Goal: Task Accomplishment & Management: Manage account settings

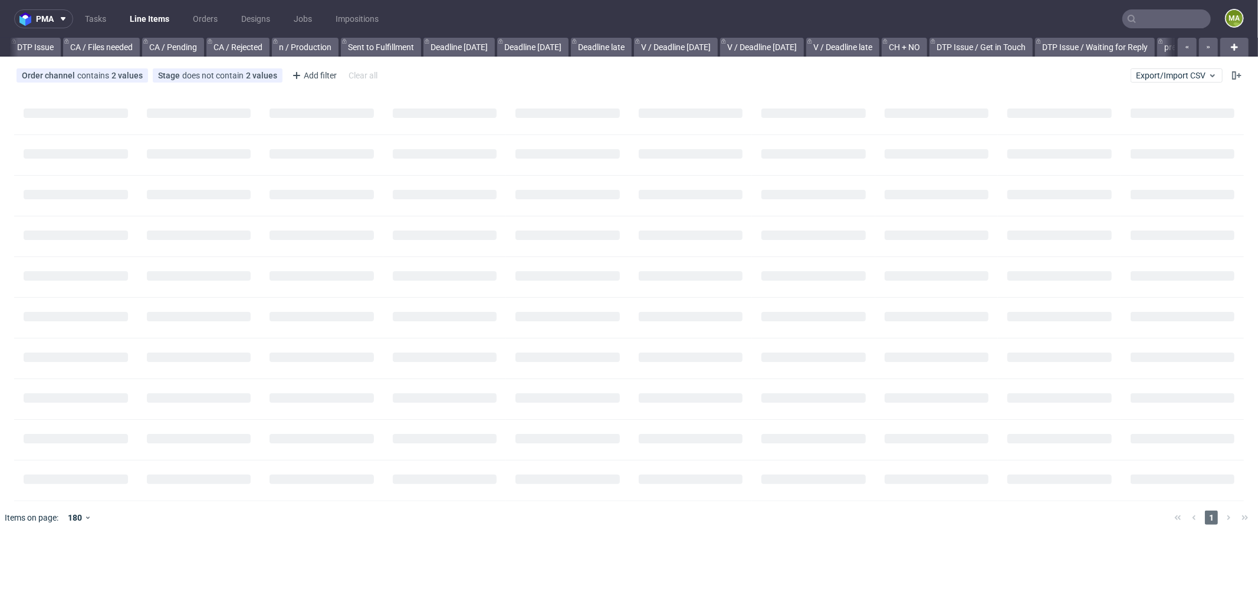
click at [1167, 19] on input "text" at bounding box center [1166, 18] width 88 height 19
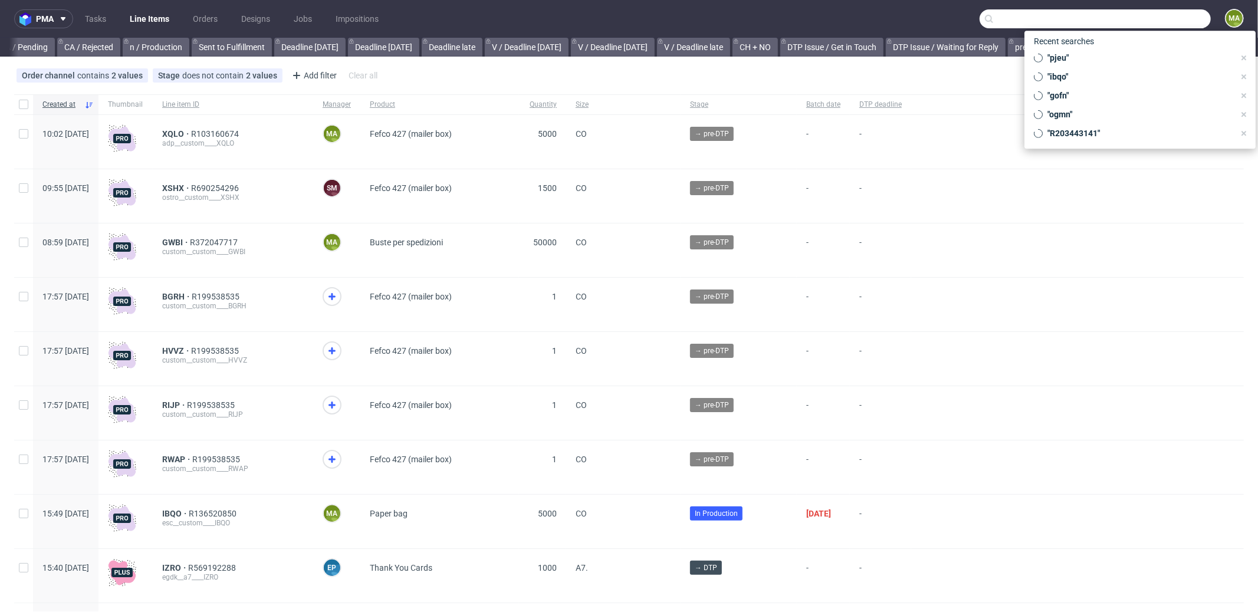
scroll to position [0, 1018]
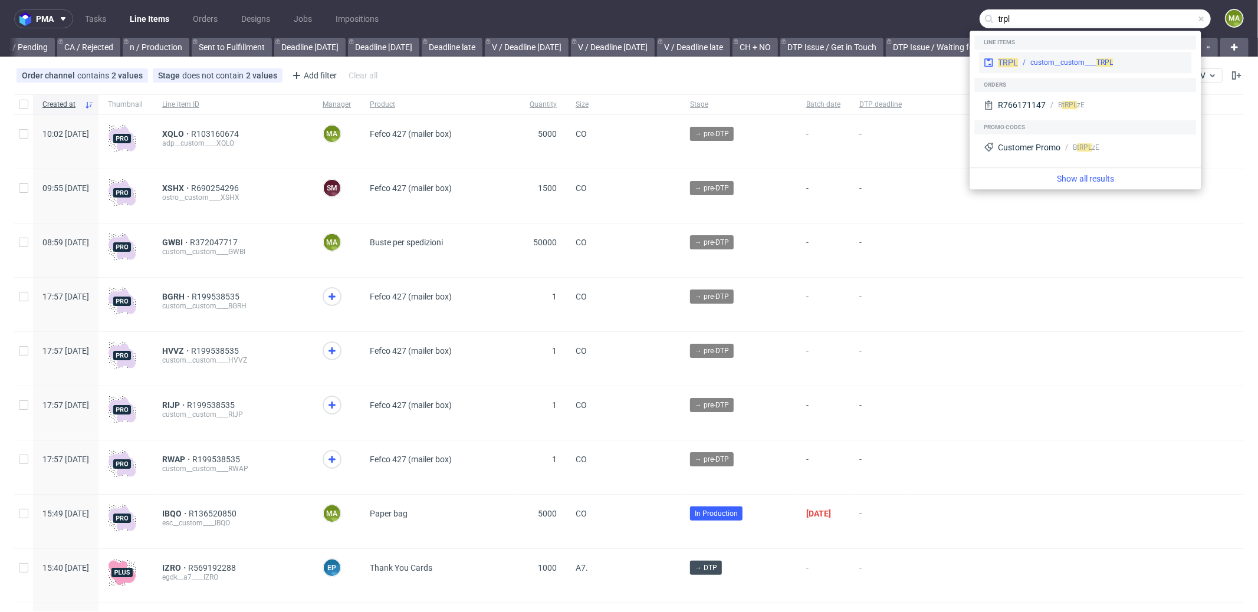
type input "trpl"
click at [1052, 64] on div "custom__custom____ TRPL" at bounding box center [1071, 62] width 83 height 11
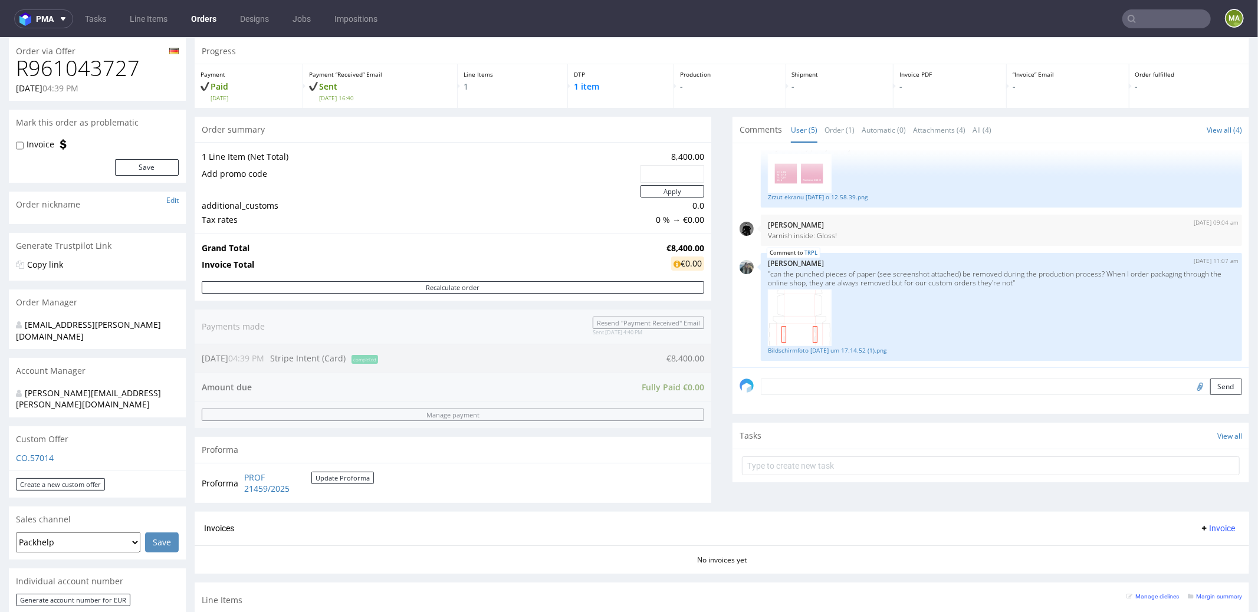
scroll to position [242, 0]
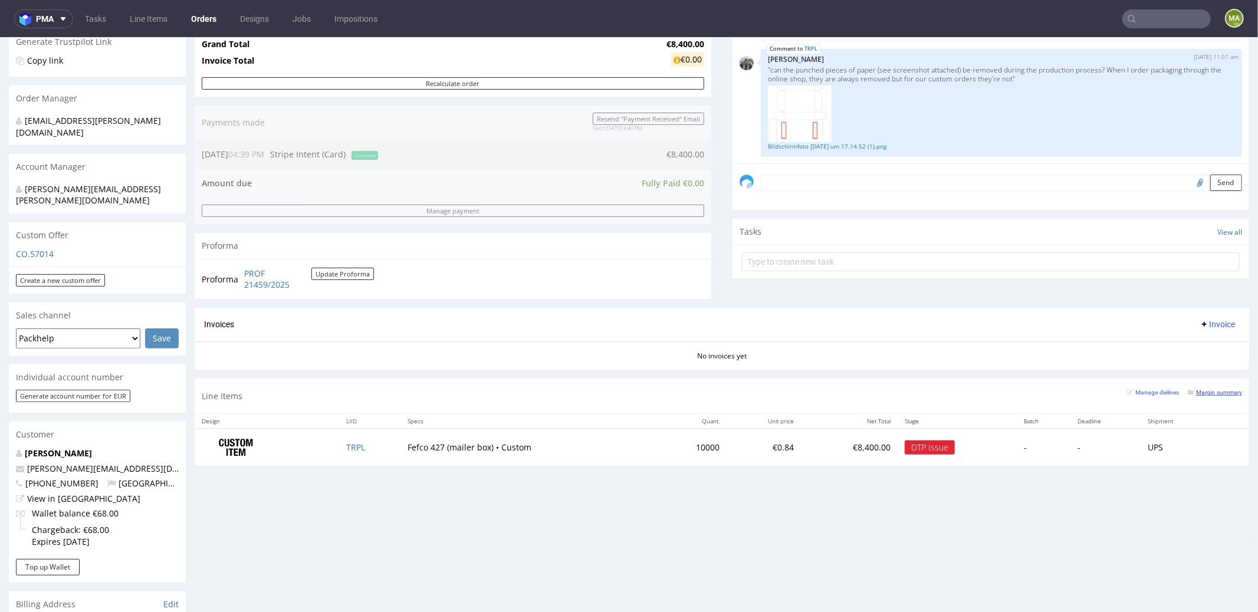
drag, startPoint x: 1199, startPoint y: 387, endPoint x: 1199, endPoint y: 425, distance: 37.2
click at [1199, 389] on small "Margin summary" at bounding box center [1215, 392] width 54 height 6
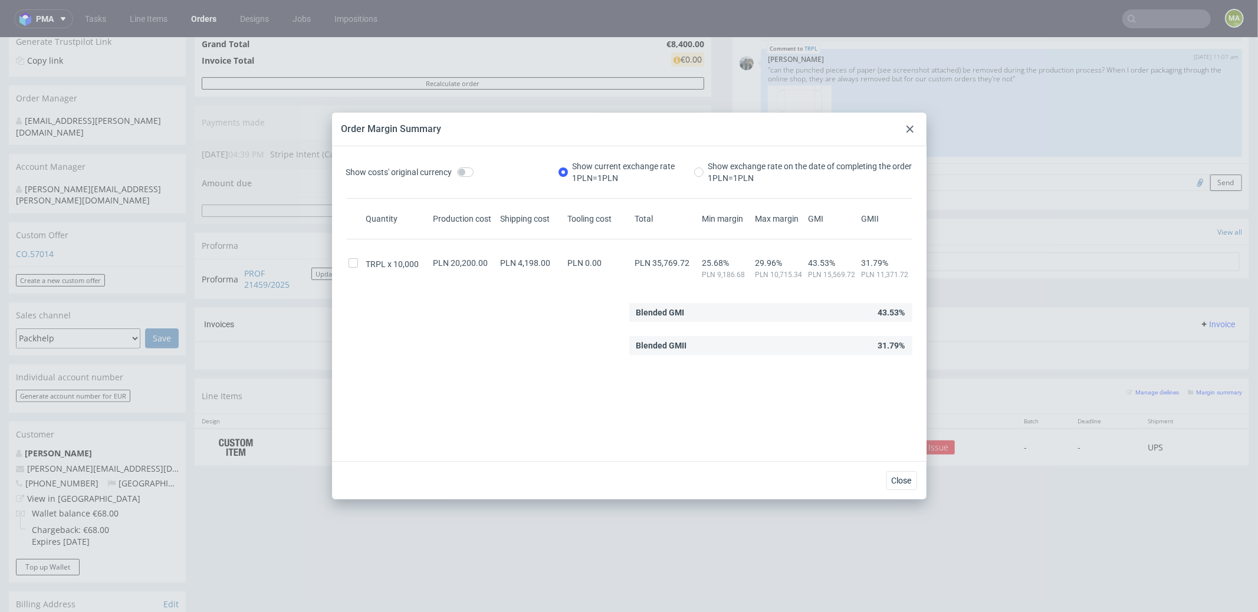
click at [909, 127] on icon at bounding box center [910, 129] width 7 height 7
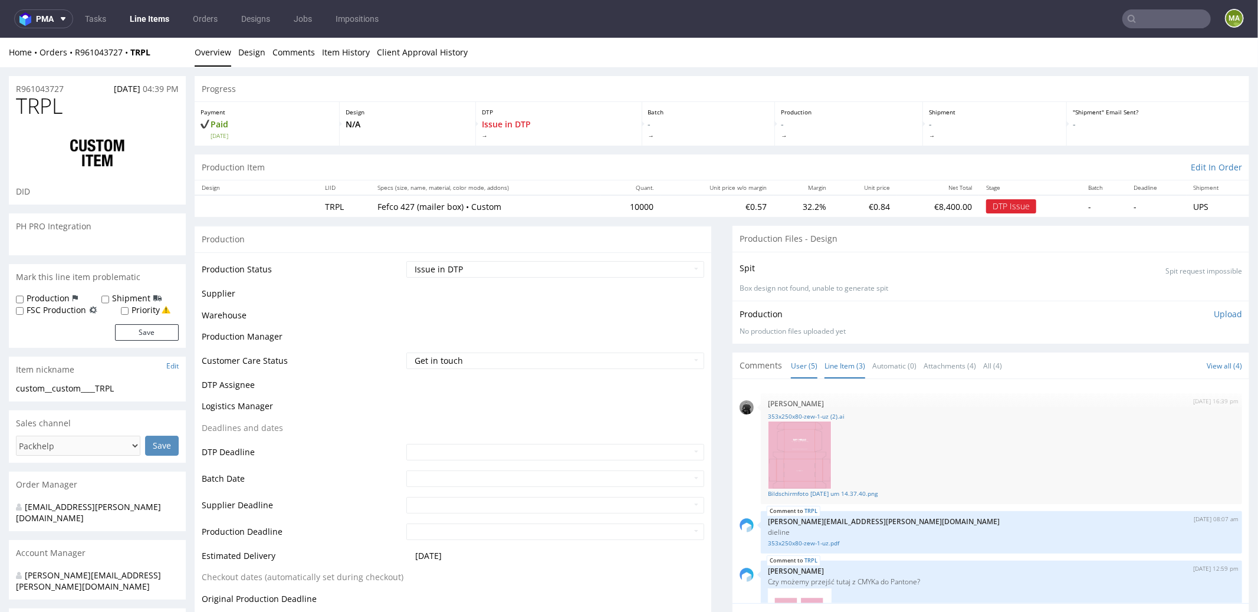
scroll to position [199, 0]
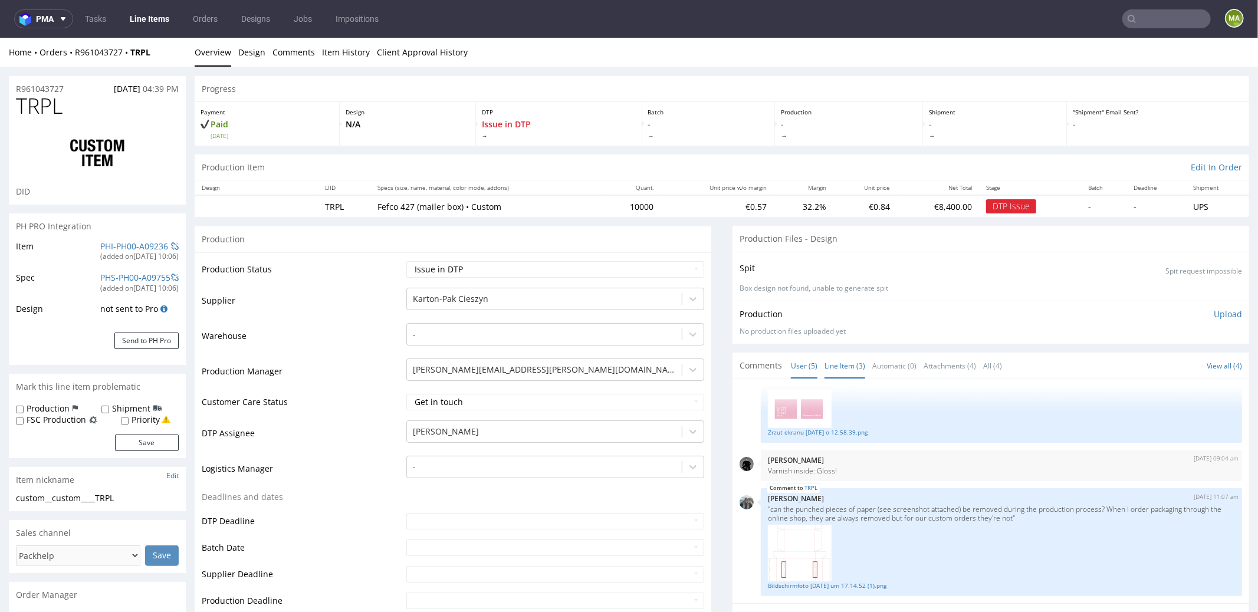
click at [835, 368] on link "Line Item (3)" at bounding box center [845, 365] width 41 height 25
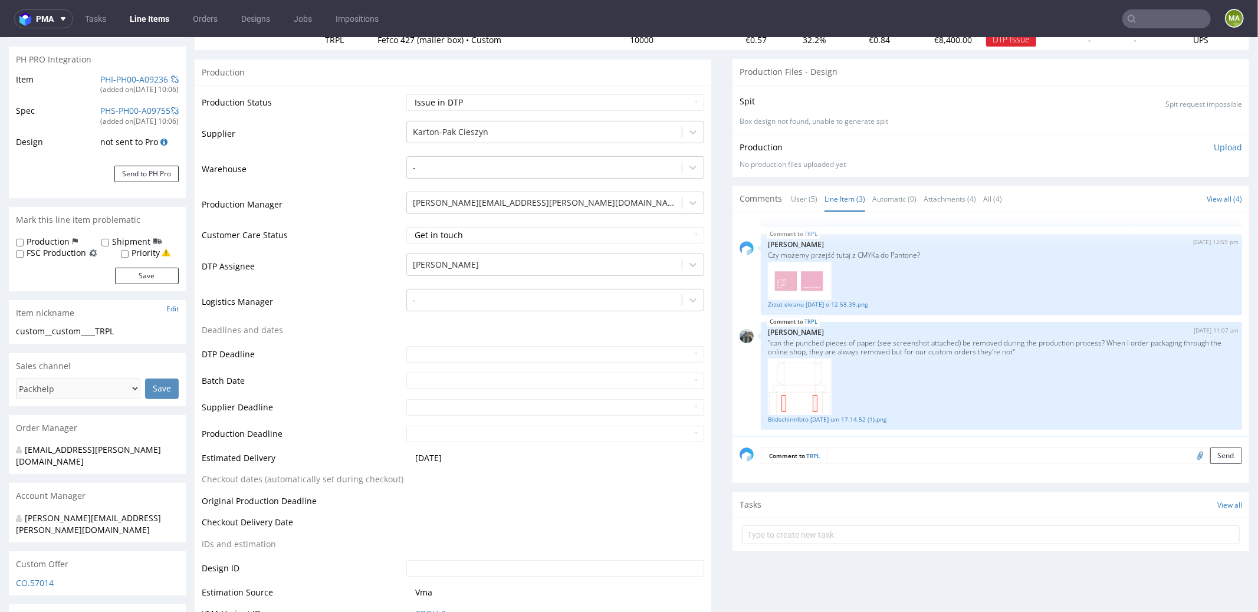
scroll to position [249, 0]
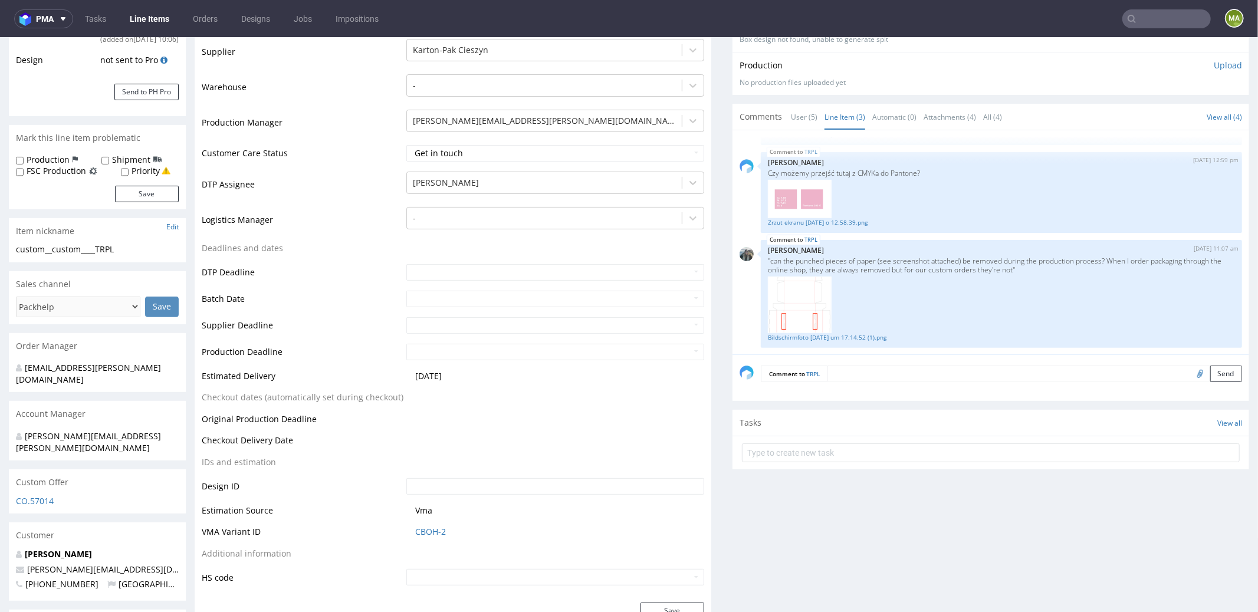
click at [851, 379] on form "Comment to TRPL Send" at bounding box center [1001, 373] width 481 height 17
click at [852, 378] on textarea at bounding box center [1034, 373] width 415 height 17
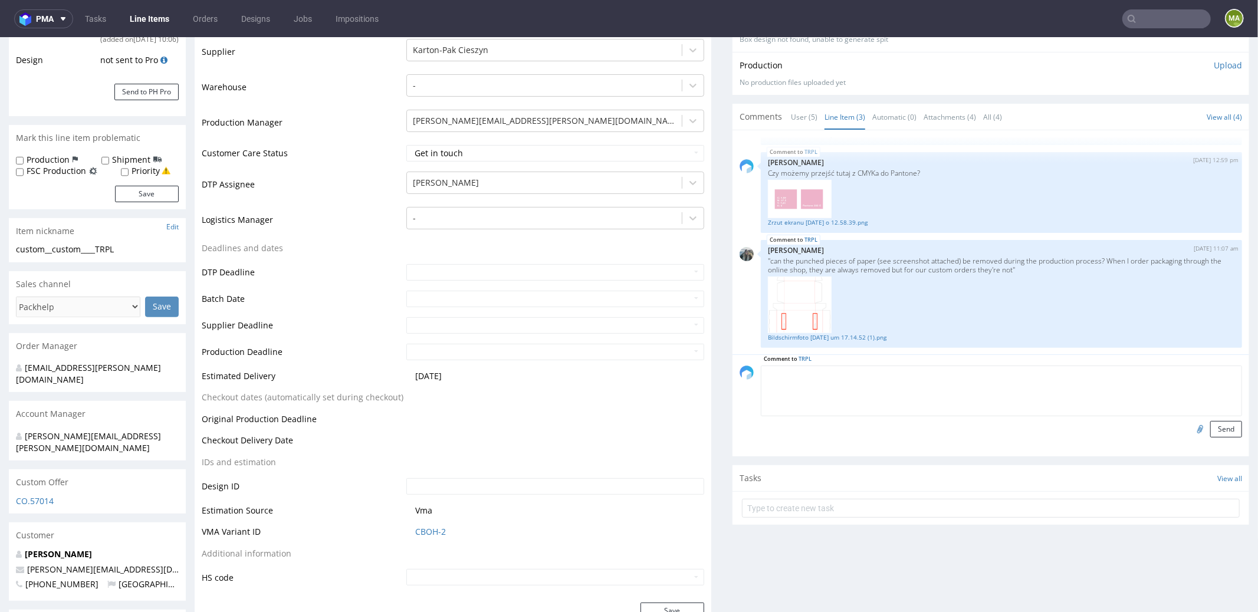
type textarea "a"
type textarea "za produkcję w kolorze pantone +1200 PLN ; za wykrojnik z sekcją czyszczącą +12…"
click at [1210, 424] on button "Send" at bounding box center [1226, 429] width 32 height 17
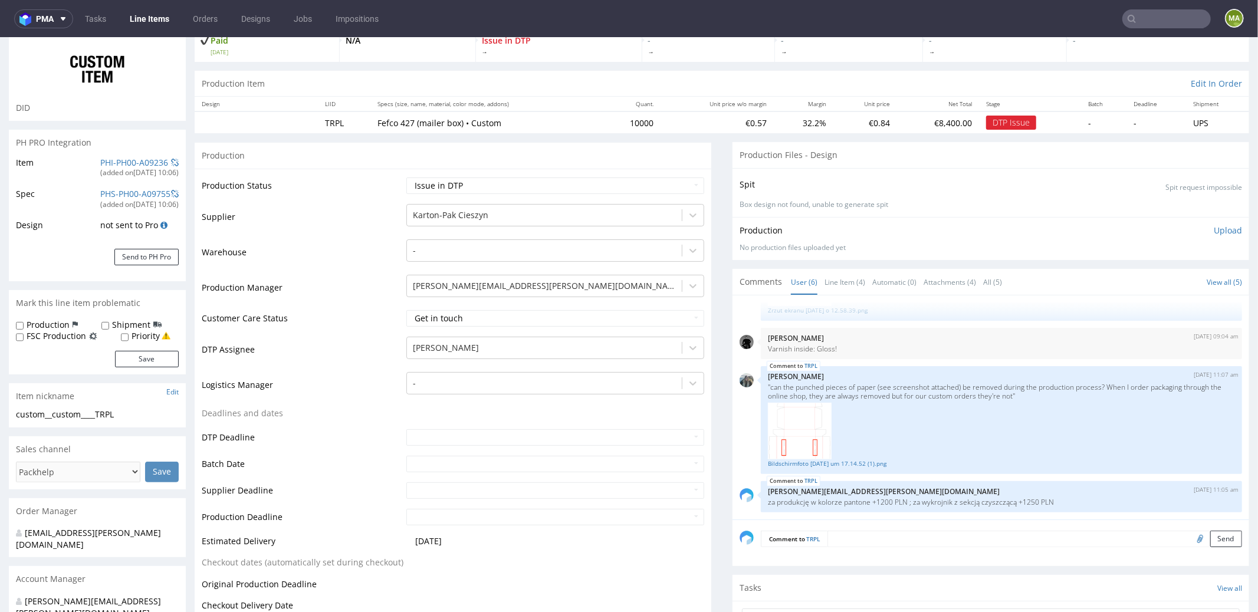
scroll to position [117, 0]
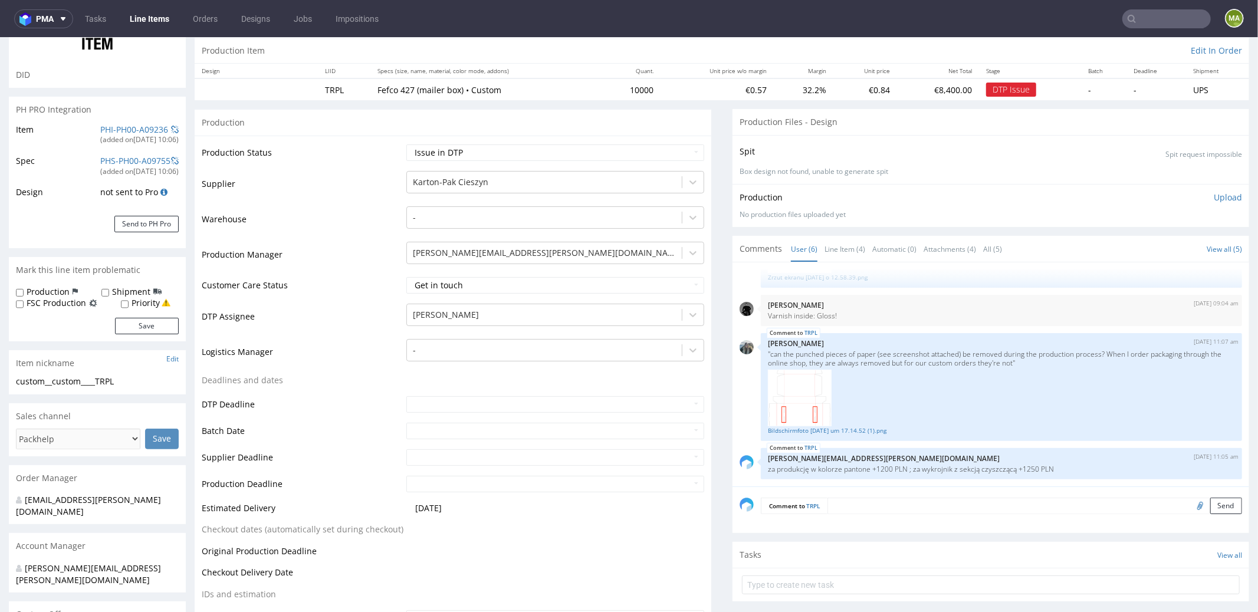
click at [410, 380] on table "Production Status Waiting for Artwork Waiting for Diecut Waiting for Mockup Wai…" at bounding box center [453, 431] width 503 height 576
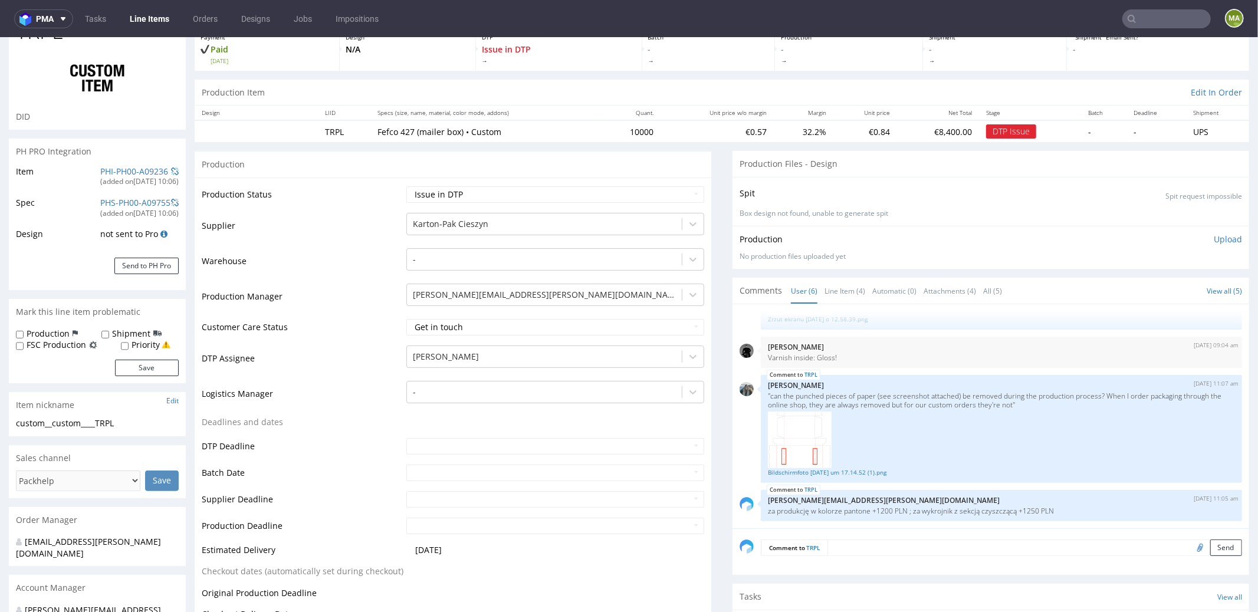
scroll to position [0, 0]
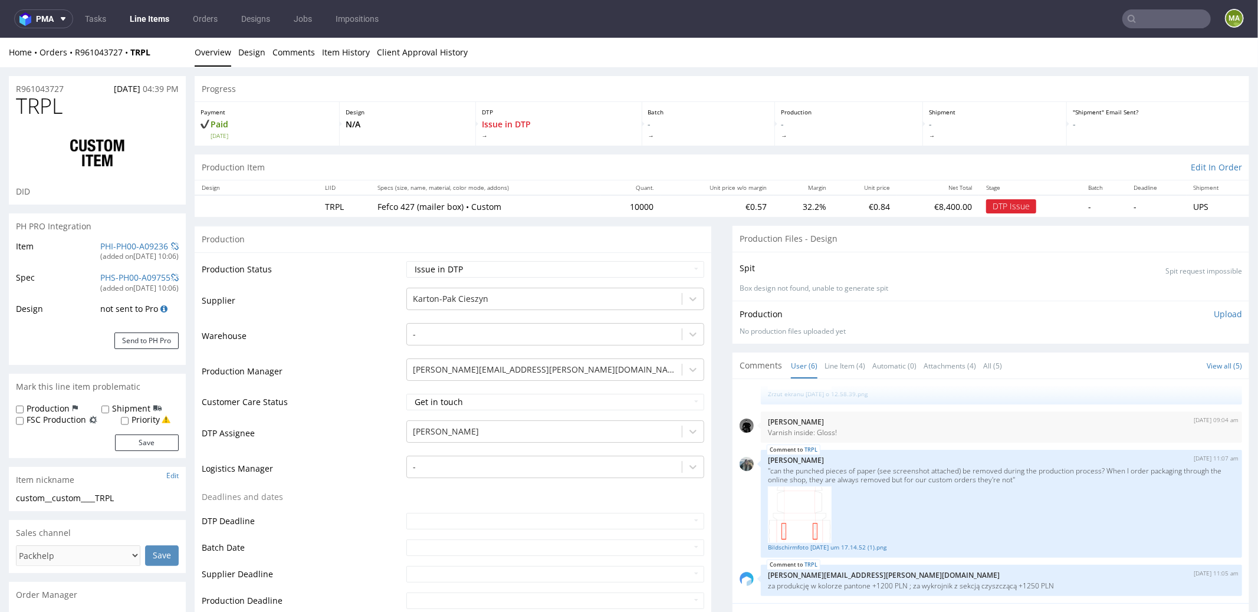
click at [72, 100] on h1 "TRPL" at bounding box center [97, 106] width 163 height 24
drag, startPoint x: 76, startPoint y: 89, endPoint x: 0, endPoint y: 90, distance: 76.1
copy p "R961043727"
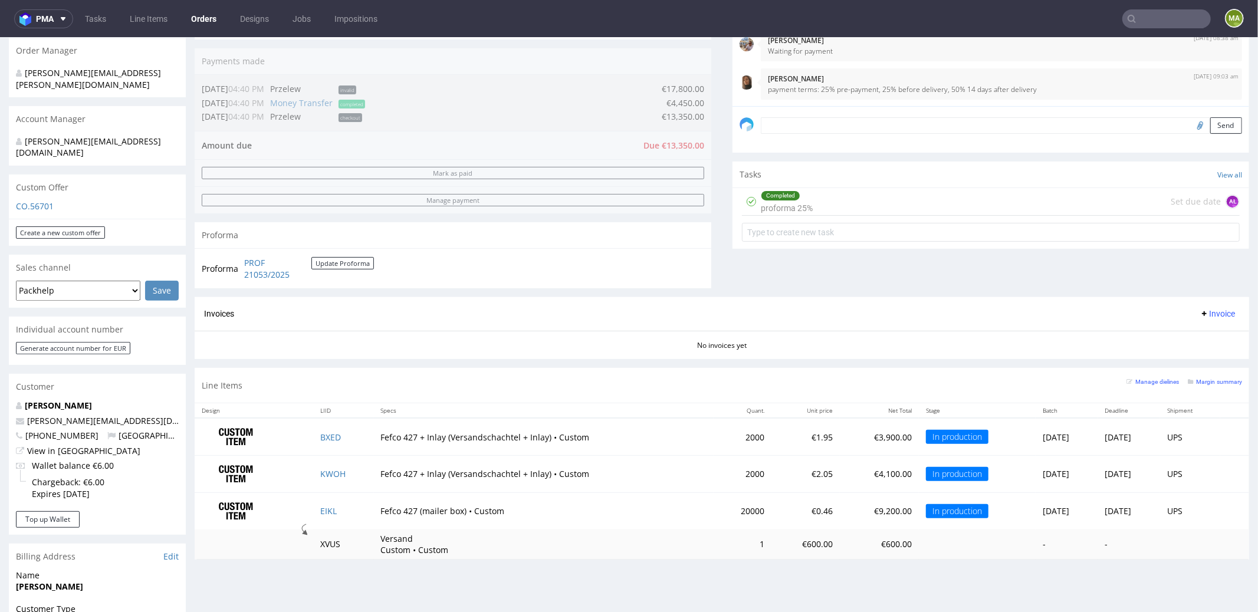
scroll to position [514, 0]
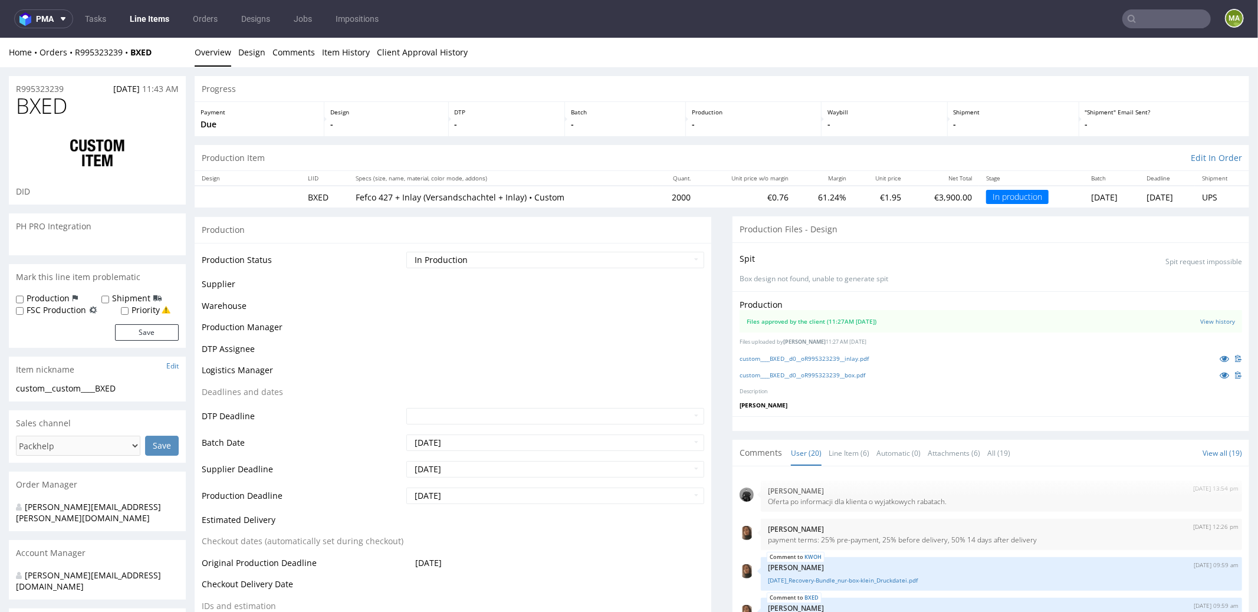
scroll to position [650, 0]
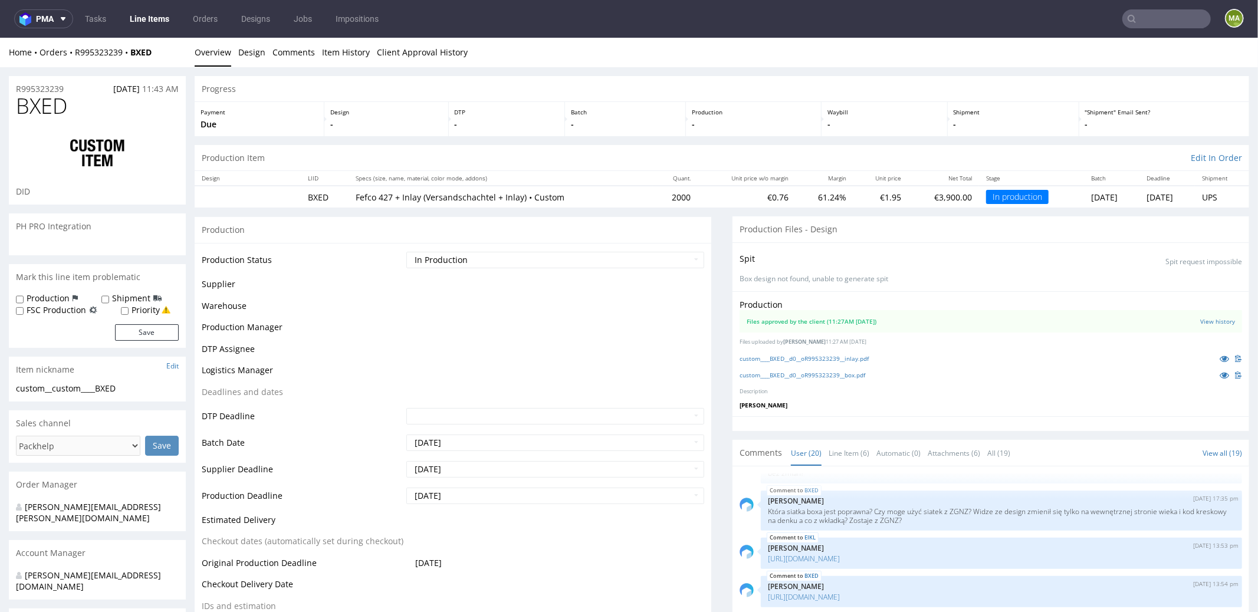
select select "in_progress"
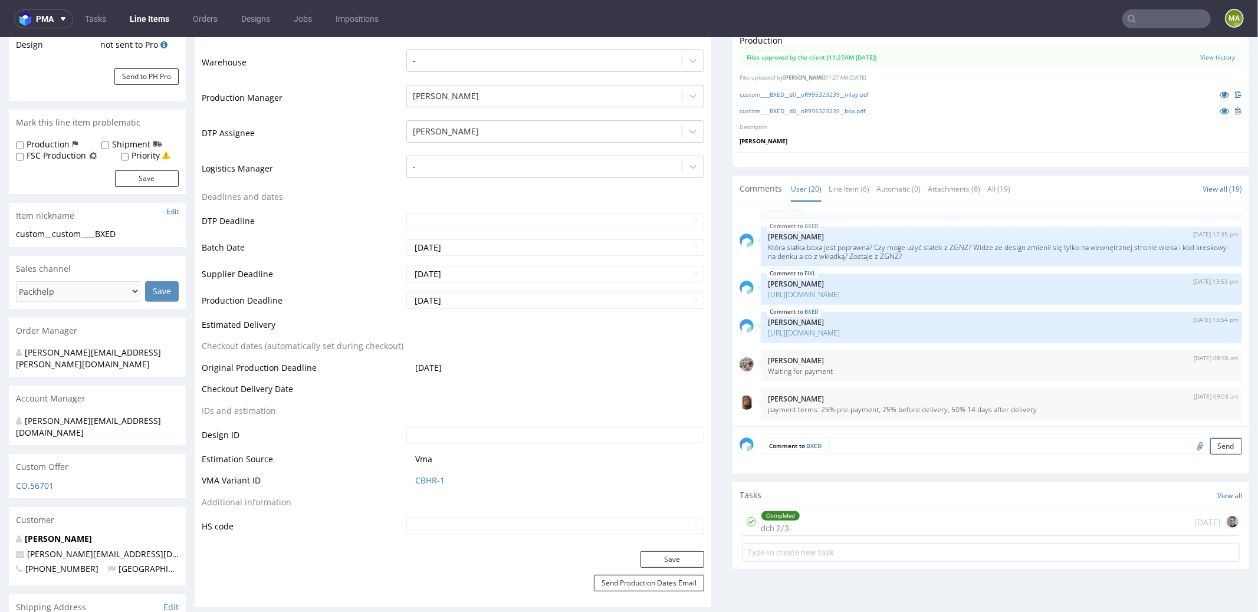
scroll to position [267, 0]
click at [427, 472] on link "CBHR-1" at bounding box center [429, 478] width 29 height 12
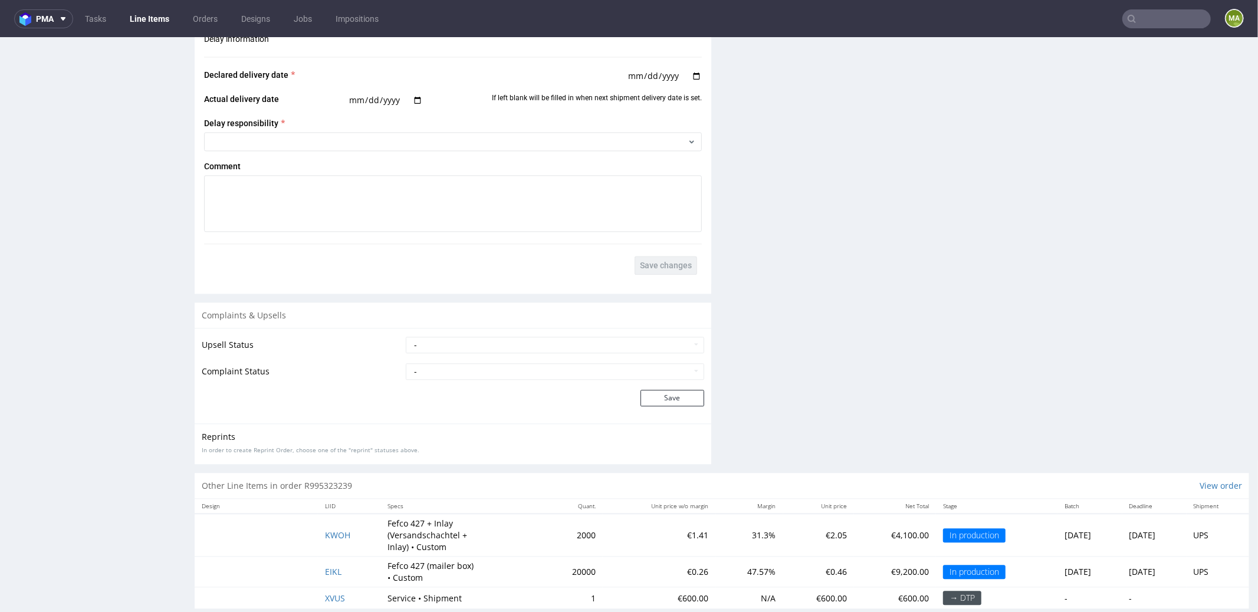
scroll to position [2141, 0]
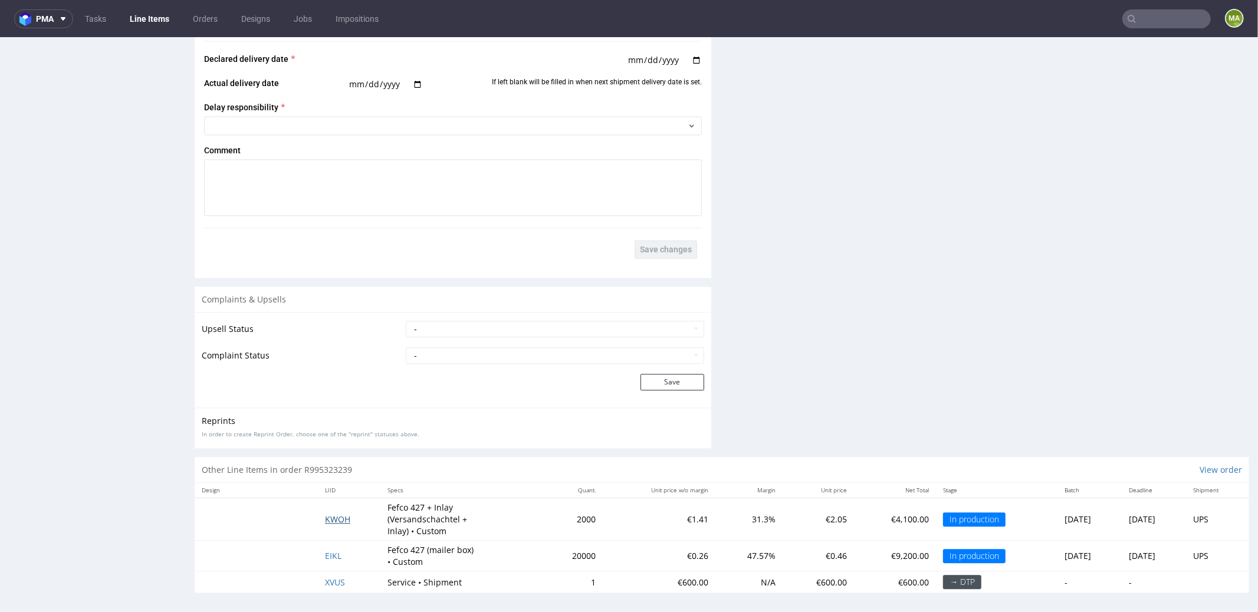
click at [331, 515] on span "KWOH" at bounding box center [337, 518] width 25 height 11
click at [327, 550] on span "EIKL" at bounding box center [333, 555] width 17 height 11
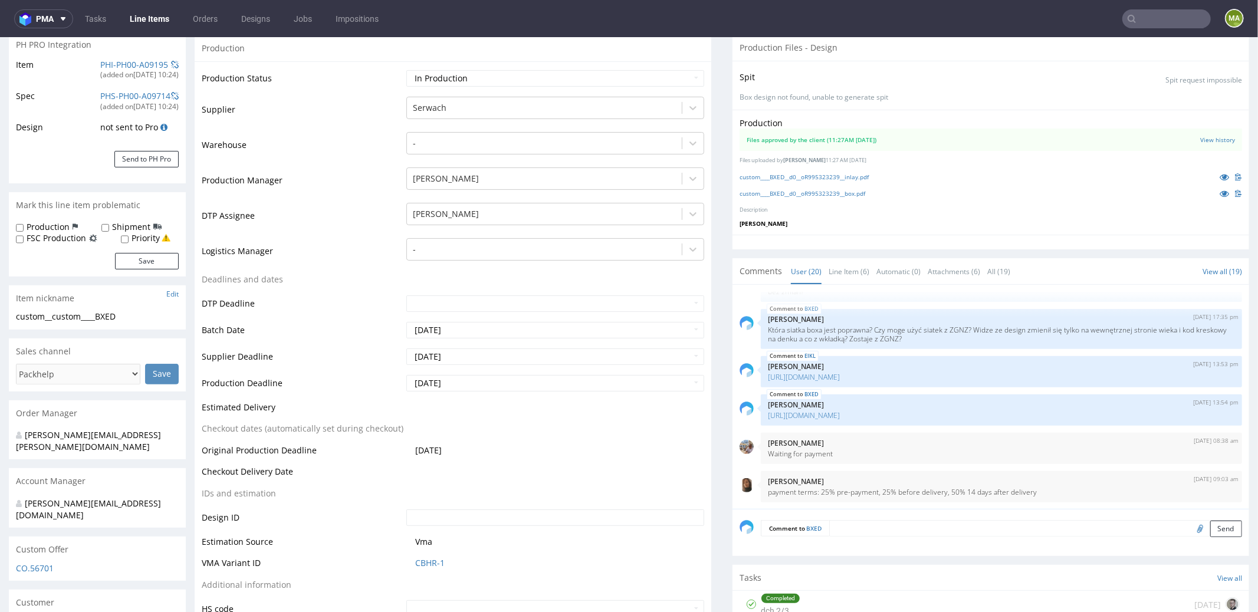
scroll to position [0, 0]
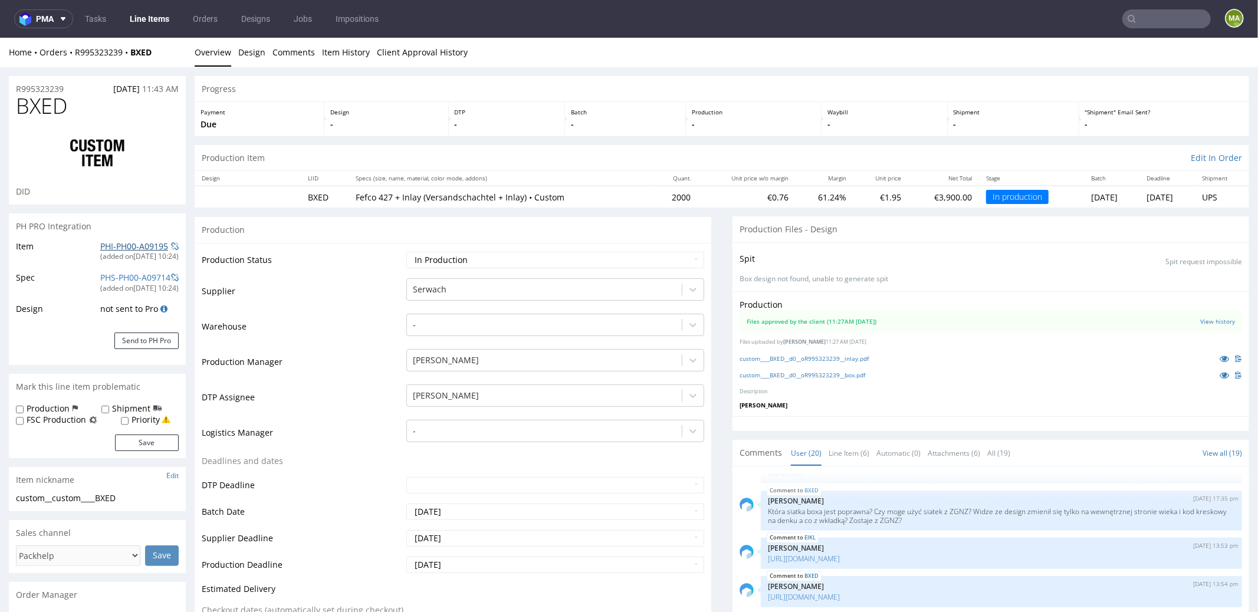
click at [110, 243] on link "PHI-PH00-A09195" at bounding box center [134, 245] width 68 height 11
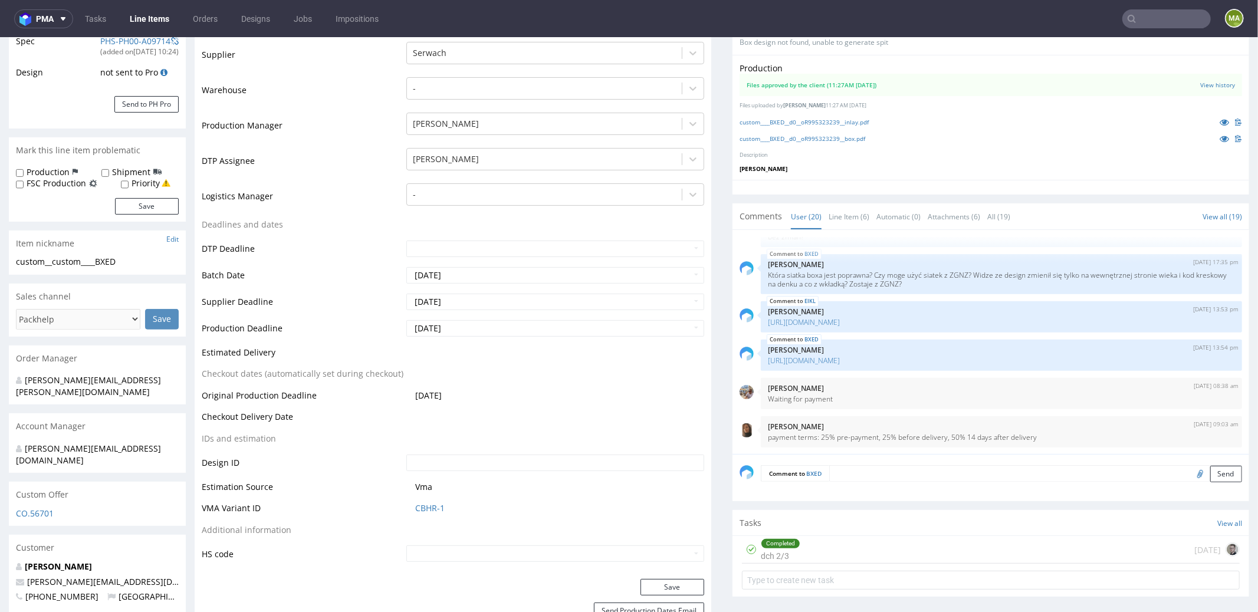
scroll to position [239, 0]
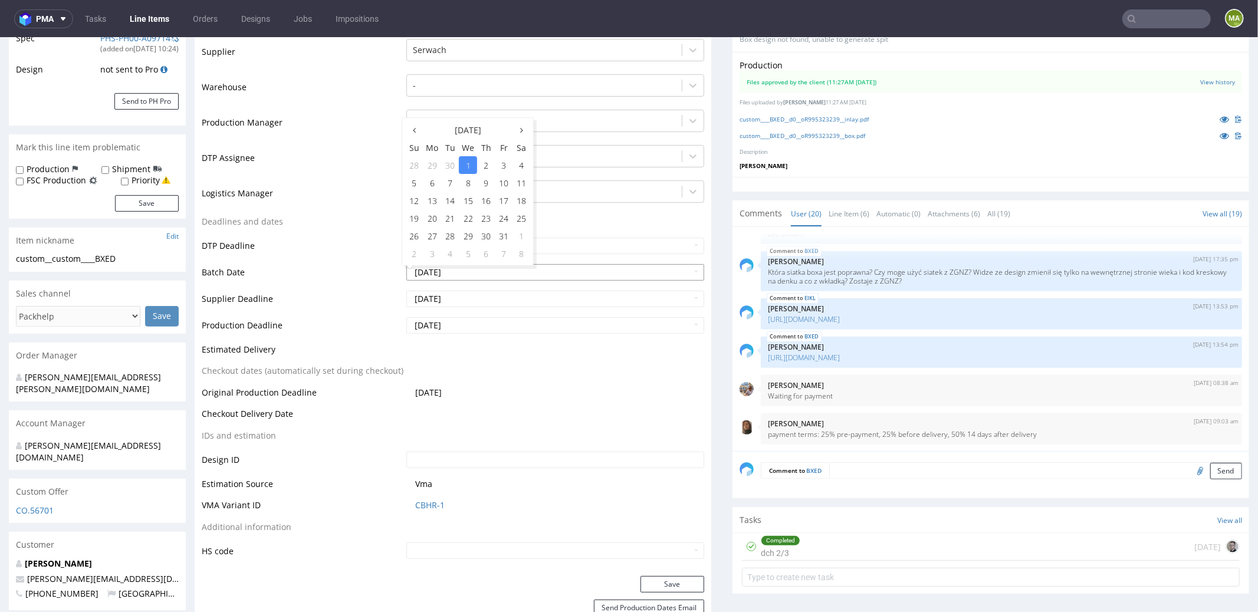
click at [482, 268] on input "2025-10-01" at bounding box center [555, 272] width 298 height 17
click at [345, 236] on td "DTP Deadline" at bounding box center [303, 249] width 202 height 27
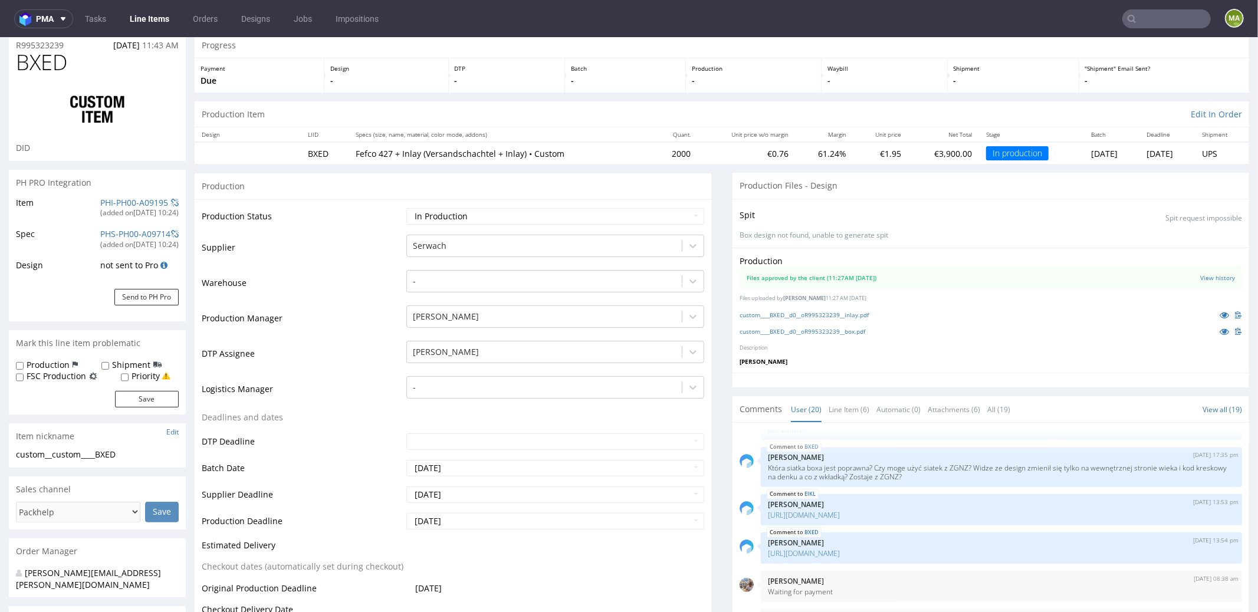
scroll to position [116, 0]
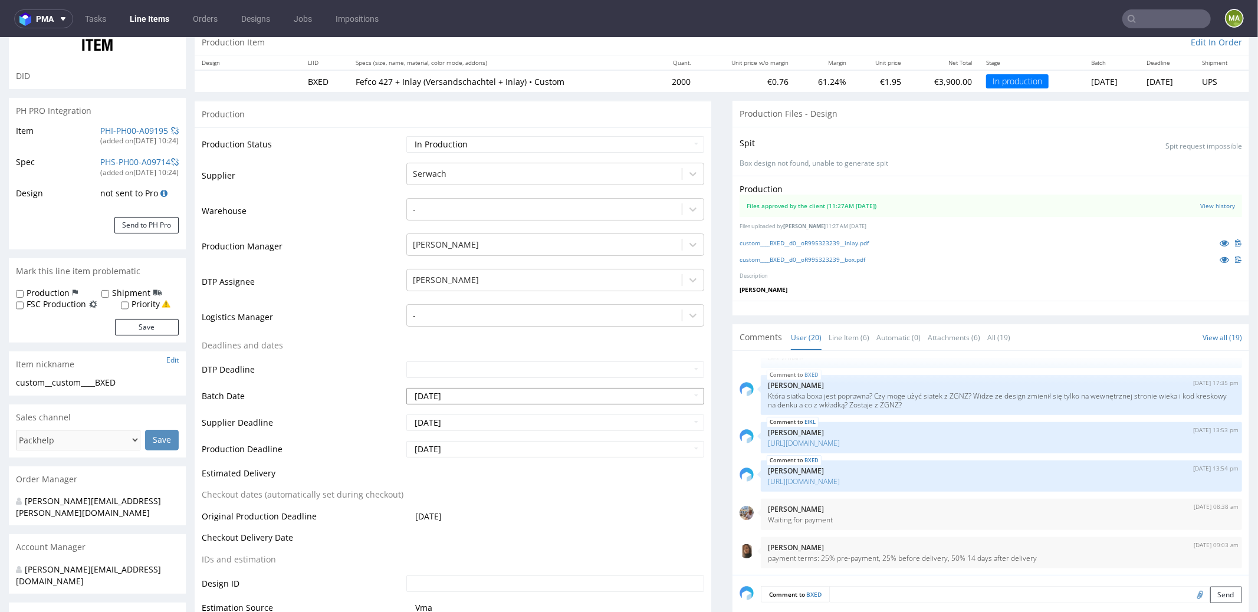
click at [467, 402] on input "2025-10-01" at bounding box center [555, 395] width 298 height 17
click at [267, 353] on td "Deadlines and dates" at bounding box center [303, 349] width 202 height 22
click at [450, 396] on input "2025-10-01" at bounding box center [555, 395] width 298 height 17
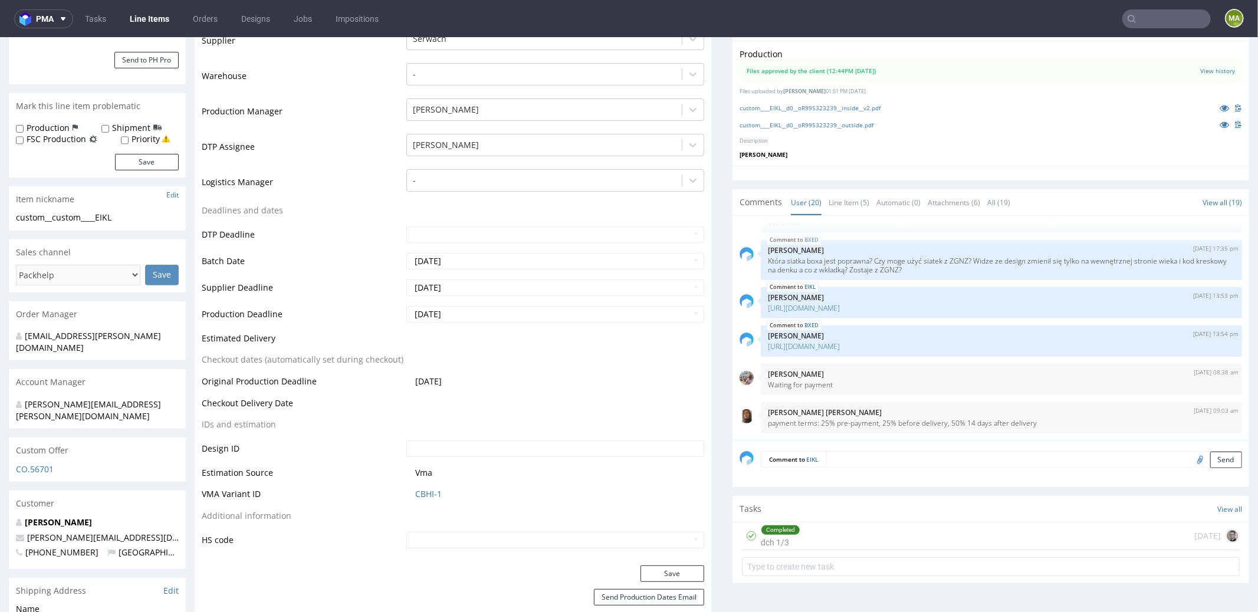
scroll to position [634, 0]
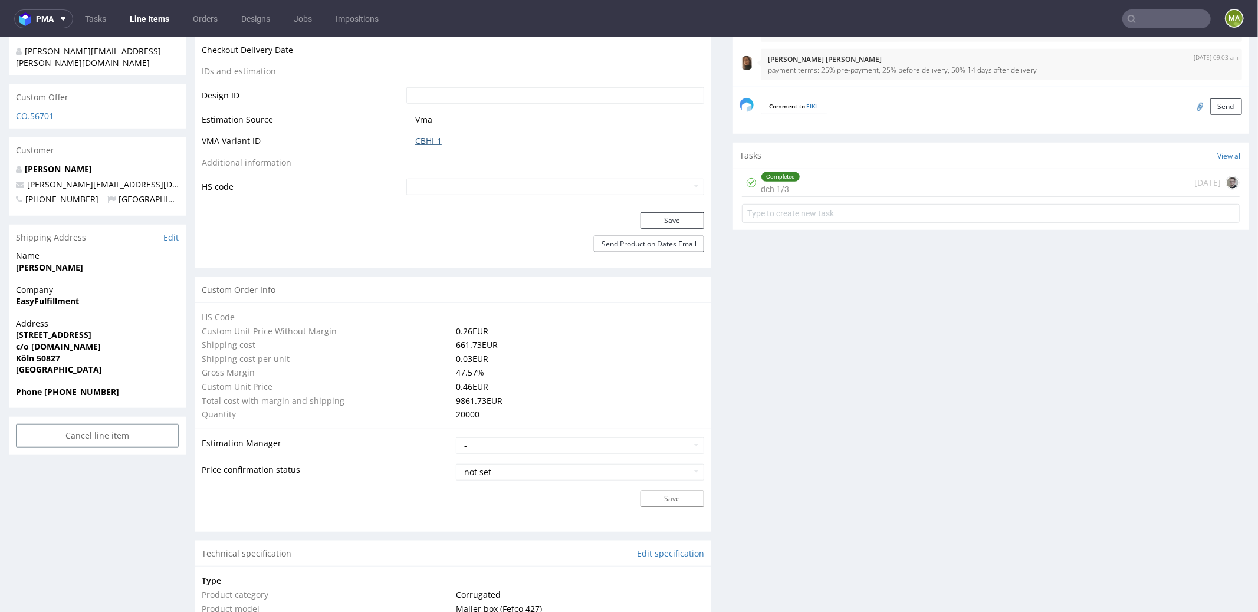
click at [425, 139] on link "CBHI-1" at bounding box center [428, 140] width 27 height 12
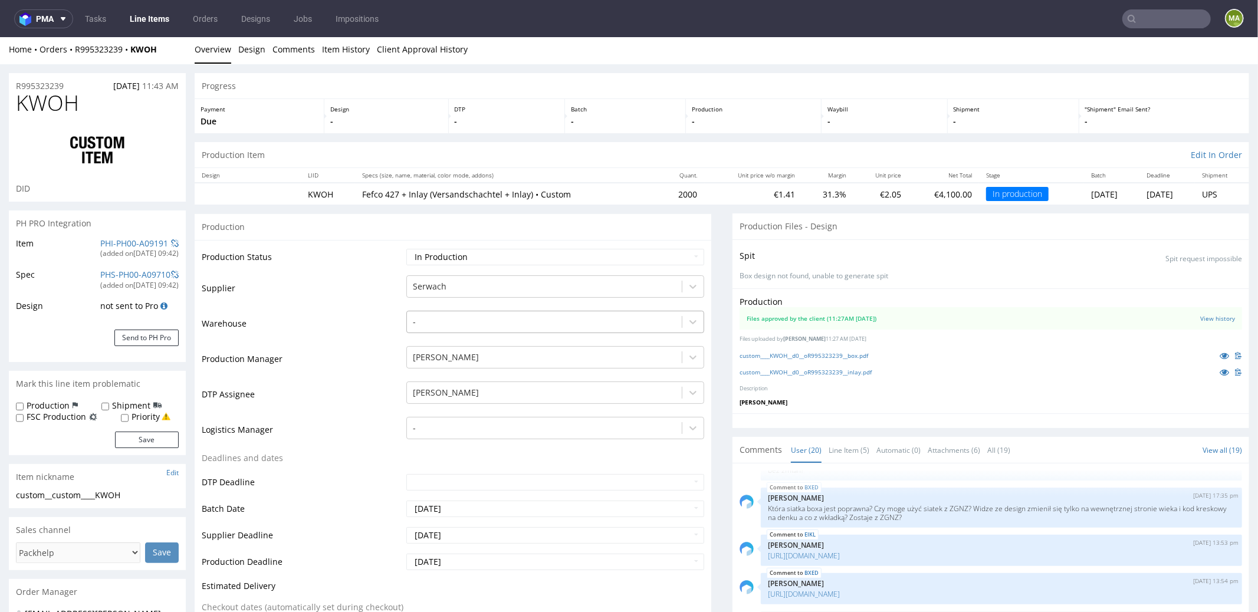
scroll to position [442, 0]
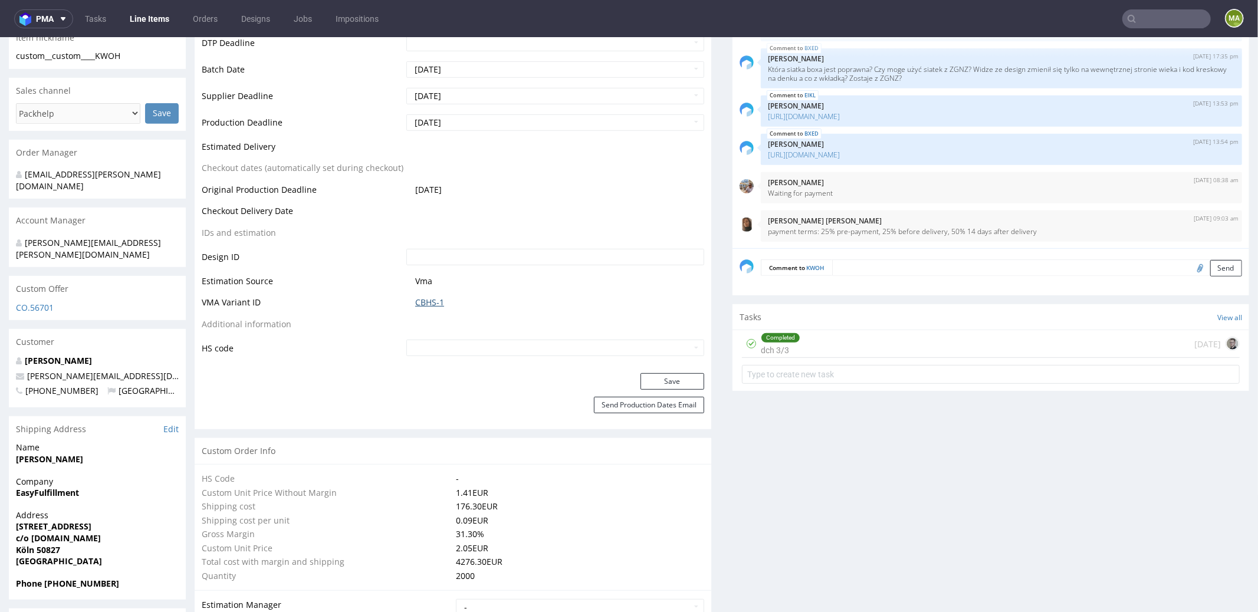
click at [417, 301] on link "CBHS-1" at bounding box center [429, 302] width 29 height 12
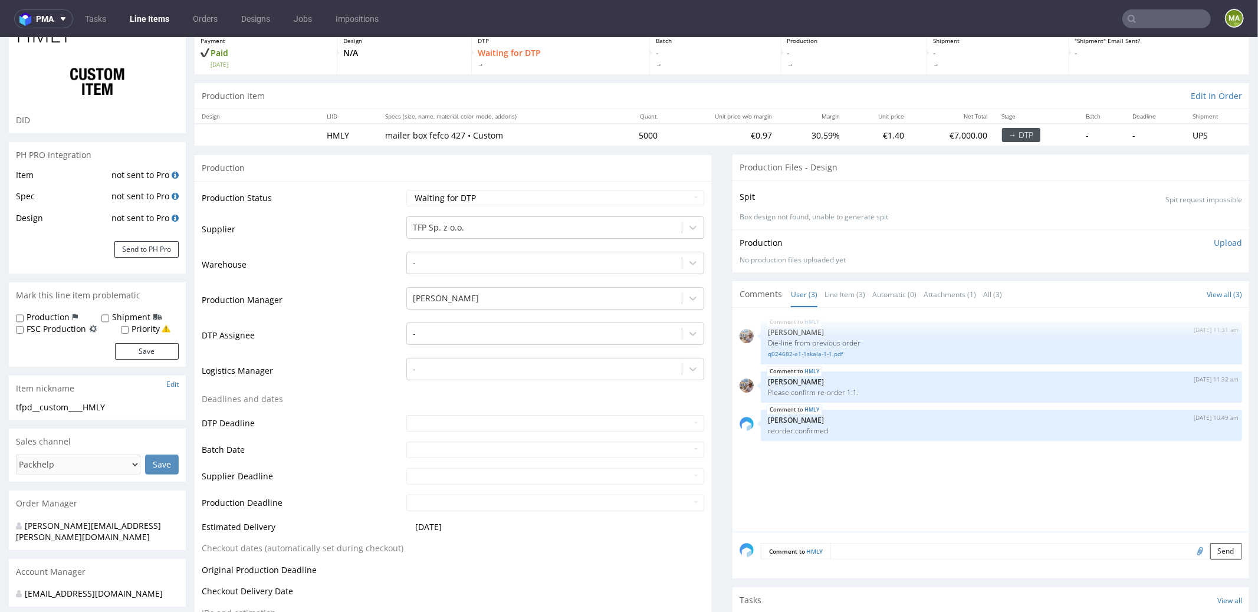
scroll to position [75, 0]
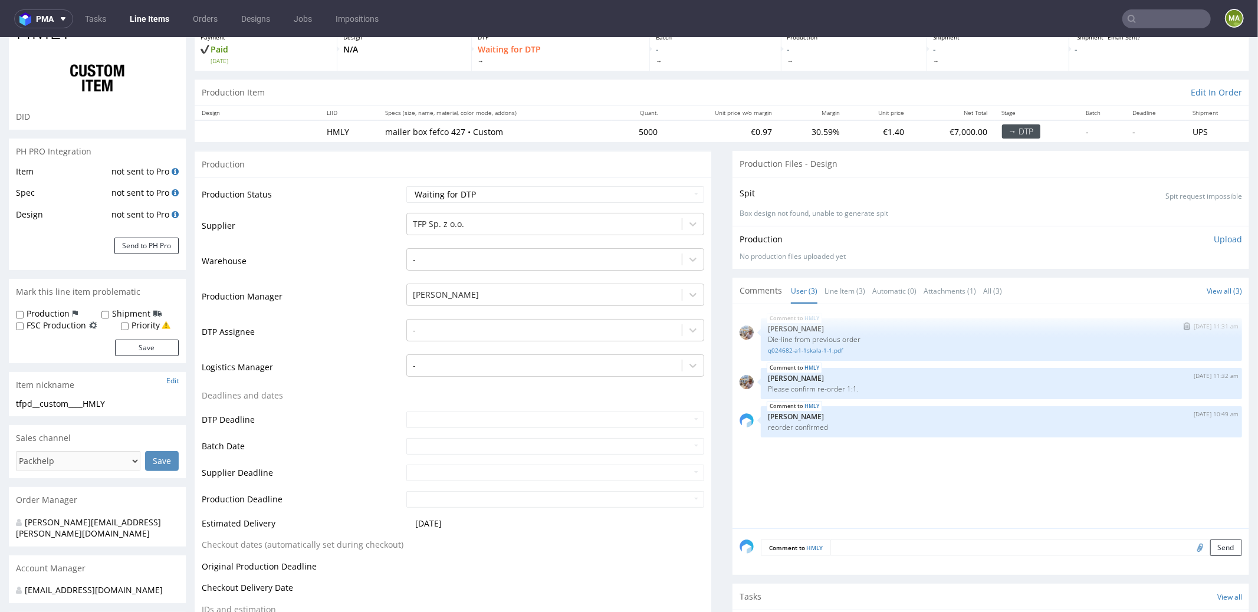
click at [793, 343] on div "q024682-a1-1skala-1-1.pdf" at bounding box center [1001, 348] width 467 height 11
click at [793, 346] on link "q024682-a1-1skala-1-1.pdf" at bounding box center [1001, 350] width 467 height 9
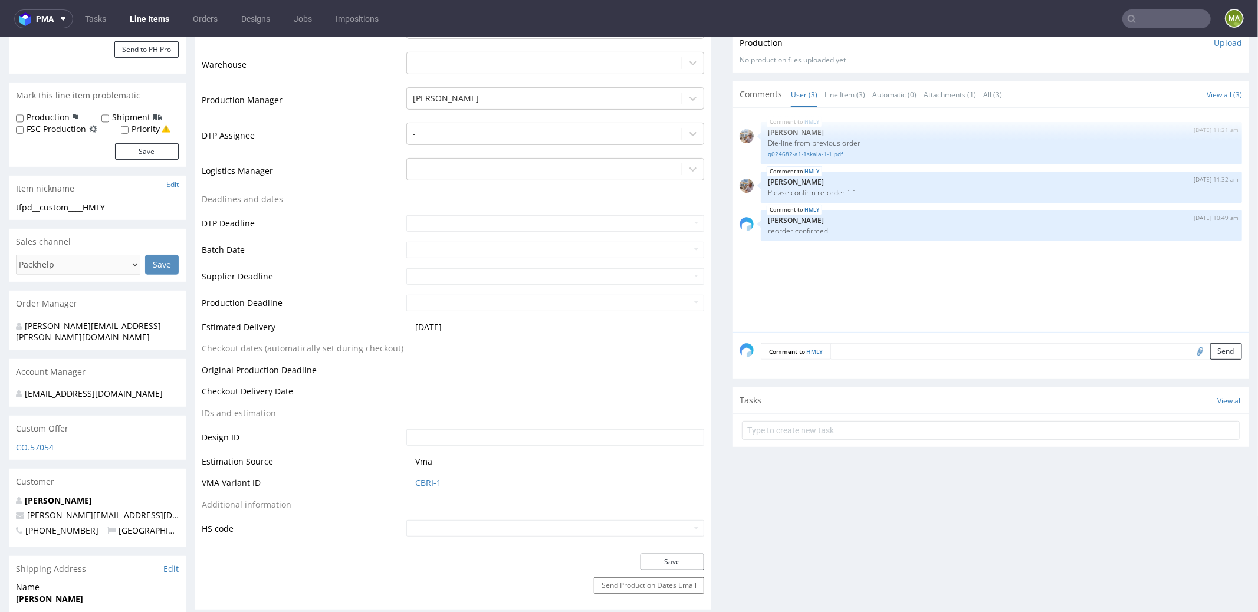
scroll to position [511, 0]
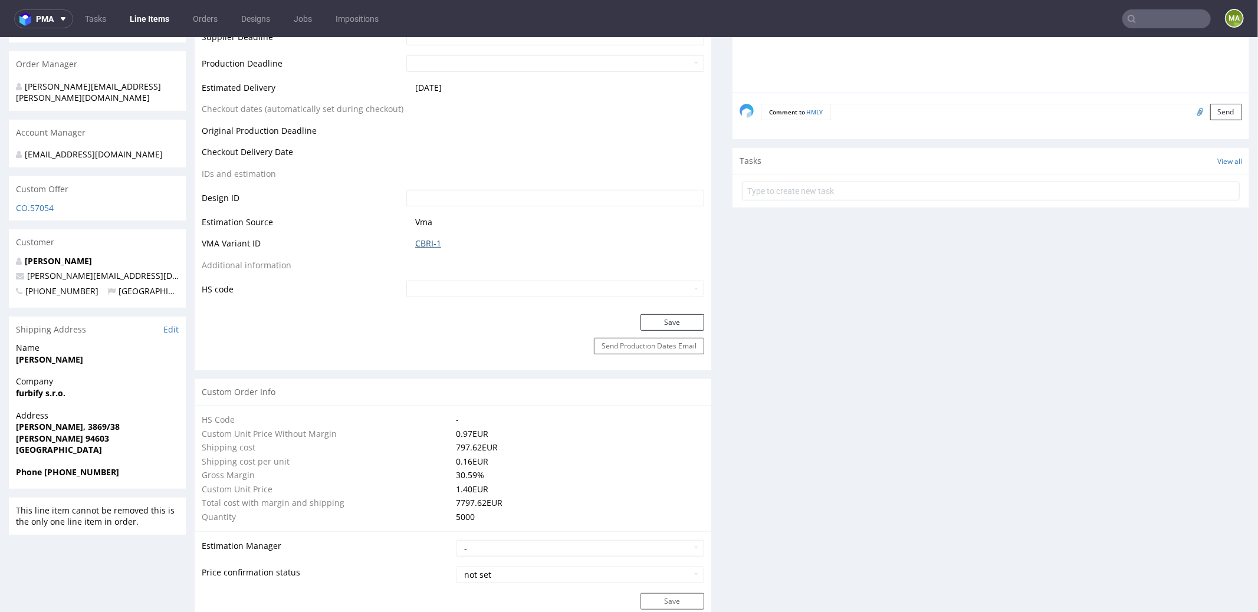
click at [425, 239] on link "CBRI-1" at bounding box center [428, 243] width 26 height 12
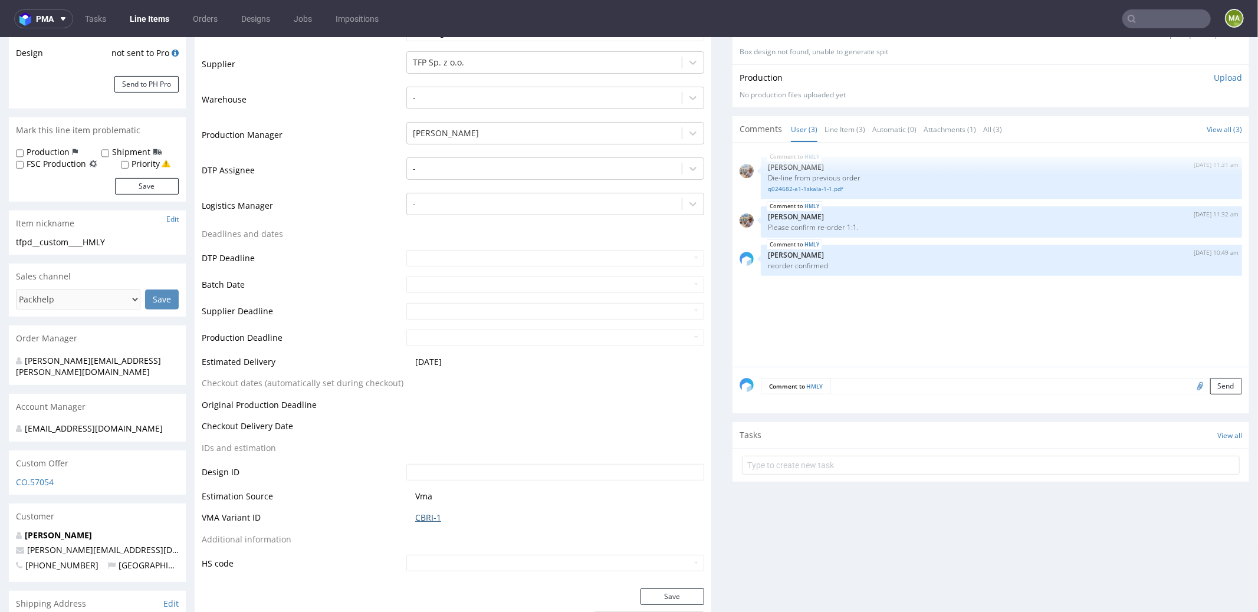
scroll to position [0, 0]
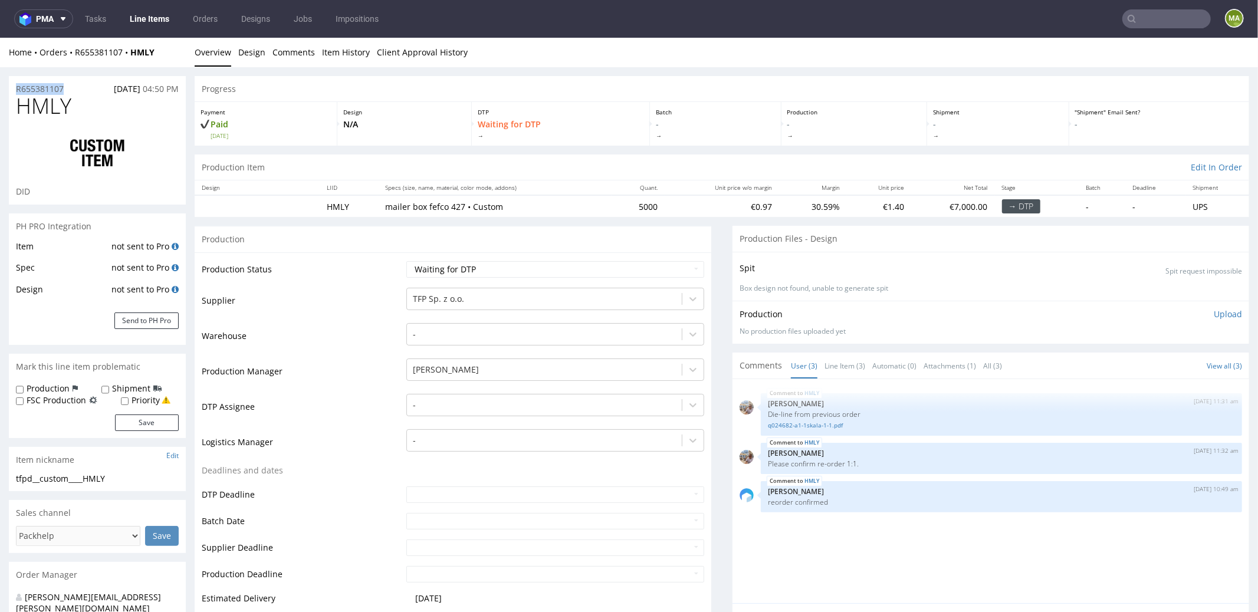
drag, startPoint x: 68, startPoint y: 86, endPoint x: 0, endPoint y: 74, distance: 68.8
copy p "R655381107"
click at [432, 261] on select "Waiting for Artwork Waiting for Diecut Waiting for Mockup Waiting for DTP Waiti…" at bounding box center [555, 269] width 298 height 17
select select "production_in_process"
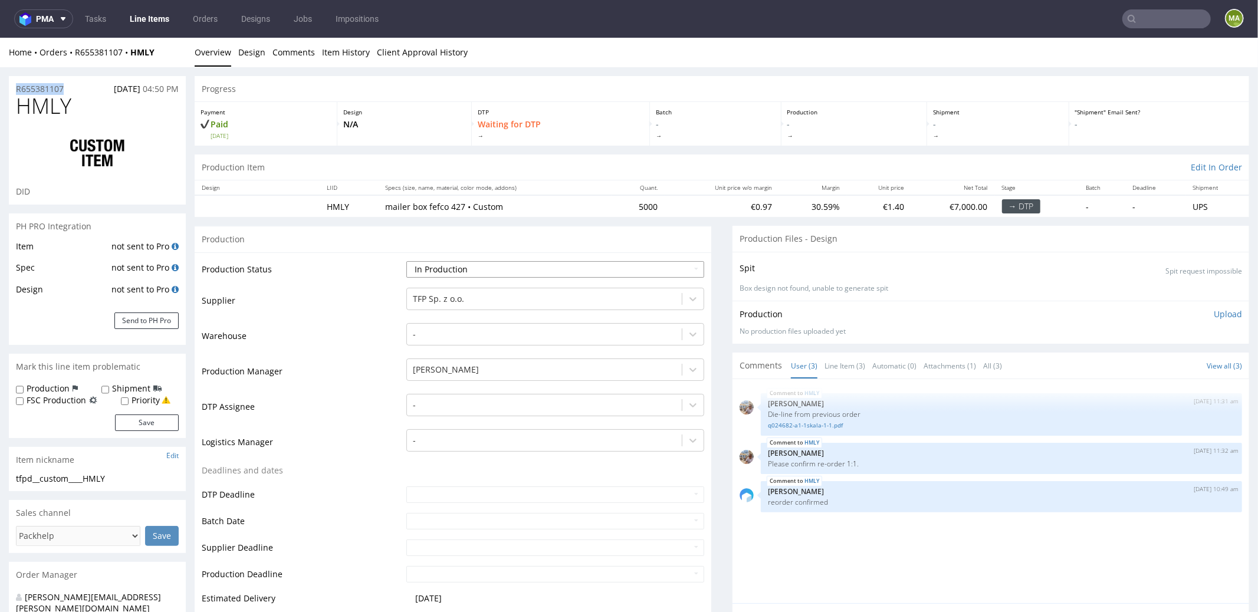
click at [406, 261] on select "Waiting for Artwork Waiting for Diecut Waiting for Mockup Waiting for DTP Waiti…" at bounding box center [555, 269] width 298 height 17
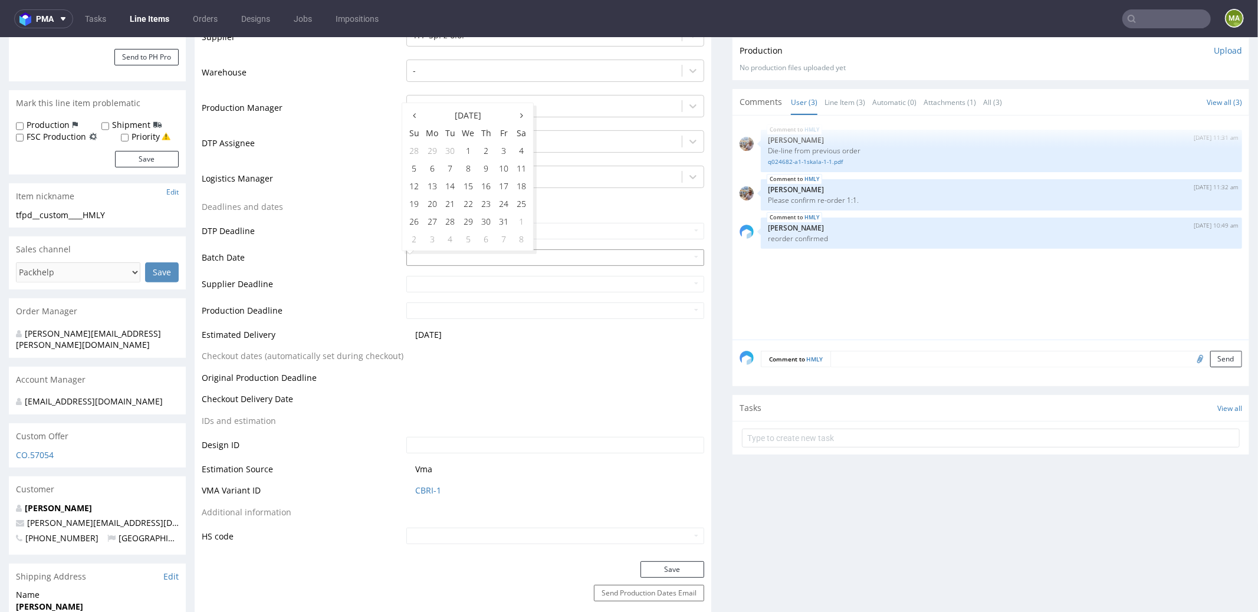
click at [438, 258] on input "text" at bounding box center [555, 257] width 298 height 17
click at [427, 185] on td "13" at bounding box center [432, 185] width 18 height 18
type input "2025-10-13"
click at [309, 232] on td "DTP Deadline" at bounding box center [303, 234] width 202 height 27
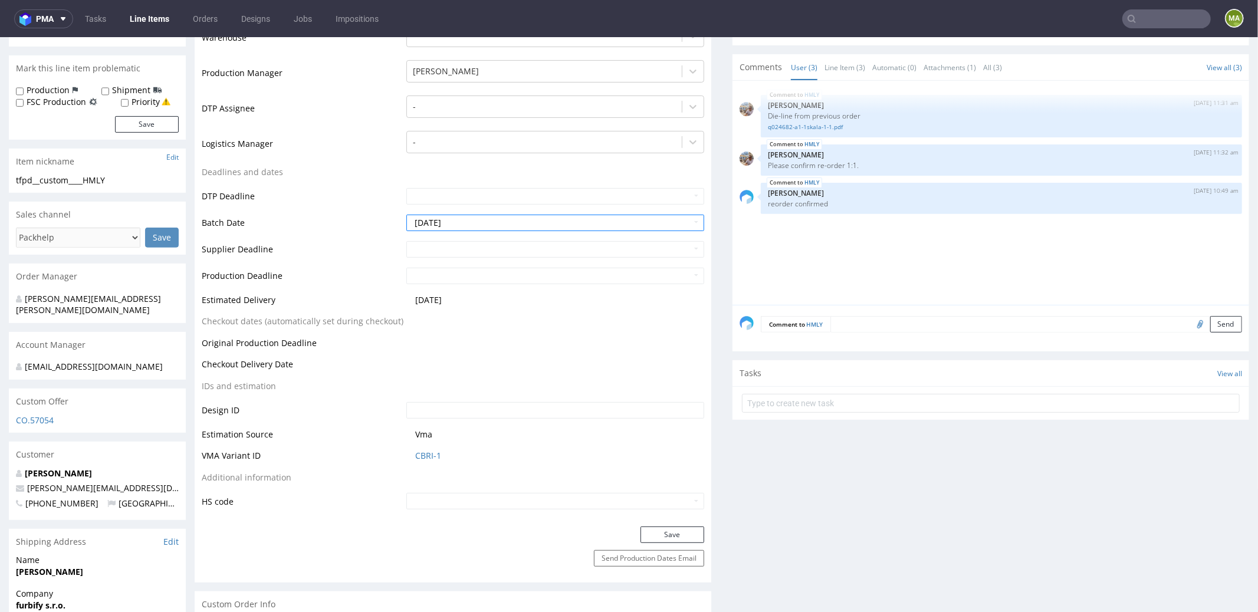
scroll to position [374, 0]
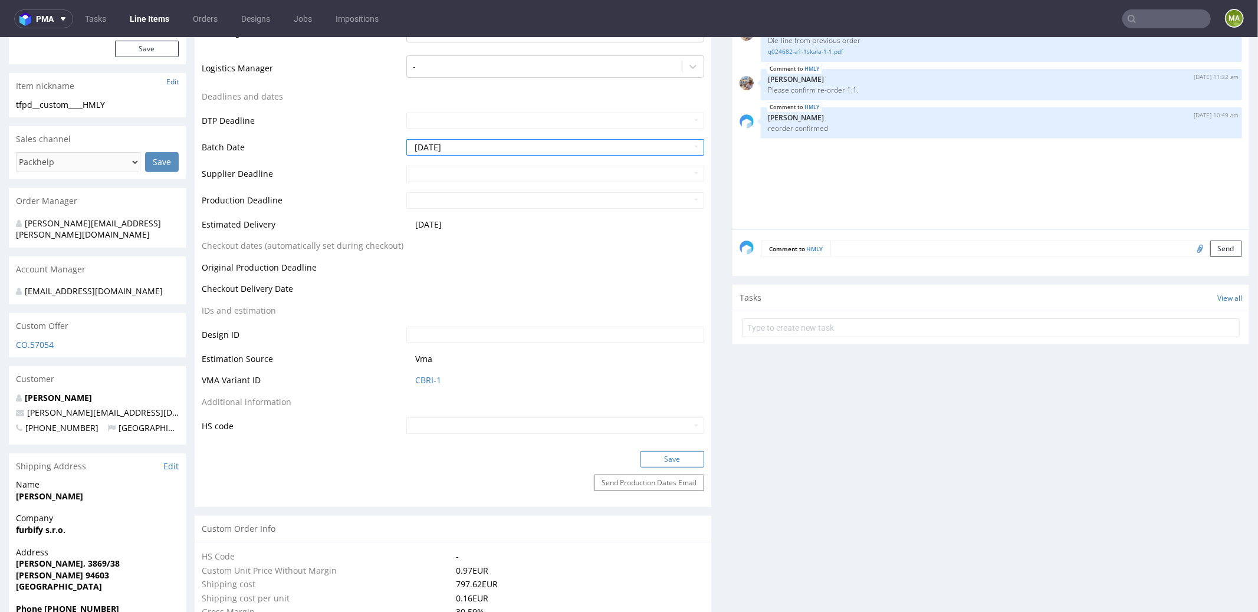
click at [688, 456] on button "Save" at bounding box center [673, 459] width 64 height 17
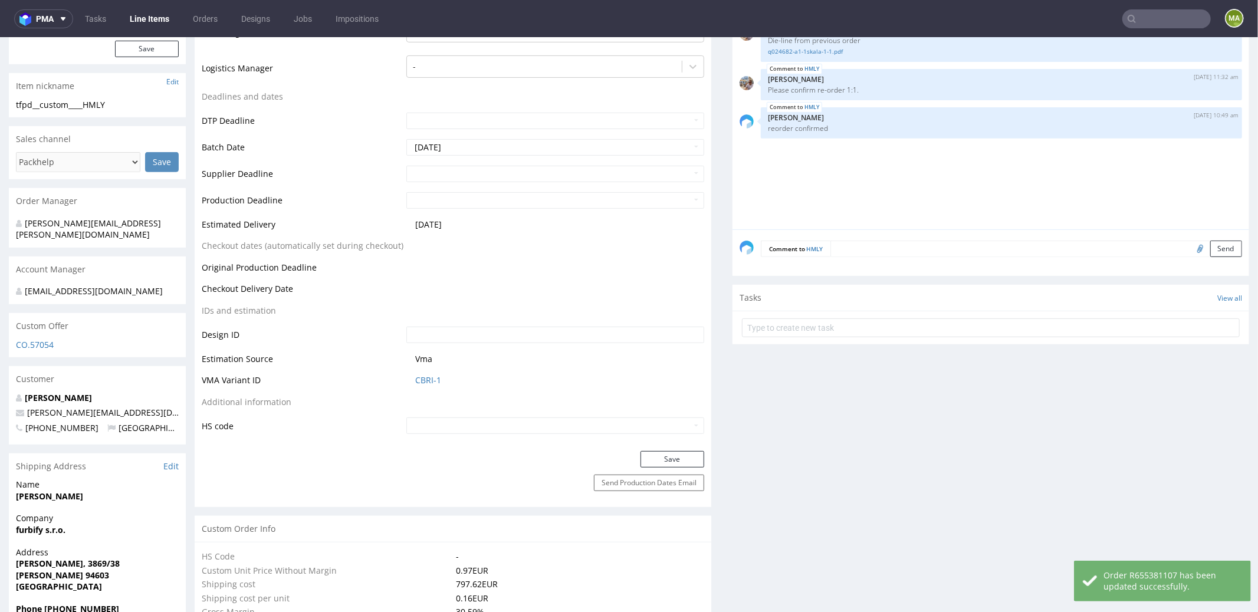
scroll to position [0, 0]
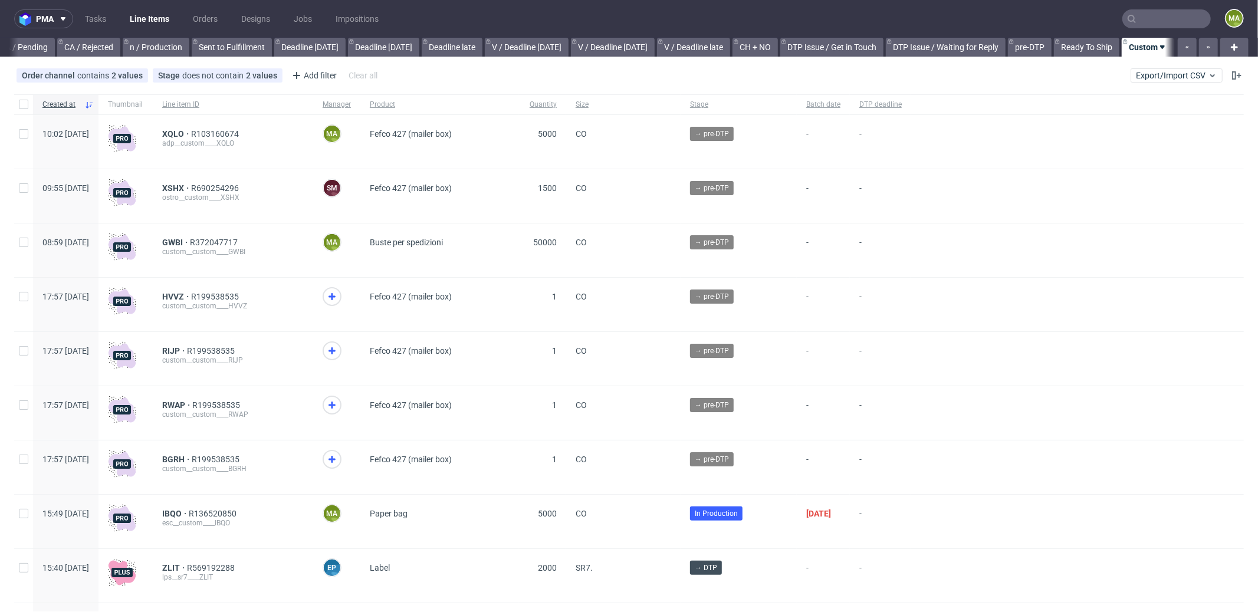
scroll to position [0, 1018]
click at [191, 135] on span "XQLO" at bounding box center [176, 133] width 29 height 9
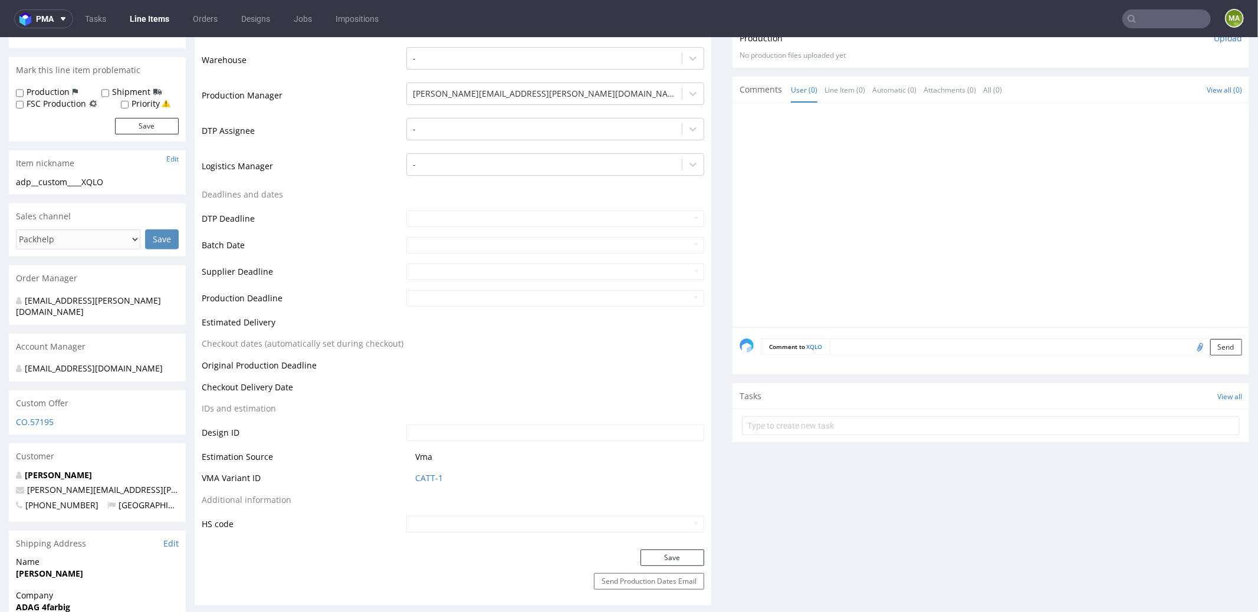
scroll to position [369, 0]
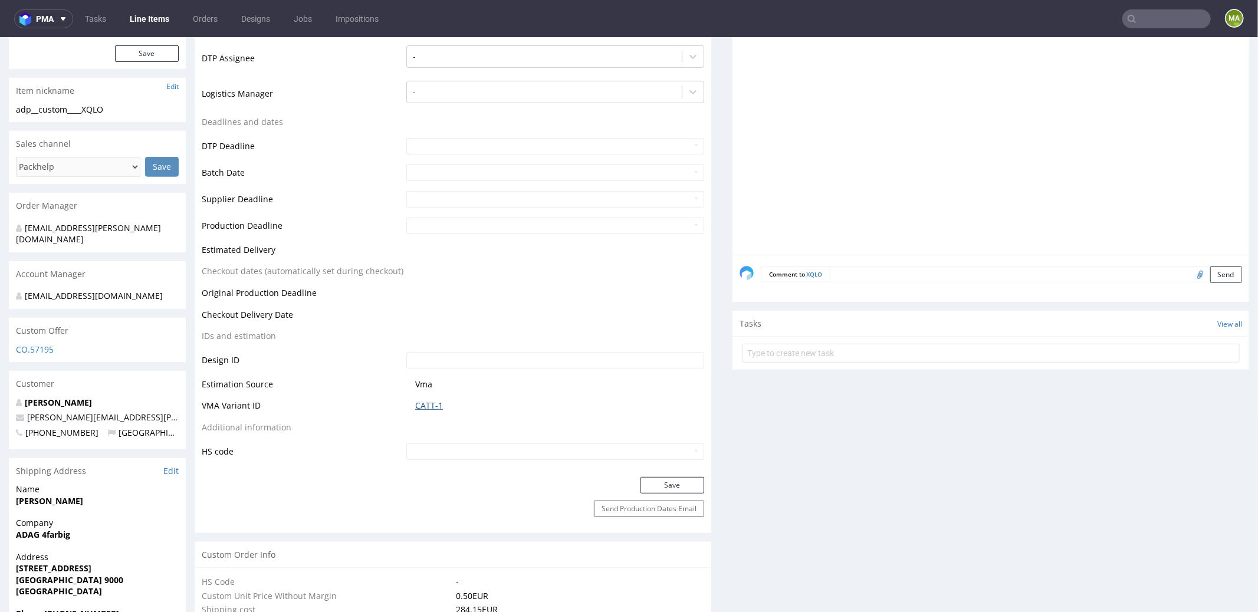
click at [432, 405] on link "CATT-1" at bounding box center [429, 405] width 28 height 12
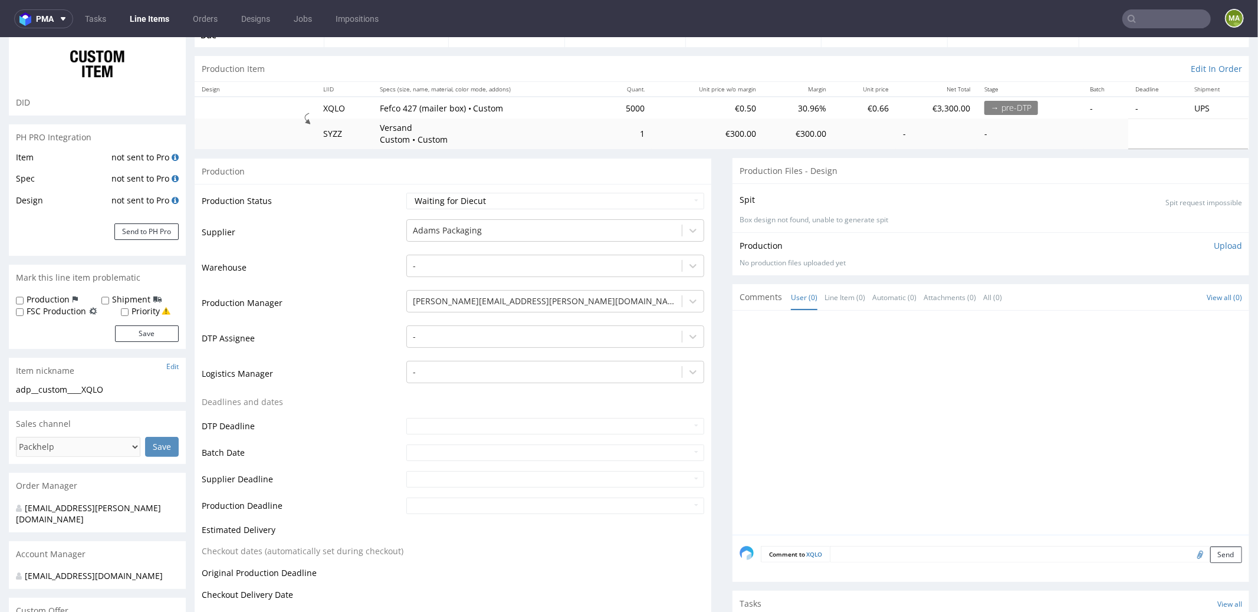
scroll to position [0, 0]
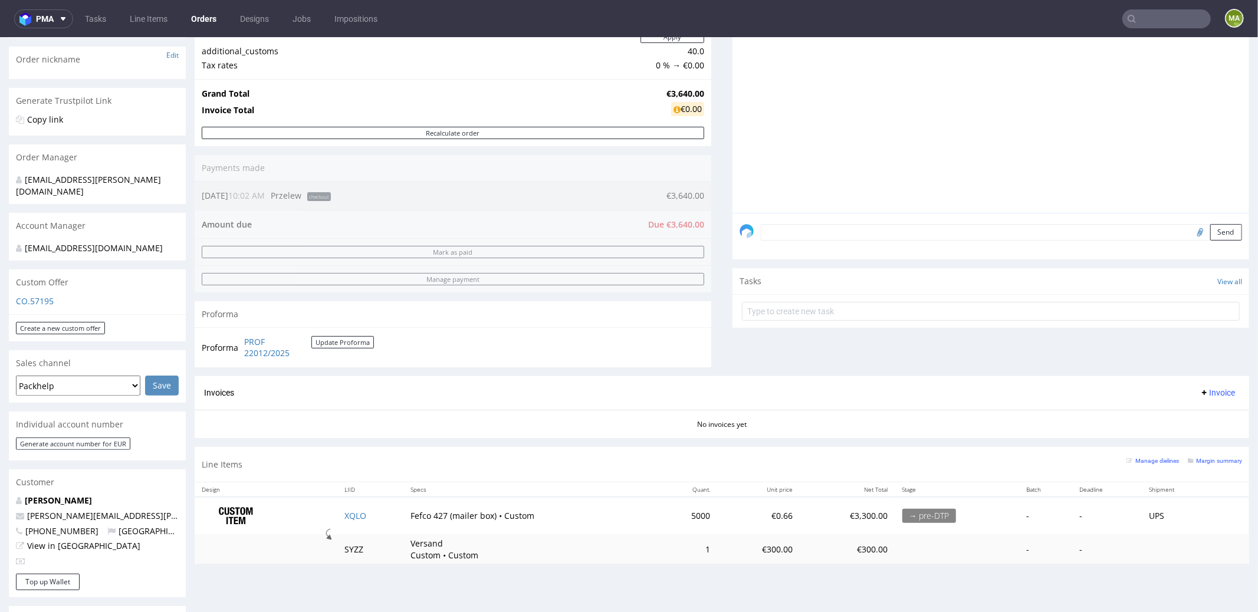
scroll to position [271, 0]
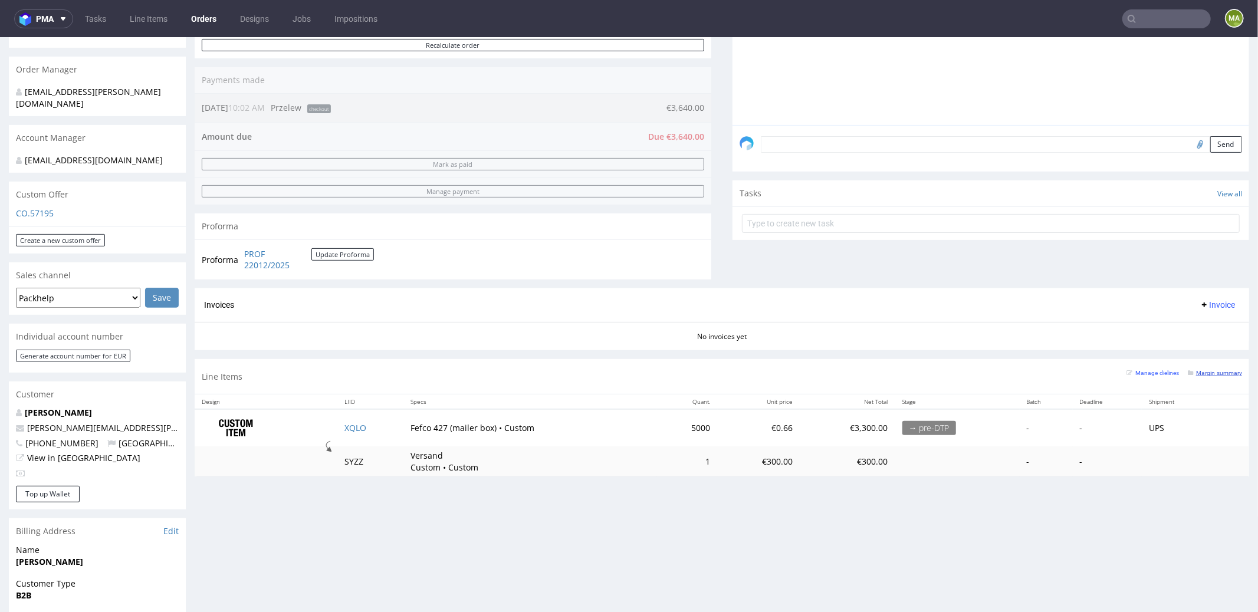
click at [1214, 369] on small "Margin summary" at bounding box center [1215, 372] width 54 height 6
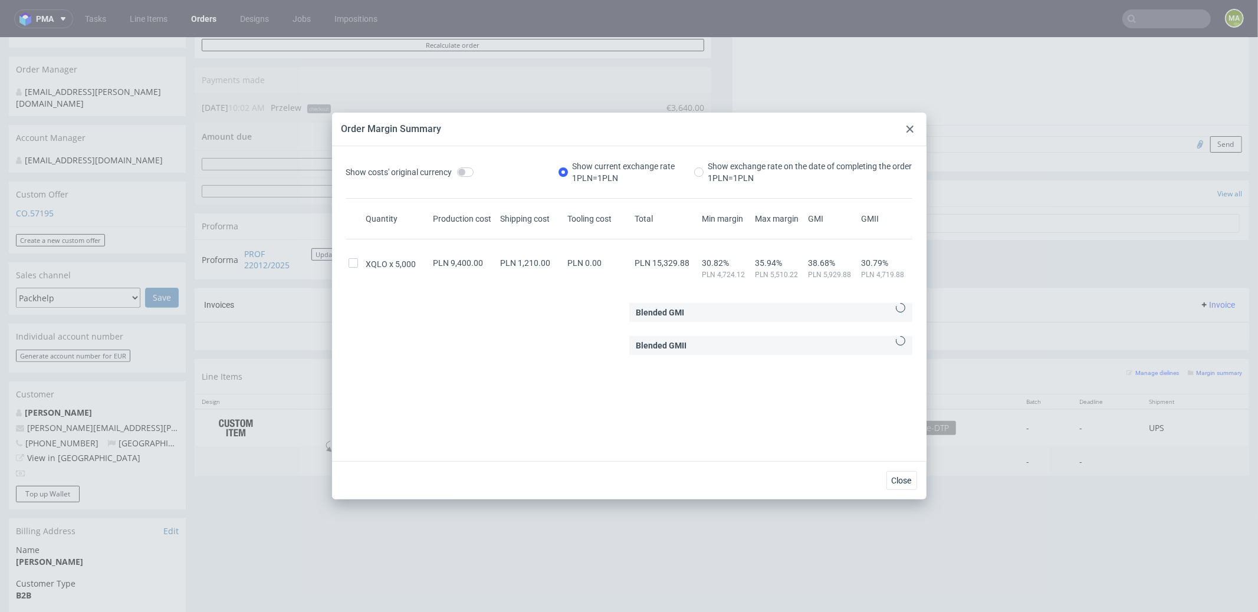
click at [904, 126] on div at bounding box center [910, 129] width 14 height 14
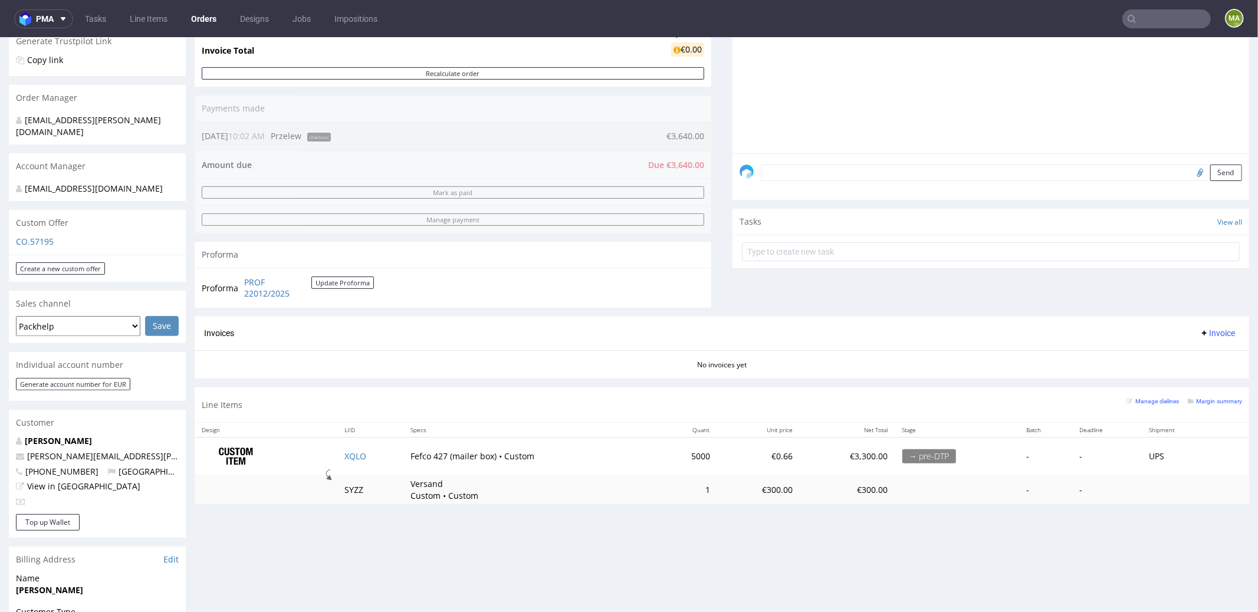
scroll to position [0, 0]
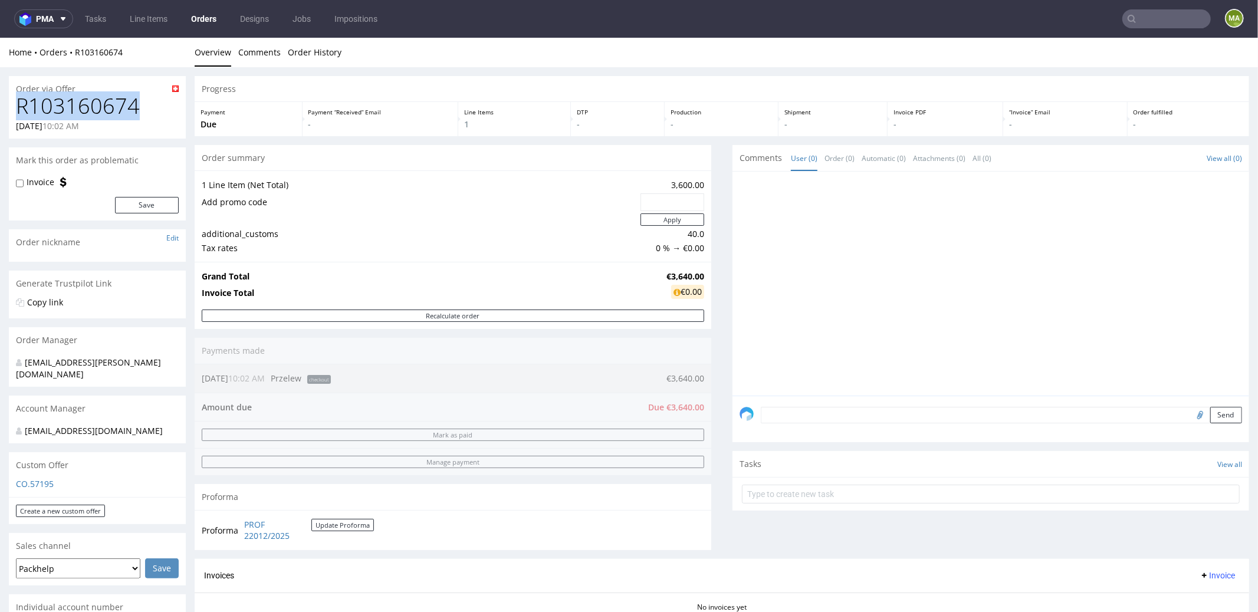
drag, startPoint x: 132, startPoint y: 111, endPoint x: 0, endPoint y: 106, distance: 132.2
copy h1 "R103160674"
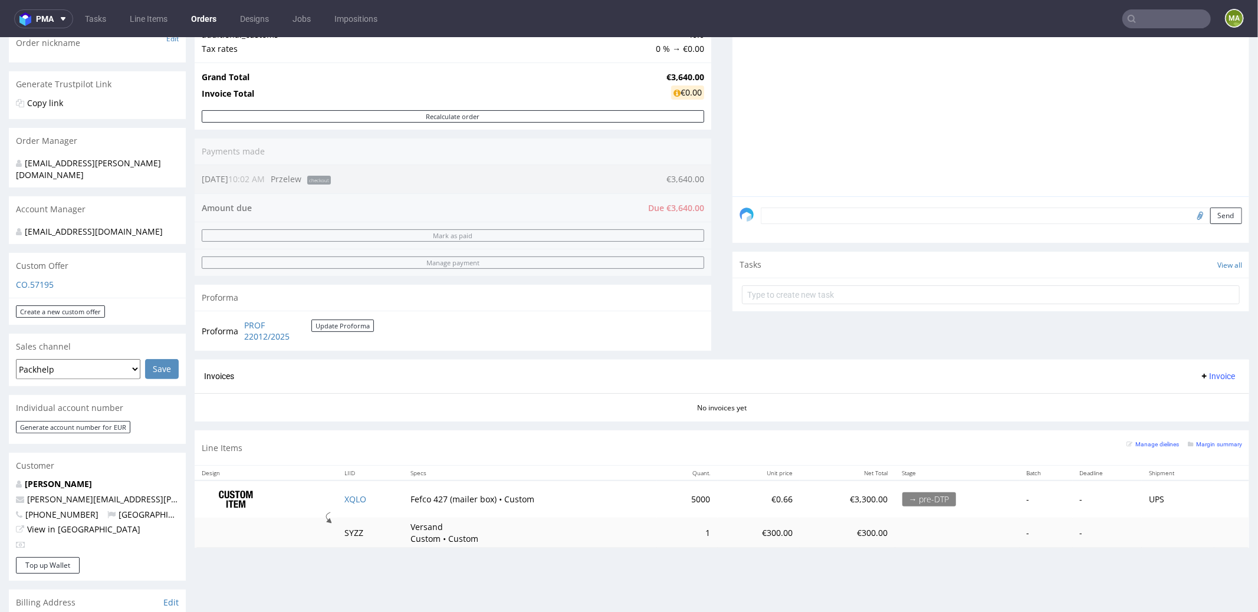
scroll to position [281, 0]
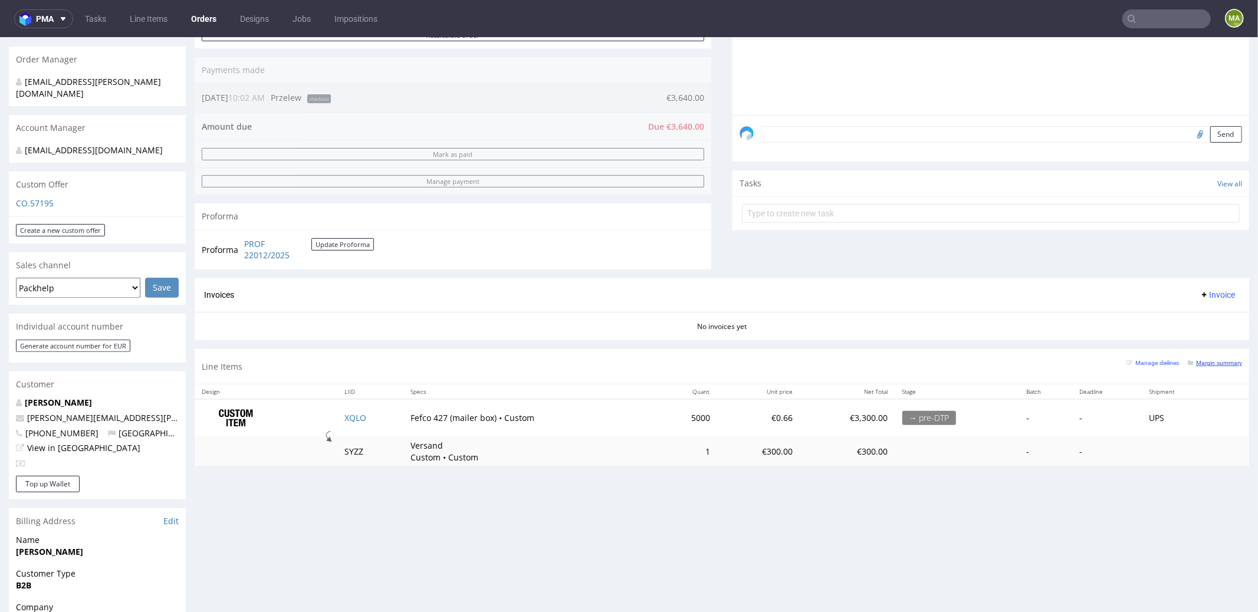
click at [1188, 362] on small "Margin summary" at bounding box center [1215, 362] width 54 height 6
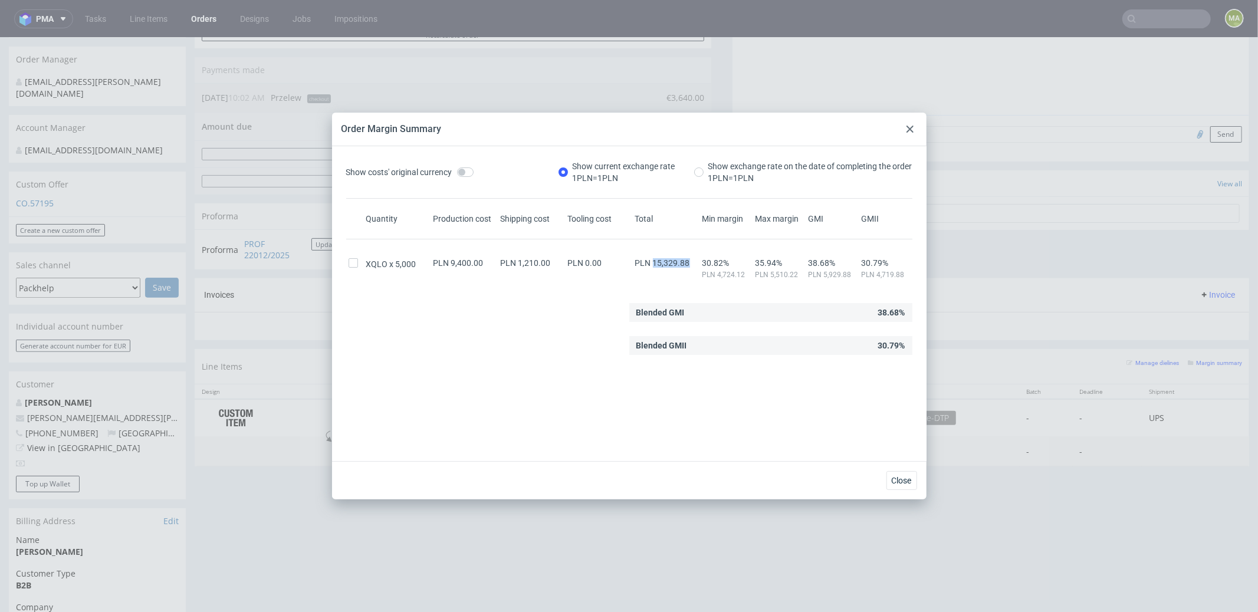
drag, startPoint x: 645, startPoint y: 262, endPoint x: 681, endPoint y: 264, distance: 35.4
click at [681, 265] on span "PLN 15,329.88" at bounding box center [662, 262] width 55 height 9
copy span "15,329.88"
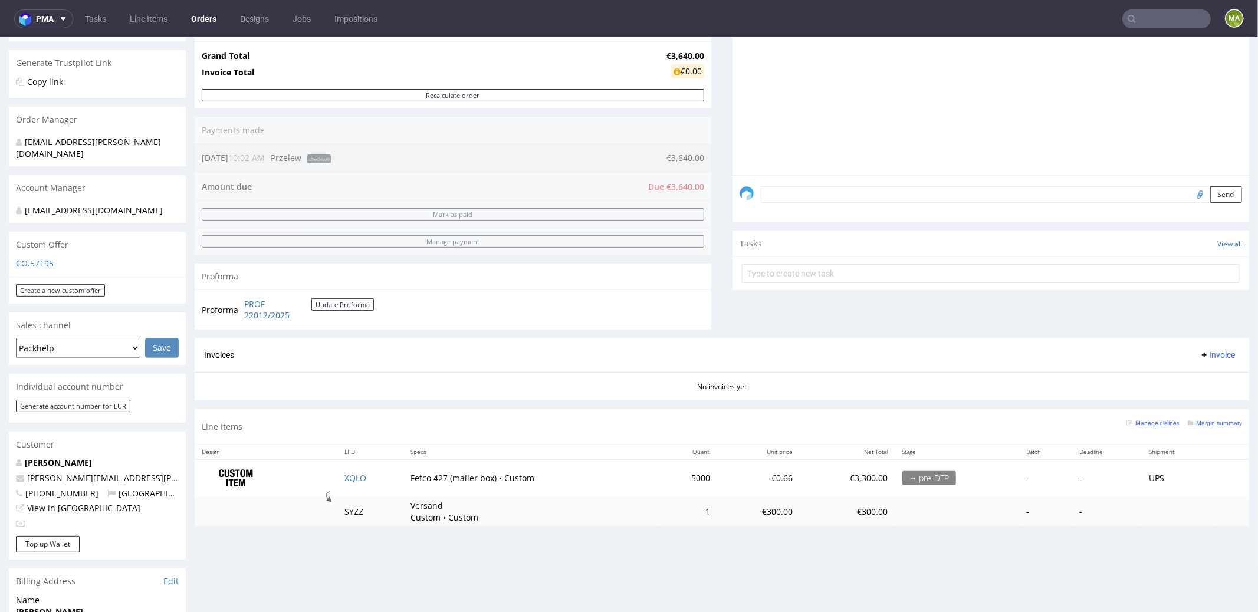
scroll to position [271, 0]
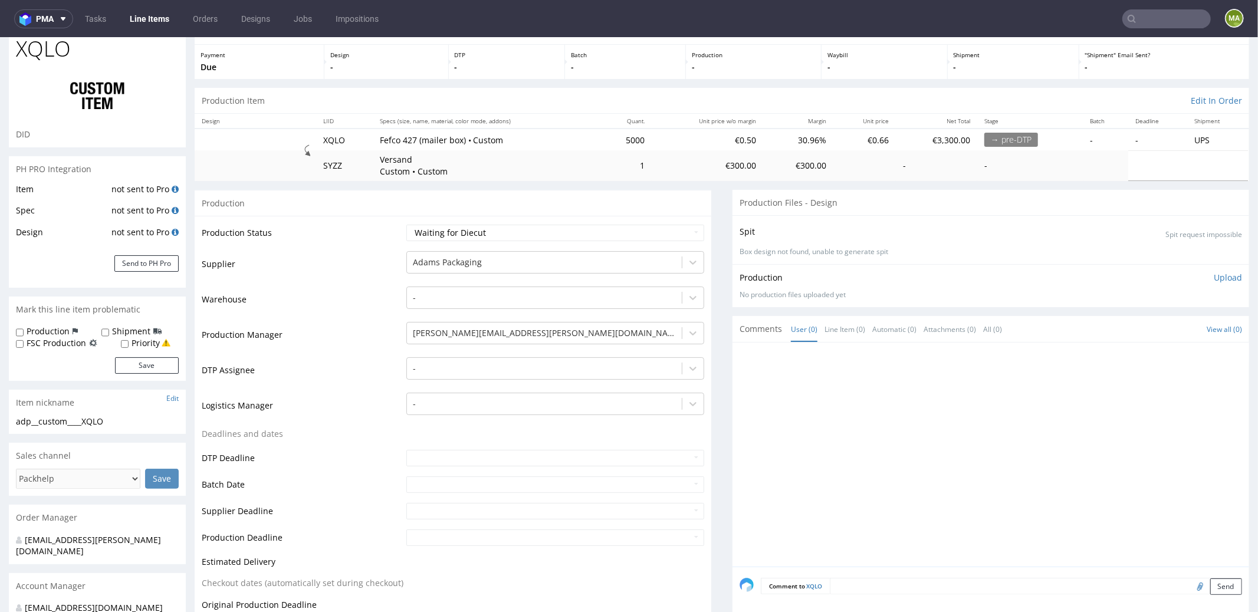
scroll to position [113, 0]
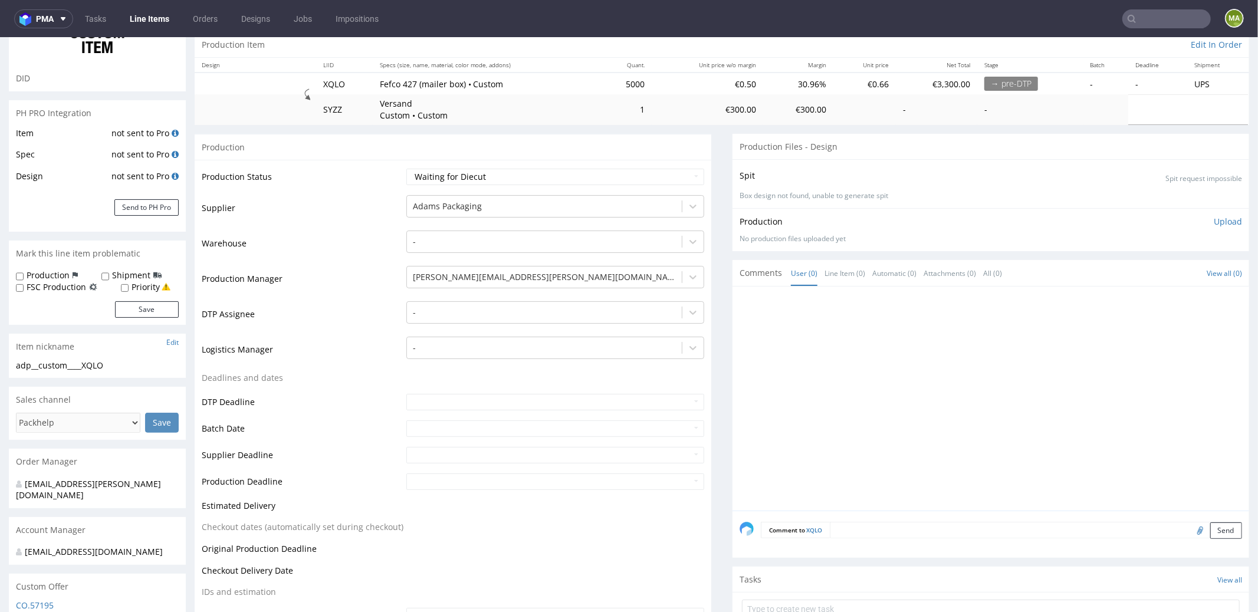
click at [833, 288] on div at bounding box center [991, 398] width 517 height 224
click at [836, 283] on link "Line Item (0)" at bounding box center [845, 272] width 41 height 25
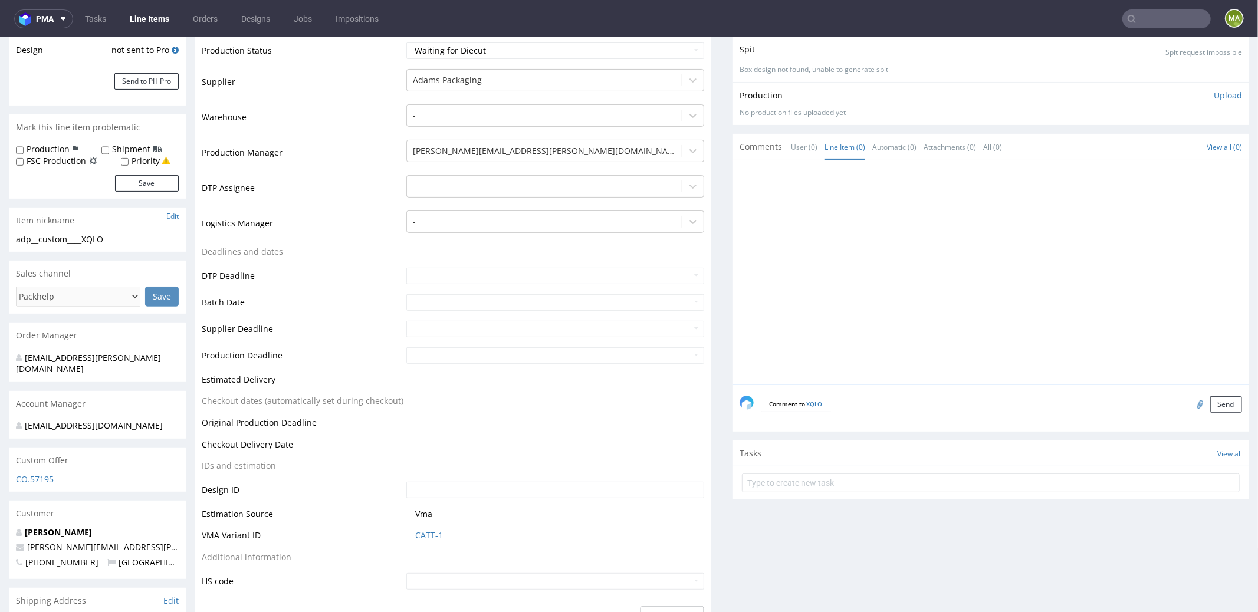
click at [870, 397] on textarea at bounding box center [1036, 403] width 412 height 17
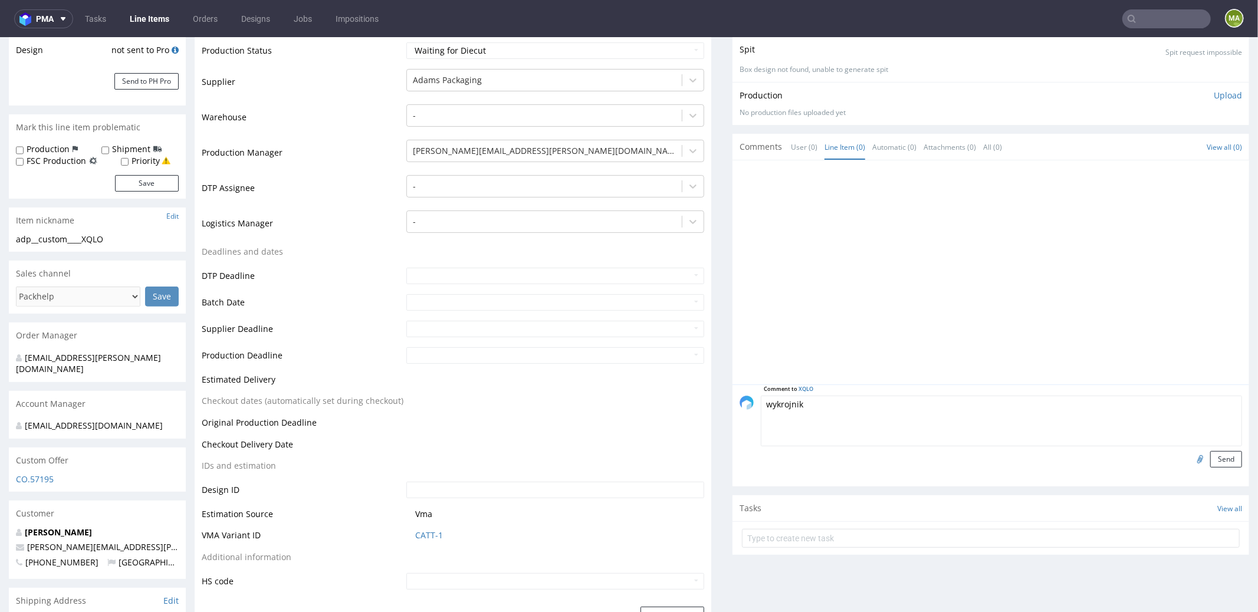
paste textarea "WP10845"
type textarea "wykrojnik WP10845 magazyn"
click at [1214, 470] on div "Comment to XQLO wykrojnik WP10845 magazyn Send" at bounding box center [991, 435] width 517 height 102
click at [1213, 460] on button "Send" at bounding box center [1226, 459] width 32 height 17
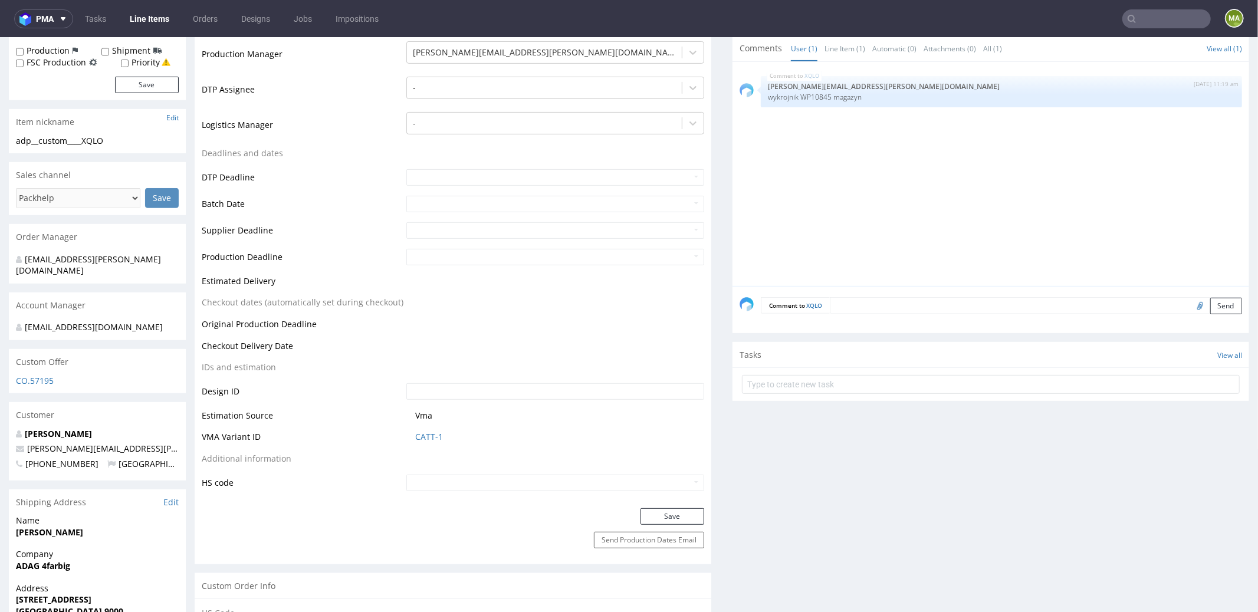
scroll to position [272, 0]
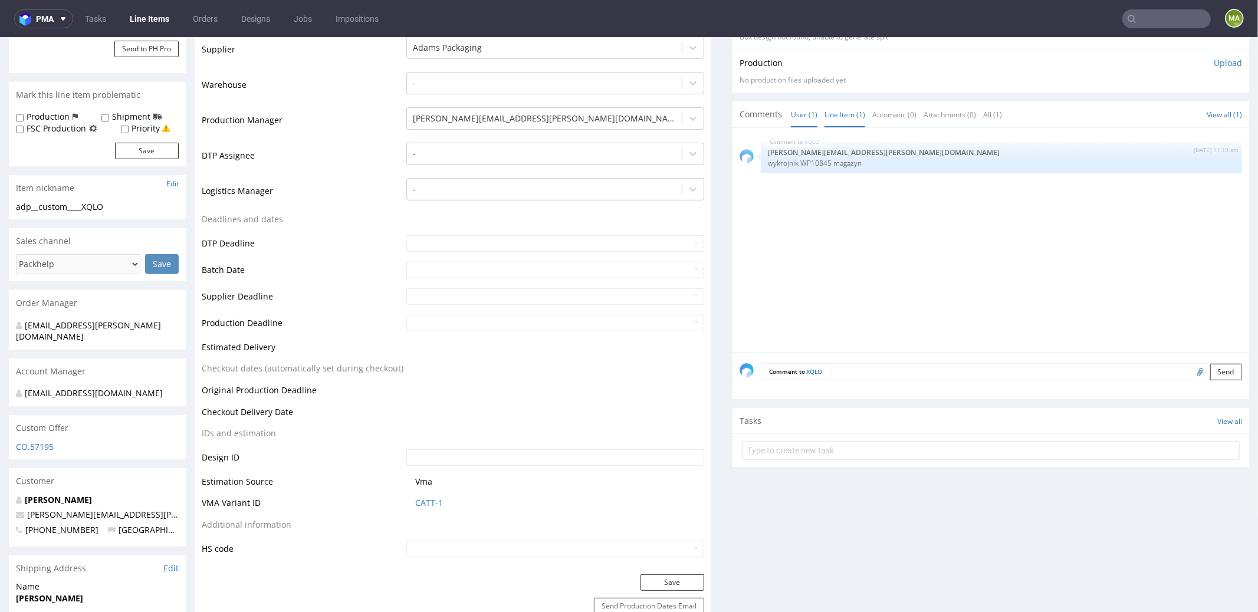
click at [844, 118] on link "Line Item (1)" at bounding box center [845, 113] width 41 height 25
click at [902, 362] on div "Comment to XQLO Send" at bounding box center [991, 375] width 517 height 47
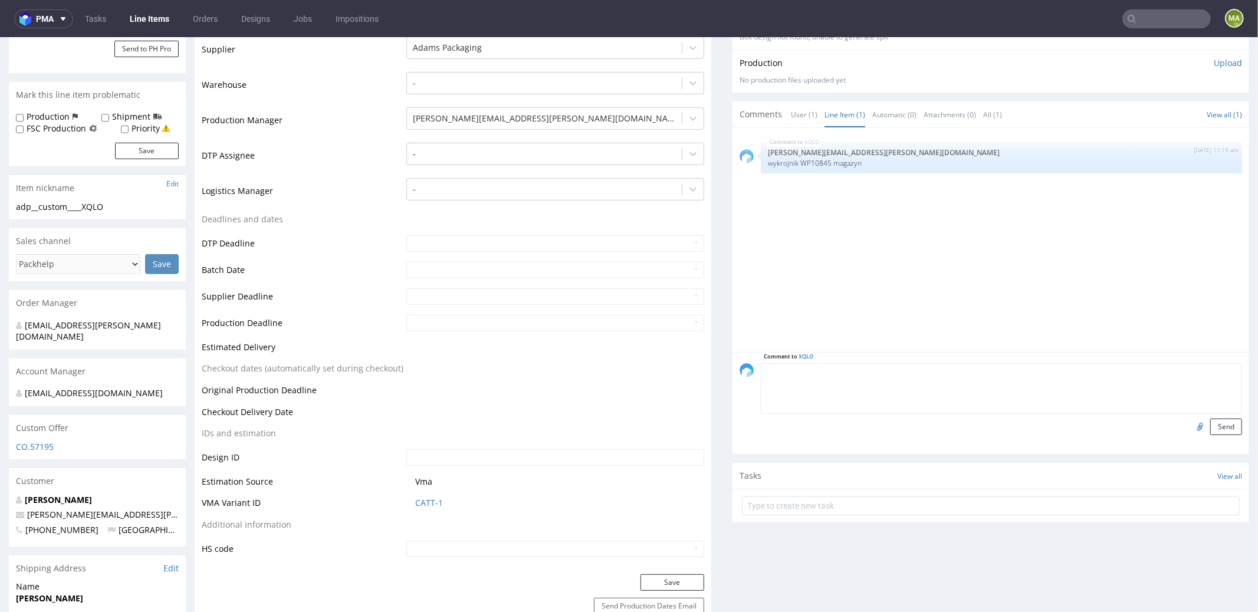
click at [902, 364] on textarea at bounding box center [1001, 388] width 481 height 51
paste textarea "R352814976/YYKU"
type textarea "reorder 1:1 R352814976/YYKU ? please confirm artwork"
click at [1190, 425] on input "file" at bounding box center [1198, 425] width 17 height 15
type input "C:\fakepath\custom-custom-yyku-d0-or352814976-outside.pdf"
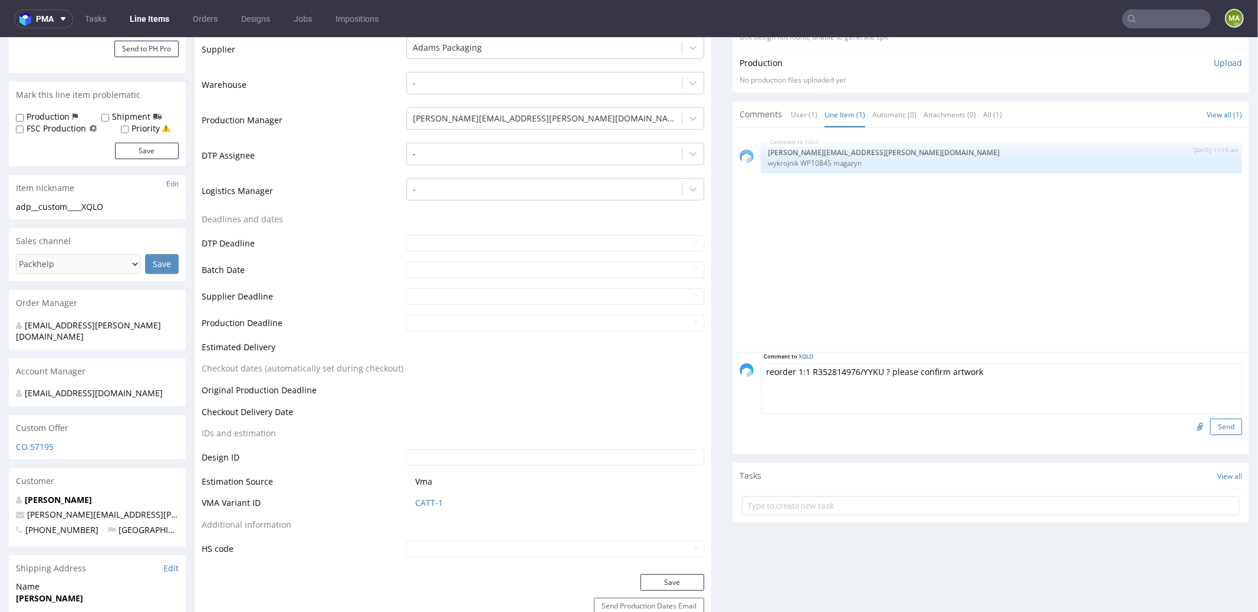
click at [1217, 421] on button "Send" at bounding box center [1226, 426] width 32 height 17
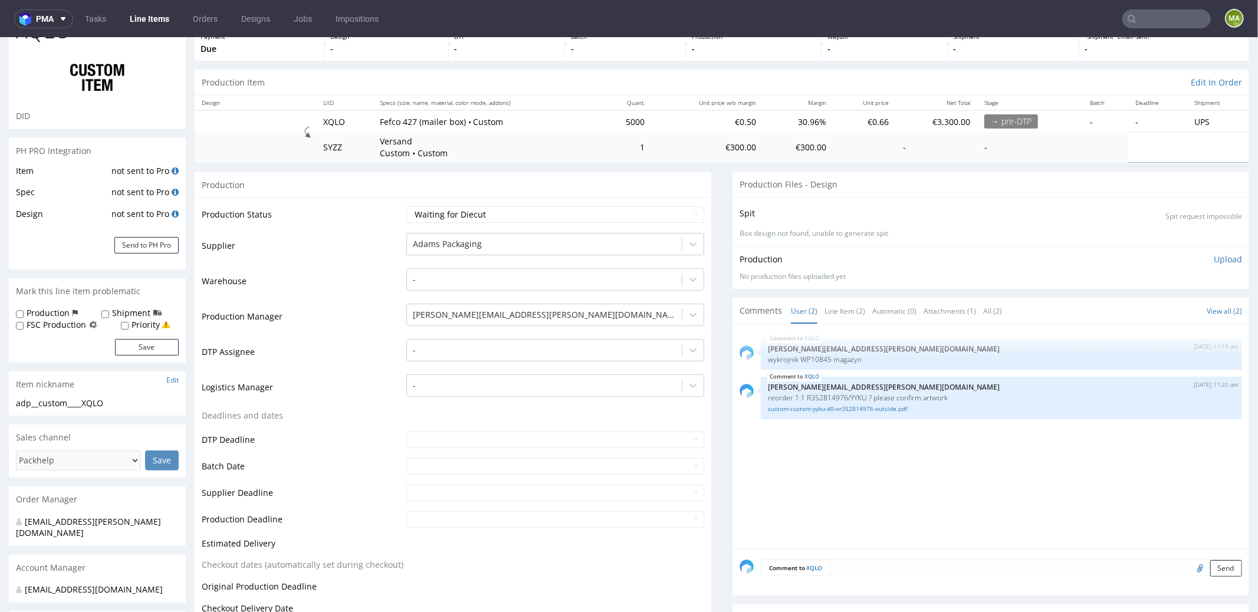
scroll to position [75, 0]
click at [840, 310] on link "Line Item (2)" at bounding box center [845, 310] width 41 height 25
click at [504, 208] on select "Waiting for Artwork Waiting for Diecut Waiting for Mockup Waiting for DTP Waiti…" at bounding box center [555, 214] width 298 height 17
select select "pre_dtp_waiting_for_artwork"
click at [406, 206] on select "Waiting for Artwork Waiting for Diecut Waiting for Mockup Waiting for DTP Waiti…" at bounding box center [555, 214] width 298 height 17
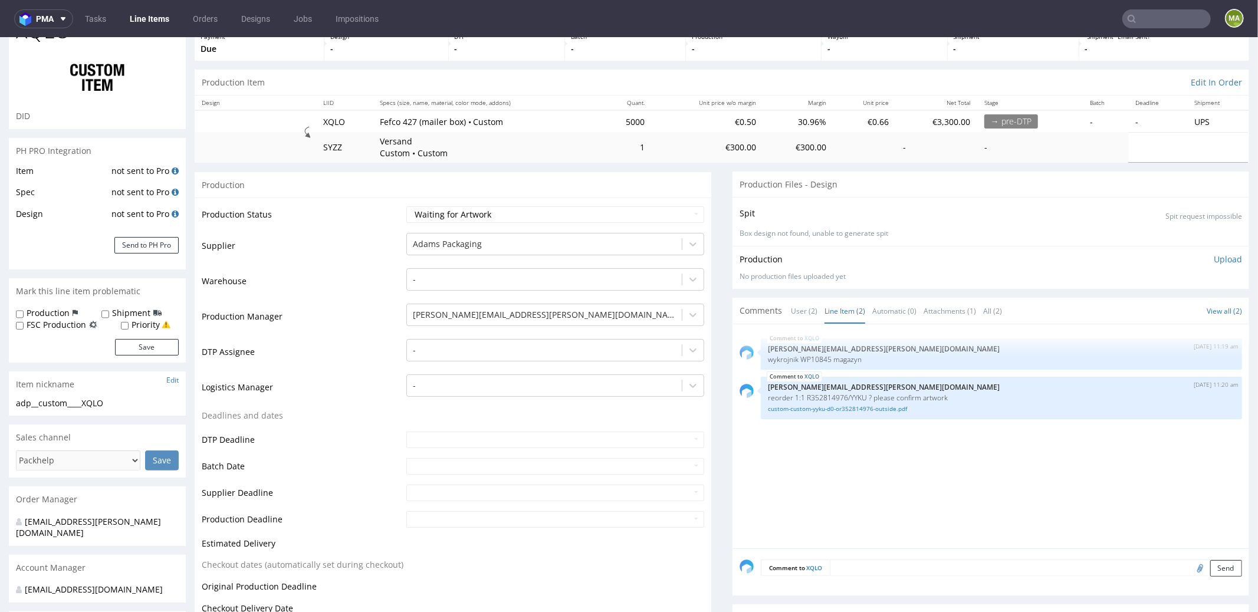
click at [234, 389] on td "Logistics Manager" at bounding box center [303, 390] width 202 height 35
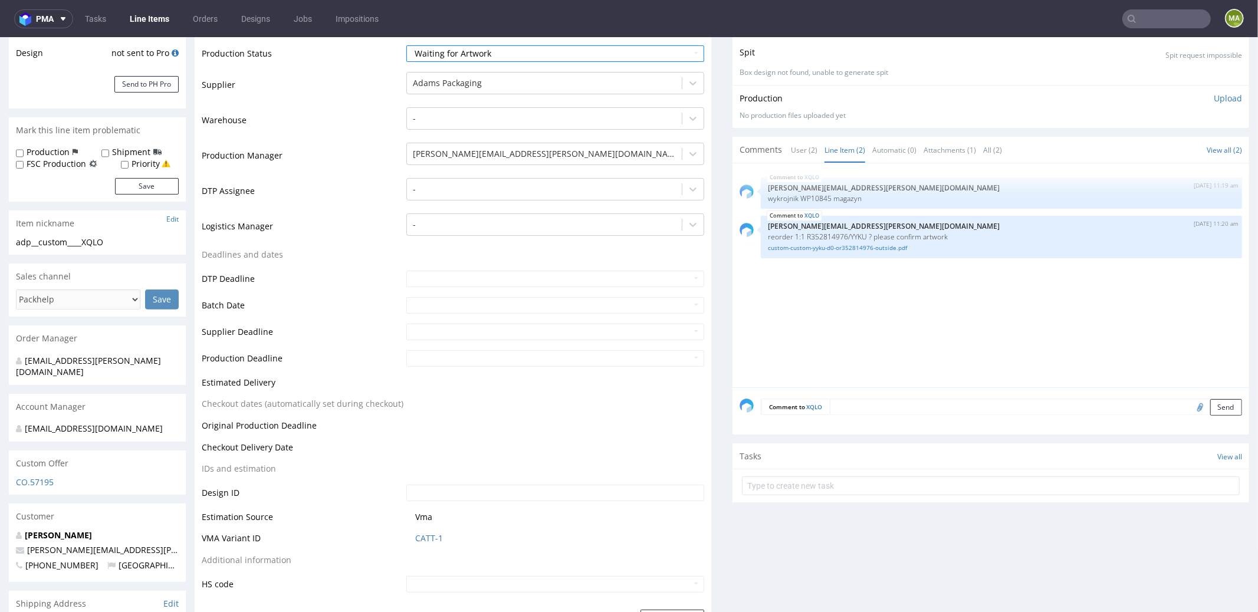
scroll to position [331, 0]
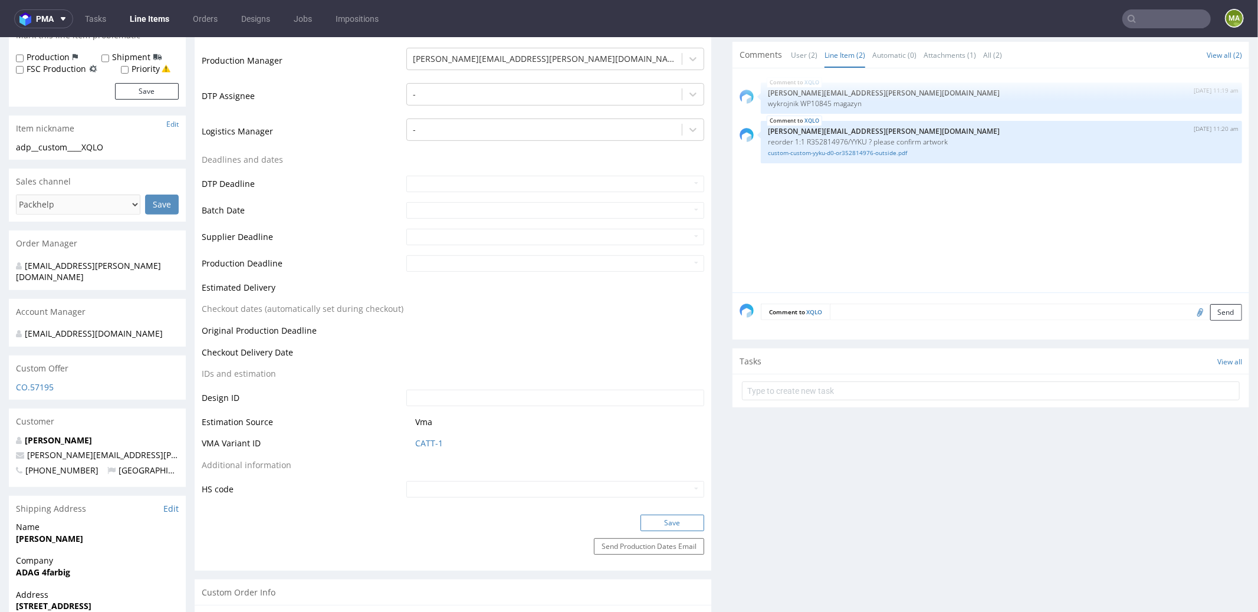
click at [669, 517] on button "Save" at bounding box center [673, 522] width 64 height 17
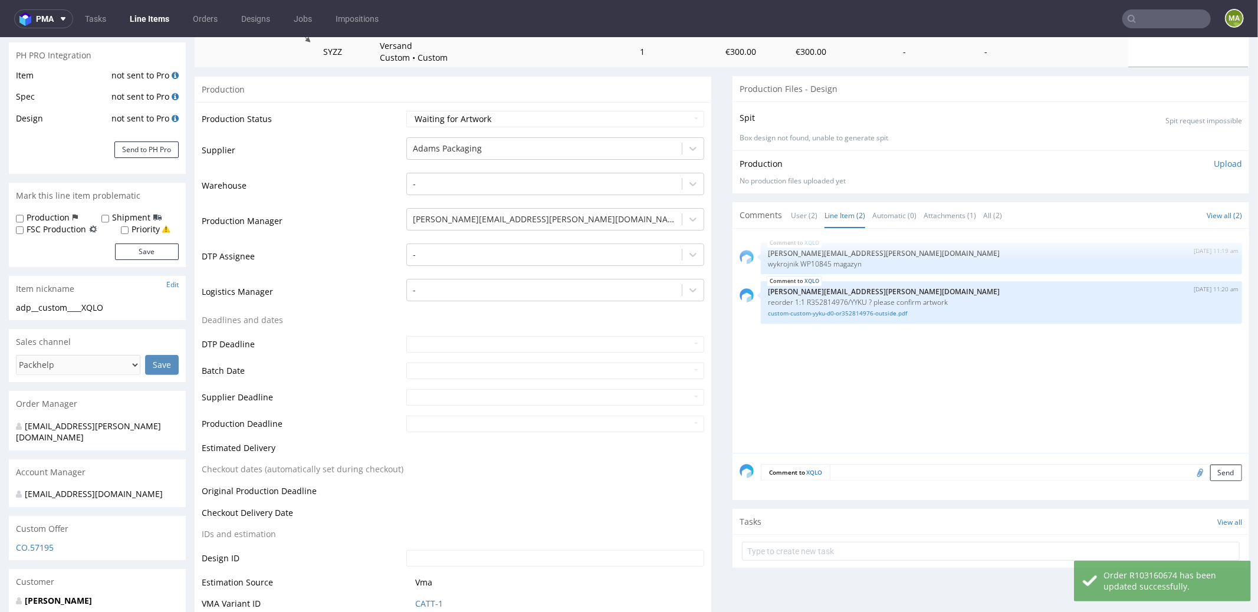
scroll to position [0, 0]
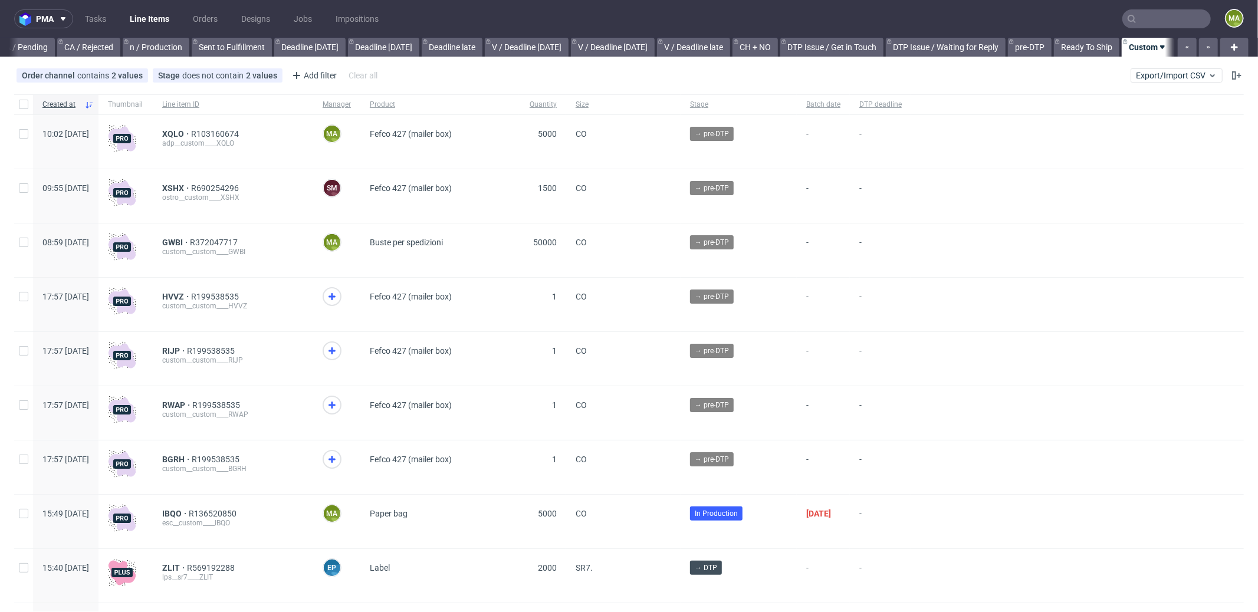
scroll to position [0, 1018]
click at [1178, 15] on input "text" at bounding box center [1166, 18] width 88 height 19
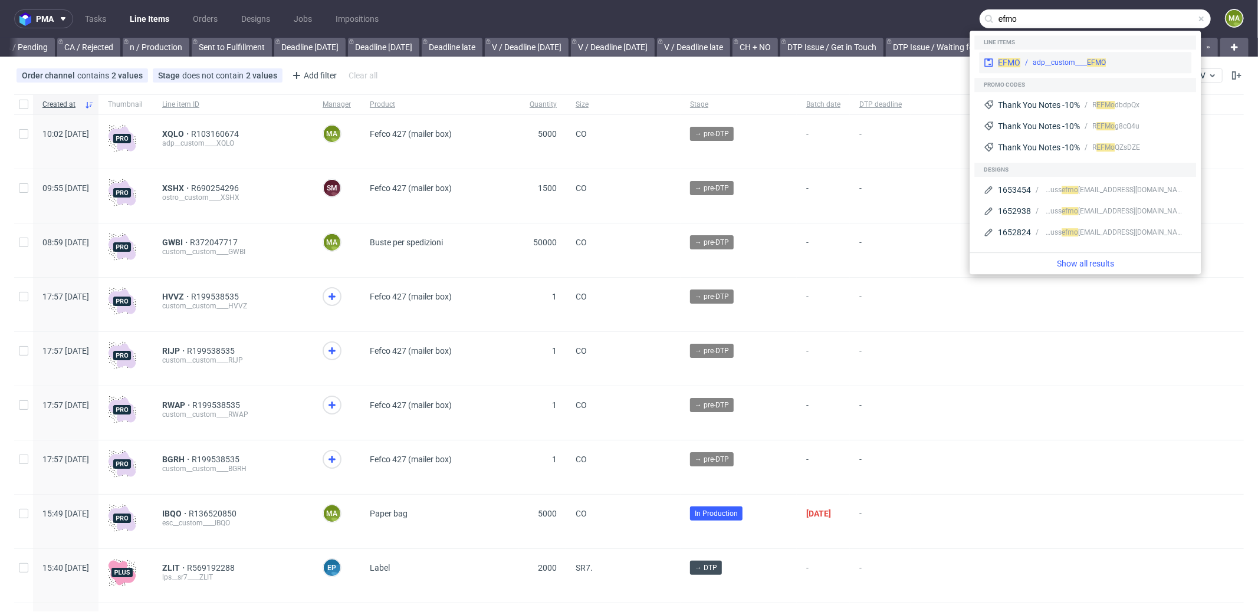
type input "efmo"
click at [1063, 65] on div "adp__custom____ EFMO" at bounding box center [1069, 62] width 73 height 11
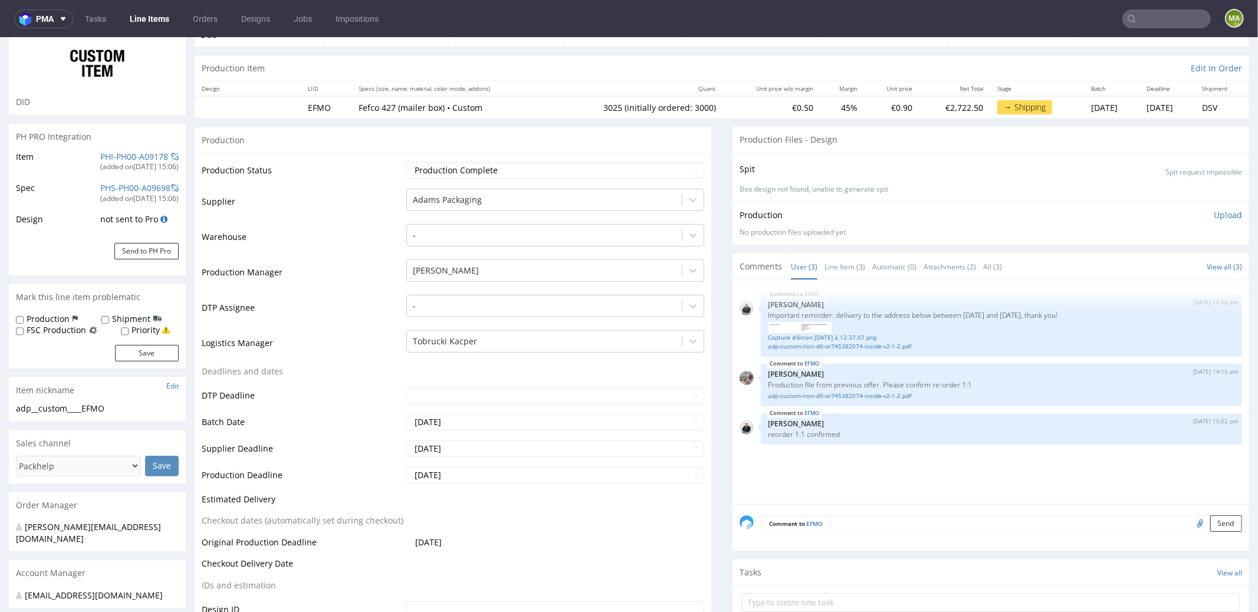
scroll to position [93, 0]
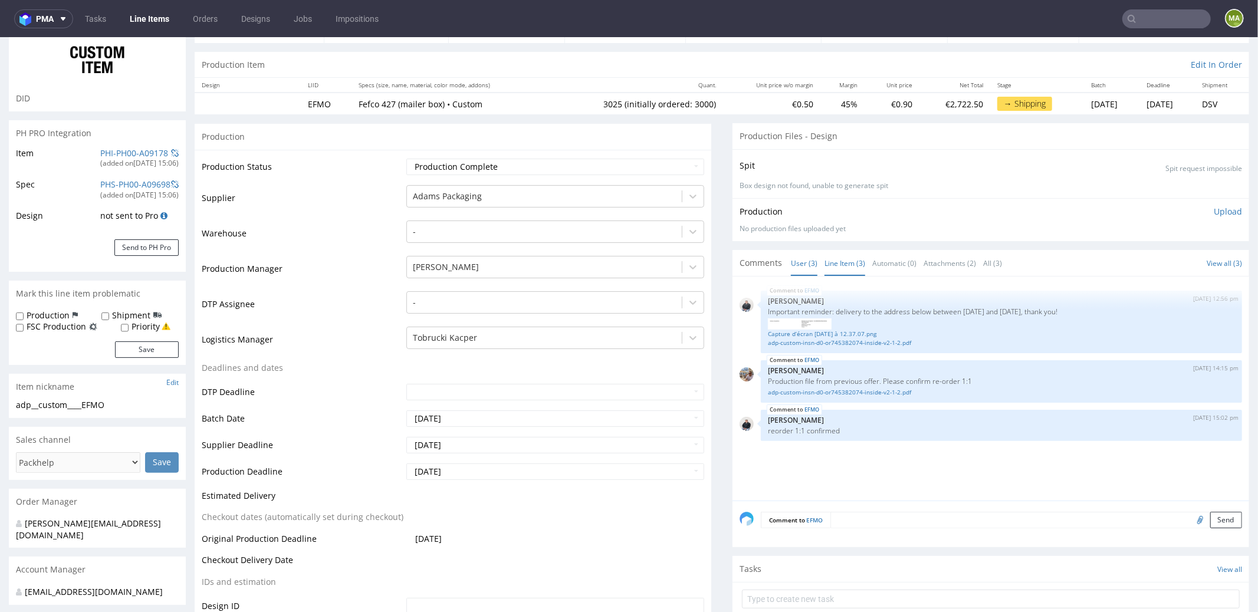
click at [825, 265] on link "Line Item (3)" at bounding box center [845, 262] width 41 height 25
click at [862, 391] on link "adp-custom-insn-d0-or745382074-inside-v2-1-2.pdf" at bounding box center [1001, 391] width 467 height 9
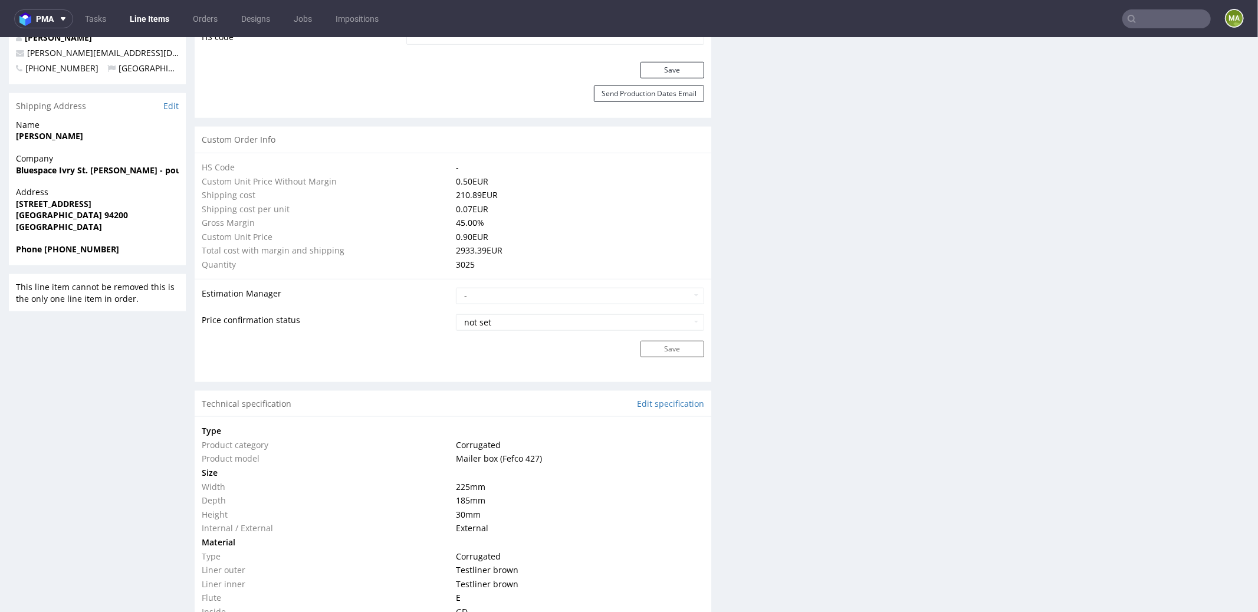
scroll to position [1180, 0]
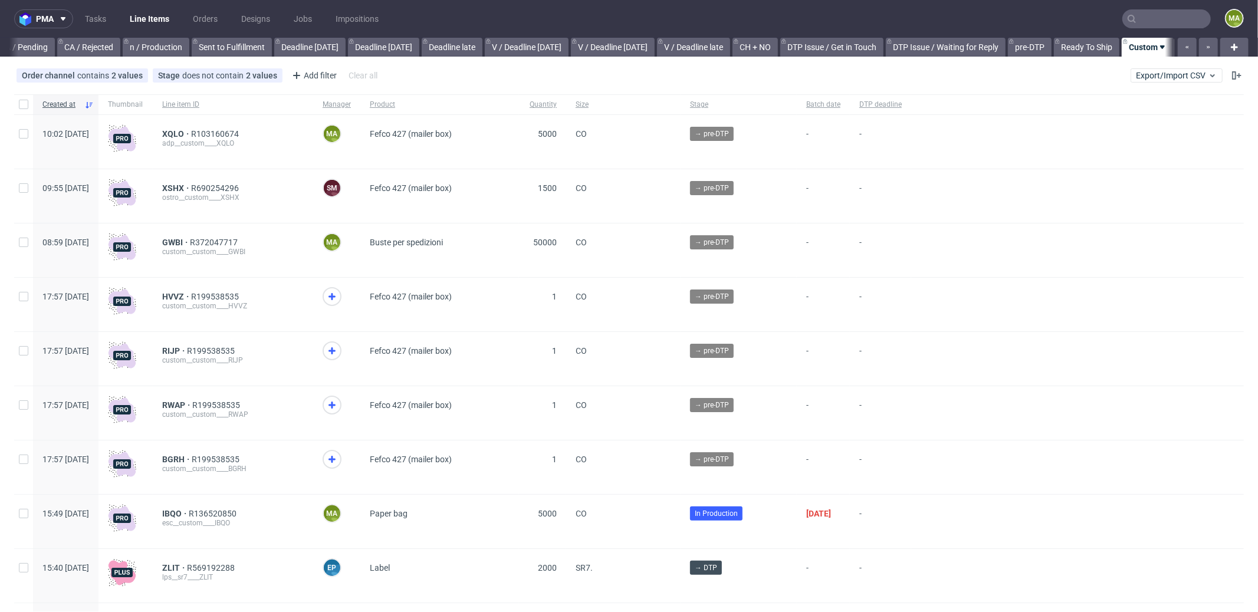
click at [1155, 12] on input "text" at bounding box center [1166, 18] width 88 height 19
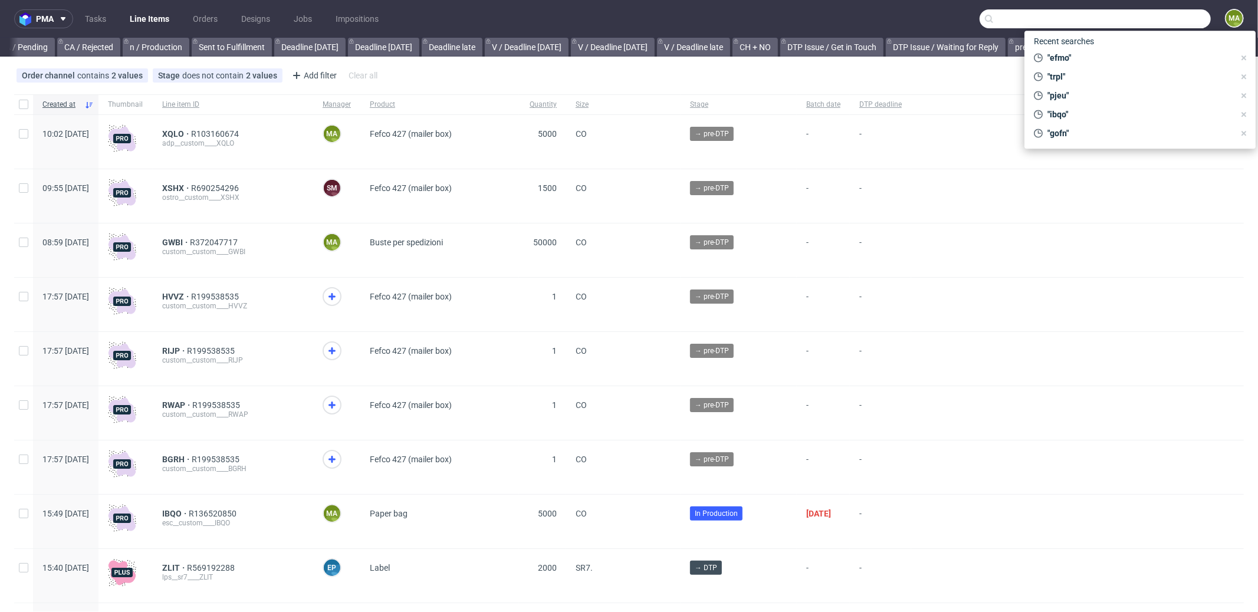
scroll to position [0, 1018]
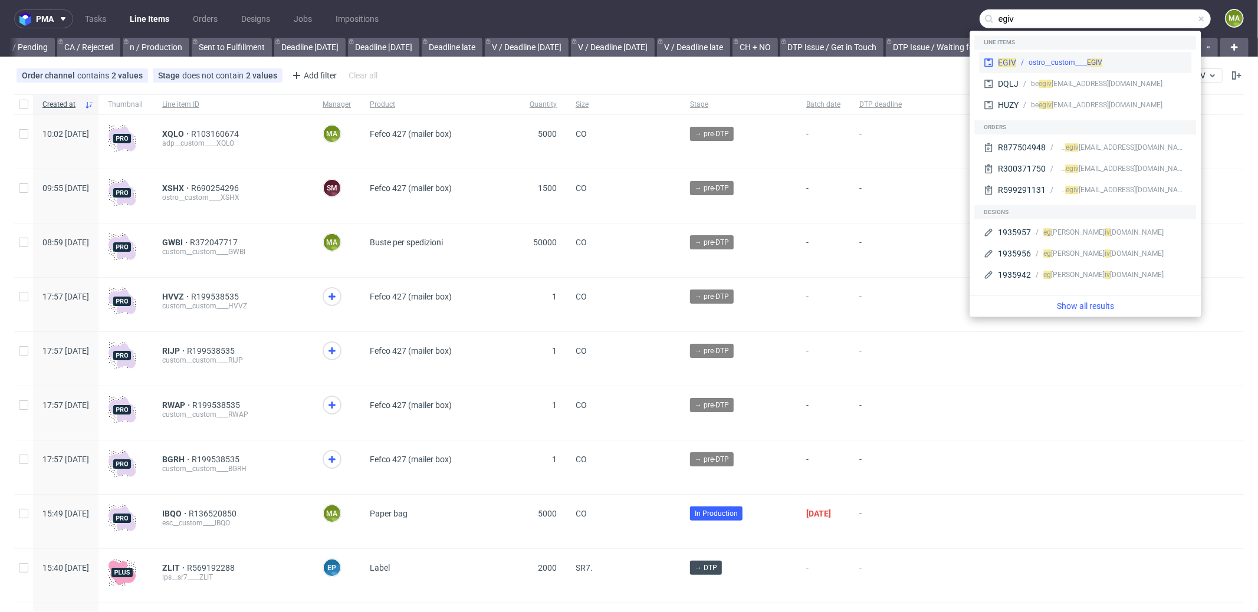
type input "egiv"
click at [1014, 57] on div "EGIV" at bounding box center [1007, 63] width 18 height 12
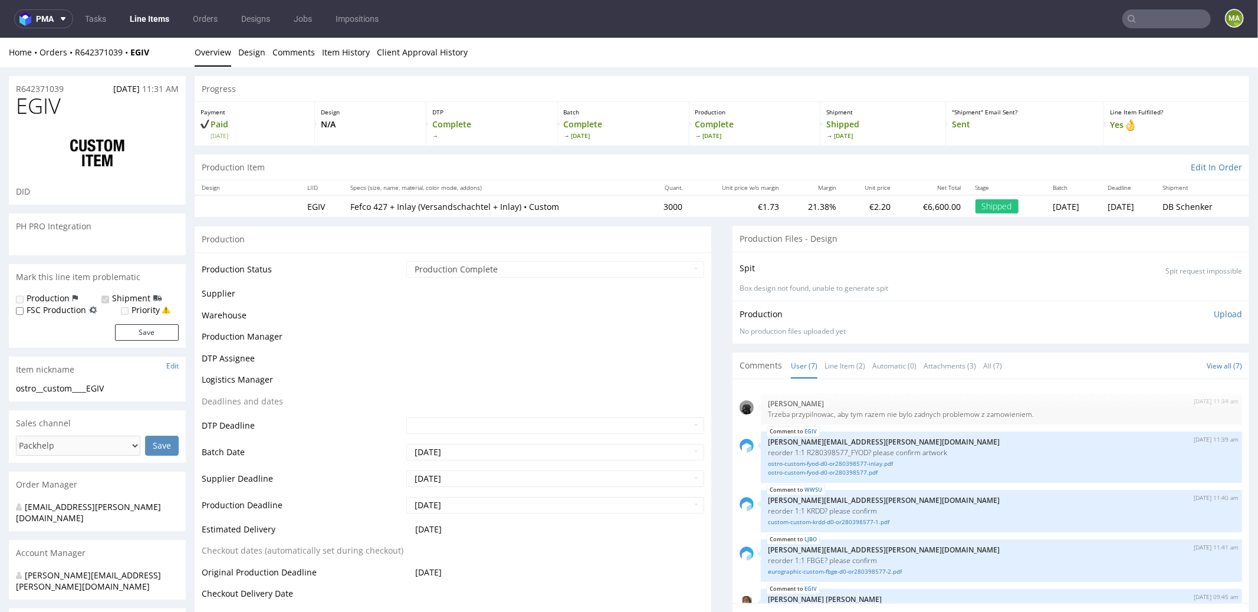
scroll to position [101, 0]
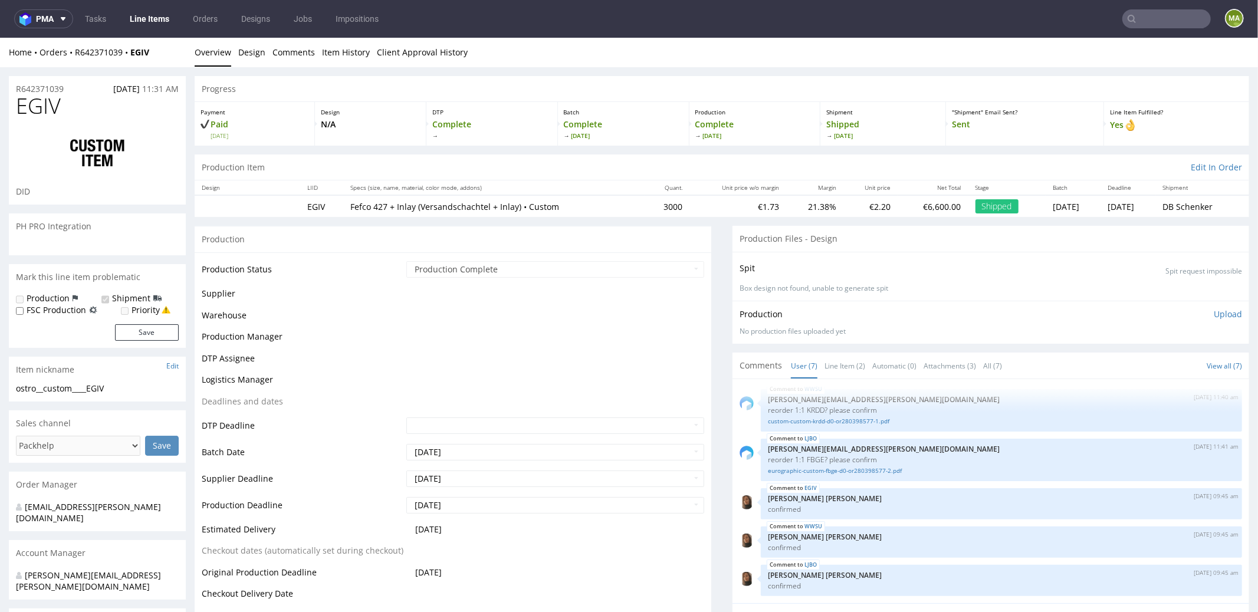
select select "in_progress"
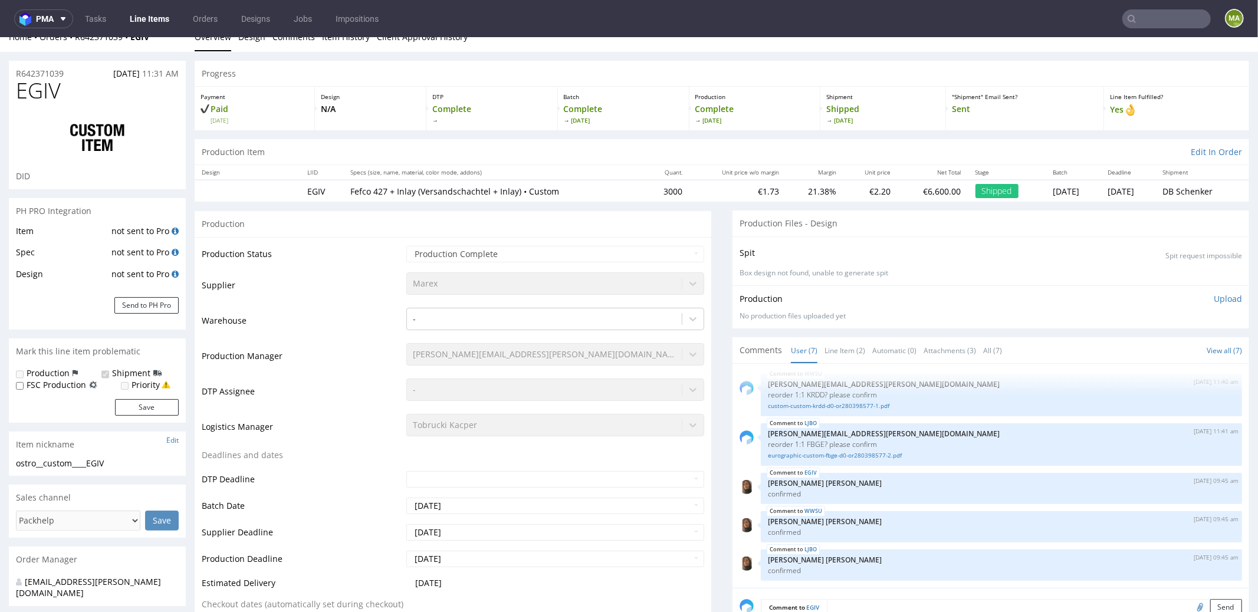
scroll to position [0, 0]
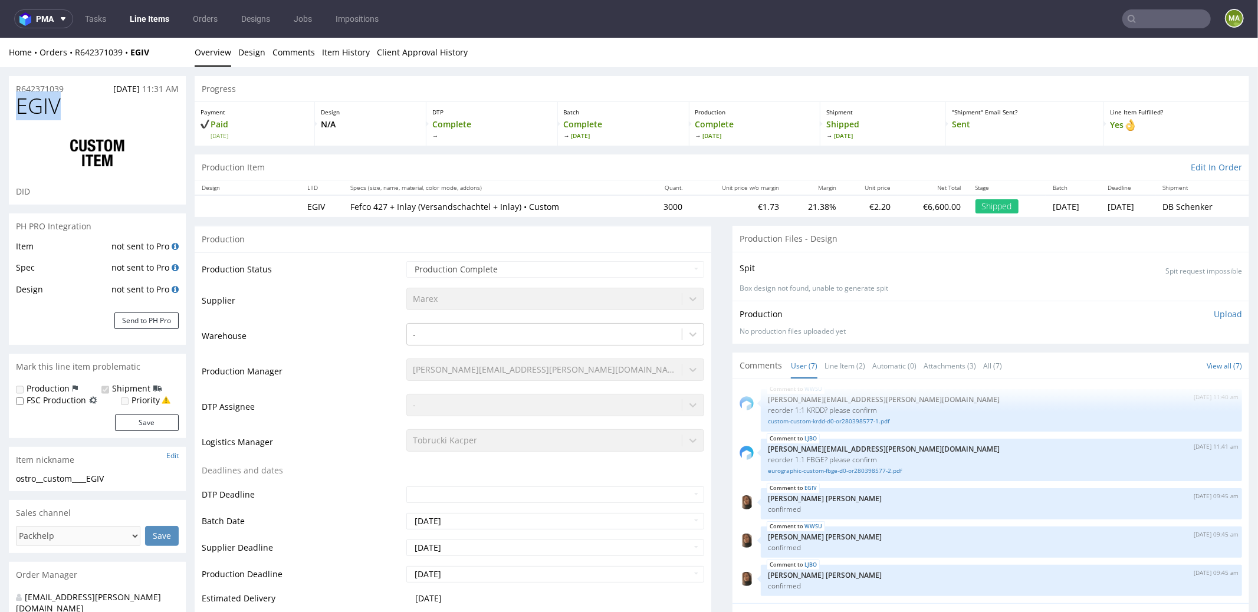
drag, startPoint x: 74, startPoint y: 110, endPoint x: 0, endPoint y: 103, distance: 74.0
copy span "EGIV"
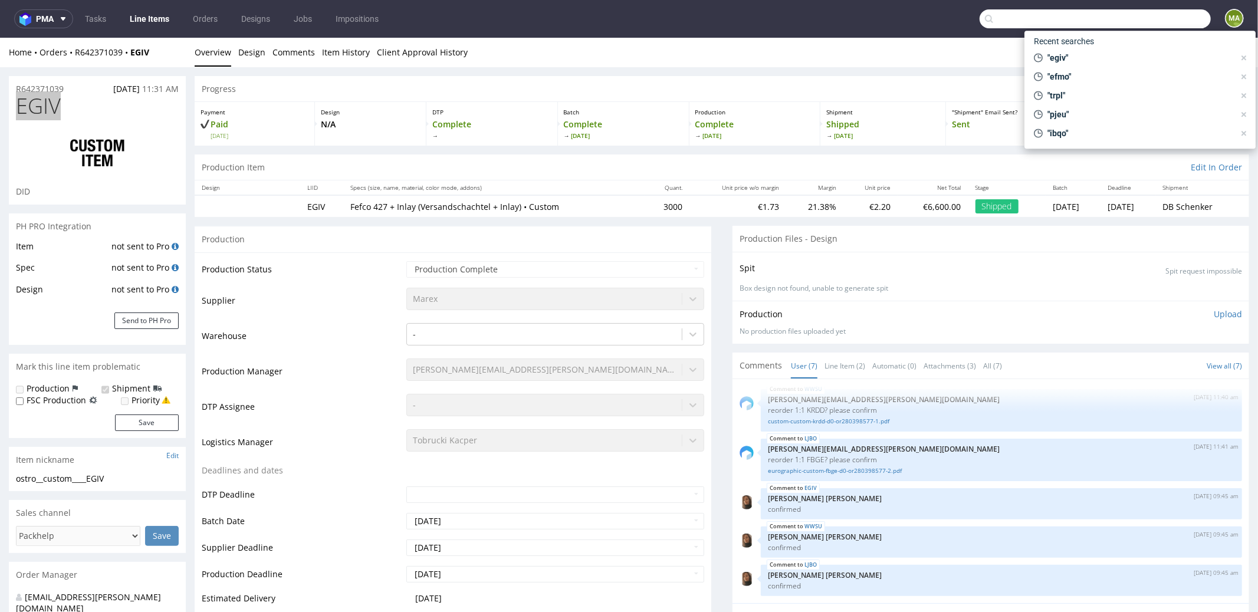
click at [1141, 14] on input "text" at bounding box center [1095, 18] width 231 height 19
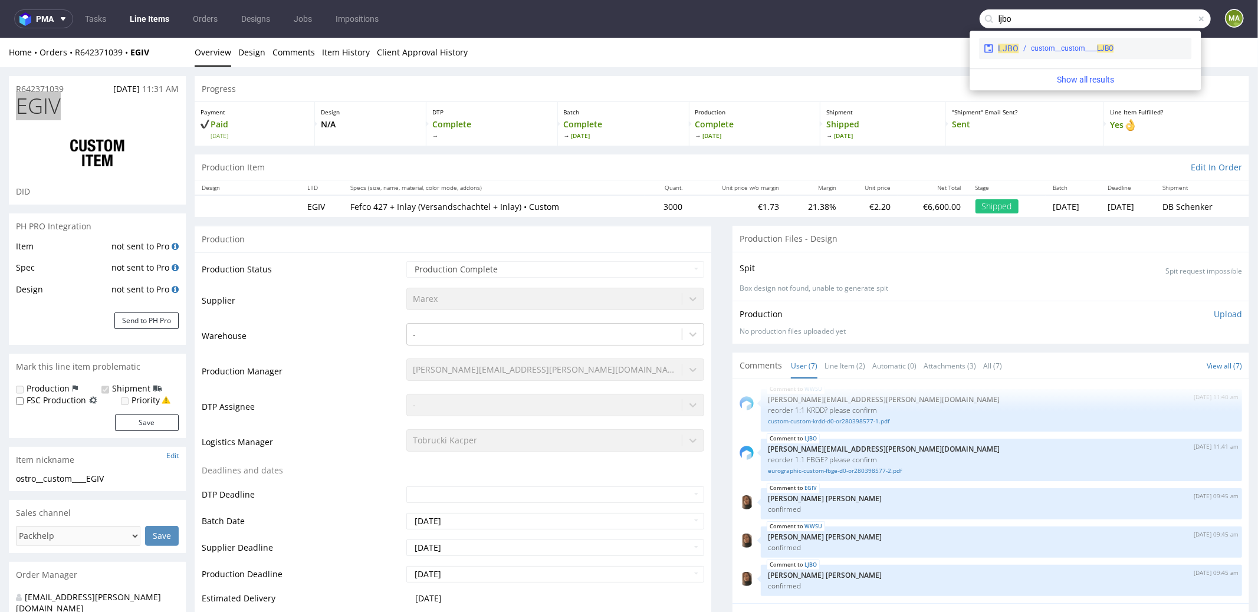
type input "ljbo"
click at [1001, 47] on span "LJBO" at bounding box center [1008, 48] width 21 height 9
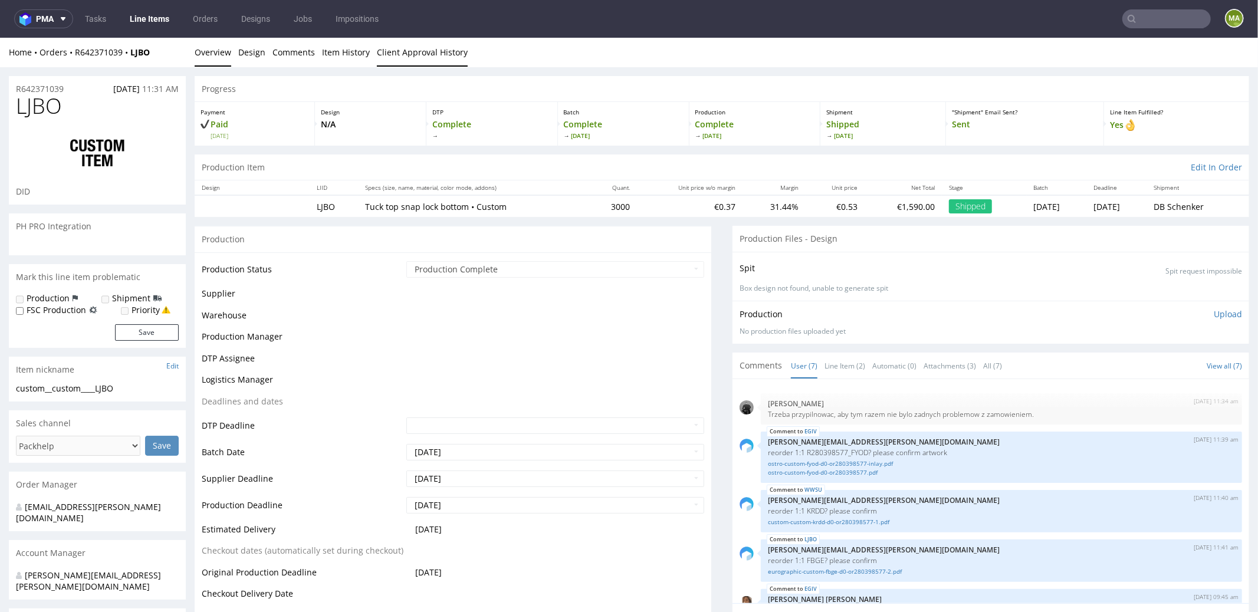
scroll to position [101, 0]
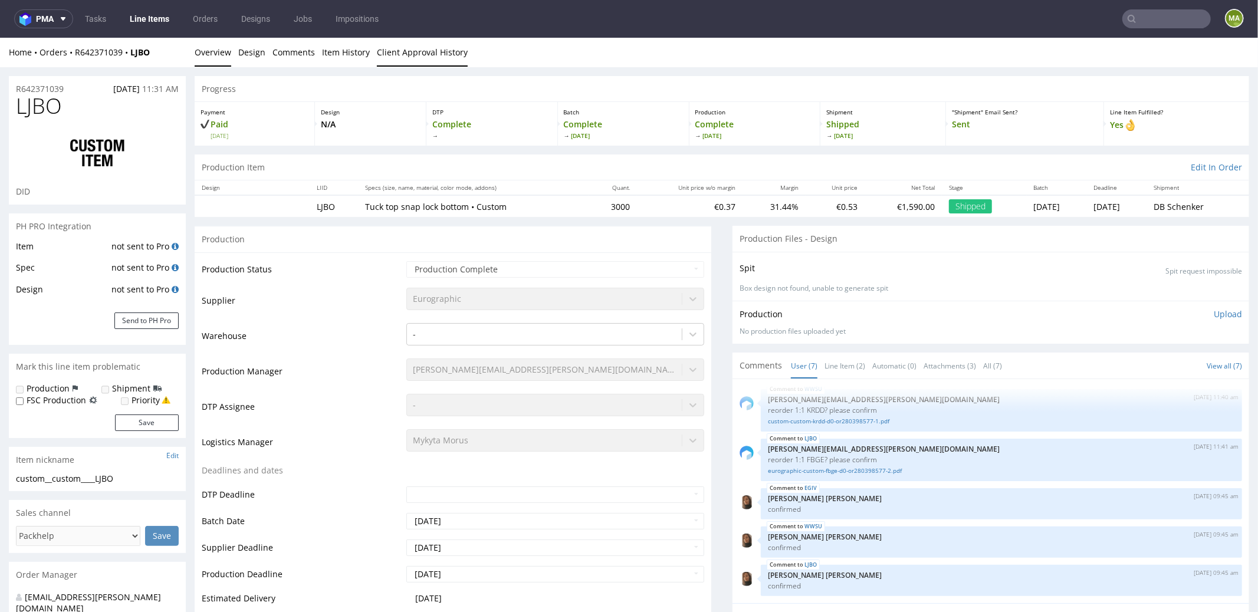
select select "in_progress"
drag, startPoint x: 63, startPoint y: 106, endPoint x: 0, endPoint y: 100, distance: 62.8
copy span "LJBO"
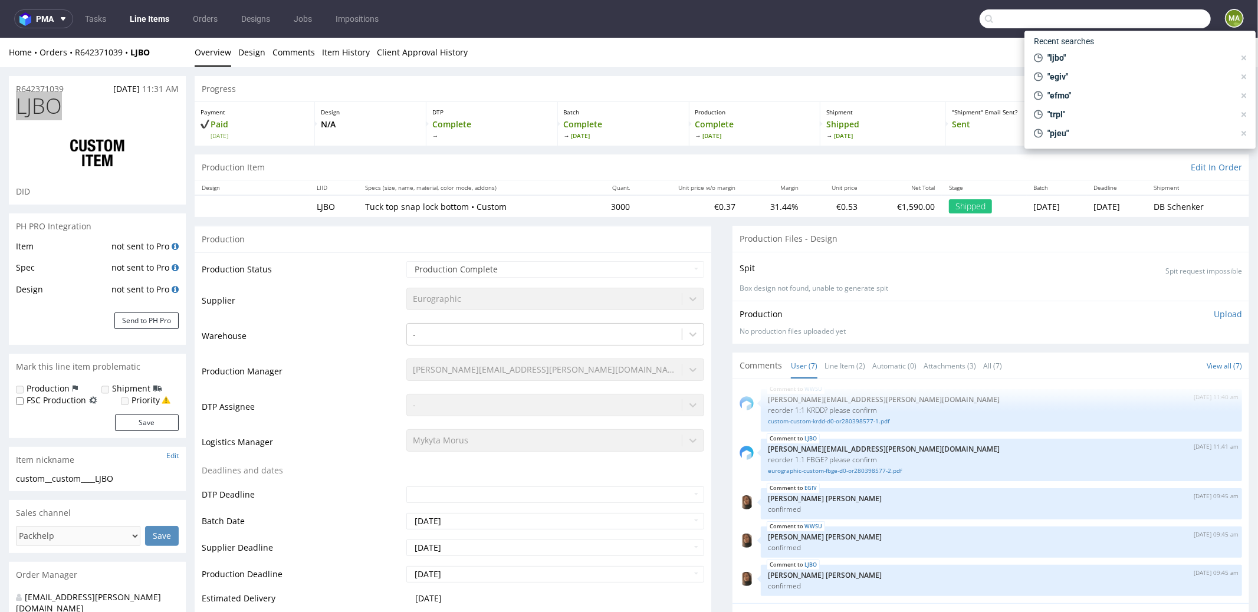
click at [1161, 13] on input "text" at bounding box center [1095, 18] width 231 height 19
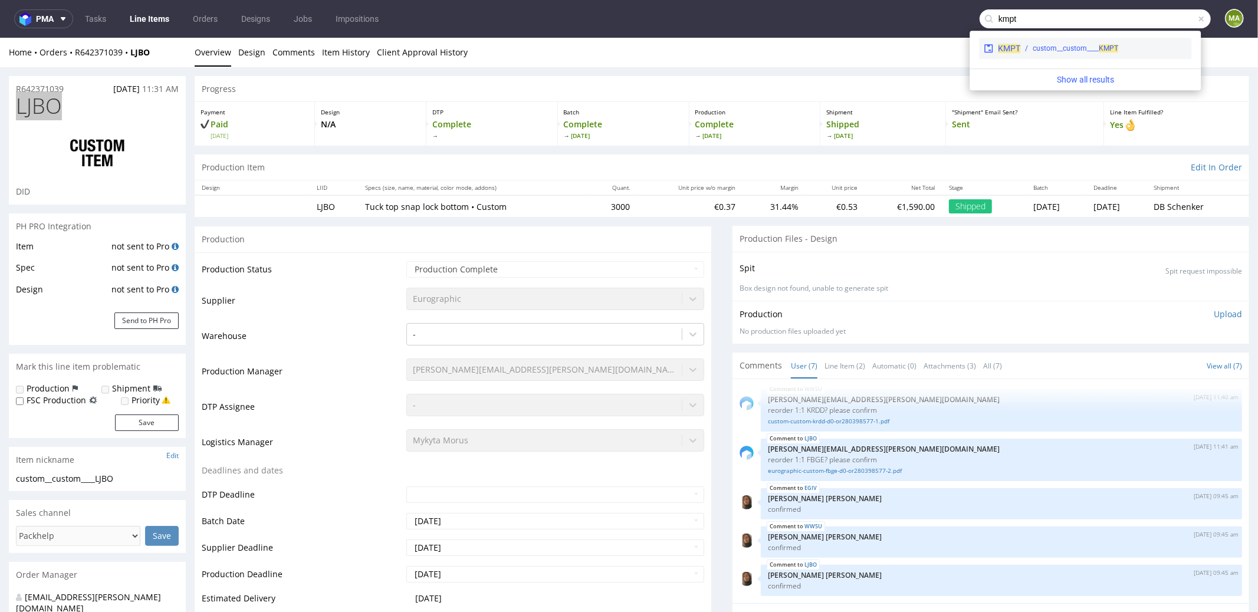
type input "kmpt"
click at [1044, 51] on div "custom__custom____ KMPT" at bounding box center [1076, 48] width 86 height 11
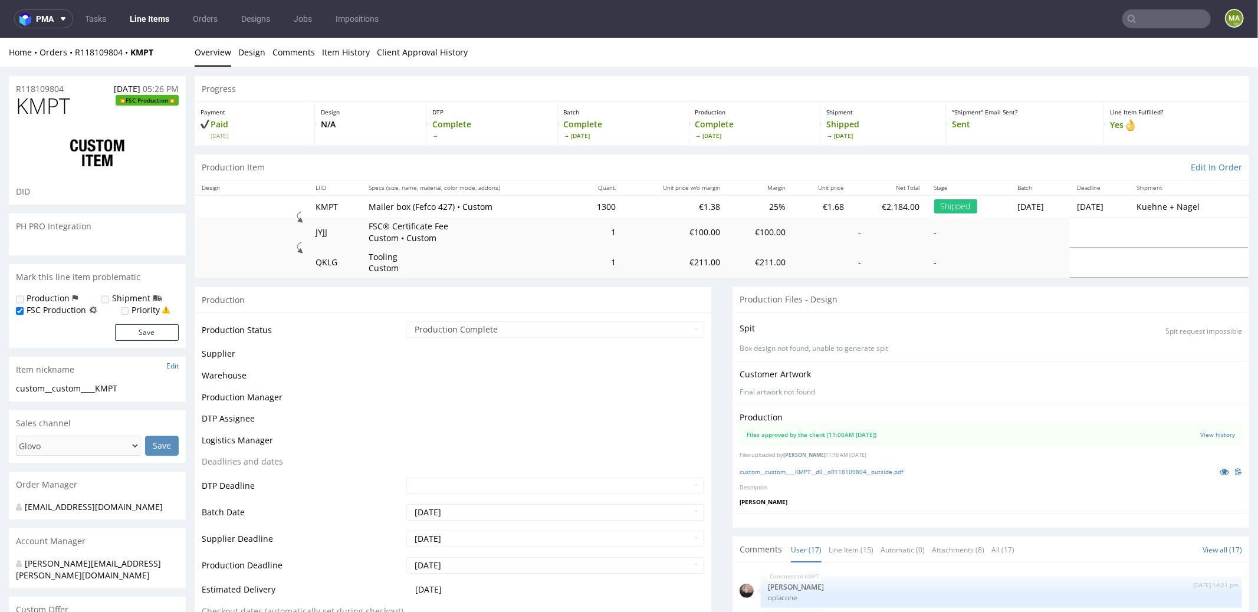
scroll to position [922, 0]
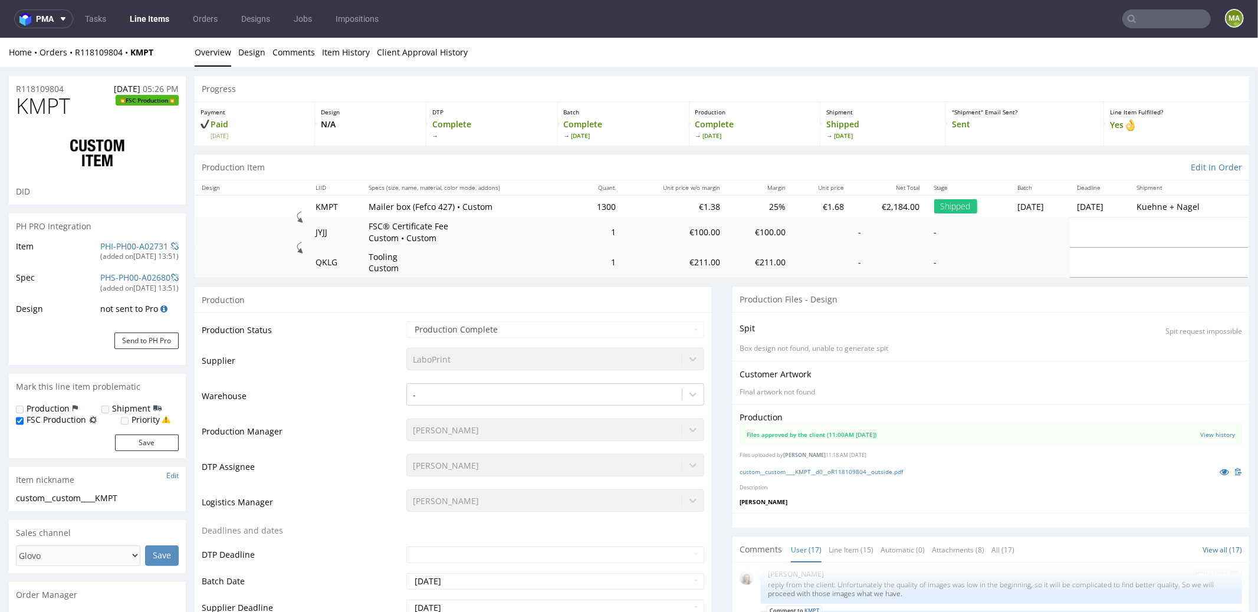
select select "in_progress"
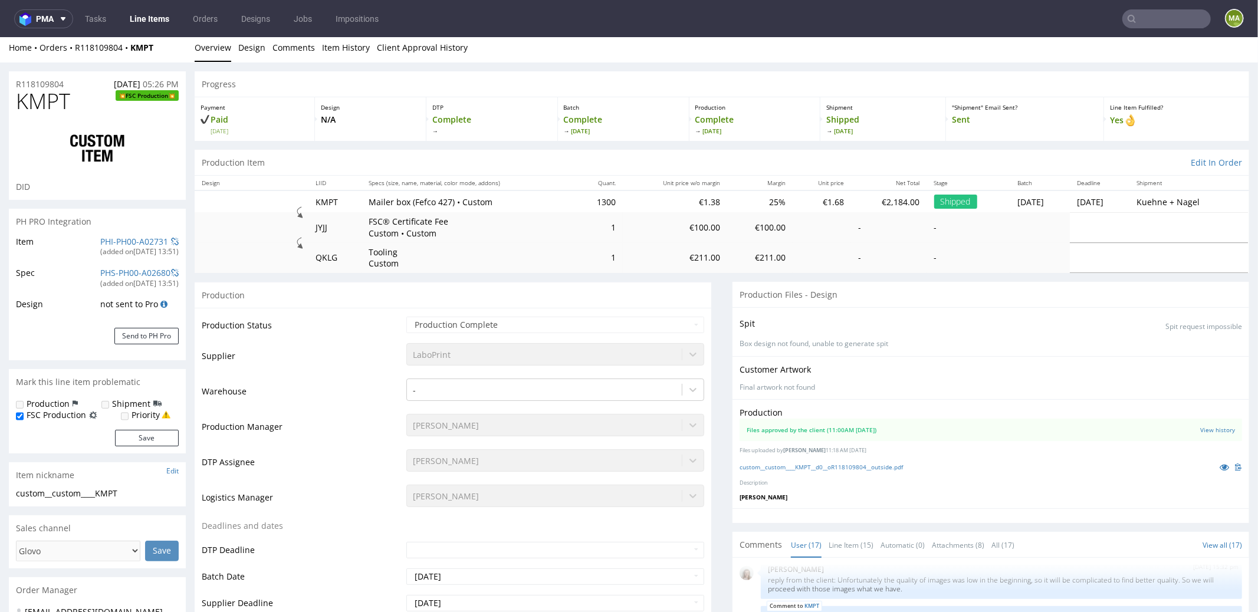
scroll to position [0, 0]
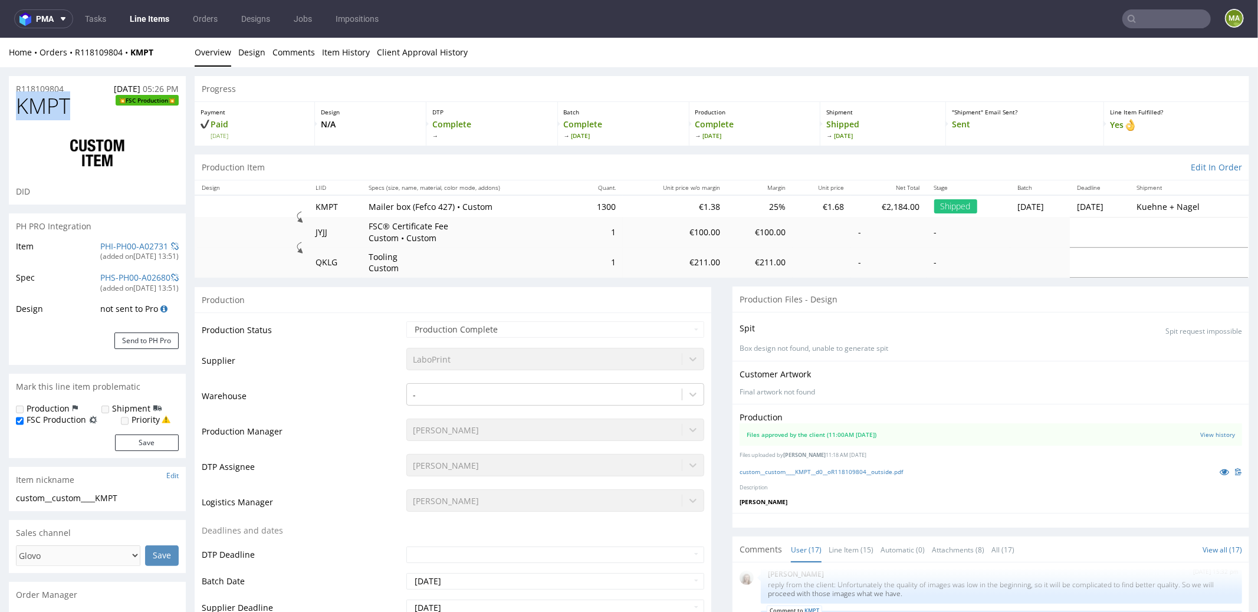
drag, startPoint x: 54, startPoint y: 113, endPoint x: 0, endPoint y: 107, distance: 54.5
copy span "KMPT"
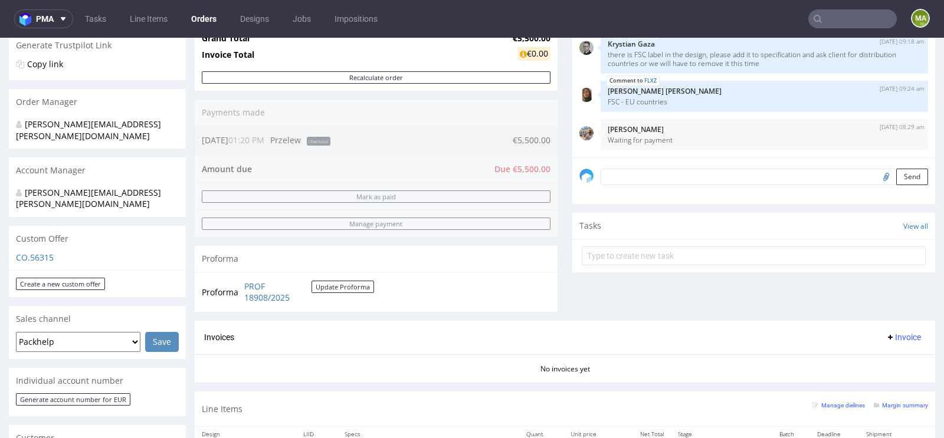
scroll to position [490, 0]
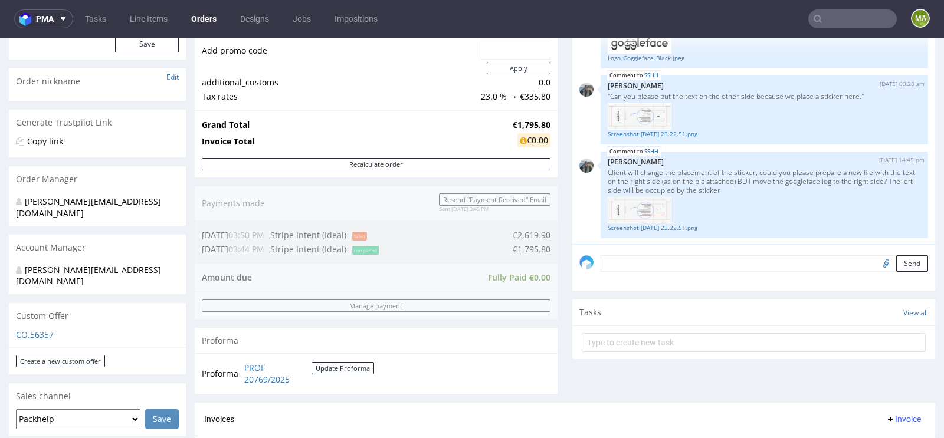
scroll to position [440, 0]
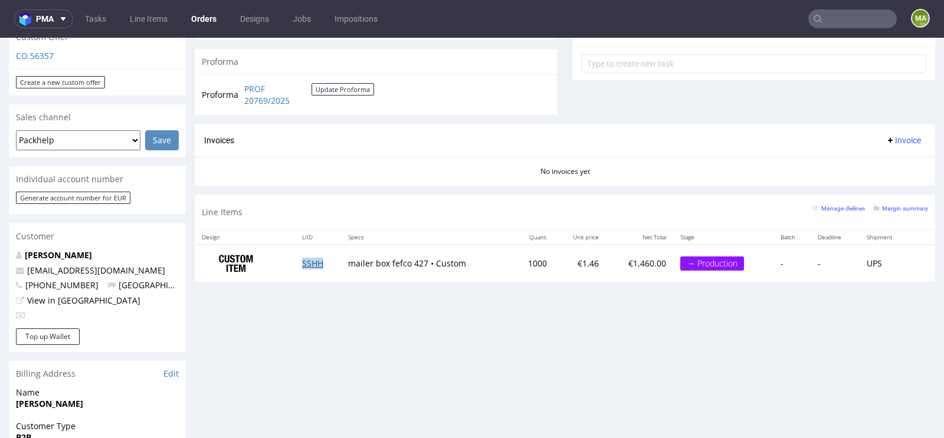
click at [306, 258] on link "SSHH" at bounding box center [312, 263] width 21 height 11
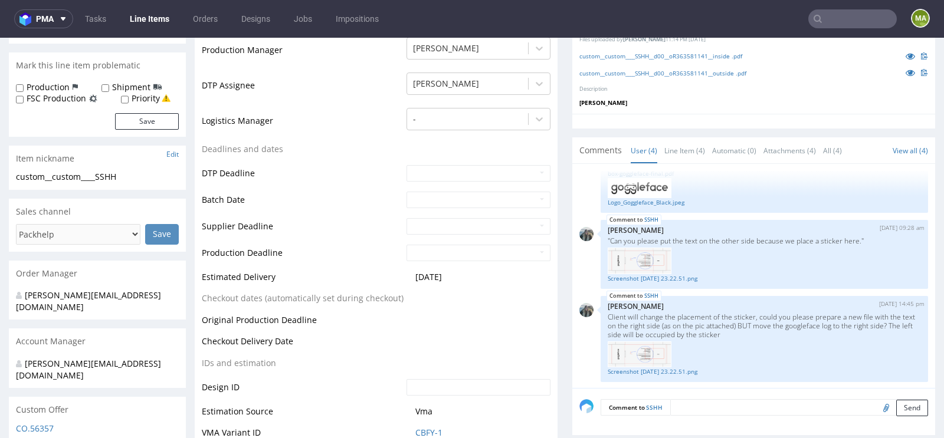
scroll to position [351, 0]
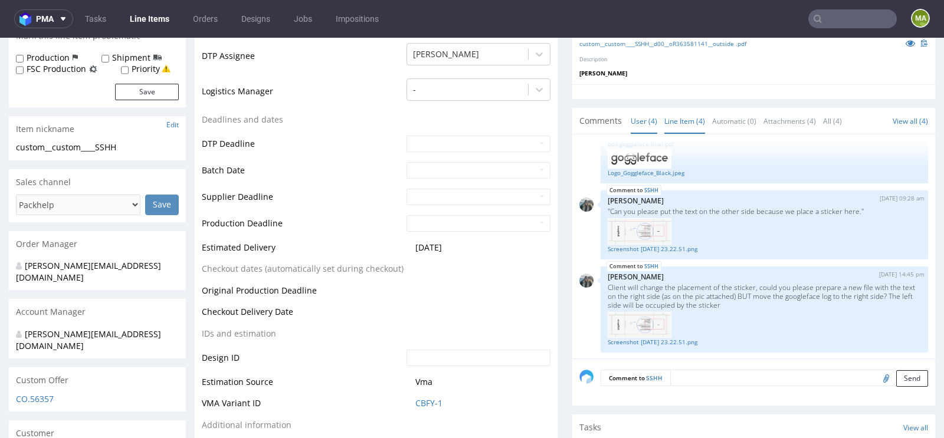
click at [684, 121] on link "Line Item (4)" at bounding box center [684, 121] width 41 height 25
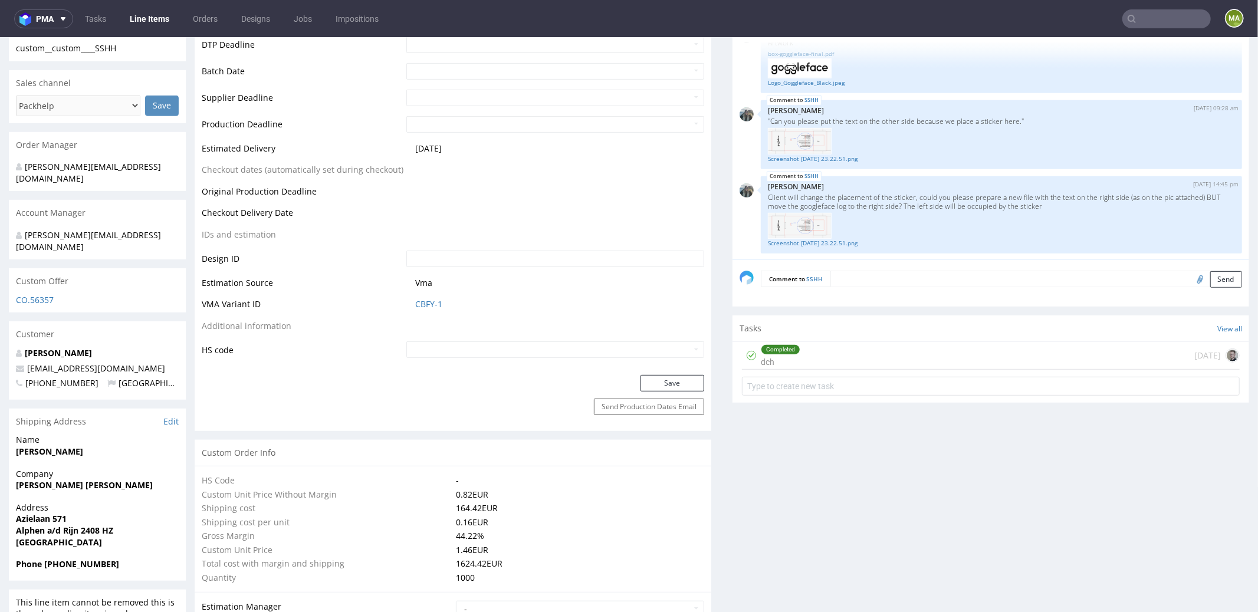
scroll to position [500, 0]
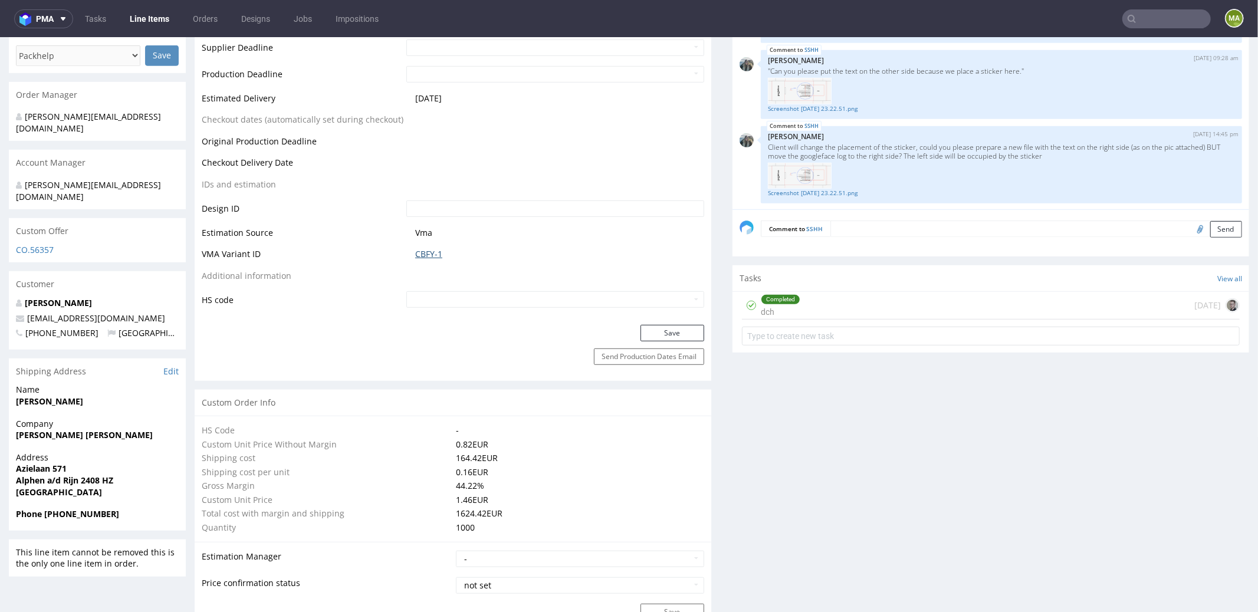
click at [420, 250] on link "CBFY-1" at bounding box center [428, 254] width 27 height 12
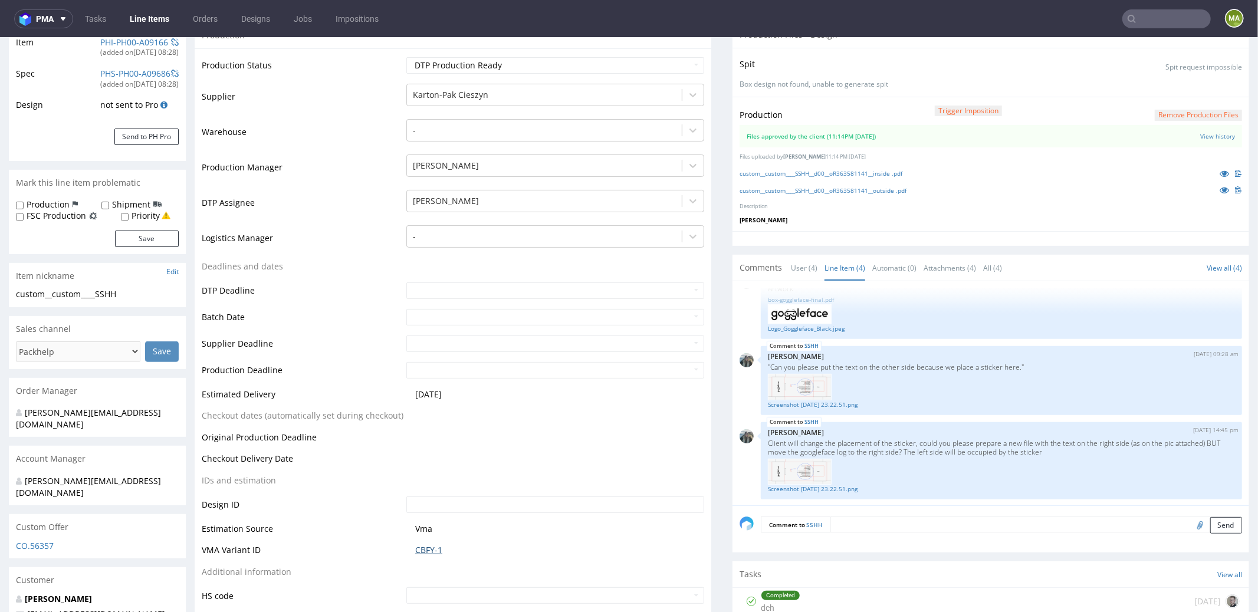
scroll to position [51, 0]
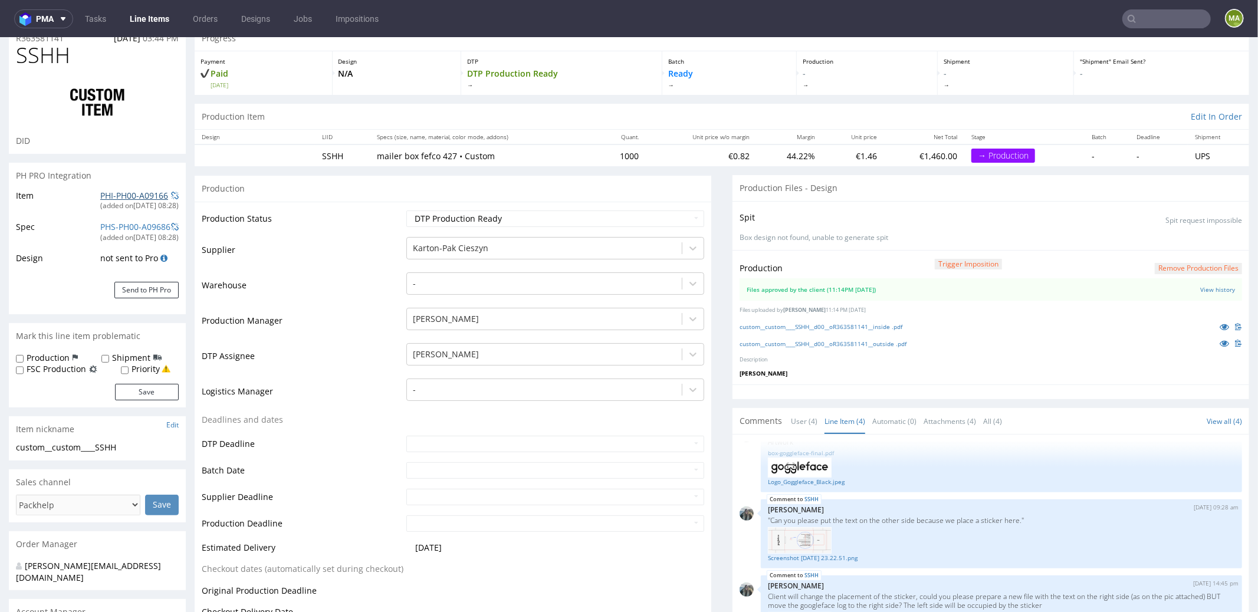
click at [123, 193] on link "PHI-PH00-A09166" at bounding box center [134, 194] width 68 height 11
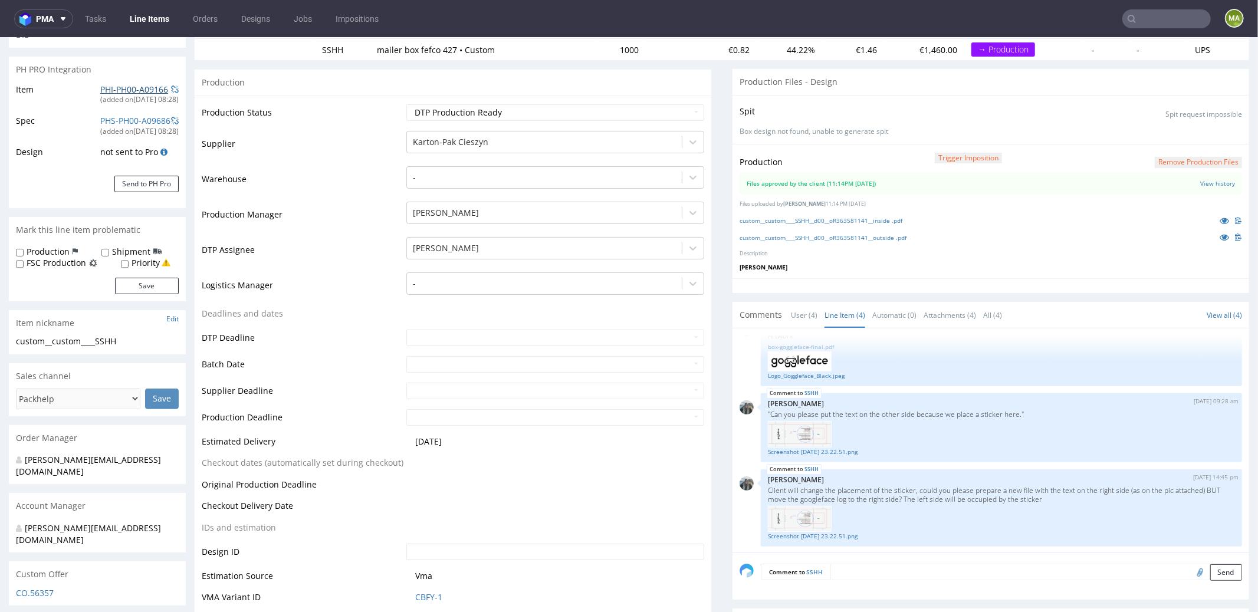
scroll to position [0, 0]
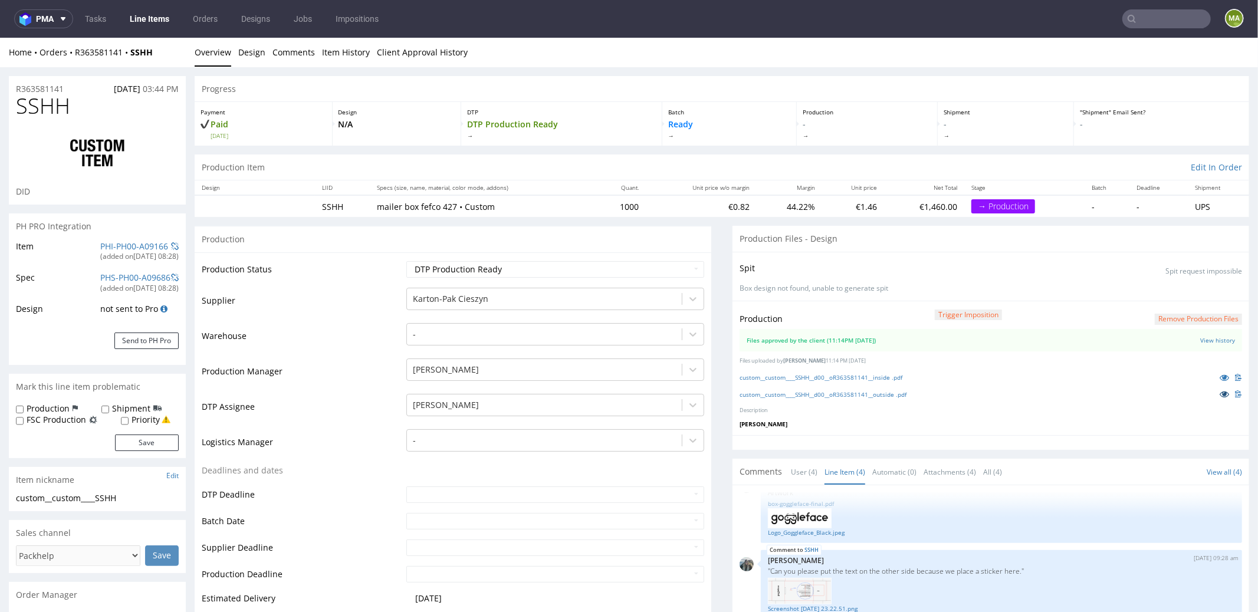
click at [943, 391] on icon at bounding box center [1224, 393] width 9 height 8
click at [943, 373] on link at bounding box center [1224, 376] width 21 height 13
click at [943, 392] on icon at bounding box center [1224, 393] width 9 height 8
click at [943, 380] on icon at bounding box center [1224, 377] width 9 height 8
click at [30, 90] on p "R363581141" at bounding box center [40, 89] width 48 height 12
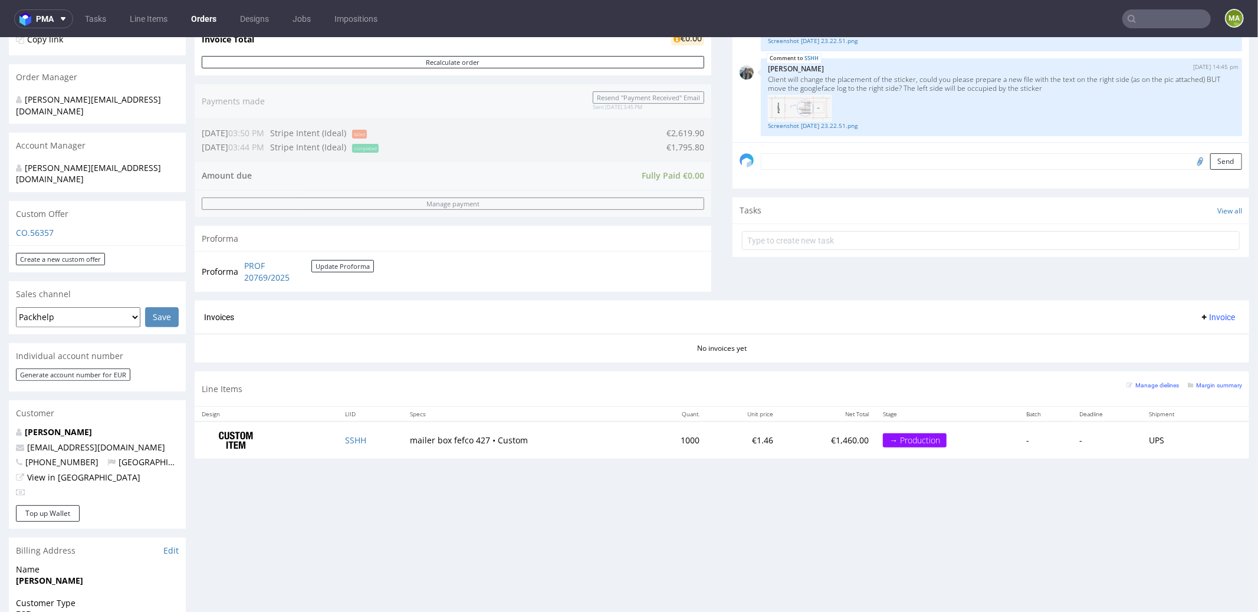
scroll to position [508, 0]
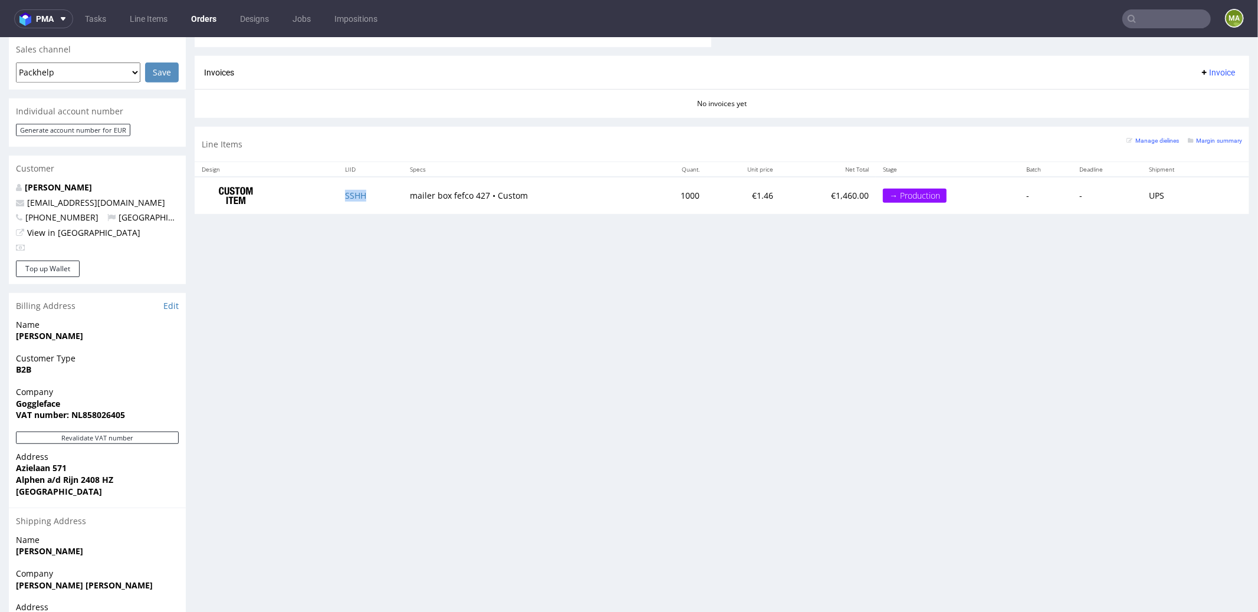
click at [349, 198] on td "SSHH" at bounding box center [370, 194] width 65 height 37
click at [353, 187] on td "SSHH" at bounding box center [370, 194] width 65 height 37
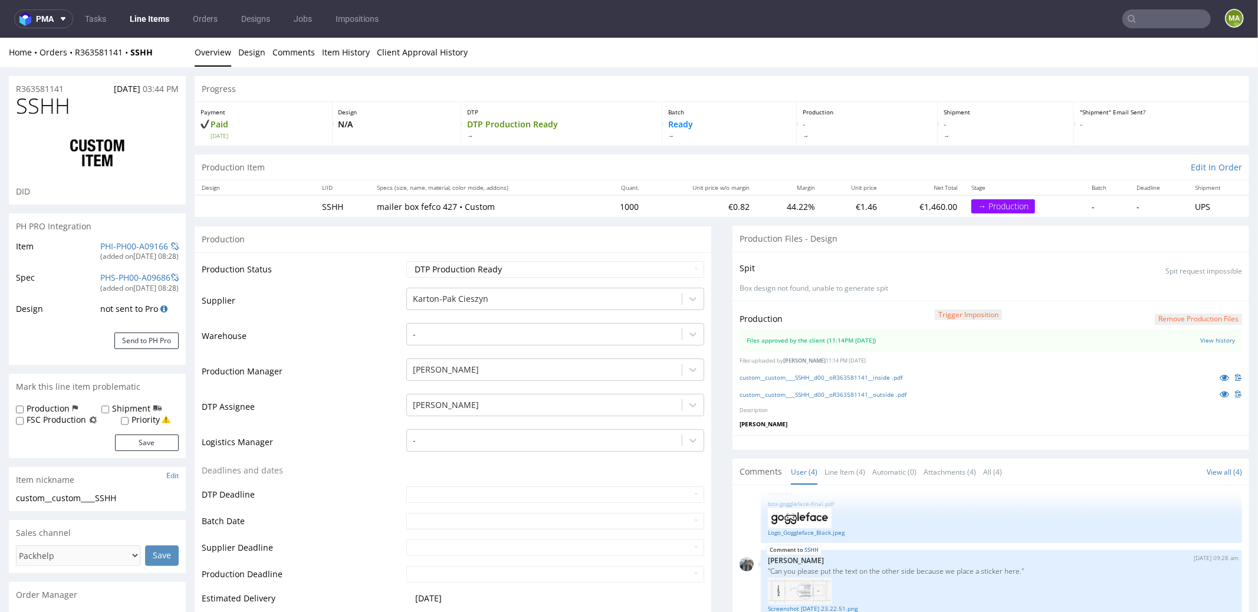
scroll to position [128, 0]
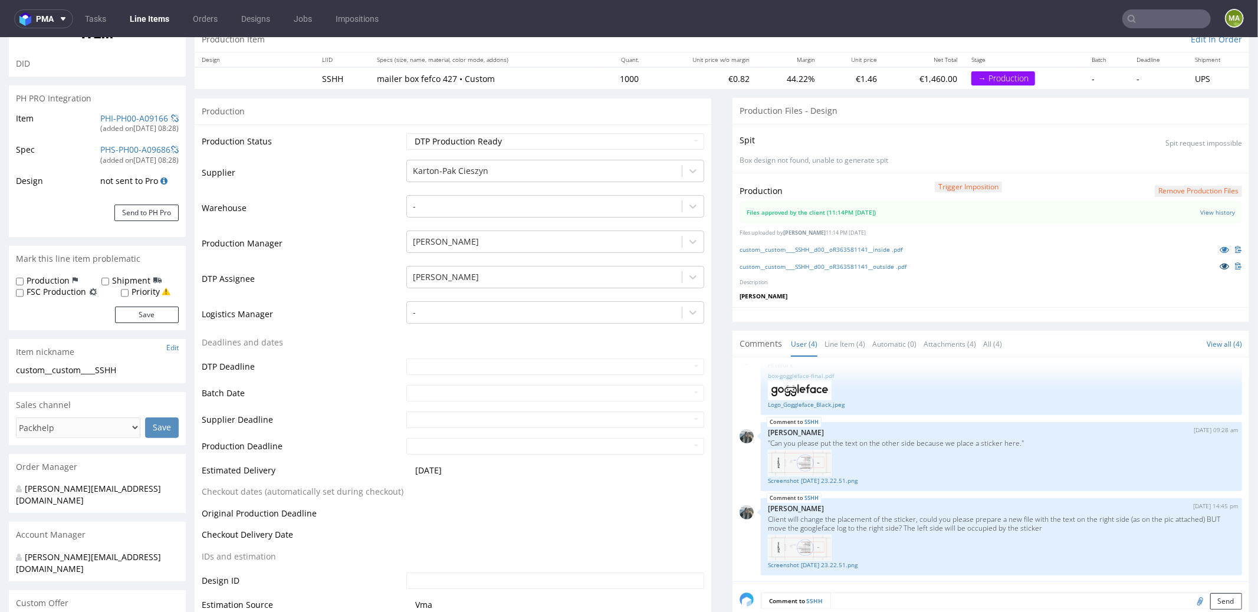
click at [1220, 265] on icon at bounding box center [1224, 265] width 9 height 8
click at [1220, 249] on icon at bounding box center [1224, 249] width 9 height 8
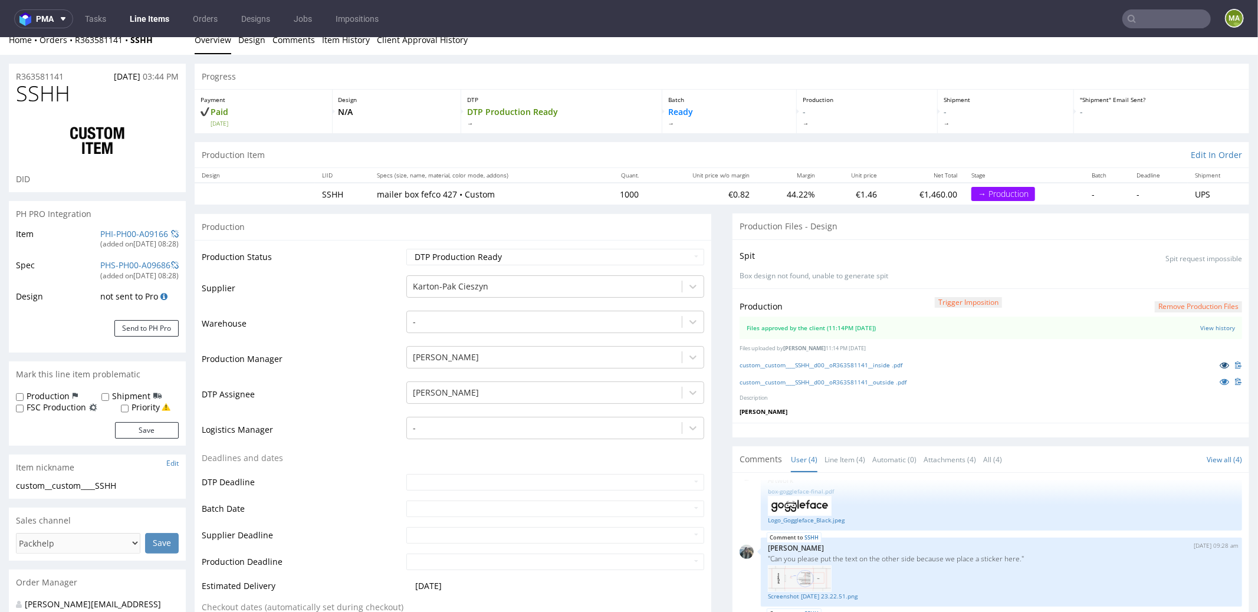
scroll to position [0, 0]
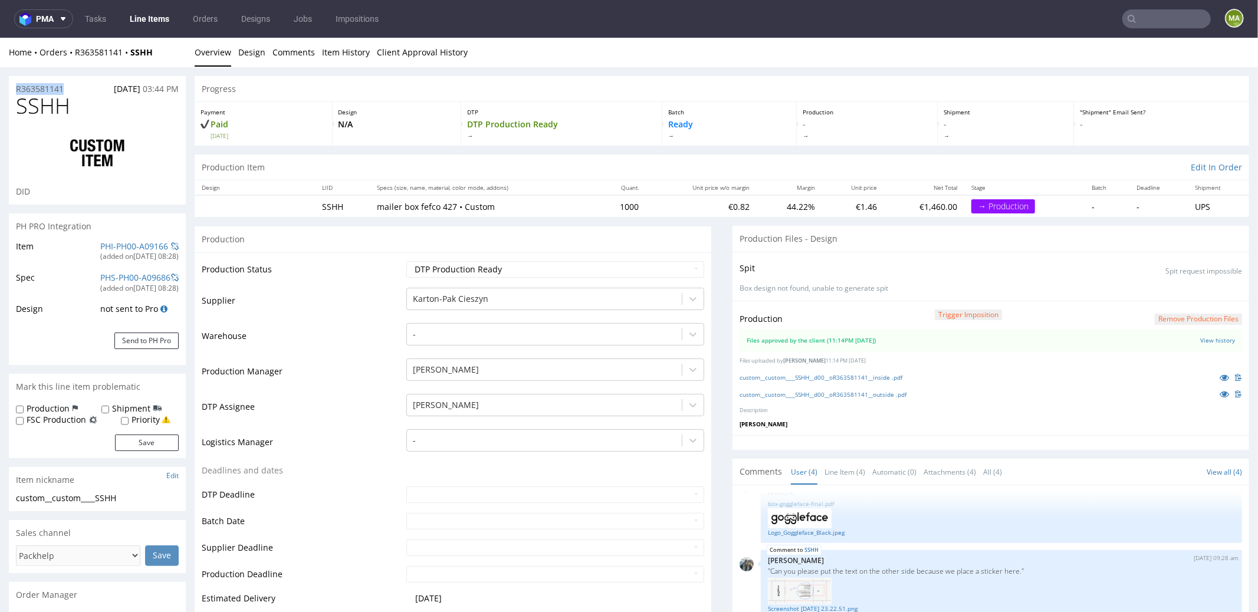
drag, startPoint x: 16, startPoint y: 87, endPoint x: 0, endPoint y: 86, distance: 16.0
copy p "R363581141"
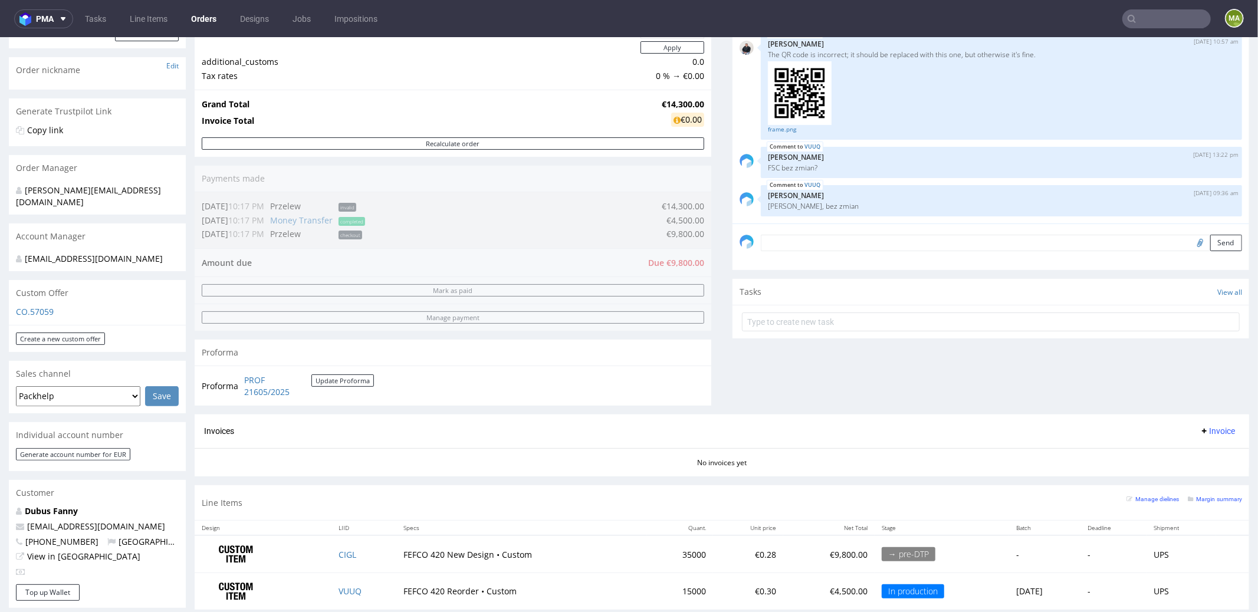
scroll to position [432, 0]
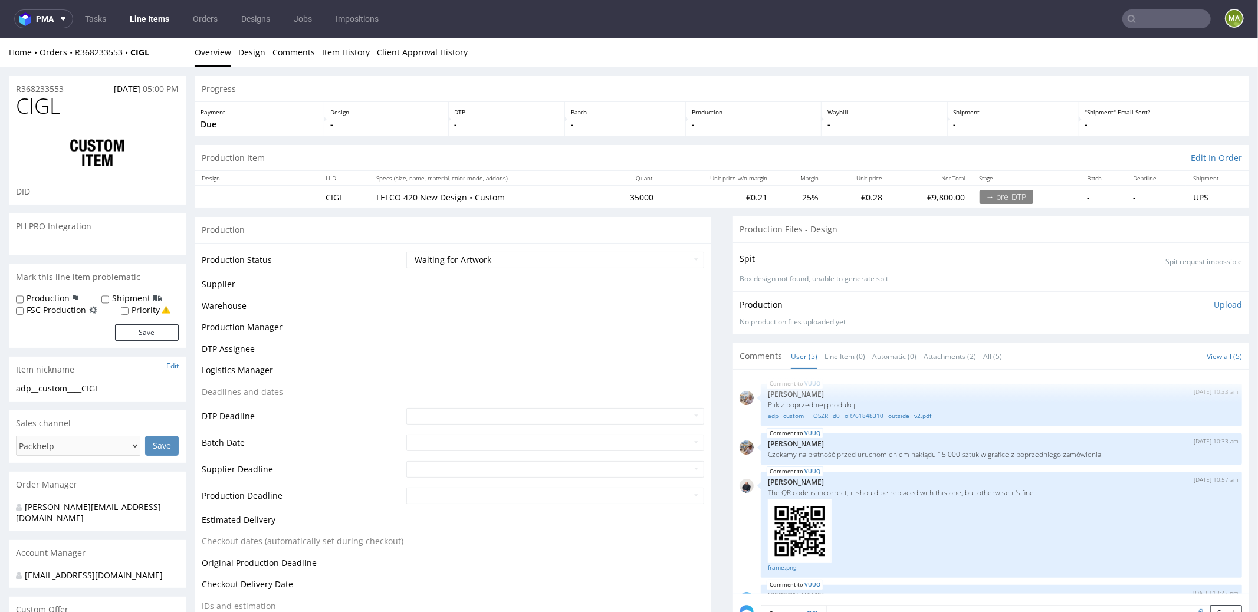
scroll to position [68, 0]
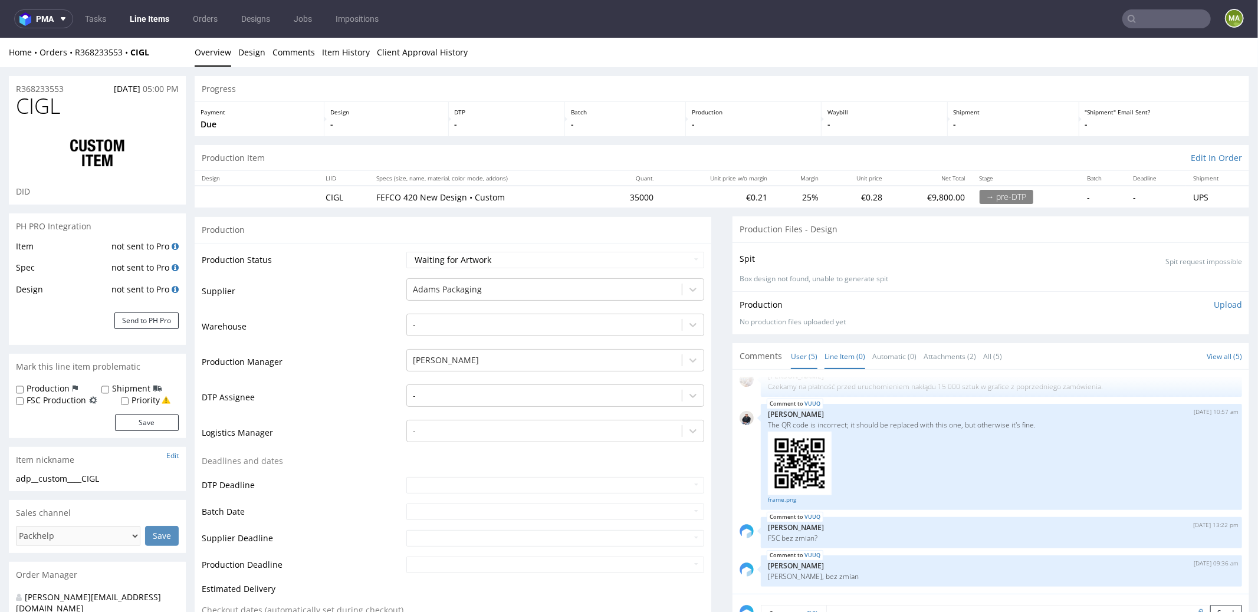
click at [842, 351] on link "Line Item (0)" at bounding box center [845, 355] width 41 height 25
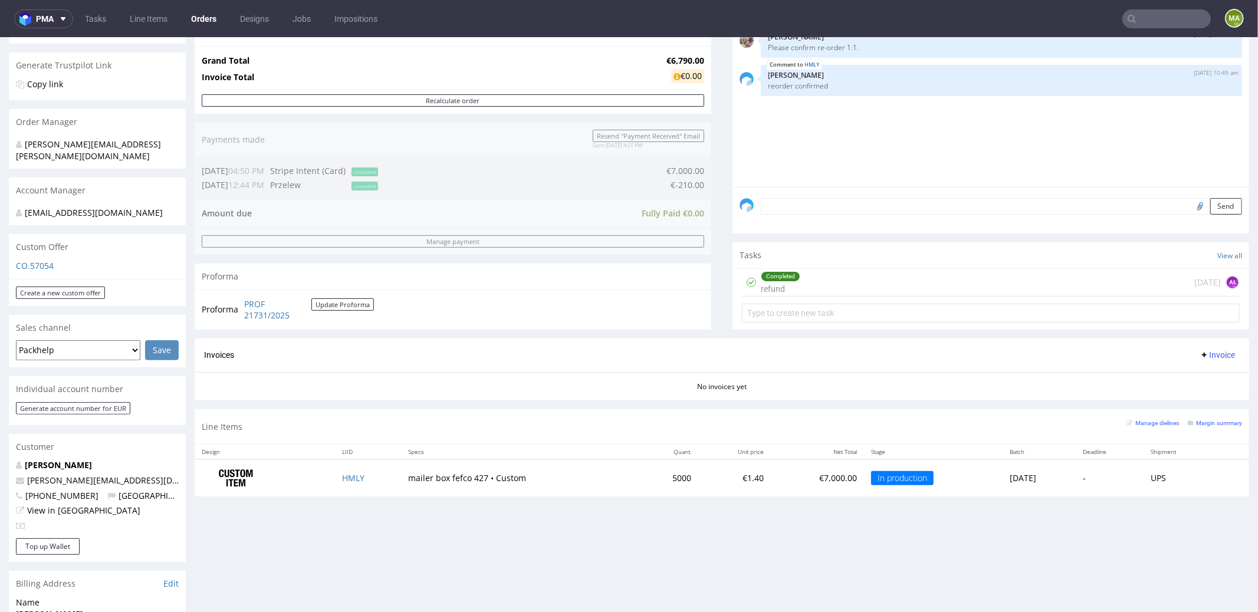
scroll to position [459, 0]
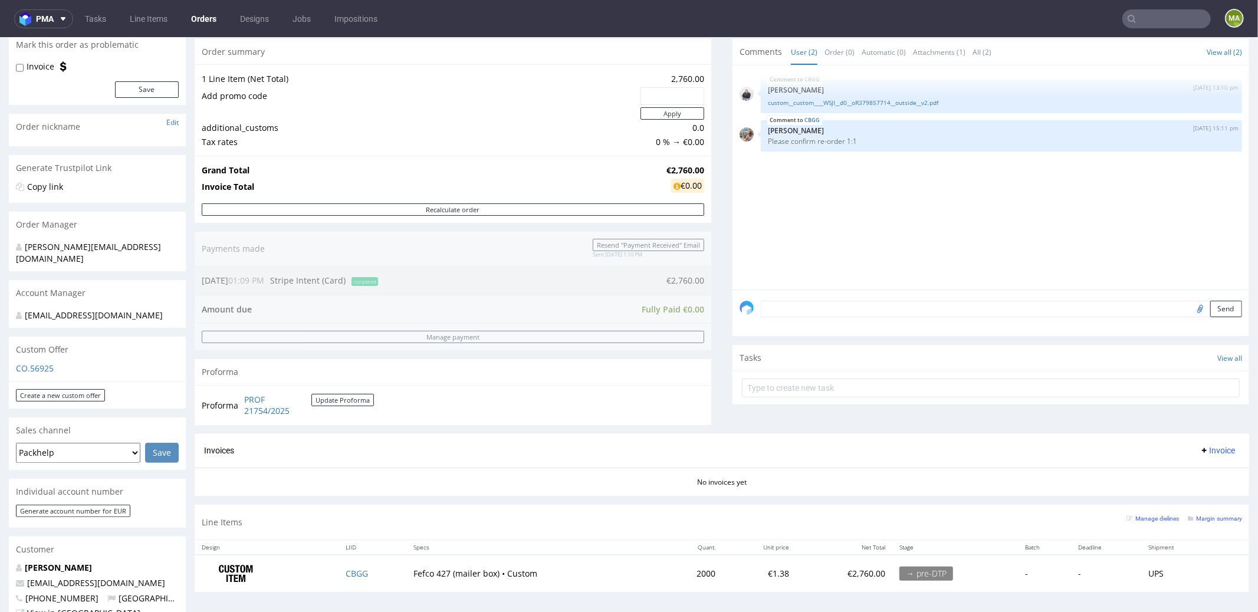
scroll to position [38, 0]
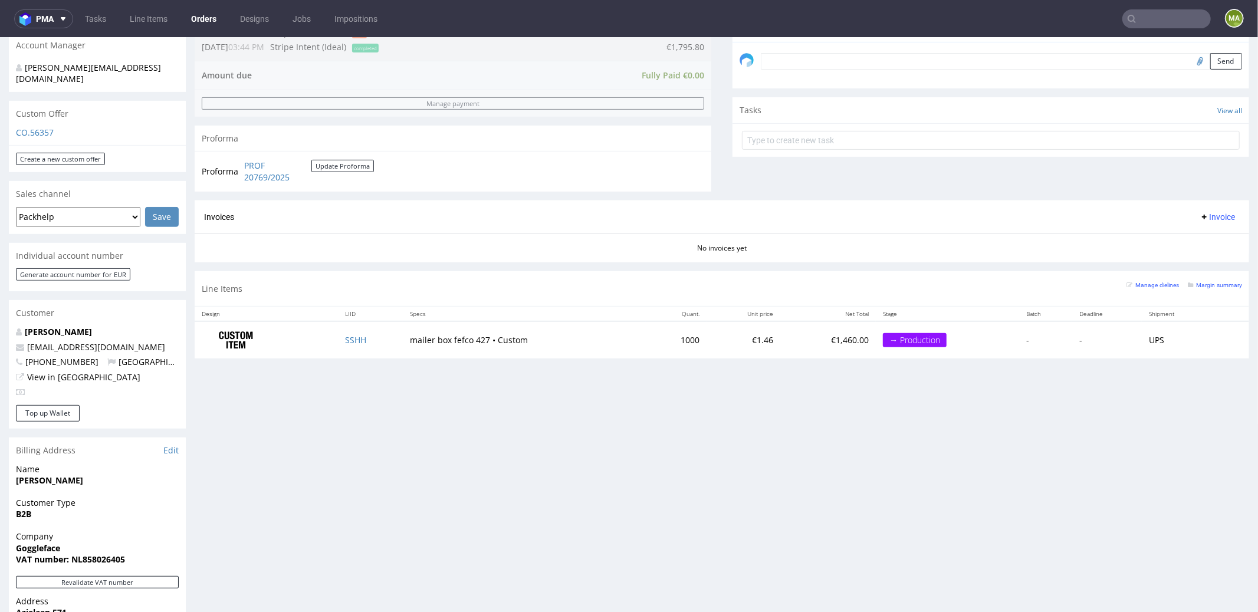
scroll to position [193, 0]
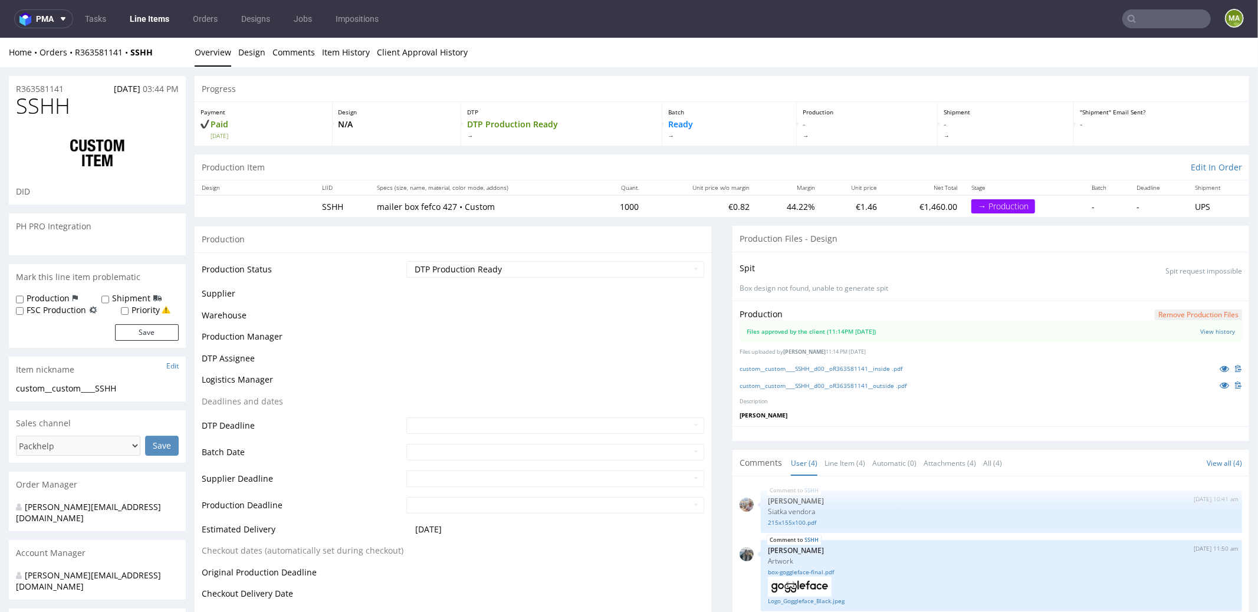
scroll to position [77, 0]
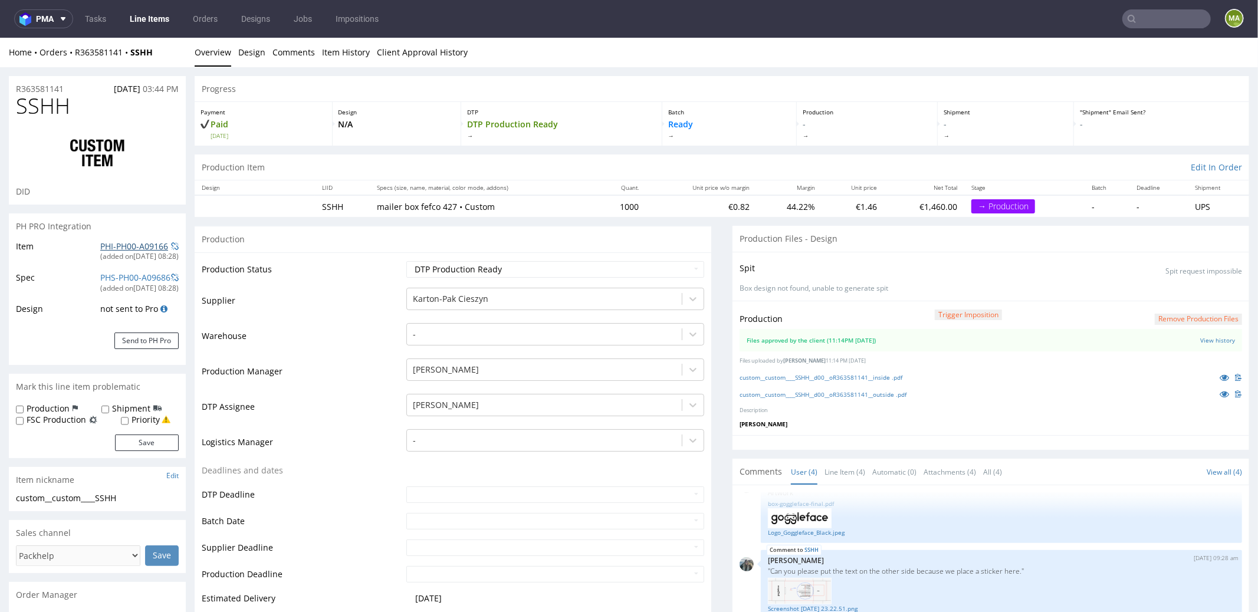
click at [100, 241] on link "PHI-PH00-A09166" at bounding box center [134, 245] width 68 height 11
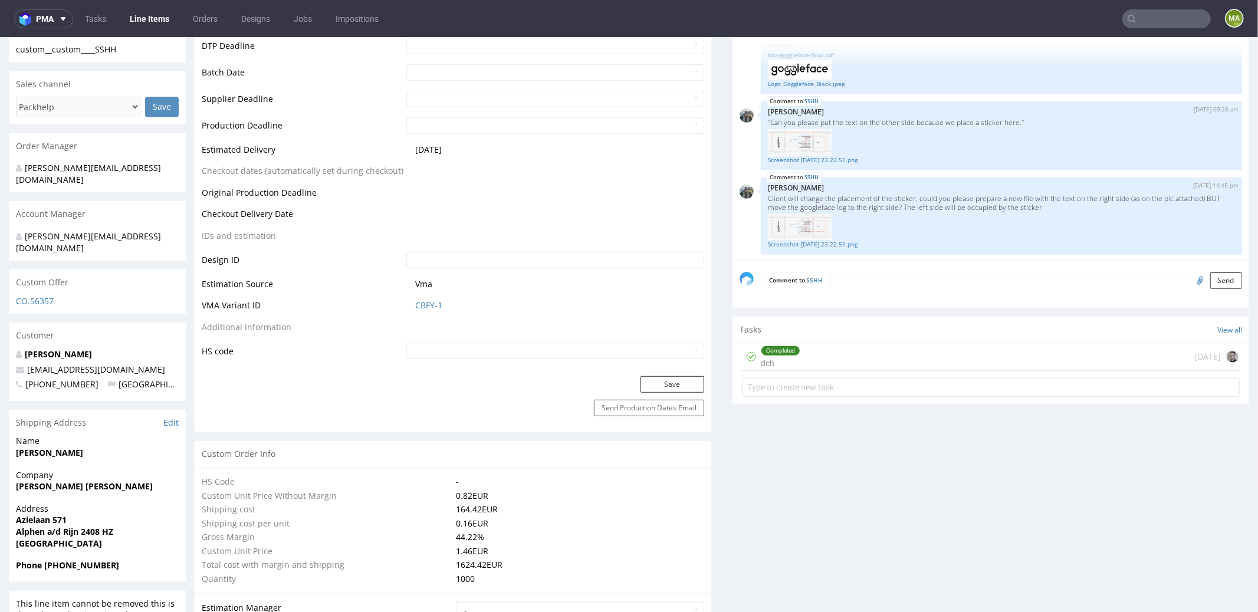
scroll to position [449, 0]
click at [429, 298] on link "CBFY-1" at bounding box center [428, 304] width 27 height 12
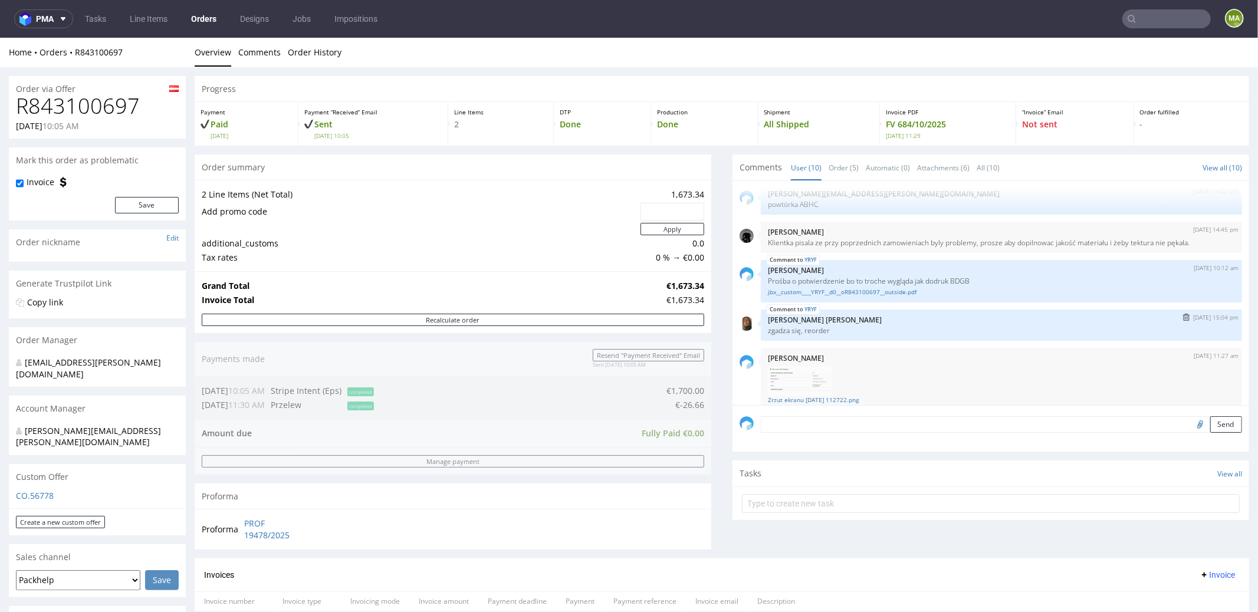
scroll to position [242, 0]
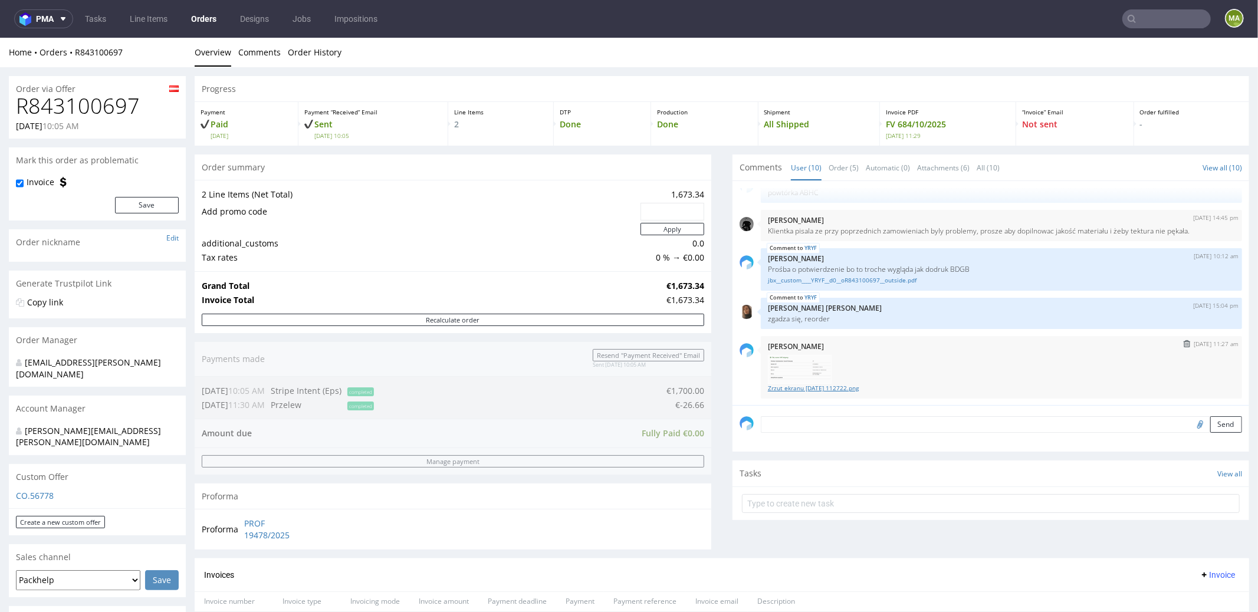
click at [802, 385] on link "Zrzut ekranu [DATE] 112722.png" at bounding box center [1001, 387] width 467 height 9
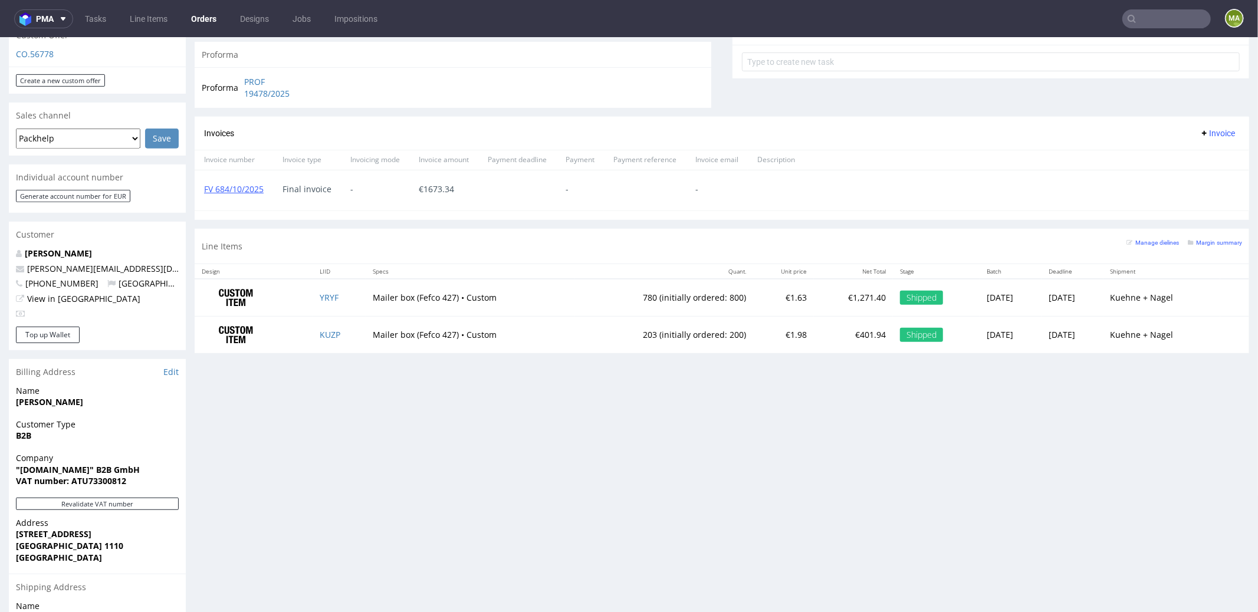
scroll to position [568, 0]
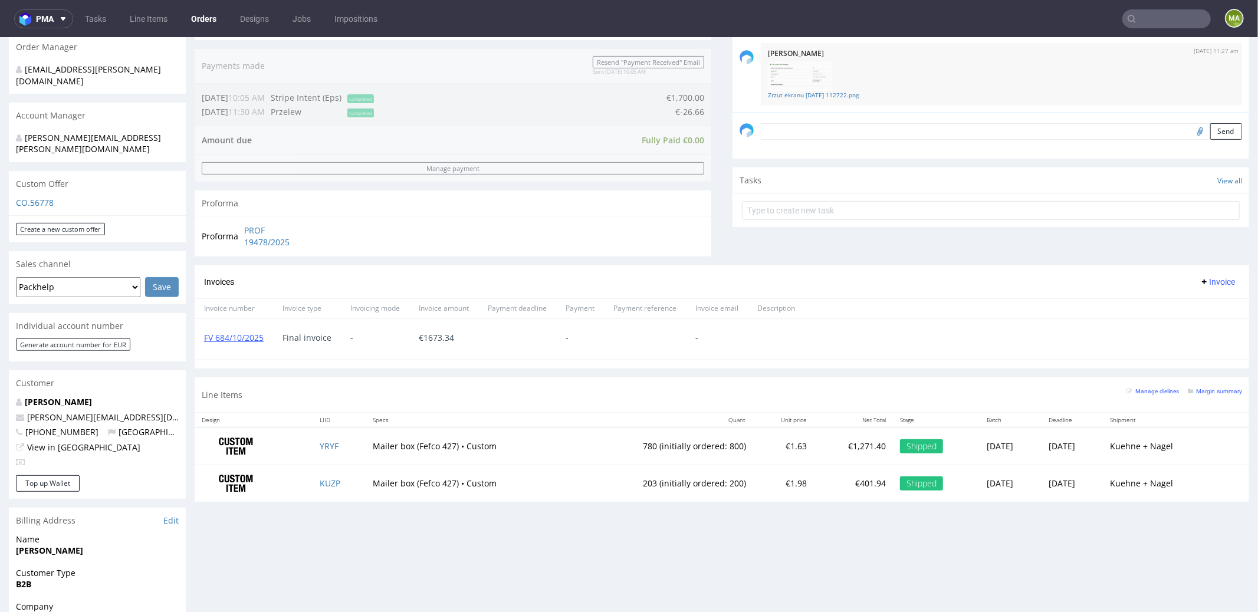
scroll to position [447, 0]
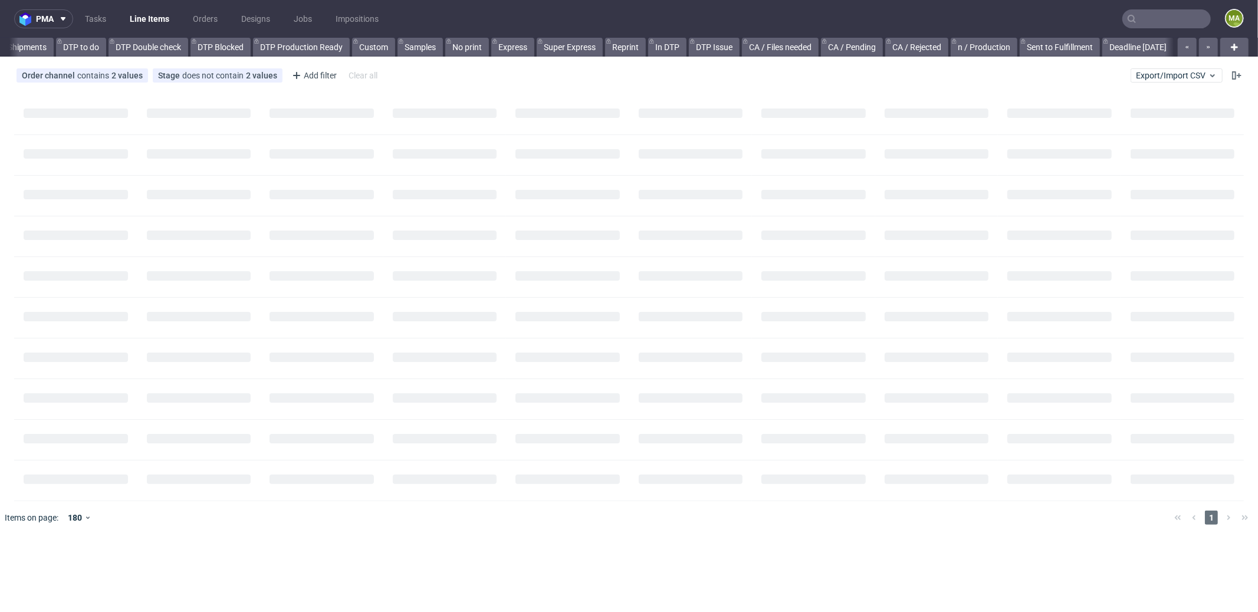
click at [1149, 23] on input "text" at bounding box center [1166, 18] width 88 height 19
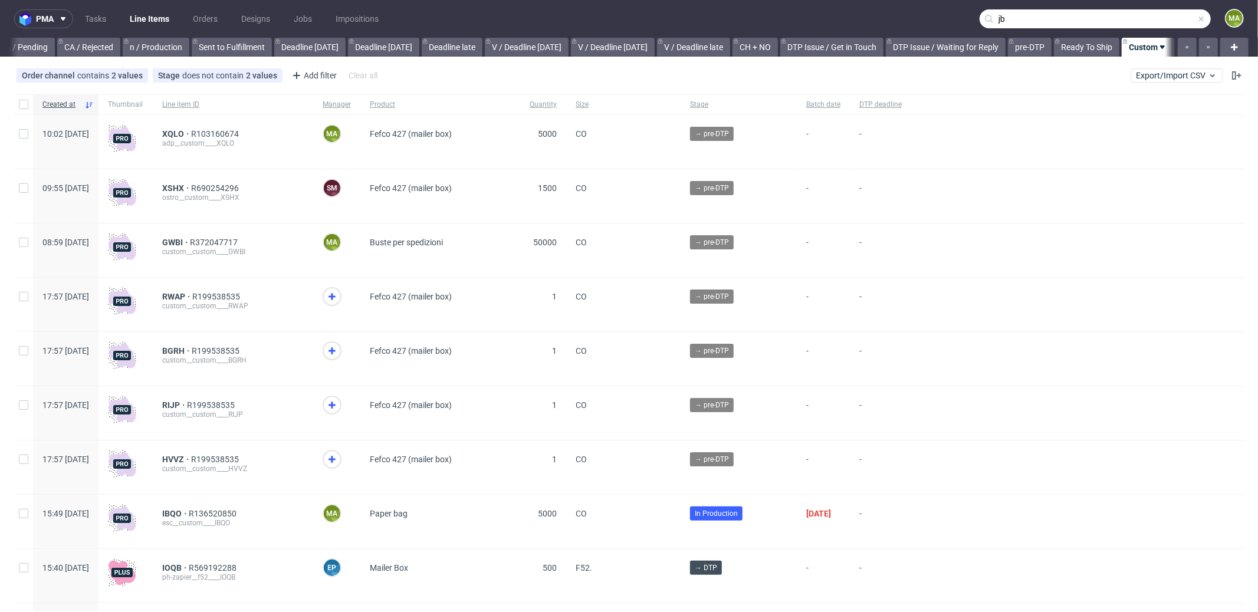
scroll to position [0, 1018]
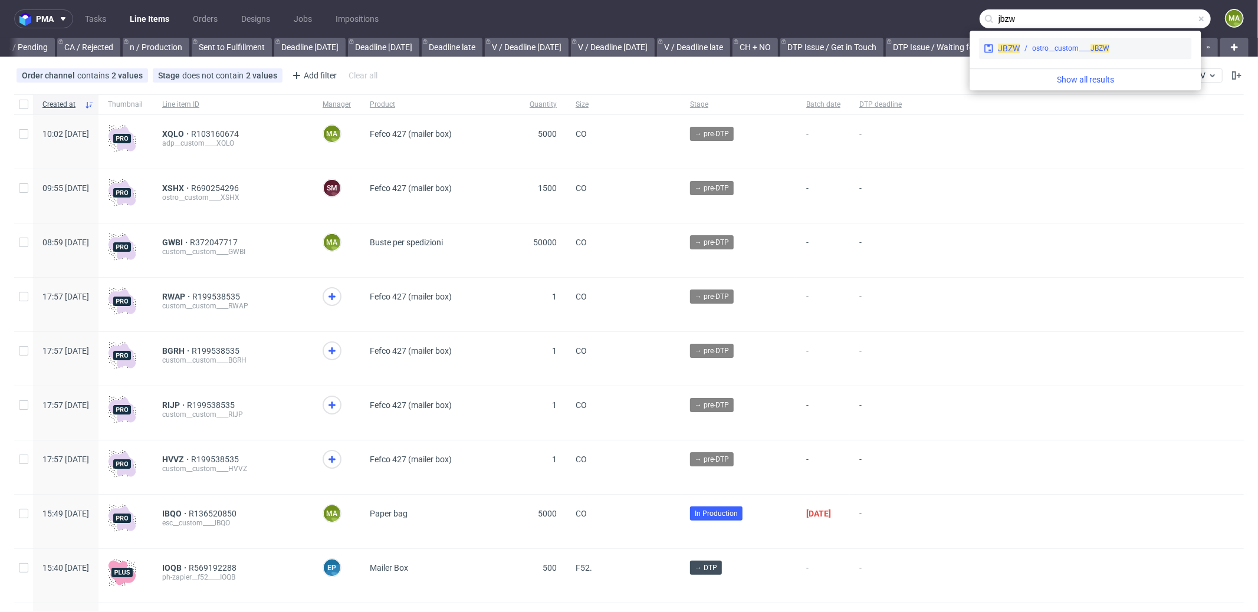
type input "jbzw"
click at [1030, 47] on div "ostro__custom____ JBZW" at bounding box center [1103, 48] width 167 height 11
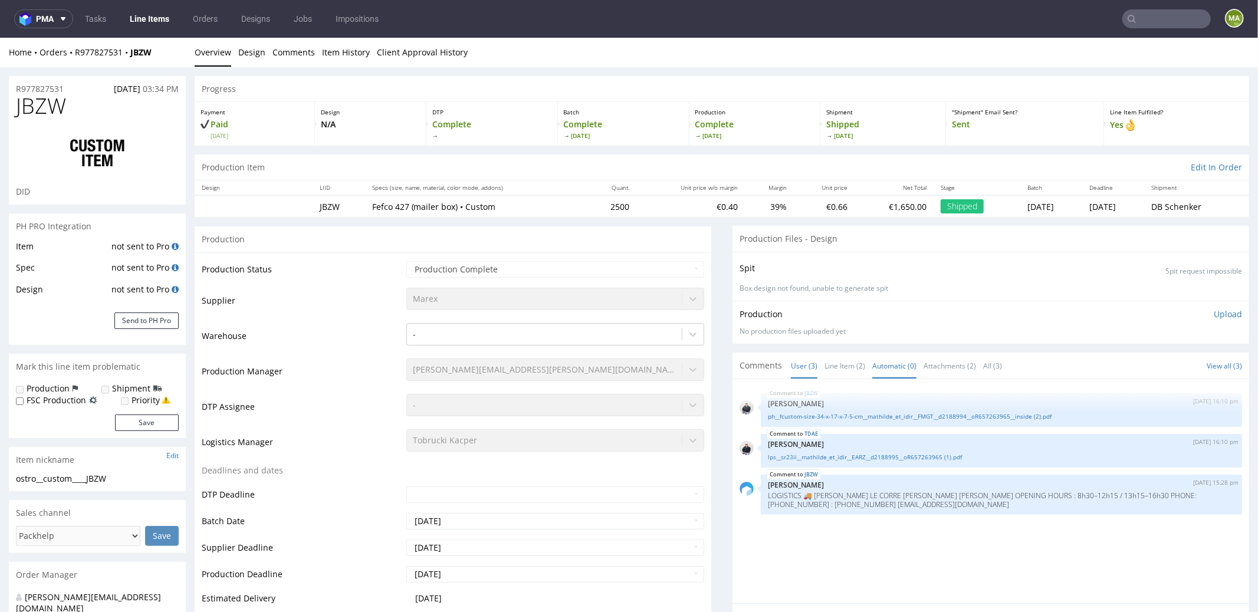
select select "in_progress"
click at [841, 363] on link "Line Item (2)" at bounding box center [845, 365] width 41 height 25
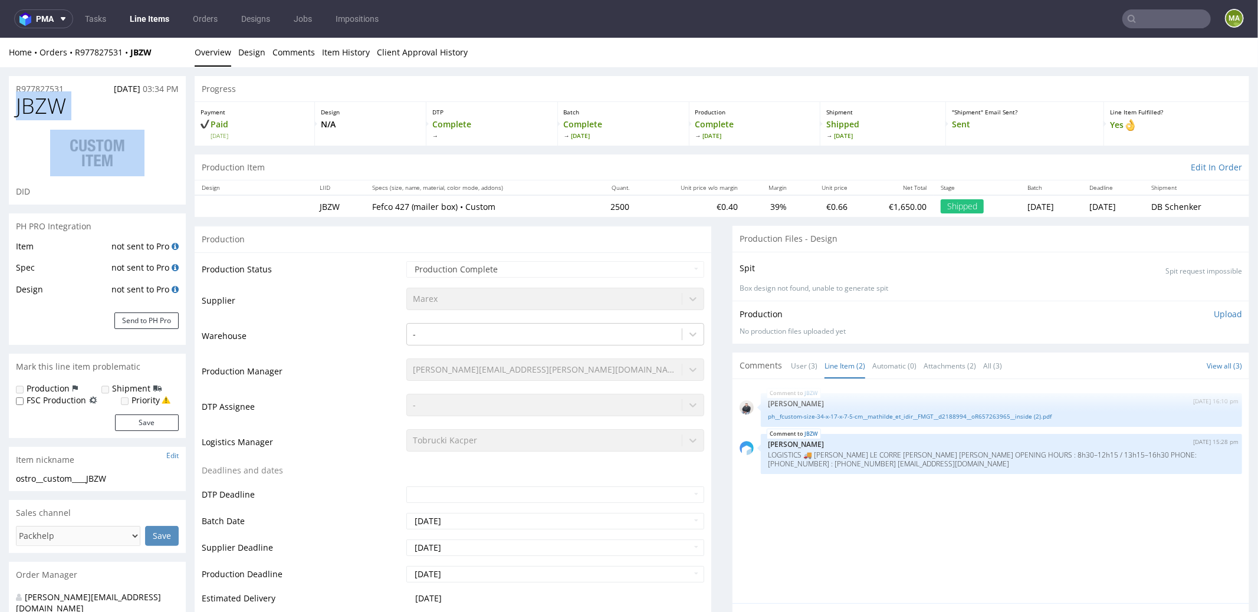
drag, startPoint x: 0, startPoint y: 102, endPoint x: 0, endPoint y: 96, distance: 6.5
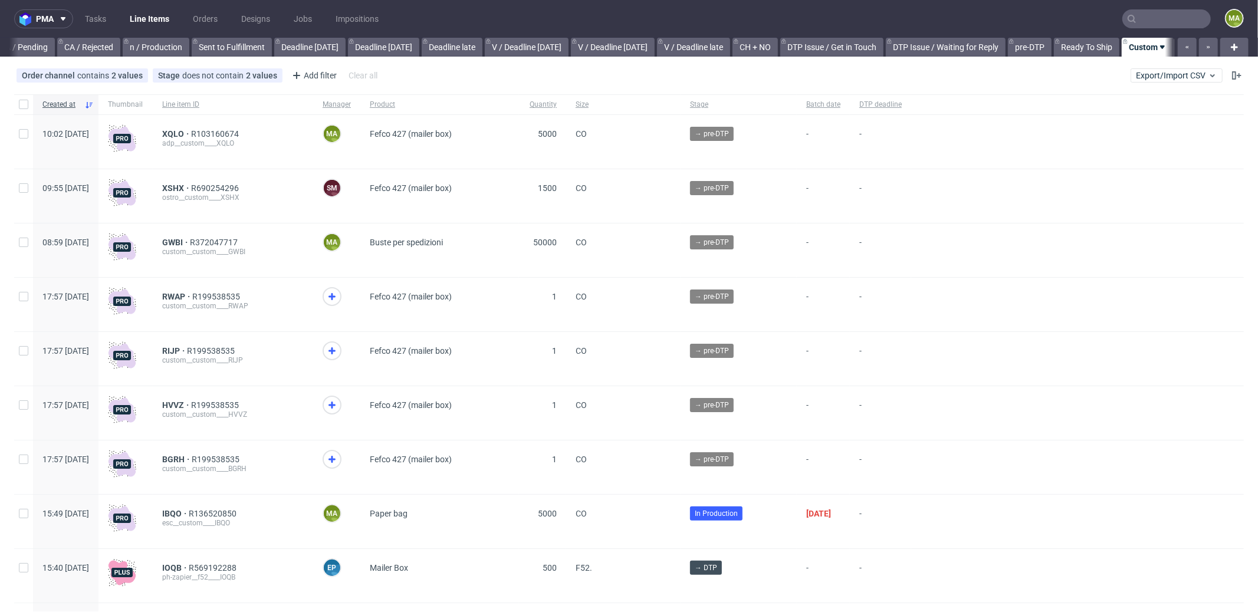
scroll to position [0, 1018]
click at [1149, 15] on input "text" at bounding box center [1166, 18] width 88 height 19
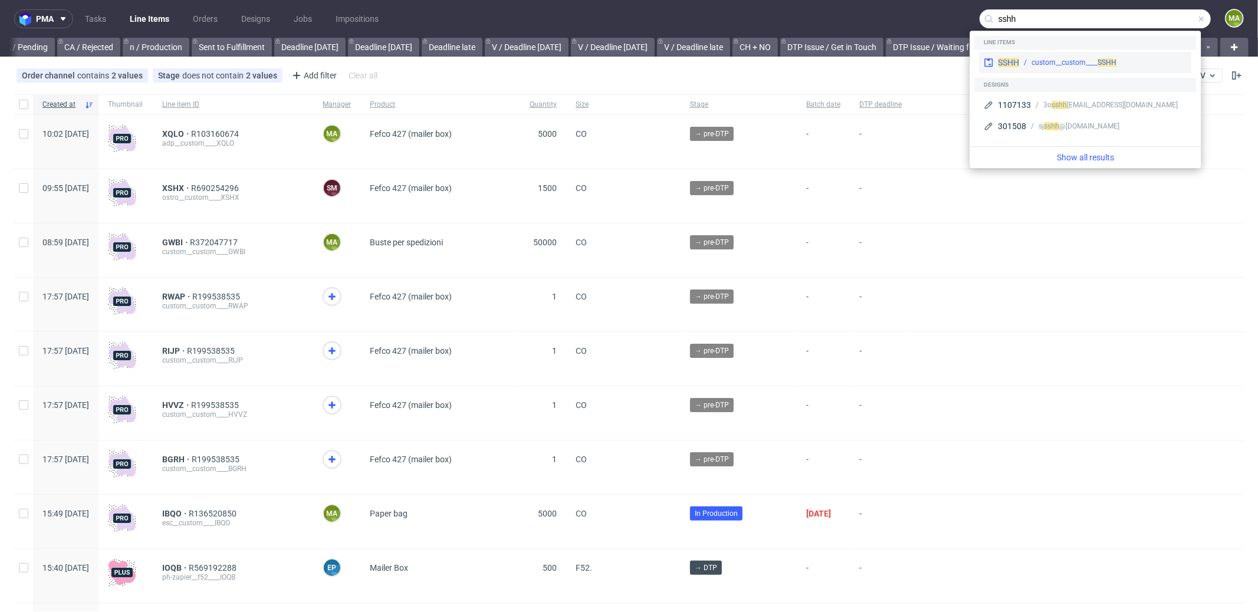
type input "sshh"
click at [1024, 55] on div "SSHH custom__custom____ SSHH" at bounding box center [1085, 62] width 212 height 21
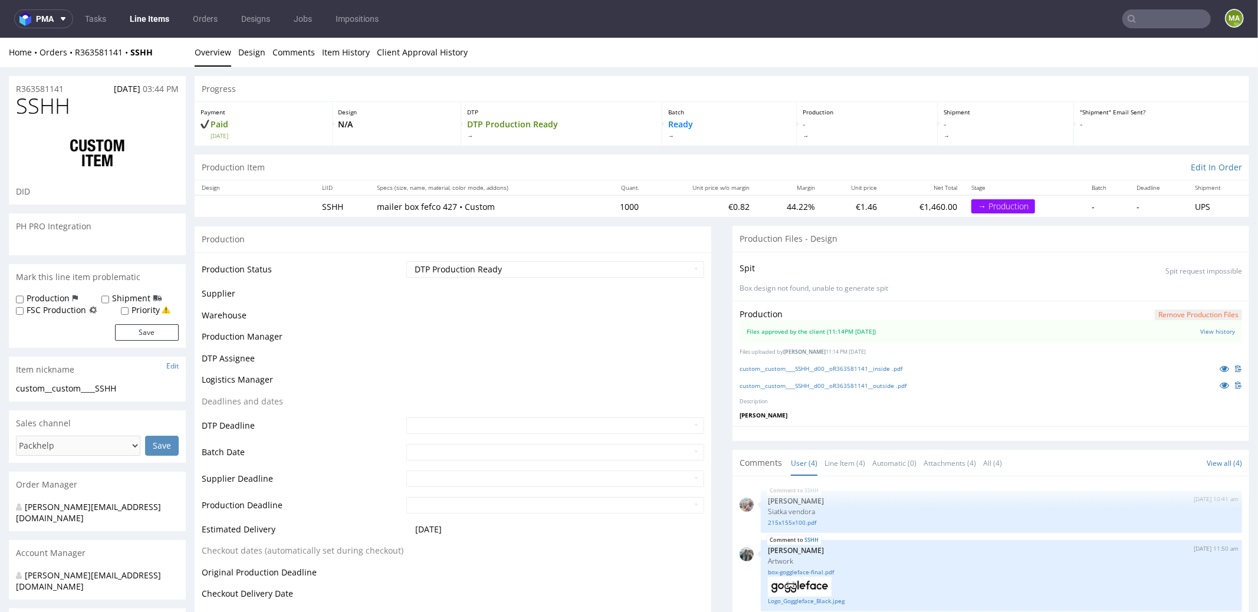
scroll to position [77, 0]
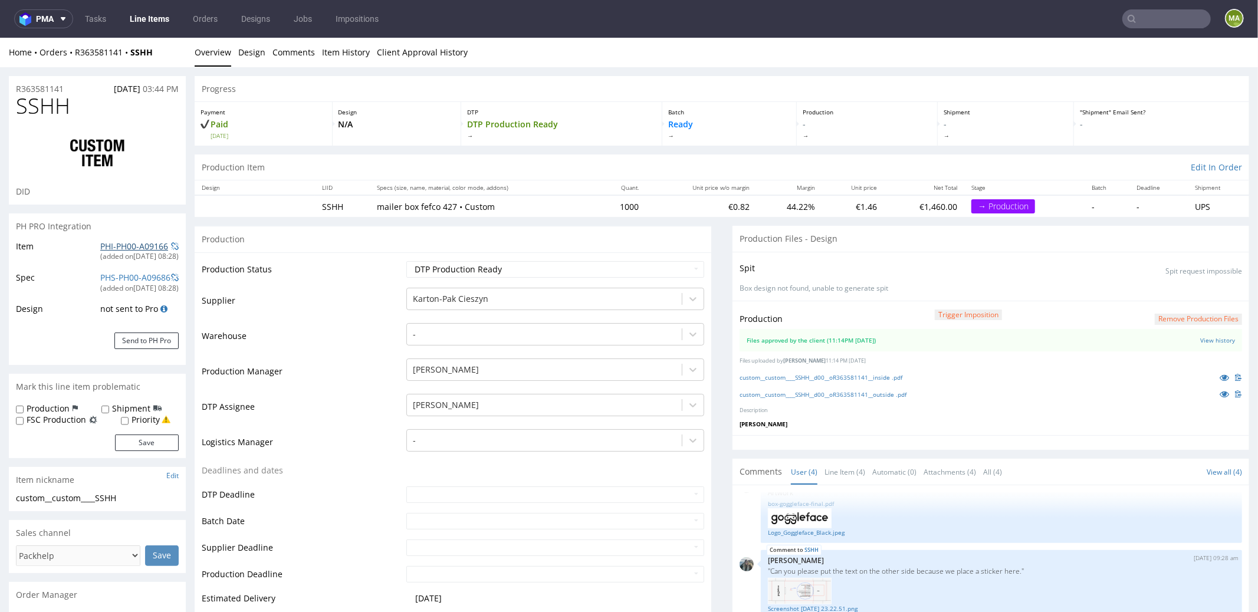
click at [130, 241] on link "PHI-PH00-A09166" at bounding box center [134, 245] width 68 height 11
click at [857, 377] on link "custom__custom____SSHH__d00__oR363581141__inside .pdf" at bounding box center [821, 377] width 163 height 8
click at [847, 390] on link "custom__custom____SSHH__d00__oR363581141__outside .pdf" at bounding box center [823, 394] width 167 height 8
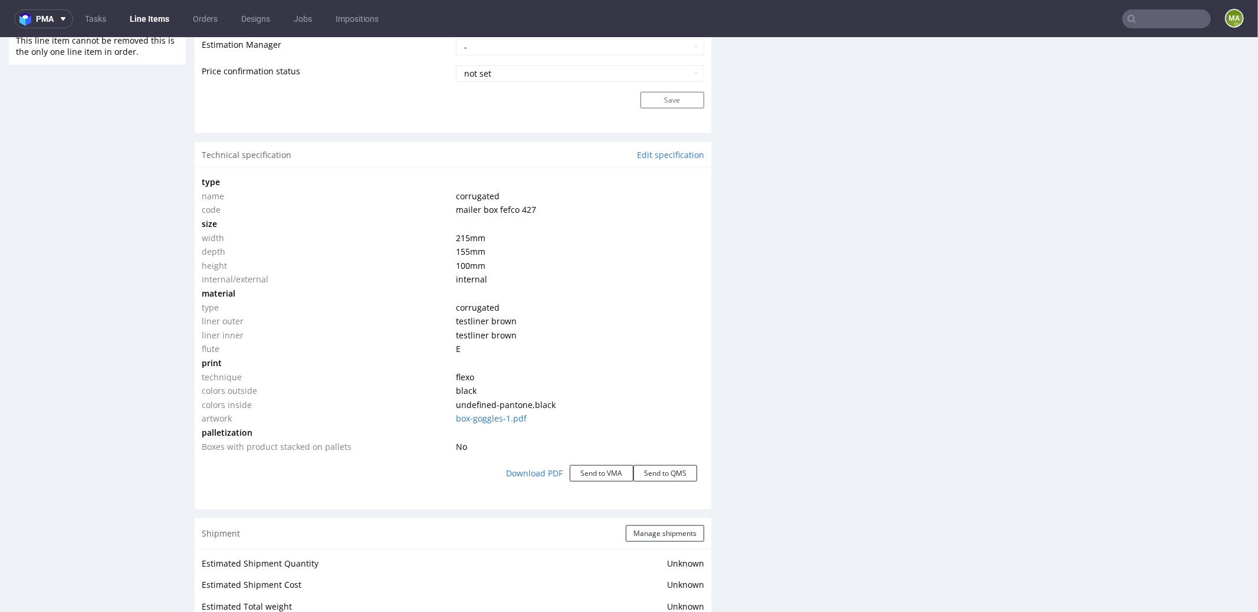
scroll to position [1009, 0]
click at [663, 157] on link "Edit specification" at bounding box center [670, 158] width 67 height 12
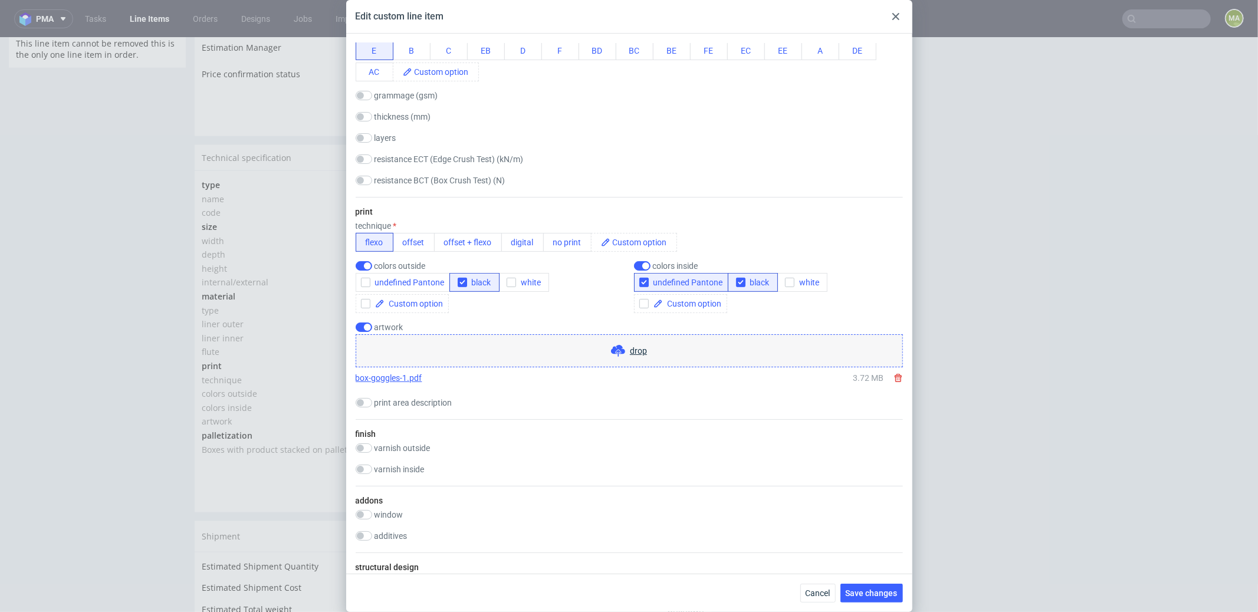
scroll to position [526, 0]
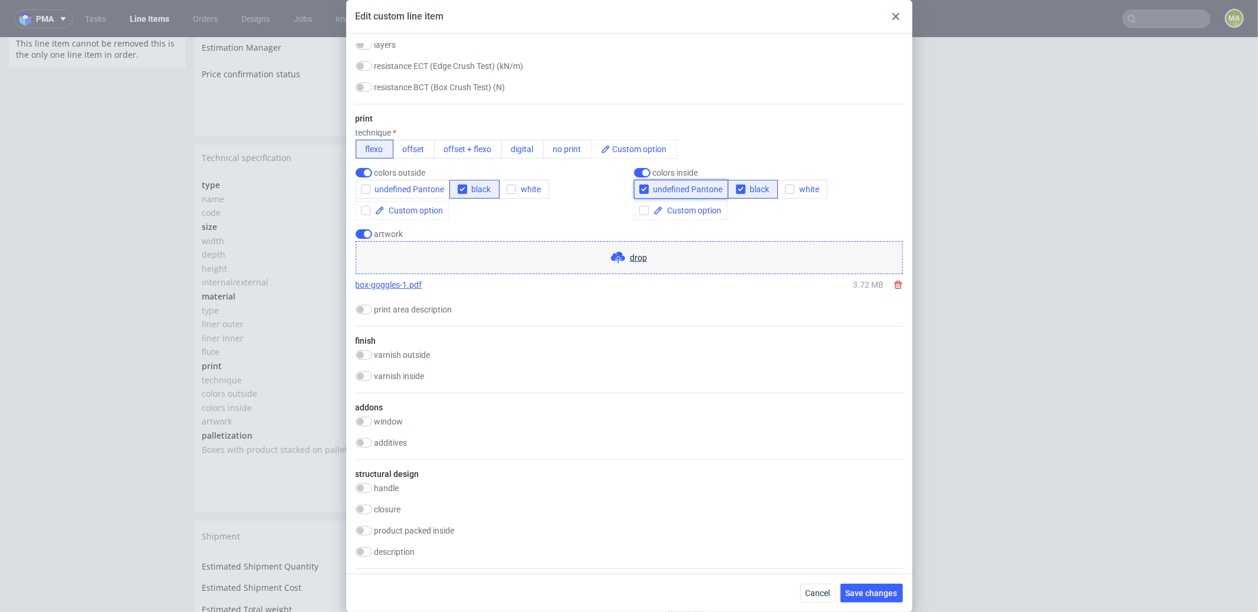
click at [660, 199] on button "undefined Pantone" at bounding box center [681, 189] width 94 height 19
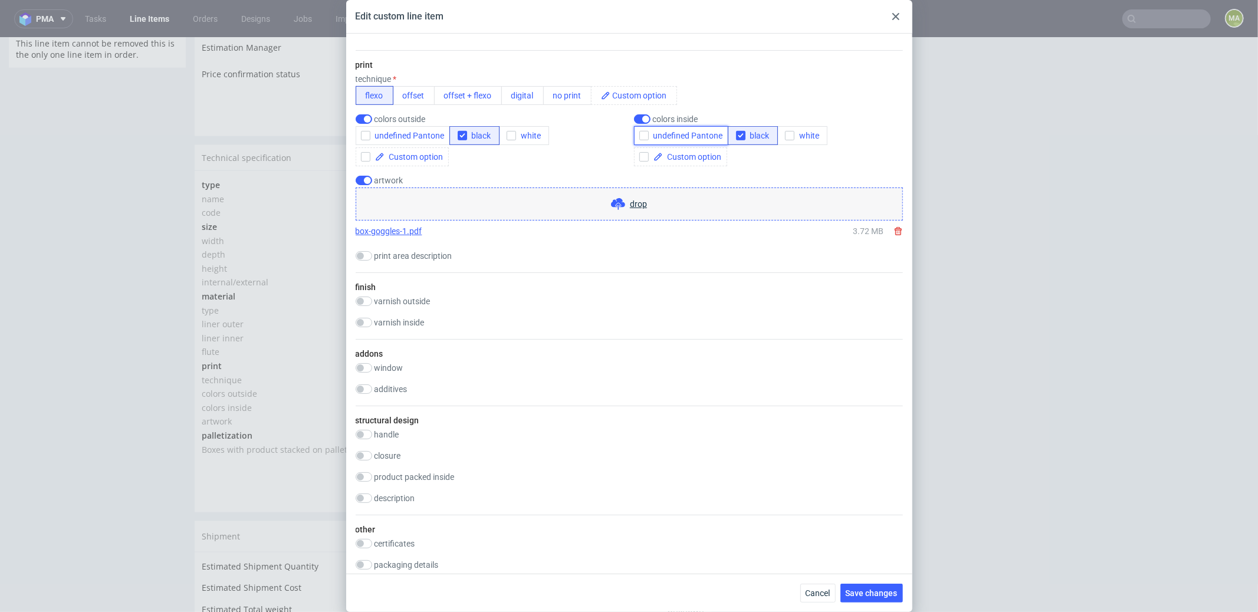
scroll to position [775, 0]
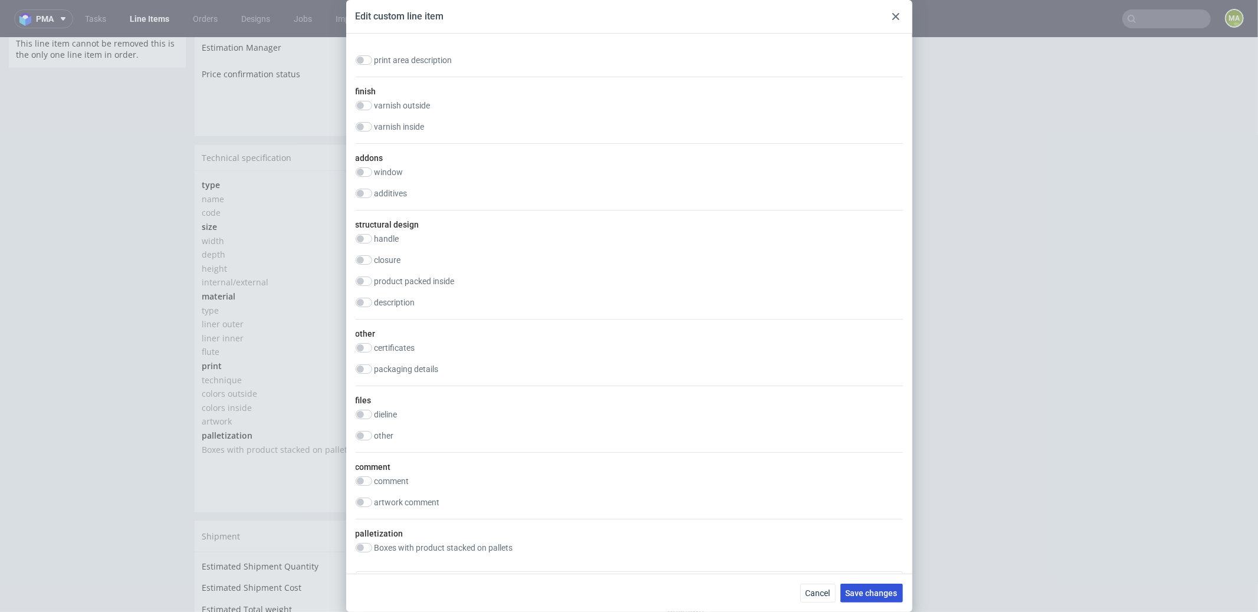
click at [869, 590] on span "Save changes" at bounding box center [872, 593] width 52 height 8
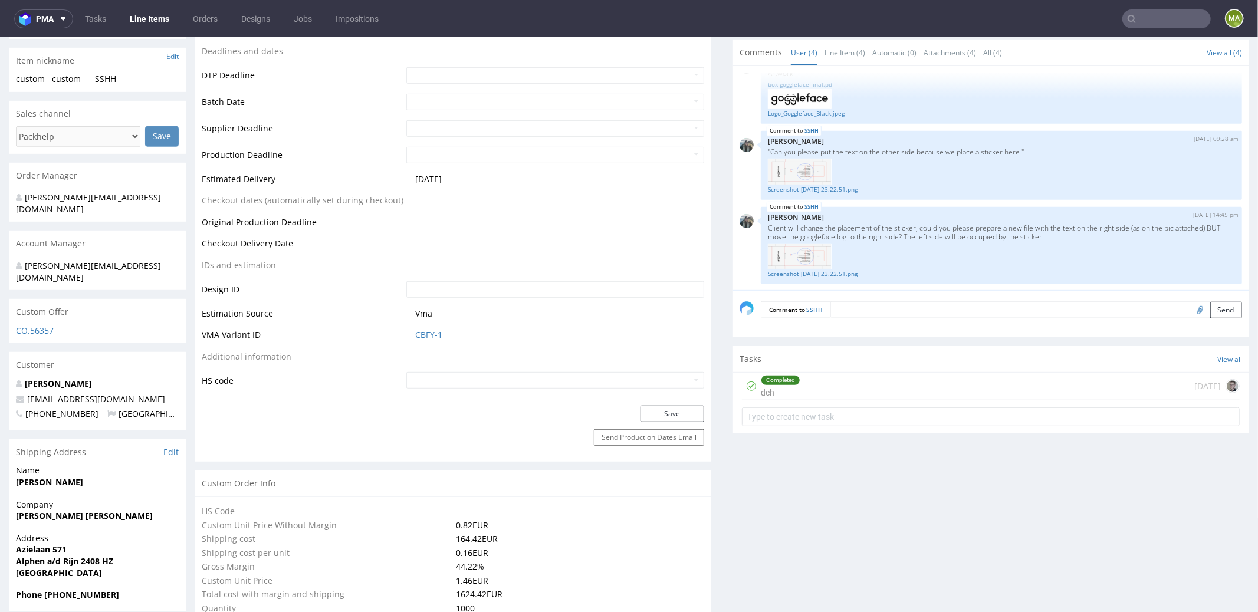
scroll to position [421, 0]
click at [423, 329] on link "CBFY-1" at bounding box center [428, 333] width 27 height 12
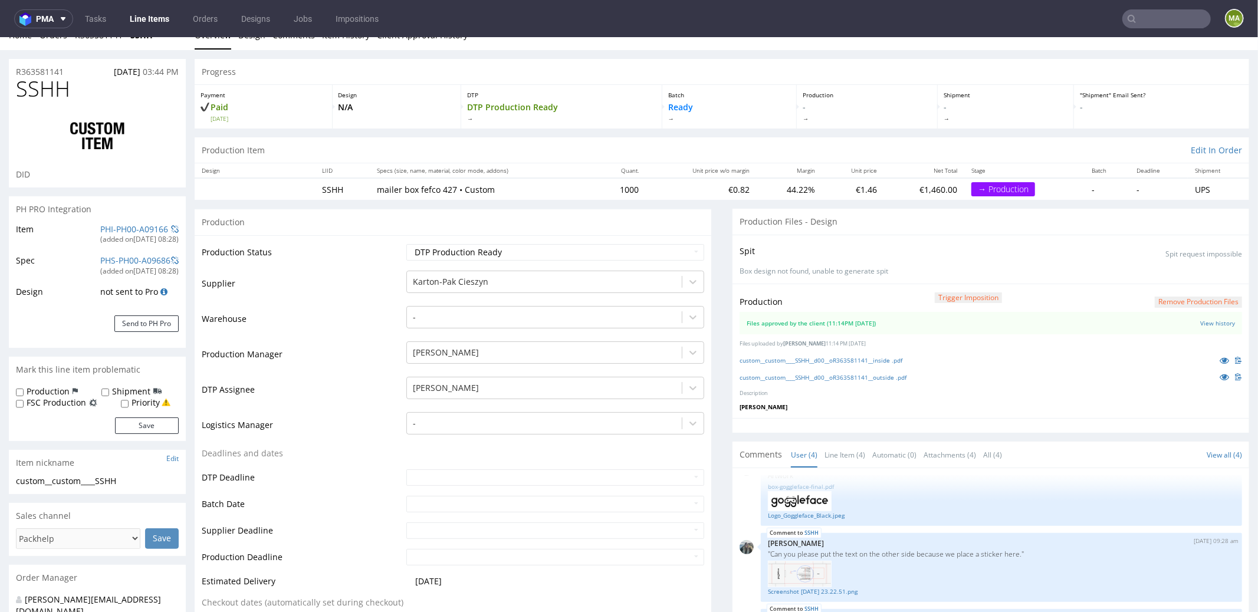
scroll to position [0, 0]
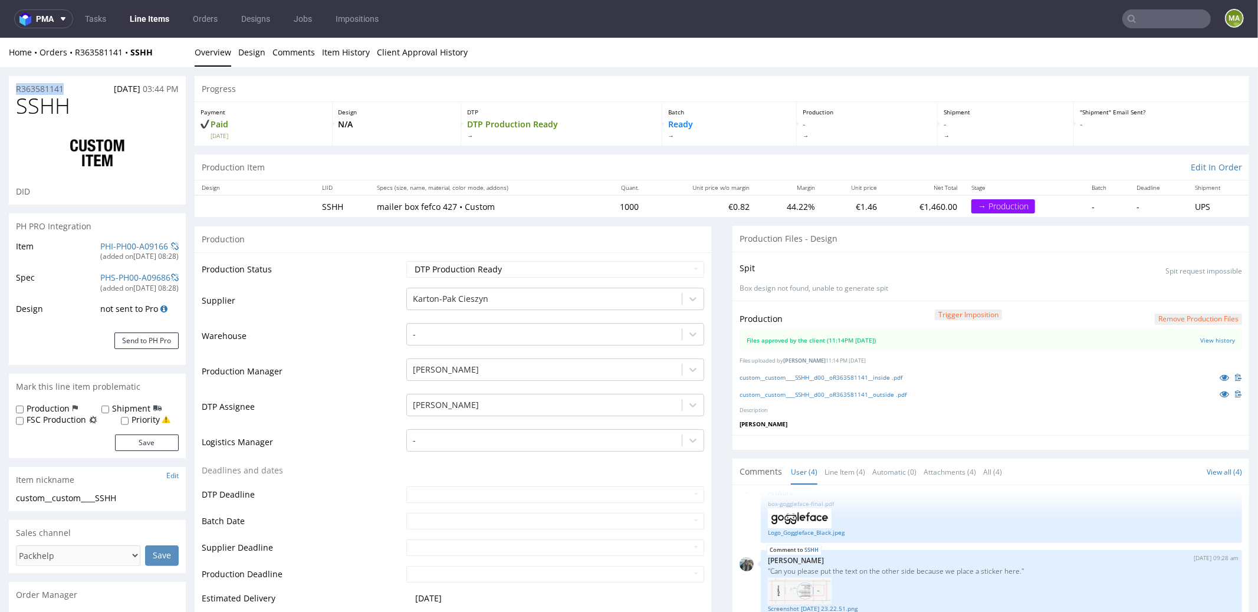
drag, startPoint x: 15, startPoint y: 87, endPoint x: 0, endPoint y: 80, distance: 17.1
copy p "R363581141"
click at [455, 268] on select "Waiting for Artwork Waiting for Diecut Waiting for Mockup Waiting for DTP Waiti…" at bounding box center [555, 269] width 298 height 17
select select "production_in_process"
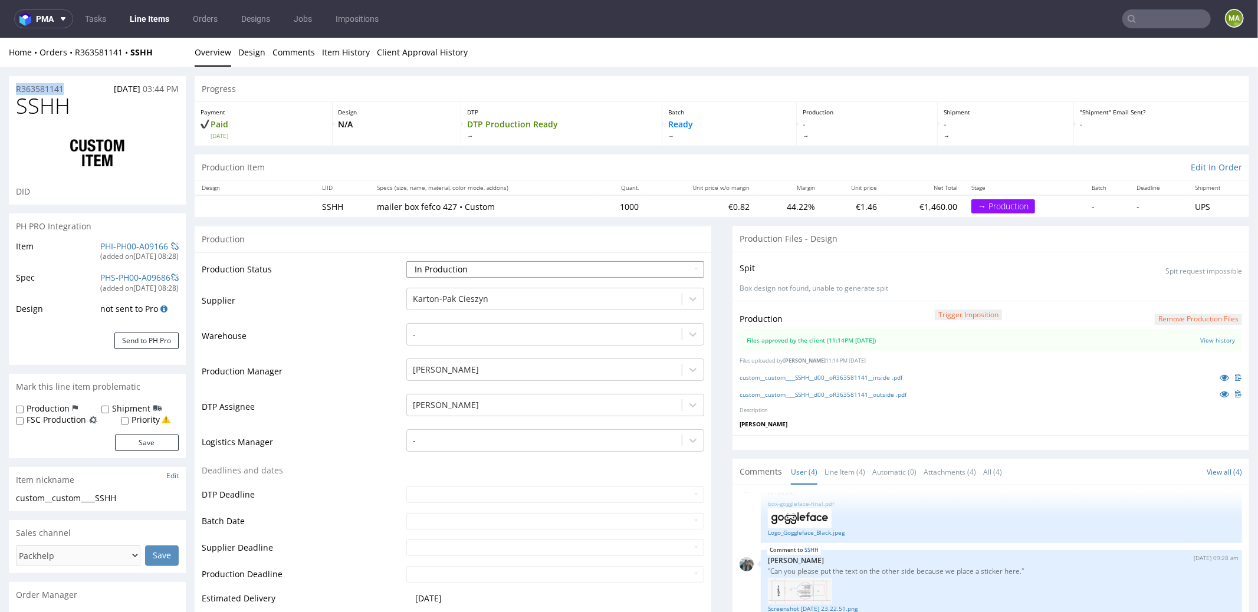
click at [406, 261] on select "Waiting for Artwork Waiting for Diecut Waiting for Mockup Waiting for DTP Waiti…" at bounding box center [555, 269] width 298 height 17
click at [361, 343] on td "Warehouse" at bounding box center [303, 338] width 202 height 35
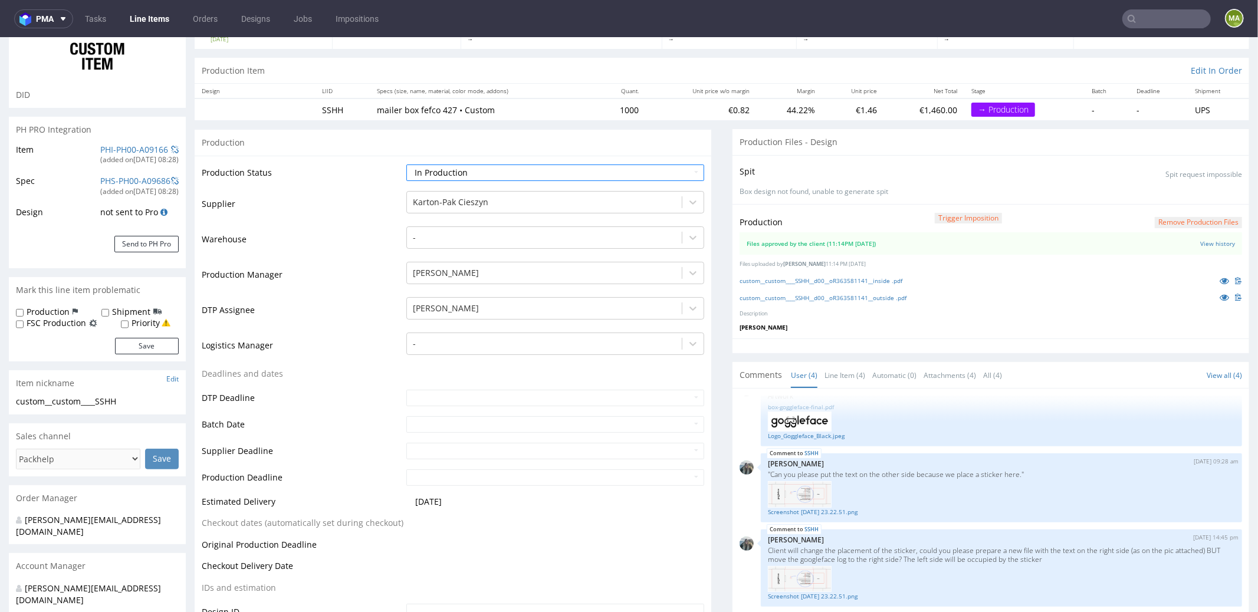
scroll to position [254, 0]
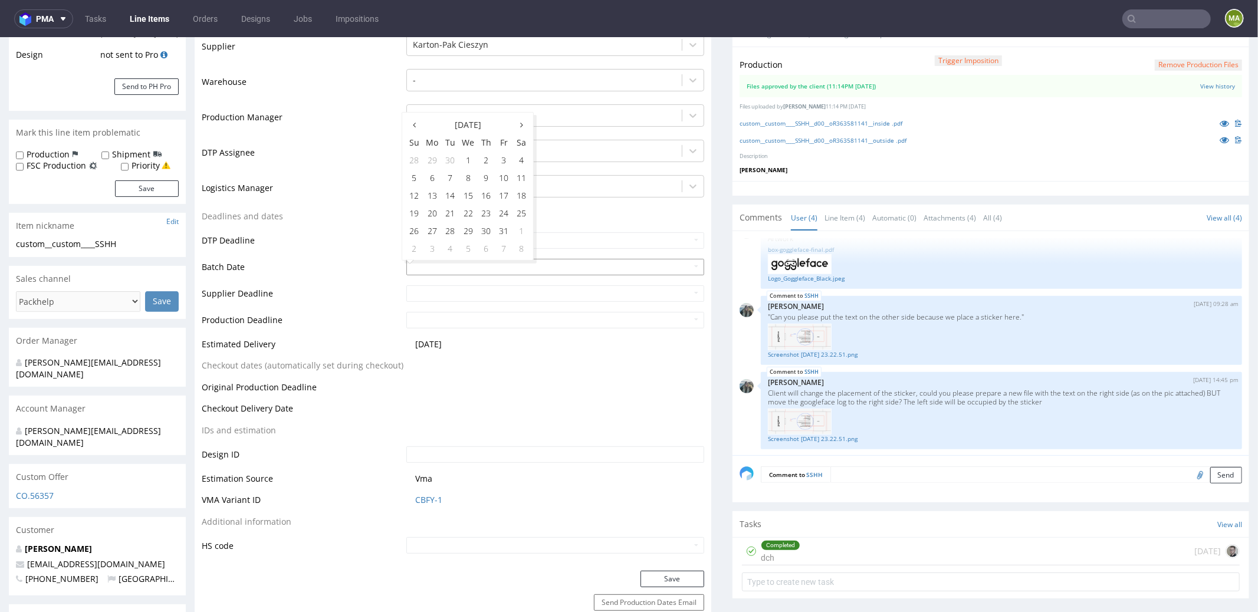
click at [436, 266] on input "text" at bounding box center [555, 266] width 298 height 17
click at [429, 198] on td "13" at bounding box center [432, 195] width 18 height 18
type input "2025-10-13"
click at [313, 242] on td "DTP Deadline" at bounding box center [303, 244] width 202 height 27
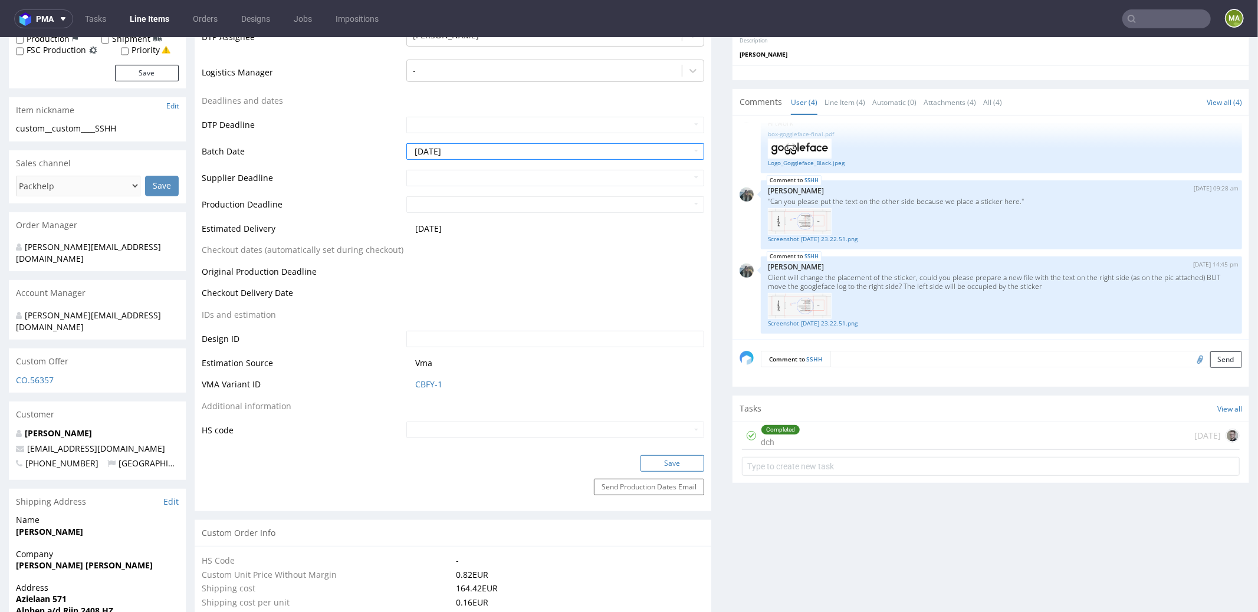
click at [662, 459] on button "Save" at bounding box center [673, 463] width 64 height 17
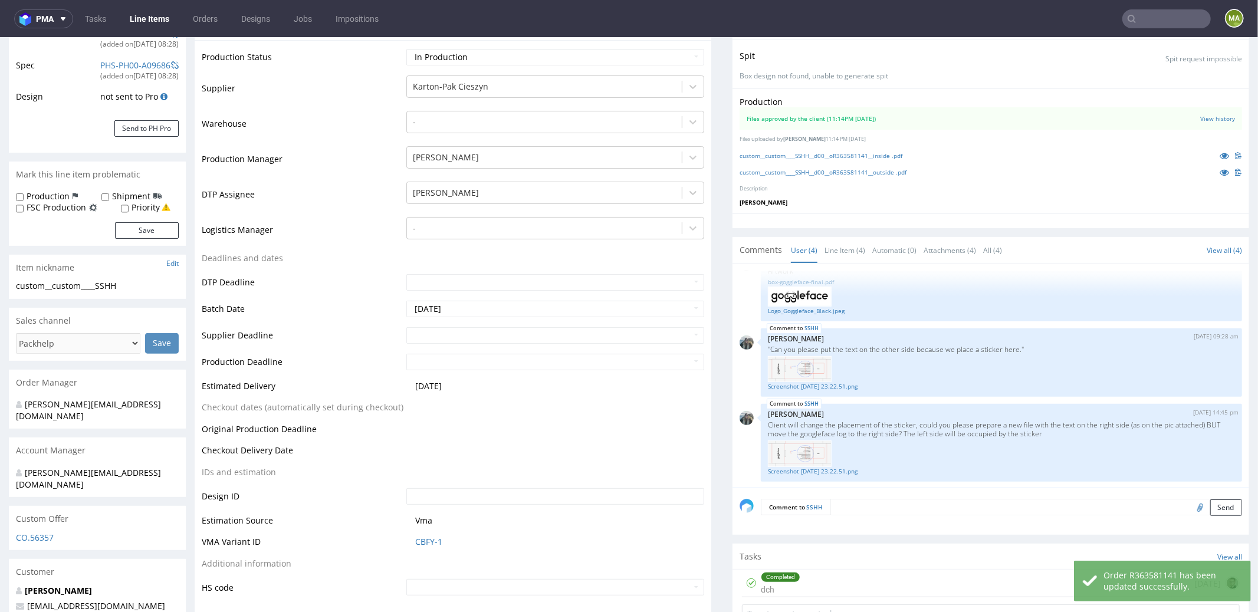
scroll to position [0, 0]
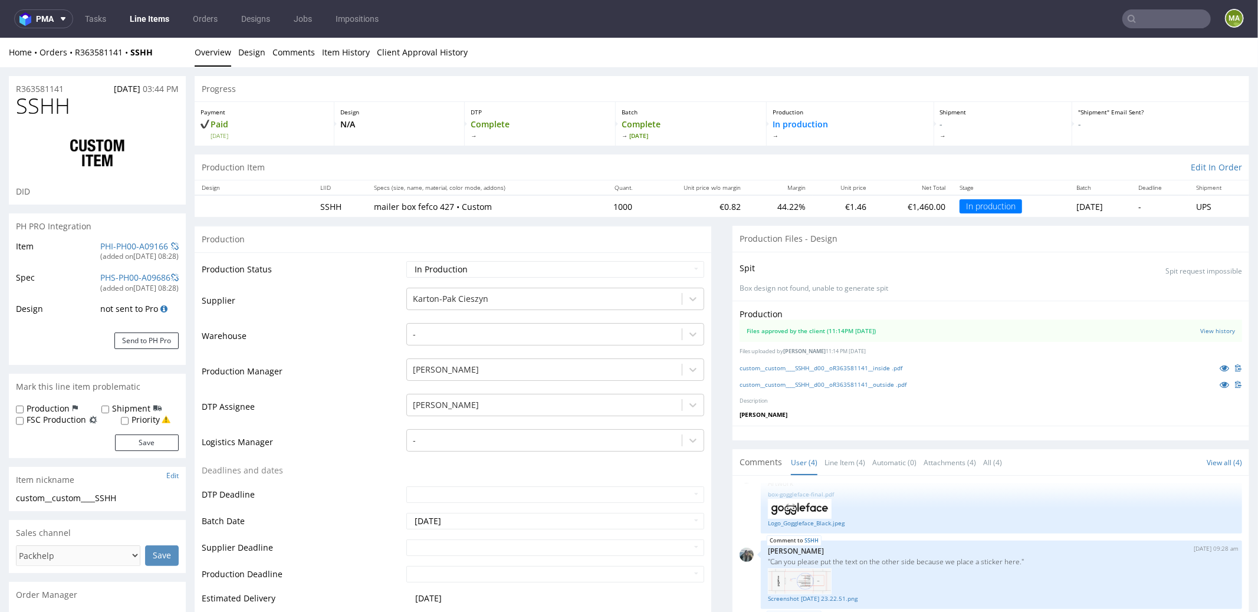
click at [123, 252] on div "(added on 29.09.2025, 08:28 )" at bounding box center [139, 256] width 78 height 10
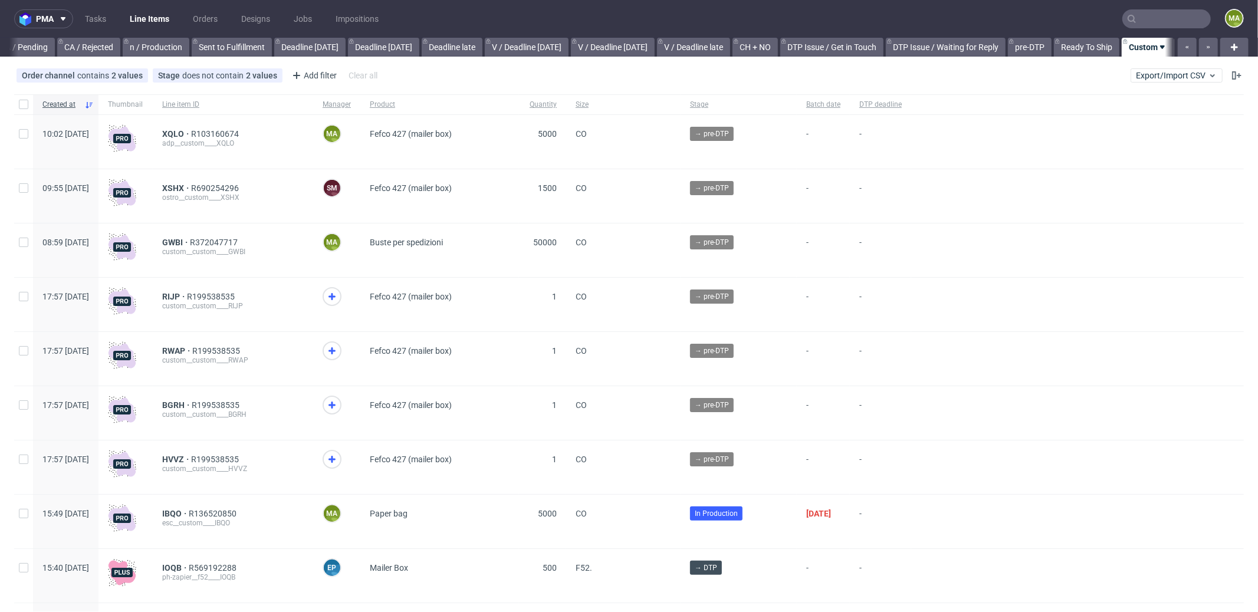
scroll to position [0, 1018]
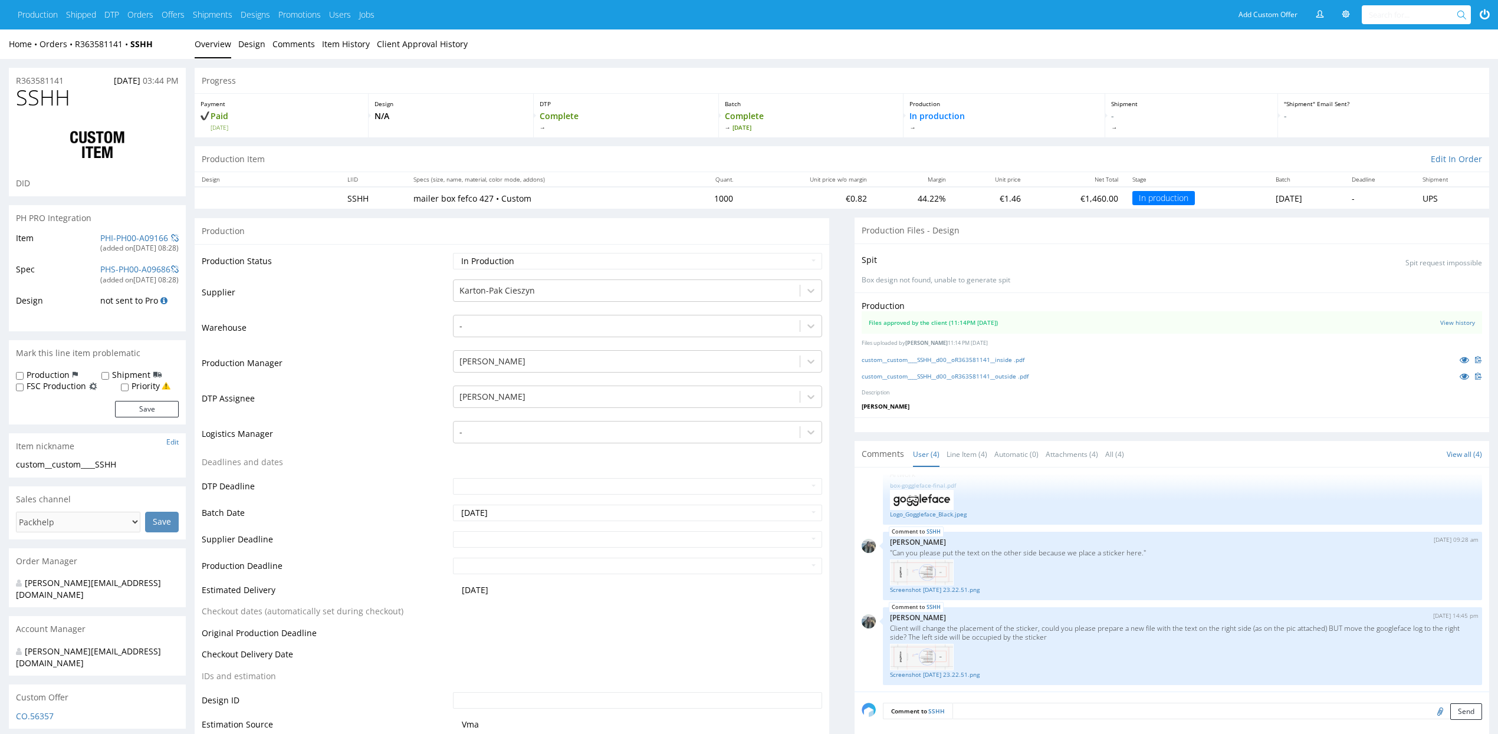
scroll to position [320, 0]
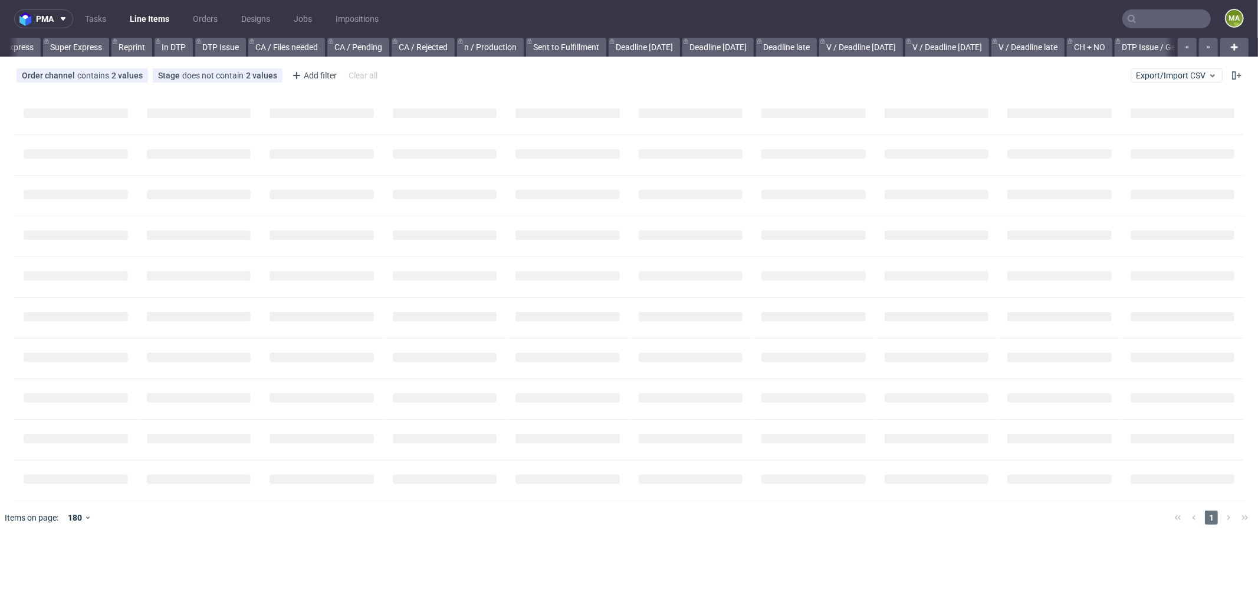
click at [1167, 12] on input "text" at bounding box center [1166, 18] width 88 height 19
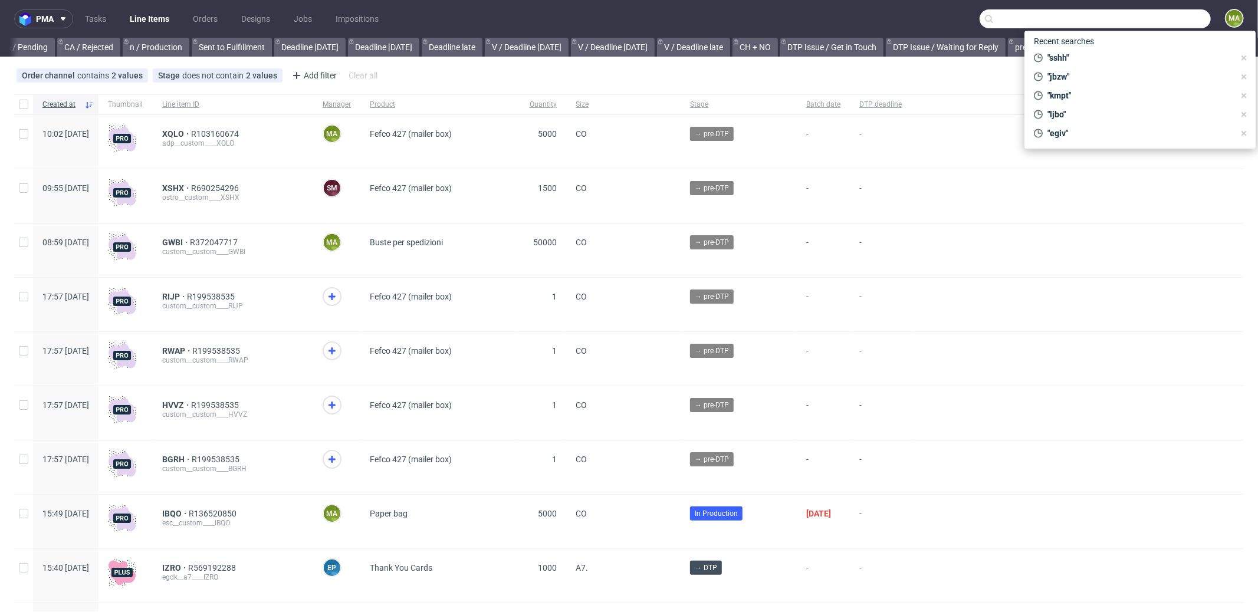
scroll to position [0, 1018]
paste input "[PERSON_NAME]"
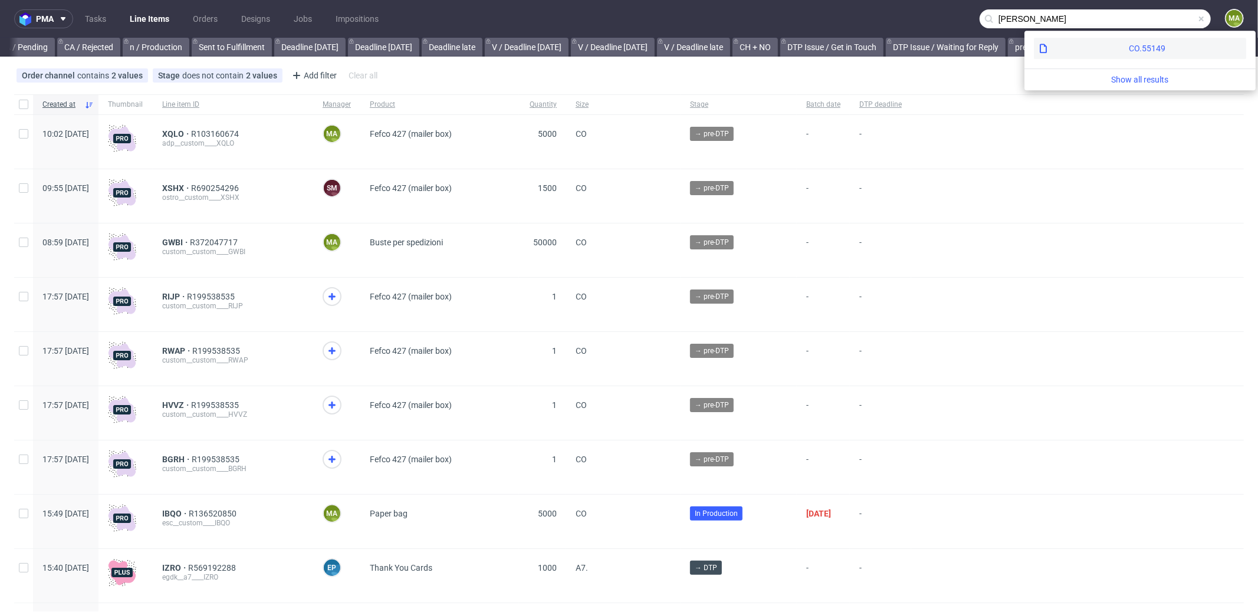
type input "Matteo De Luca Borri"
click at [1129, 53] on div "CO.55149" at bounding box center [1147, 48] width 37 height 12
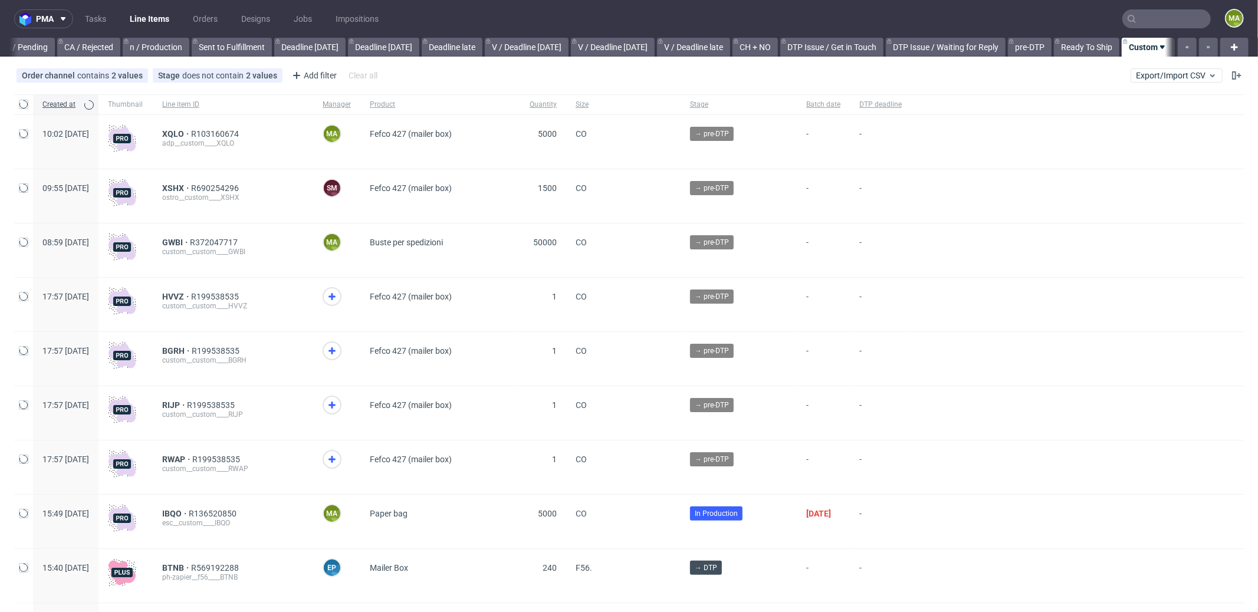
scroll to position [0, 1018]
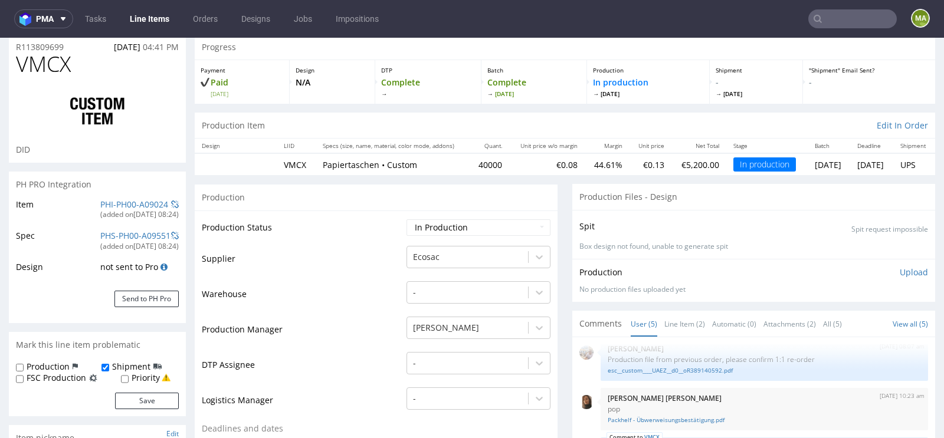
scroll to position [108, 0]
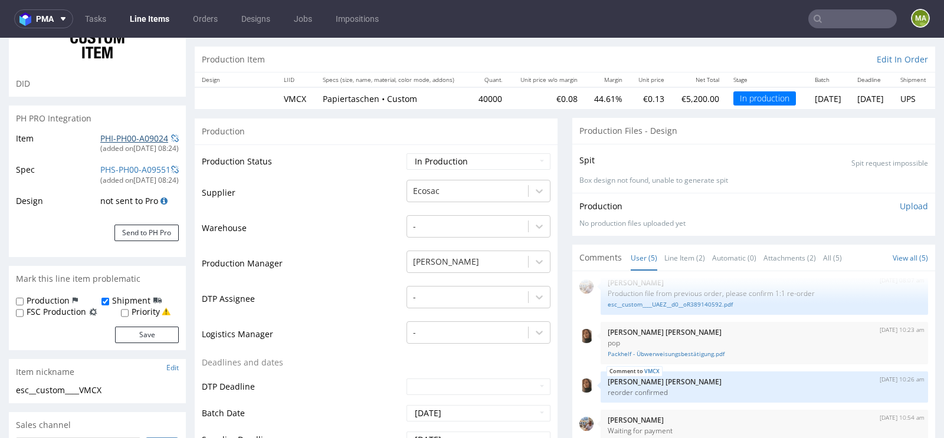
click at [110, 138] on link "PHI-PH00-A09024" at bounding box center [134, 138] width 68 height 11
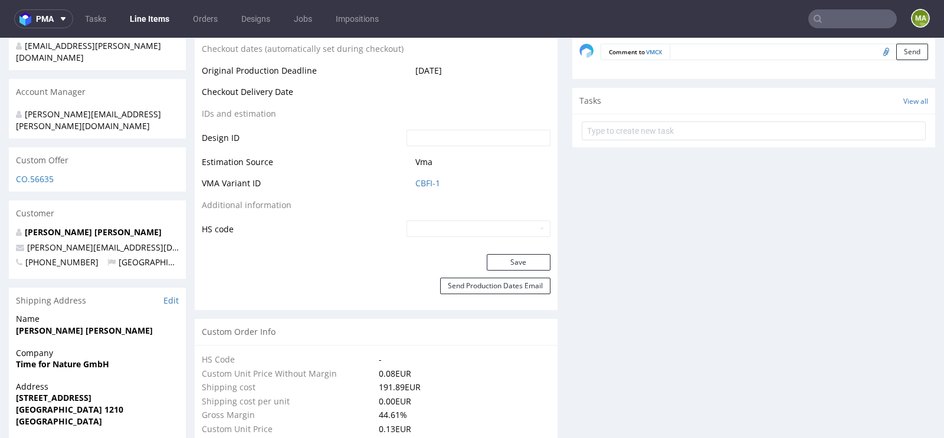
scroll to position [576, 0]
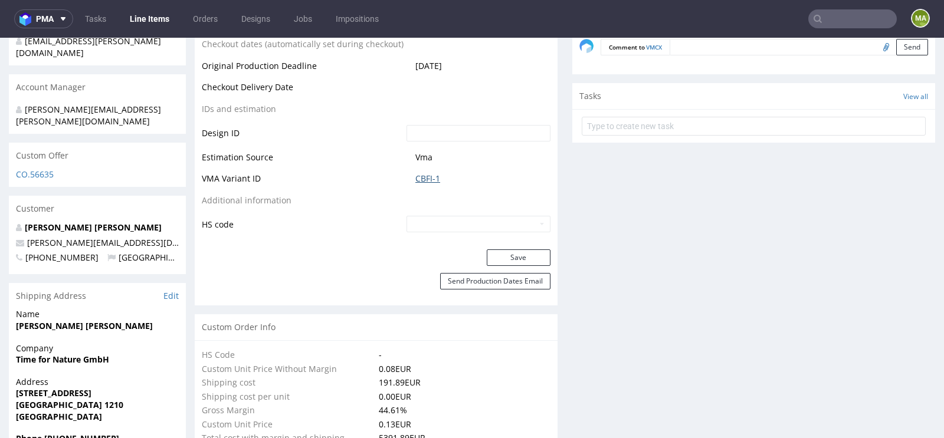
click at [428, 180] on link "CBFI-1" at bounding box center [427, 179] width 25 height 12
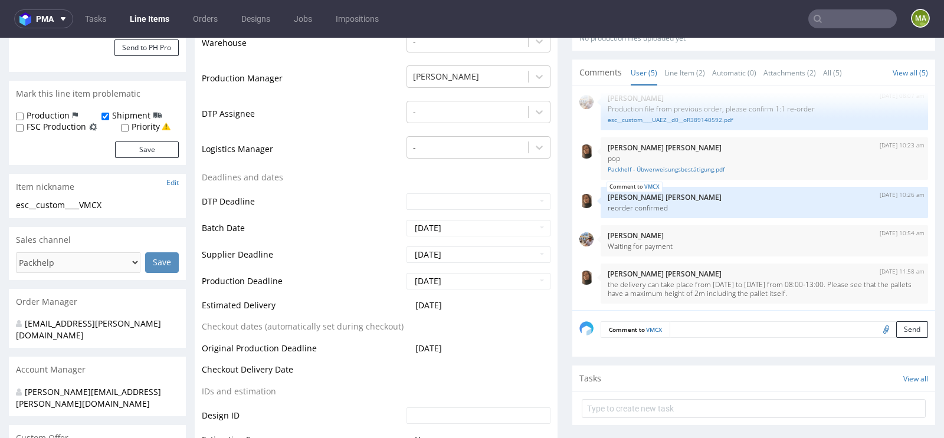
scroll to position [356, 0]
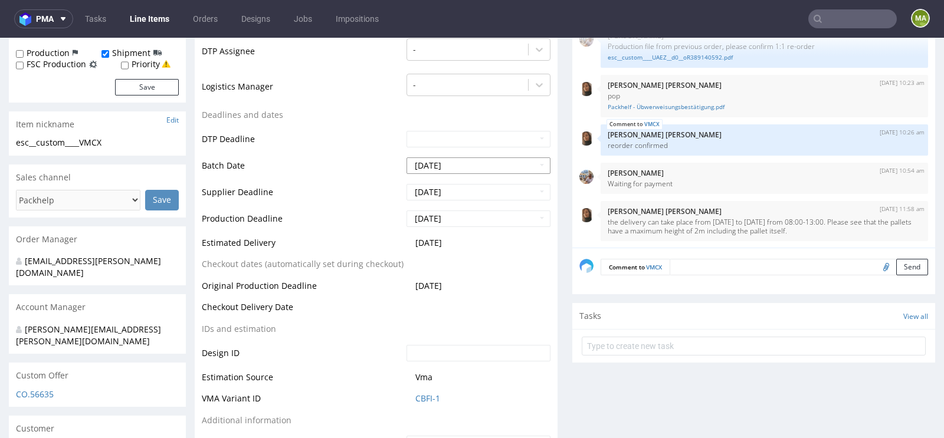
click at [468, 170] on input "2025-09-05" at bounding box center [478, 165] width 144 height 17
click at [283, 210] on td "Production Deadline" at bounding box center [303, 222] width 202 height 27
click at [463, 170] on input "2025-09-05" at bounding box center [478, 165] width 144 height 17
click at [326, 153] on td "DTP Deadline" at bounding box center [303, 143] width 202 height 27
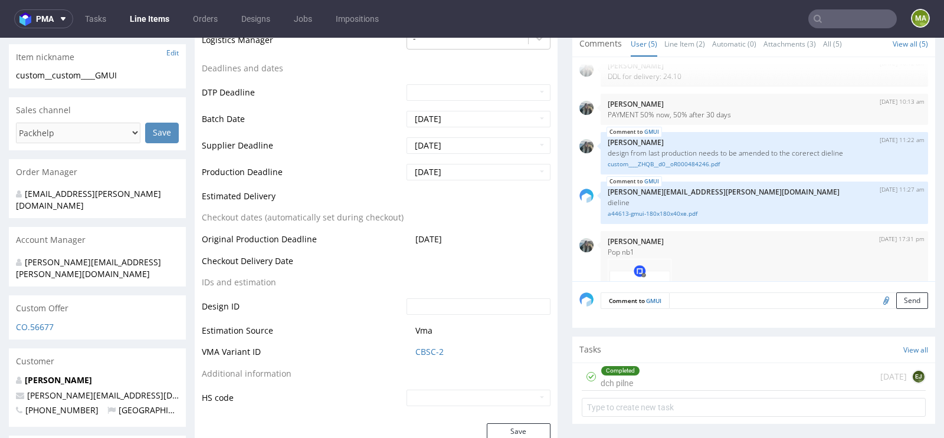
scroll to position [538, 0]
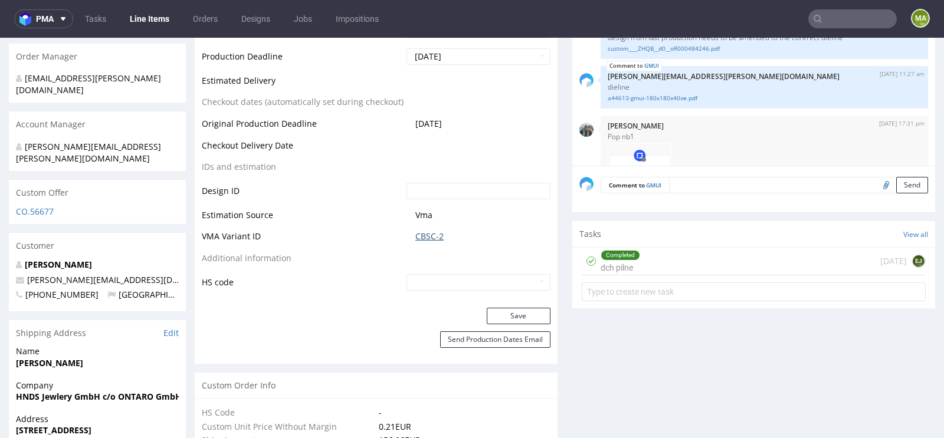
click at [432, 232] on link "CBSC-2" at bounding box center [429, 237] width 28 height 12
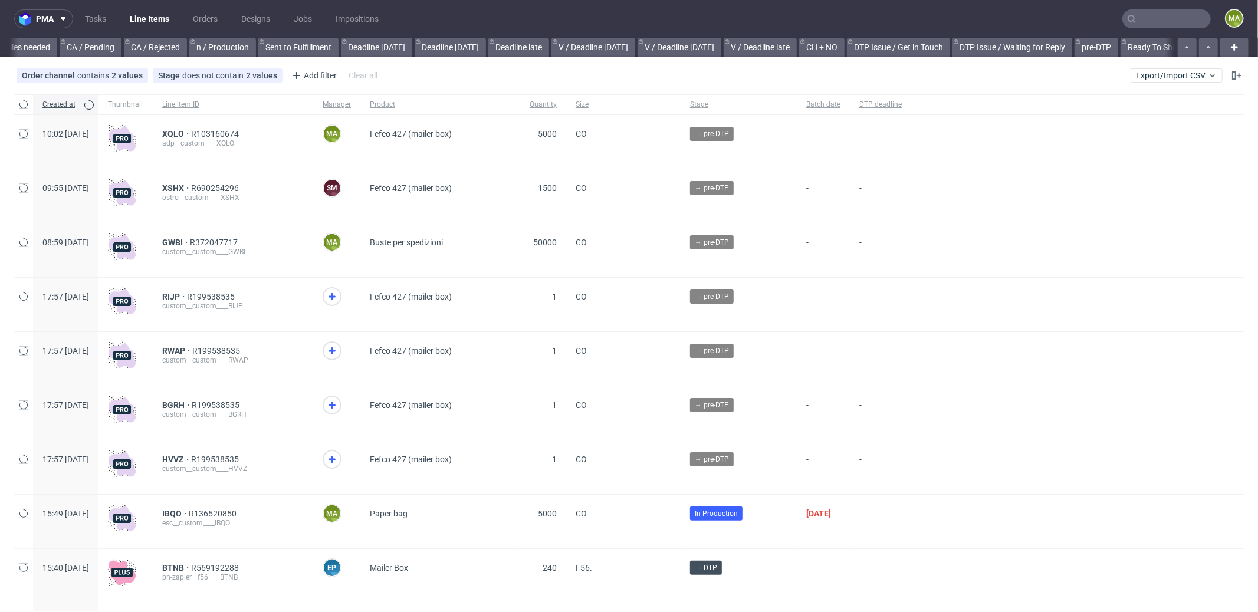
scroll to position [0, 1018]
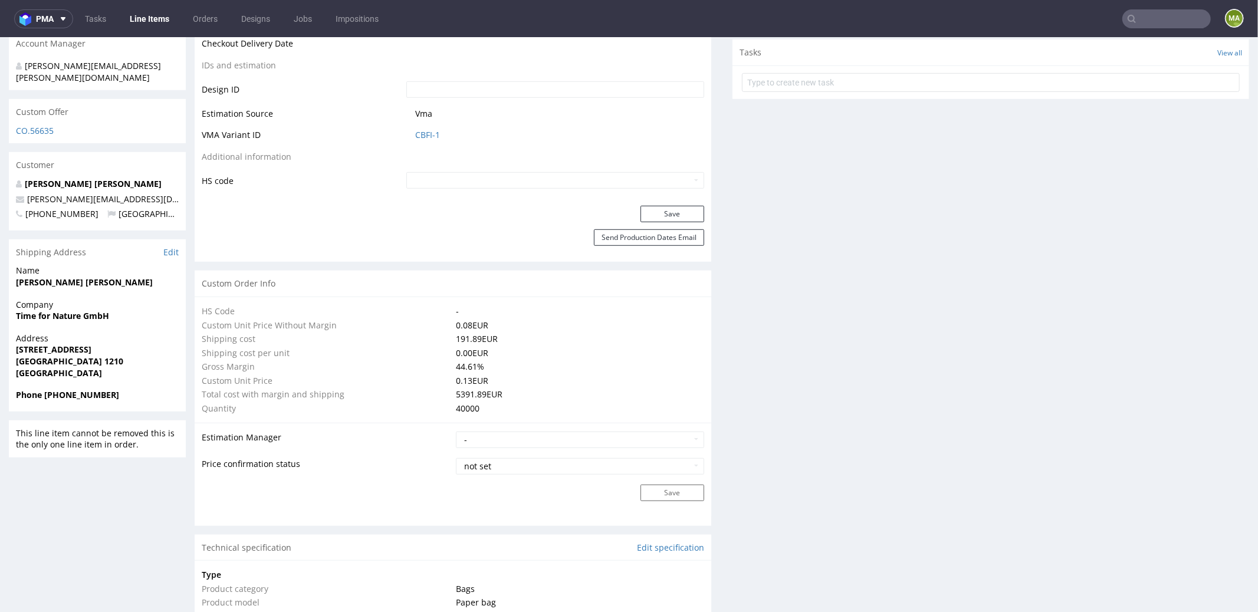
scroll to position [905, 0]
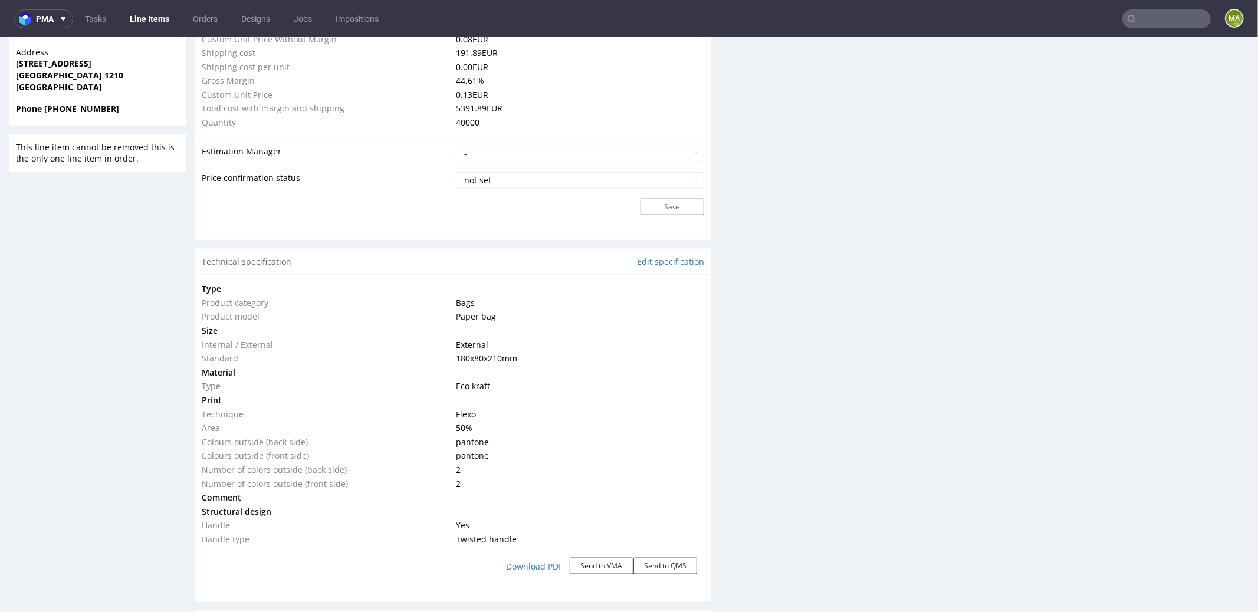
drag, startPoint x: 448, startPoint y: 356, endPoint x: 526, endPoint y: 361, distance: 78.6
click at [526, 361] on td "180x80x210 mm" at bounding box center [578, 358] width 251 height 14
copy span "180x80x210 mm"
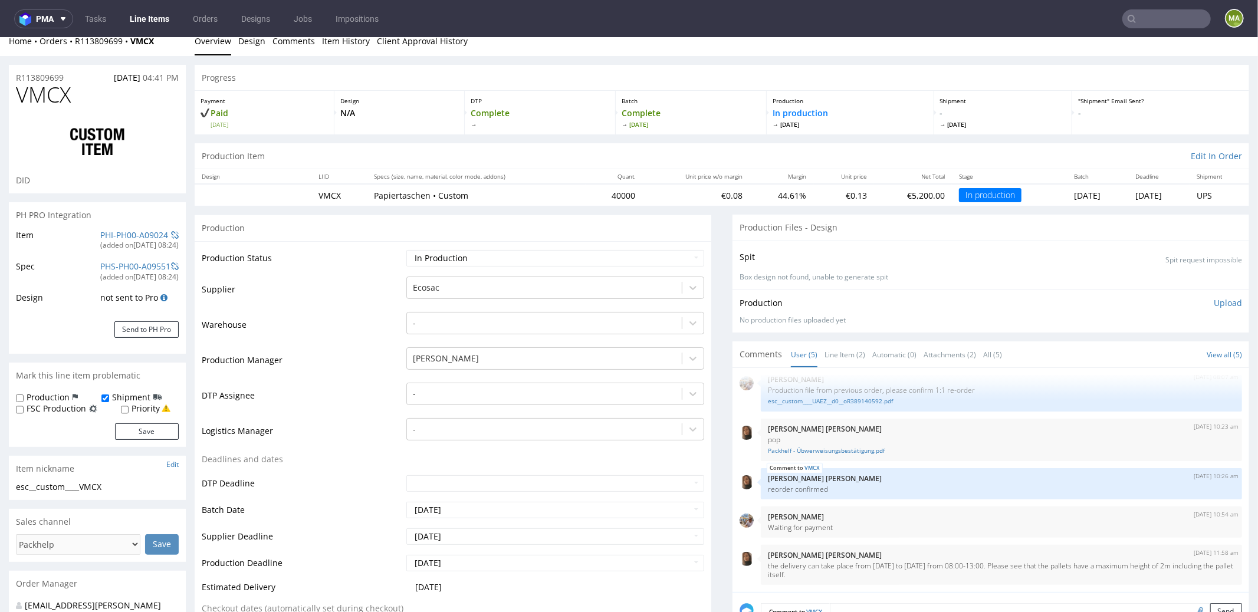
scroll to position [0, 0]
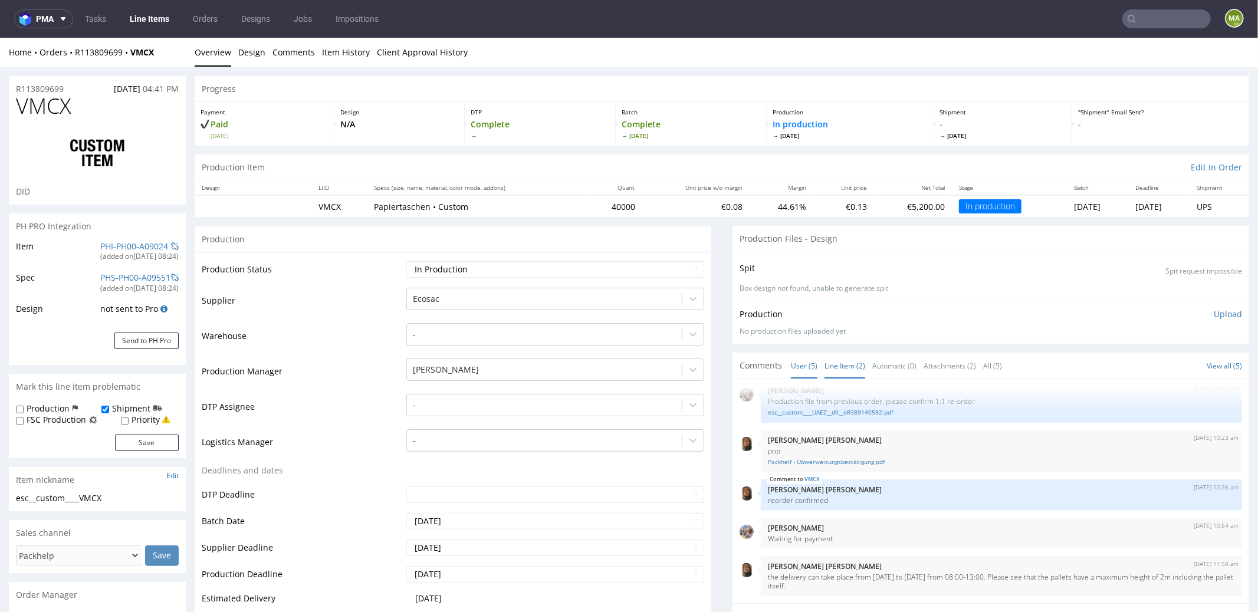
click at [846, 359] on link "Line Item (2)" at bounding box center [845, 365] width 41 height 25
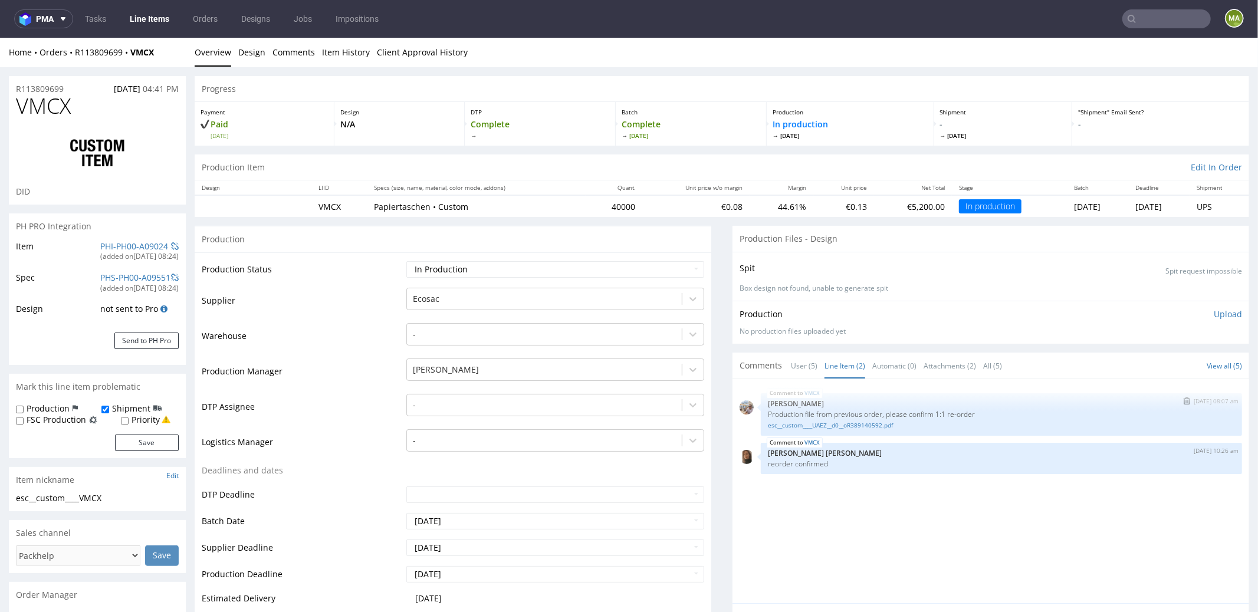
click at [882, 414] on p "Production file from previous order, please confirm 1:1 re-order" at bounding box center [1001, 413] width 467 height 9
click at [881, 421] on link "esc__custom____UAEZ__d0__oR389140592.pdf" at bounding box center [1001, 425] width 467 height 9
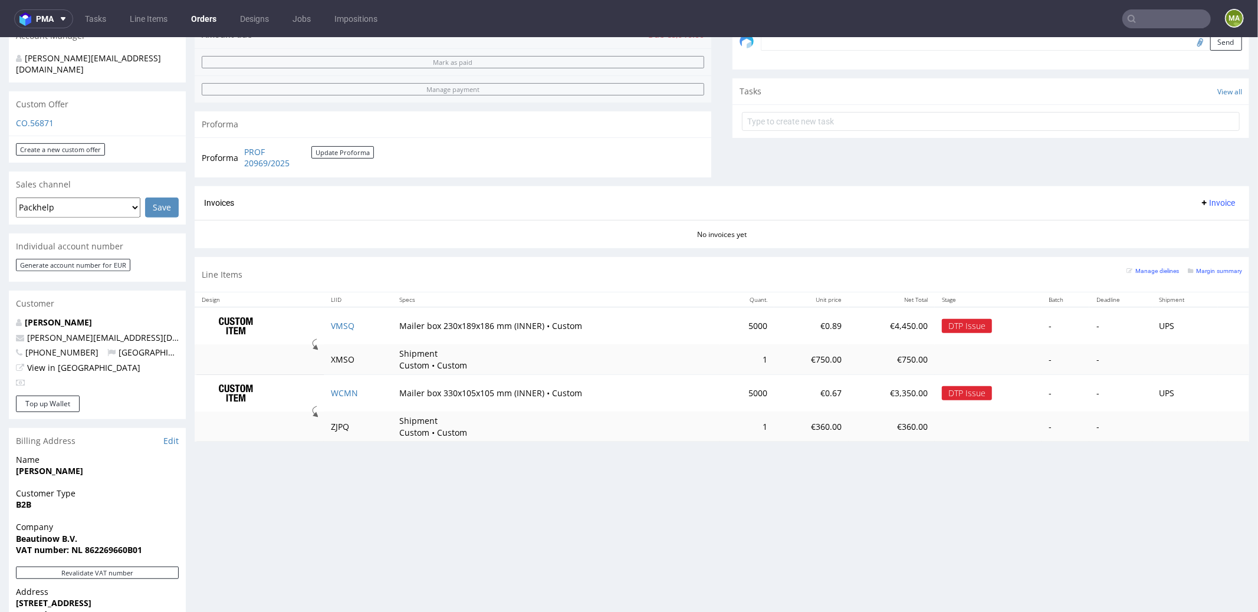
scroll to position [459, 0]
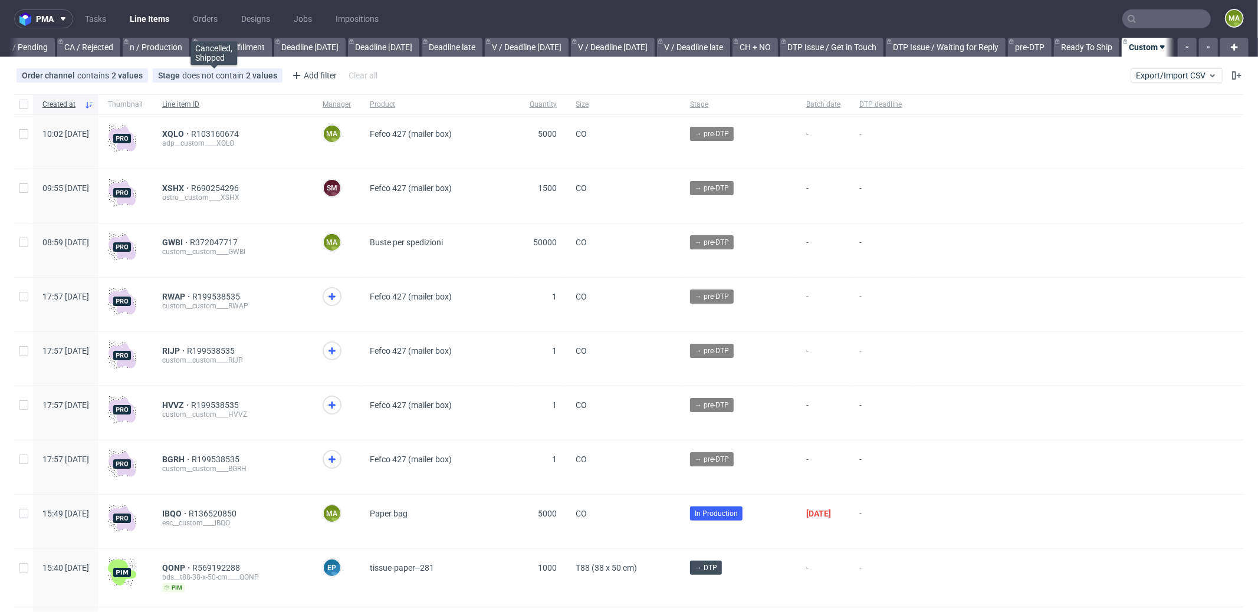
scroll to position [0, 1018]
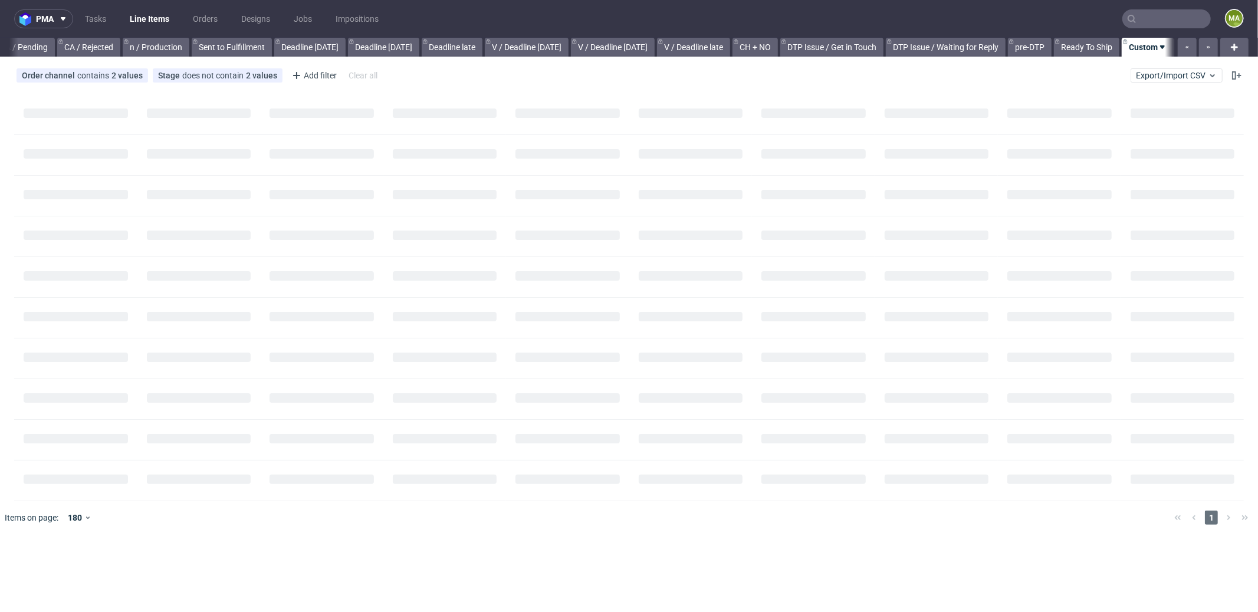
scroll to position [0, 1009]
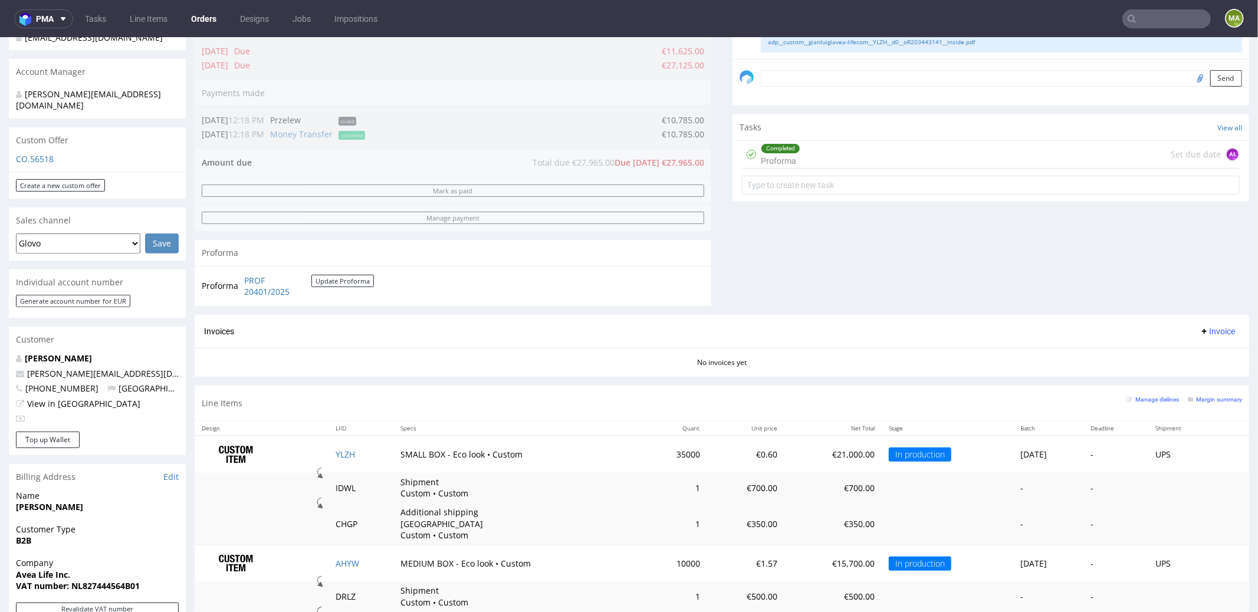
scroll to position [437, 0]
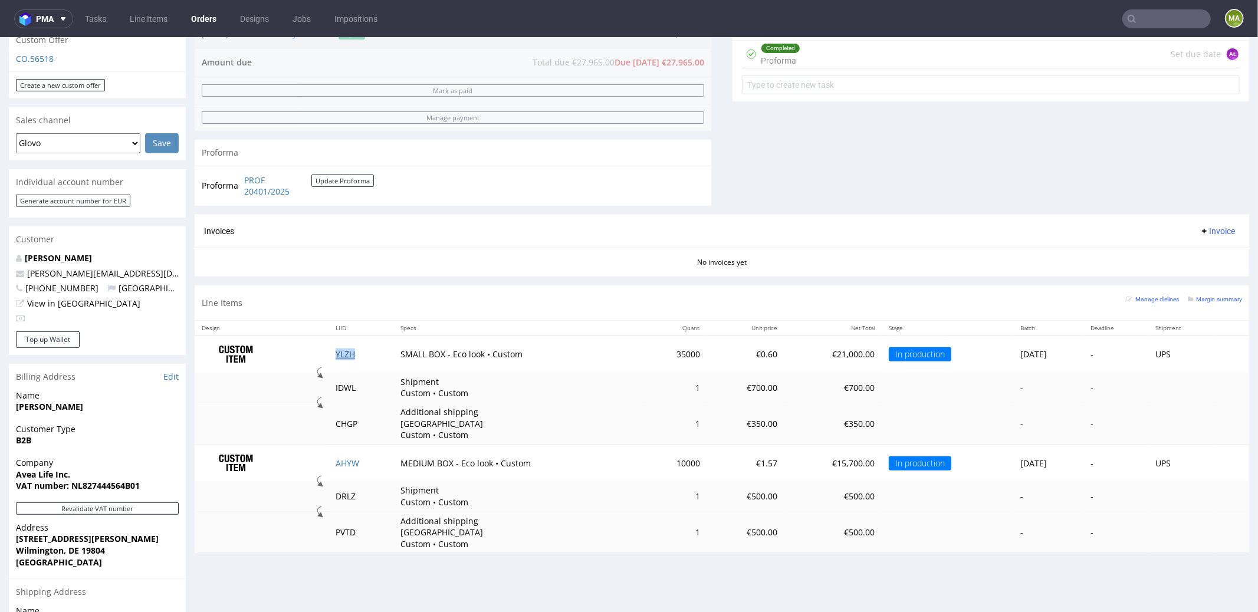
click at [342, 352] on link "YLZH" at bounding box center [345, 353] width 19 height 11
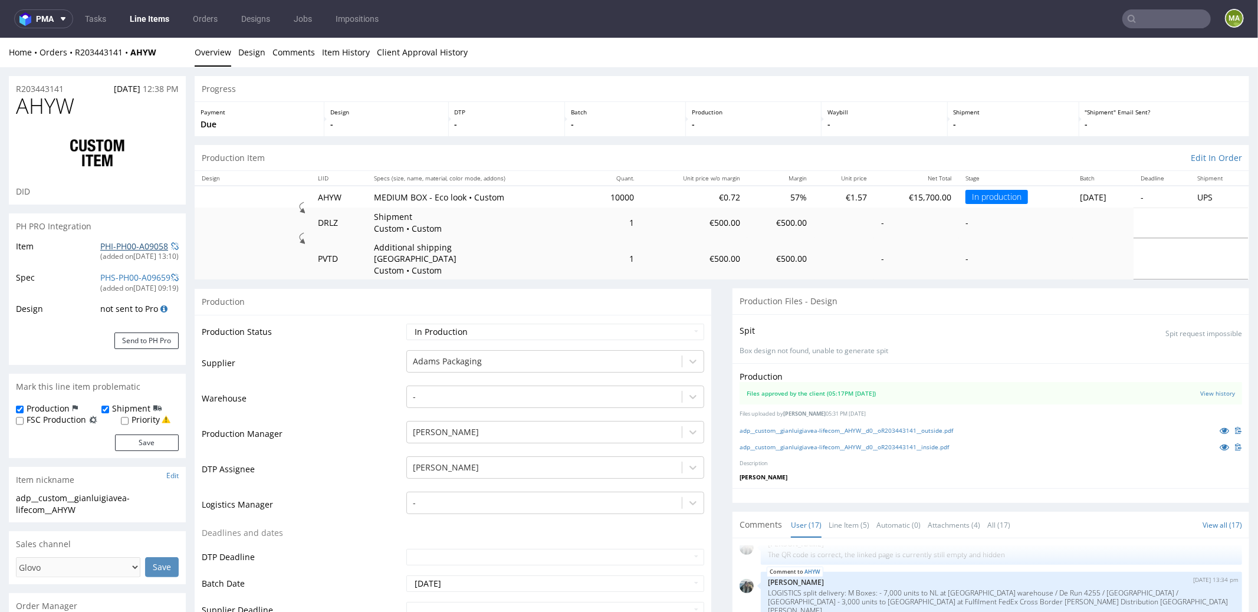
click at [114, 241] on link "PHI-PH00-A09058" at bounding box center [134, 245] width 68 height 11
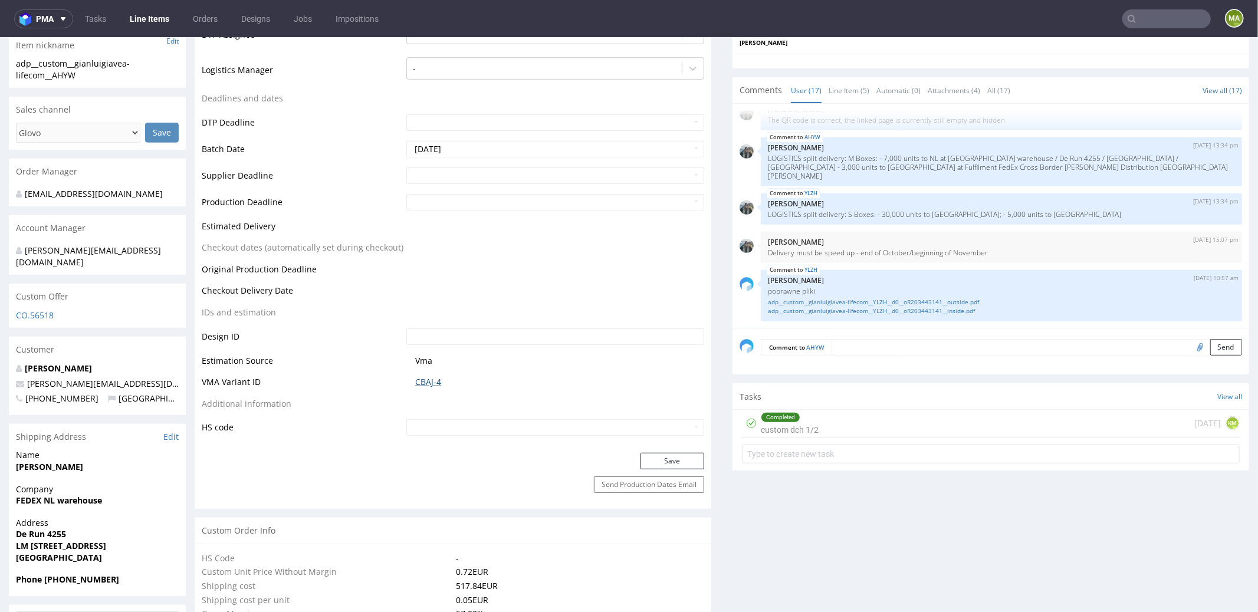
click at [439, 376] on link "CBAJ-4" at bounding box center [428, 382] width 26 height 12
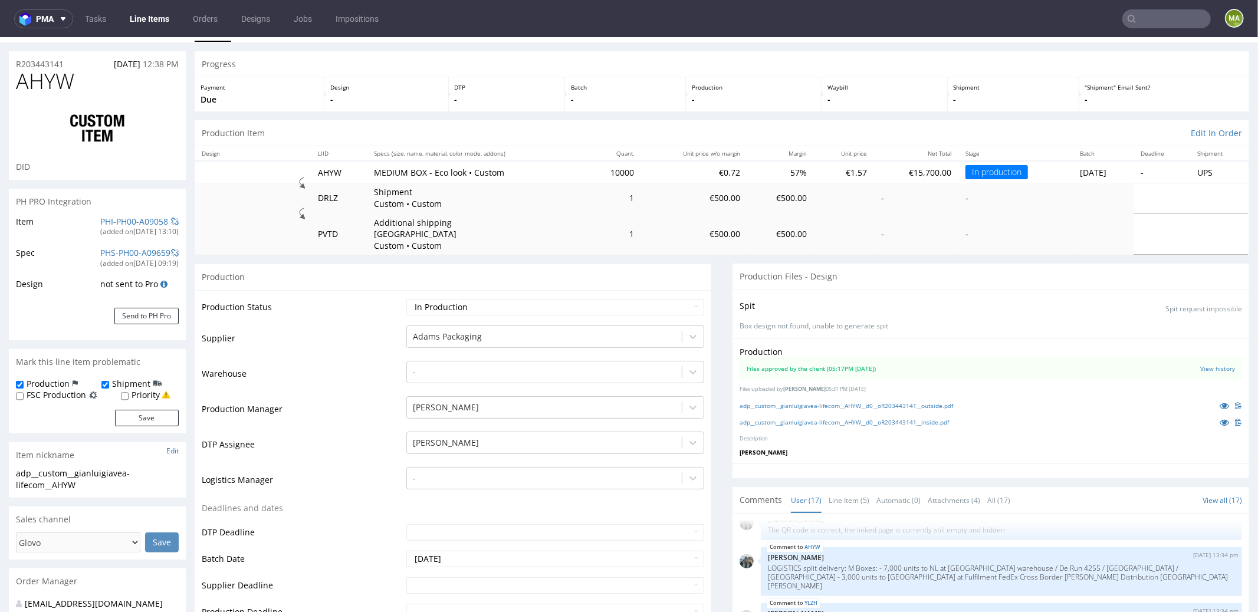
scroll to position [21, 0]
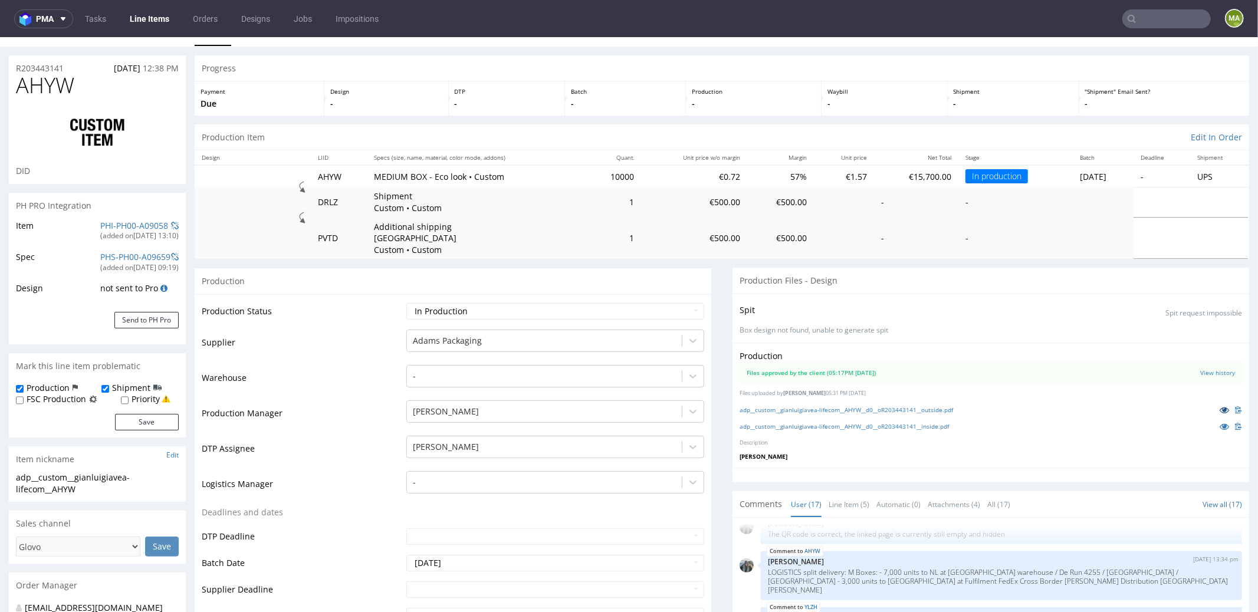
click at [943, 403] on link at bounding box center [1224, 409] width 21 height 13
click at [943, 422] on icon at bounding box center [1224, 426] width 9 height 8
click at [943, 403] on link at bounding box center [1224, 409] width 21 height 13
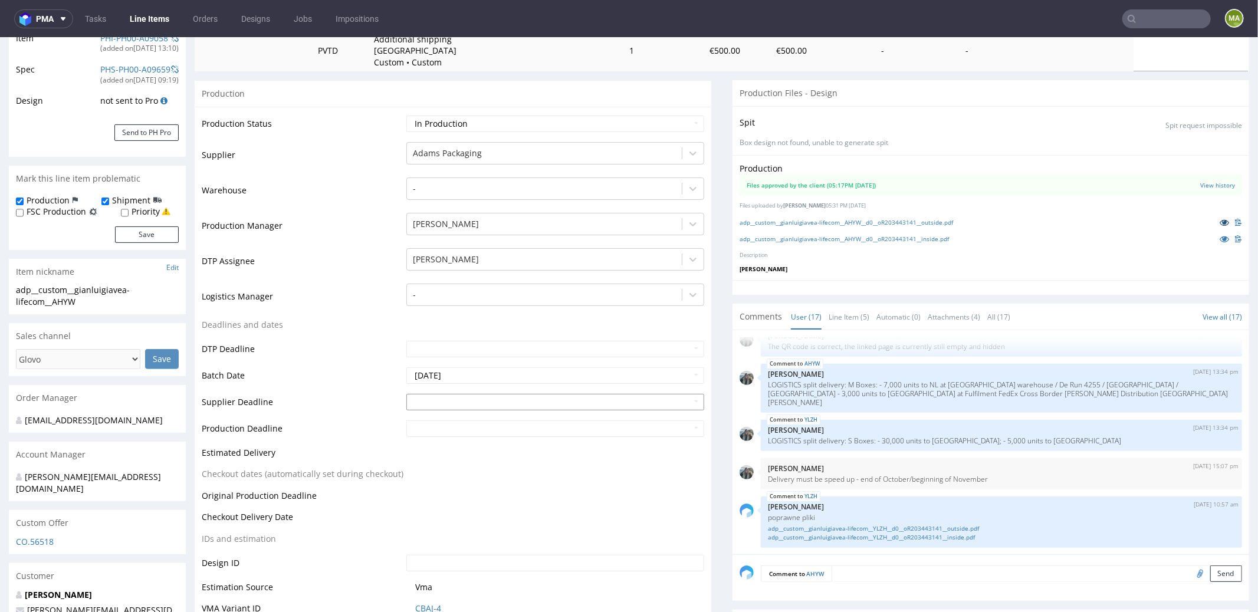
scroll to position [280, 0]
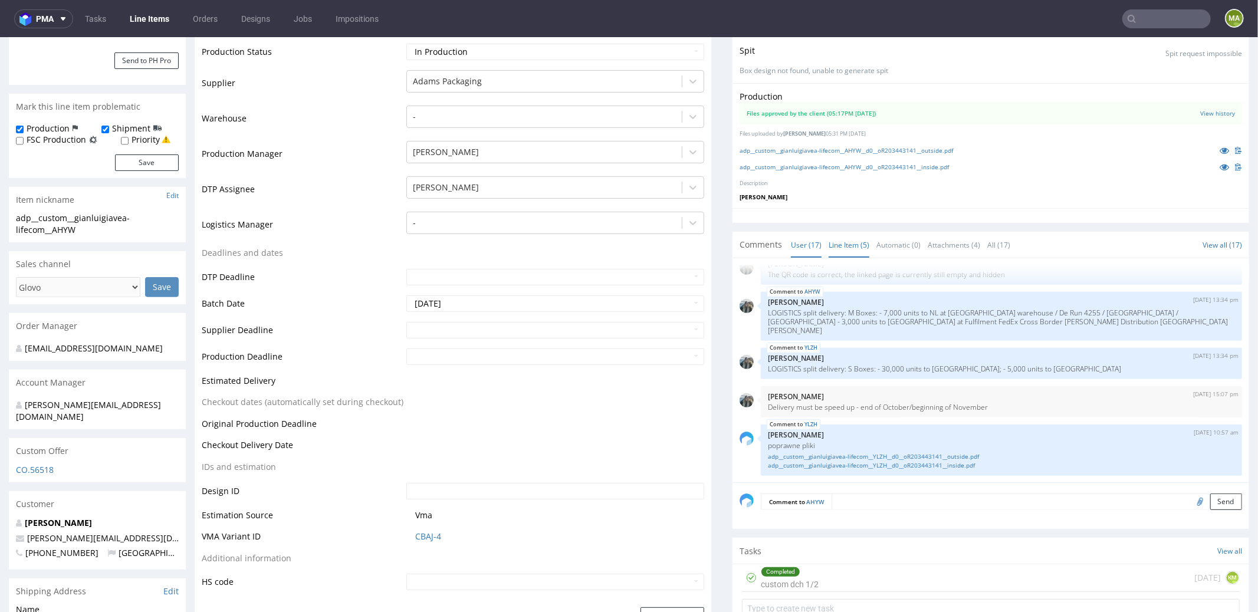
click at [842, 237] on link "Line Item (5)" at bounding box center [849, 244] width 41 height 25
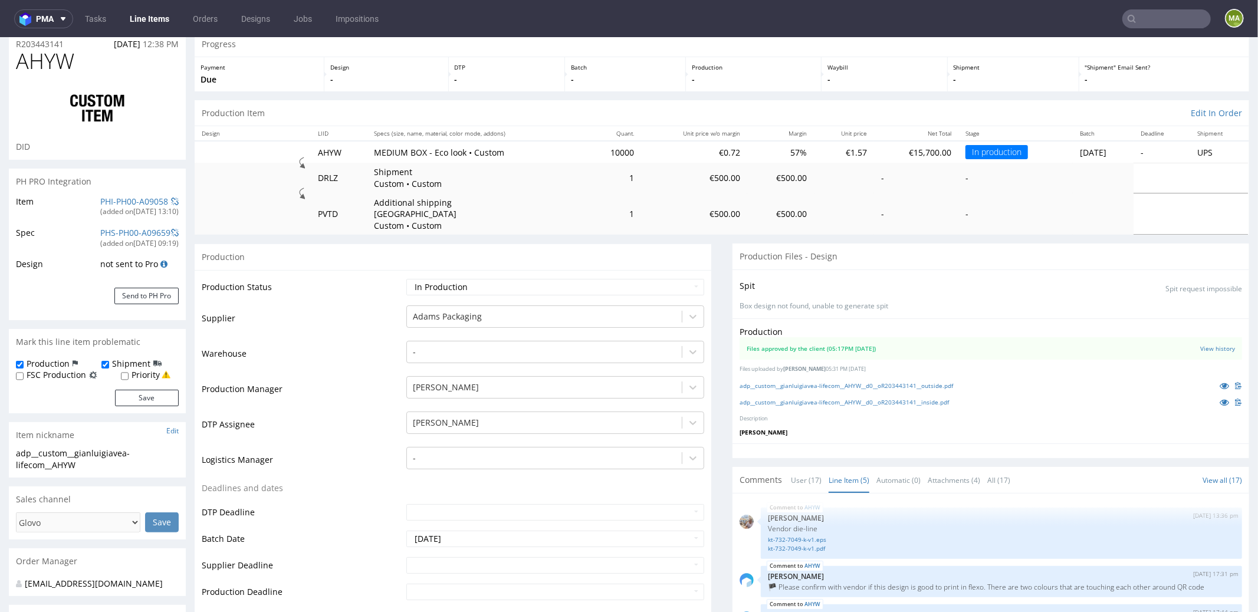
scroll to position [0, 0]
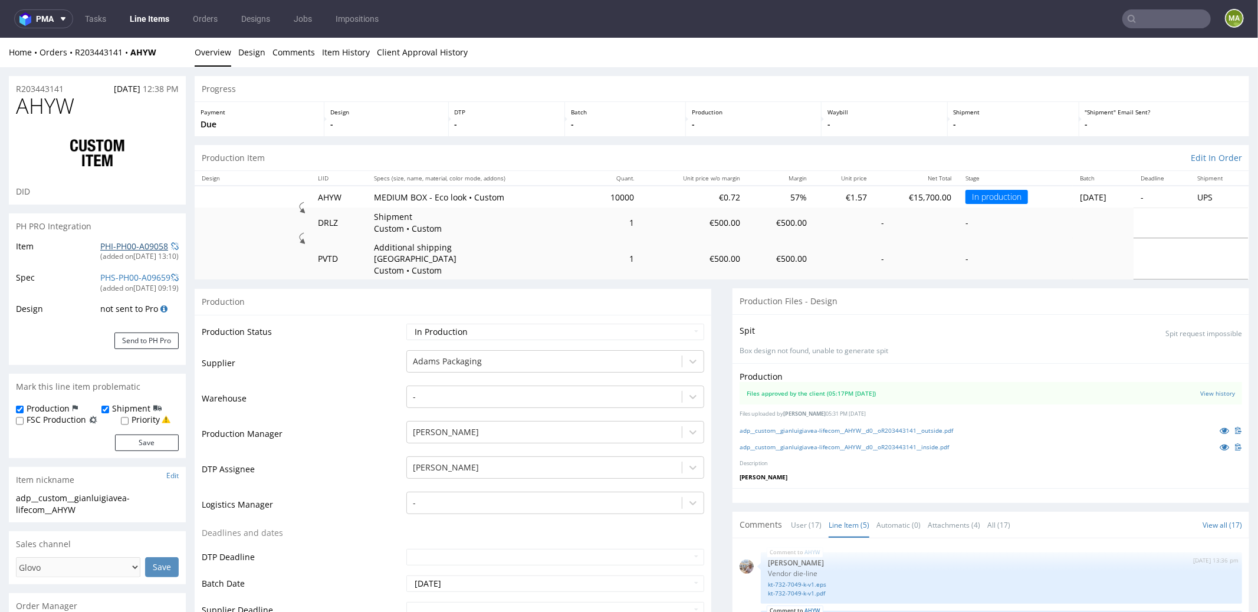
click at [114, 247] on link "PHI-PH00-A09058" at bounding box center [134, 245] width 68 height 11
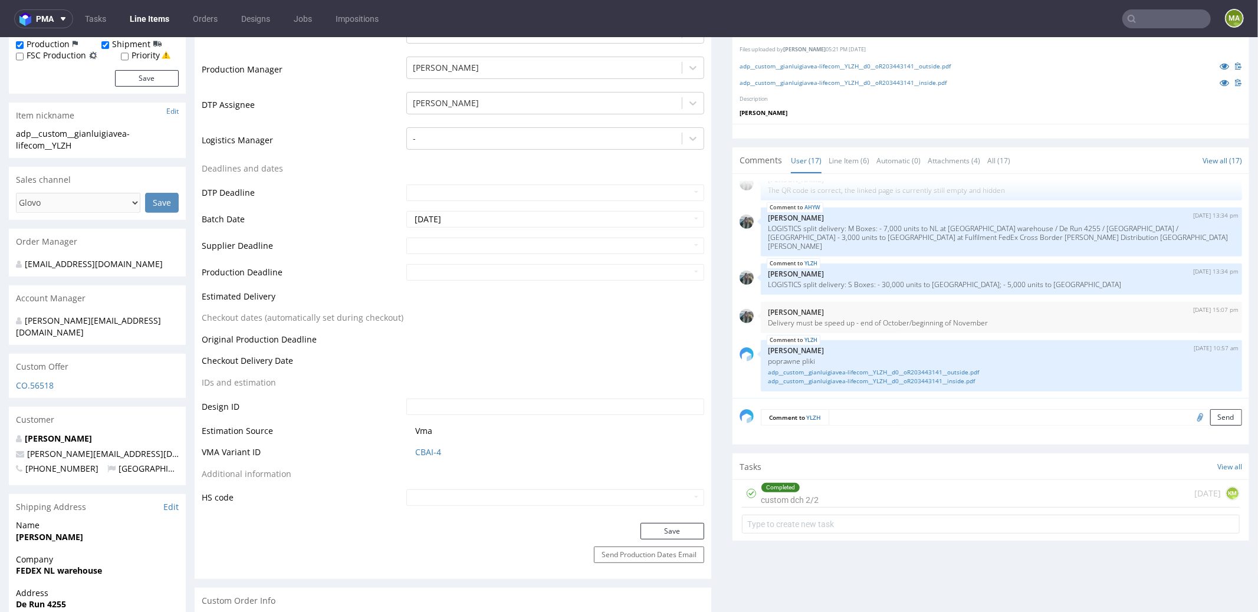
scroll to position [392, 0]
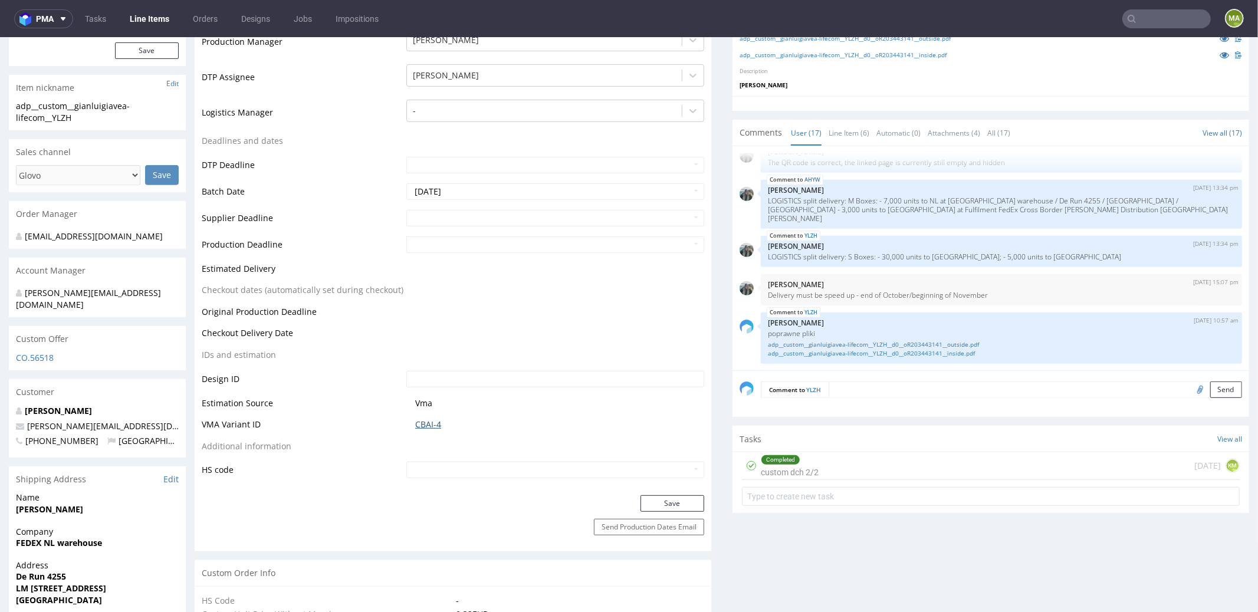
click at [417, 418] on link "CBAI-4" at bounding box center [428, 424] width 26 height 12
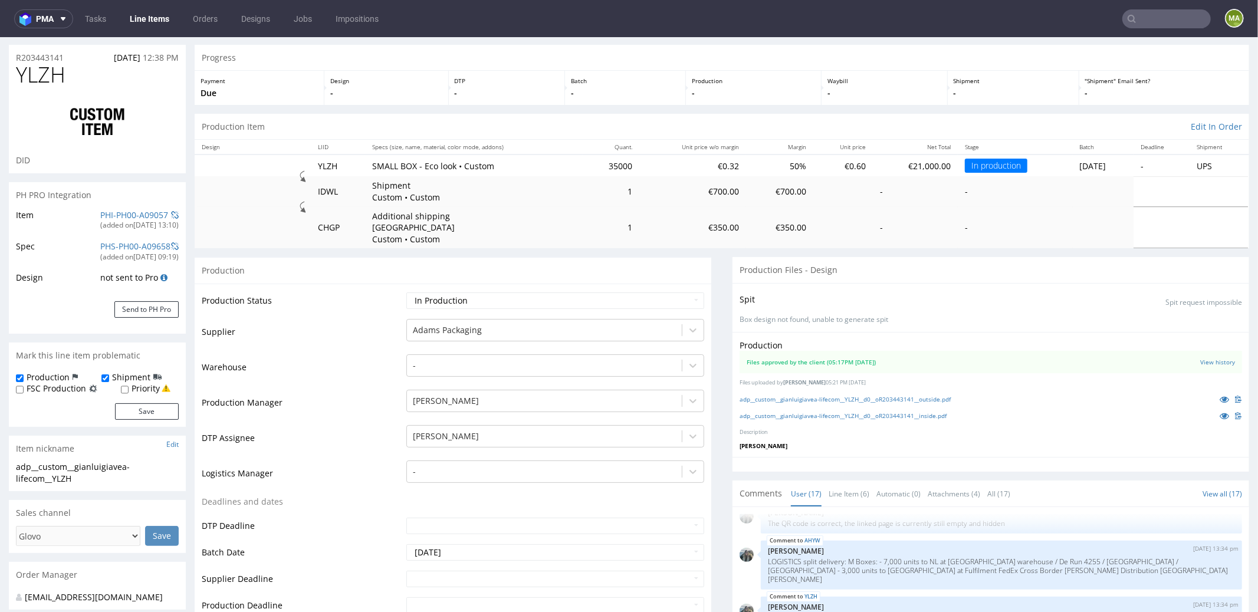
scroll to position [0, 0]
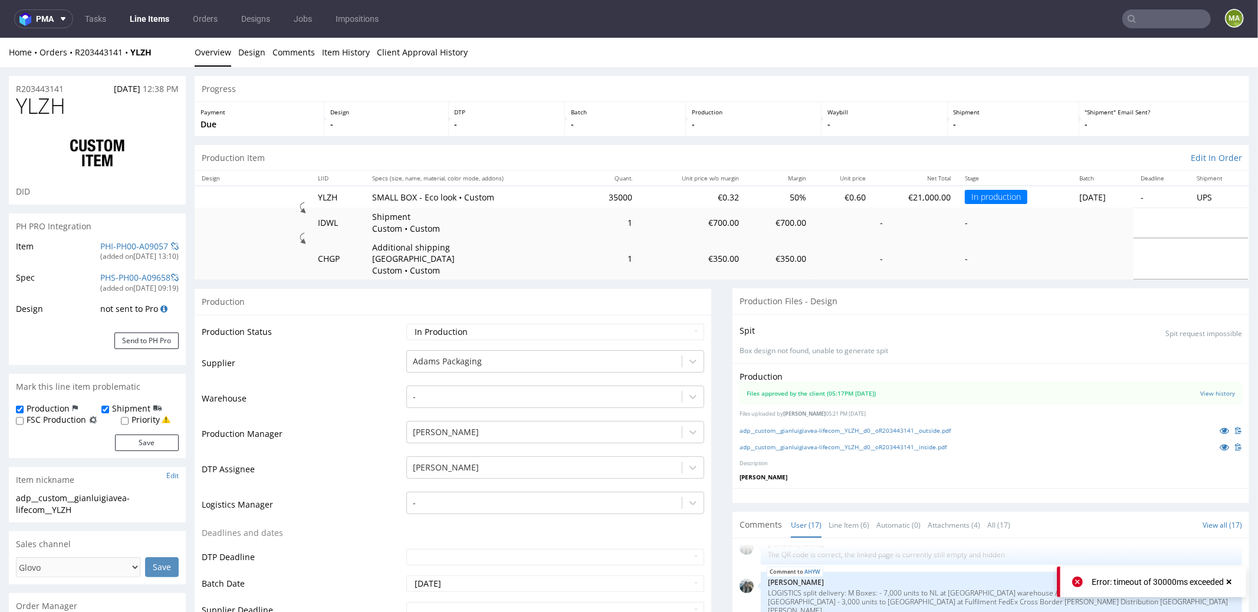
click at [129, 239] on td "PHI-PH00-A09057 (added on [DATE] 13:10 )" at bounding box center [137, 254] width 81 height 31
click at [129, 242] on link "PHI-PH00-A09057" at bounding box center [134, 245] width 68 height 11
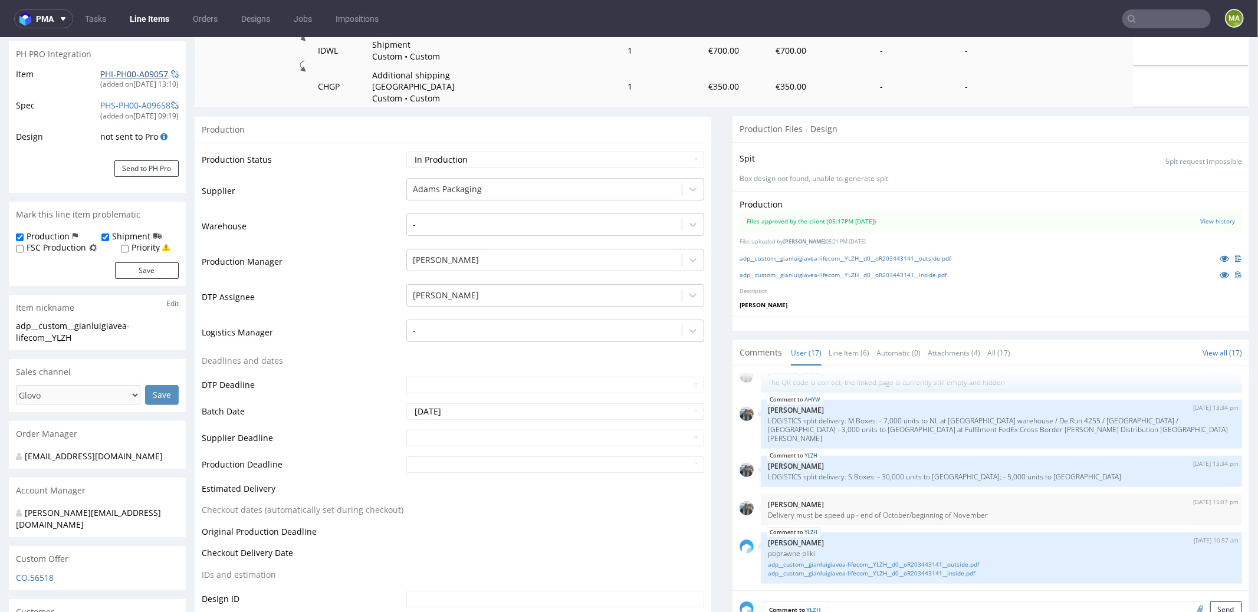
scroll to position [439, 0]
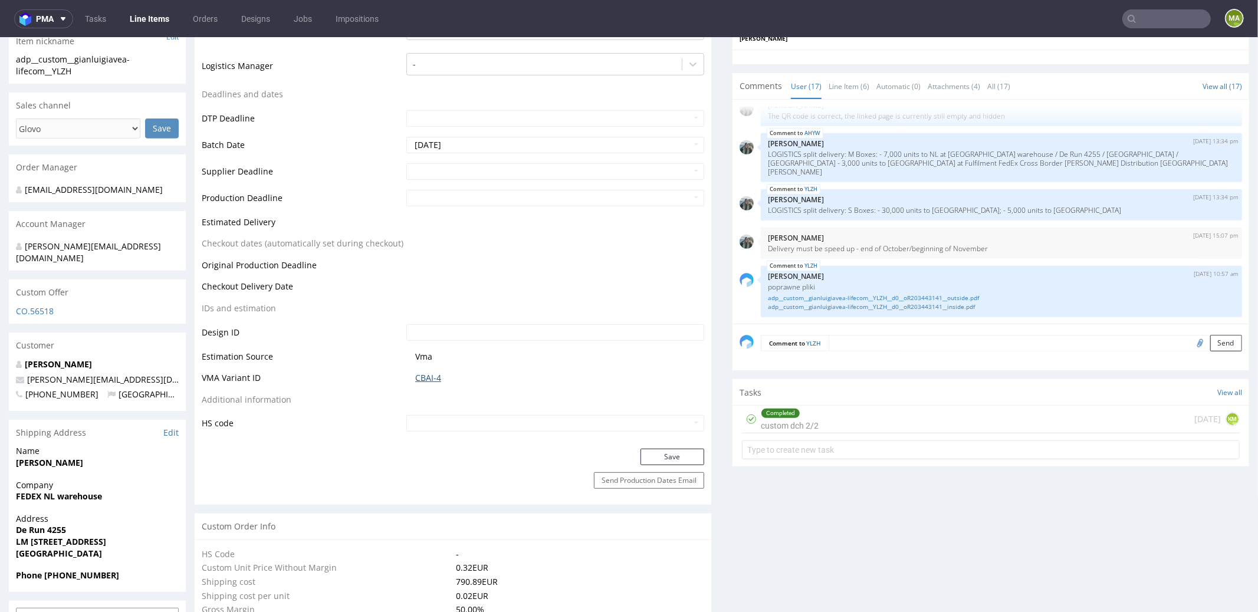
click at [438, 372] on span "CBAI-4" at bounding box center [559, 378] width 289 height 12
click at [435, 372] on link "CBAI-4" at bounding box center [428, 378] width 26 height 12
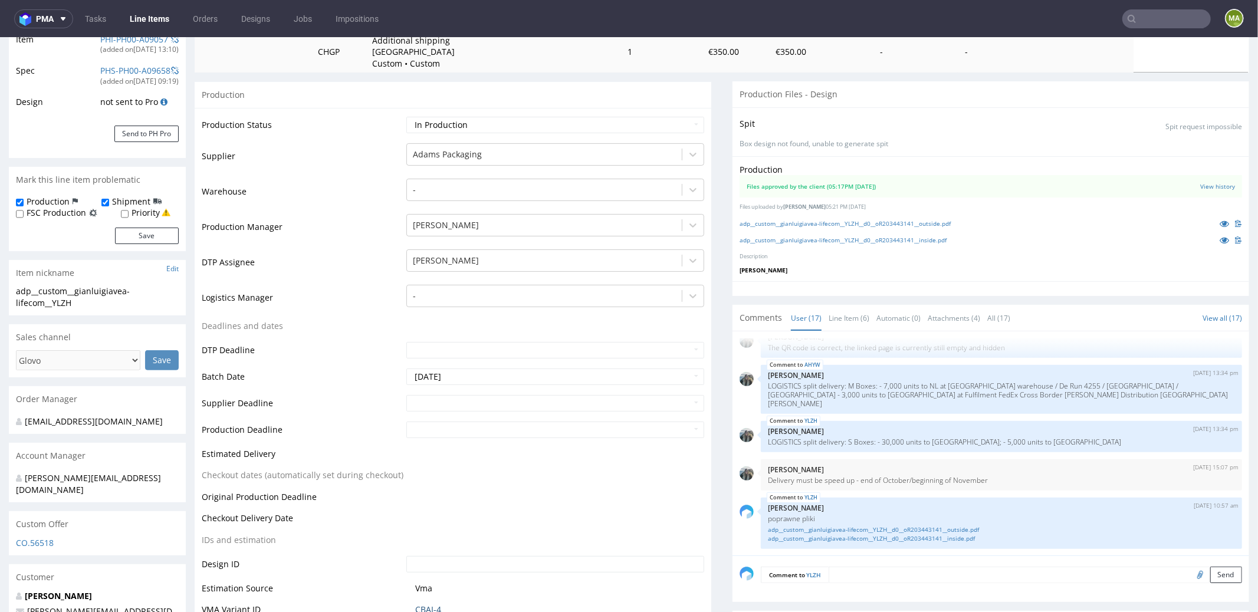
scroll to position [0, 0]
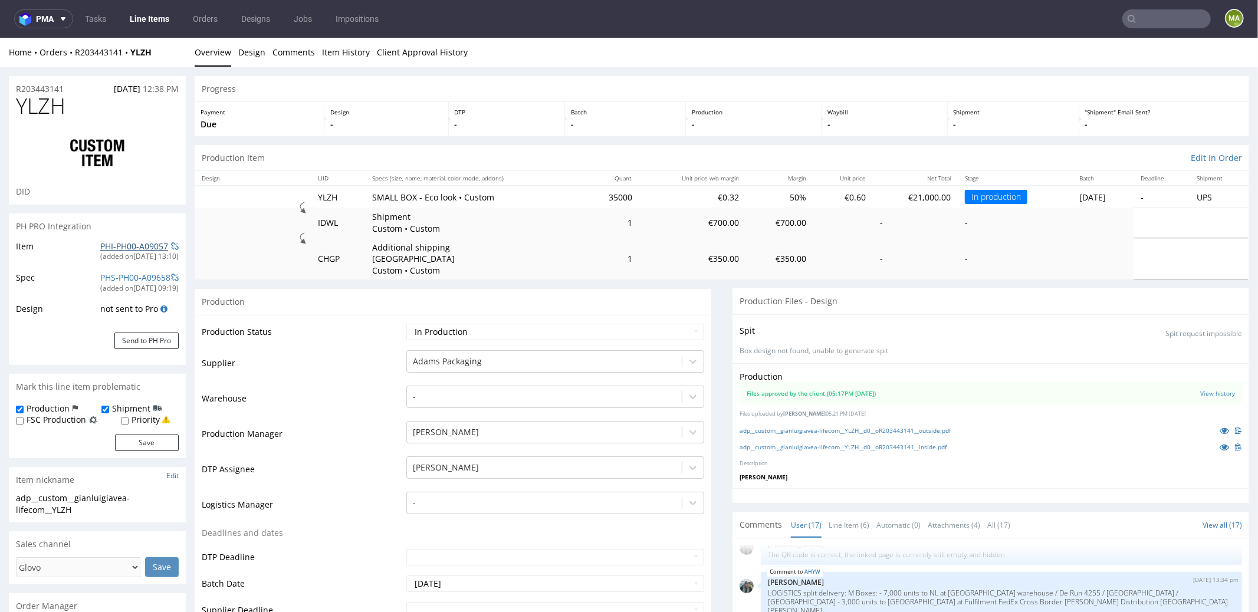
click at [100, 244] on link "PHI-PH00-A09057" at bounding box center [134, 245] width 68 height 11
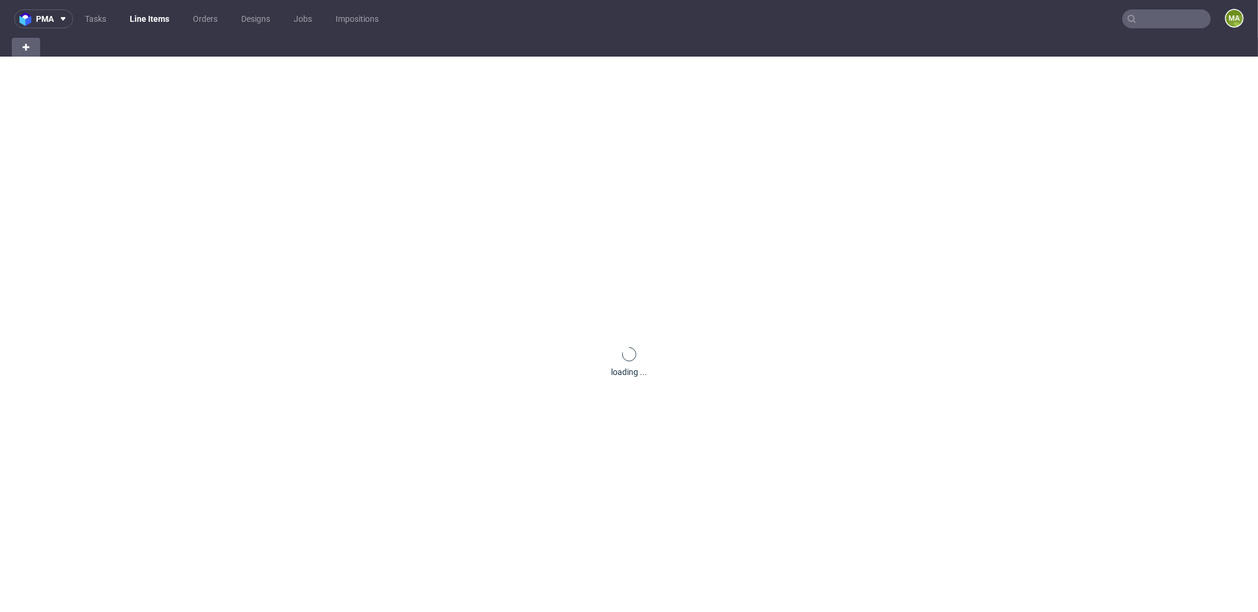
click at [1165, 28] on input "text" at bounding box center [1166, 18] width 88 height 19
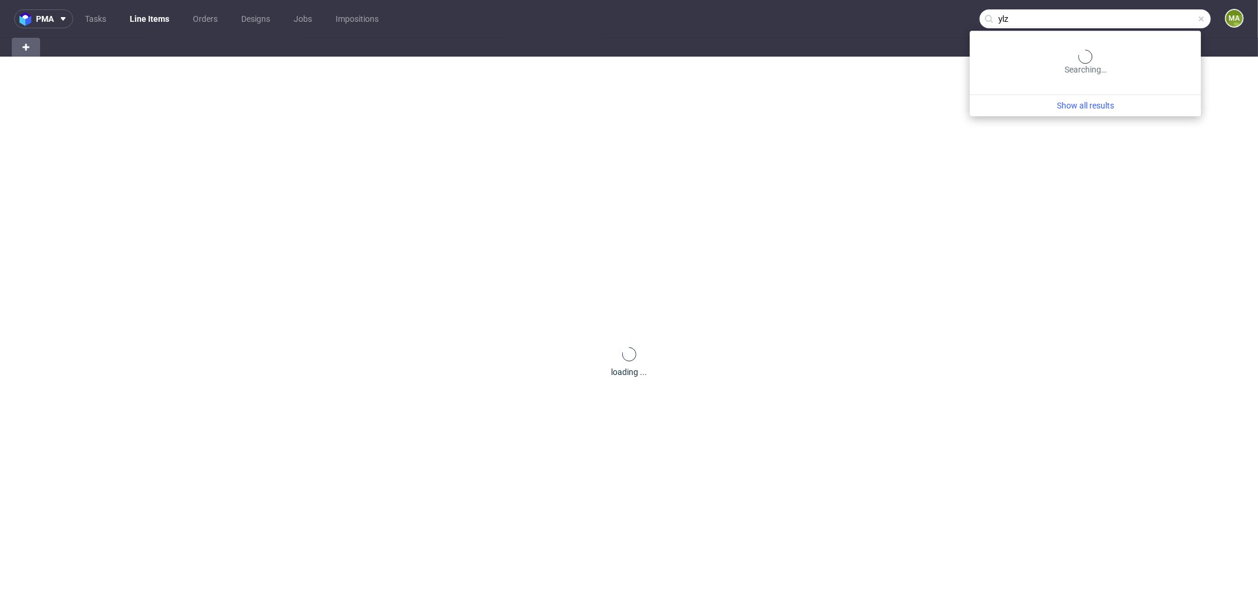
type input "ylzh"
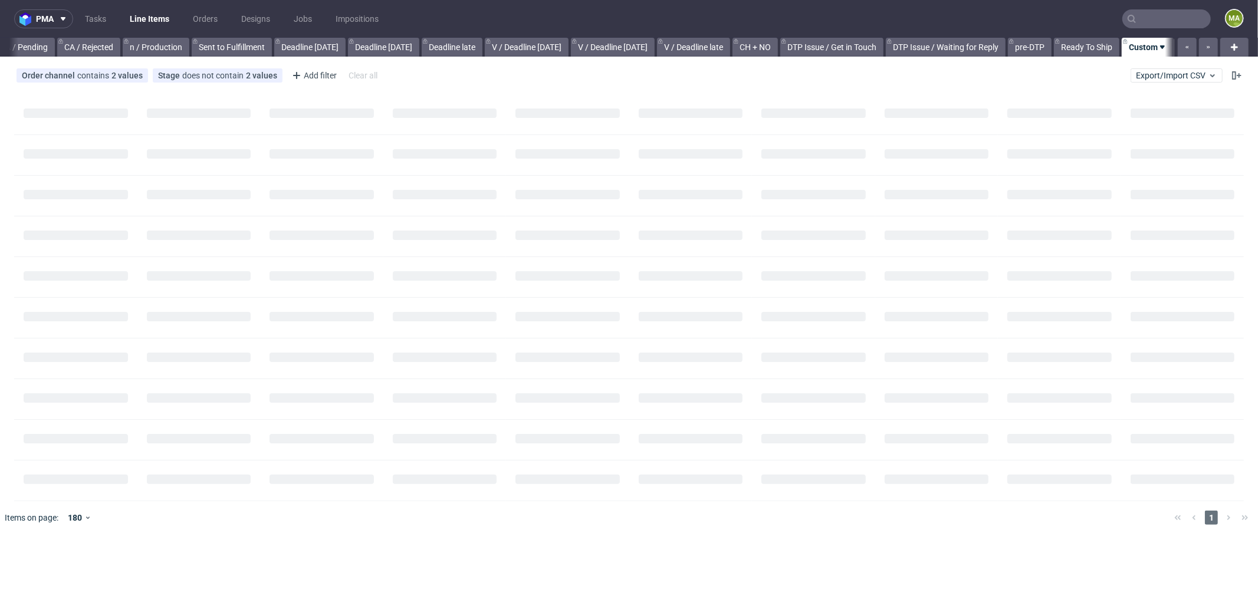
click at [1168, 31] on nav "pma Tasks Line Items Orders Designs Jobs Impositions ma" at bounding box center [629, 19] width 1258 height 38
click at [1169, 24] on input "text" at bounding box center [1166, 18] width 88 height 19
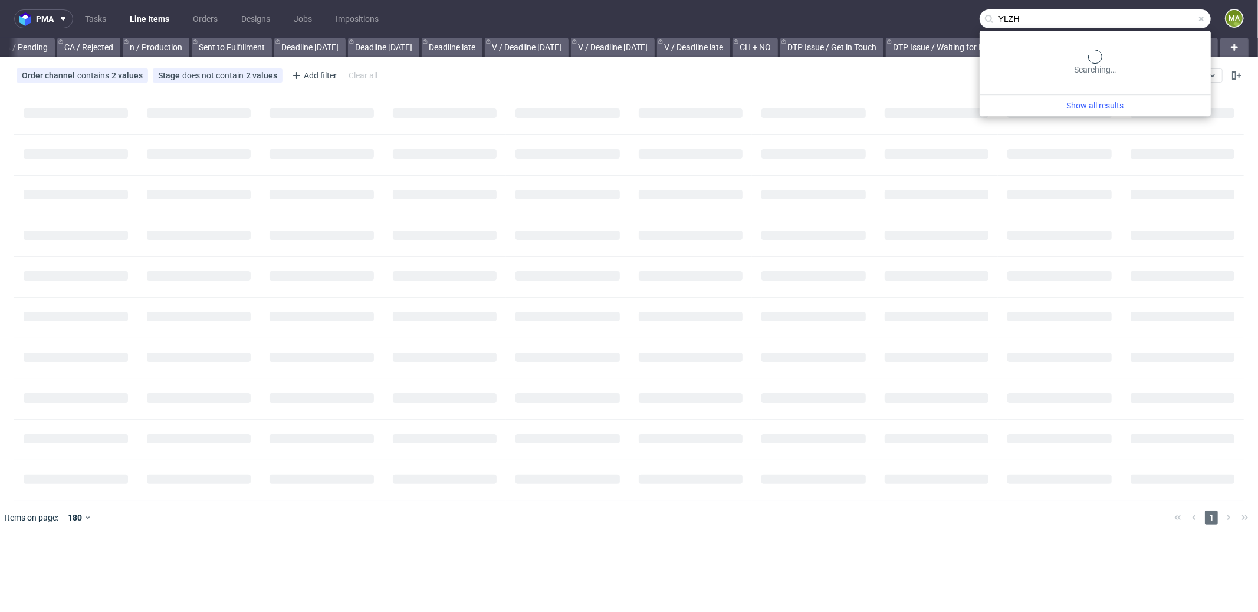
type input "YLZH"
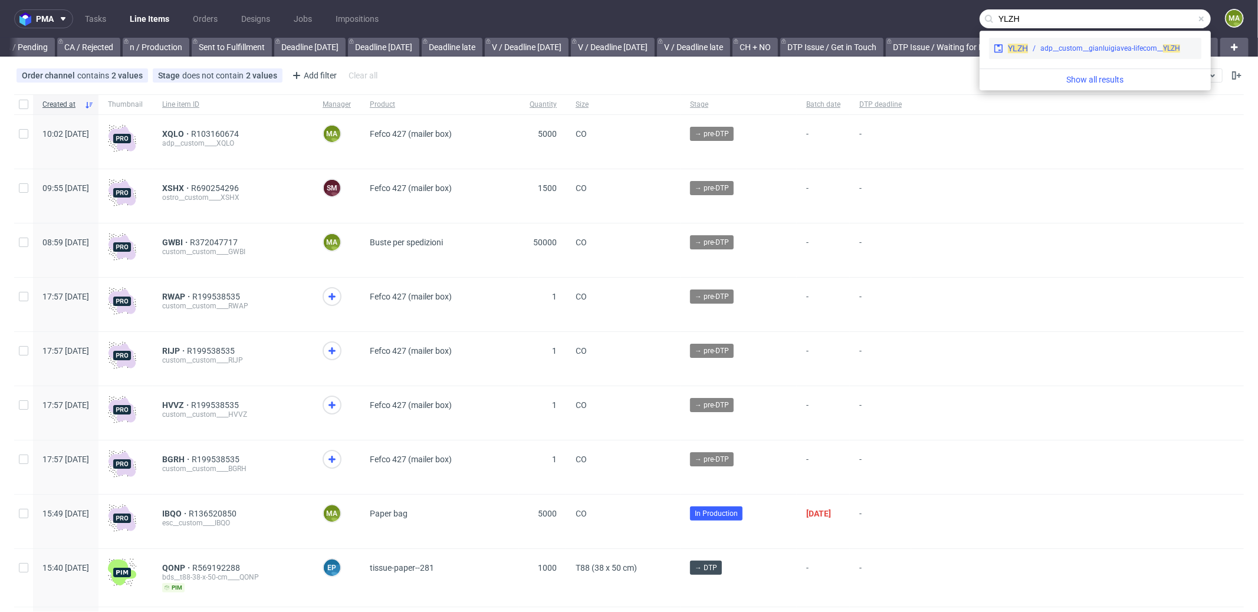
click at [1065, 47] on div "adp__custom__gianluigiavea-lifecom__ YLZH" at bounding box center [1110, 48] width 140 height 11
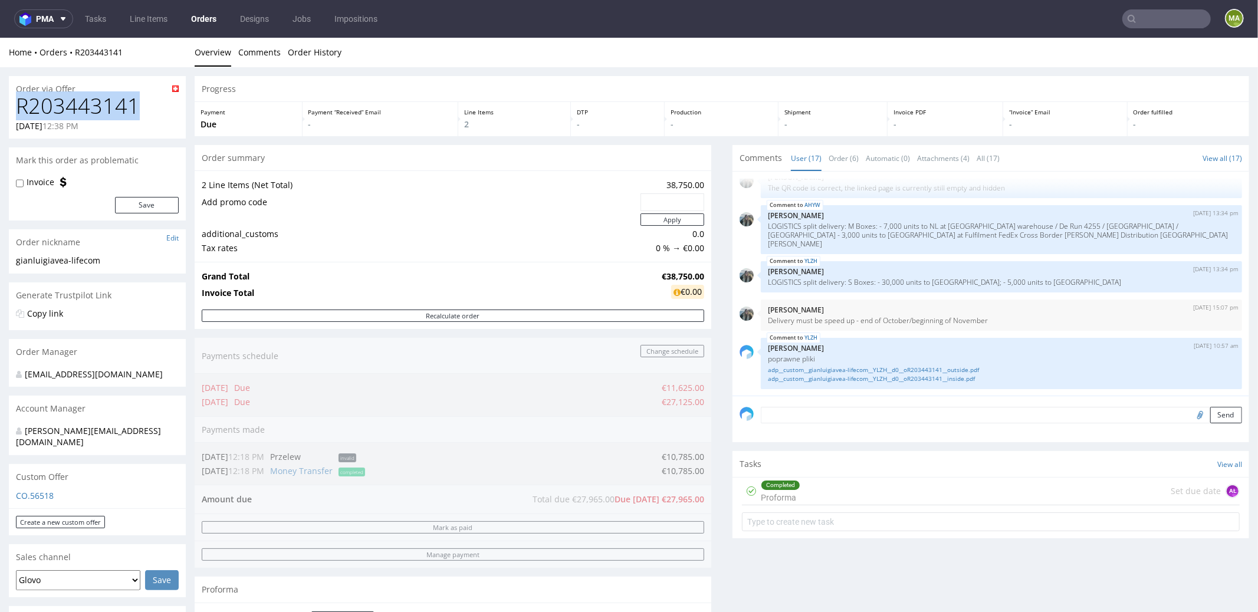
drag, startPoint x: 126, startPoint y: 109, endPoint x: 0, endPoint y: 87, distance: 128.1
click at [124, 96] on h1 "R203443141" at bounding box center [97, 106] width 163 height 24
drag, startPoint x: 106, startPoint y: 105, endPoint x: 14, endPoint y: 101, distance: 92.7
click at [14, 101] on div "R203443141 11.09.2025 12:38 PM" at bounding box center [97, 116] width 177 height 44
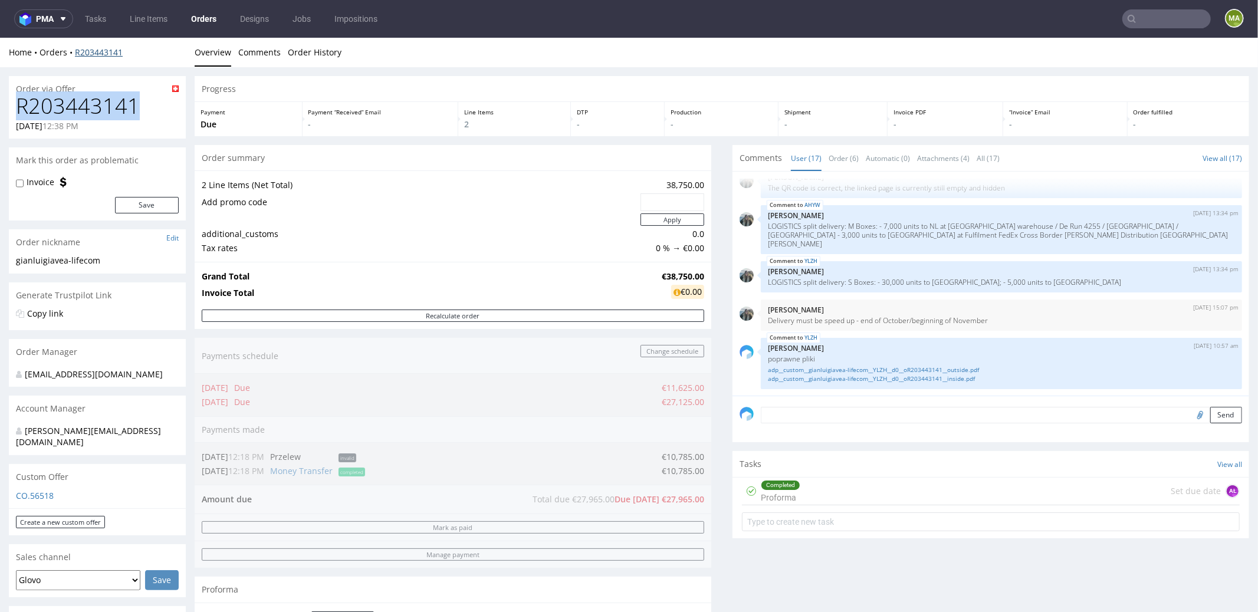
copy h1 "R203443141"
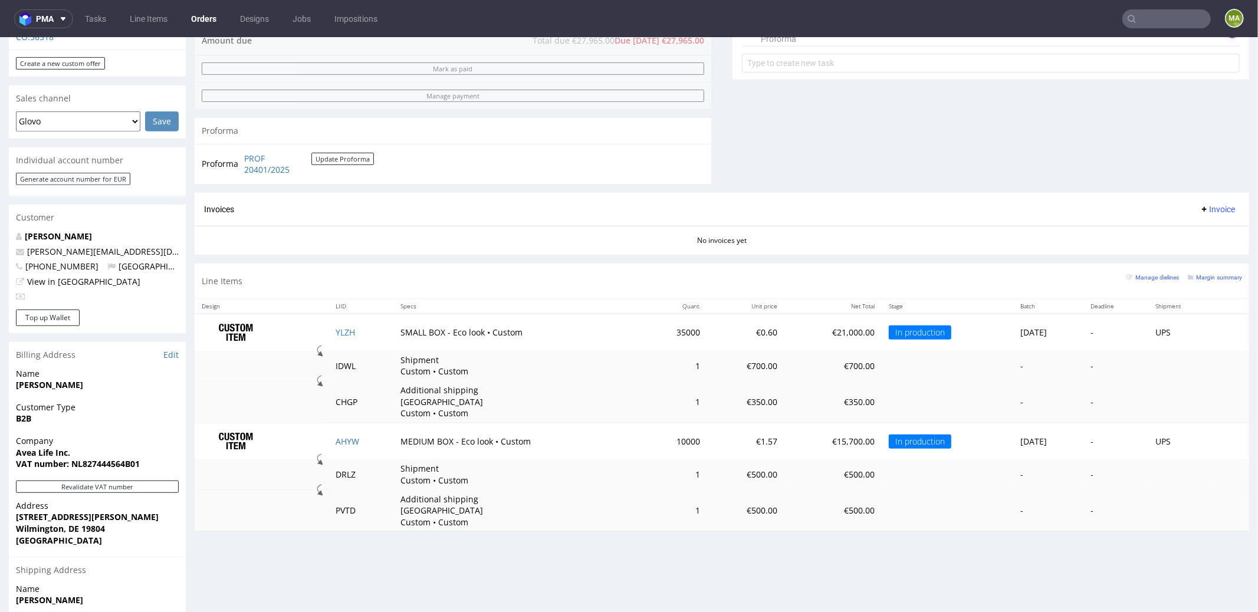
scroll to position [460, 0]
click at [337, 322] on td "YLZH" at bounding box center [361, 330] width 65 height 37
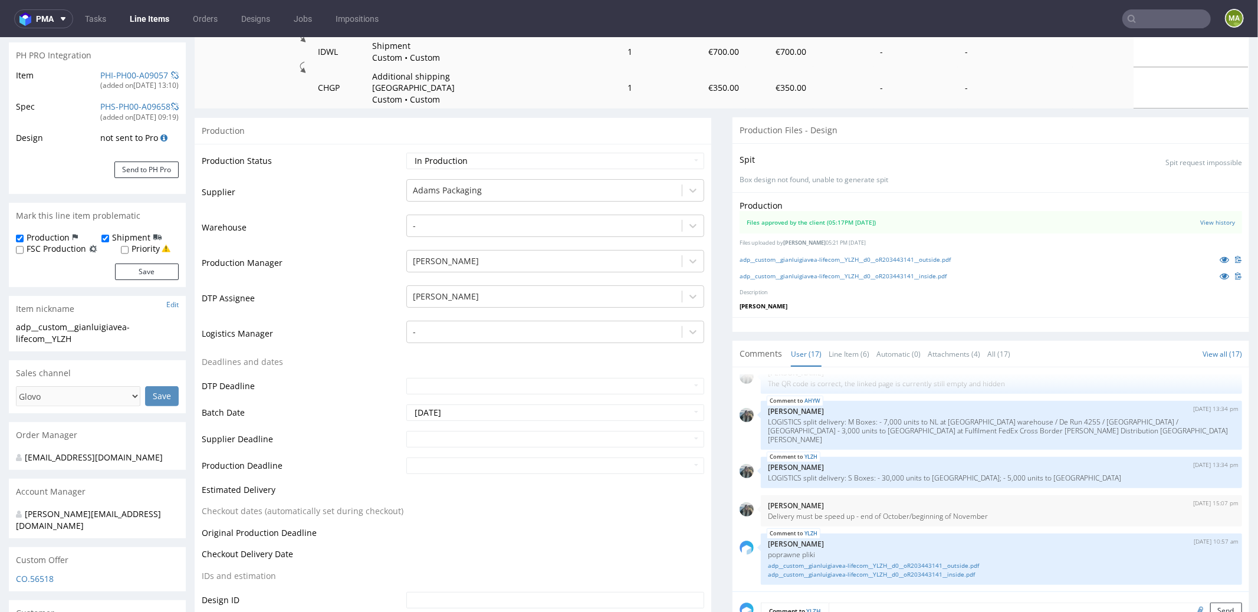
scroll to position [449, 0]
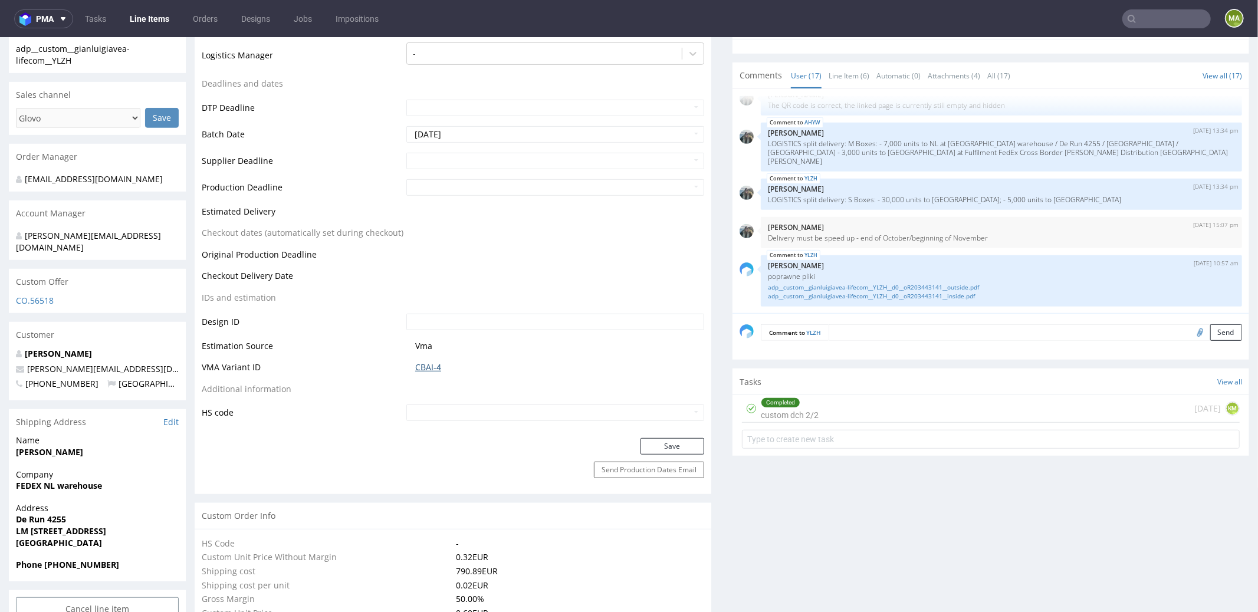
click at [428, 361] on link "CBAI-4" at bounding box center [428, 367] width 26 height 12
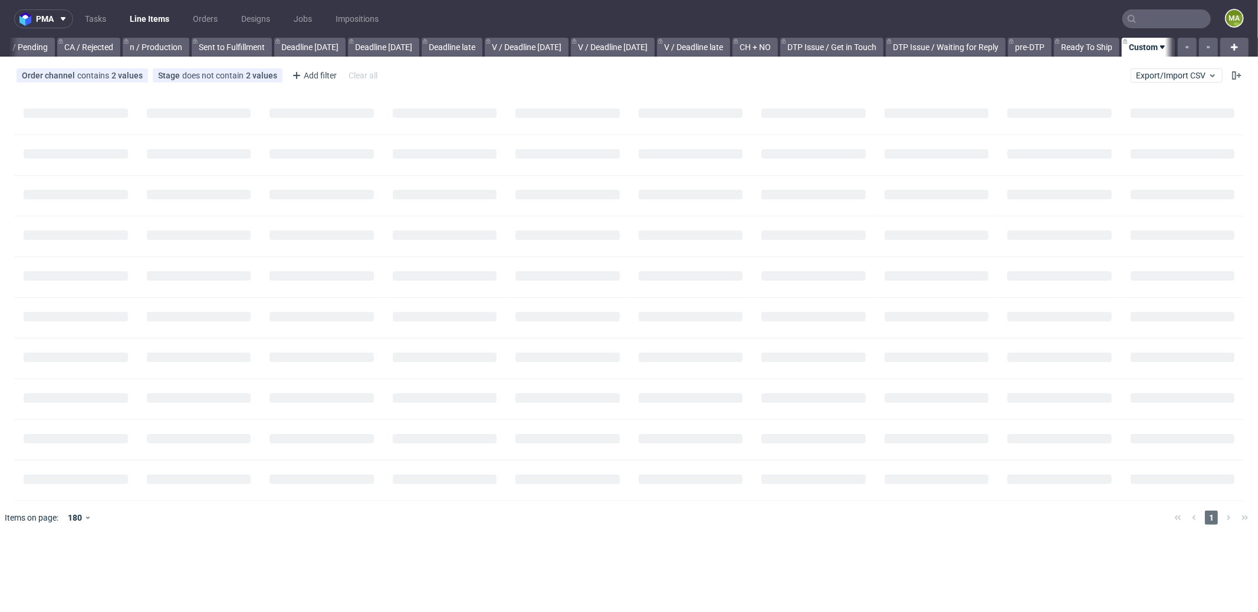
scroll to position [0, 1009]
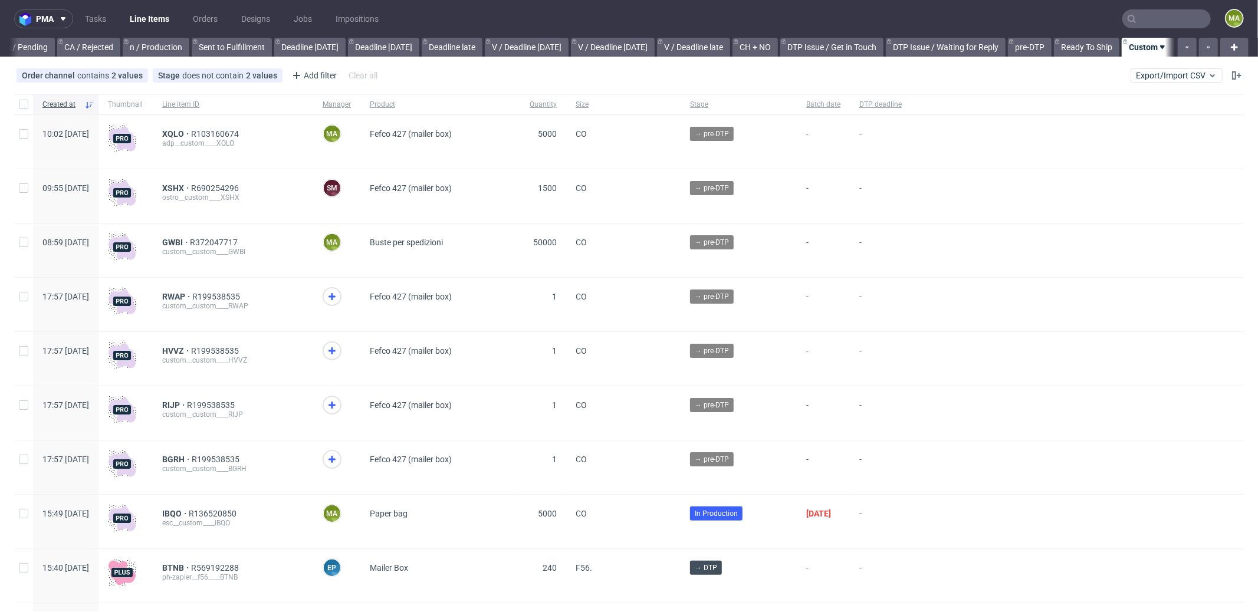
click at [1152, 13] on input "text" at bounding box center [1166, 18] width 88 height 19
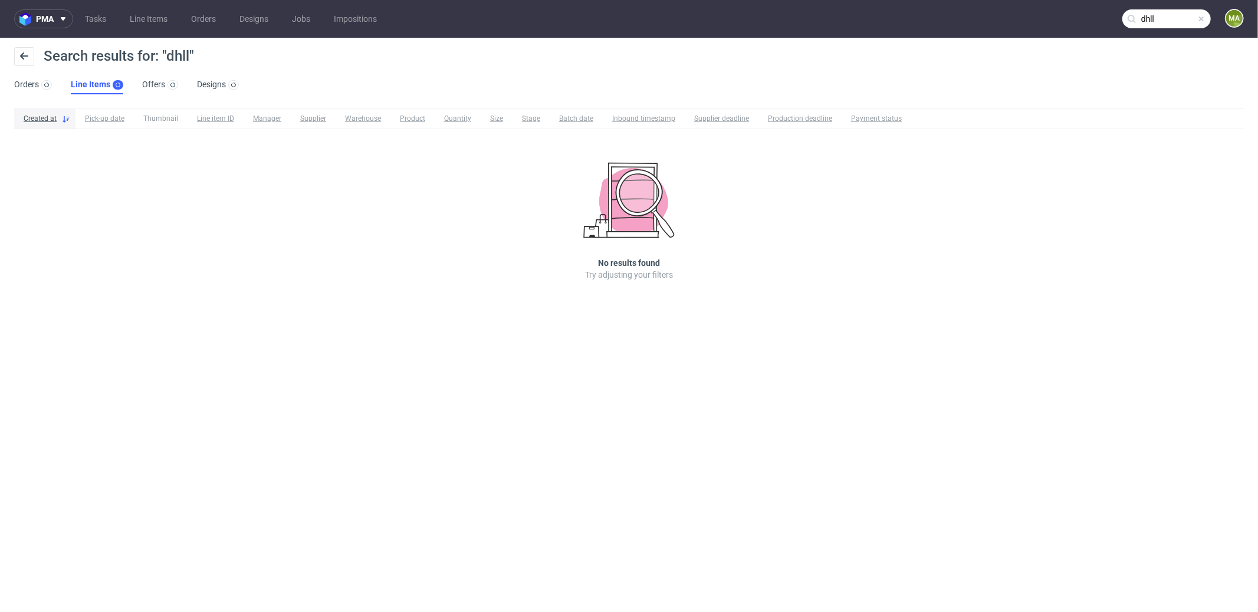
click at [1165, 20] on input "dhll" at bounding box center [1166, 18] width 88 height 19
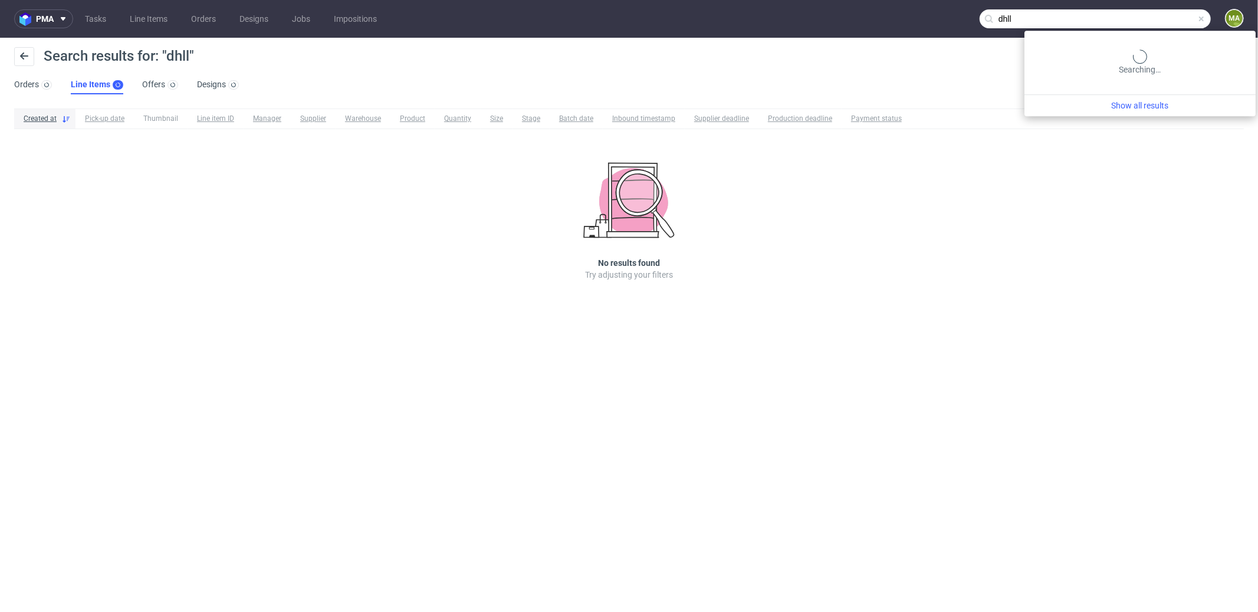
click at [1165, 20] on input "dhll" at bounding box center [1095, 18] width 231 height 19
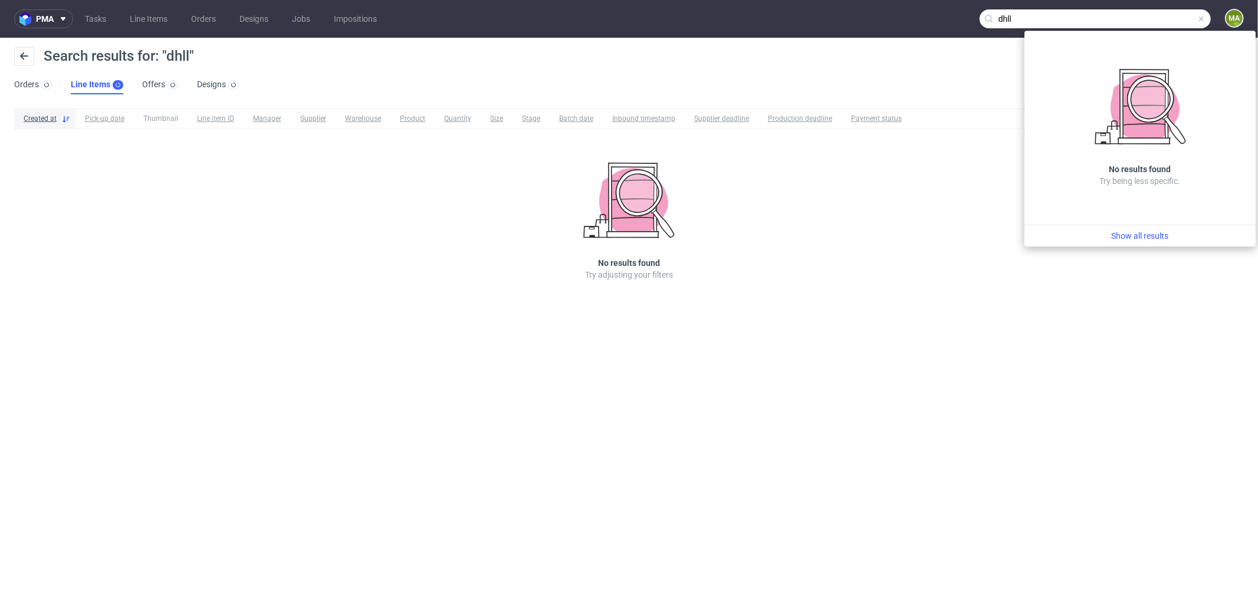
paste input "R536974792"
type input "R536974792"
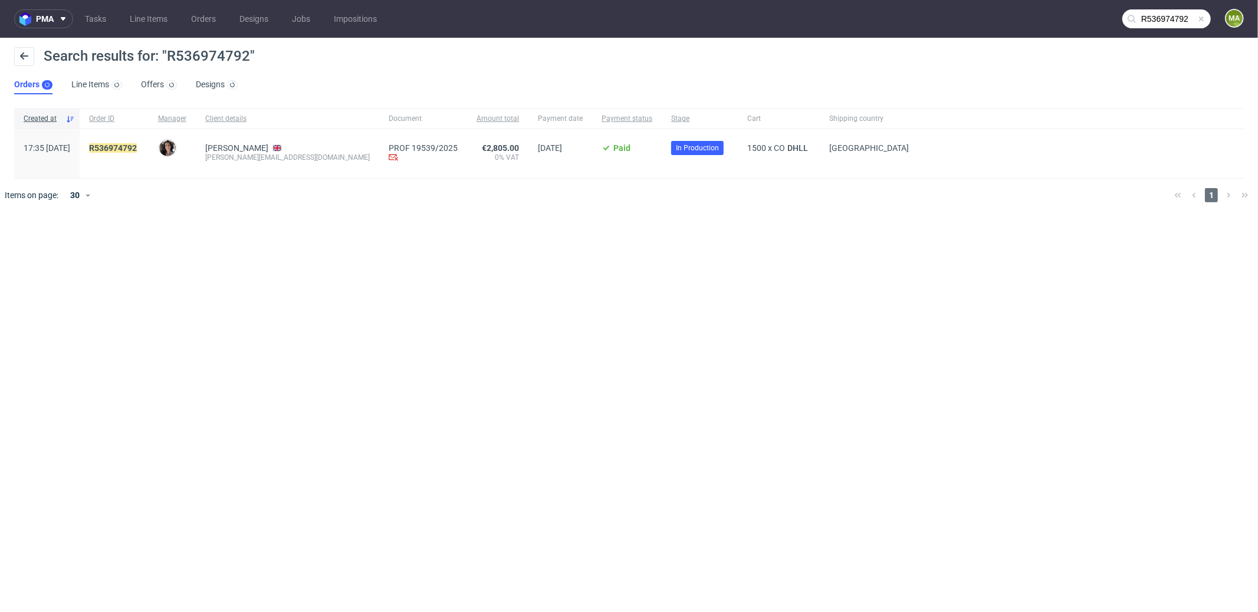
click at [149, 146] on div "R536974792" at bounding box center [114, 153] width 69 height 49
click at [139, 147] on link "R536974792" at bounding box center [114, 147] width 50 height 9
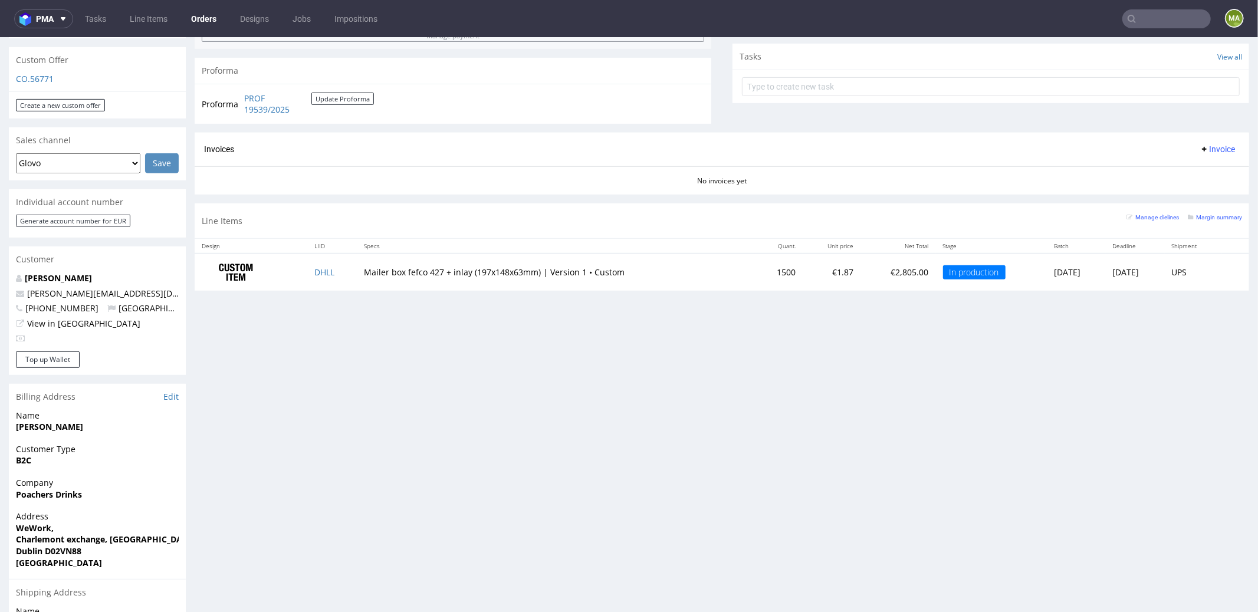
scroll to position [421, 0]
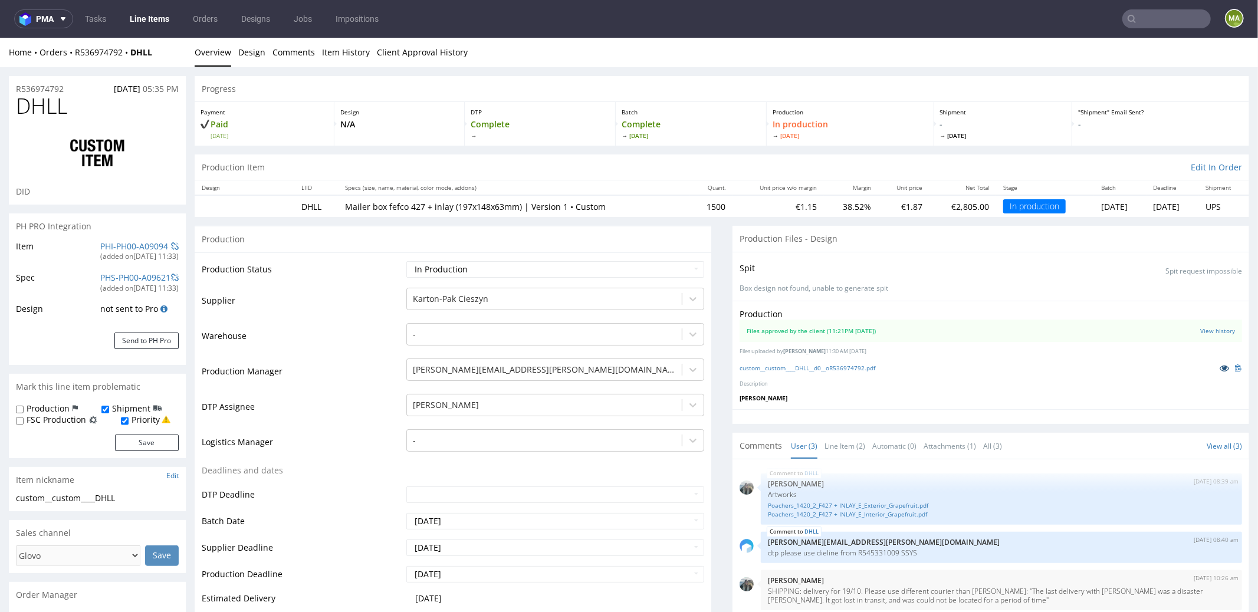
click at [1220, 370] on icon at bounding box center [1224, 367] width 9 height 8
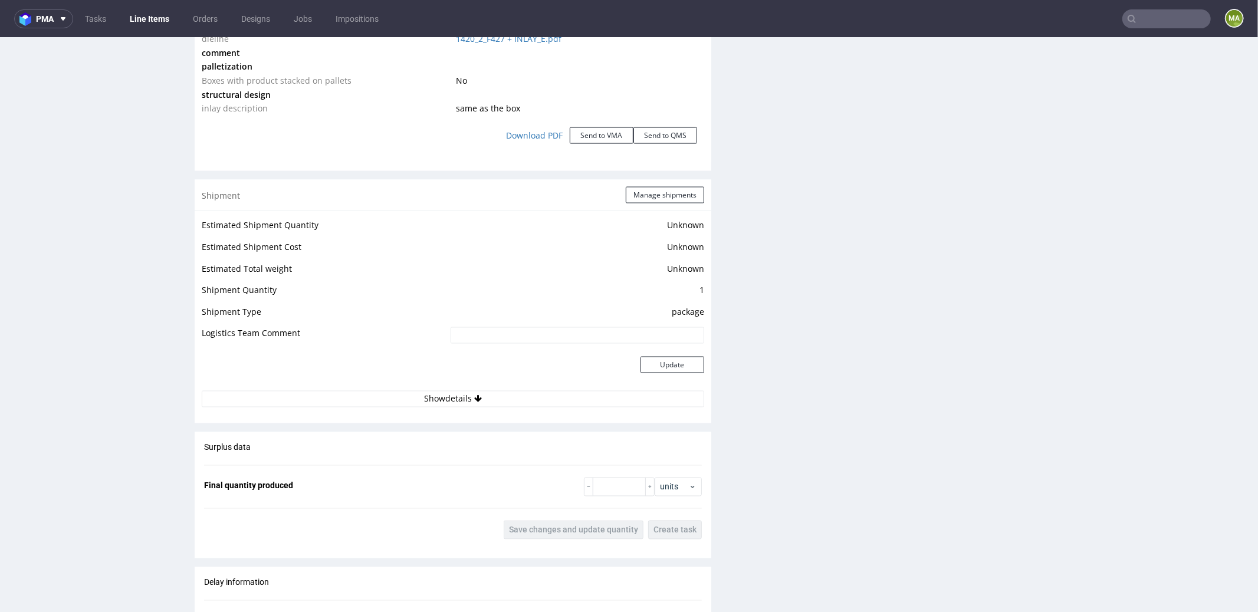
scroll to position [1544, 0]
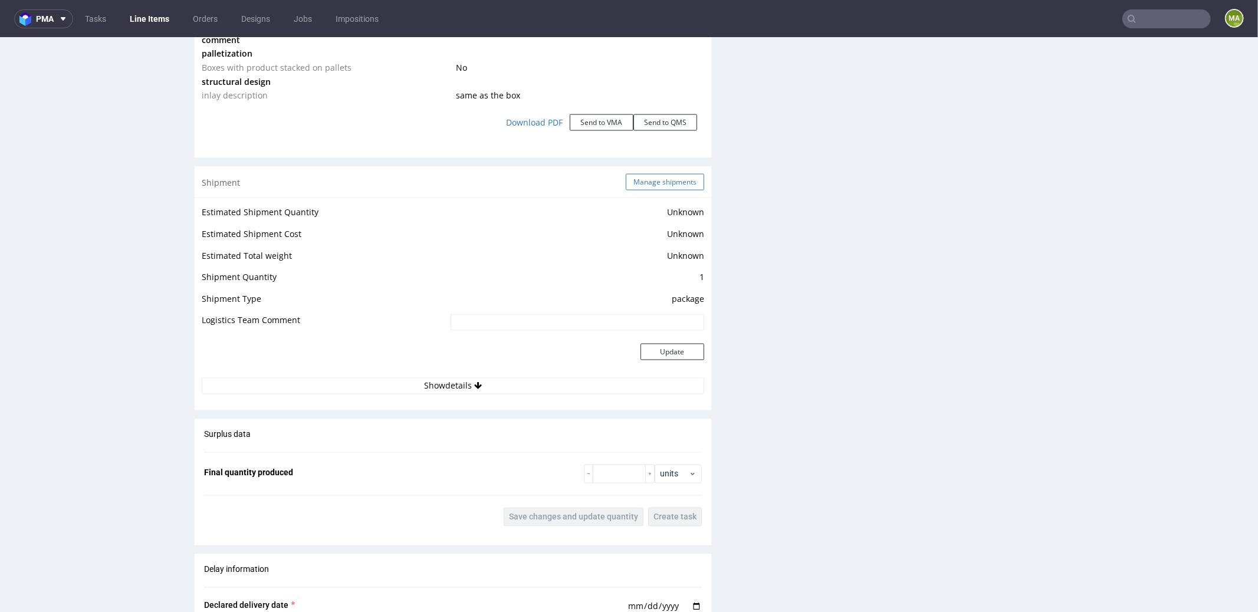
click at [659, 185] on button "Manage shipments" at bounding box center [665, 181] width 78 height 17
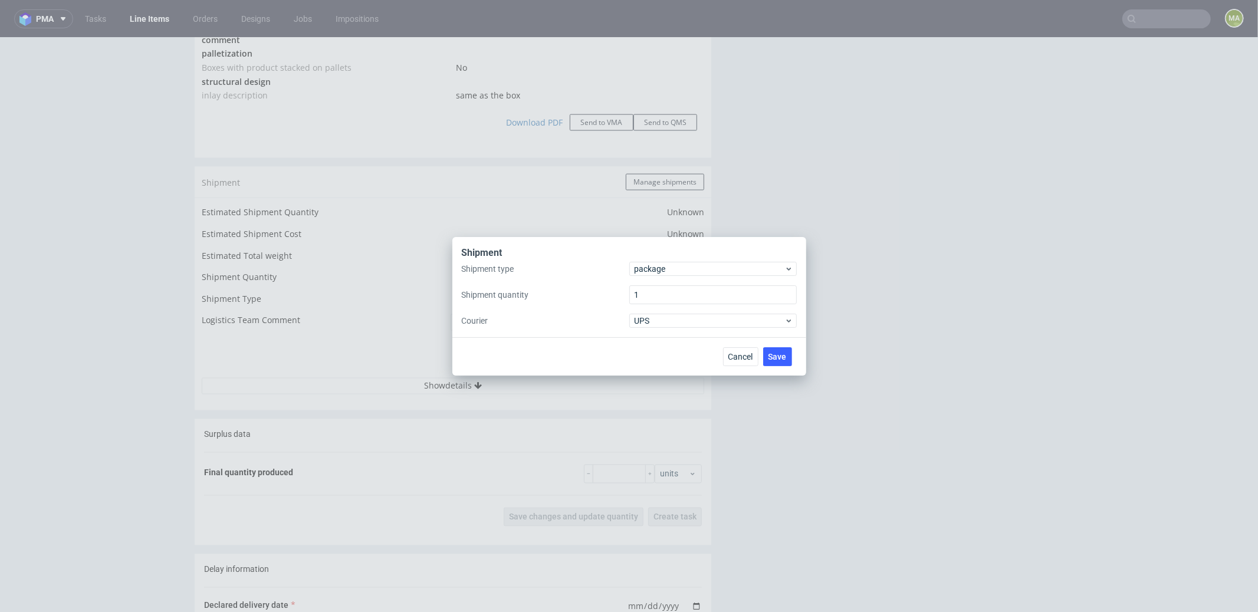
click at [667, 280] on div "Shipment type package Shipment quantity 1 Courier UPS" at bounding box center [629, 295] width 335 height 66
click at [667, 273] on span "package" at bounding box center [710, 269] width 150 height 12
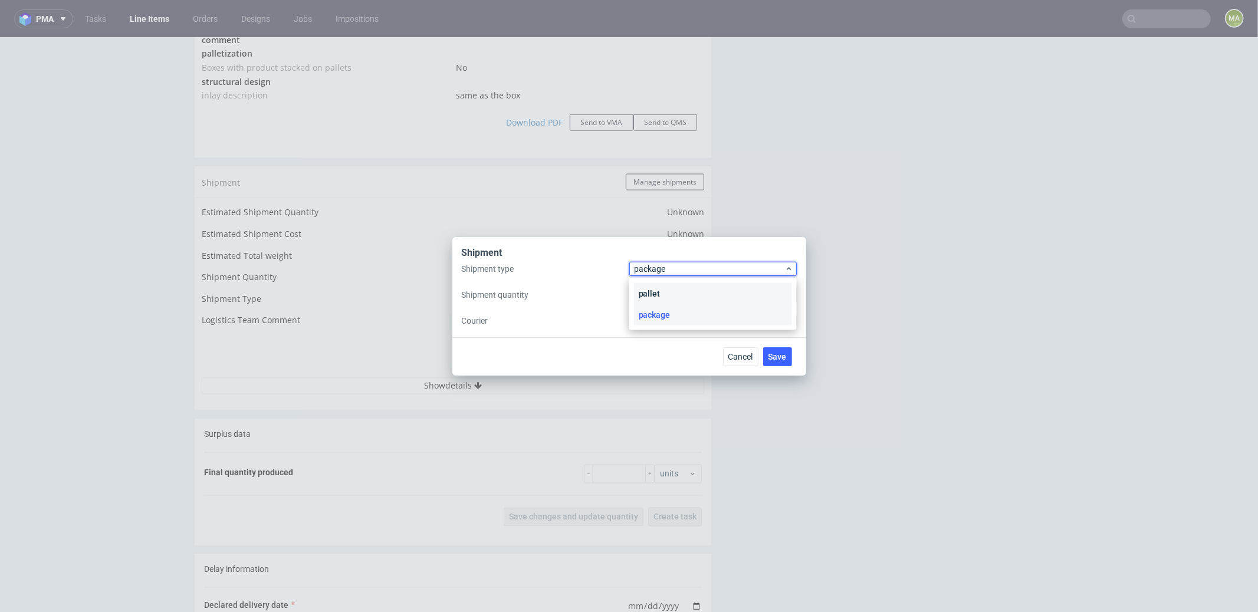
click at [664, 290] on div "pallet" at bounding box center [713, 293] width 158 height 21
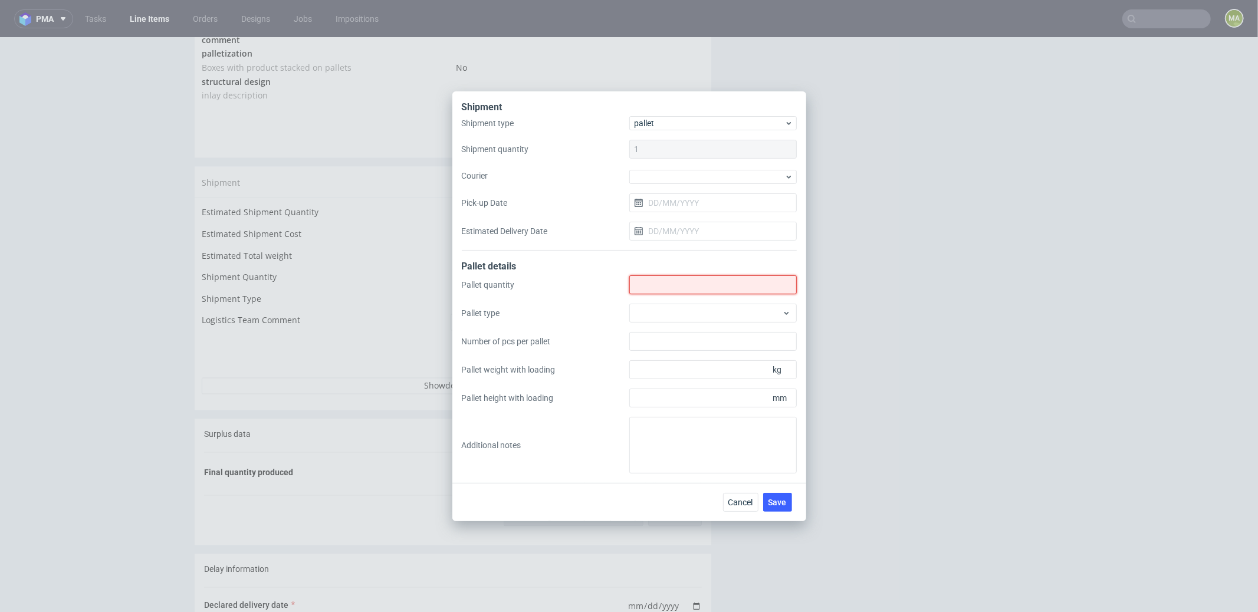
click at [666, 286] on input "Shipment type" at bounding box center [713, 284] width 168 height 19
type input "1"
click at [680, 307] on div at bounding box center [713, 313] width 168 height 19
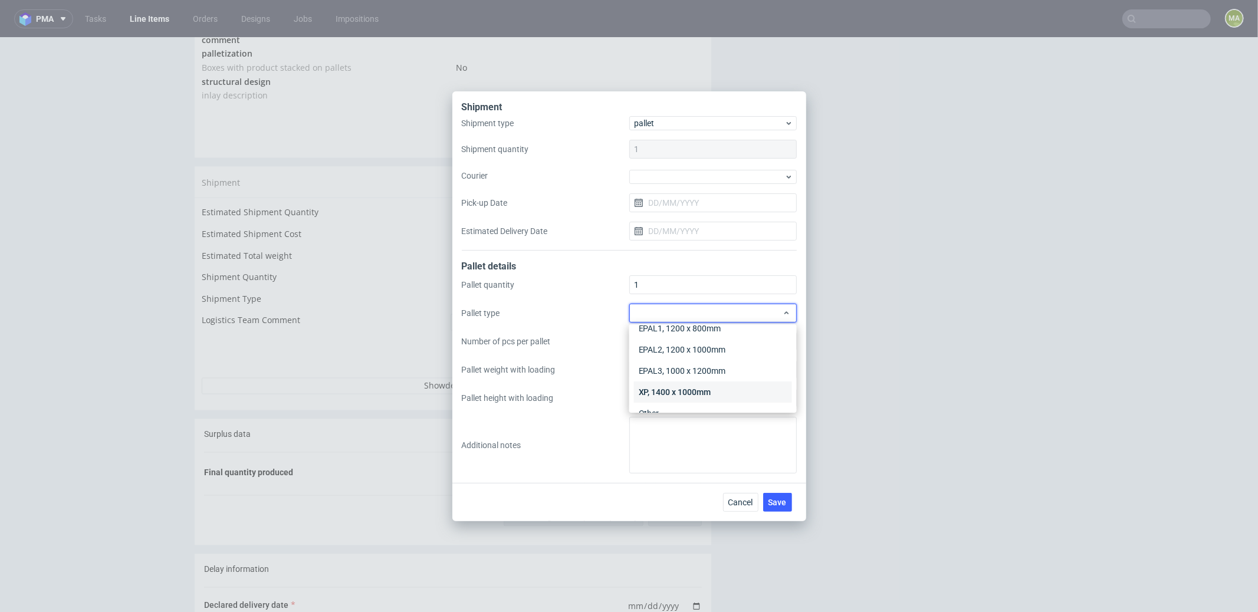
scroll to position [27, 0]
click at [671, 391] on div "Other" at bounding box center [713, 397] width 158 height 21
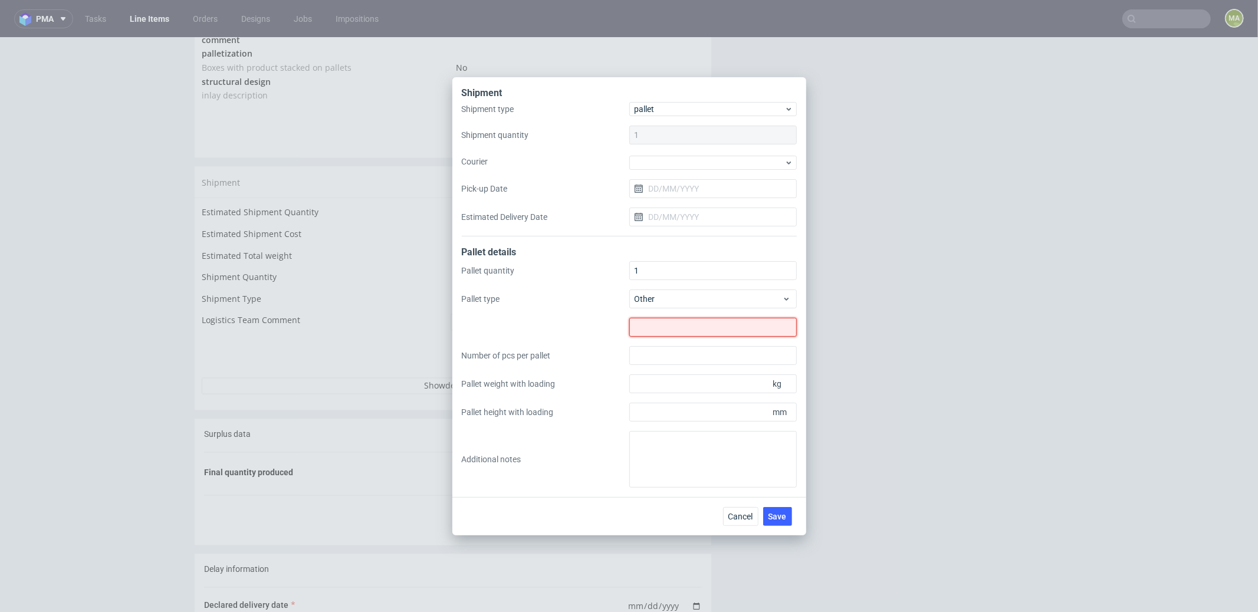
click at [668, 318] on input "text" at bounding box center [713, 327] width 168 height 19
type input "1200x900"
click at [710, 401] on div "Pallet quantity 1 Pallet type Other 1200x900 Number of pcs per pallet Pallet we…" at bounding box center [629, 374] width 335 height 226
click at [705, 412] on input "Pallet height with loading" at bounding box center [713, 412] width 168 height 19
type input "1700"
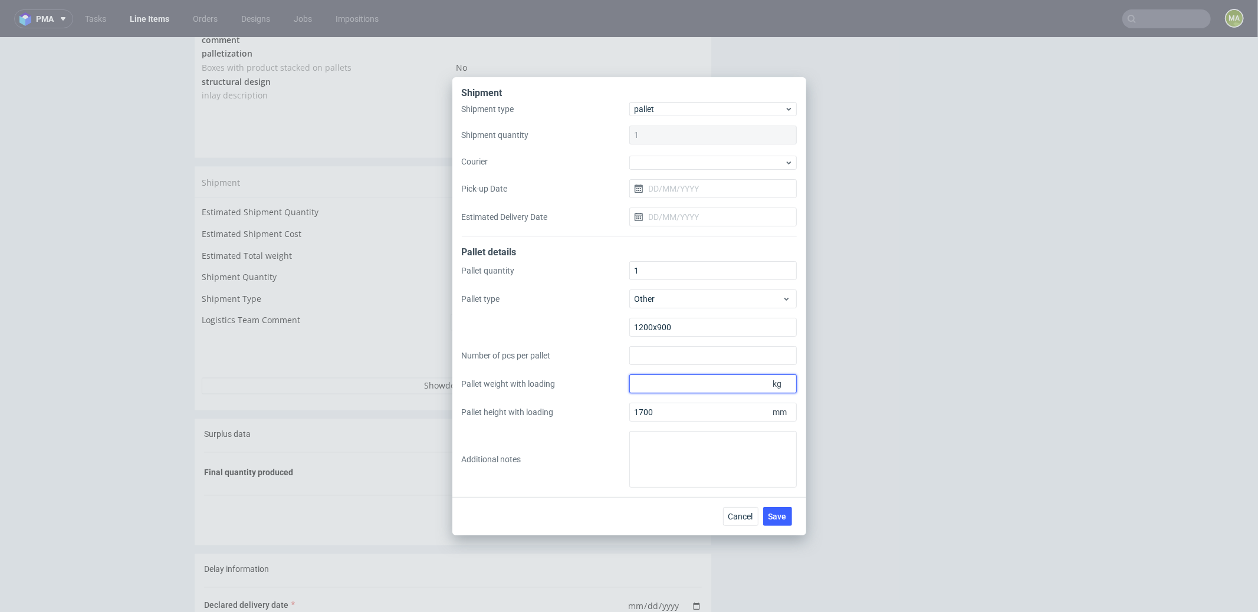
click at [715, 379] on input "Pallet weight with loading" at bounding box center [713, 384] width 168 height 19
type input "280"
click at [789, 513] on button "Save" at bounding box center [777, 516] width 29 height 19
click at [784, 510] on button "Save" at bounding box center [777, 516] width 29 height 19
click at [780, 518] on span "Save" at bounding box center [777, 517] width 18 height 8
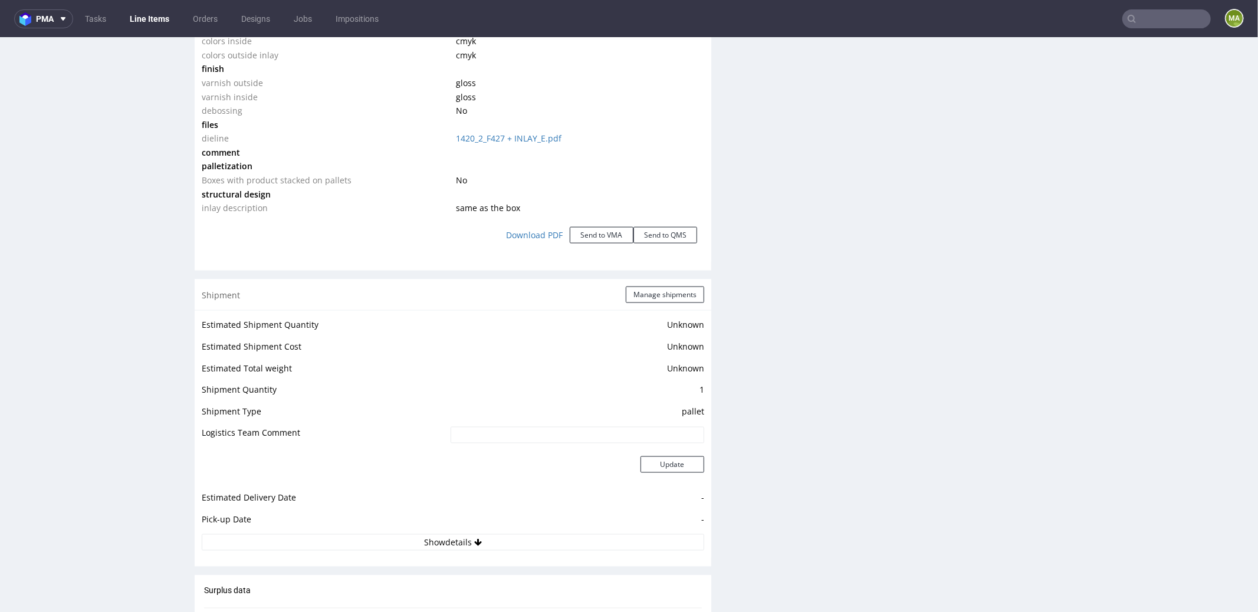
scroll to position [1417, 0]
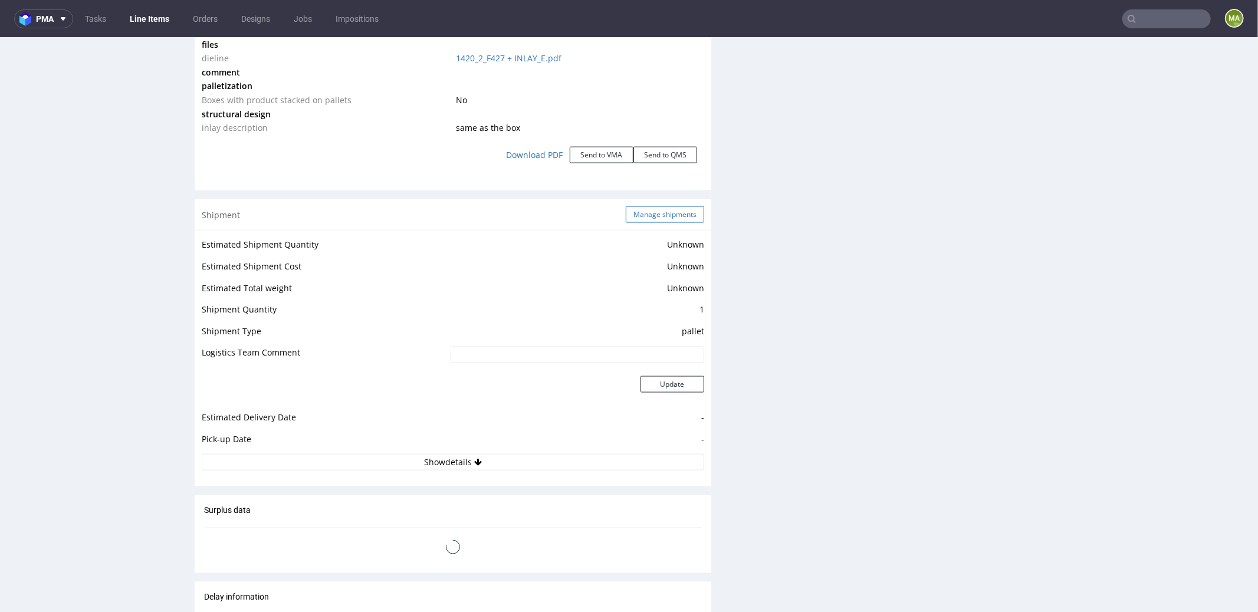
click at [654, 216] on button "Manage shipments" at bounding box center [665, 214] width 78 height 17
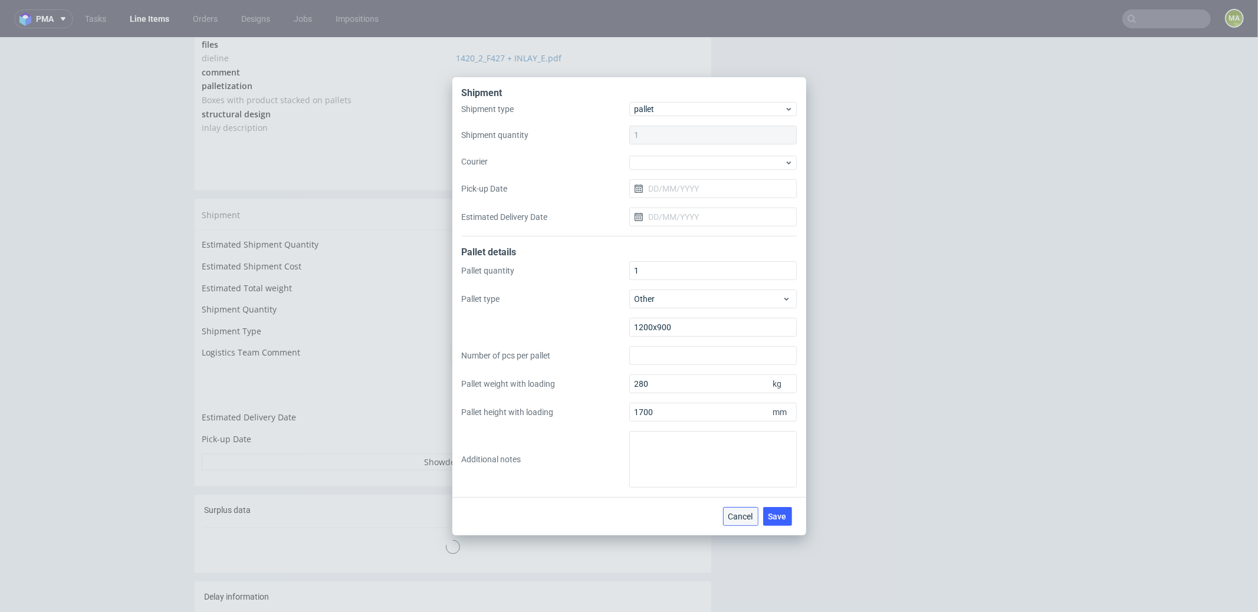
click at [751, 514] on span "Cancel" at bounding box center [740, 517] width 25 height 8
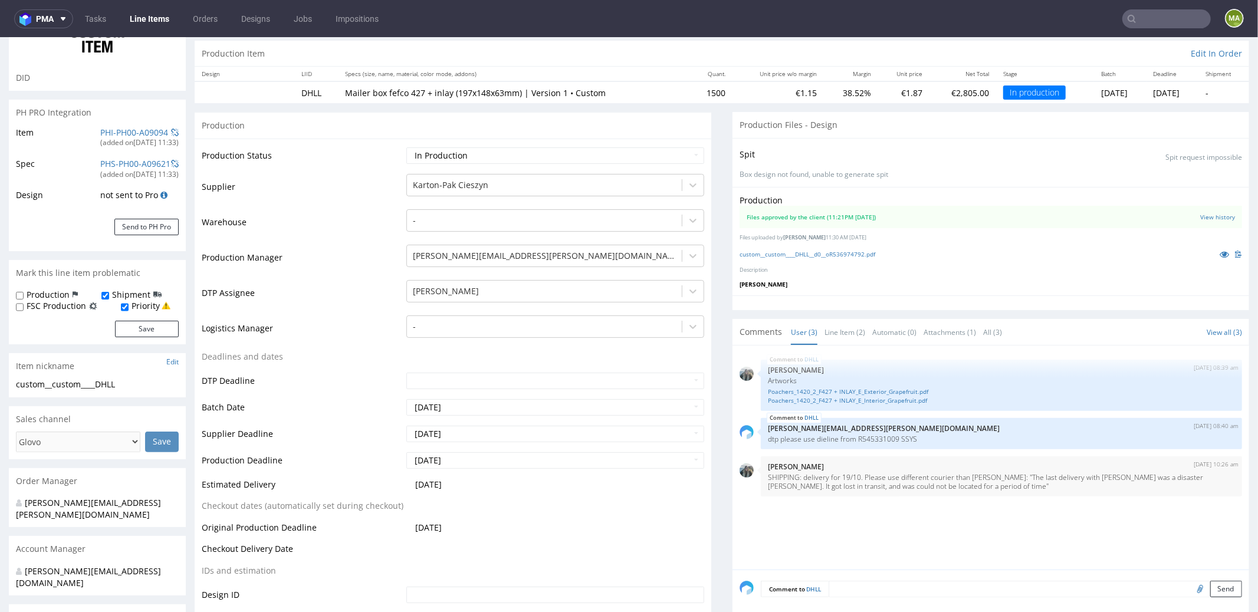
scroll to position [0, 0]
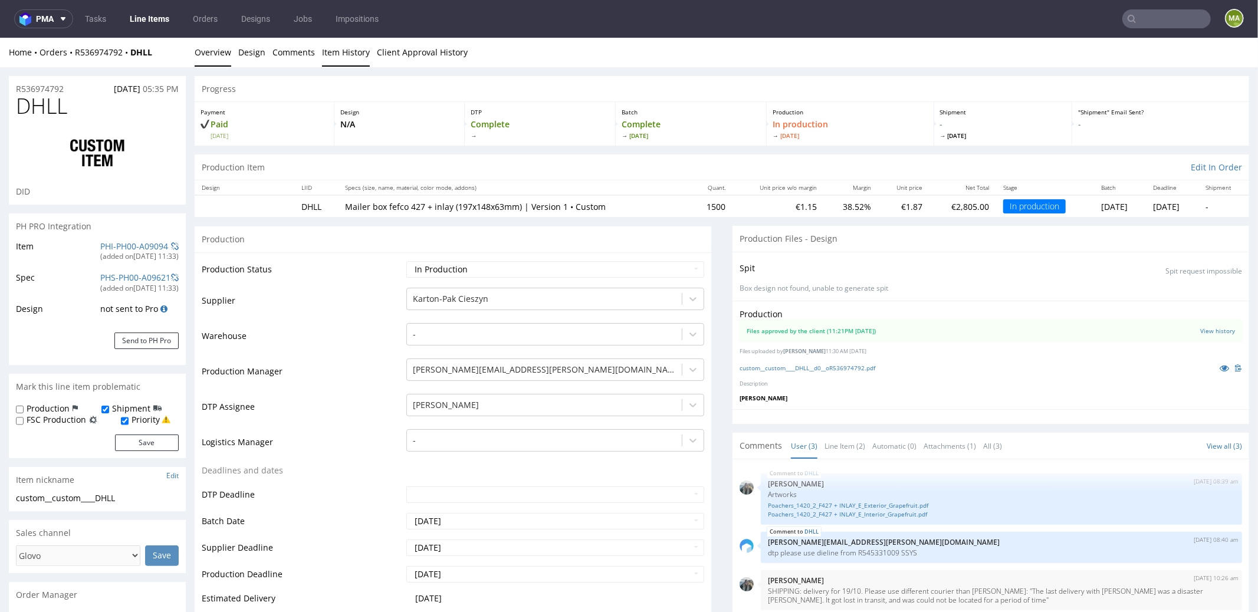
click at [336, 59] on link "Item History" at bounding box center [346, 51] width 48 height 29
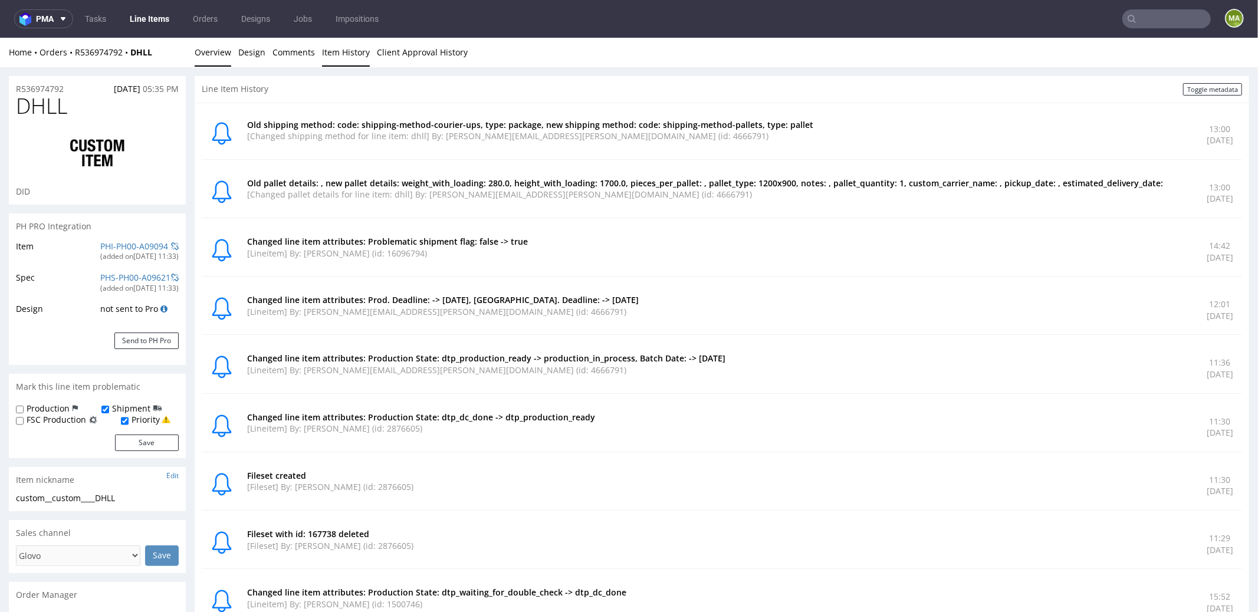
click at [206, 61] on link "Overview" at bounding box center [213, 51] width 37 height 29
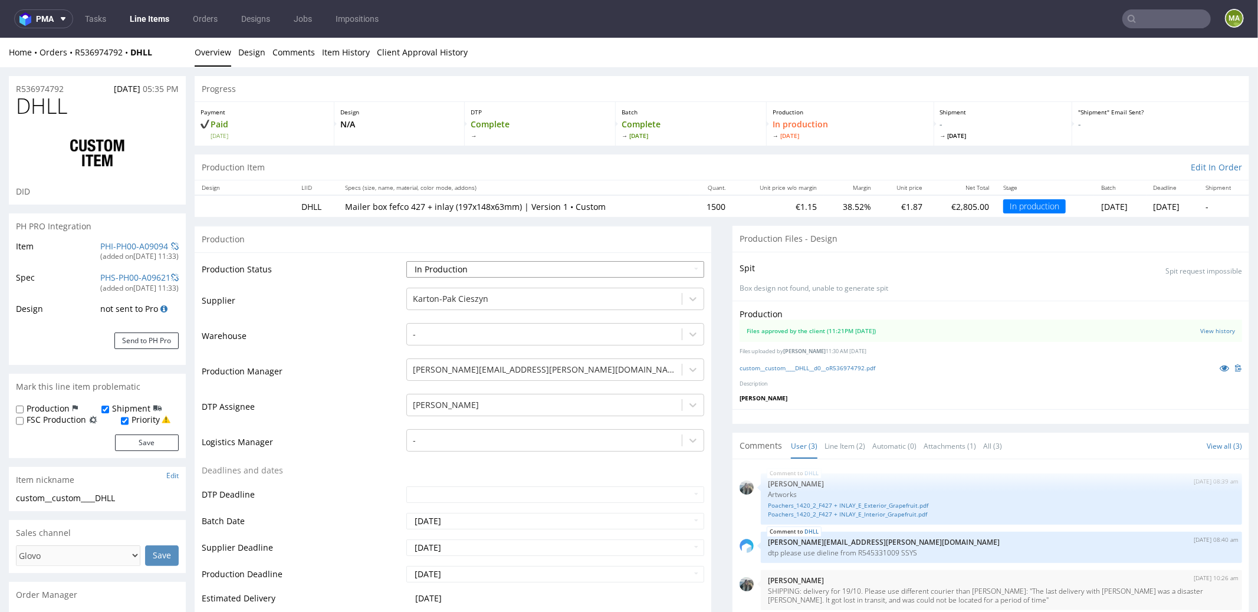
click at [424, 268] on select "Waiting for Artwork Waiting for Diecut Waiting for Mockup Waiting for DTP Waiti…" at bounding box center [555, 269] width 298 height 17
select select "production_complete"
click at [406, 261] on select "Waiting for Artwork Waiting for Diecut Waiting for Mockup Waiting for DTP Waiti…" at bounding box center [555, 269] width 298 height 17
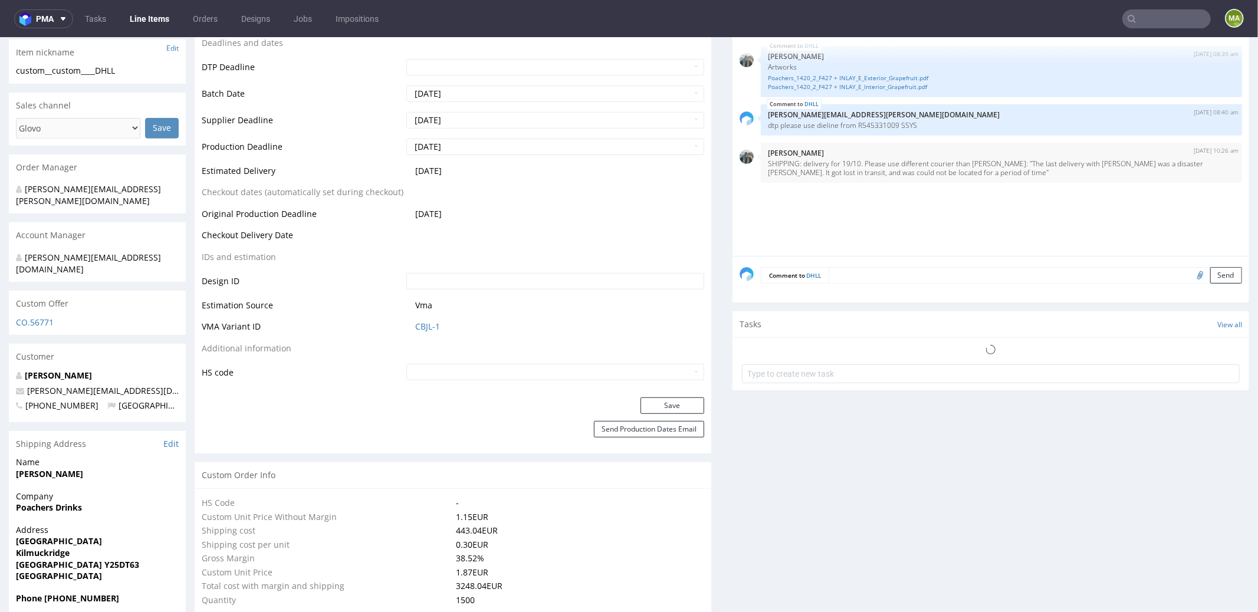
scroll to position [431, 0]
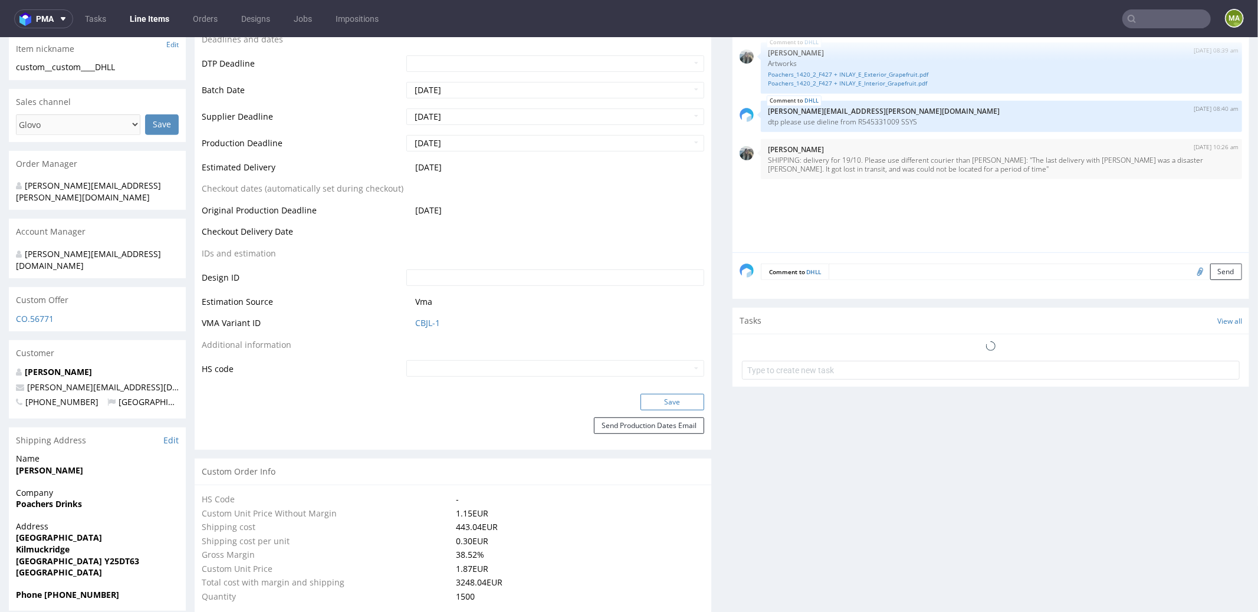
click at [679, 408] on button "Save" at bounding box center [673, 401] width 64 height 17
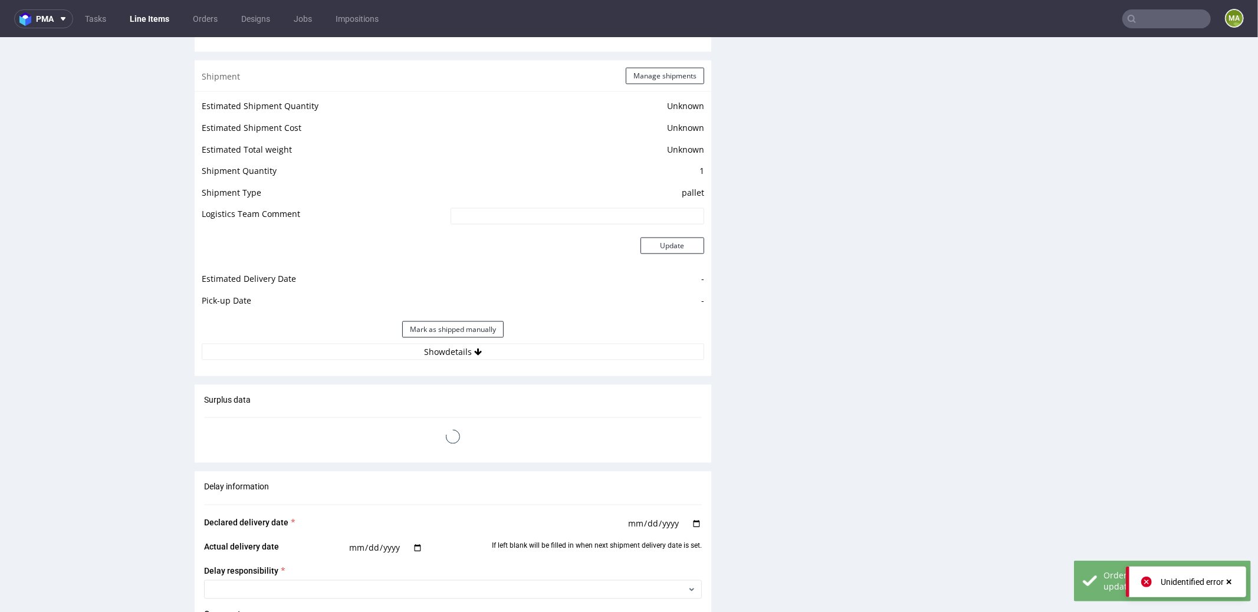
scroll to position [1613, 0]
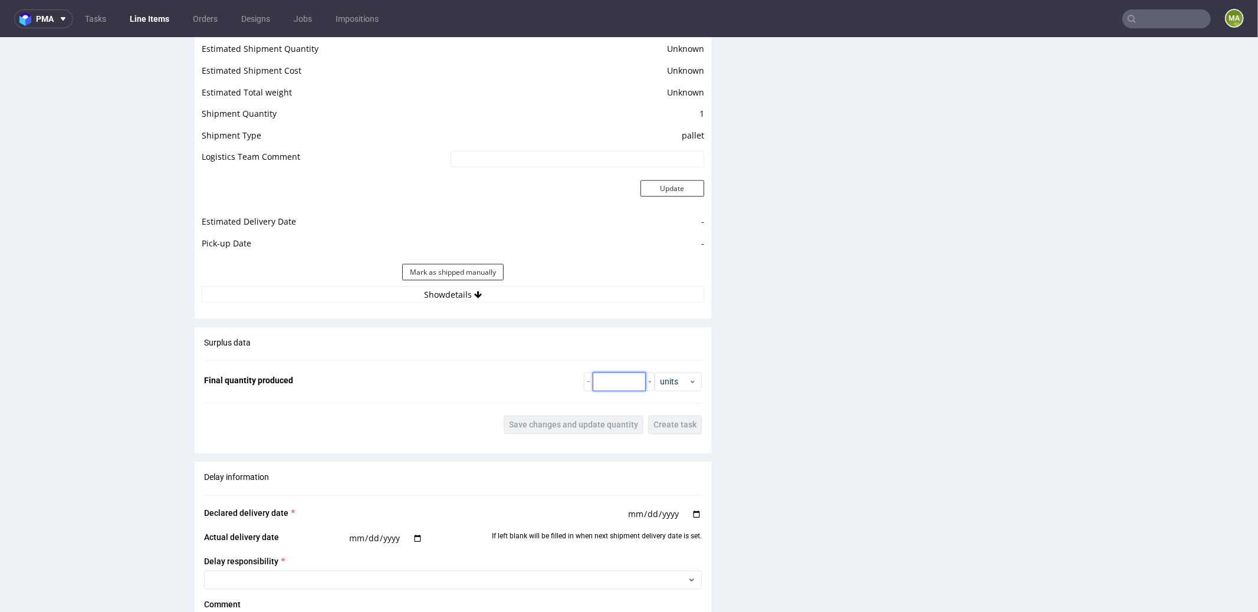
click at [615, 382] on input "number" at bounding box center [619, 381] width 53 height 19
type input "1575"
click at [538, 416] on button "Save changes and update quantity" at bounding box center [574, 424] width 140 height 19
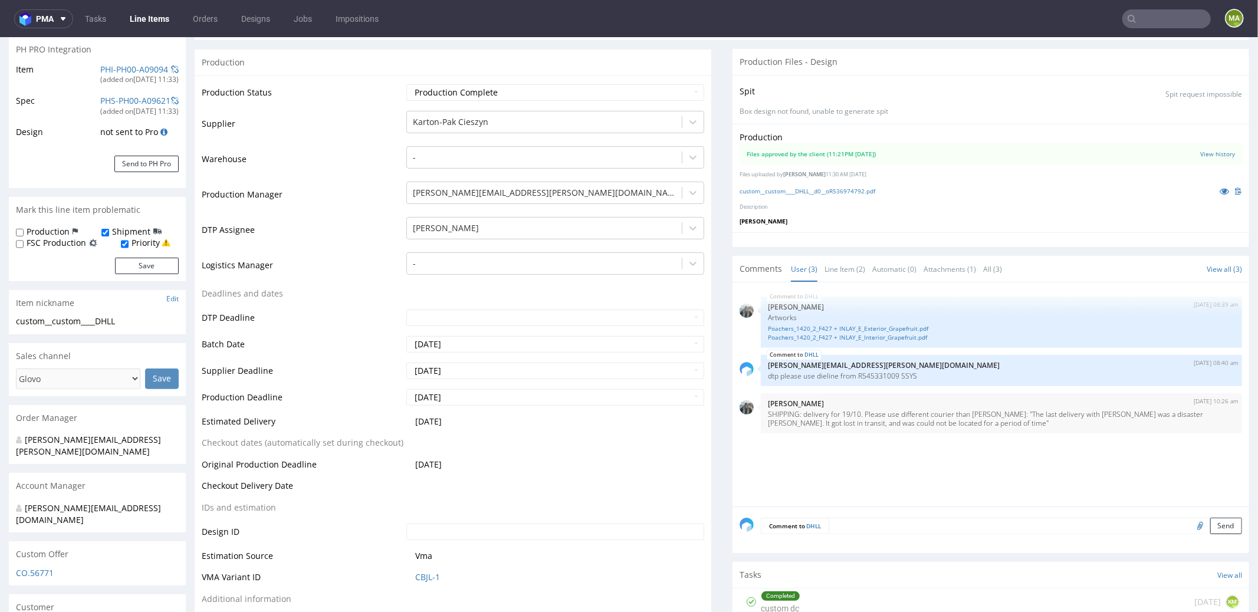
scroll to position [0, 0]
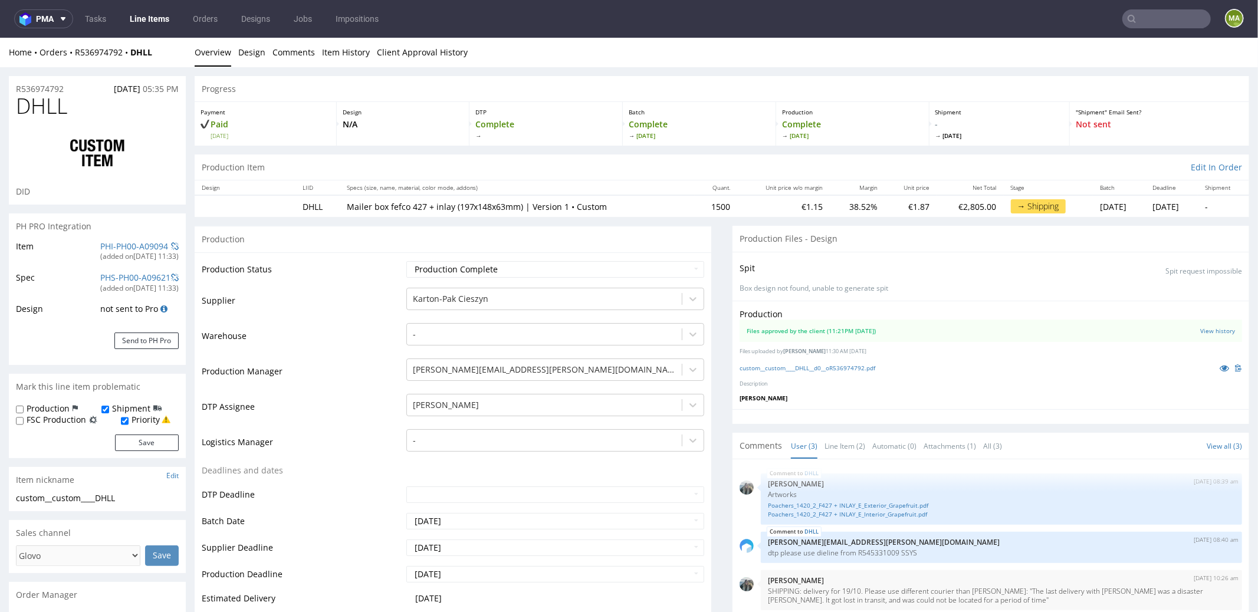
click at [68, 104] on h1 "DHLL" at bounding box center [97, 106] width 163 height 24
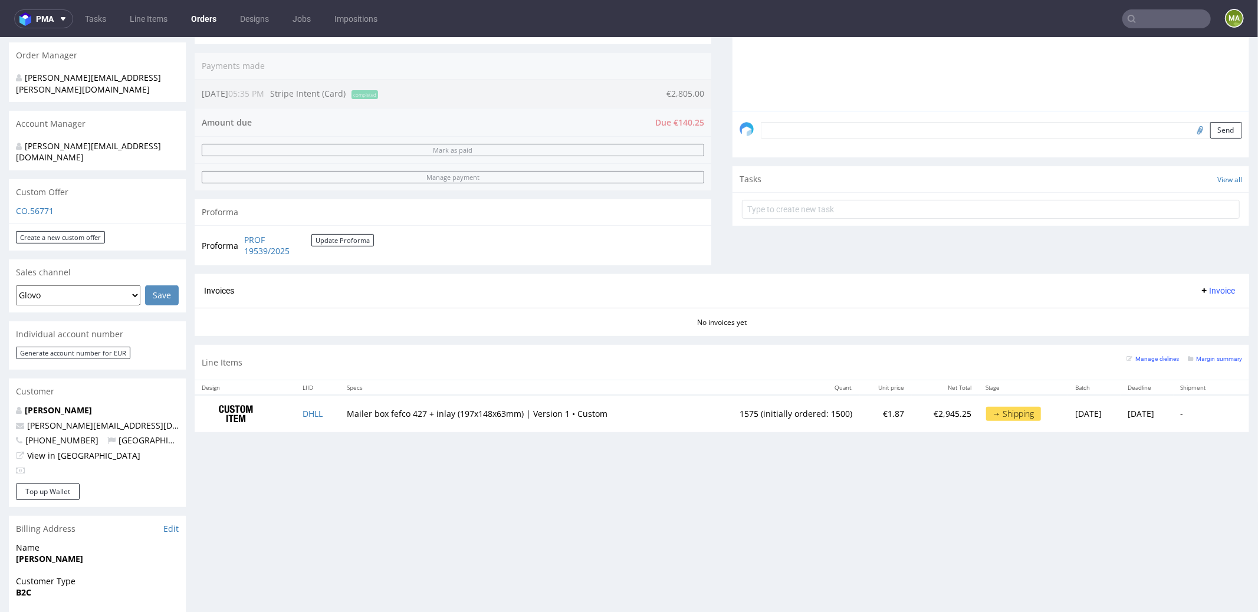
scroll to position [435, 0]
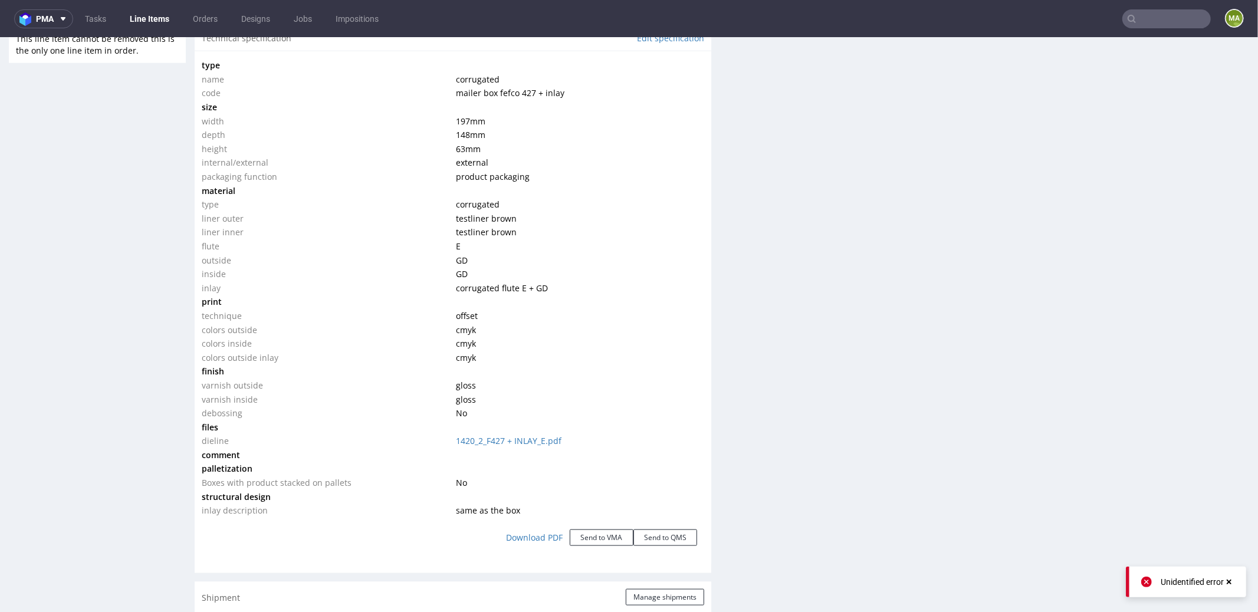
scroll to position [1285, 0]
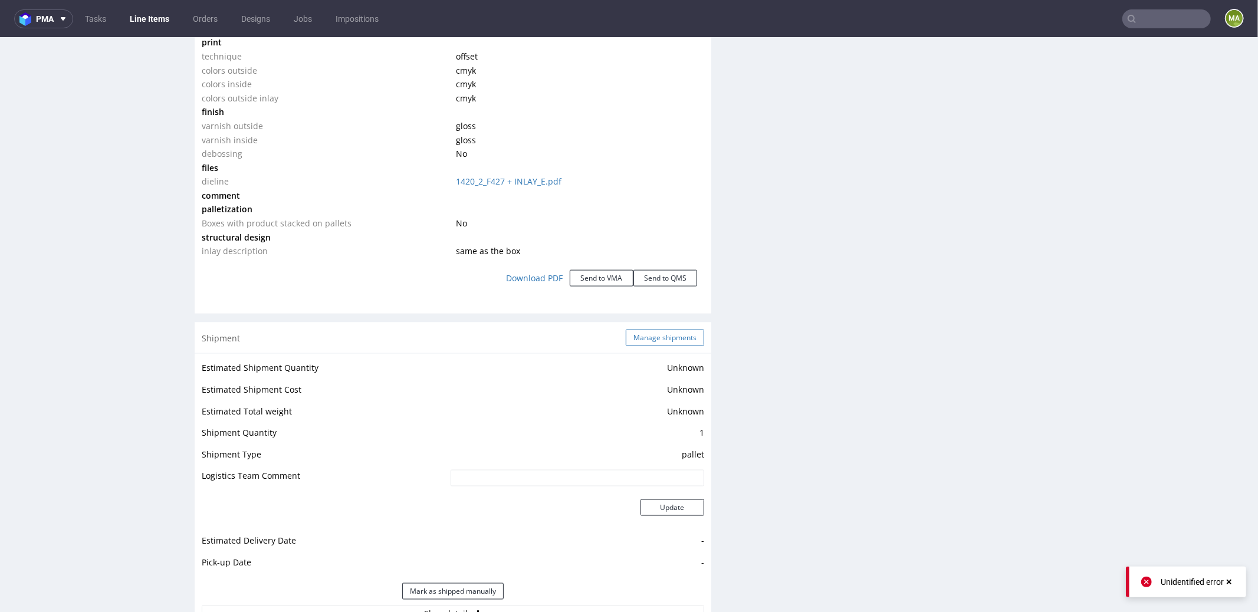
click at [648, 336] on button "Manage shipments" at bounding box center [665, 337] width 78 height 17
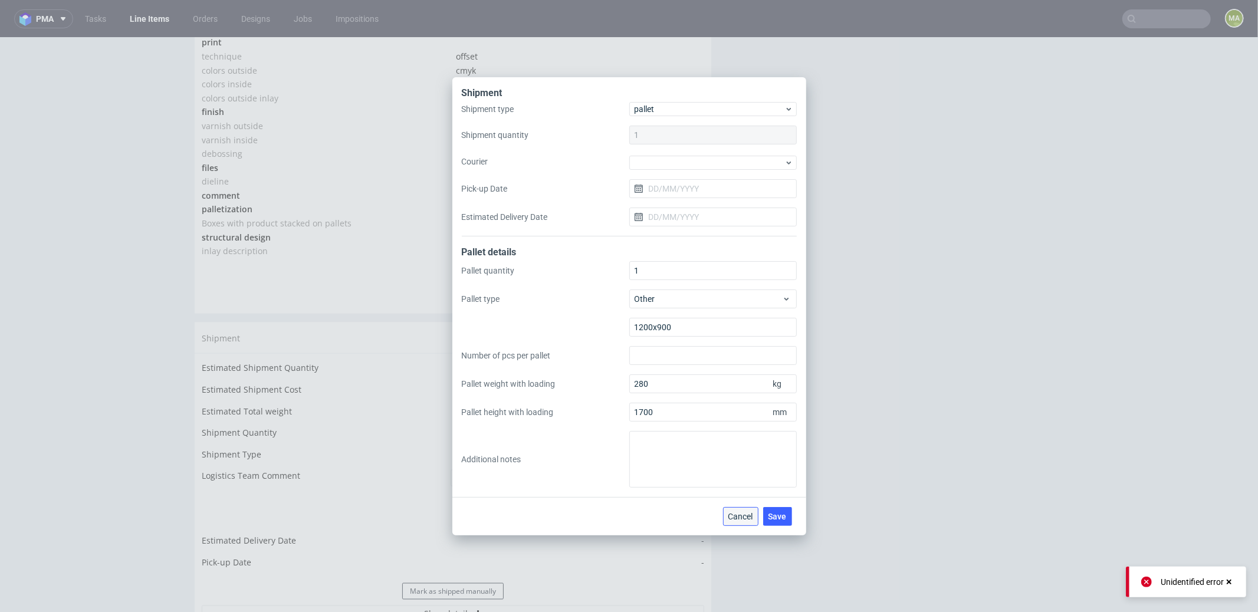
click at [742, 513] on span "Cancel" at bounding box center [740, 517] width 25 height 8
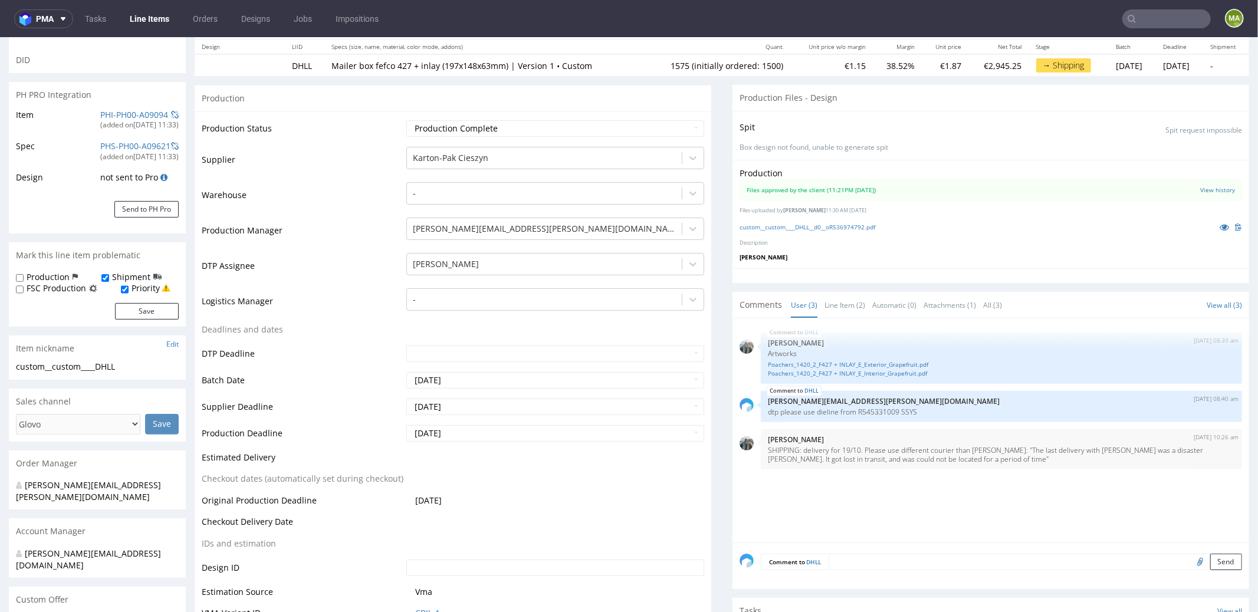
scroll to position [0, 0]
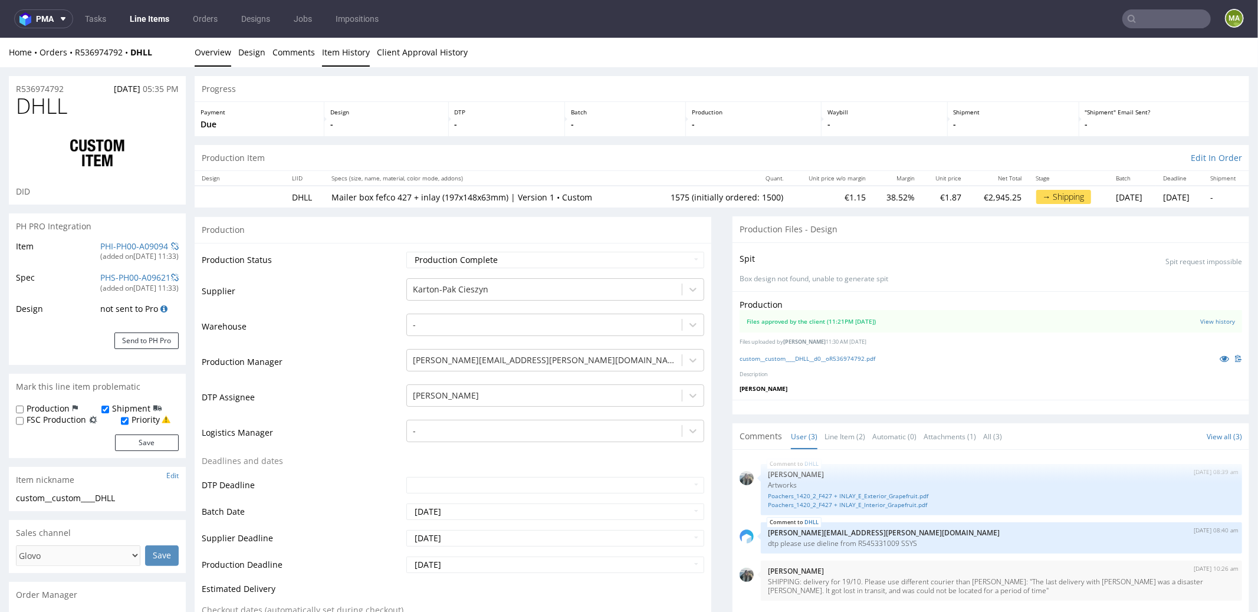
click at [322, 58] on link "Item History" at bounding box center [346, 51] width 48 height 29
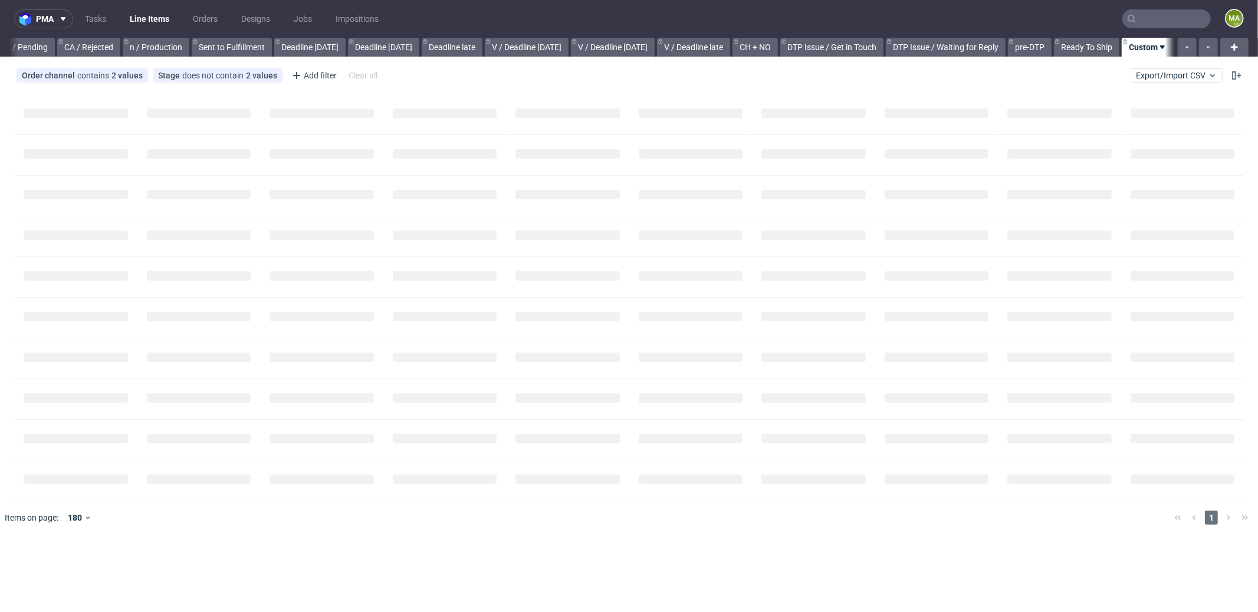
scroll to position [0, 1009]
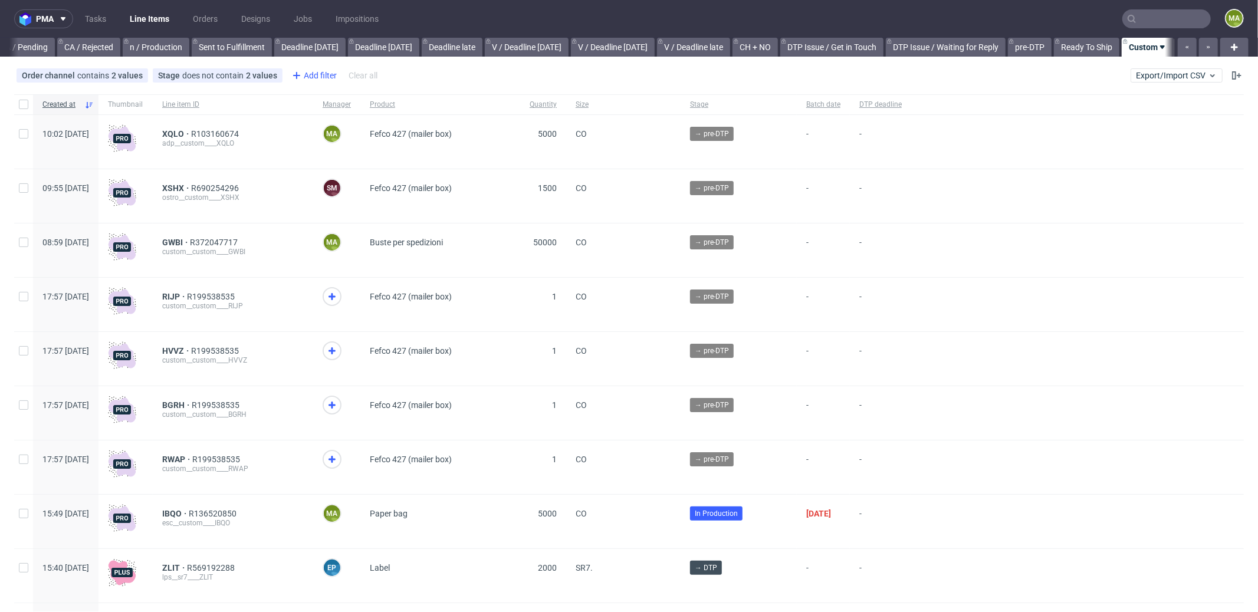
click at [323, 77] on div "Add filter" at bounding box center [313, 75] width 52 height 19
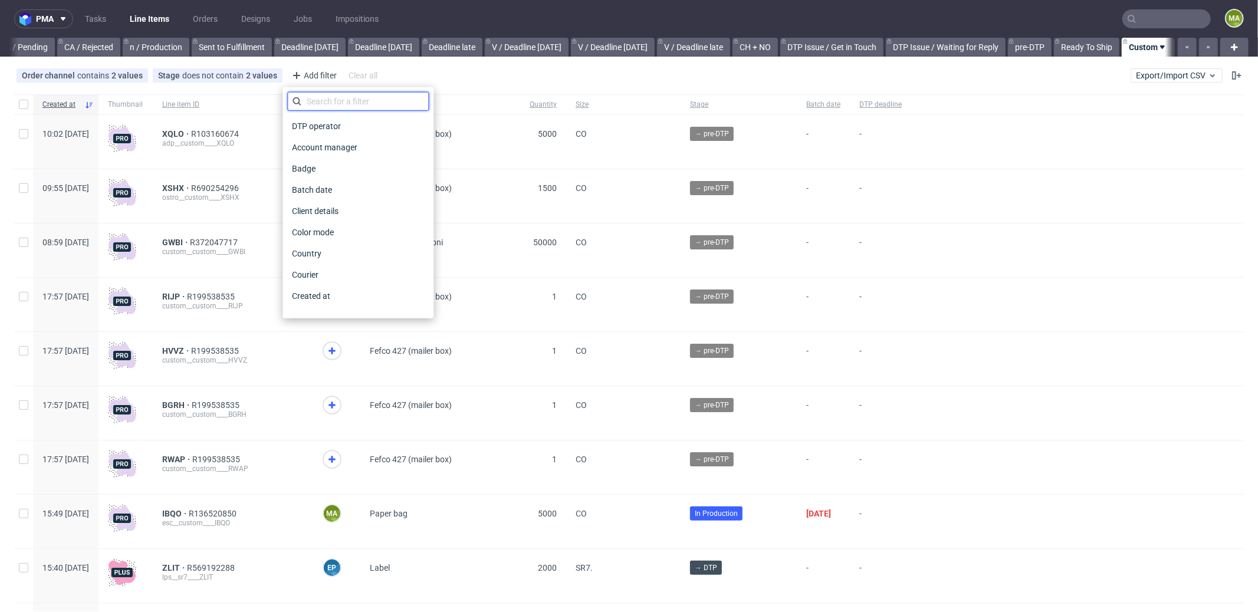
click at [351, 98] on input "text" at bounding box center [358, 101] width 142 height 19
type input "pro"
click at [367, 291] on span "Production manager" at bounding box center [330, 296] width 86 height 17
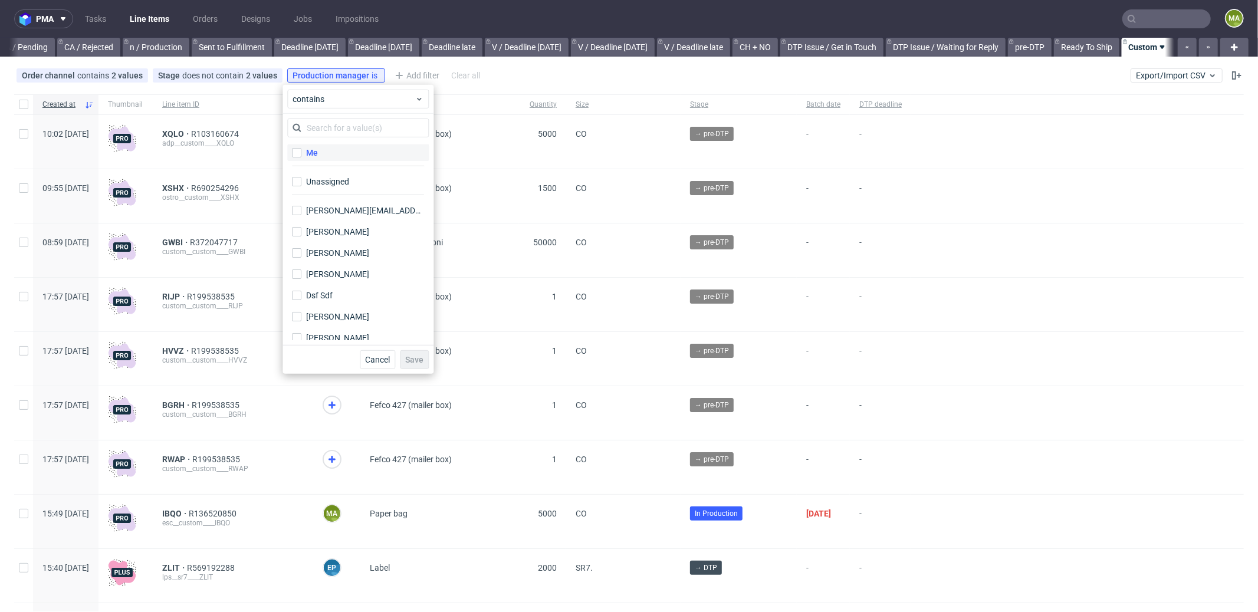
click at [327, 157] on label "Me" at bounding box center [358, 152] width 142 height 17
click at [301, 157] on input "Me" at bounding box center [296, 152] width 9 height 9
checkbox input "true"
click at [407, 353] on button "Save" at bounding box center [414, 359] width 29 height 19
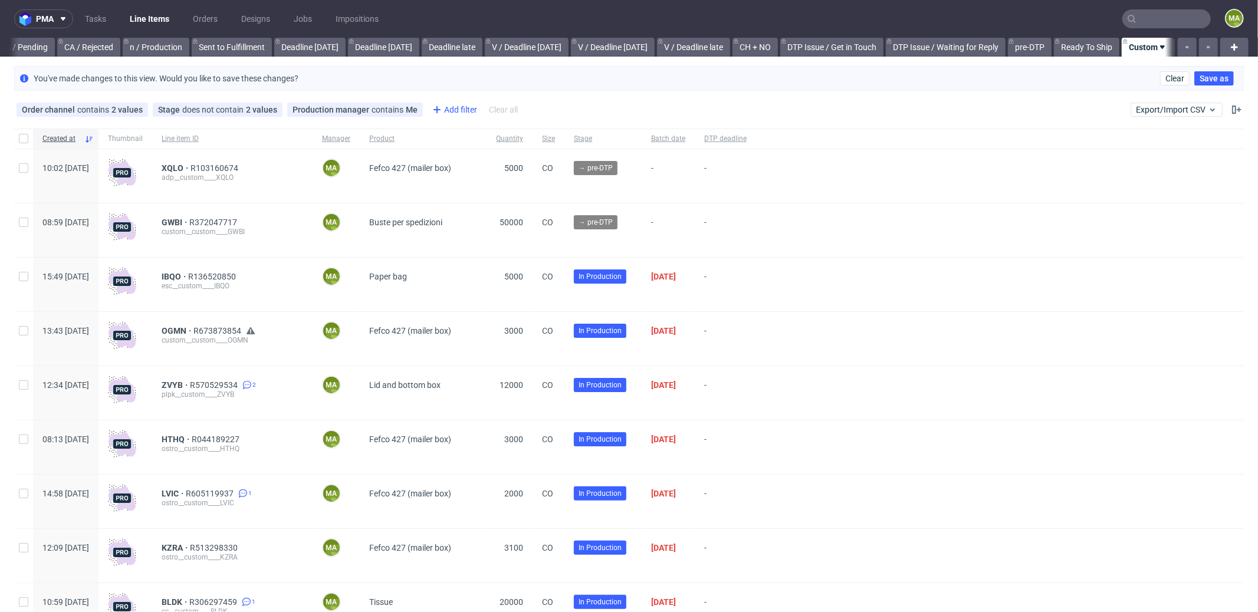
click at [468, 113] on div "Add filter" at bounding box center [454, 109] width 52 height 19
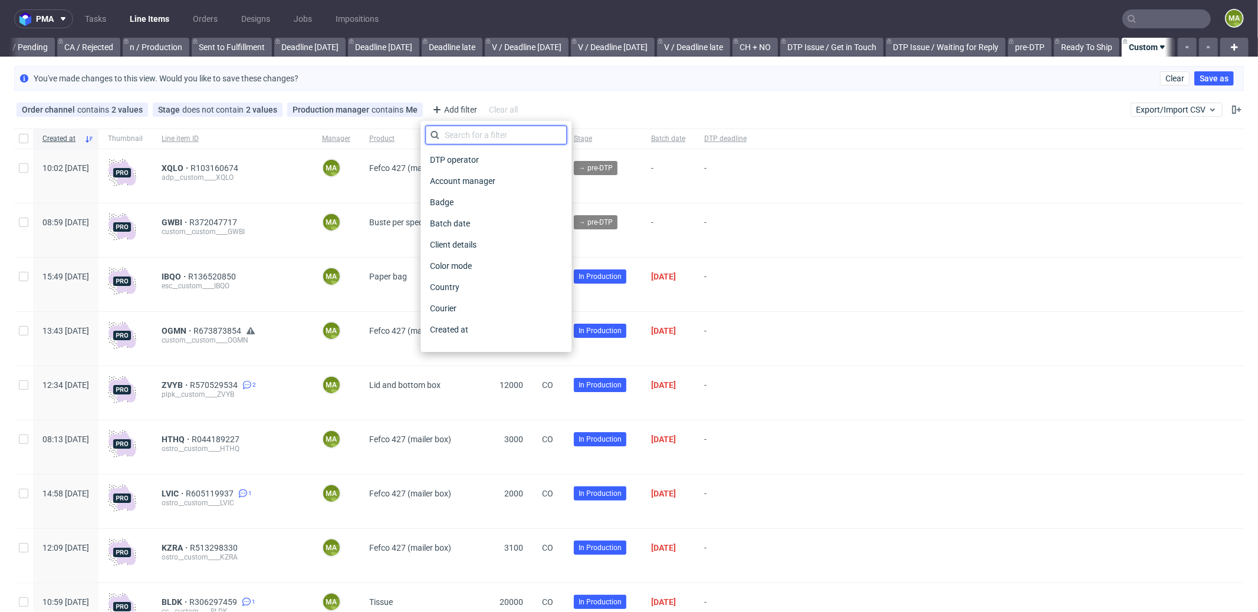
click at [482, 129] on input "text" at bounding box center [496, 135] width 142 height 19
type input "pro"
click at [487, 298] on div "Production deadline" at bounding box center [496, 308] width 142 height 21
click at [487, 303] on span "Production deadline" at bounding box center [468, 308] width 86 height 17
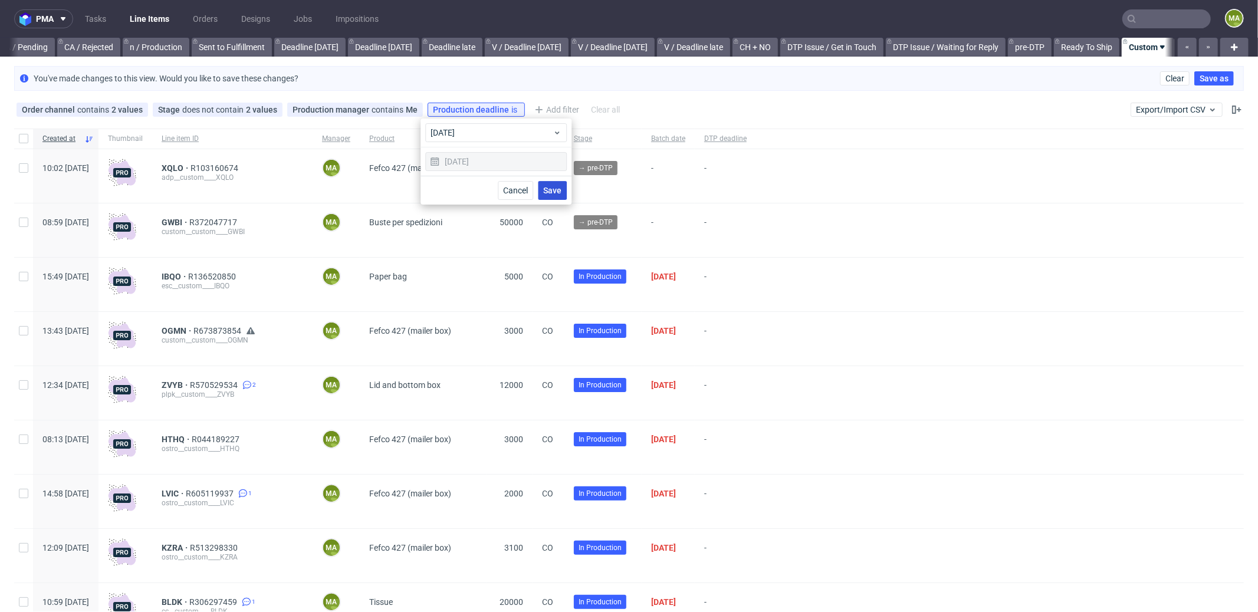
click at [551, 196] on button "Save" at bounding box center [552, 190] width 29 height 19
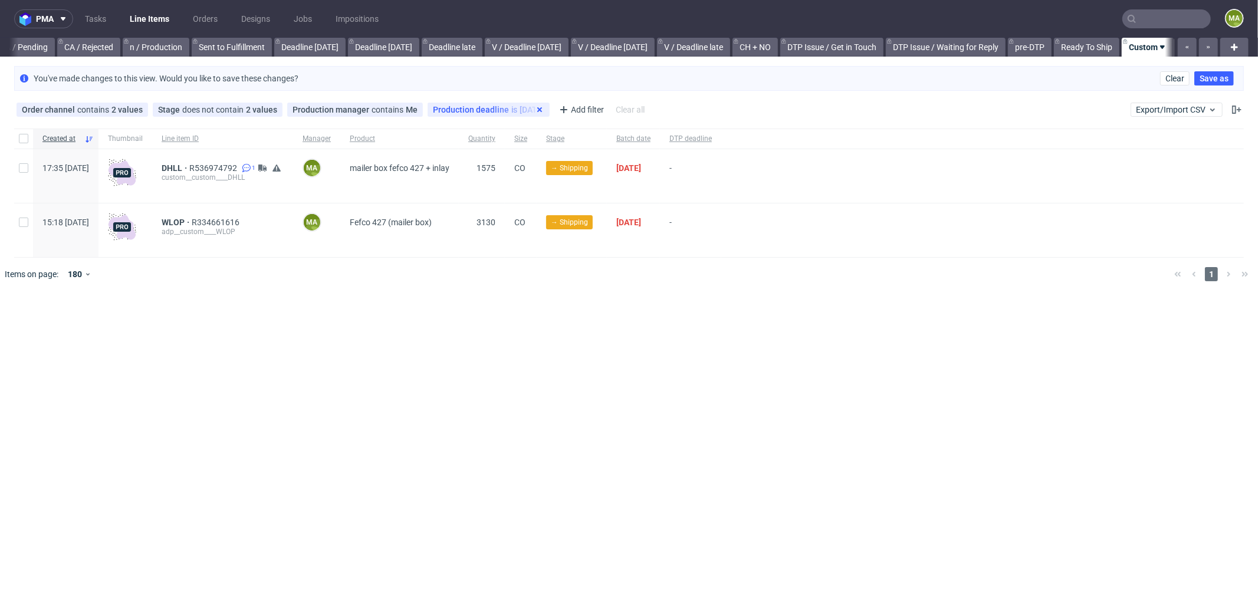
click at [535, 107] on icon at bounding box center [539, 109] width 9 height 9
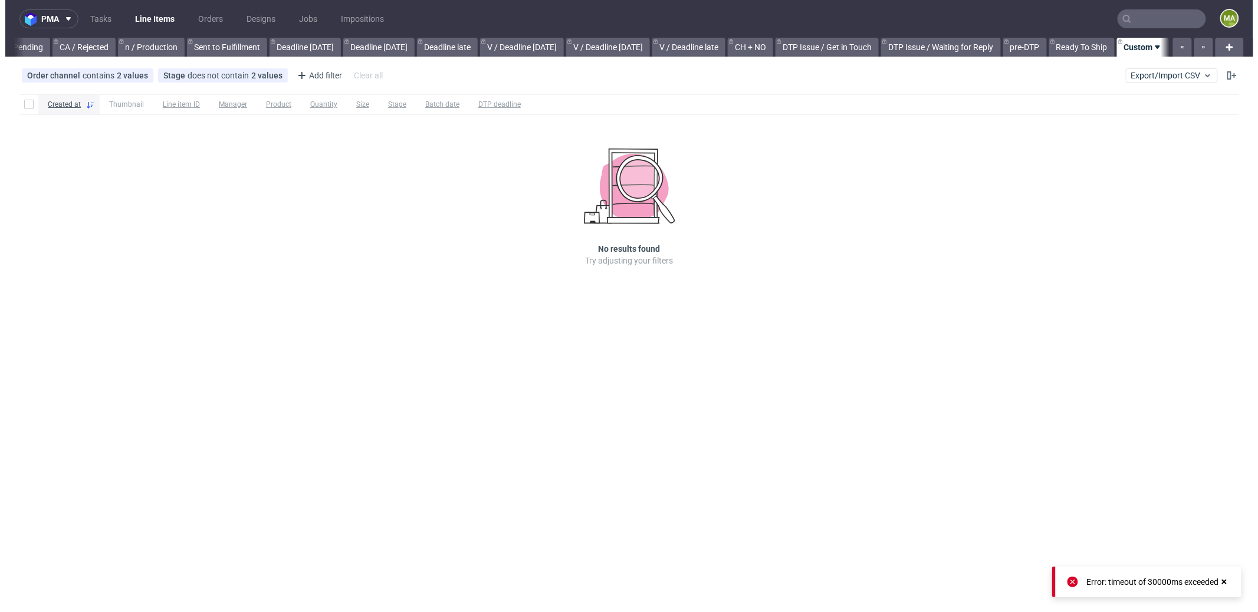
scroll to position [0, 1009]
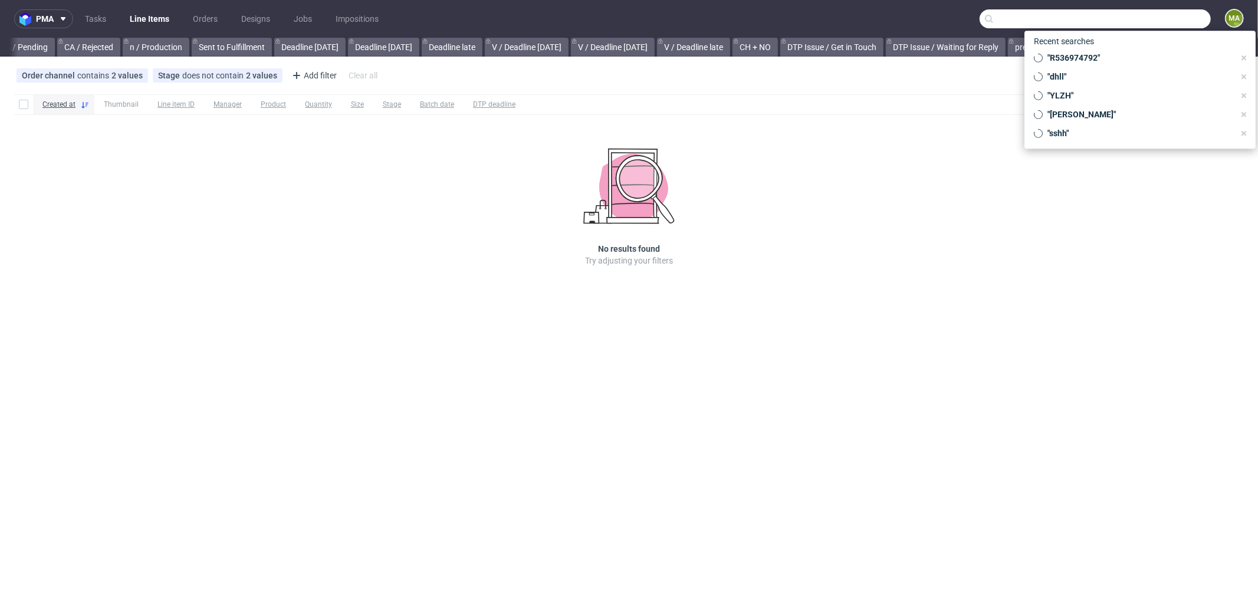
click at [1168, 12] on input "text" at bounding box center [1095, 18] width 231 height 19
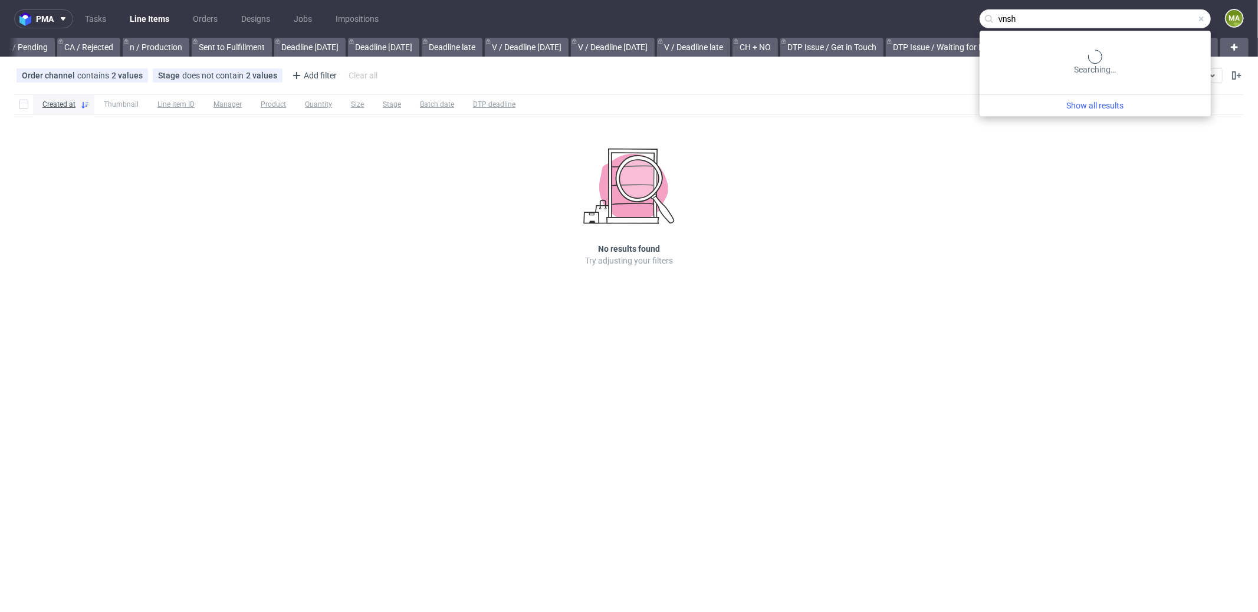
type input "vnsh"
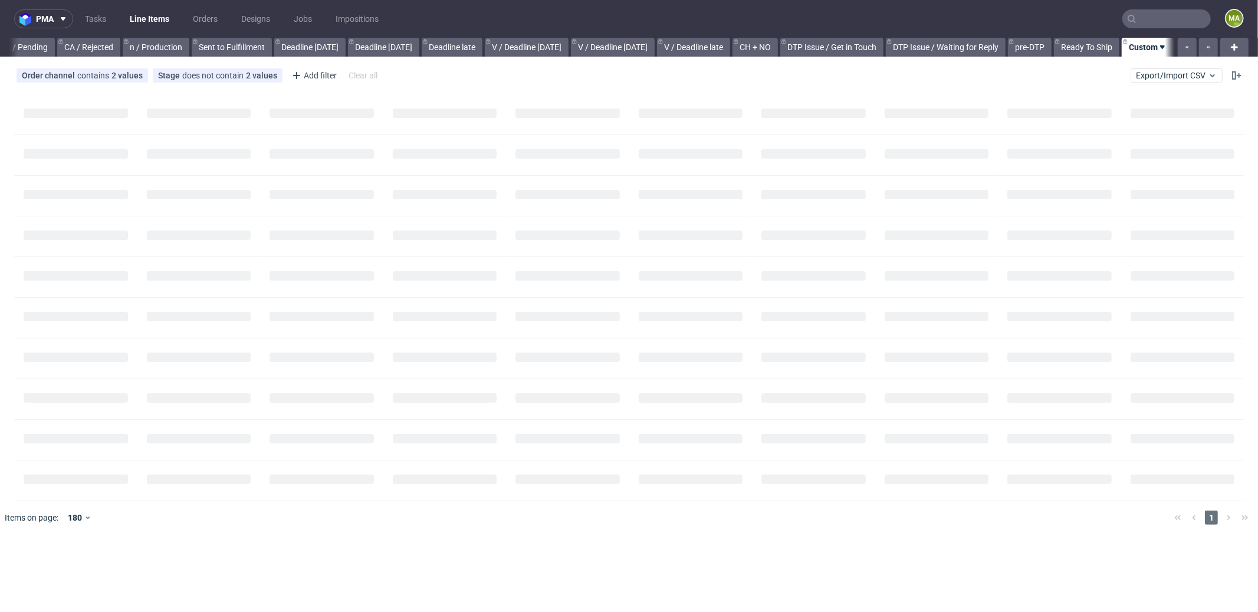
scroll to position [0, 1009]
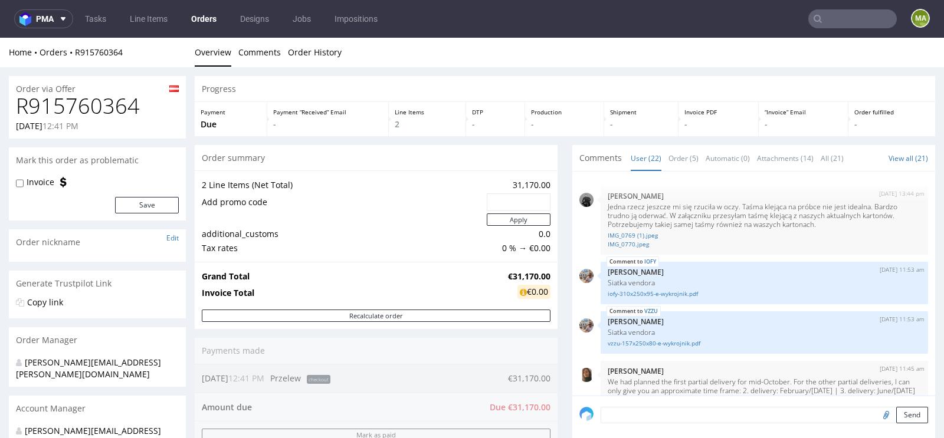
scroll to position [620, 0]
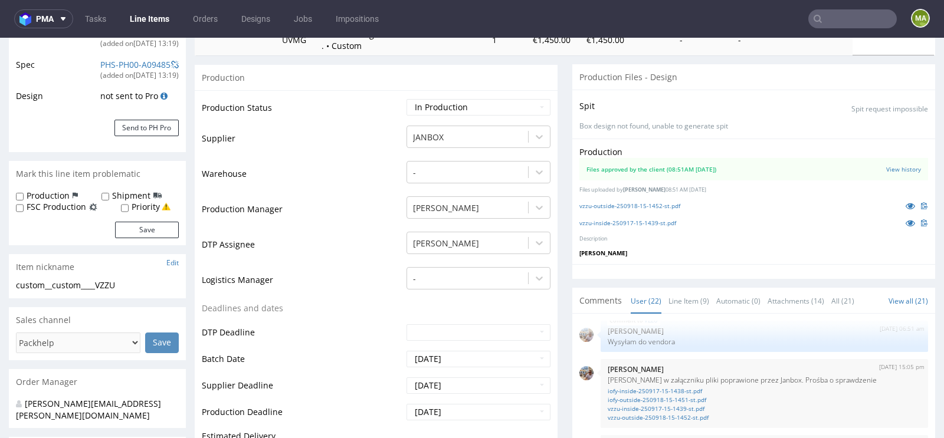
scroll to position [214, 0]
click at [905, 203] on icon at bounding box center [909, 205] width 9 height 8
click at [905, 219] on icon at bounding box center [909, 222] width 9 height 8
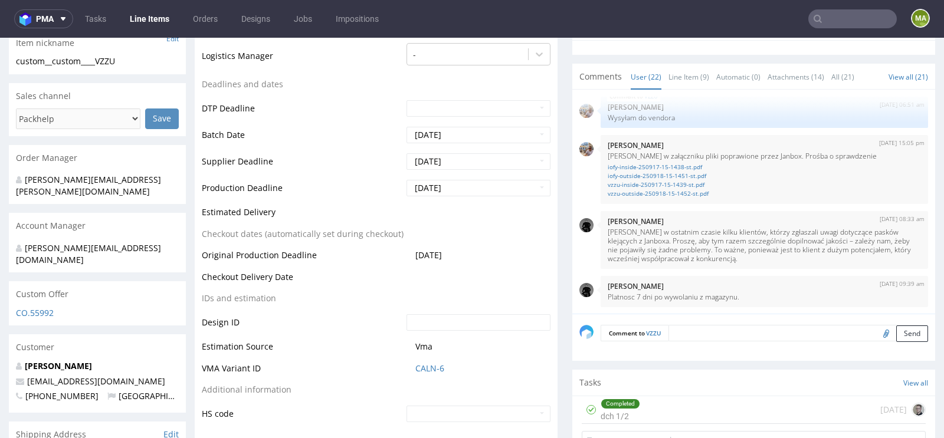
scroll to position [441, 0]
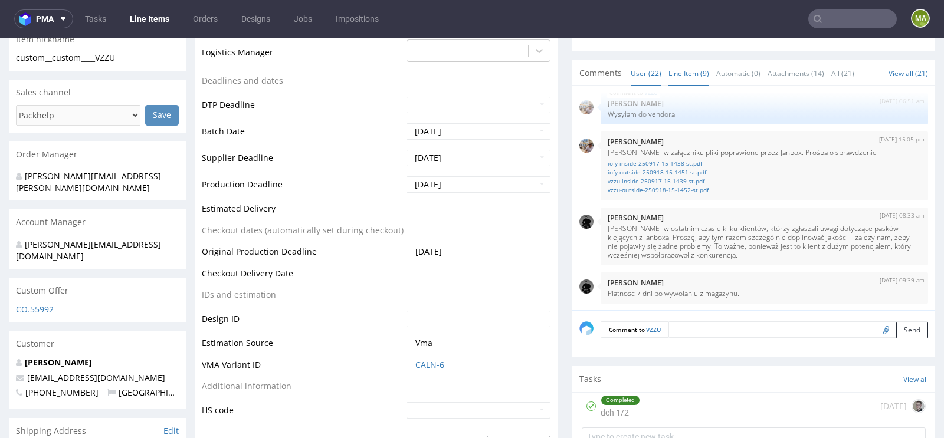
click at [668, 74] on link "Line Item (9)" at bounding box center [688, 73] width 41 height 25
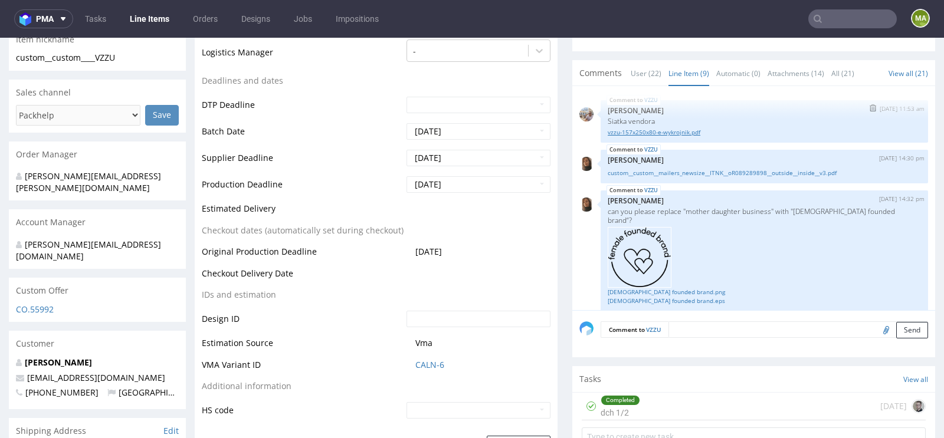
click at [684, 129] on link "vzzu-157x250x80-e-wykrojnik.pdf" at bounding box center [763, 132] width 313 height 9
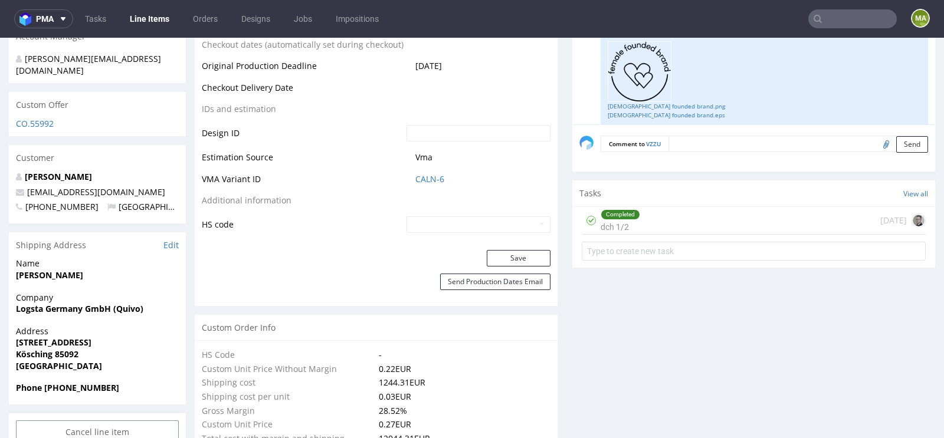
scroll to position [529, 0]
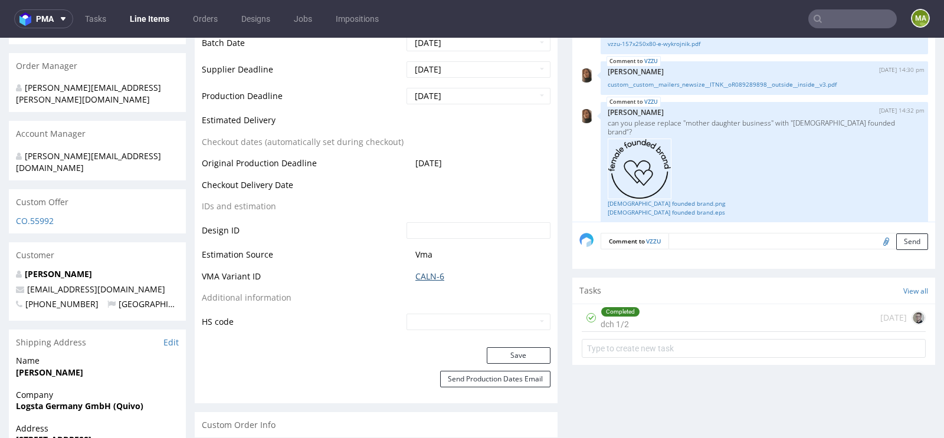
click at [427, 272] on link "CALN-6" at bounding box center [429, 277] width 29 height 12
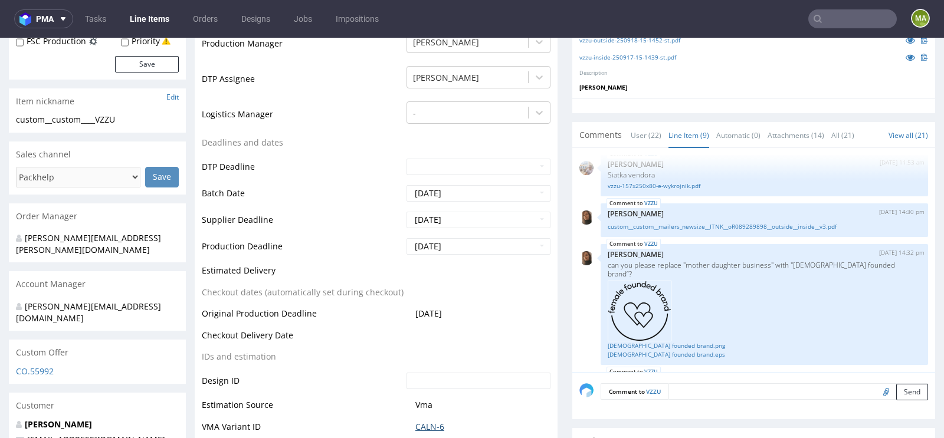
scroll to position [0, 0]
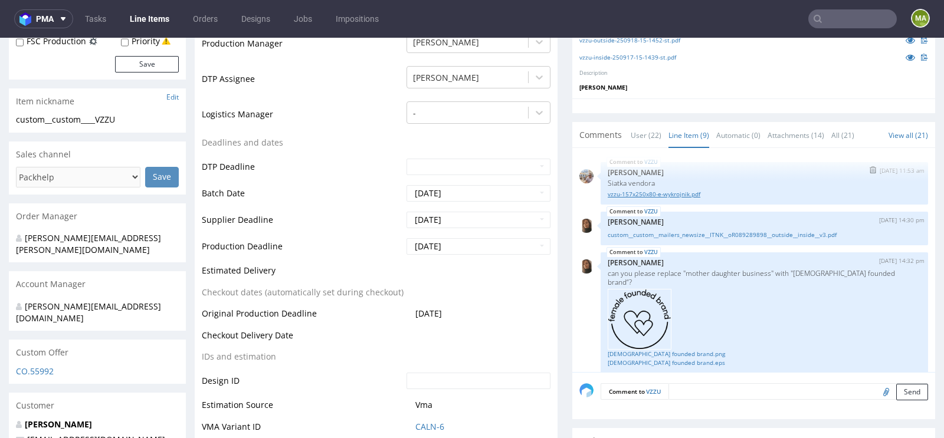
click at [669, 195] on link "vzzu-157x250x80-e-wykrojnik.pdf" at bounding box center [763, 194] width 313 height 9
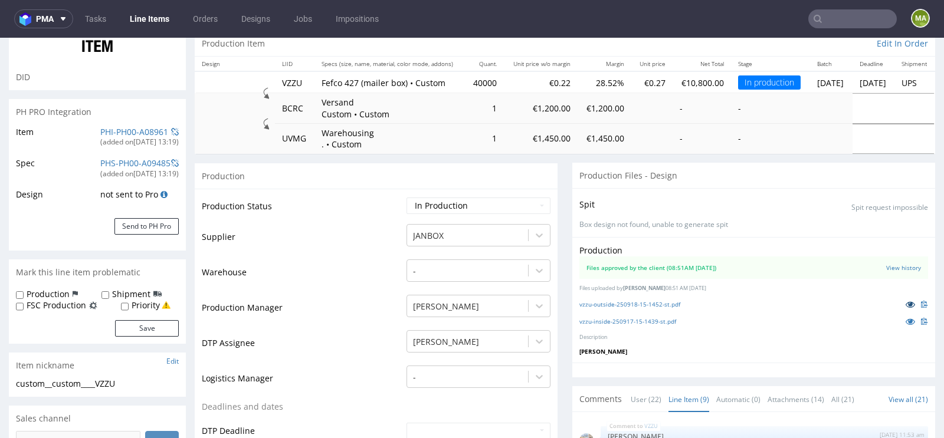
click at [899, 306] on link at bounding box center [909, 304] width 21 height 13
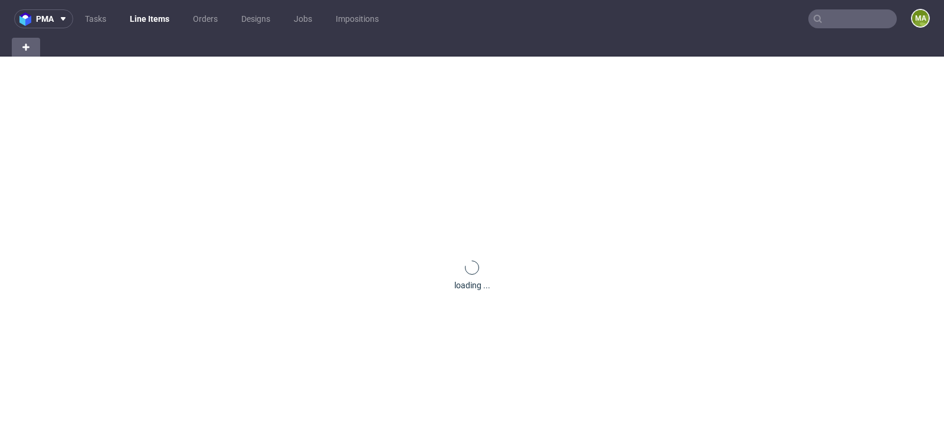
click at [825, 15] on input "text" at bounding box center [852, 18] width 88 height 19
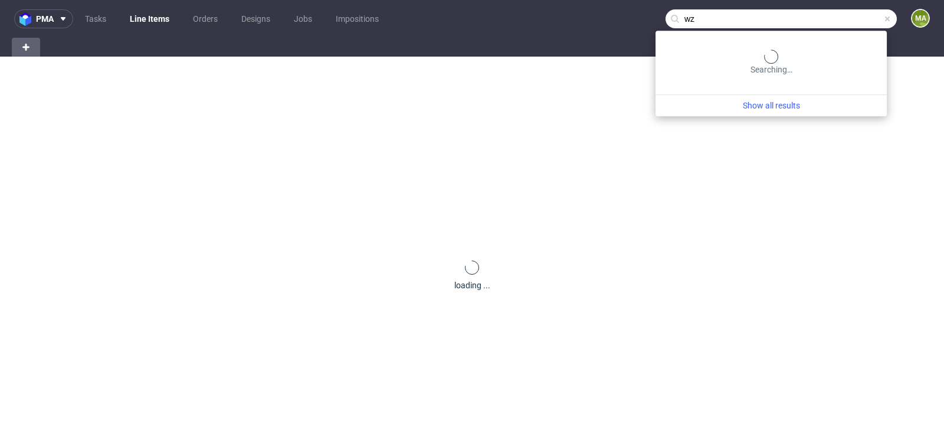
type input "w"
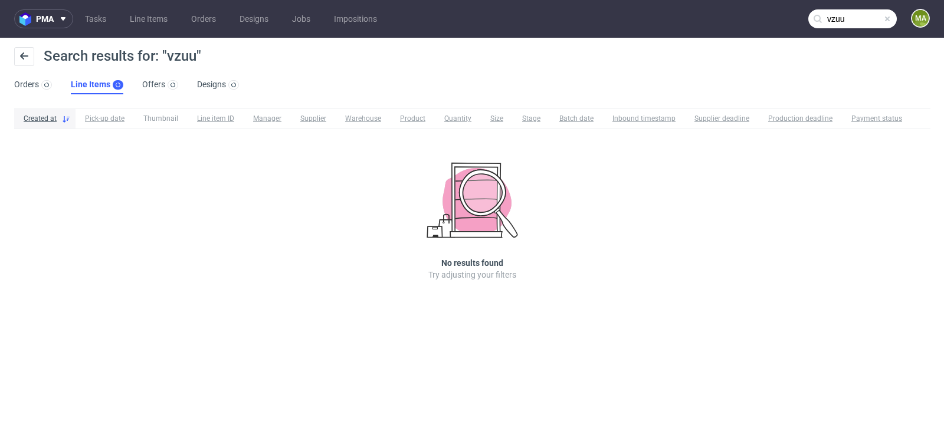
click at [853, 25] on input "vzuu" at bounding box center [852, 18] width 88 height 19
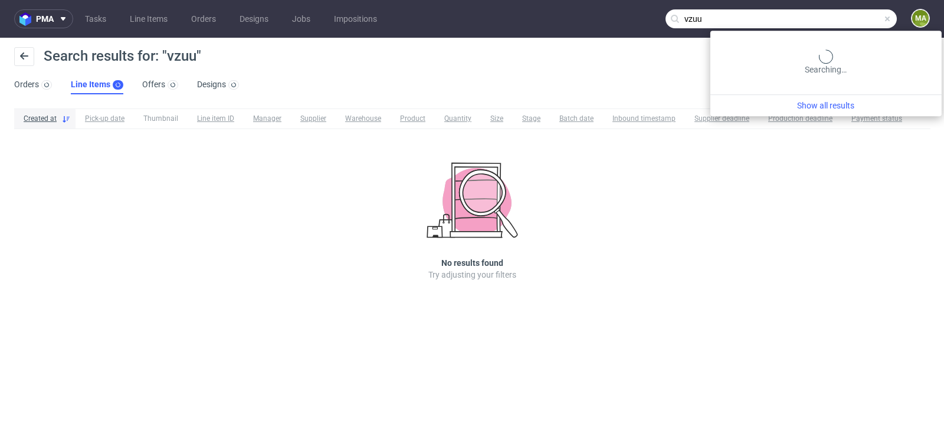
click at [853, 25] on input "vzuu" at bounding box center [780, 18] width 231 height 19
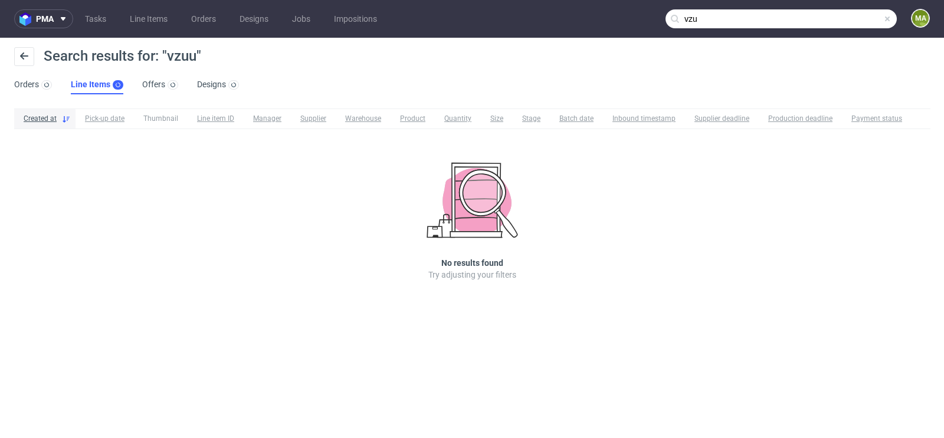
type input "vzuu"
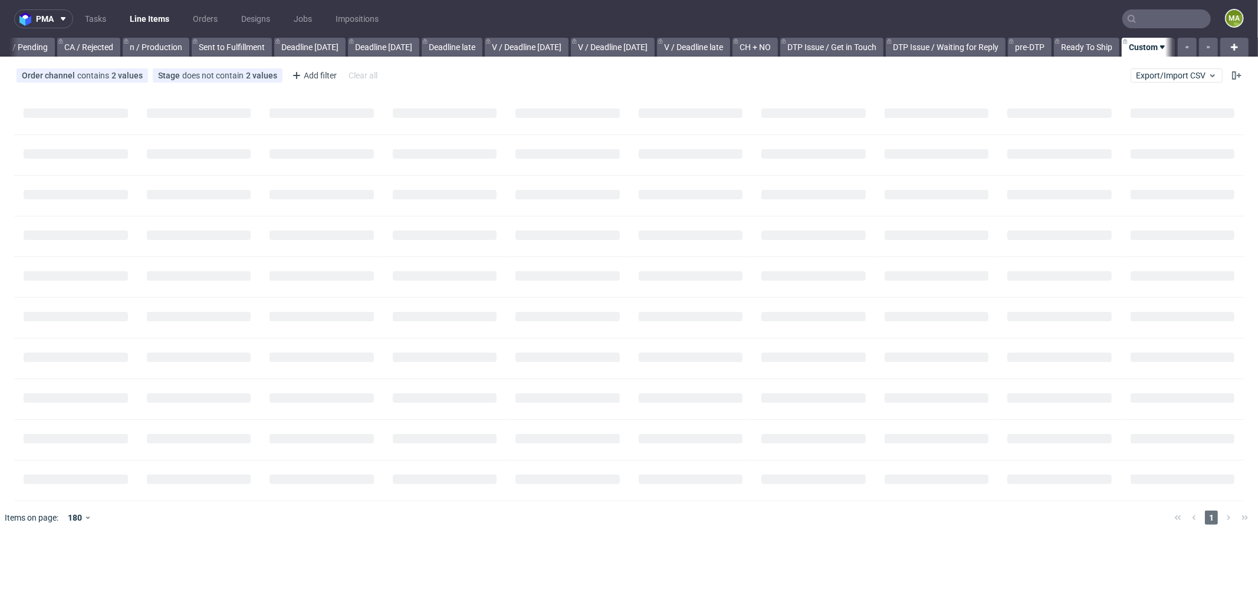
scroll to position [0, 1009]
click at [1145, 23] on input "text" at bounding box center [1166, 18] width 88 height 19
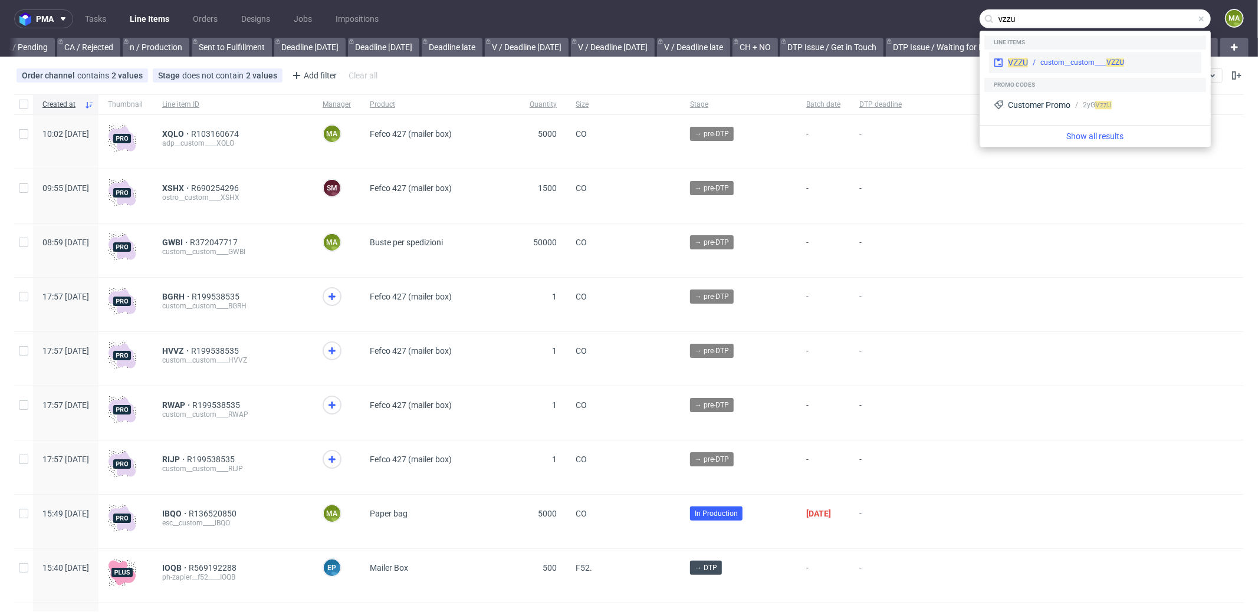
type input "vzzu"
click at [1092, 57] on div "VZZU custom__custom____ VZZU" at bounding box center [1095, 62] width 212 height 21
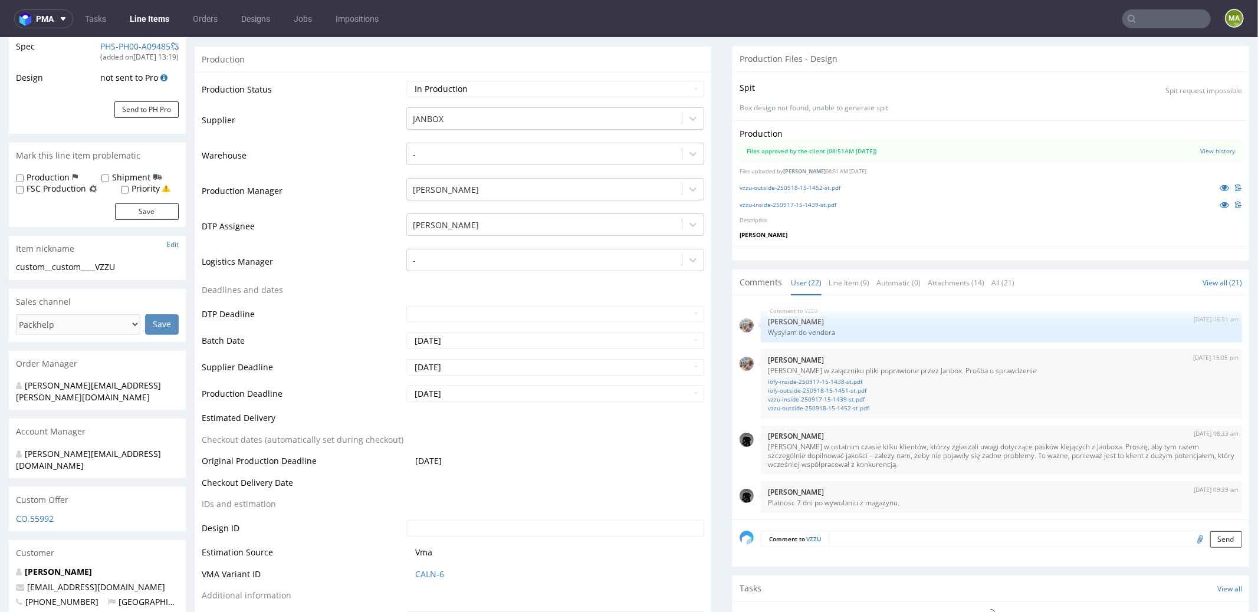
scroll to position [238, 0]
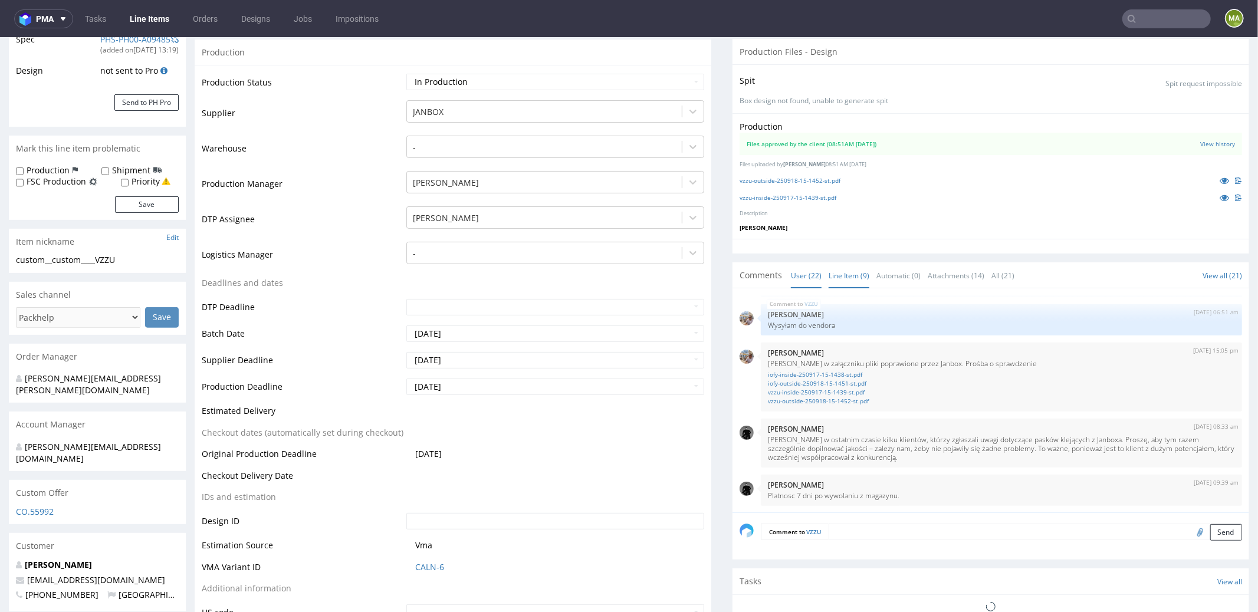
click at [840, 281] on link "Line Item (9)" at bounding box center [849, 274] width 41 height 25
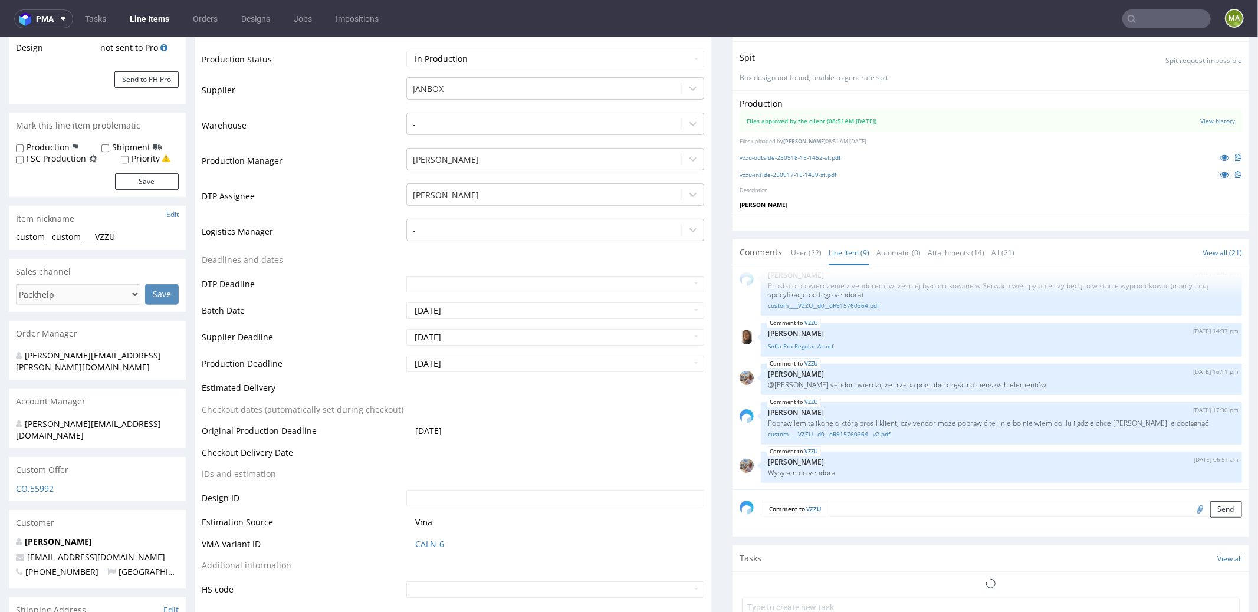
scroll to position [340, 0]
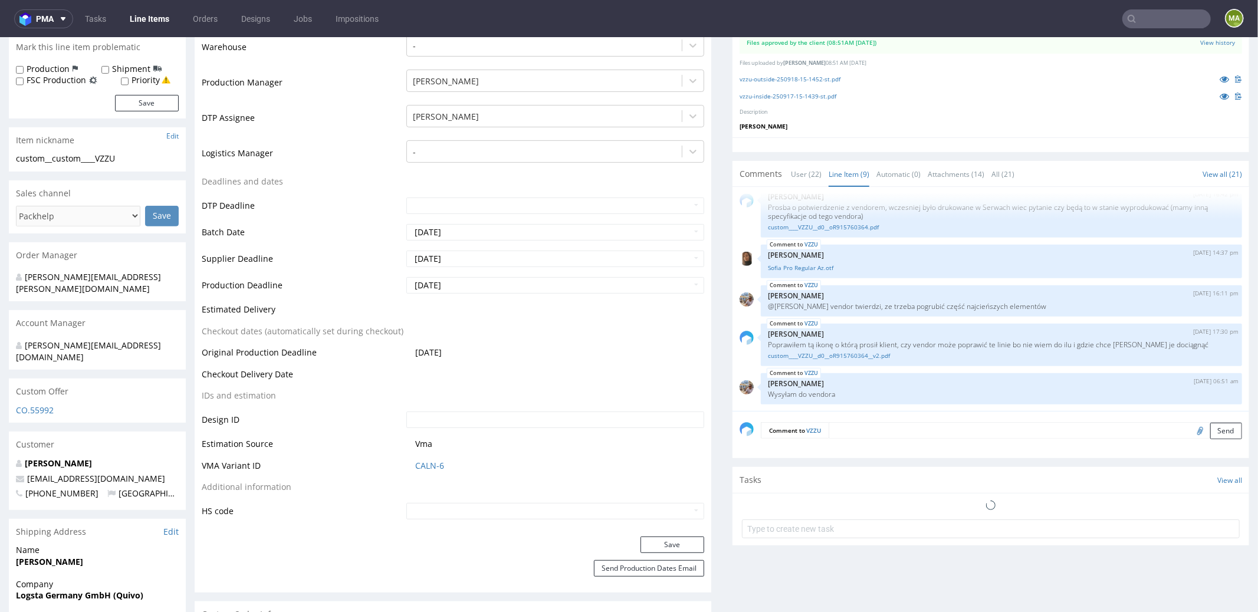
click at [907, 428] on textarea at bounding box center [1035, 430] width 413 height 17
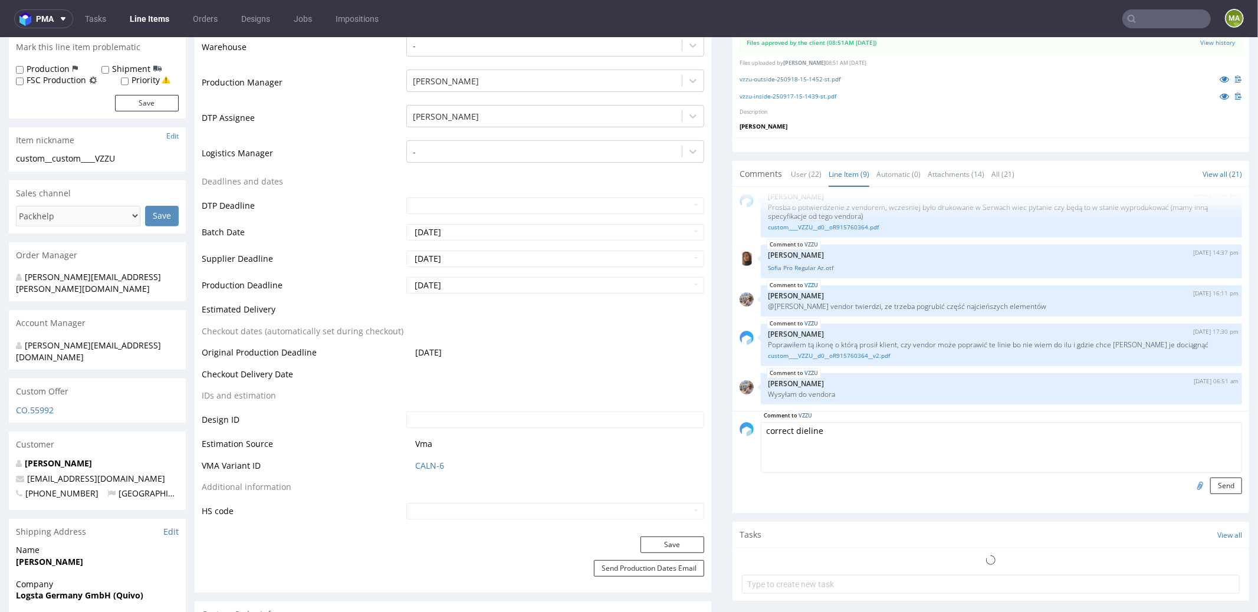
type textarea "correct dieline"
click at [1190, 481] on input "file" at bounding box center [1198, 484] width 17 height 15
type input "C:\fakepath\wykrojnik-vzzu-157x250x80-wysokosc.pdf"
click at [1210, 481] on button "Send" at bounding box center [1226, 485] width 32 height 17
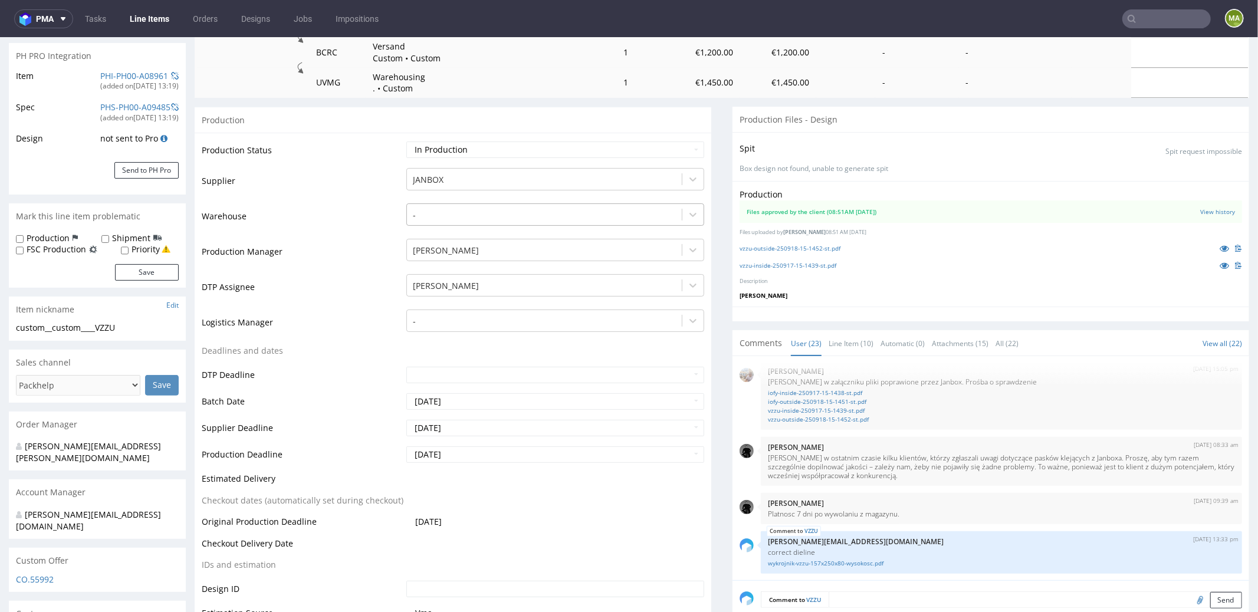
scroll to position [193, 0]
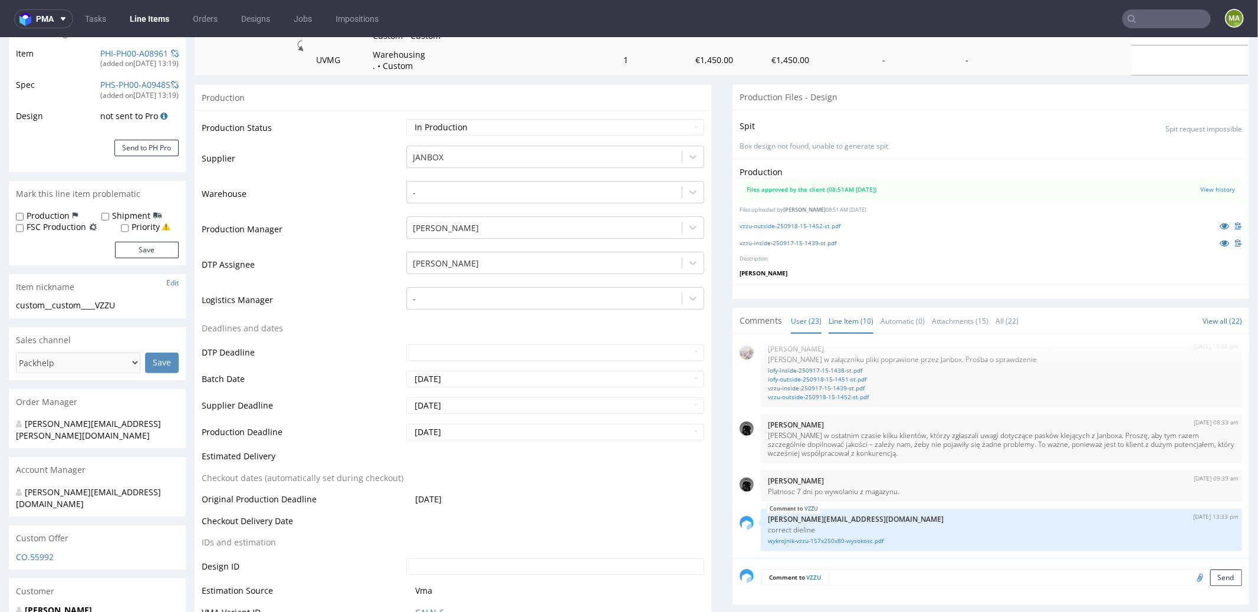
click at [831, 314] on link "Line Item (10)" at bounding box center [851, 320] width 45 height 25
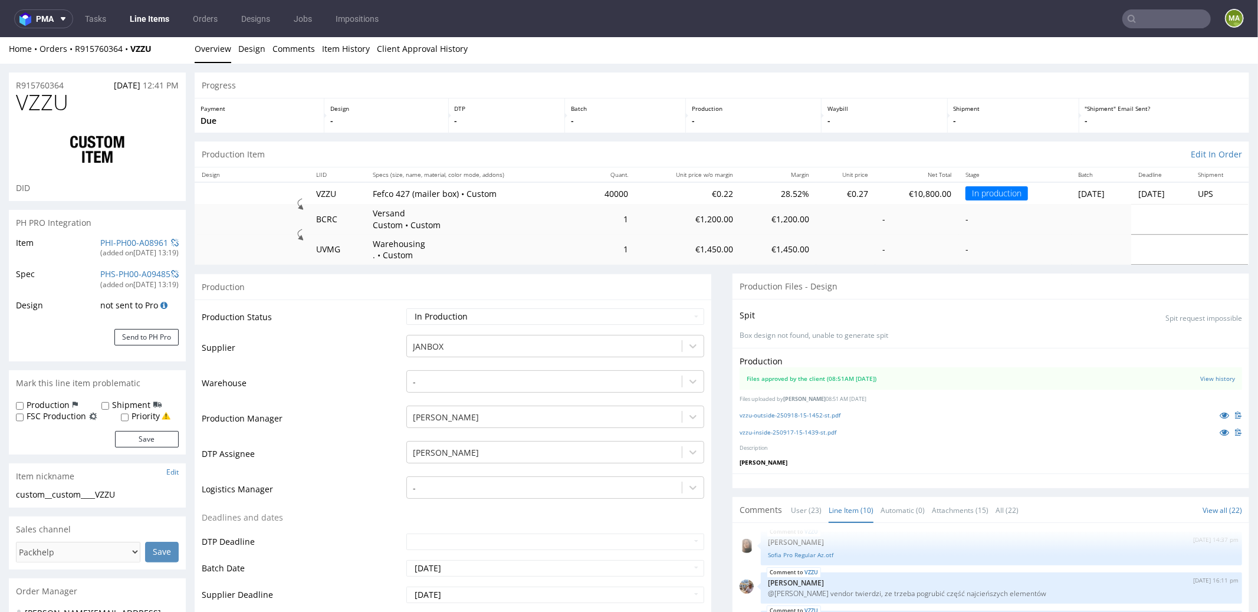
scroll to position [0, 0]
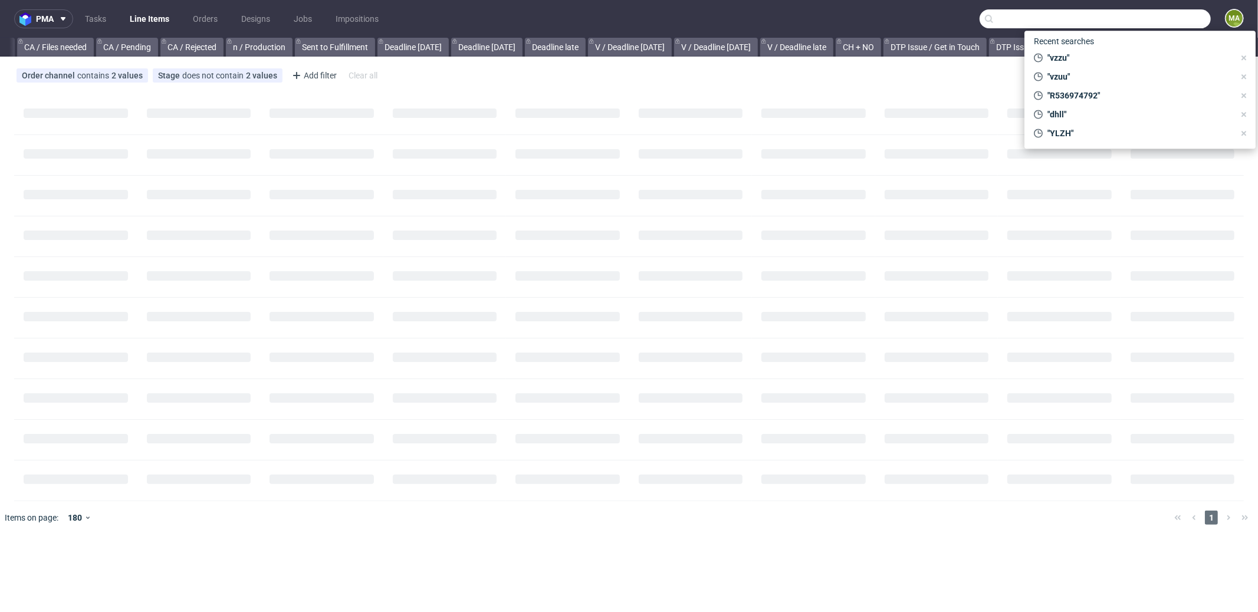
click at [1167, 25] on input "text" at bounding box center [1095, 18] width 231 height 19
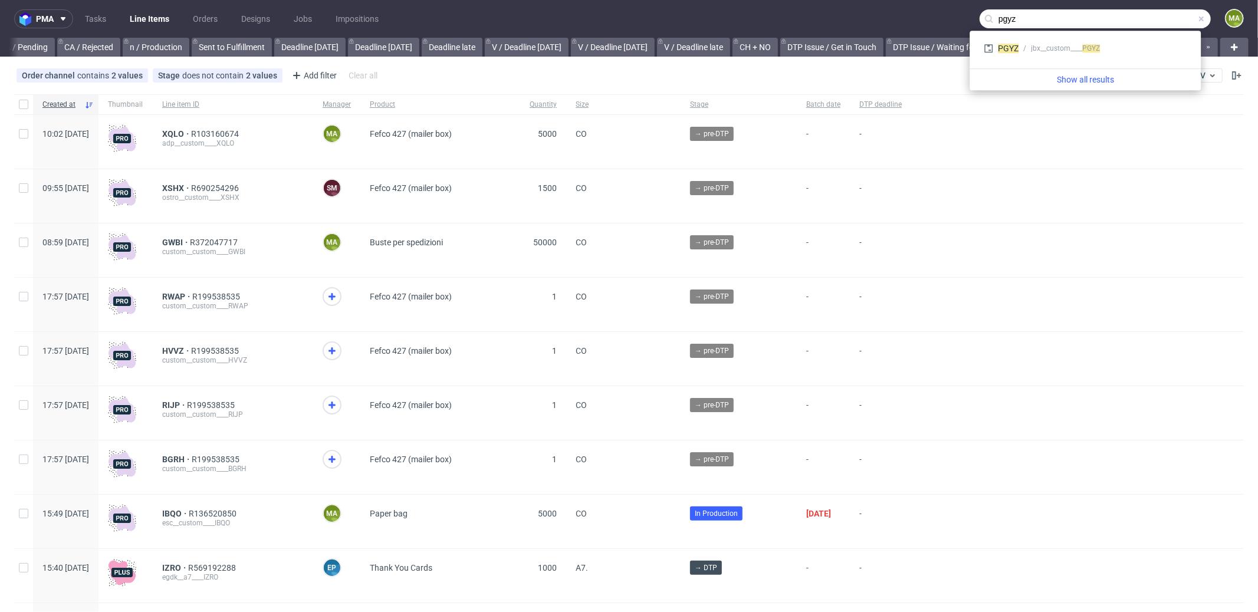
type input "pgyz"
click at [1046, 49] on div "jbx__custom____ PGYZ" at bounding box center [1065, 48] width 69 height 11
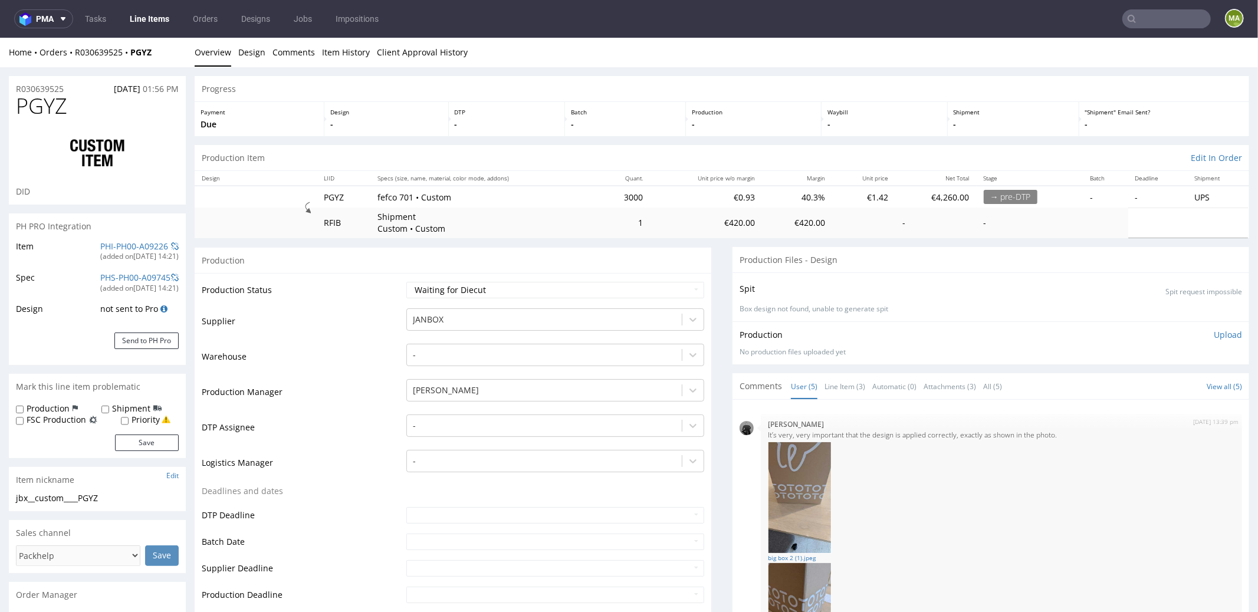
scroll to position [34, 0]
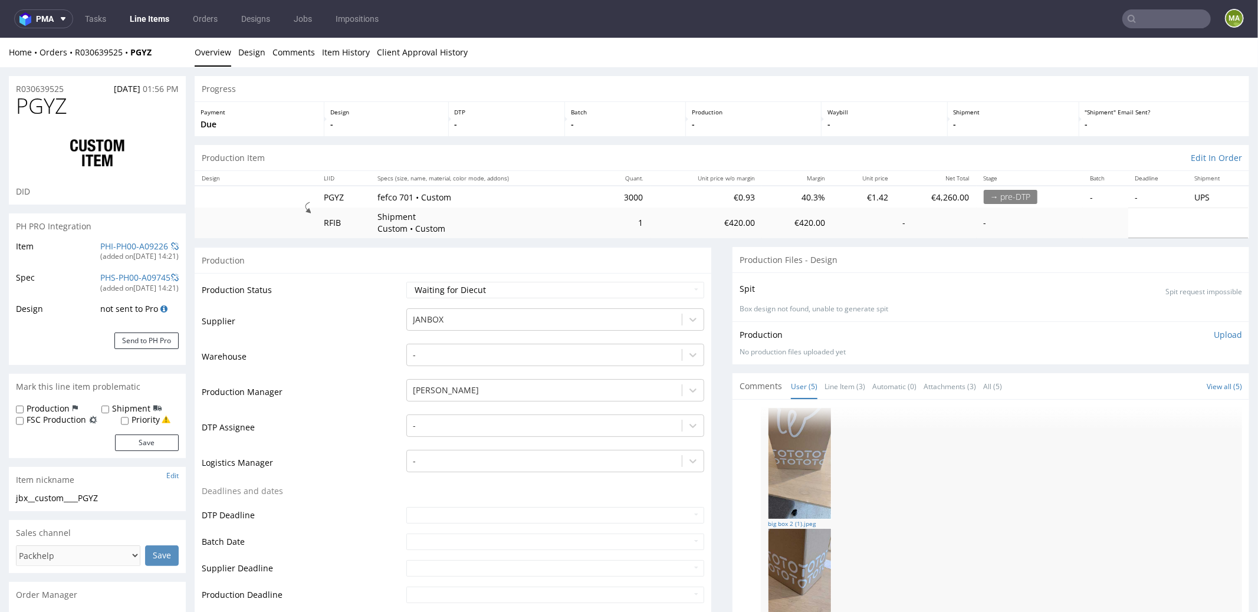
select select "in_progress"
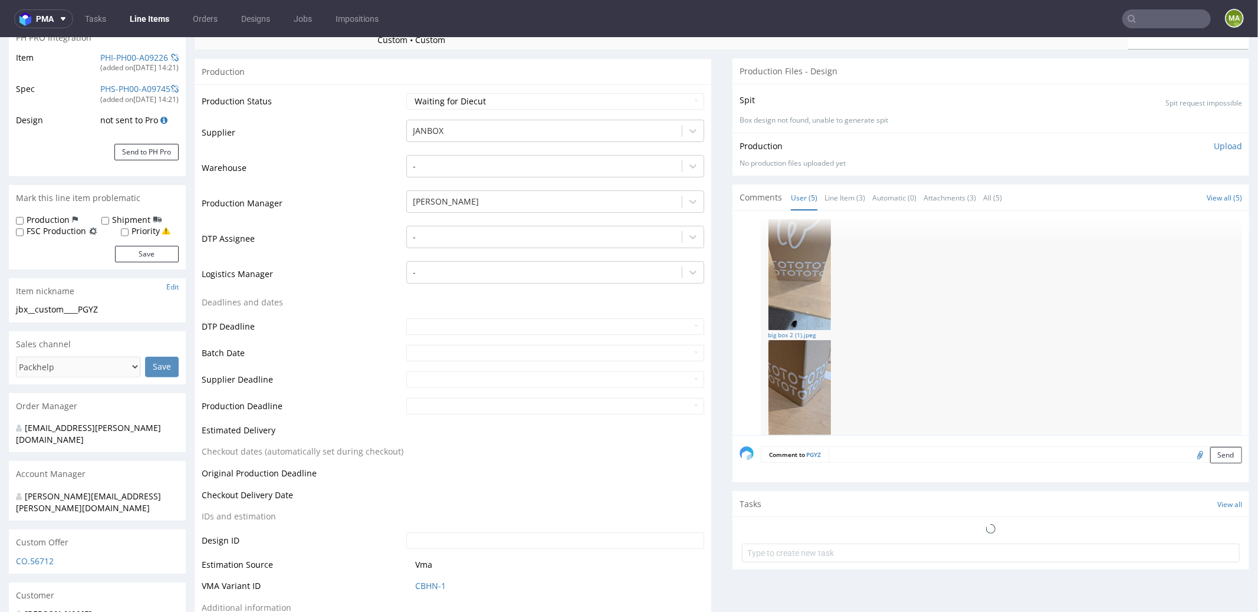
scroll to position [257, 0]
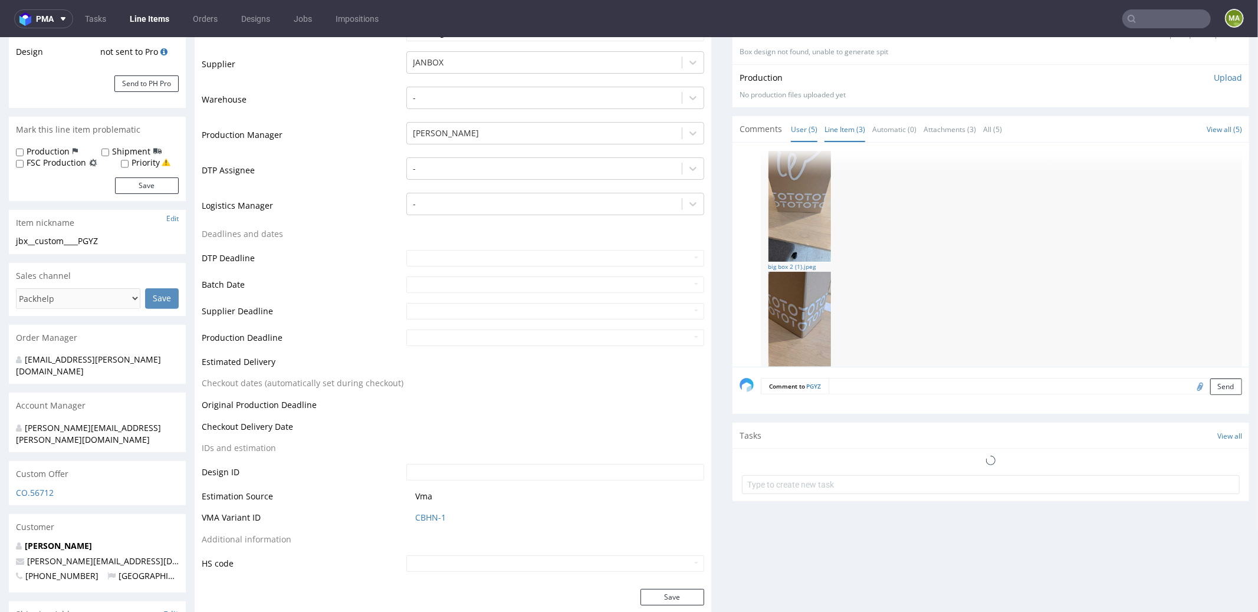
click at [831, 129] on link "Line Item (3)" at bounding box center [845, 128] width 41 height 25
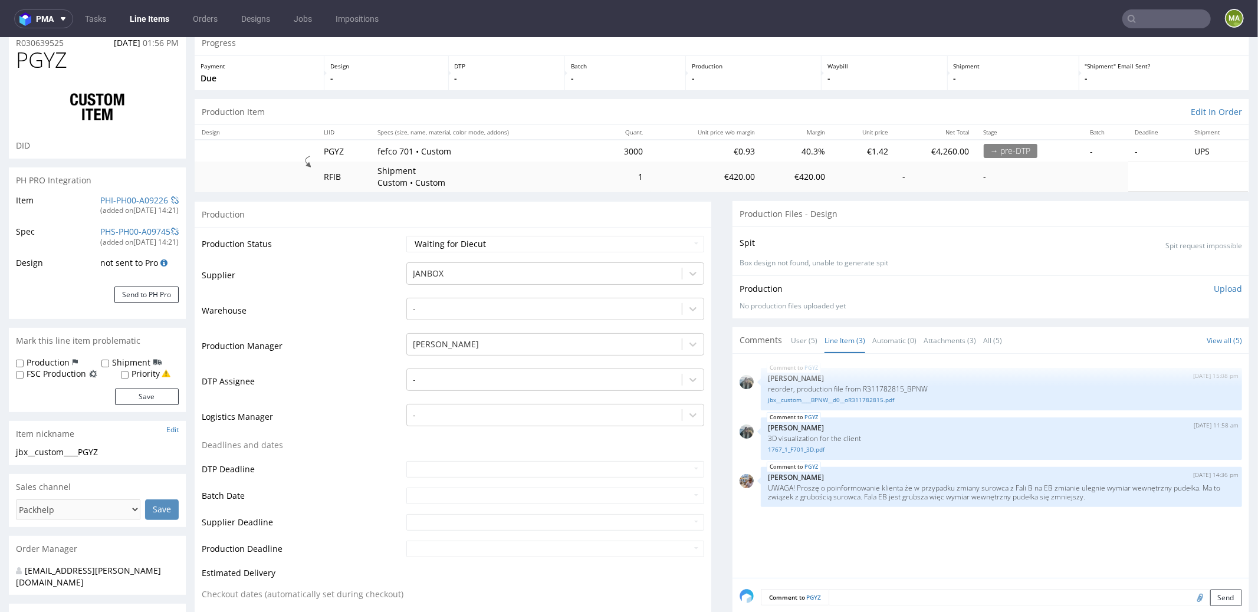
scroll to position [501, 0]
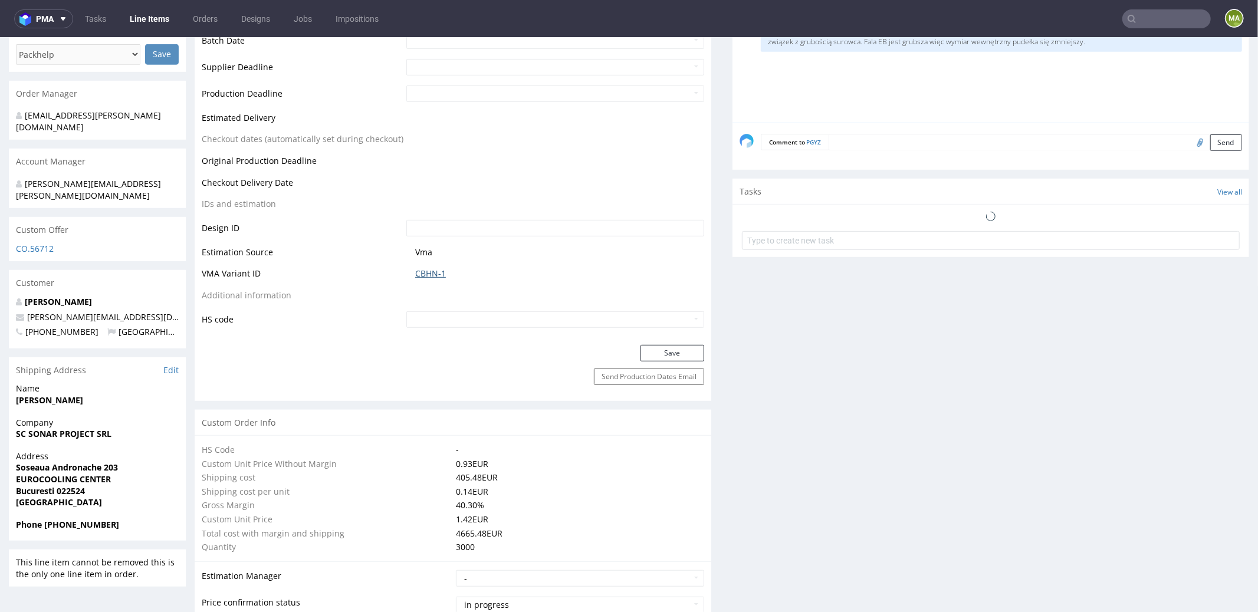
click at [431, 270] on link "CBHN-1" at bounding box center [430, 273] width 31 height 12
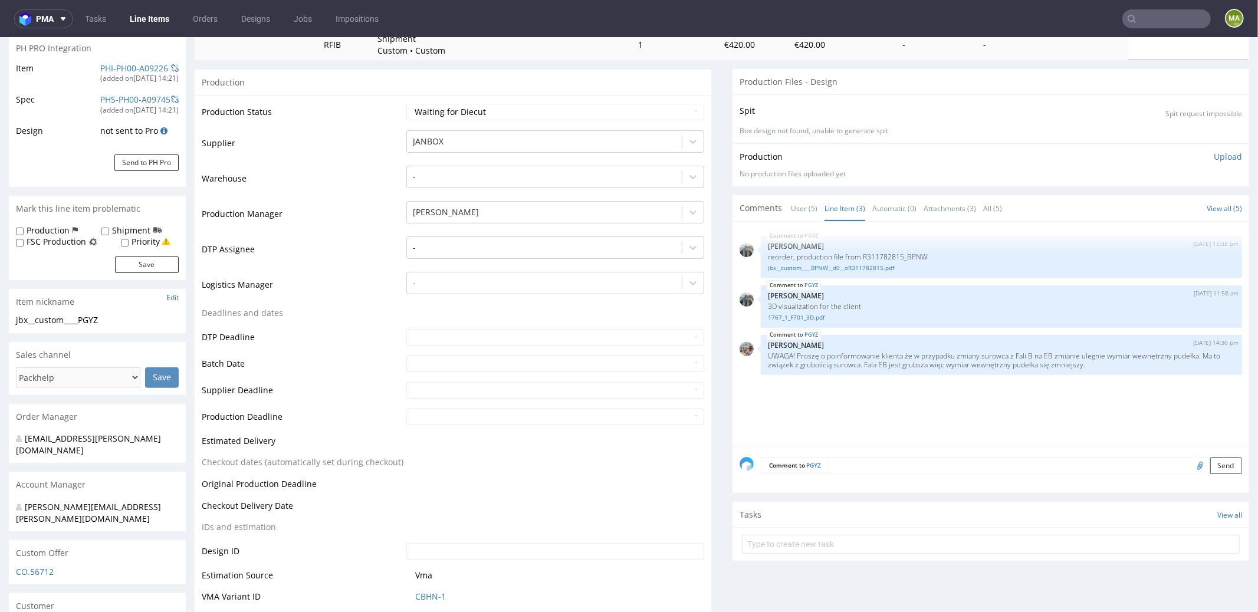
scroll to position [181, 0]
click at [872, 461] on textarea at bounding box center [1035, 462] width 413 height 17
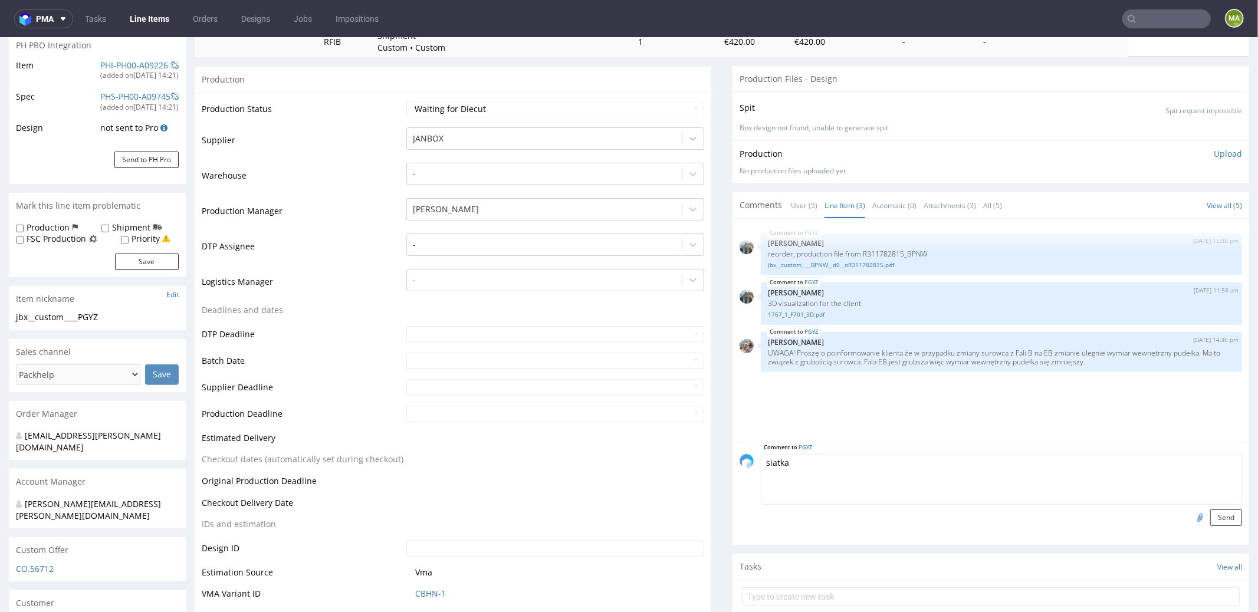
type textarea "siatka"
click at [1190, 513] on input "file" at bounding box center [1198, 516] width 17 height 15
type input "C:\fakepath\pgyz-wykrojnik.pdf-70x250x350.pdf"
click at [1210, 509] on button "Send" at bounding box center [1226, 517] width 32 height 17
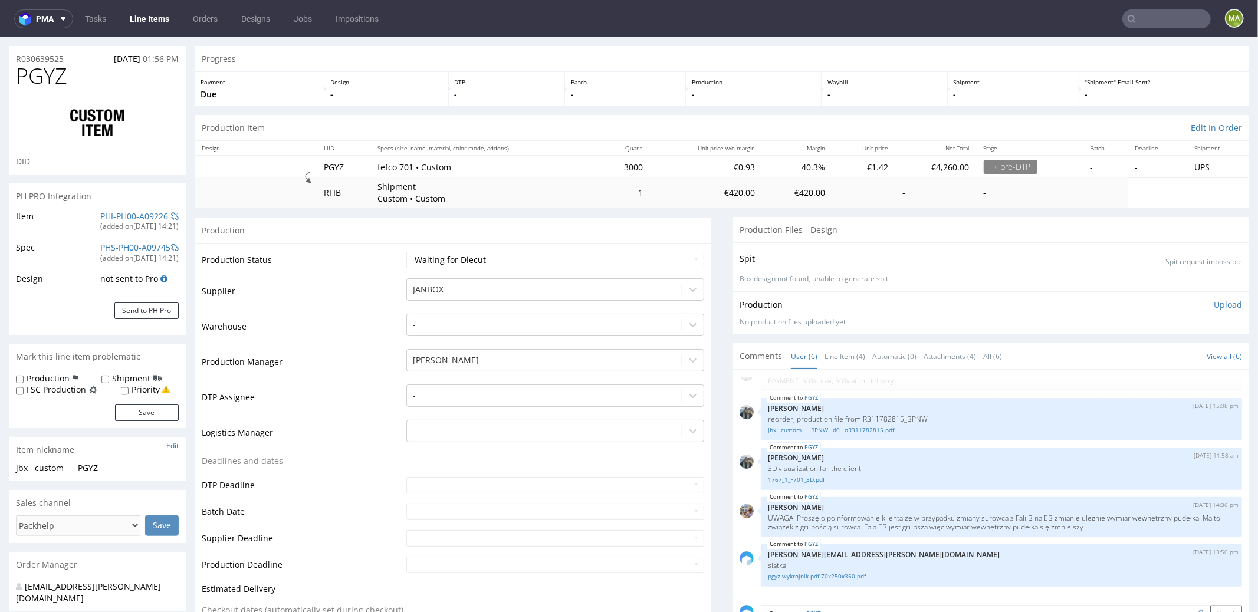
scroll to position [104, 0]
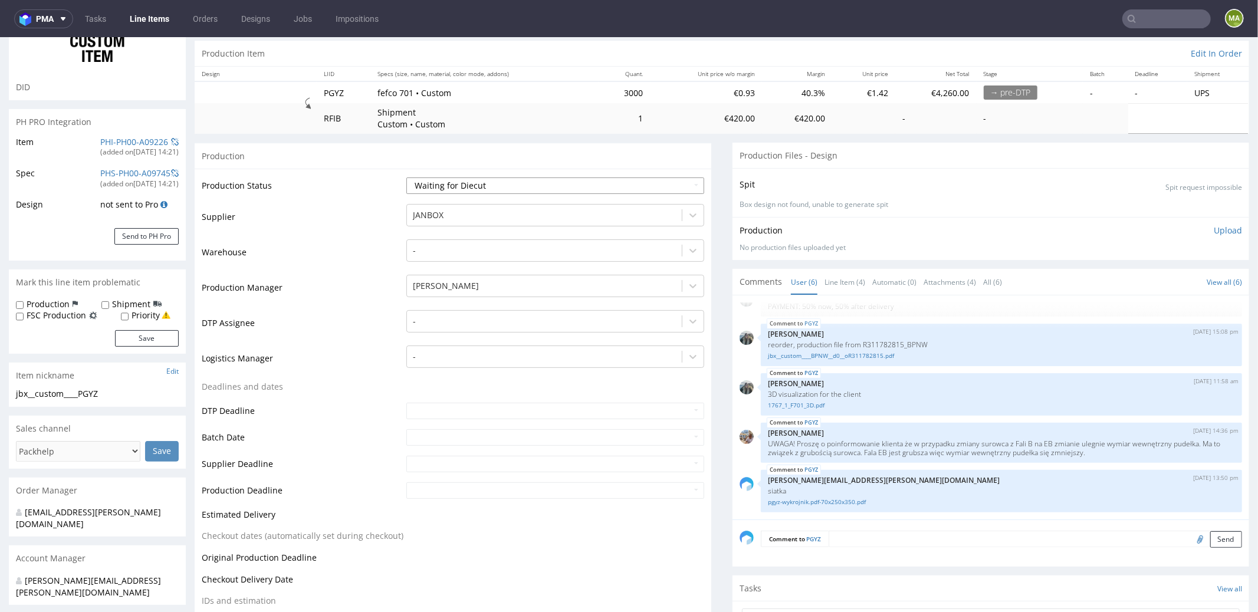
click at [463, 180] on select "Waiting for Artwork Waiting for Diecut Waiting for Mockup Waiting for DTP Waiti…" at bounding box center [555, 185] width 298 height 17
select select "dtp_waiting_for_check"
click at [406, 177] on select "Waiting for Artwork Waiting for Diecut Waiting for Mockup Waiting for DTP Waiti…" at bounding box center [555, 185] width 298 height 17
click at [340, 290] on td "Production Manager" at bounding box center [303, 290] width 202 height 35
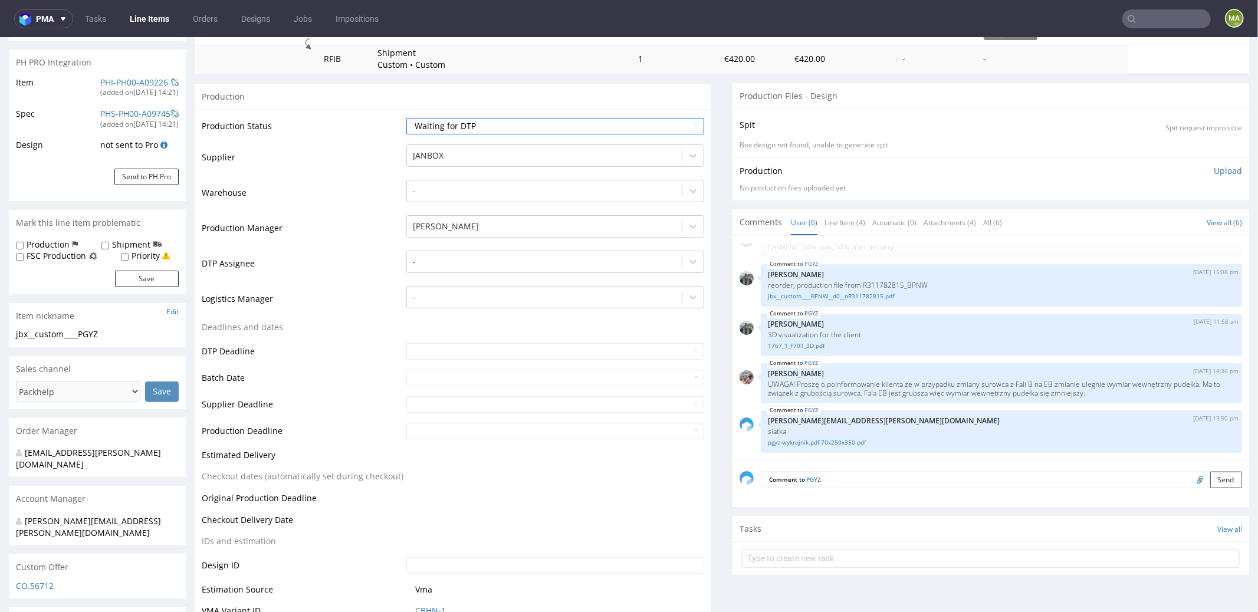
scroll to position [342, 0]
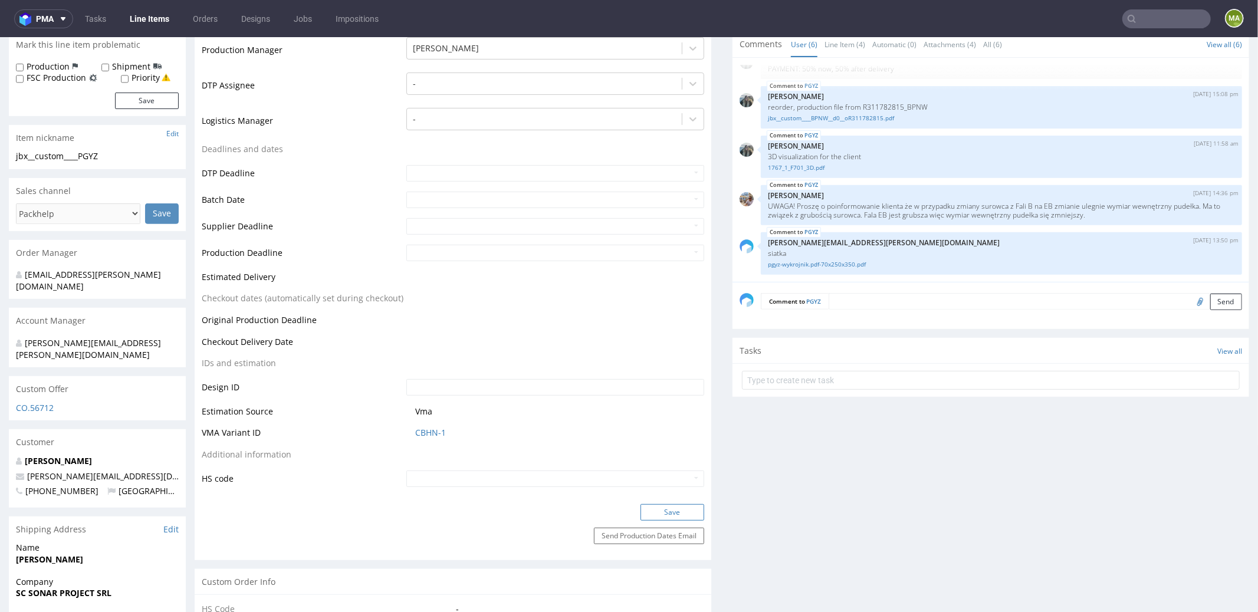
click at [687, 510] on button "Save" at bounding box center [673, 512] width 64 height 17
select select "in_progress"
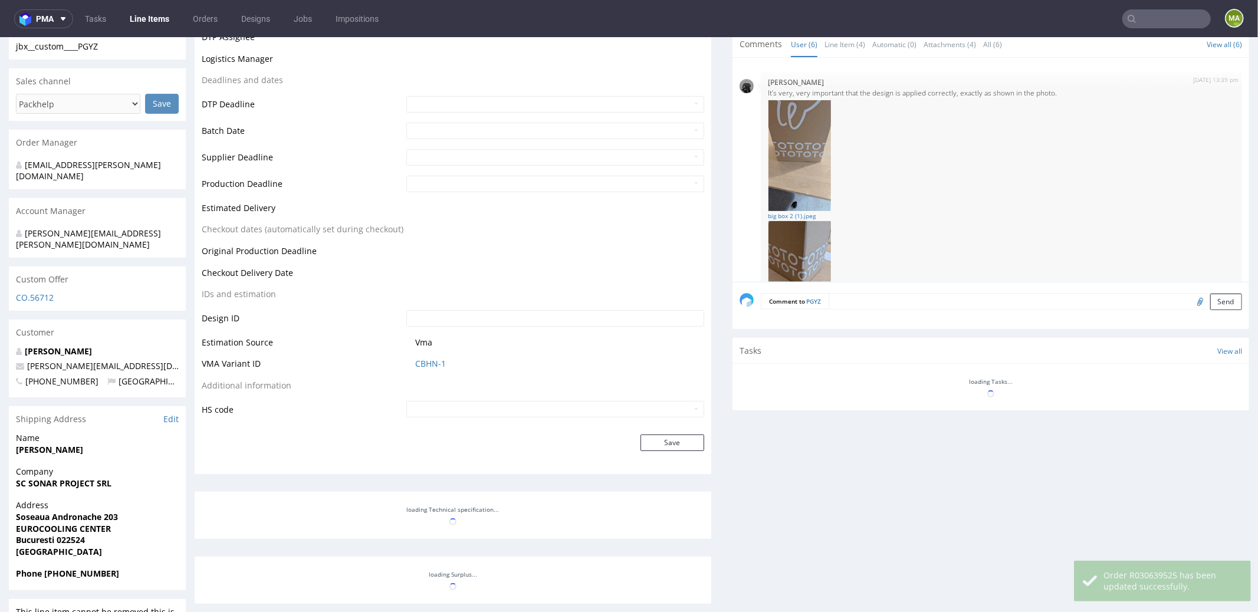
scroll to position [308, 0]
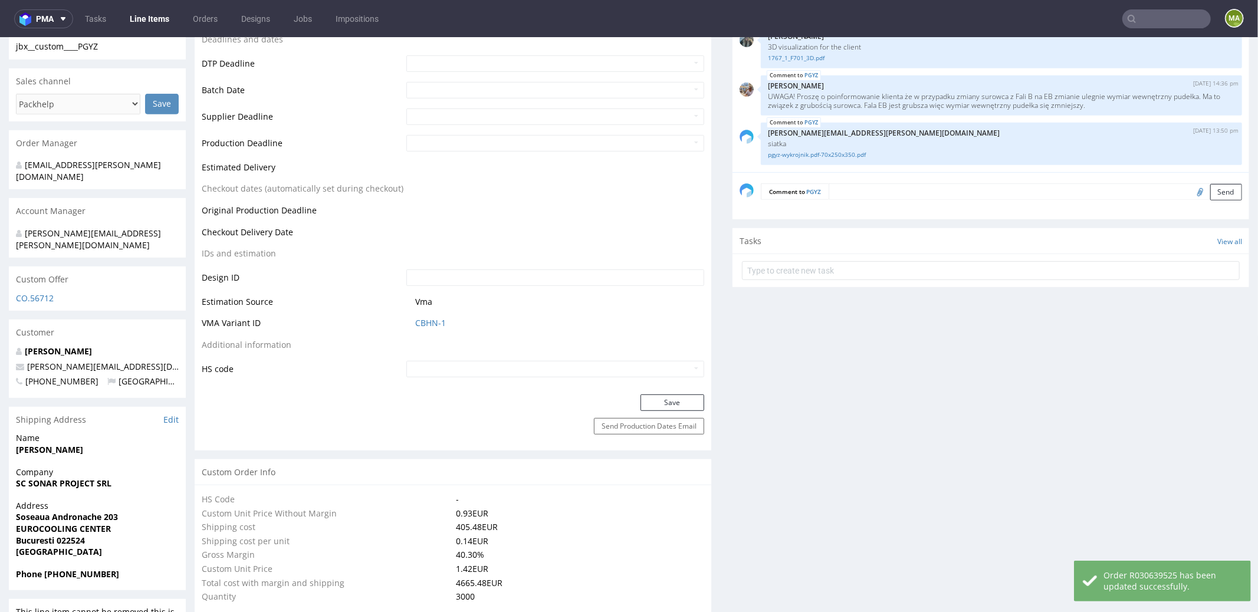
select select "in_progress"
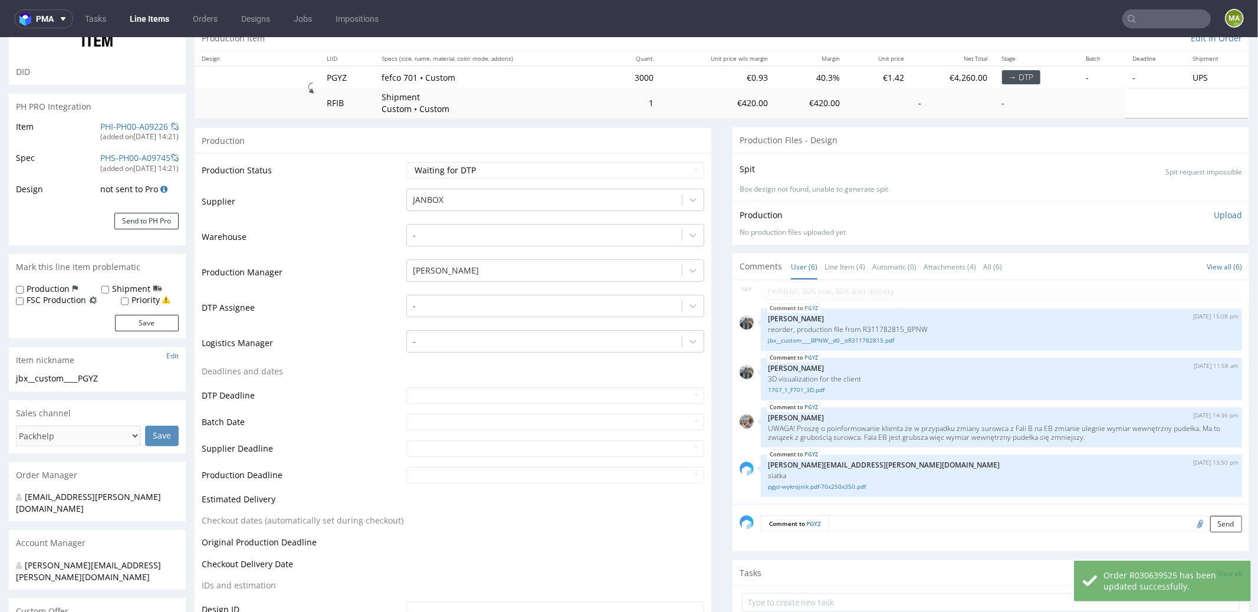
scroll to position [0, 0]
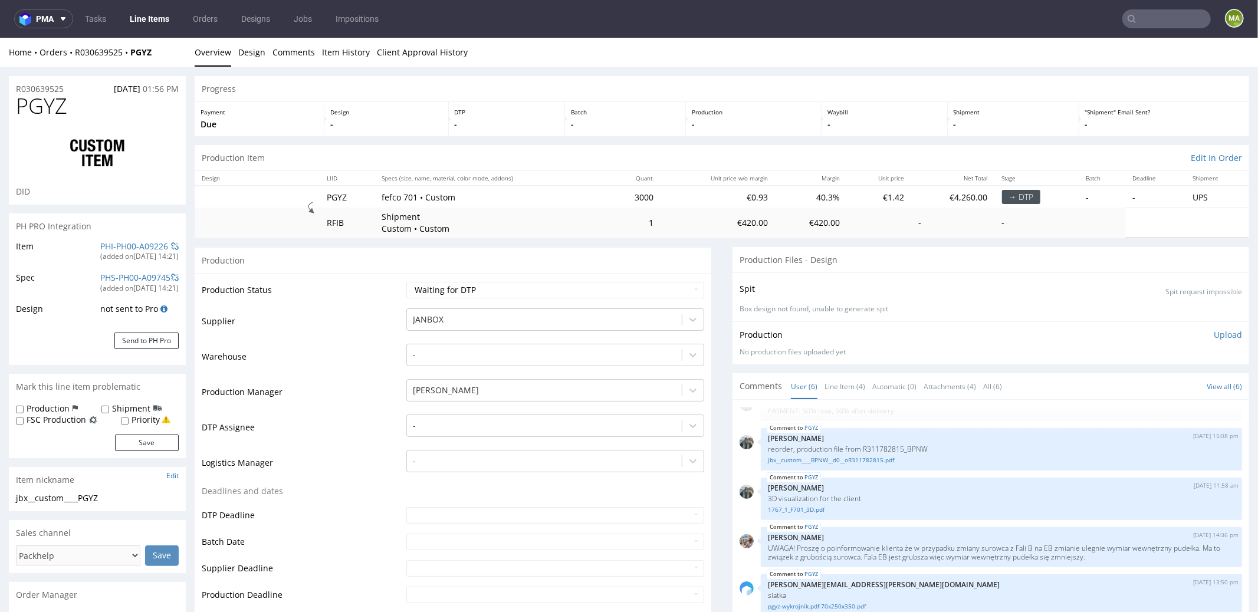
click at [49, 94] on span "PGYZ" at bounding box center [41, 106] width 51 height 24
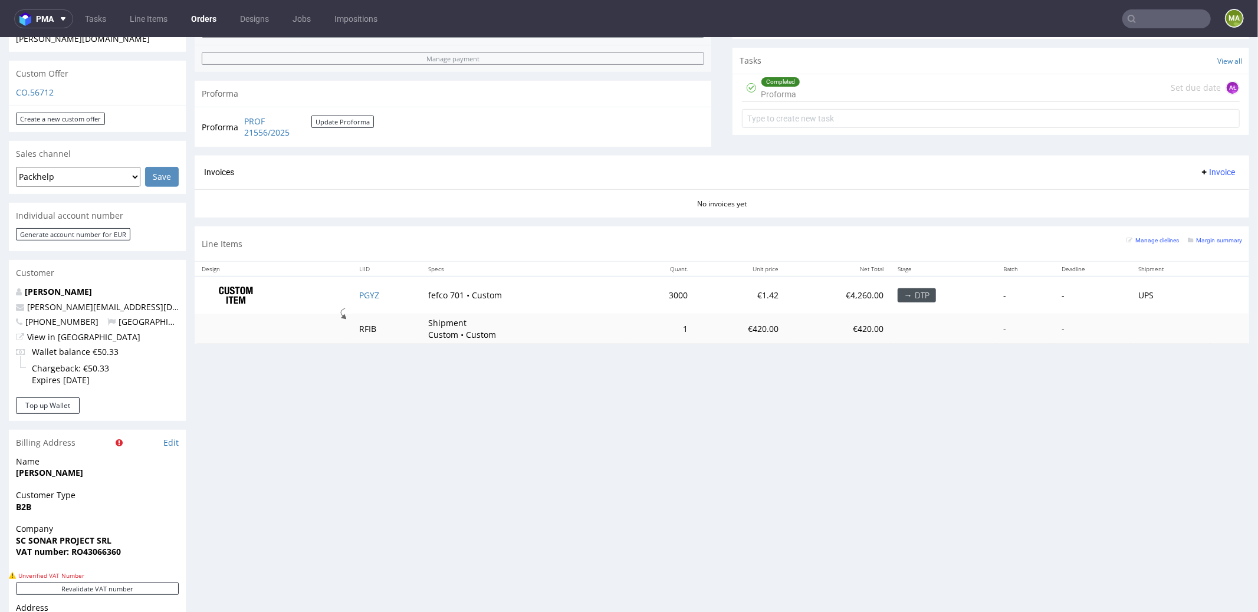
scroll to position [288, 0]
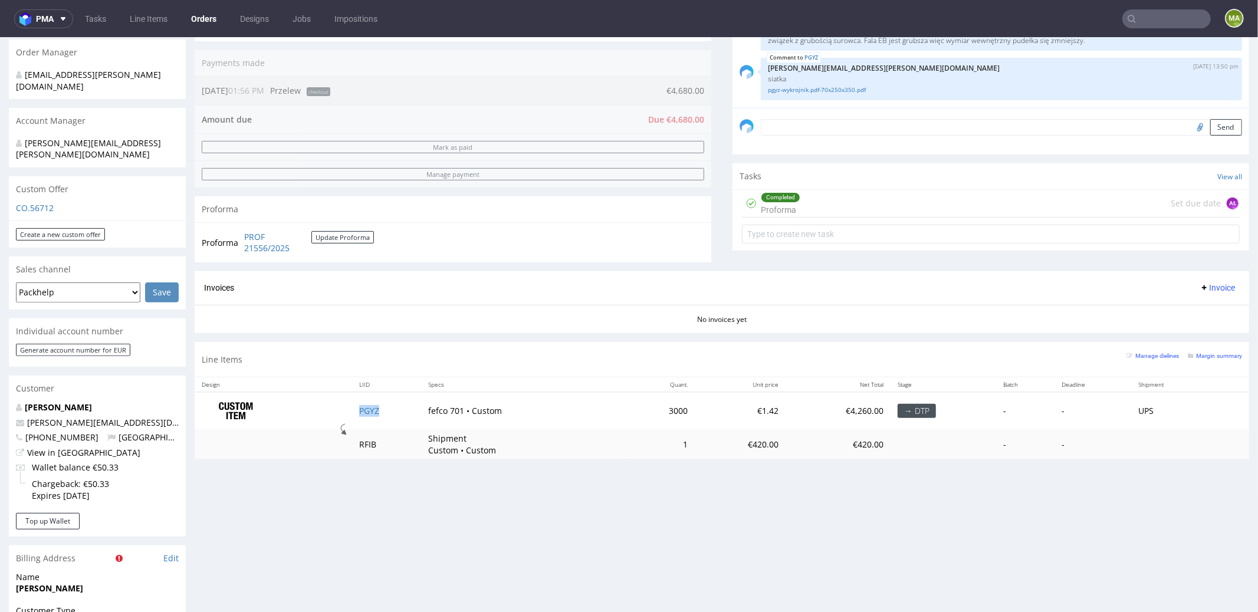
click at [362, 412] on td "PGYZ" at bounding box center [386, 410] width 69 height 37
click at [364, 409] on link "PGYZ" at bounding box center [369, 410] width 20 height 11
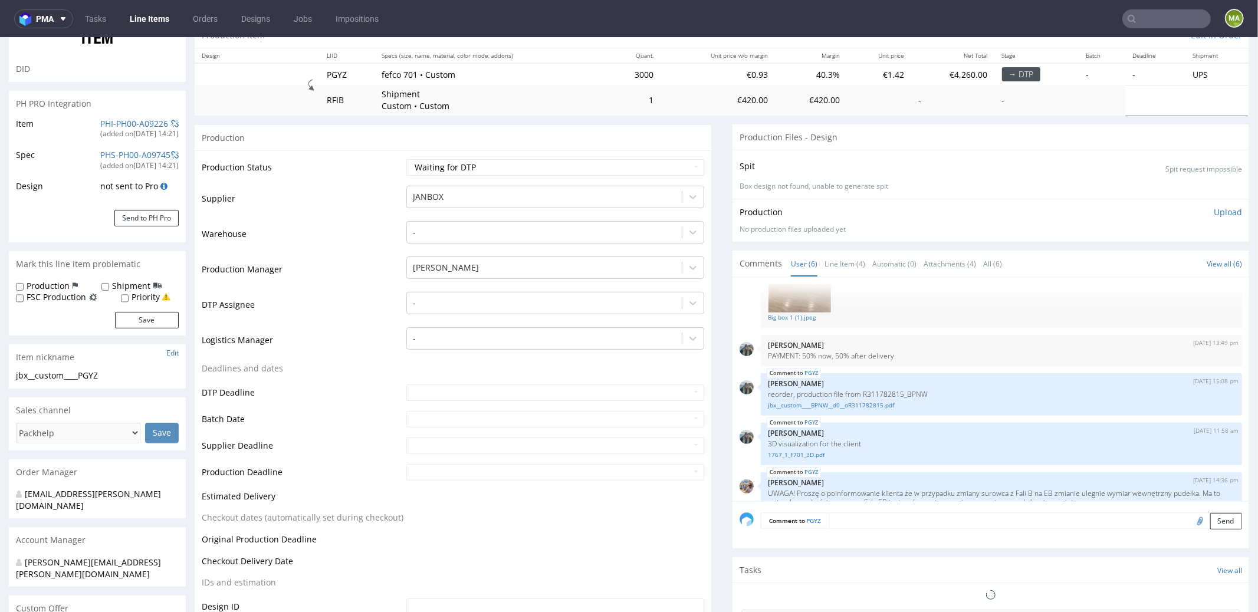
scroll to position [278, 0]
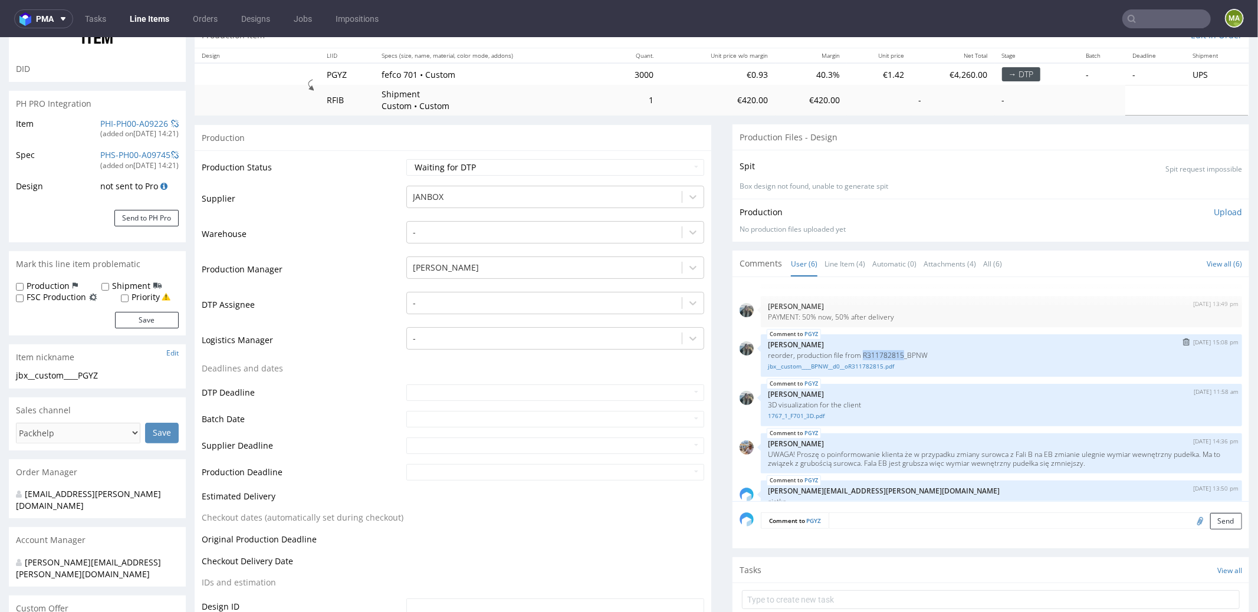
drag, startPoint x: 852, startPoint y: 350, endPoint x: 891, endPoint y: 352, distance: 38.4
click at [891, 352] on p "reorder, production file from R311782815_BPNW" at bounding box center [1001, 354] width 467 height 9
copy p "R311782815"
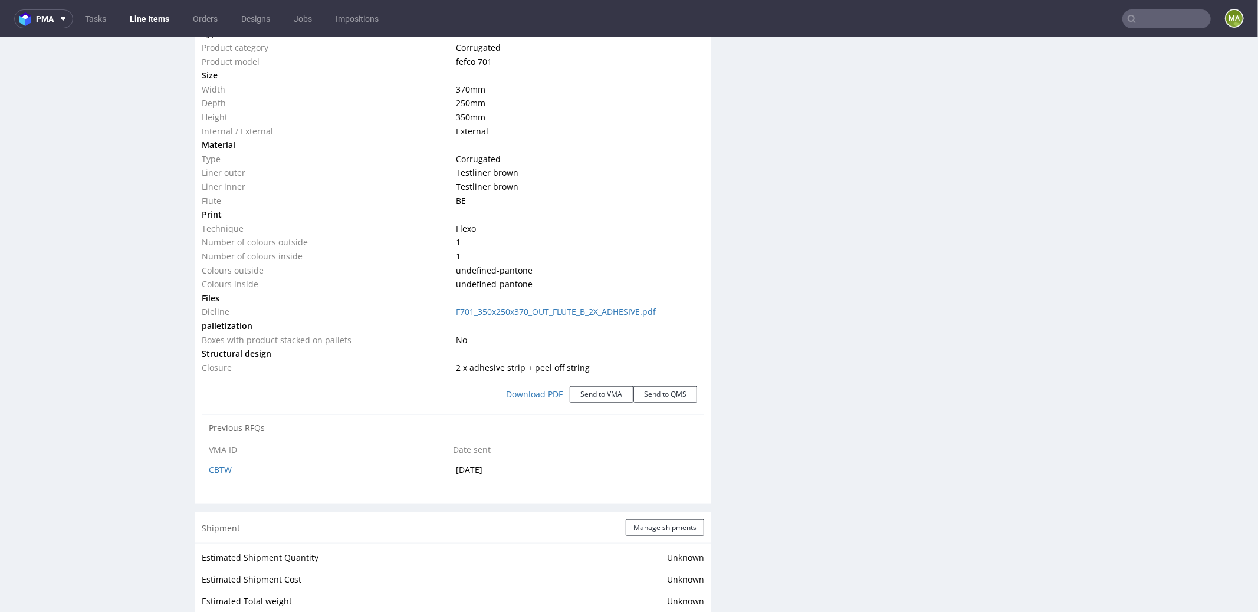
scroll to position [1077, 0]
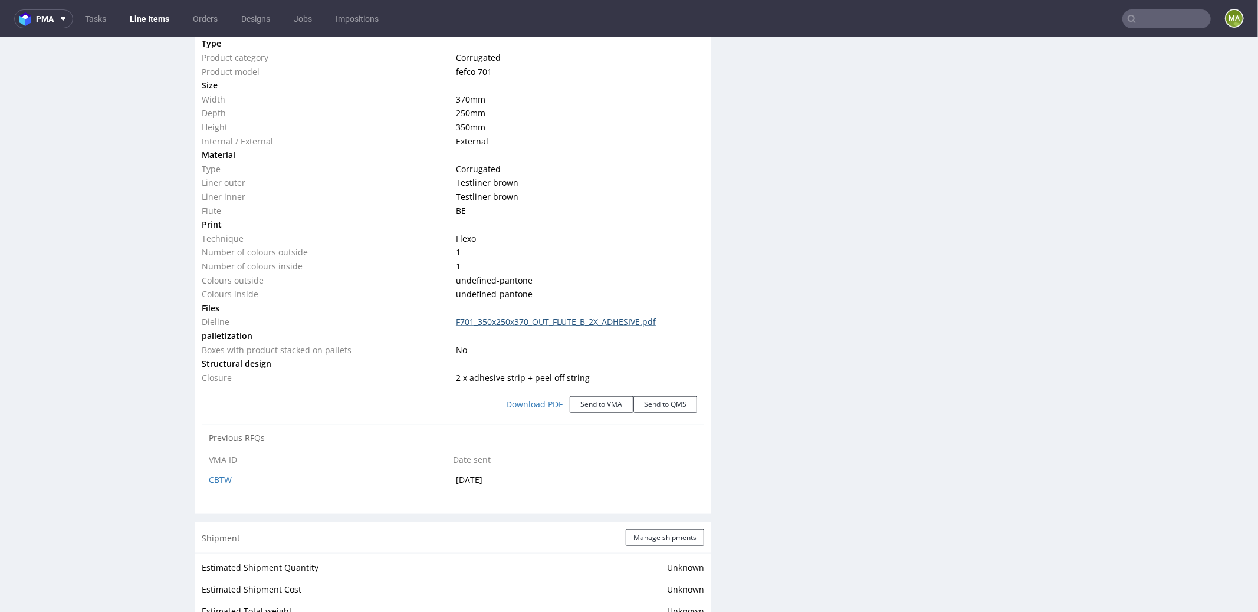
click at [596, 318] on link "F701_350x250x370_OUT_FLUTE_B_2X_ADHESIVE.pdf" at bounding box center [556, 321] width 200 height 11
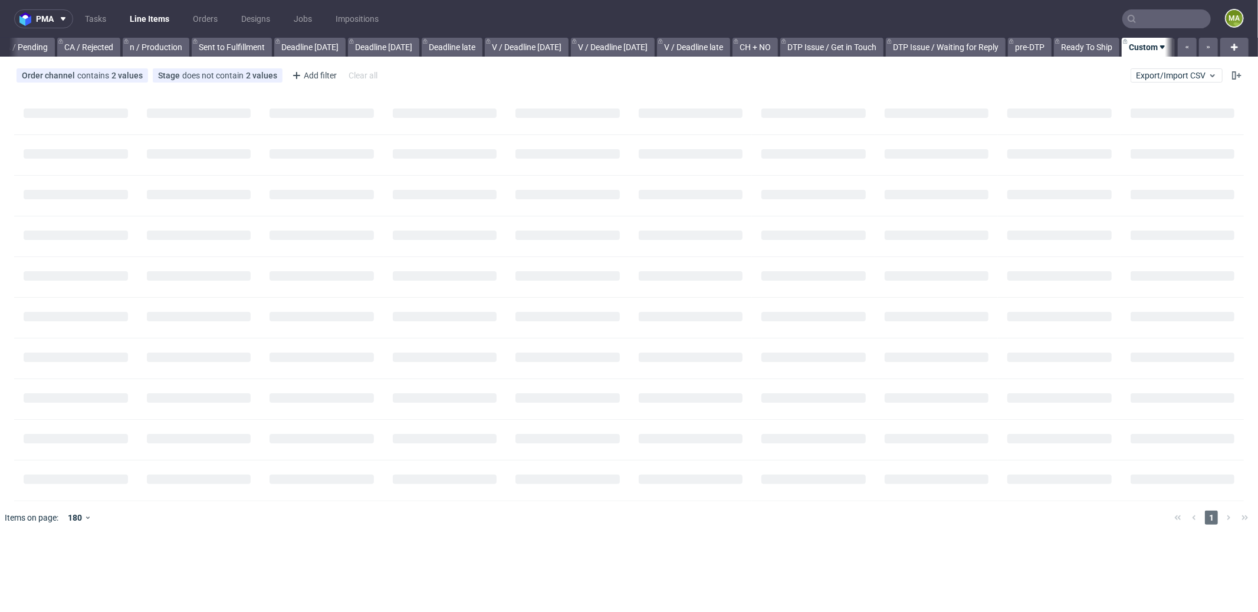
scroll to position [0, 1009]
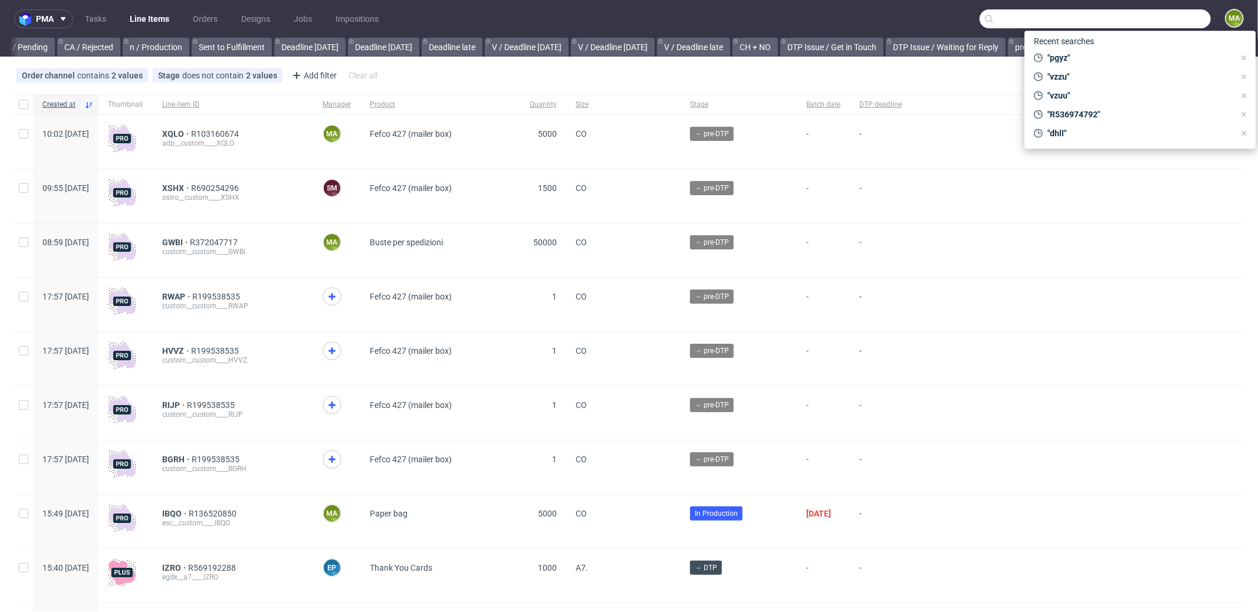
click at [1160, 25] on input "text" at bounding box center [1095, 18] width 231 height 19
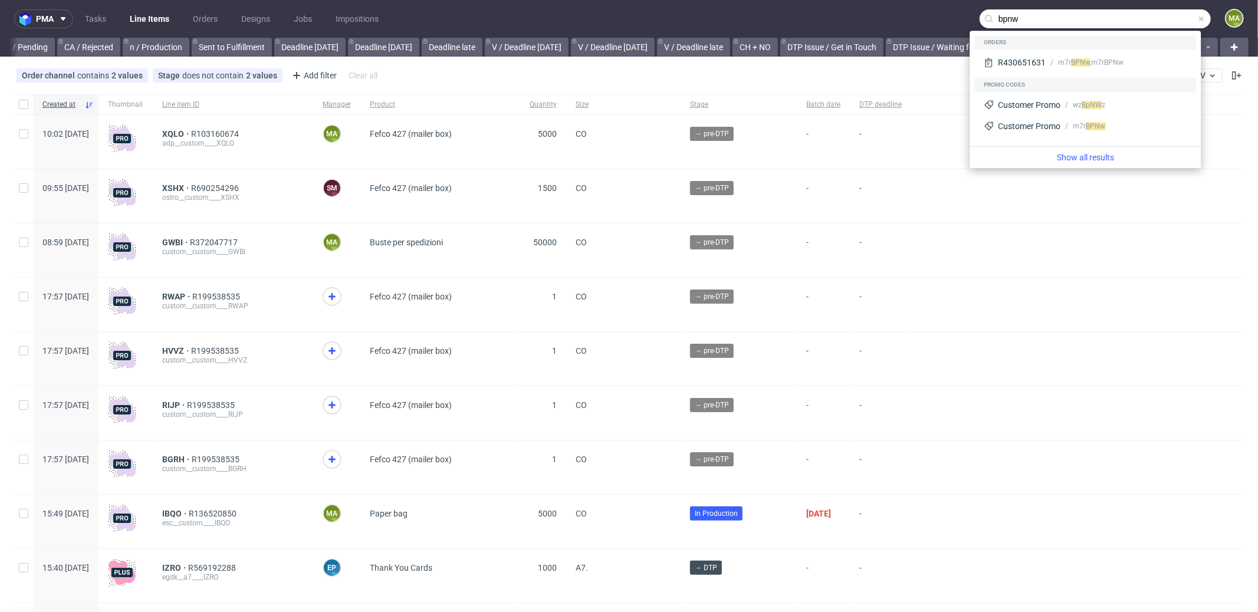
click at [1022, 13] on input "bpnw" at bounding box center [1095, 18] width 231 height 19
click at [1021, 13] on input "bpnw" at bounding box center [1095, 18] width 231 height 19
paste input "R311782815"
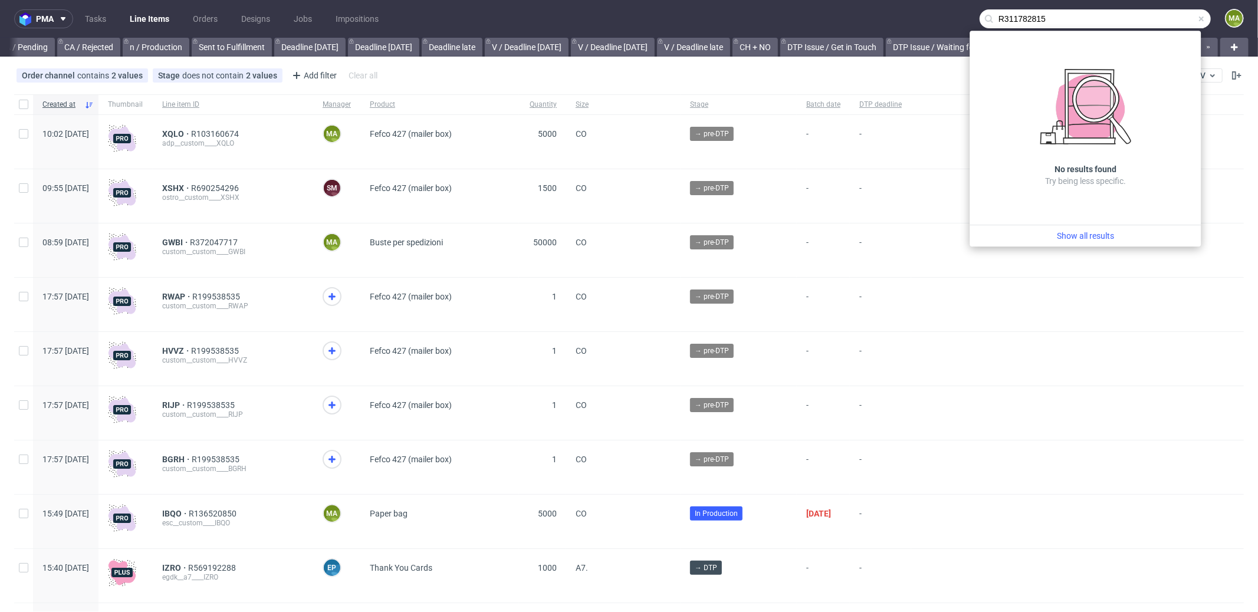
type input "R311782815"
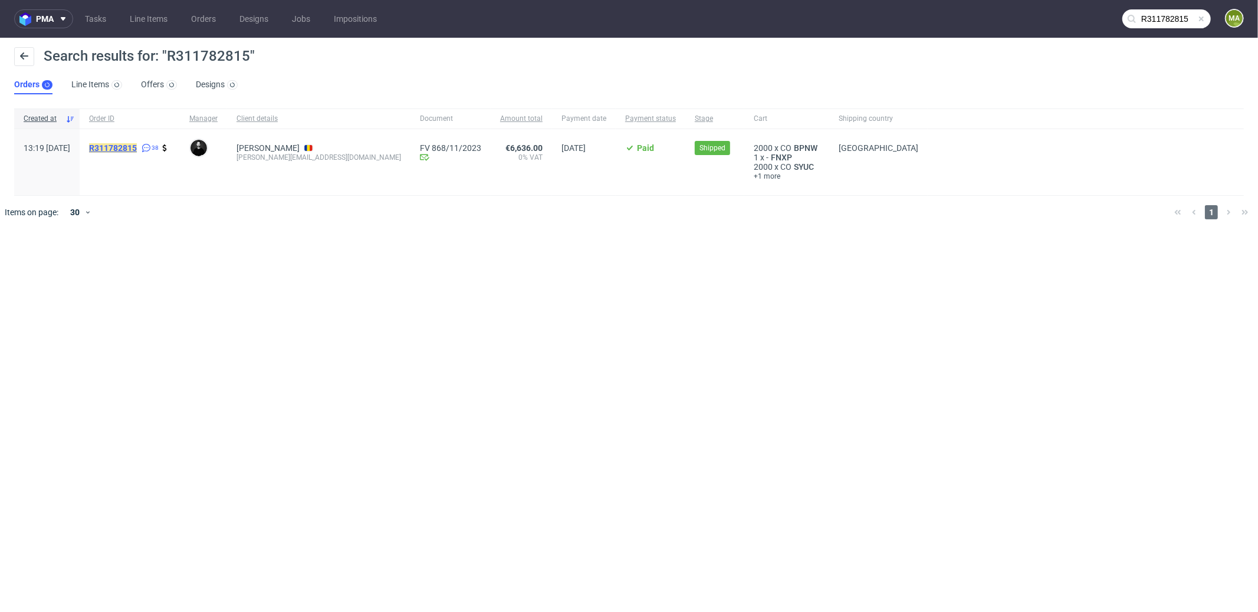
click at [137, 147] on mark "R311782815" at bounding box center [113, 147] width 48 height 9
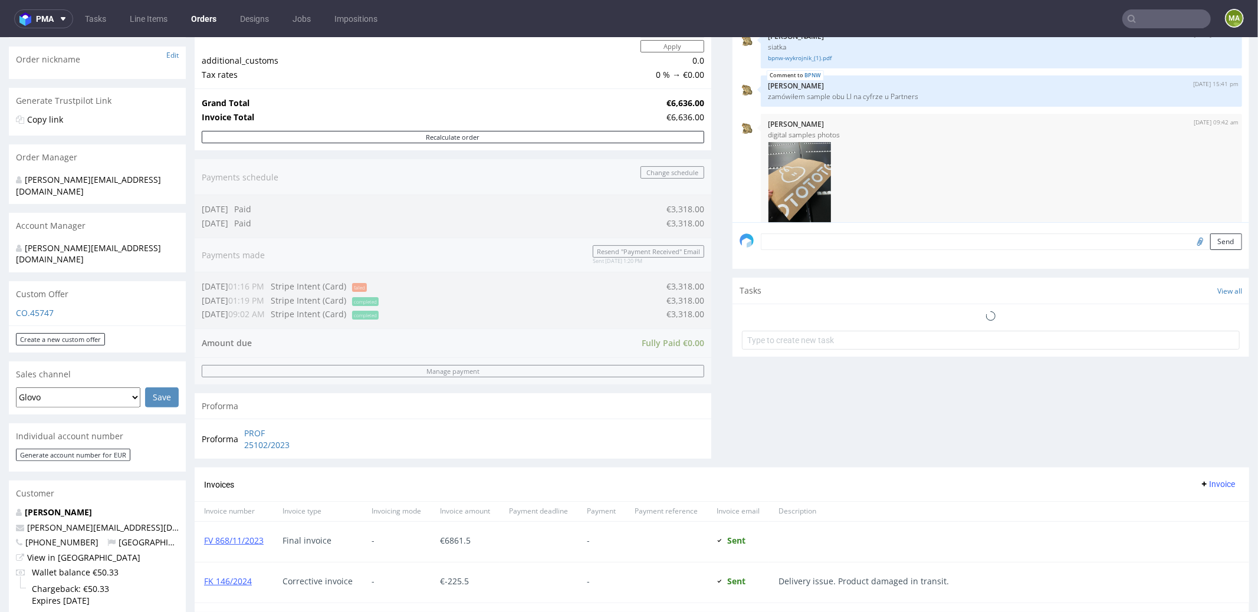
scroll to position [612, 0]
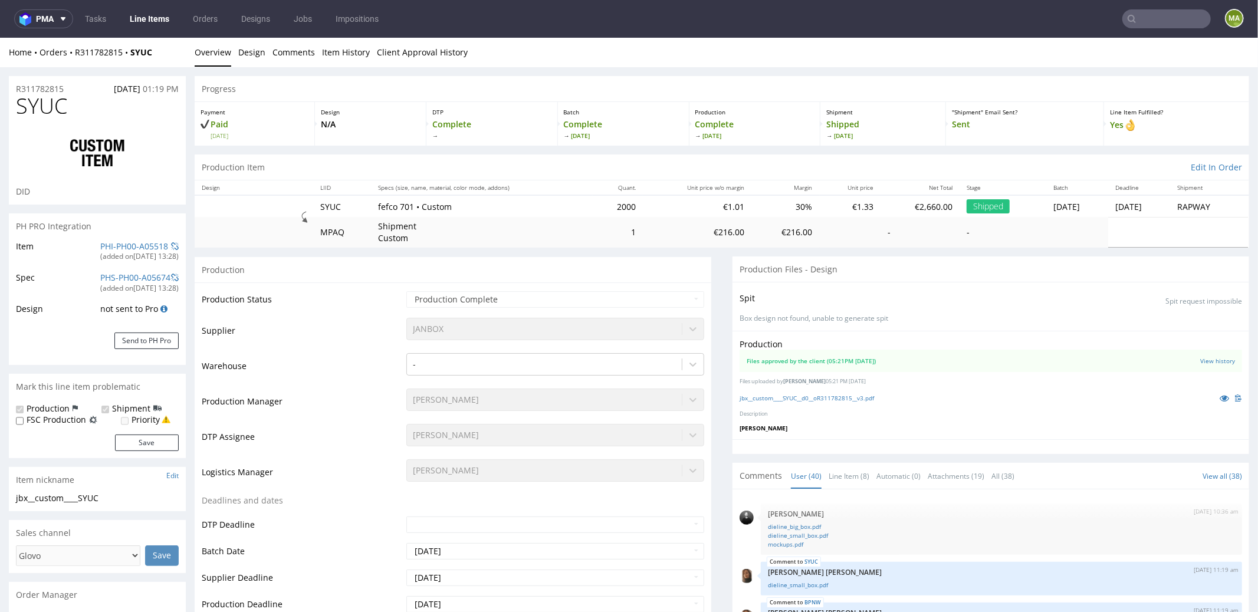
select select "in_progress"
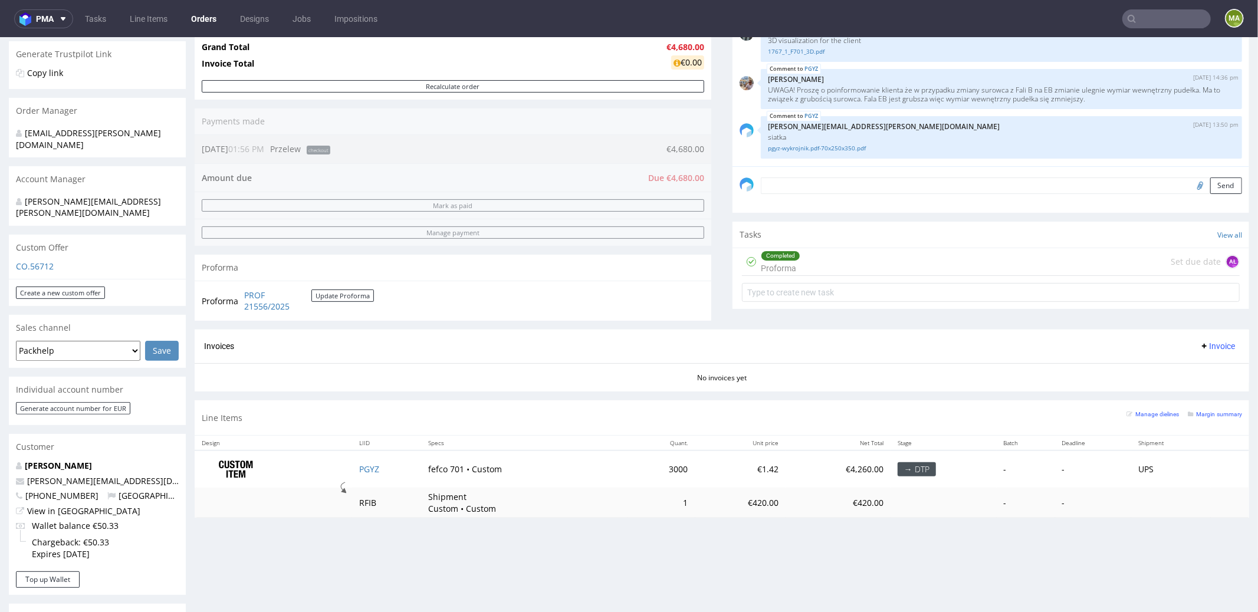
scroll to position [458, 0]
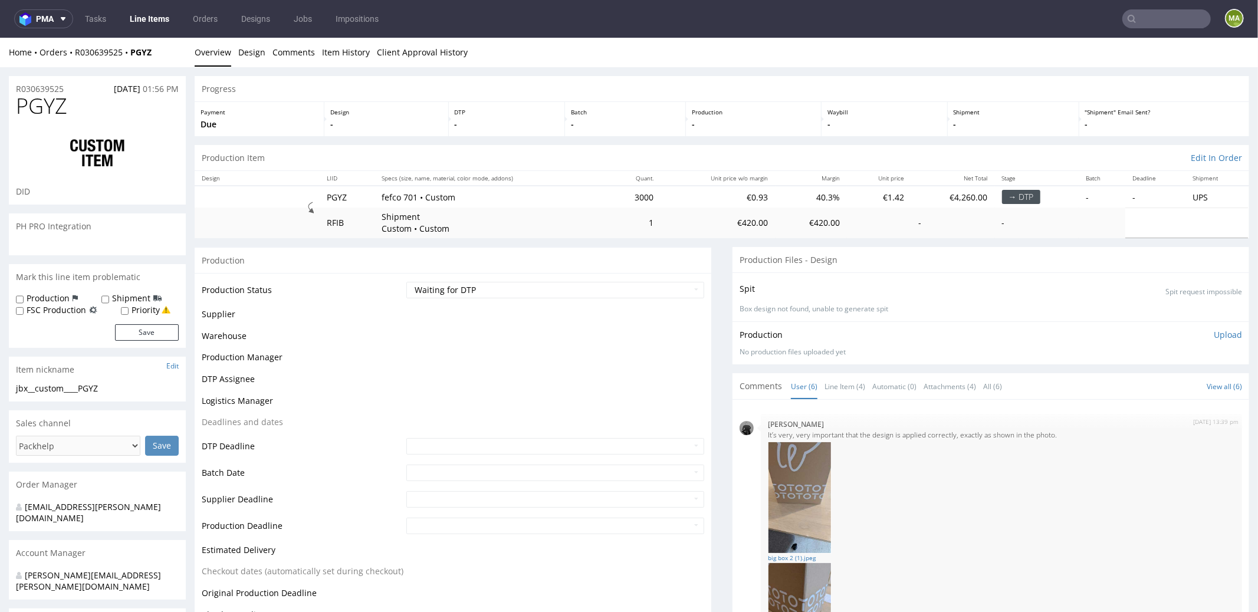
select select "in_progress"
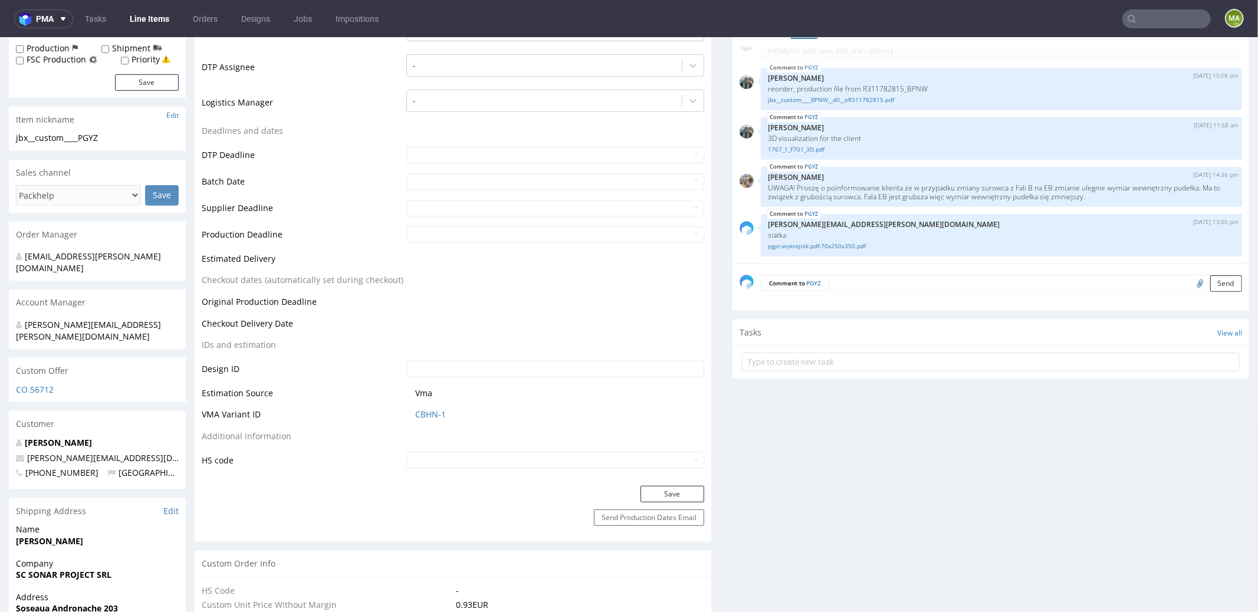
scroll to position [221, 0]
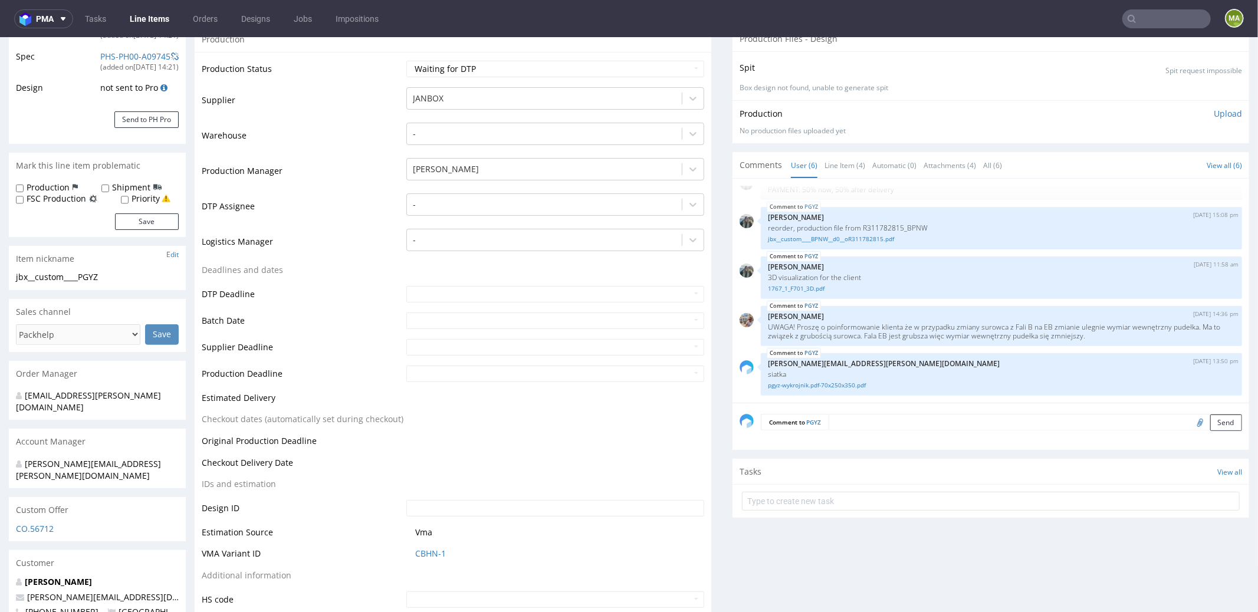
click at [1144, 19] on input "text" at bounding box center [1166, 18] width 88 height 19
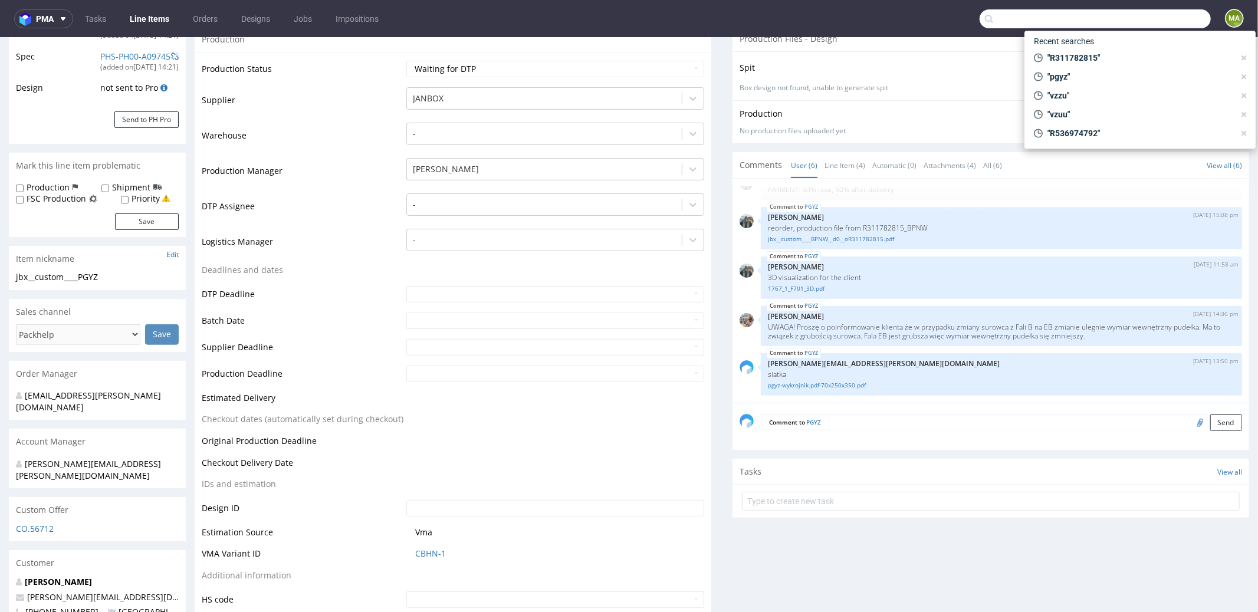
paste input "R655381107"
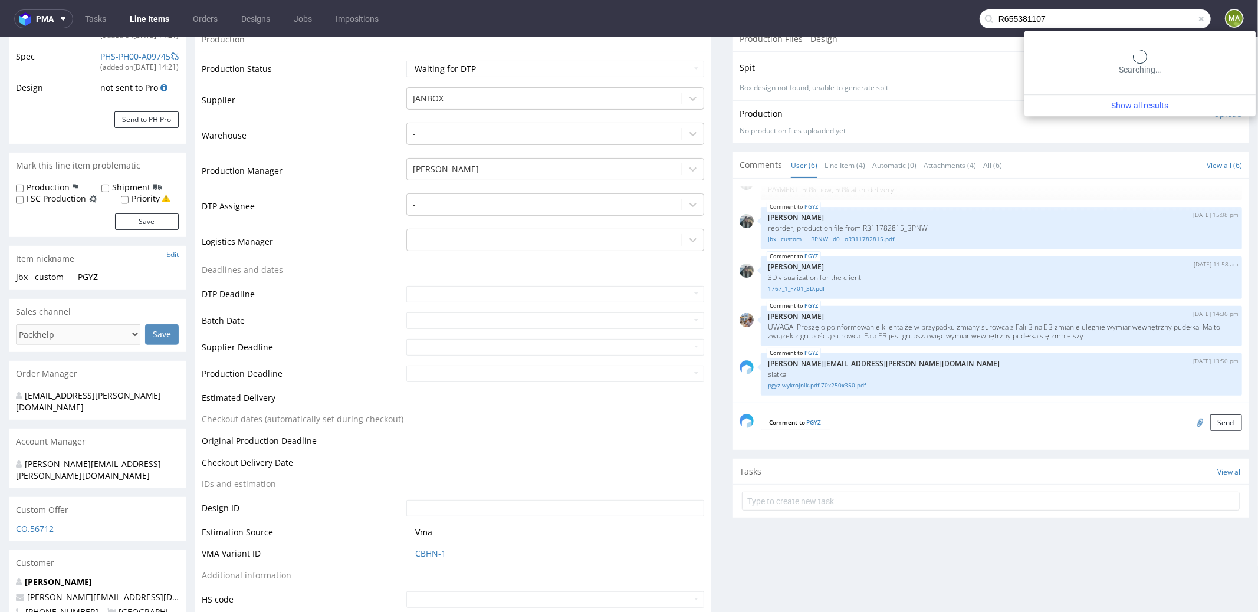
type input "R655381107"
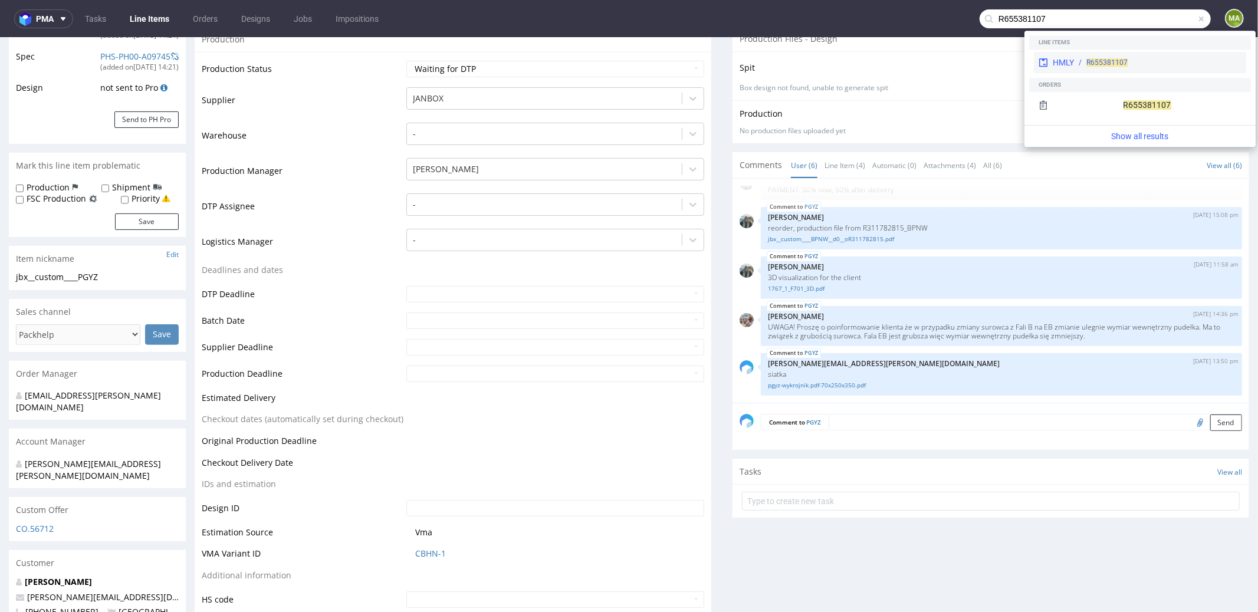
click at [1115, 65] on span "R655381107" at bounding box center [1106, 62] width 41 height 8
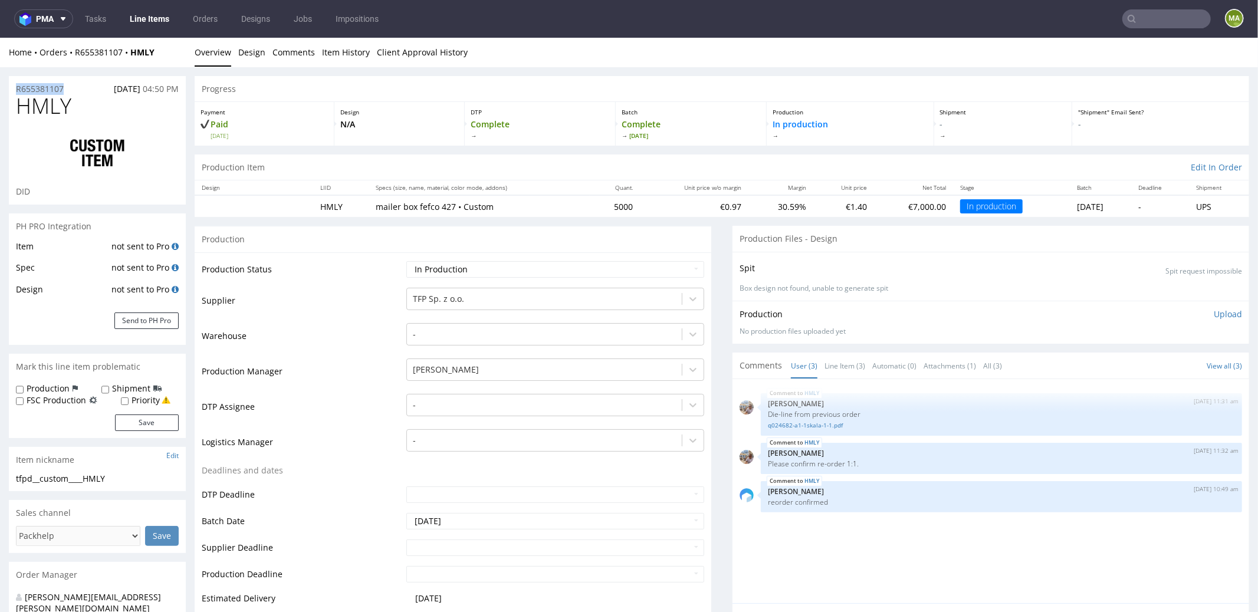
drag, startPoint x: 72, startPoint y: 87, endPoint x: 0, endPoint y: 81, distance: 72.2
copy p "R655381107"
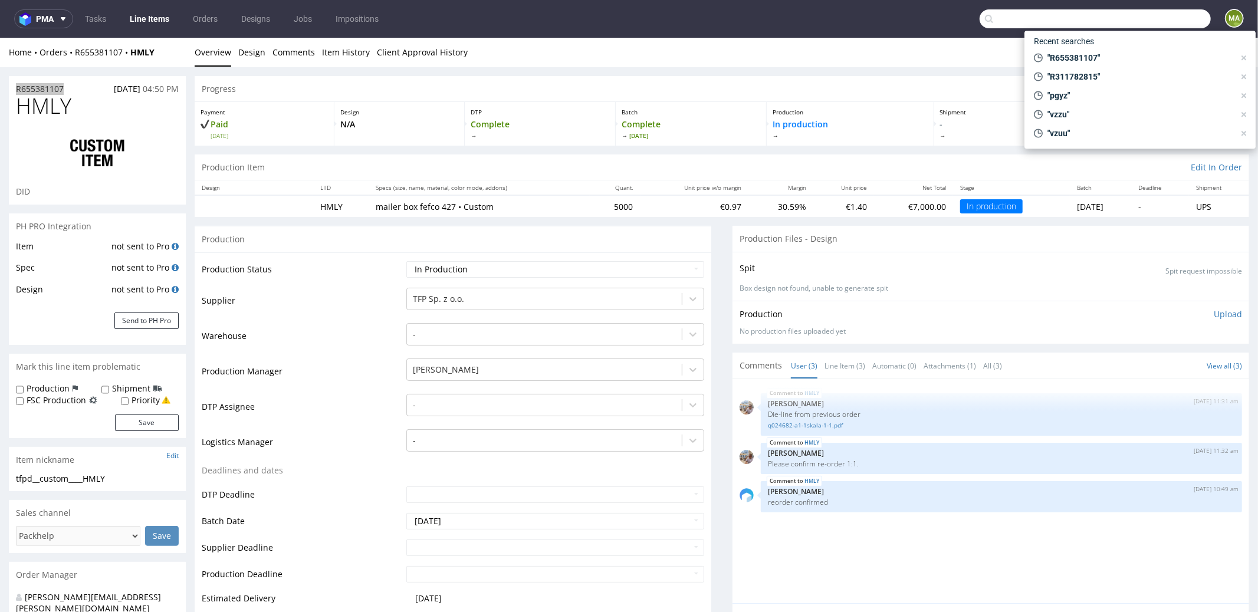
click at [1145, 15] on input "text" at bounding box center [1095, 18] width 231 height 19
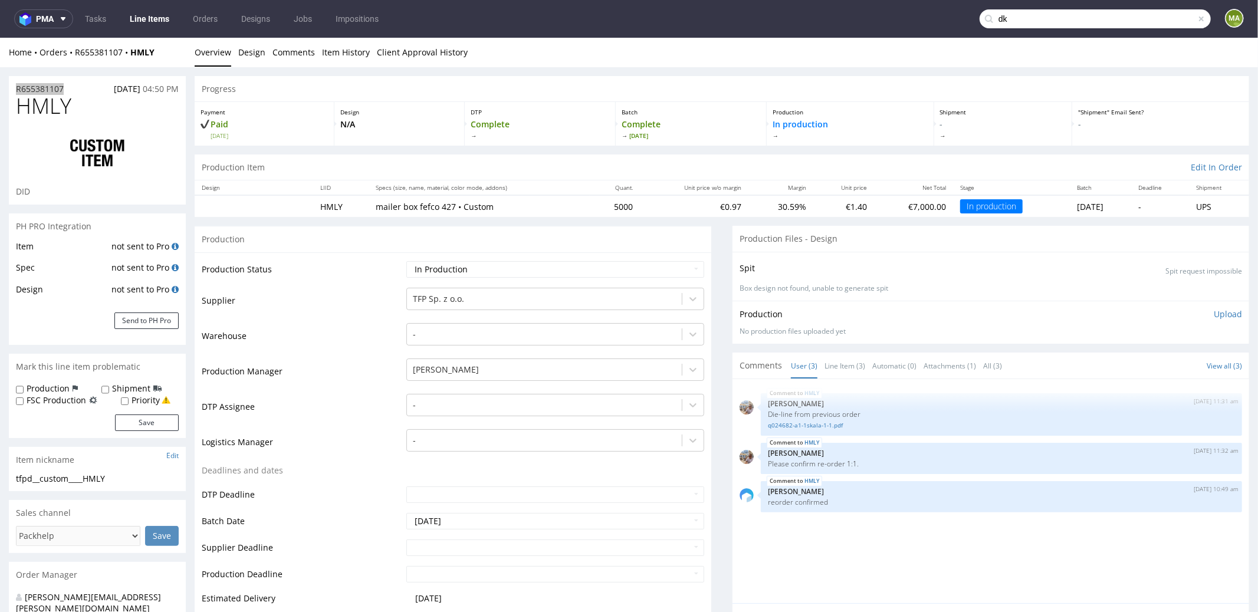
type input "d"
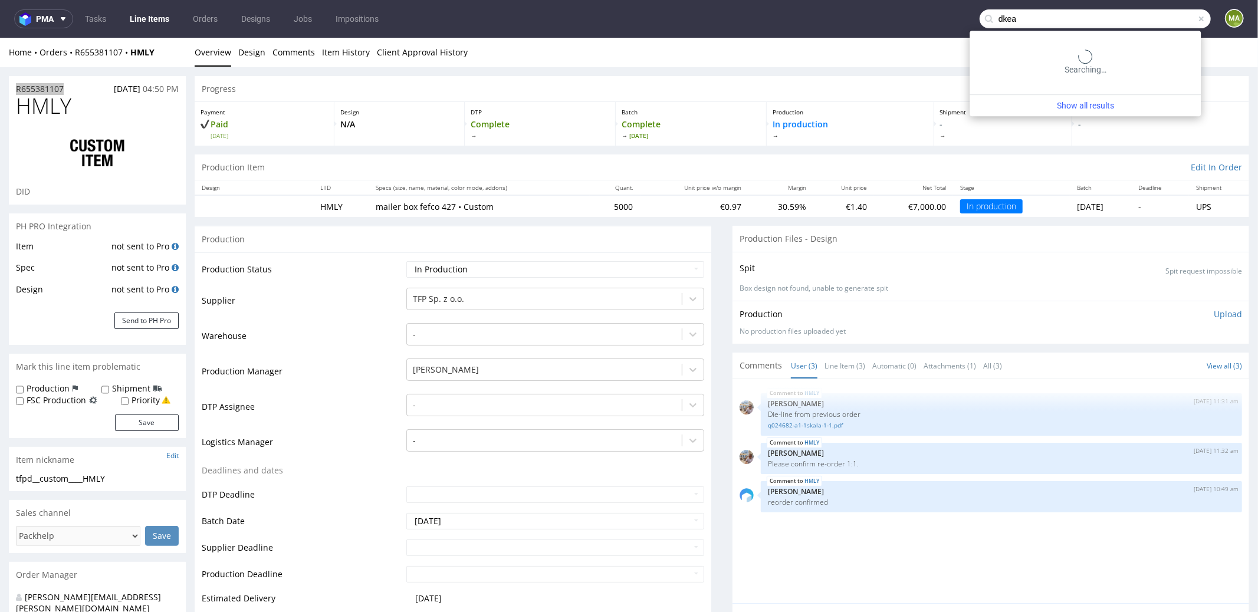
click at [1022, 22] on input "dkea" at bounding box center [1095, 18] width 231 height 19
paste input "R471259775"
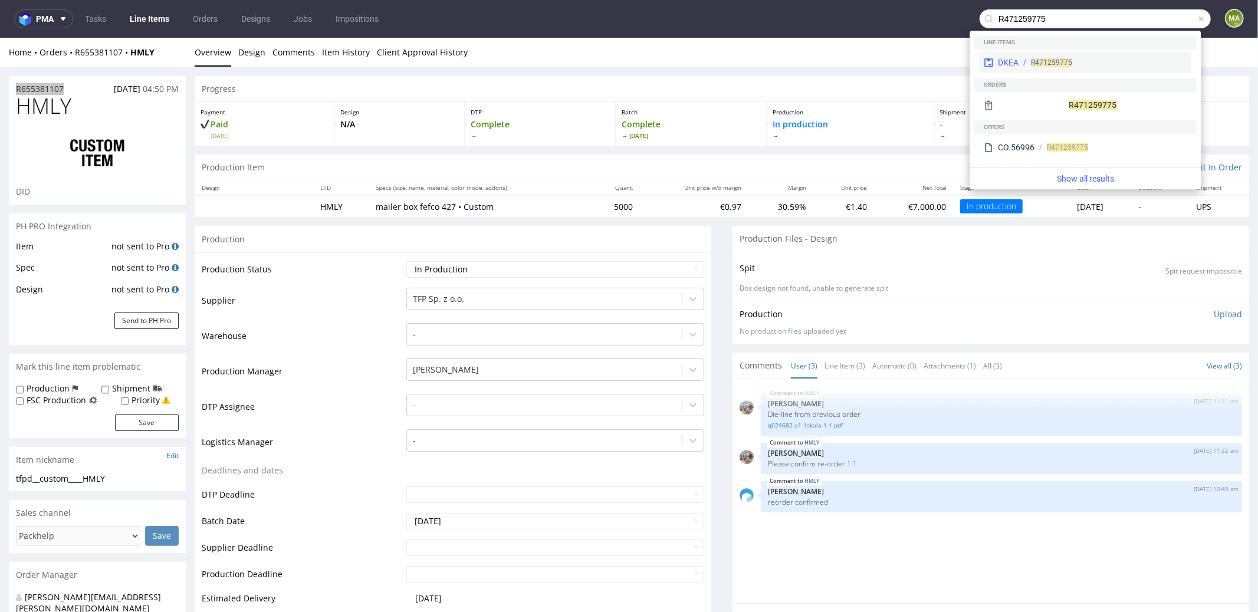
type input "R471259775"
click at [1004, 67] on div "DKEA" at bounding box center [1008, 63] width 21 height 12
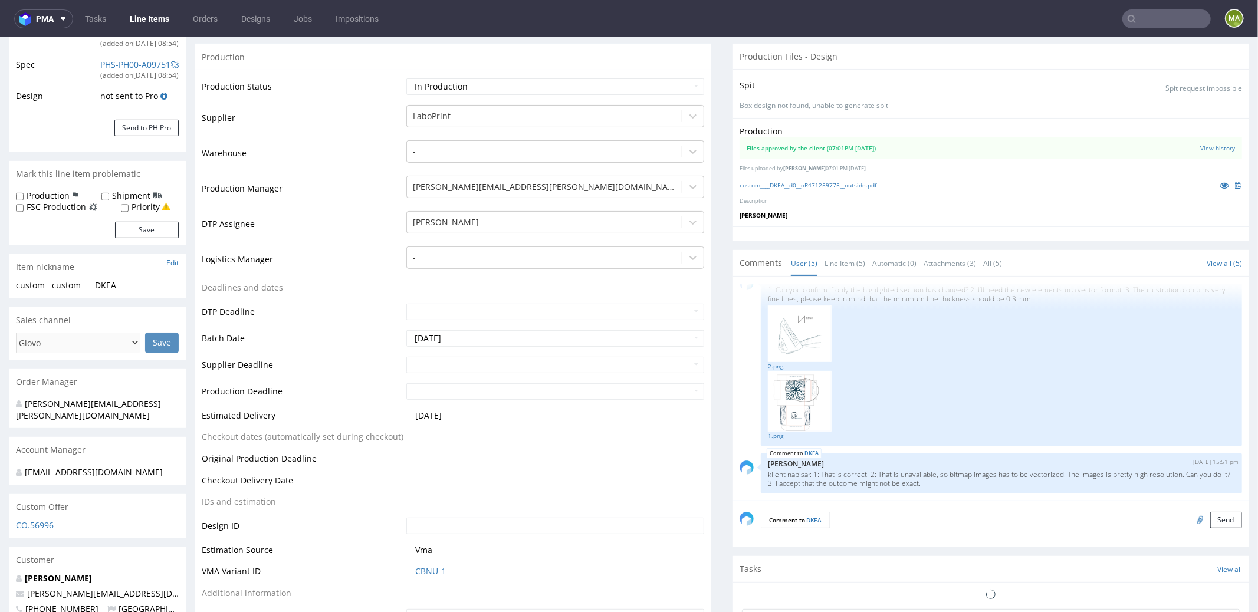
scroll to position [323, 0]
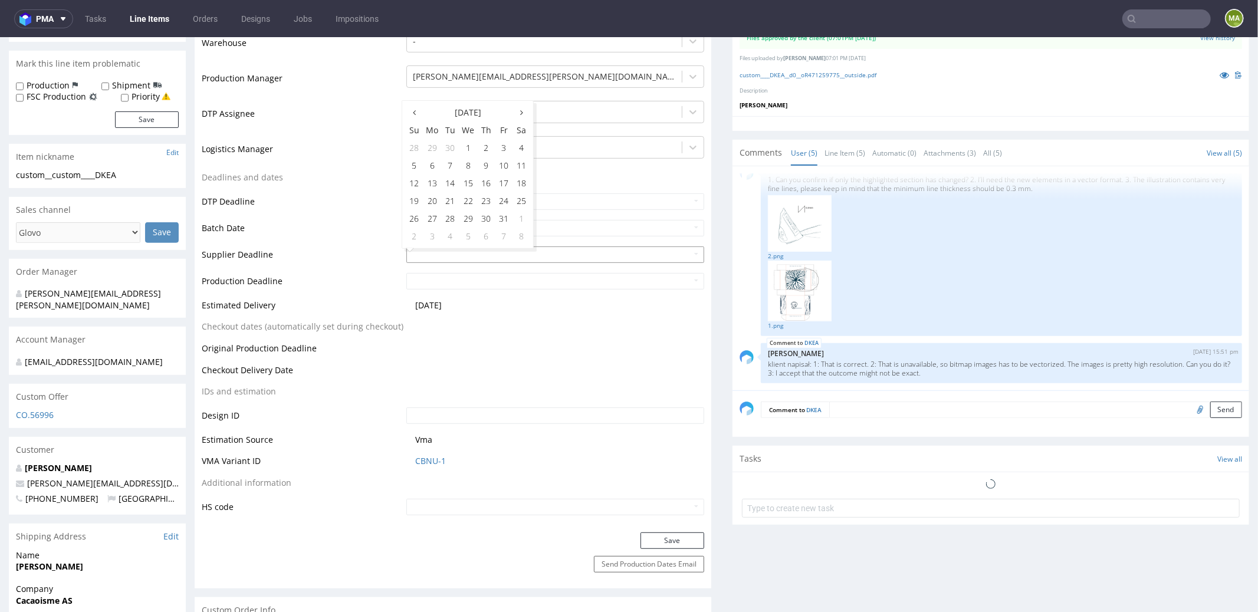
click at [506, 215] on td "31" at bounding box center [504, 218] width 18 height 18
type input "2025-10-31"
click at [451, 274] on input "text" at bounding box center [555, 280] width 298 height 17
click at [447, 261] on td "4" at bounding box center [450, 263] width 18 height 18
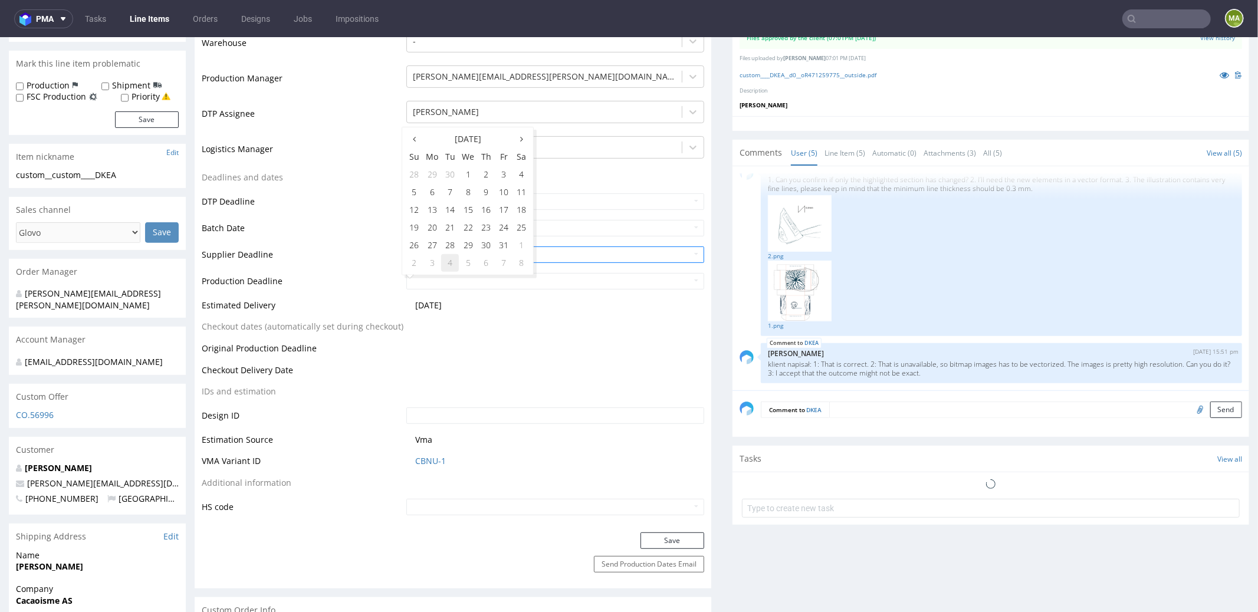
type input "2025-11-04"
click at [679, 534] on button "Save" at bounding box center [673, 540] width 64 height 17
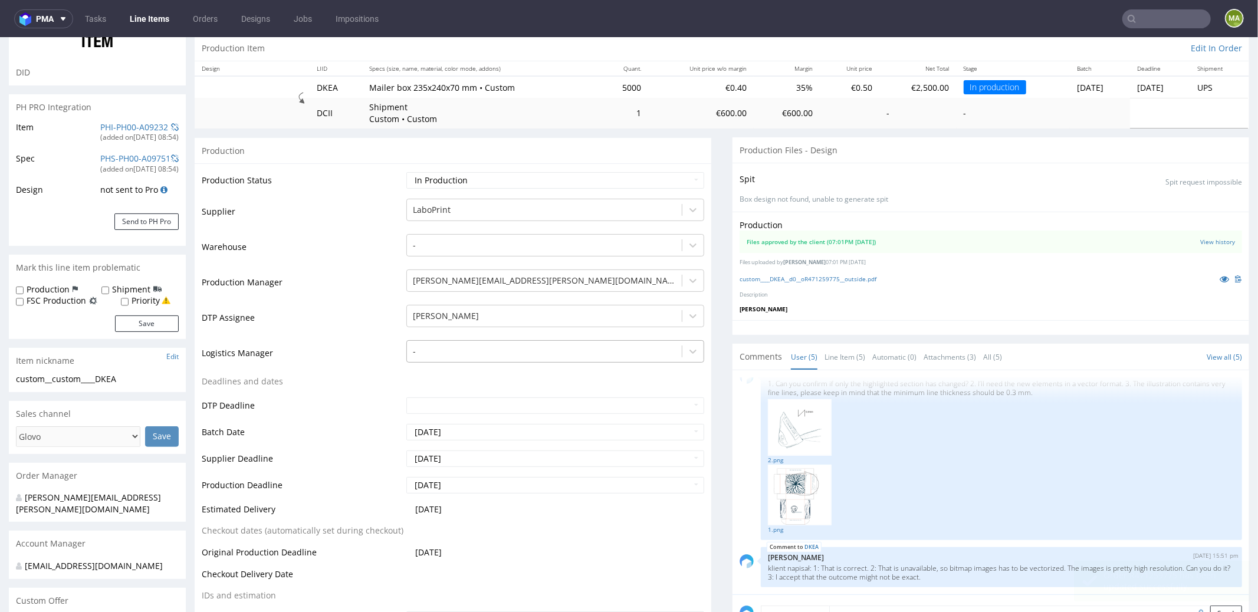
scroll to position [150, 0]
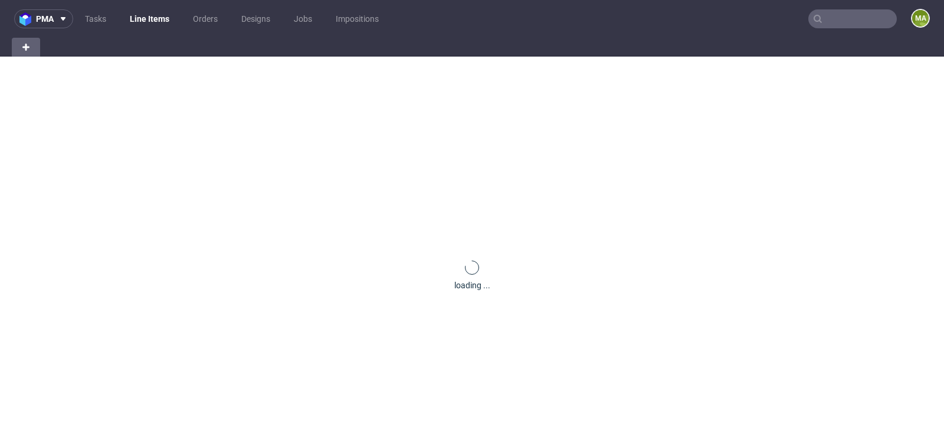
click at [827, 25] on input "text" at bounding box center [852, 18] width 88 height 19
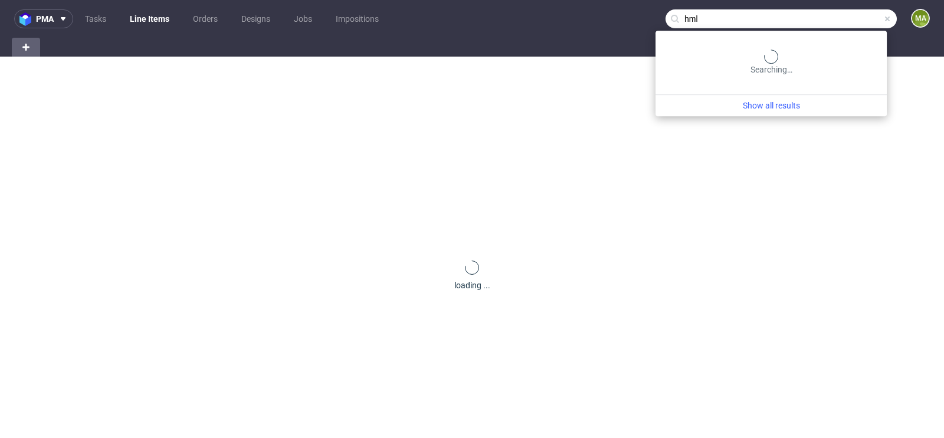
type input "hmly"
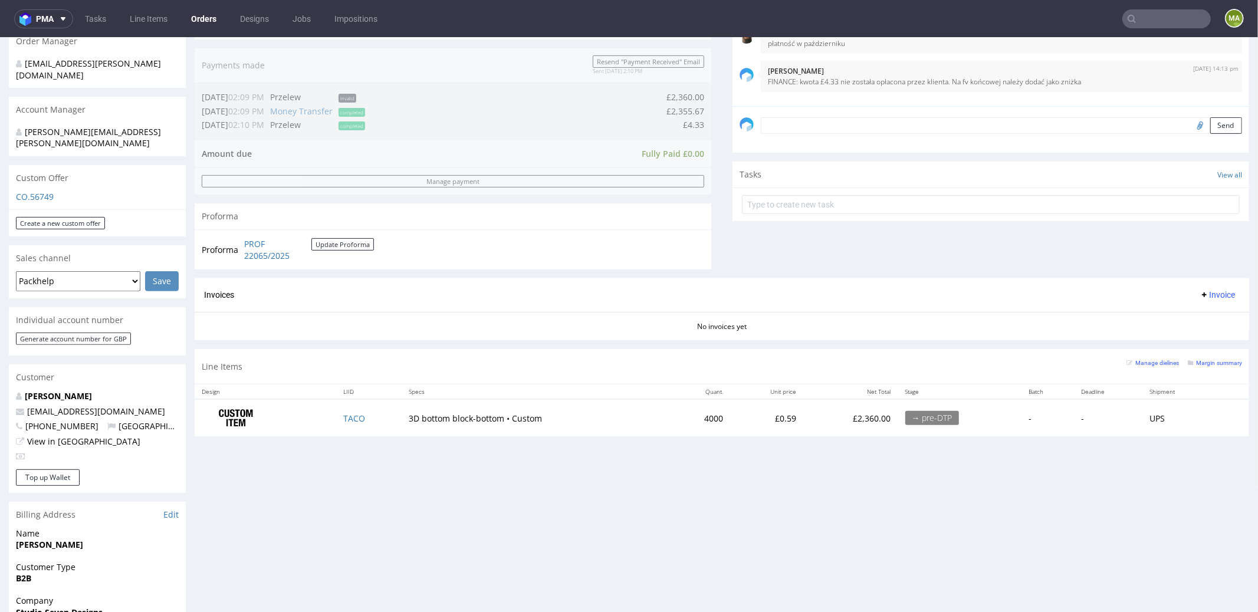
scroll to position [390, 0]
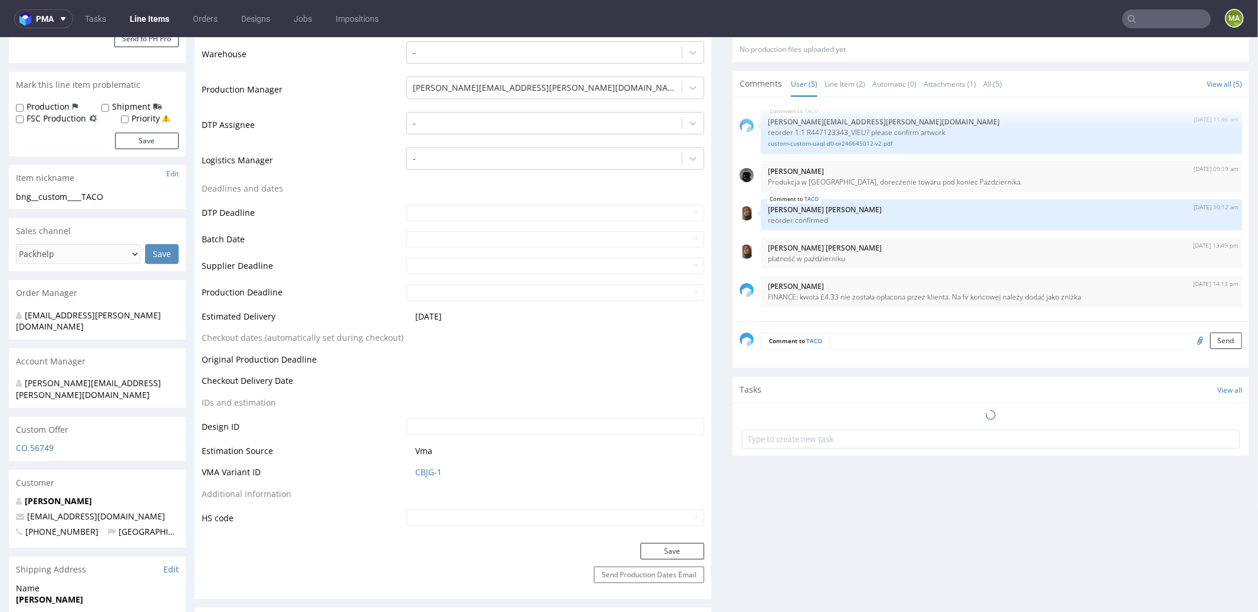
scroll to position [314, 0]
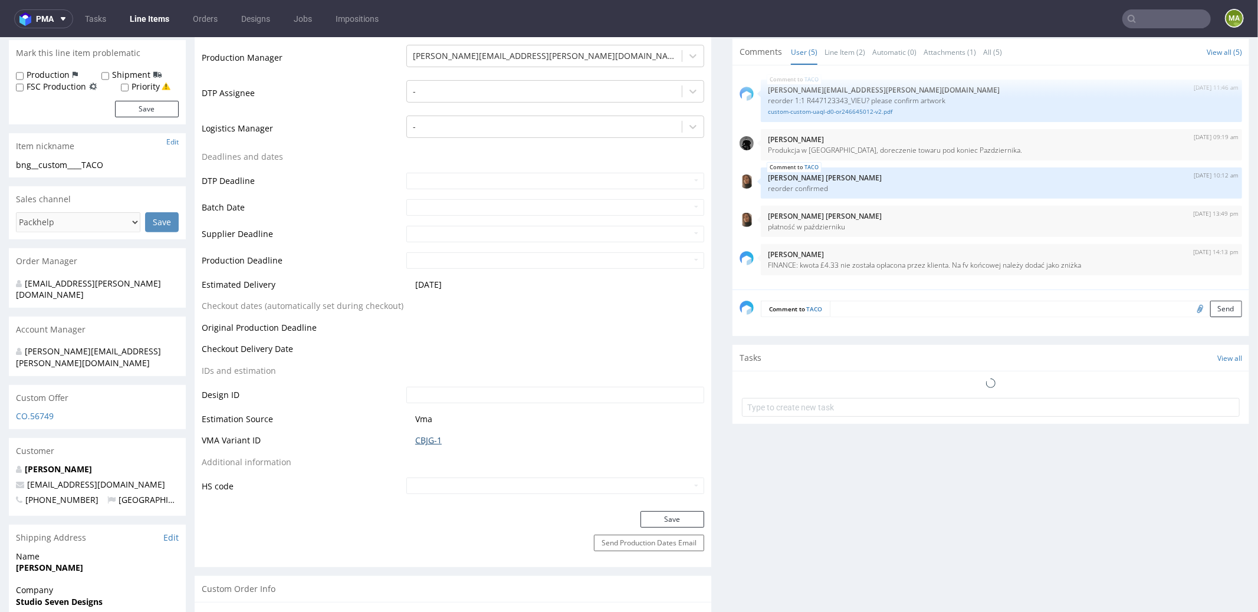
click at [421, 435] on link "CBJG-1" at bounding box center [428, 440] width 27 height 12
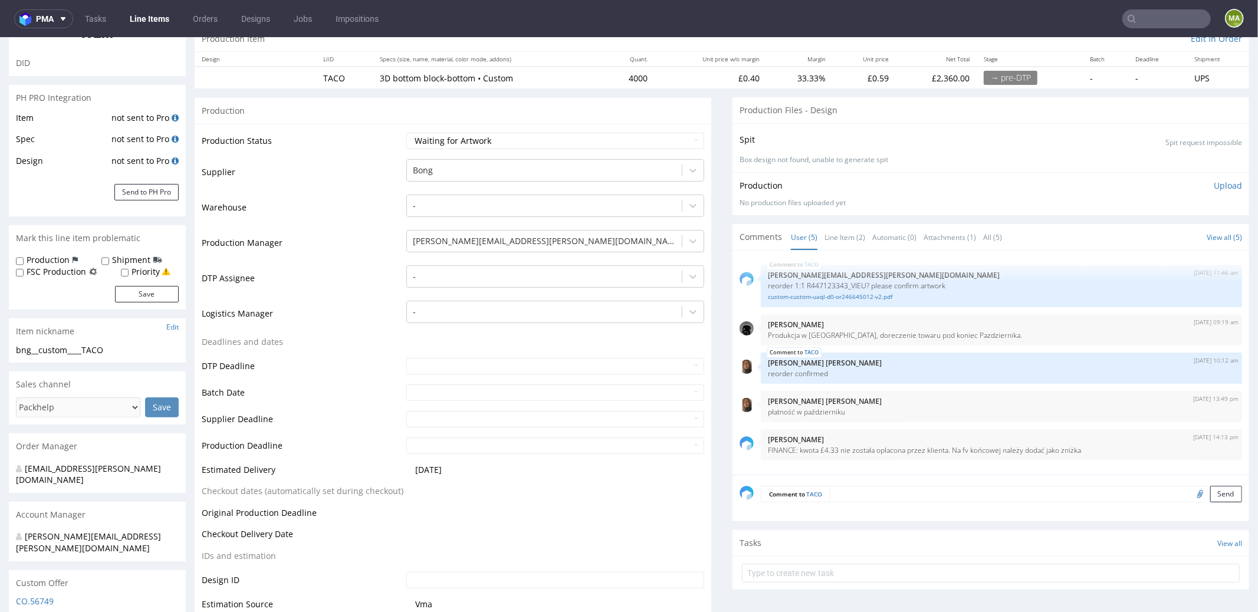
scroll to position [0, 0]
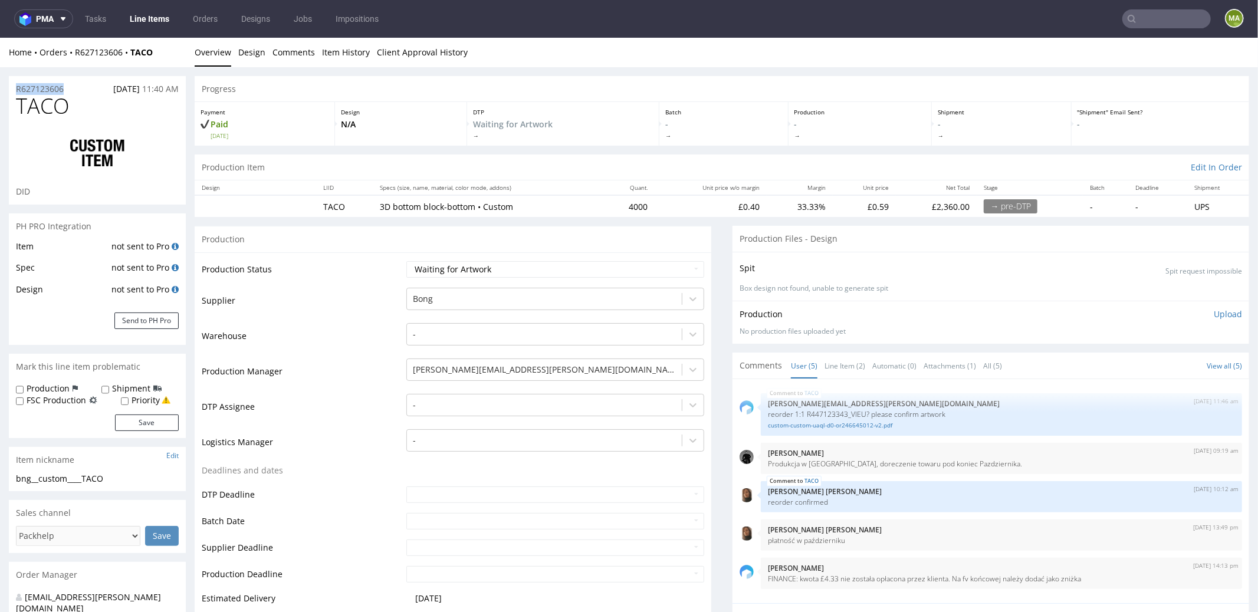
drag, startPoint x: 65, startPoint y: 88, endPoint x: 0, endPoint y: 84, distance: 65.0
copy p "R627123606"
click at [452, 267] on select "Waiting for Artwork Waiting for Diecut Waiting for Mockup Waiting for DTP Waiti…" at bounding box center [555, 269] width 298 height 17
select select "production_in_process"
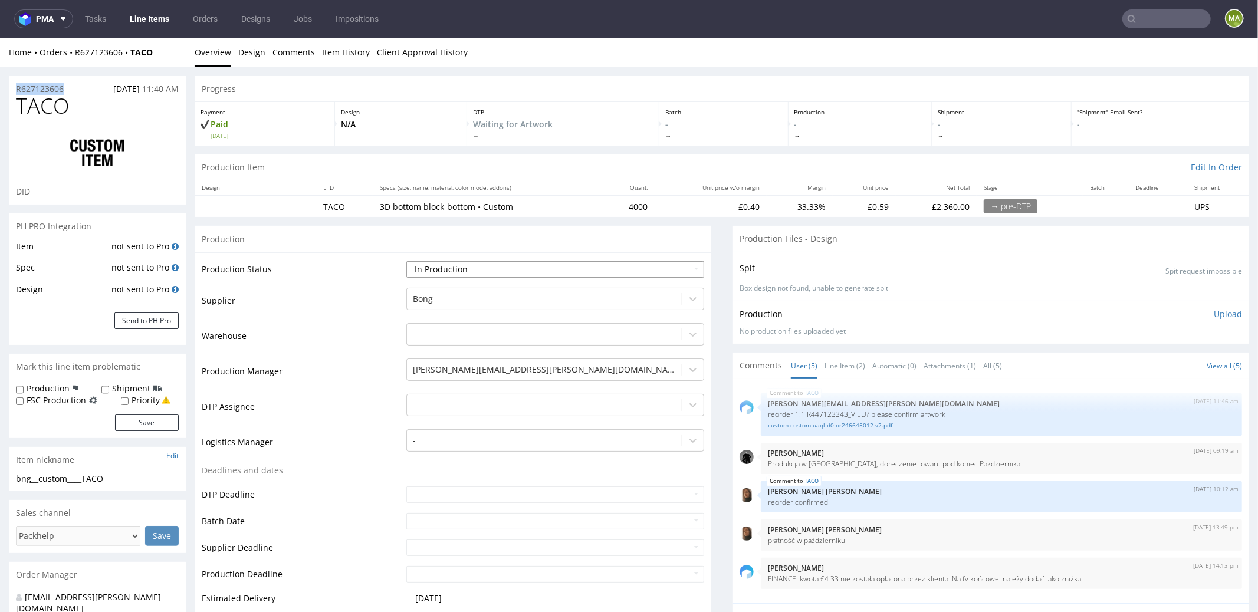
click at [406, 261] on select "Waiting for Artwork Waiting for Diecut Waiting for Mockup Waiting for DTP Waiti…" at bounding box center [555, 269] width 298 height 17
click at [331, 379] on td "Production Manager" at bounding box center [303, 374] width 202 height 35
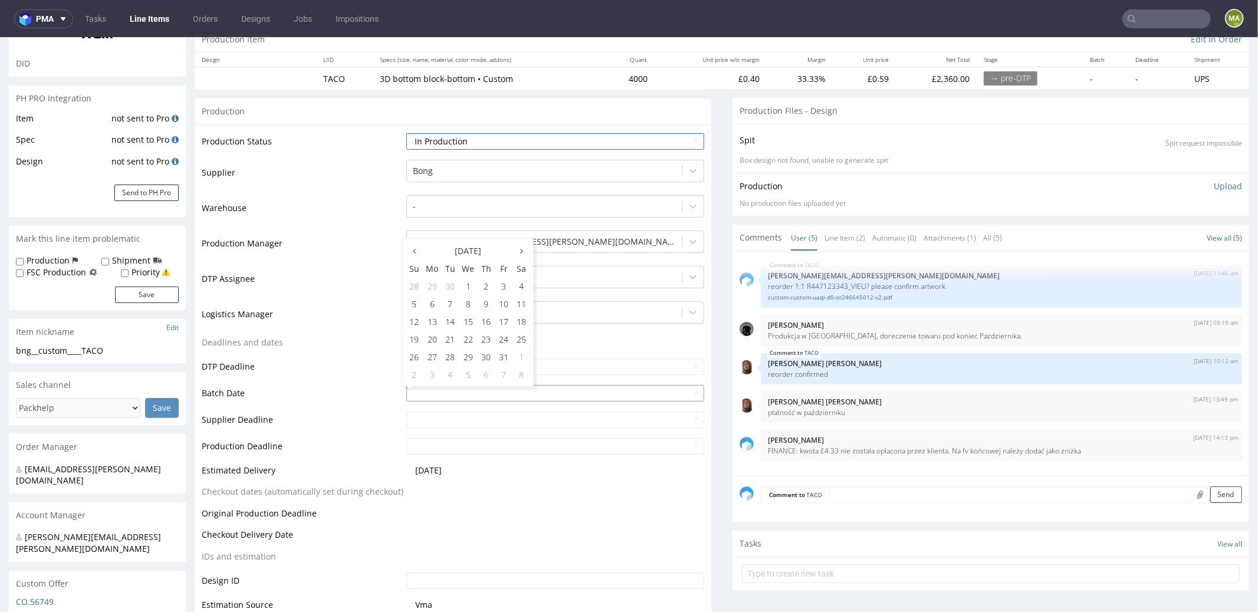
click at [421, 393] on input "text" at bounding box center [555, 393] width 298 height 17
click at [433, 323] on td "13" at bounding box center [432, 321] width 18 height 18
type input "[DATE]"
click at [307, 345] on td "Deadlines and dates" at bounding box center [303, 346] width 202 height 22
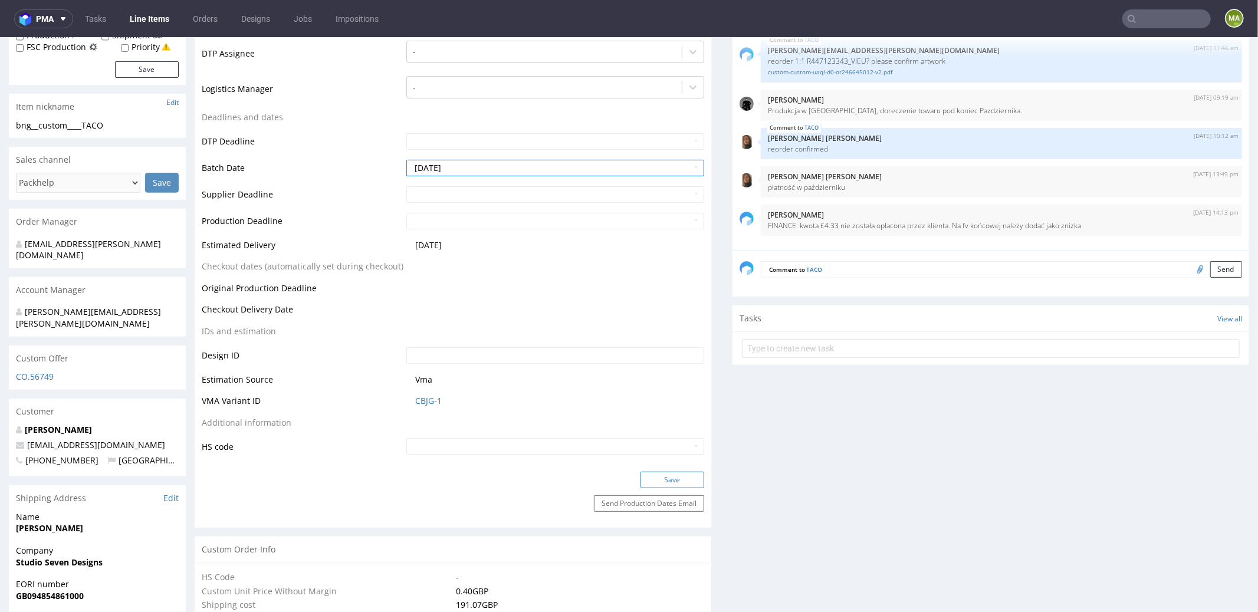
click at [662, 478] on button "Save" at bounding box center [673, 479] width 64 height 17
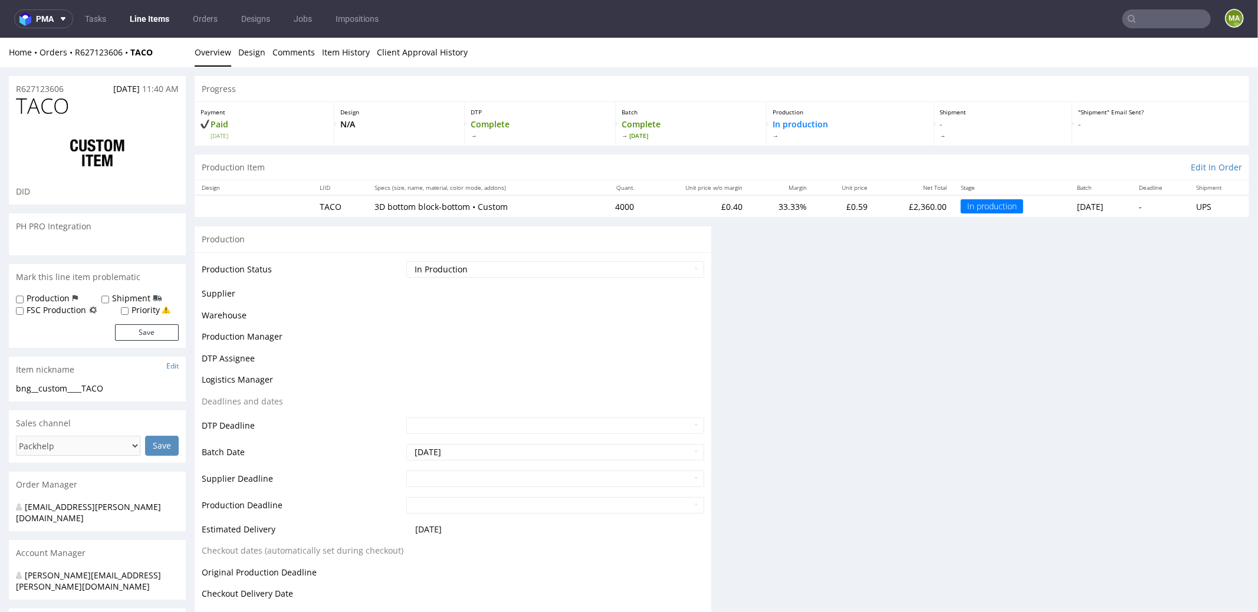
scroll to position [0, 0]
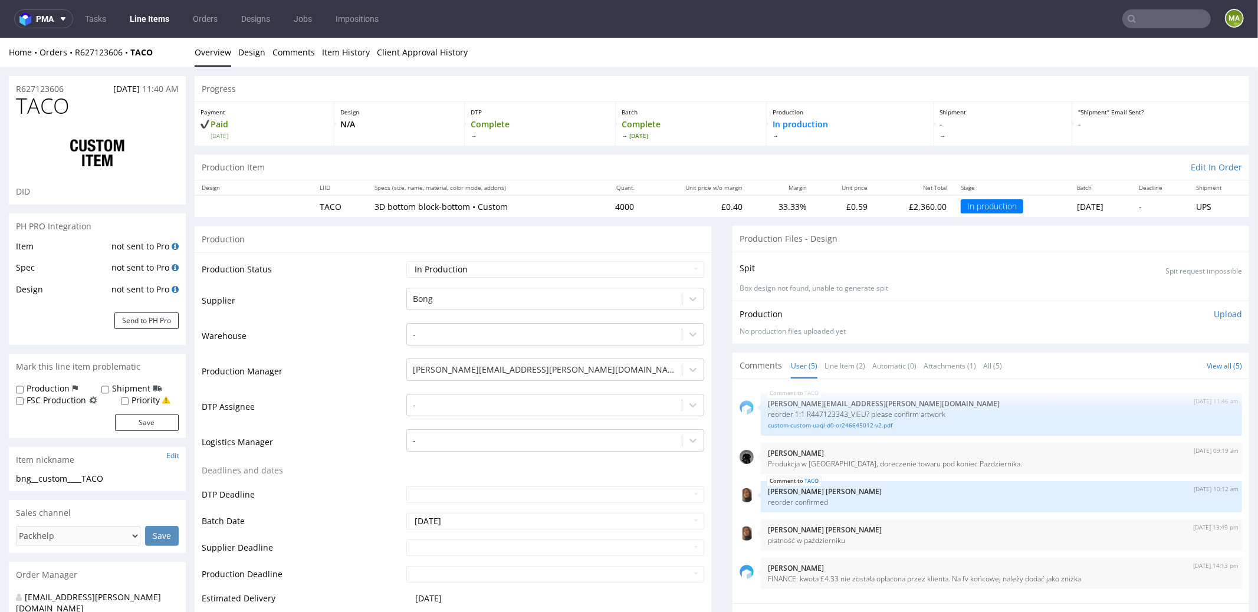
click at [1175, 22] on input "text" at bounding box center [1166, 18] width 88 height 19
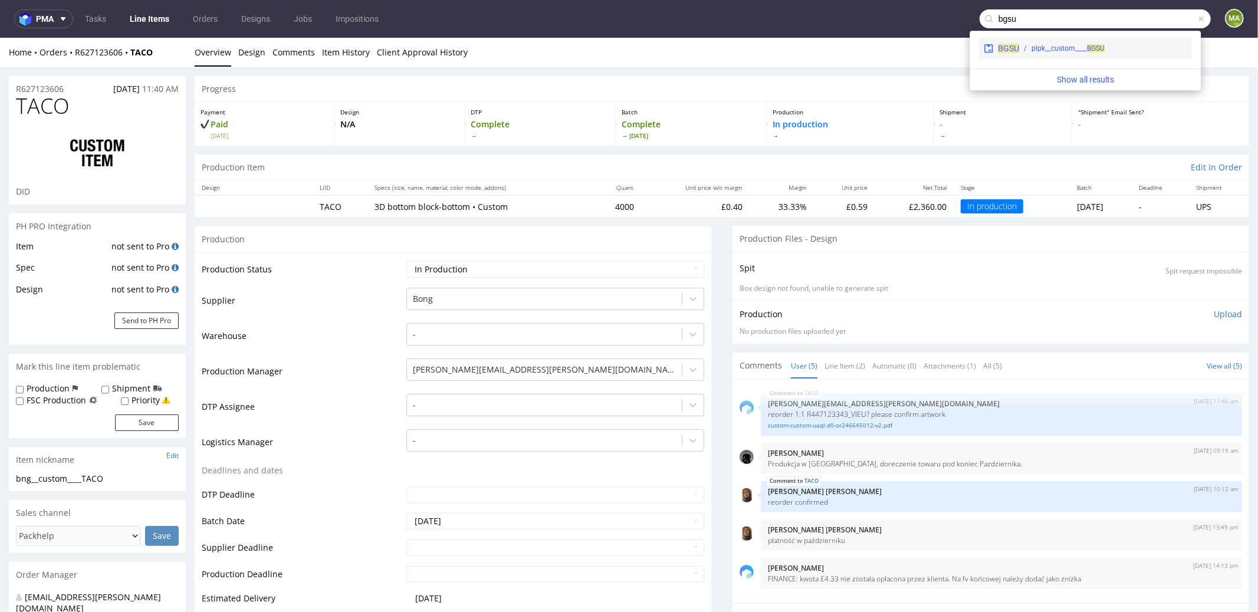
type input "bgsu"
click at [1065, 51] on div "plpk__custom____ BGSU" at bounding box center [1068, 48] width 73 height 11
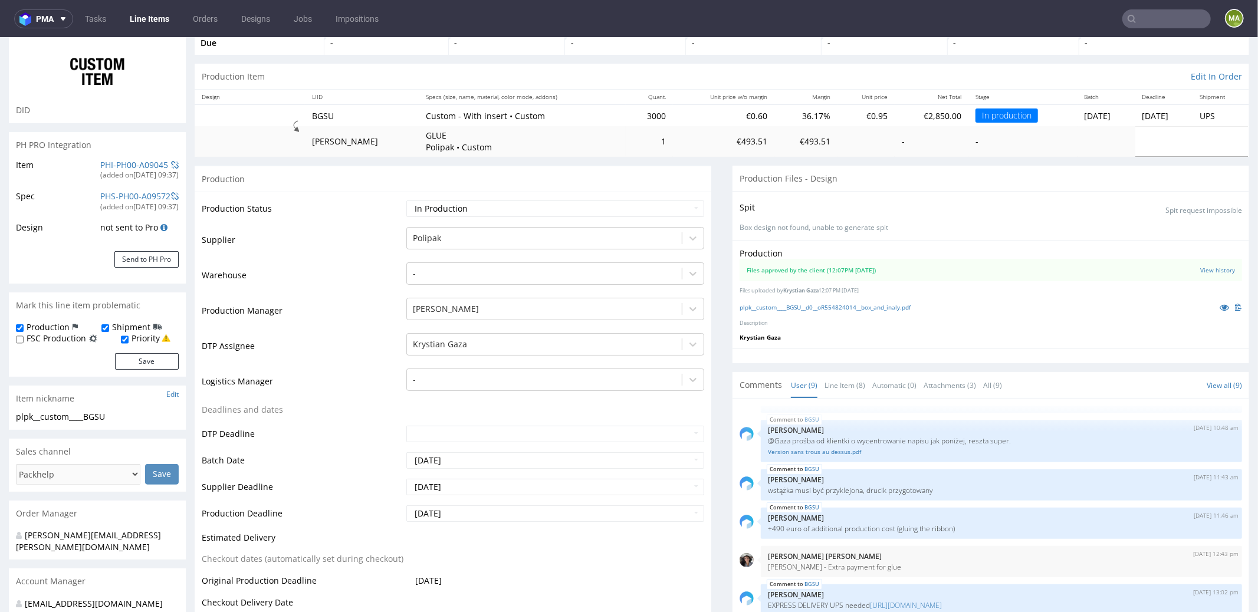
scroll to position [116, 0]
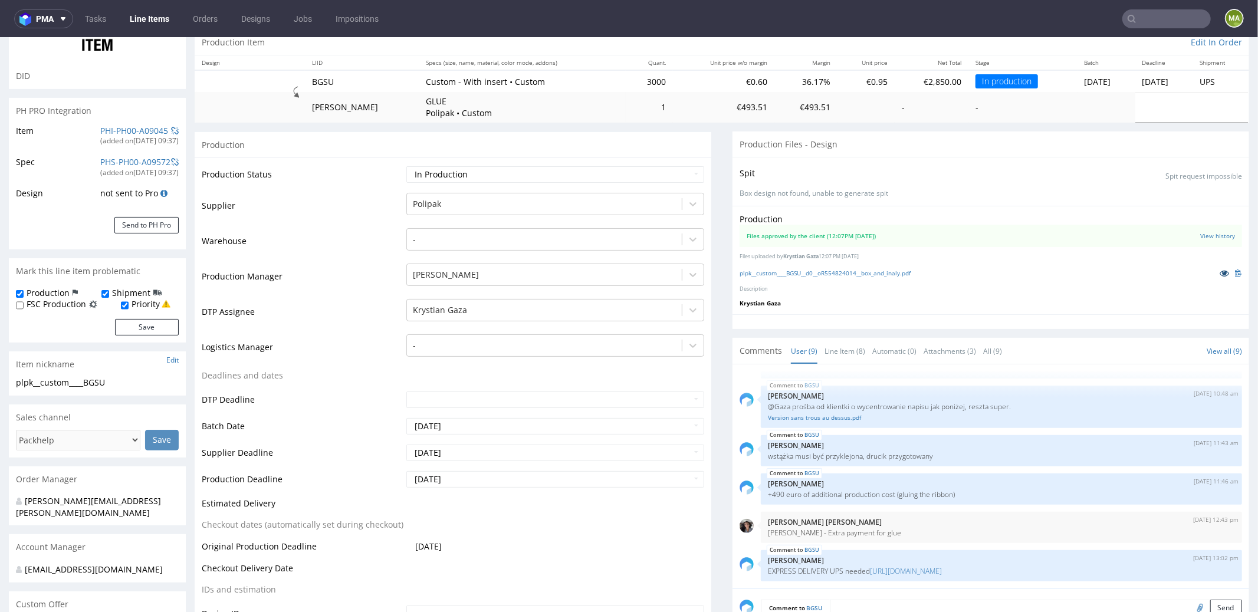
click at [1220, 269] on icon at bounding box center [1224, 272] width 9 height 8
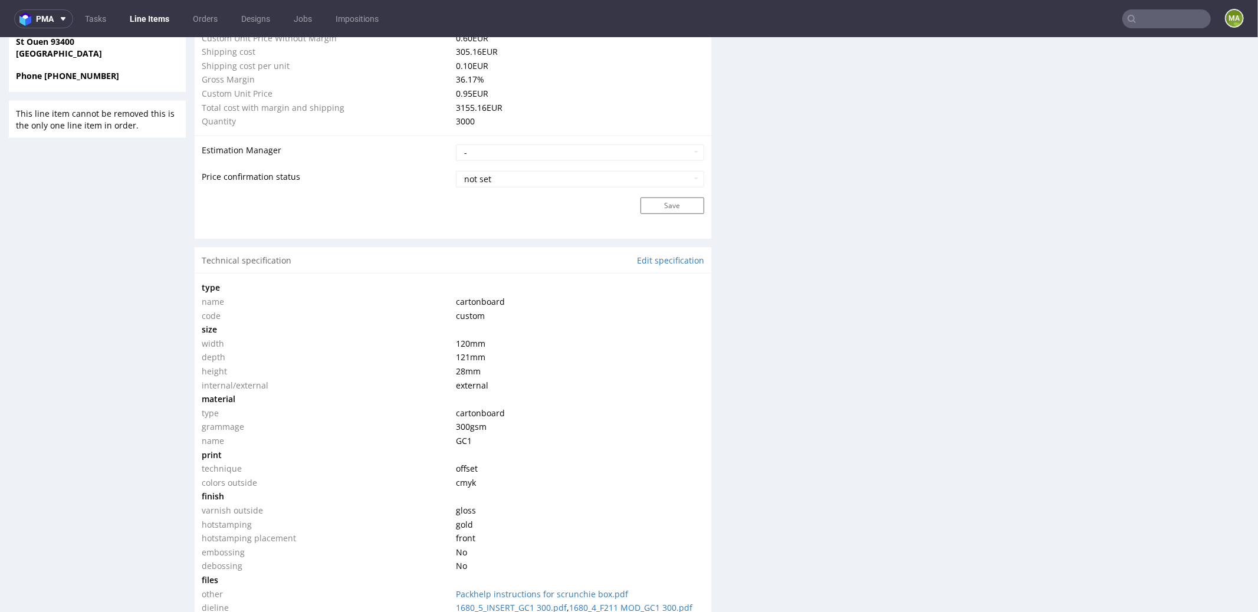
scroll to position [1214, 0]
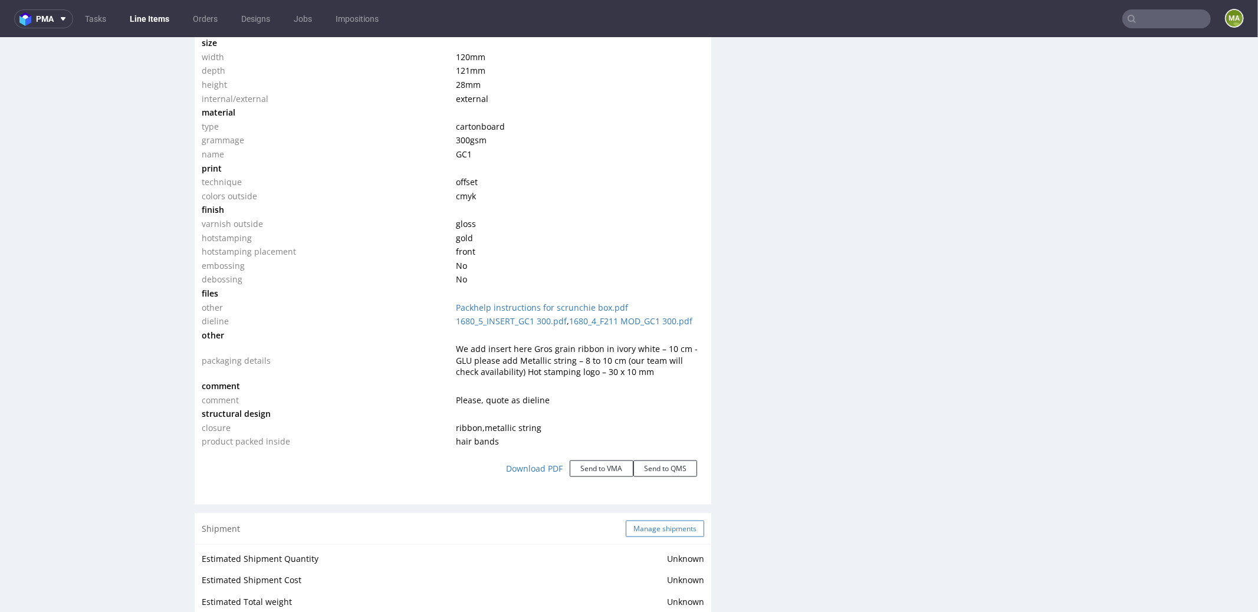
click at [654, 525] on button "Manage shipments" at bounding box center [665, 528] width 78 height 17
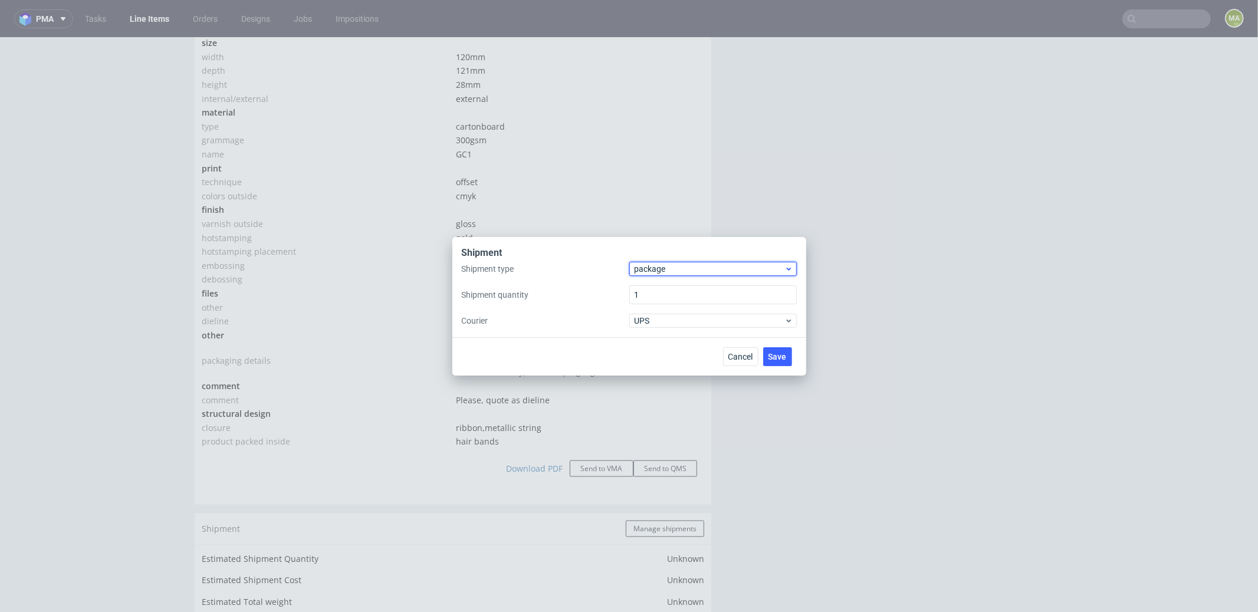
click at [669, 270] on span "package" at bounding box center [710, 269] width 150 height 12
click at [659, 290] on div "pallet" at bounding box center [713, 293] width 158 height 21
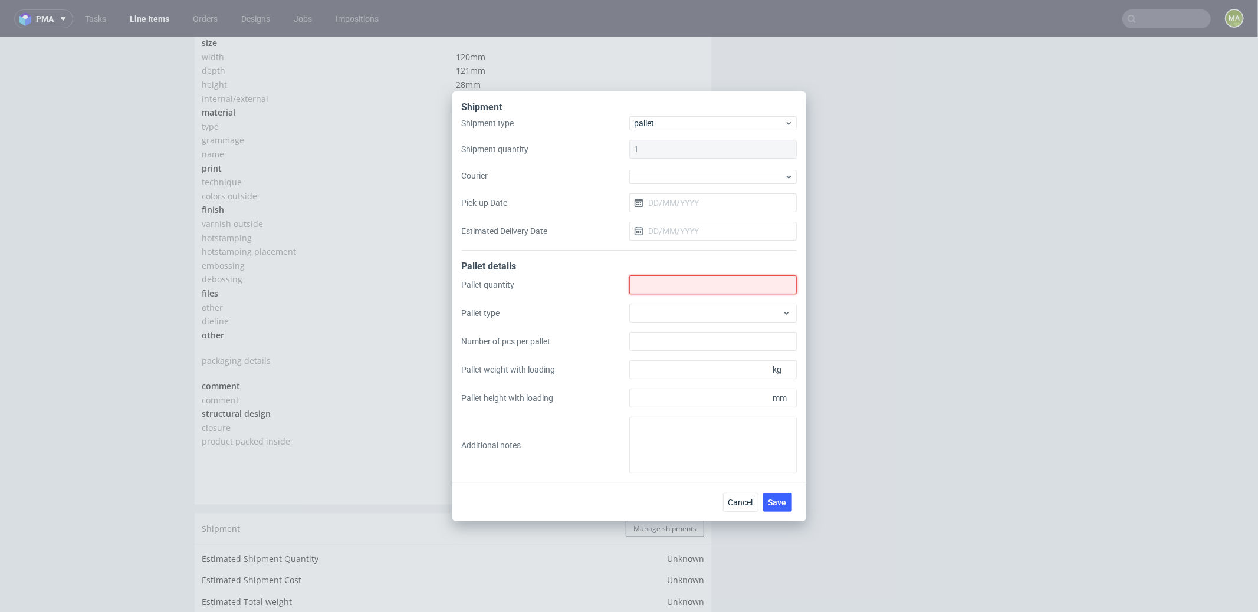
click at [659, 290] on input "Shipment type" at bounding box center [713, 284] width 168 height 19
click at [715, 436] on textarea at bounding box center [713, 445] width 168 height 57
paste textarea "4 kartony 60x40x40 po 25 kg - łącznie 3000 egz."
type textarea "4 kartony 60x40x40 po 25 kg - łącznie 3000 egz."
click at [672, 276] on input "Shipment type" at bounding box center [713, 284] width 168 height 19
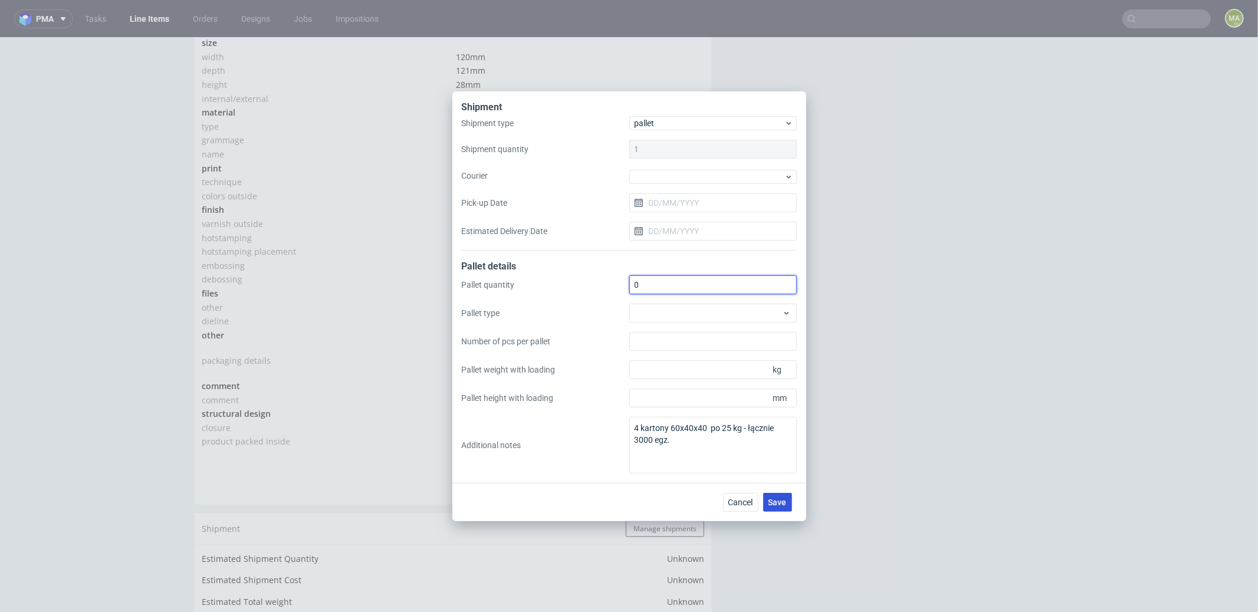
type input "0"
click at [780, 499] on span "Save" at bounding box center [777, 502] width 18 height 8
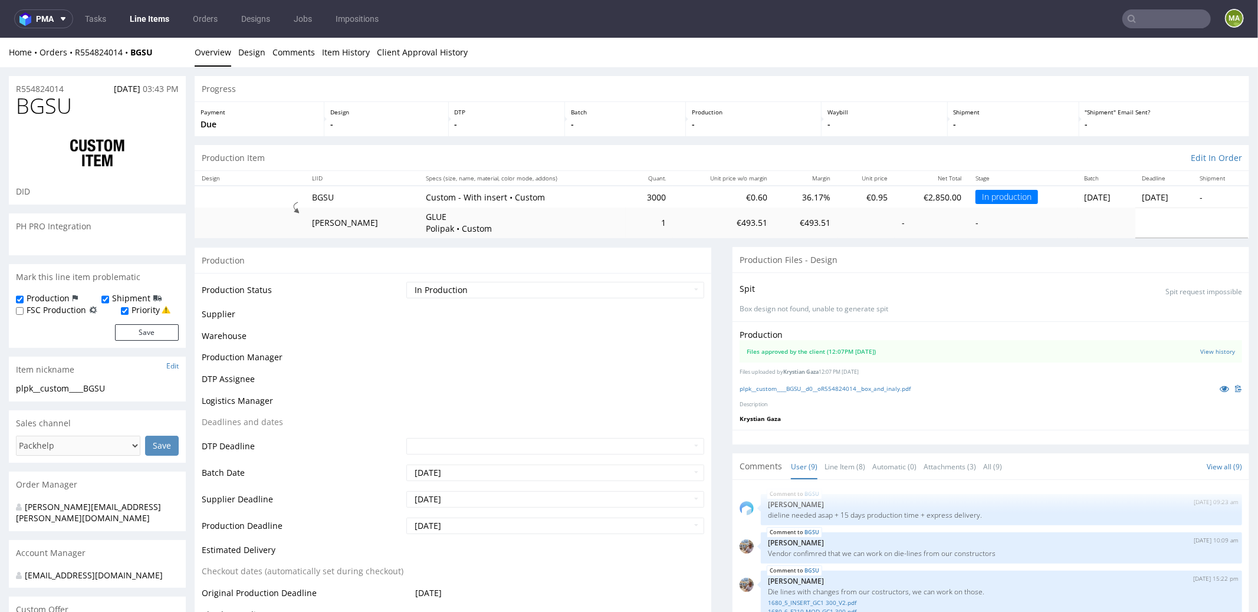
scroll to position [186, 0]
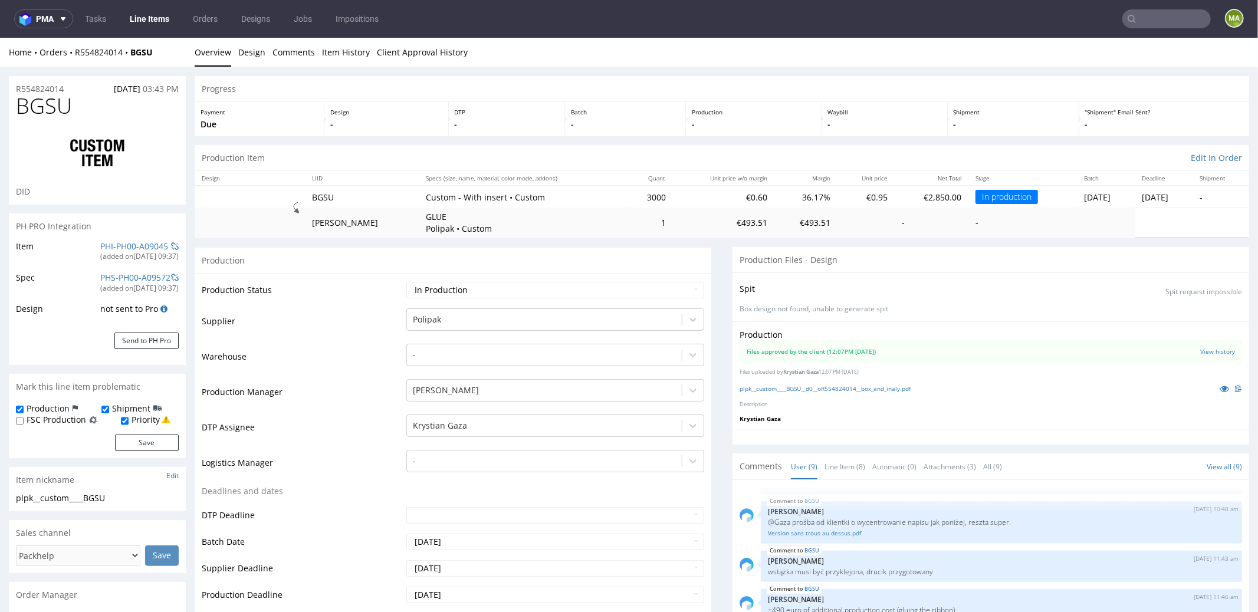
click at [464, 278] on div "Production Status Waiting for Artwork Waiting for Diecut Waiting for Mockup Wai…" at bounding box center [453, 558] width 517 height 573
click at [458, 288] on select "Waiting for Artwork Waiting for Diecut Waiting for Mockup Waiting for DTP Waiti…" at bounding box center [555, 289] width 298 height 17
select select "production_complete"
click at [406, 281] on select "Waiting for Artwork Waiting for Diecut Waiting for Mockup Waiting for DTP Waiti…" at bounding box center [555, 289] width 298 height 17
drag, startPoint x: 300, startPoint y: 409, endPoint x: 307, endPoint y: 413, distance: 8.2
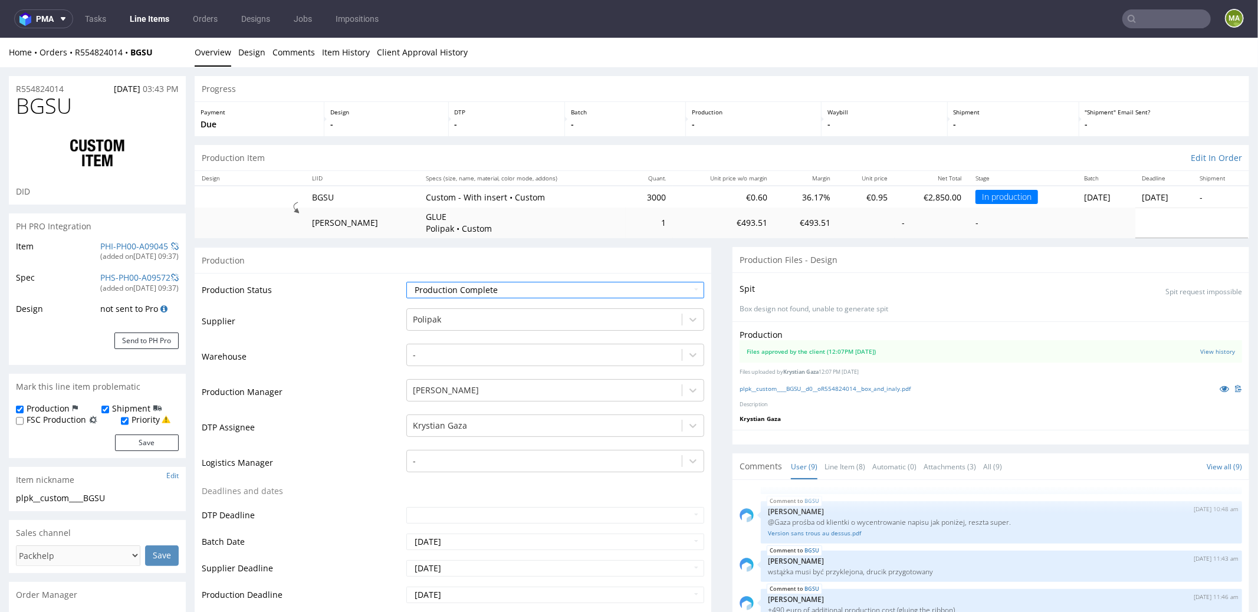
click at [301, 409] on td "Production Manager" at bounding box center [303, 394] width 202 height 35
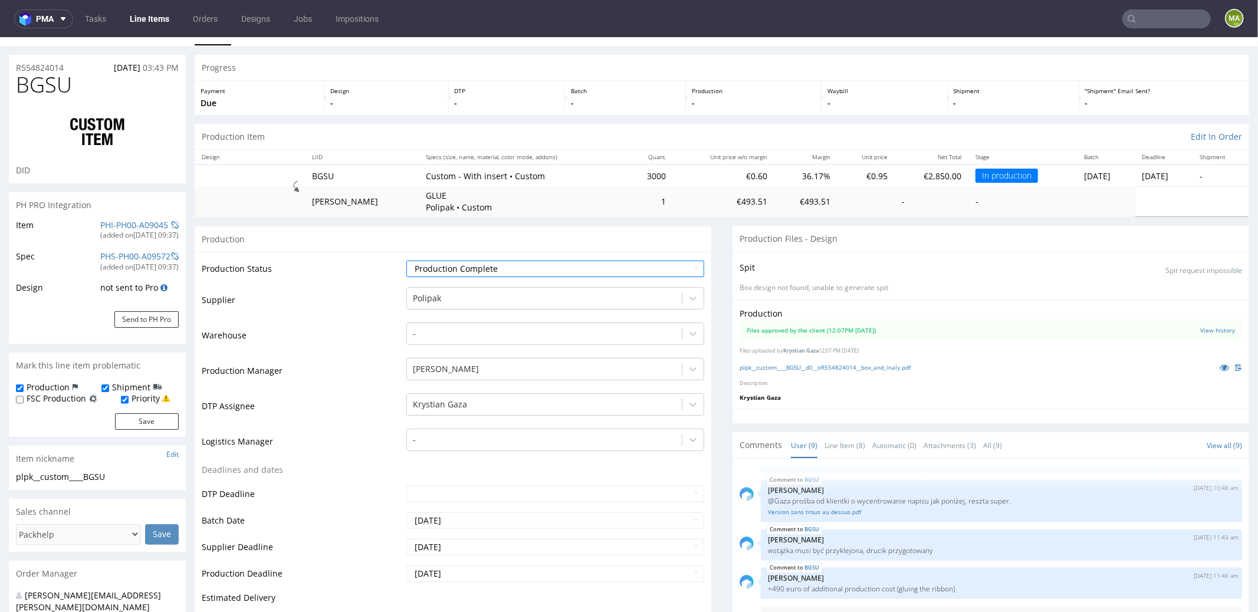
scroll to position [249, 0]
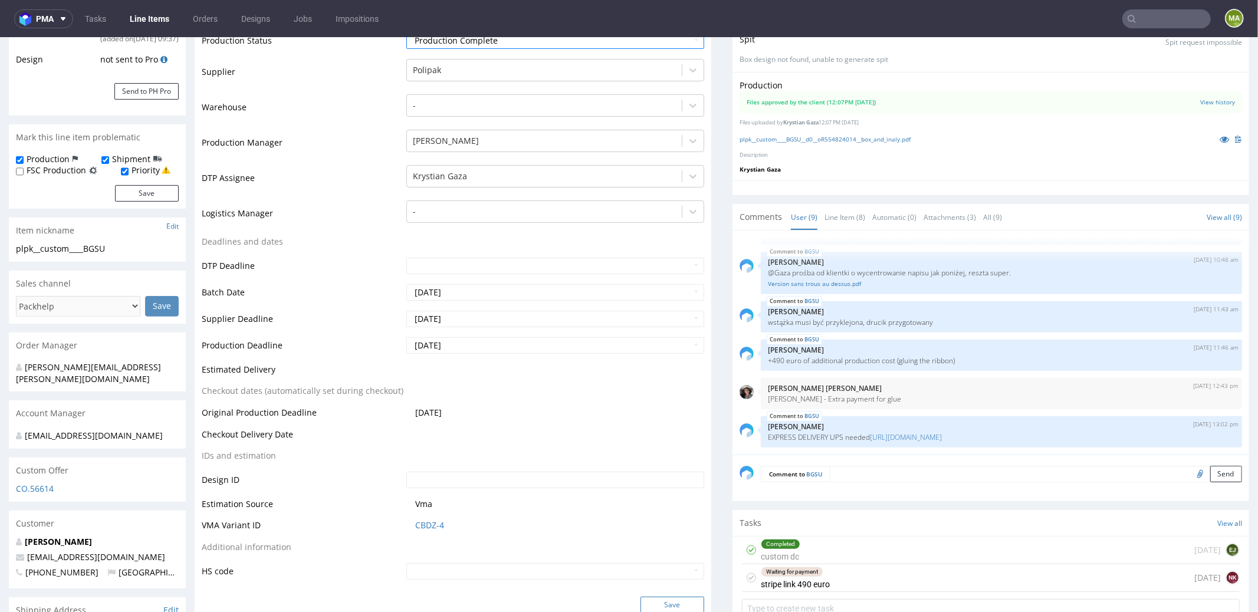
click at [661, 600] on button "Save" at bounding box center [673, 604] width 64 height 17
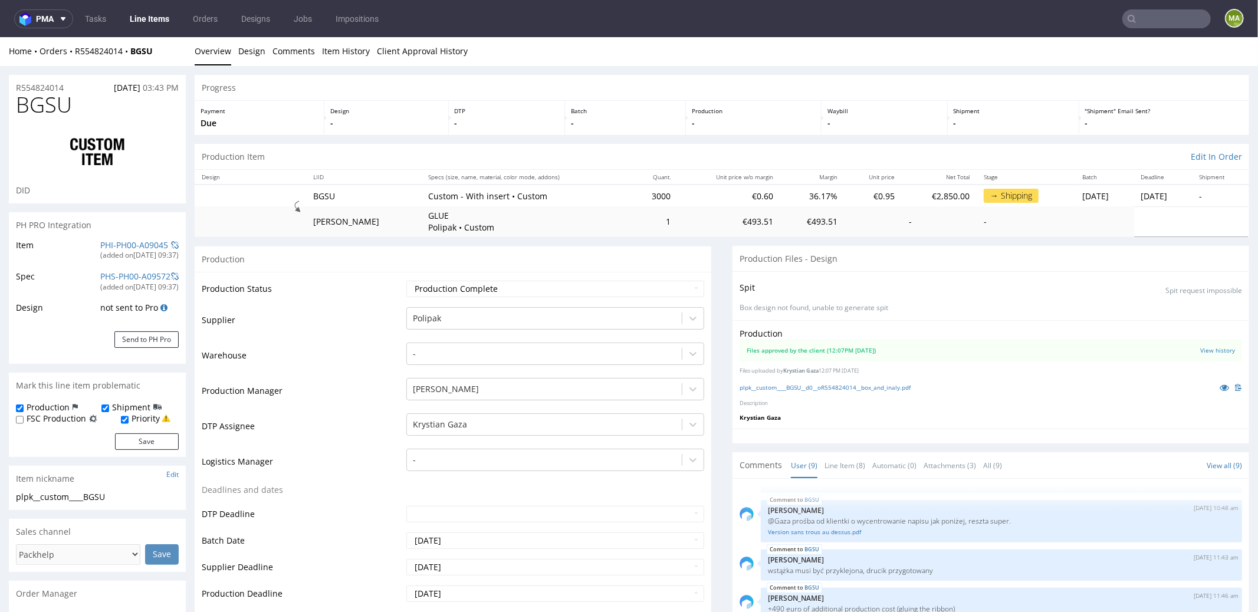
scroll to position [0, 0]
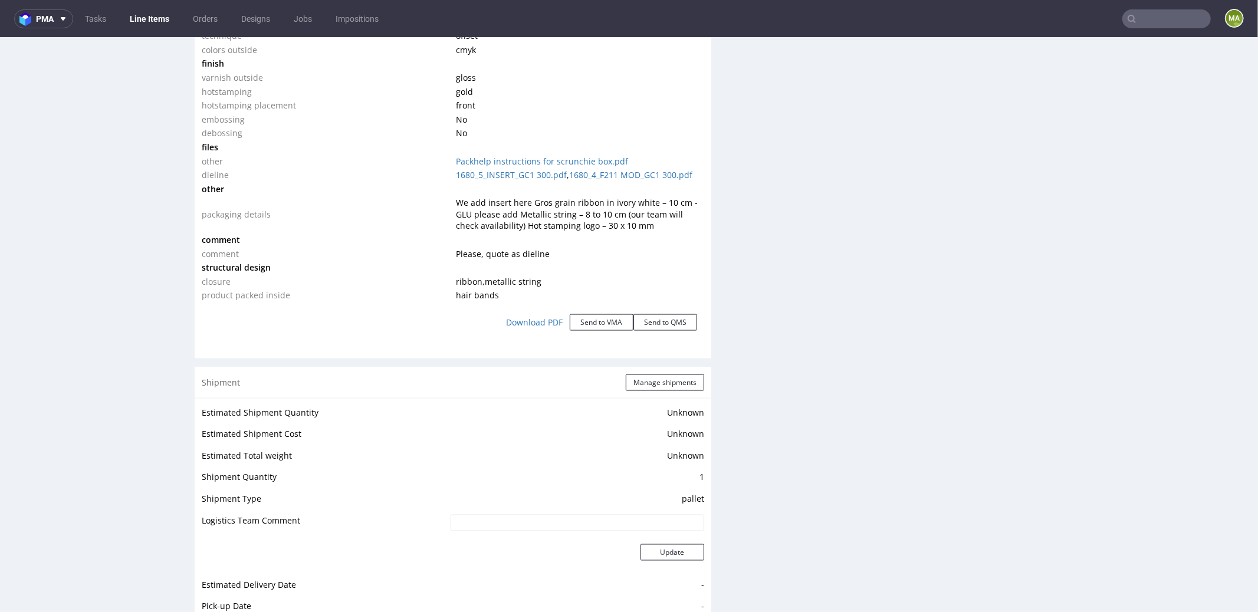
scroll to position [1461, 0]
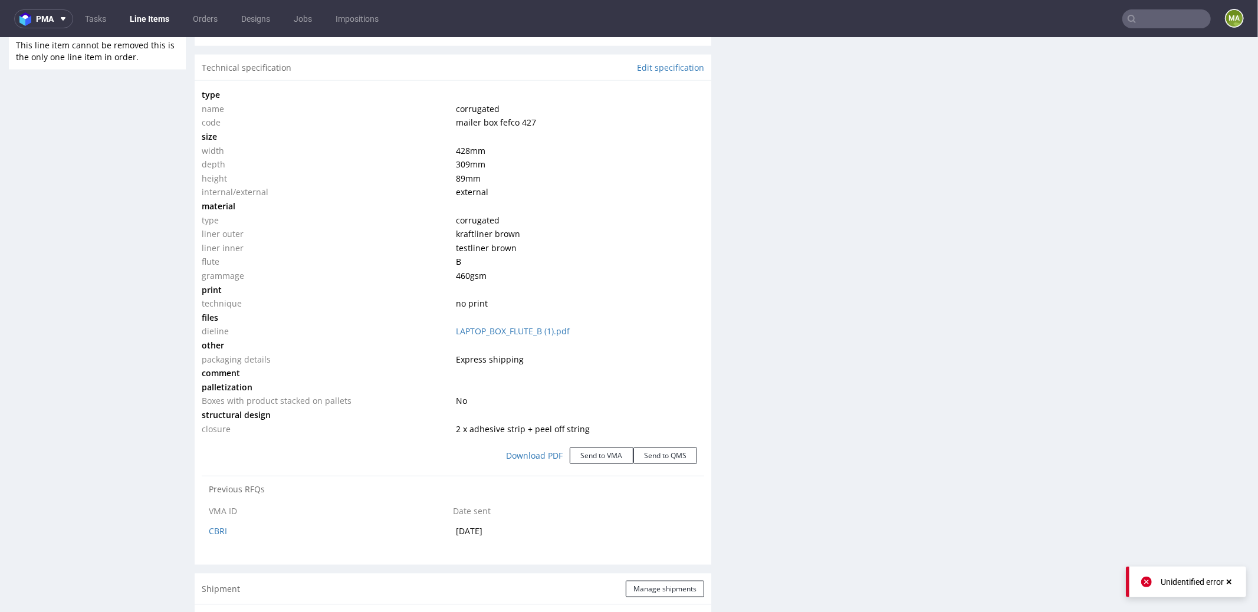
scroll to position [1250, 0]
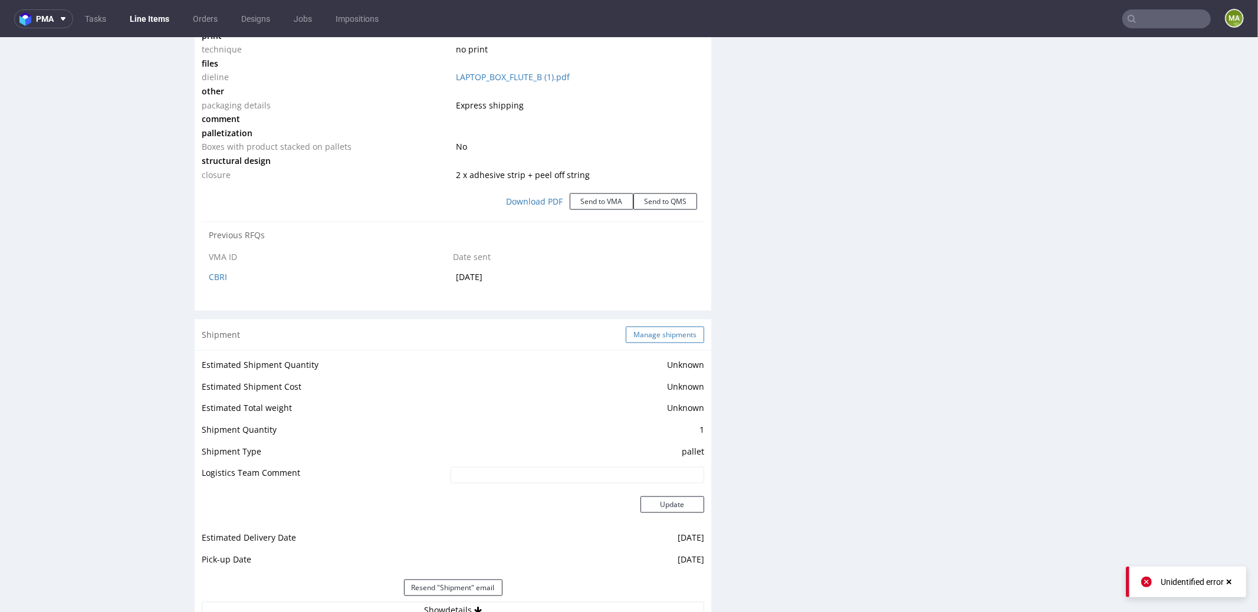
click at [626, 332] on button "Manage shipments" at bounding box center [665, 334] width 78 height 17
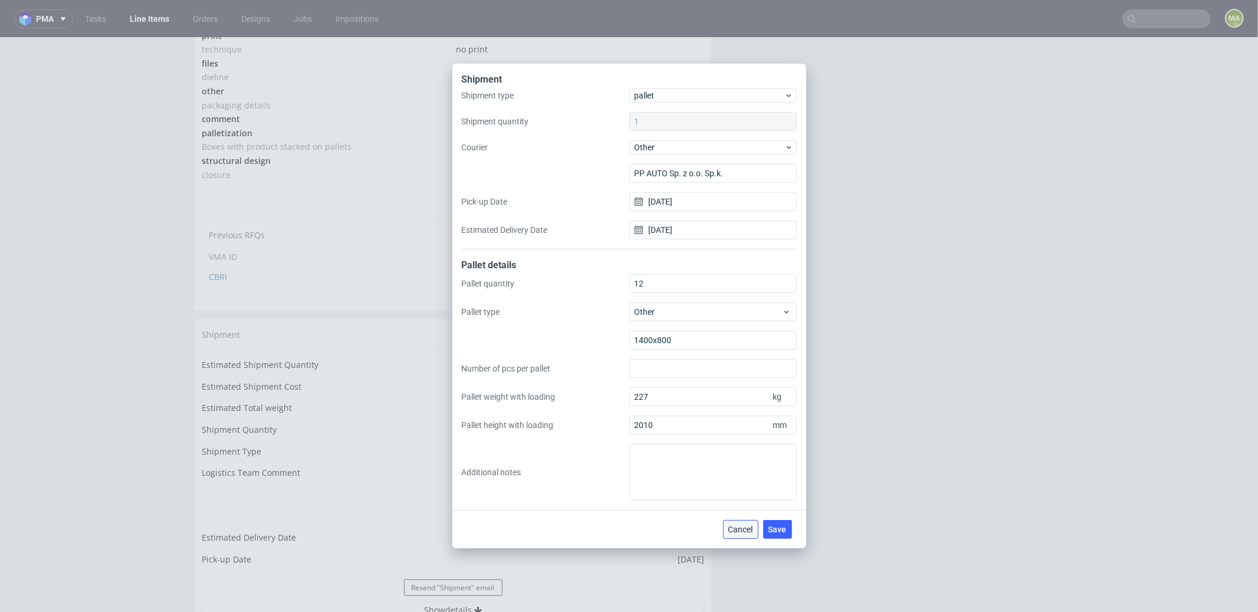
click at [730, 526] on span "Cancel" at bounding box center [740, 530] width 25 height 8
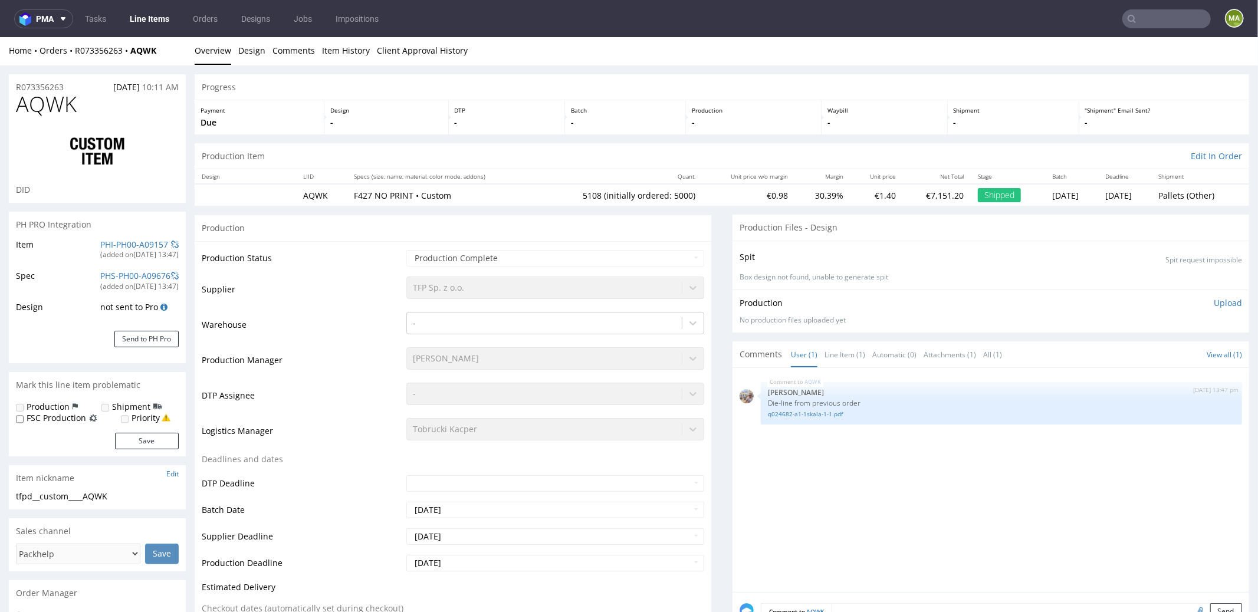
scroll to position [2, 0]
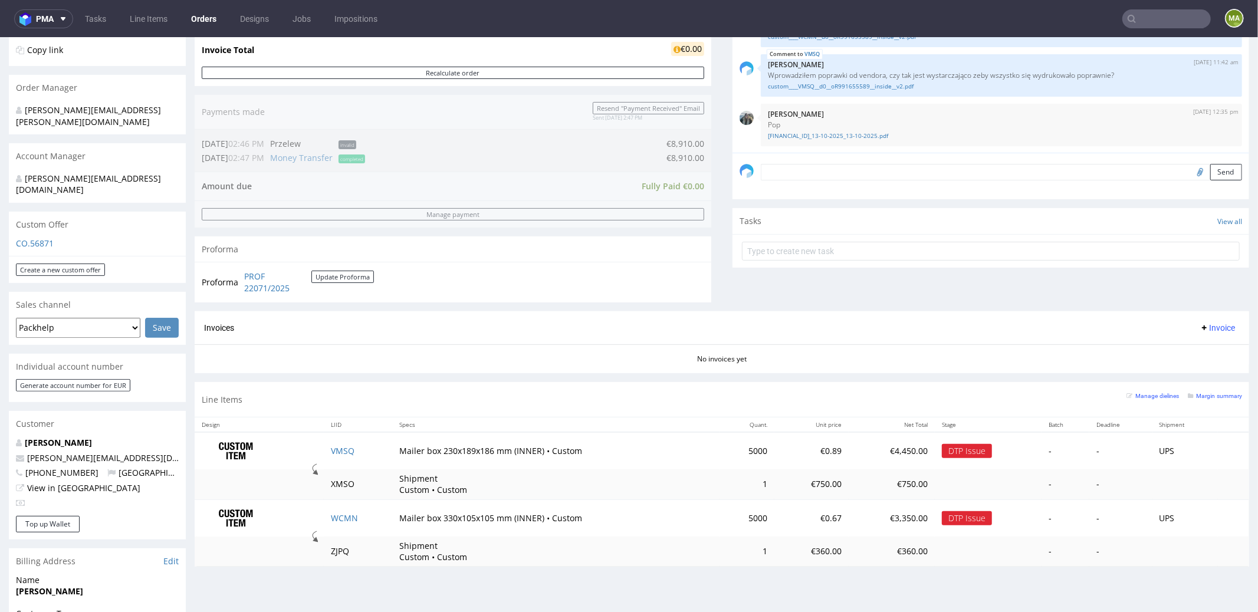
scroll to position [255, 0]
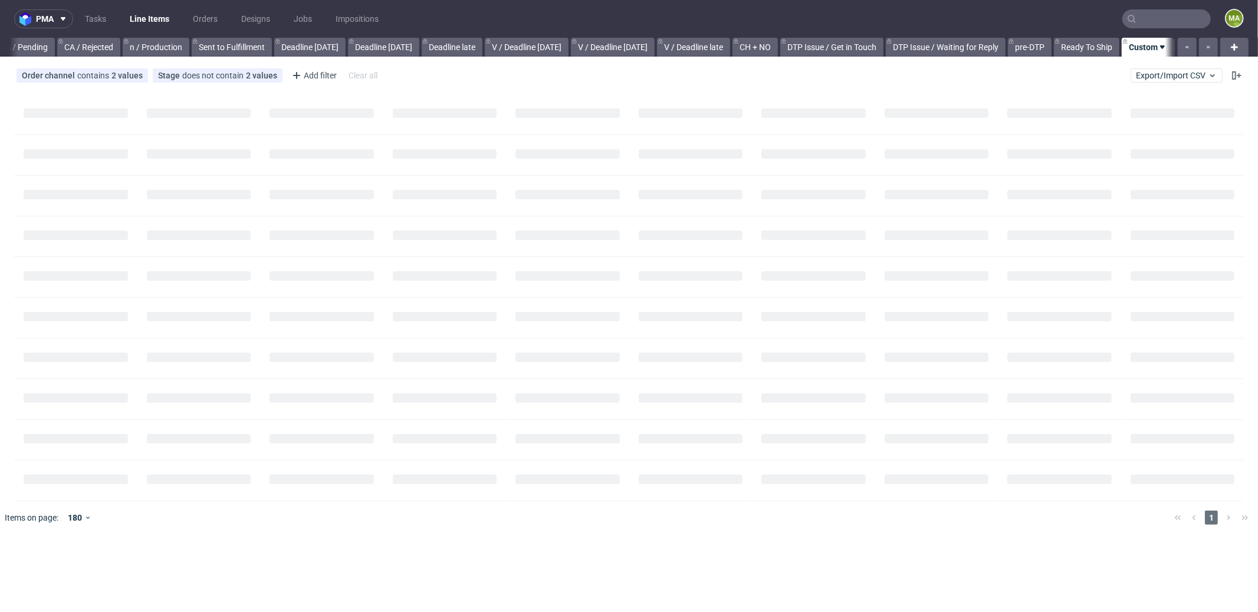
scroll to position [0, 1009]
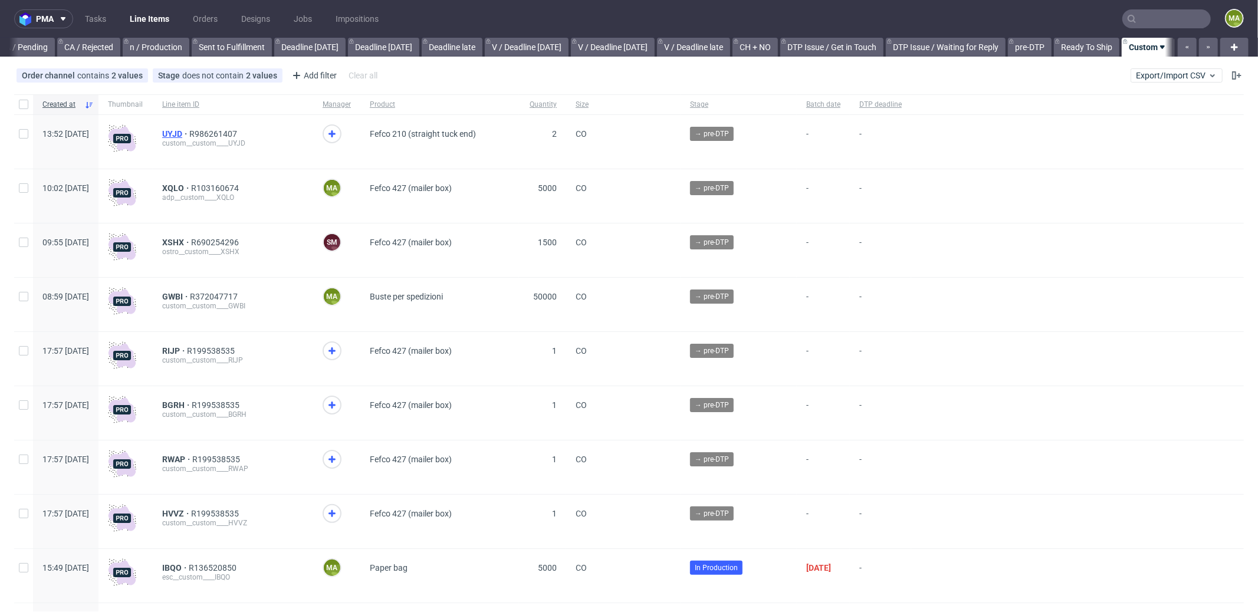
click at [189, 136] on span "UYJD" at bounding box center [175, 133] width 27 height 9
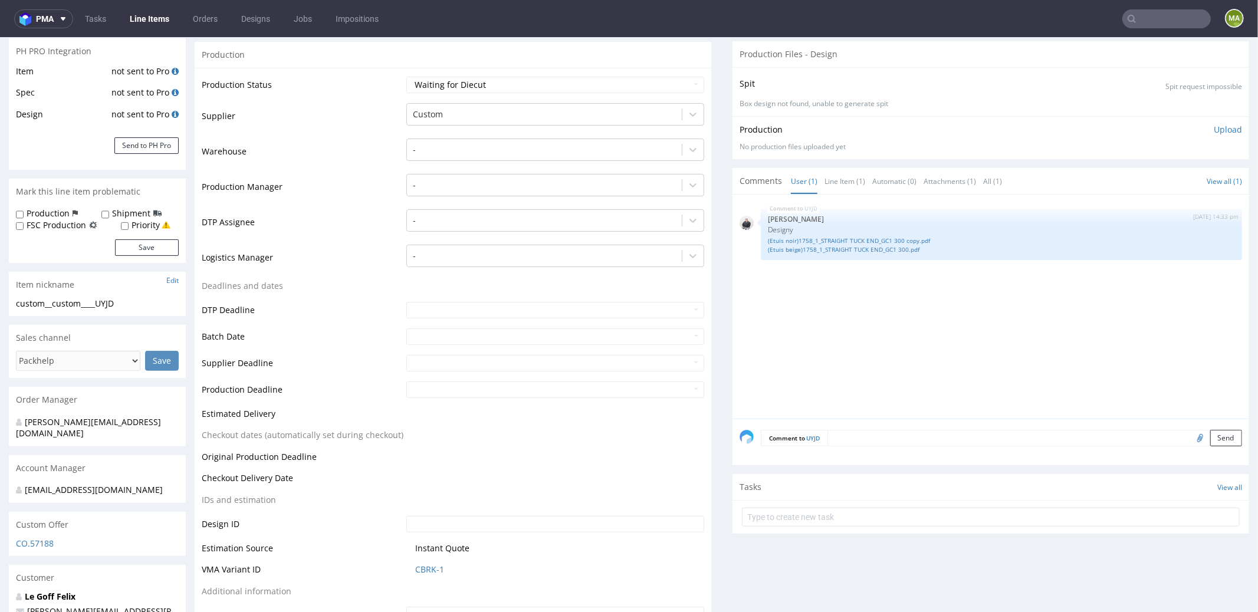
scroll to position [416, 0]
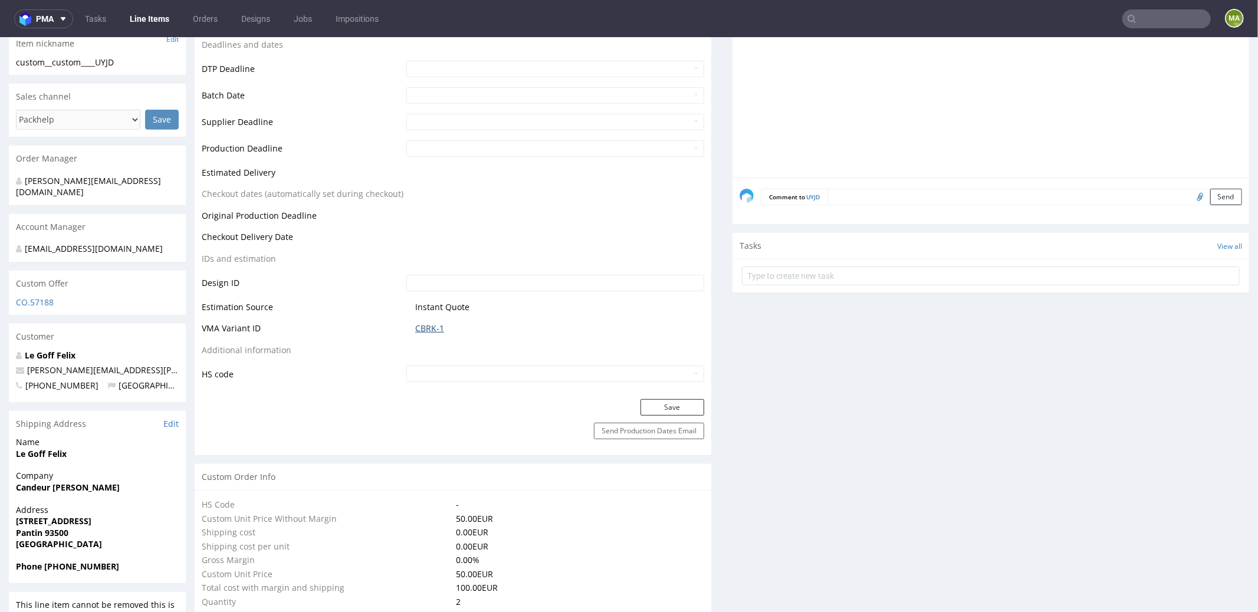
click at [426, 327] on link "CBRK-1" at bounding box center [429, 328] width 29 height 12
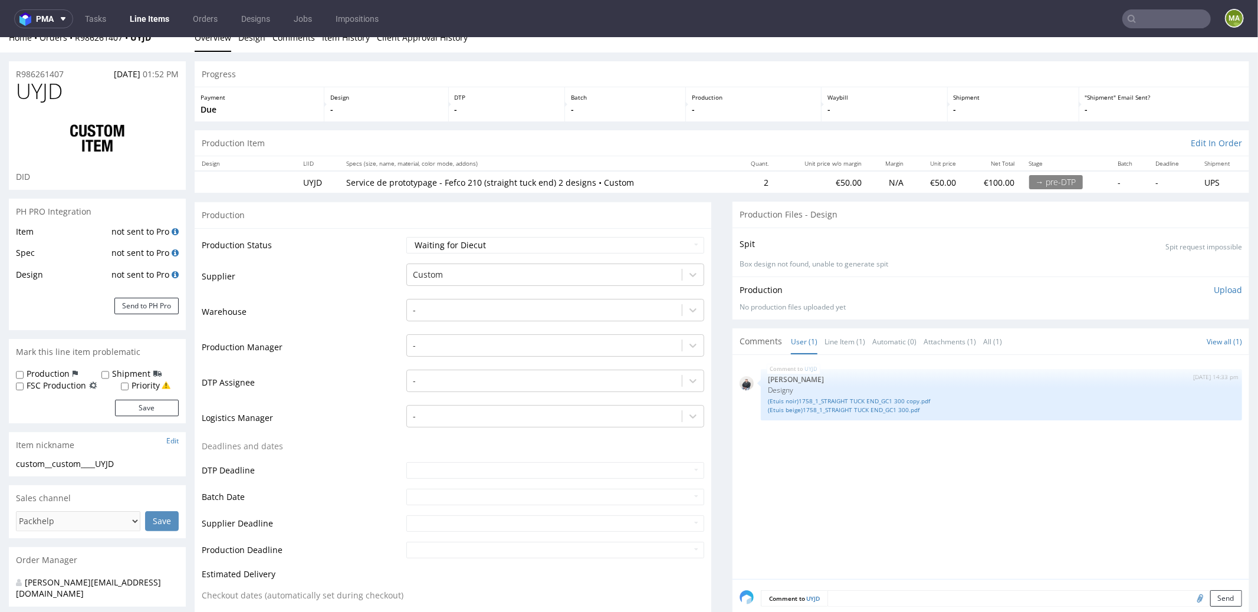
scroll to position [0, 0]
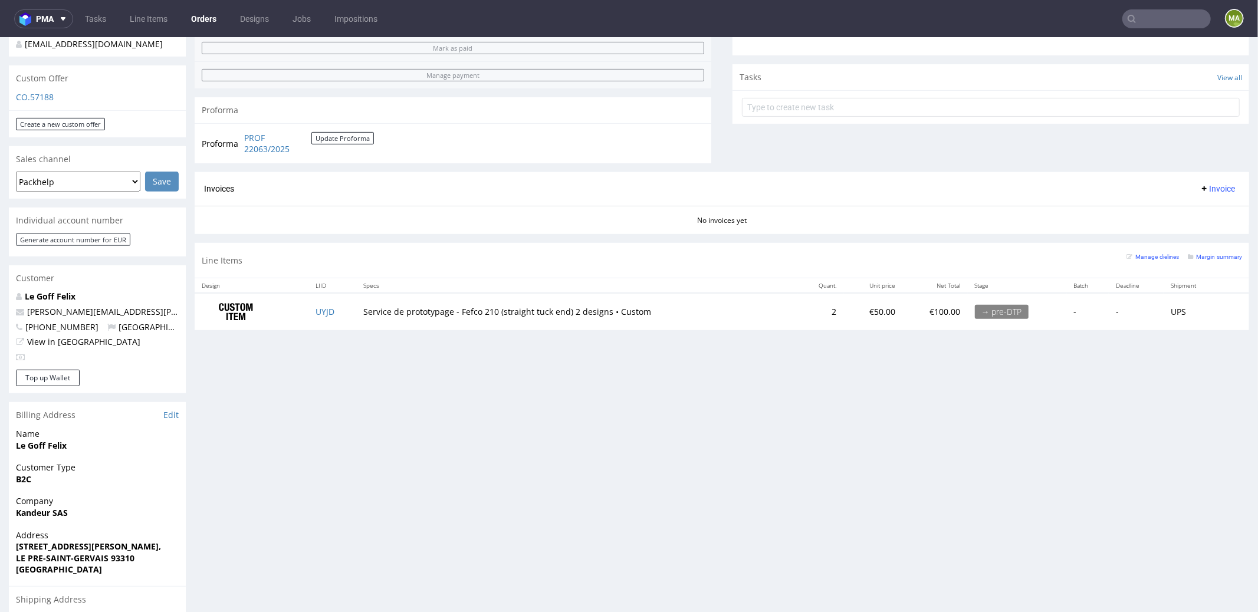
scroll to position [390, 0]
click at [1214, 250] on small "Margin summary" at bounding box center [1215, 253] width 54 height 6
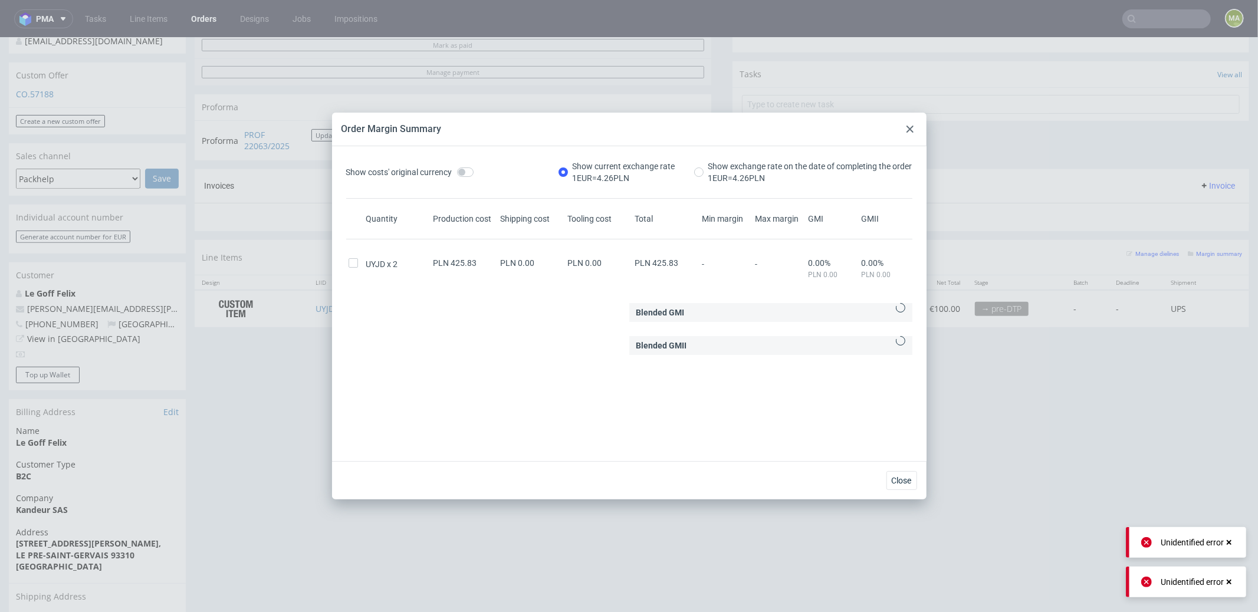
click at [905, 134] on div at bounding box center [910, 129] width 14 height 14
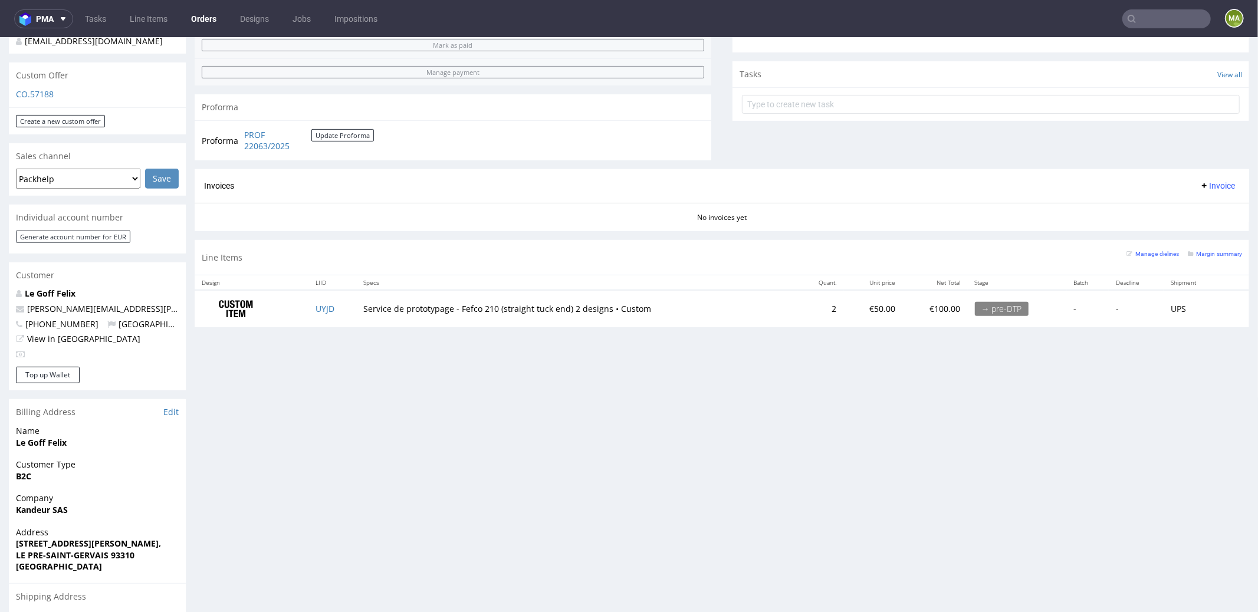
click at [1167, 12] on input "text" at bounding box center [1166, 18] width 88 height 19
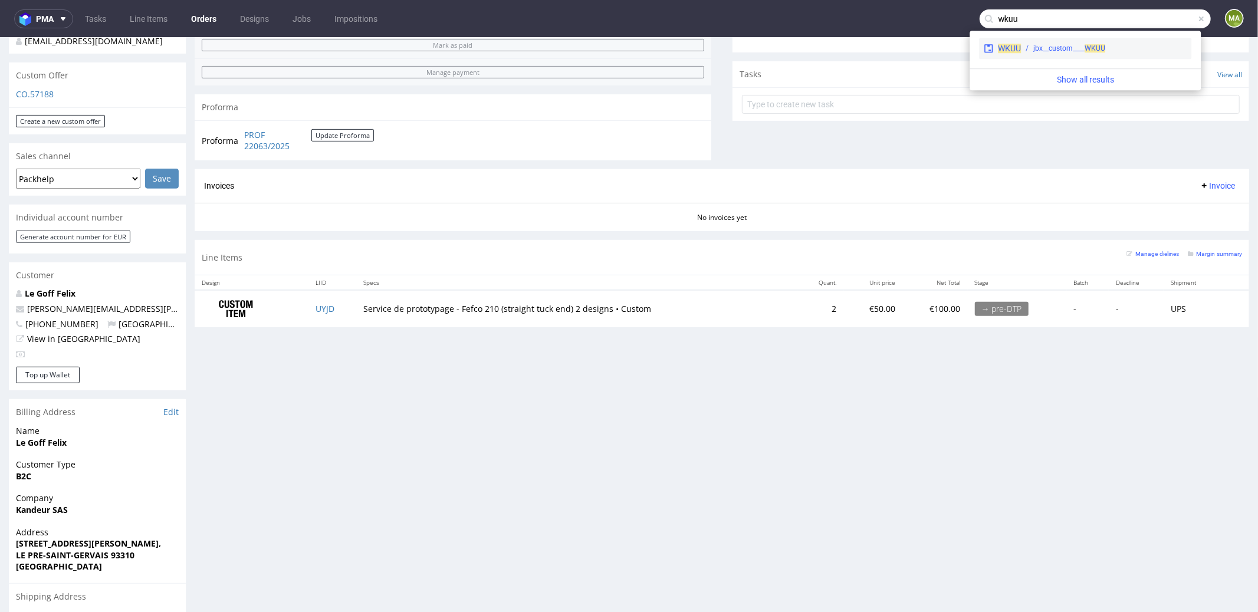
type input "wkuu"
click at [1063, 45] on div "jbx__custom____ WKUU" at bounding box center [1069, 48] width 72 height 11
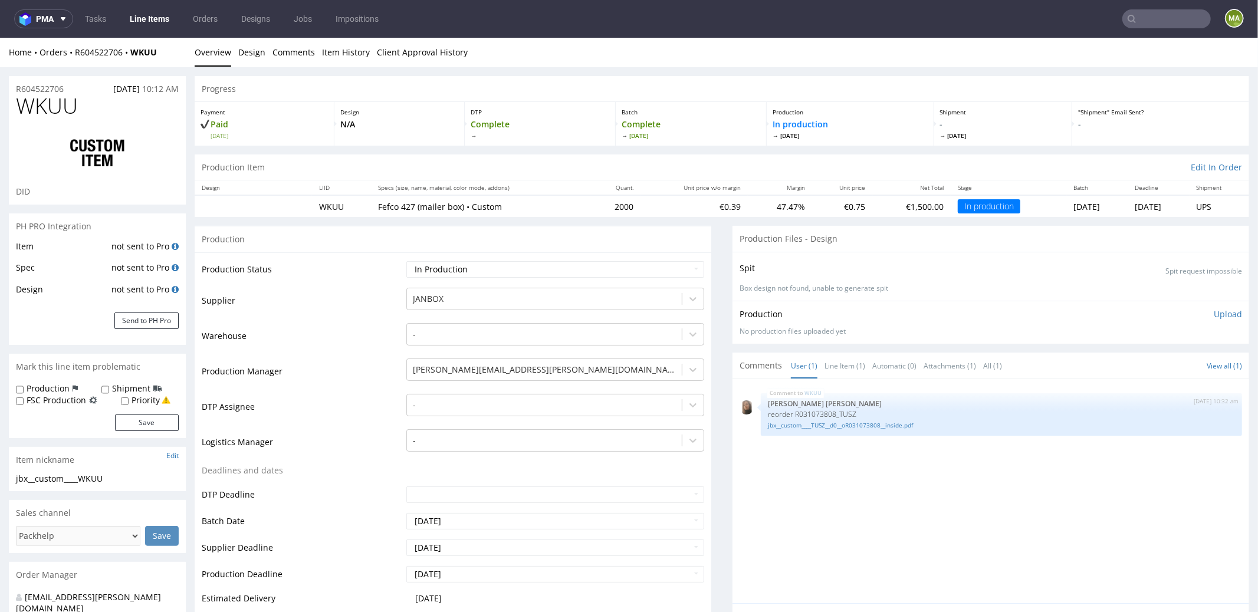
scroll to position [93, 0]
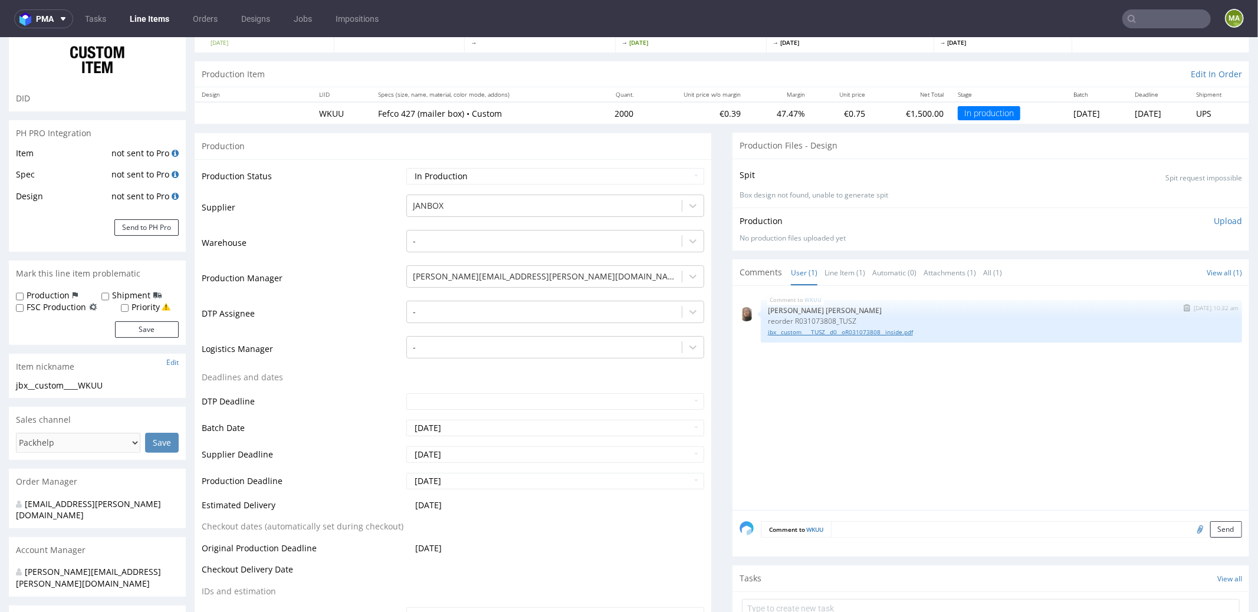
click at [810, 327] on link "jbx__custom____TUSZ__d0__oR031073808__inside.pdf" at bounding box center [1001, 331] width 467 height 9
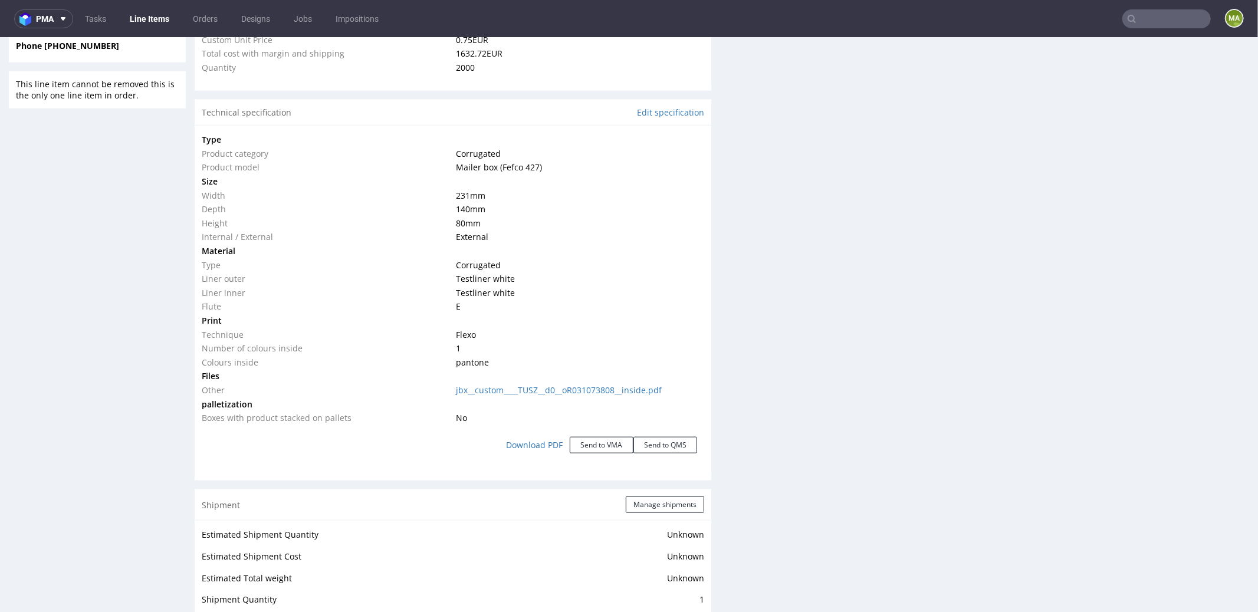
scroll to position [1033, 0]
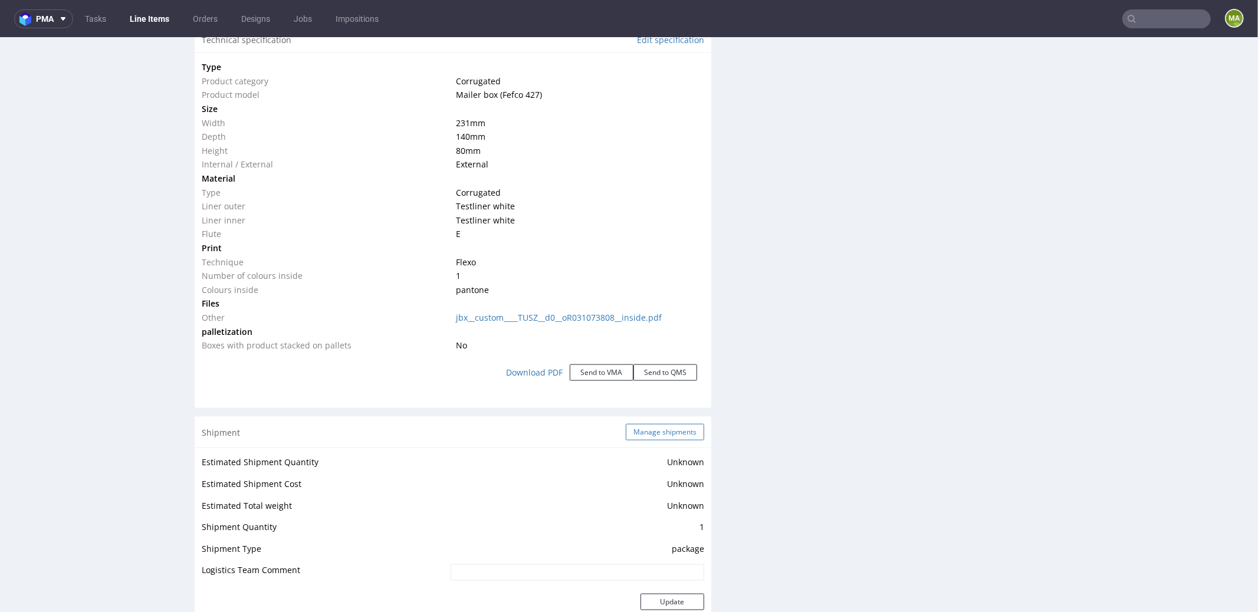
click at [662, 425] on button "Manage shipments" at bounding box center [665, 431] width 78 height 17
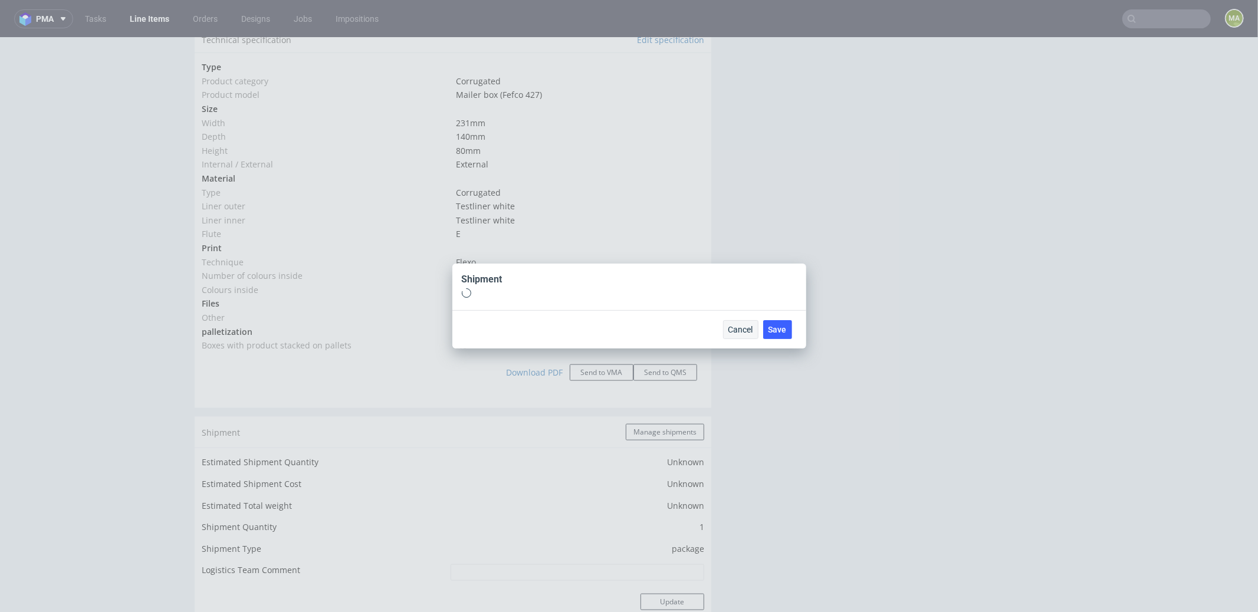
click at [738, 328] on span "Cancel" at bounding box center [740, 330] width 25 height 8
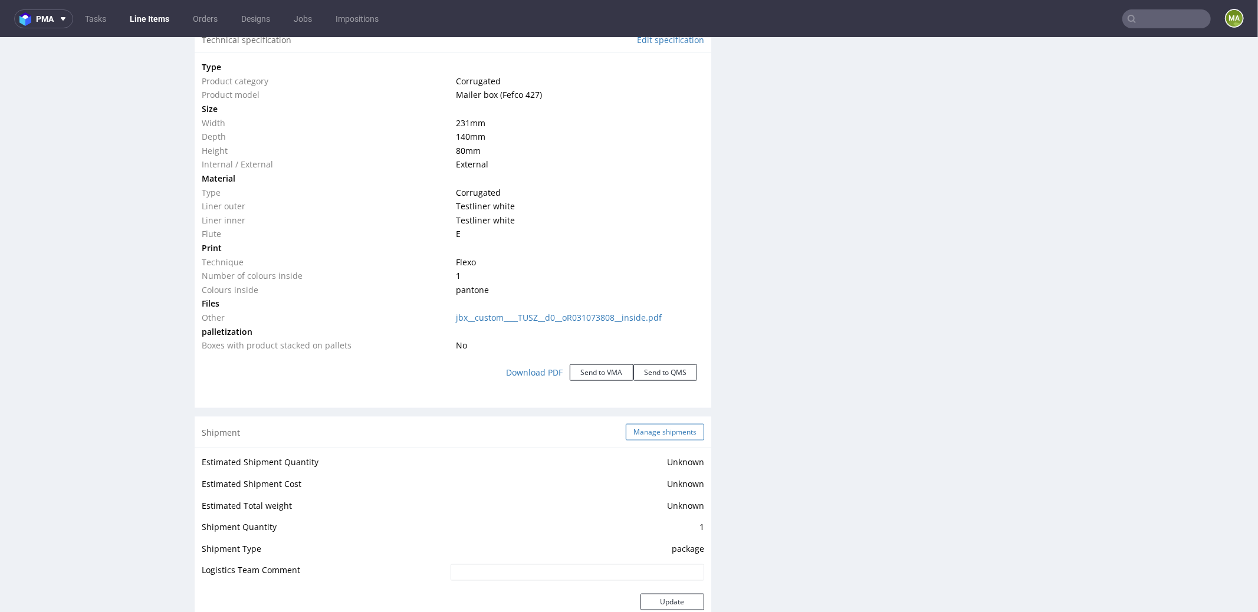
click at [655, 437] on button "Manage shipments" at bounding box center [665, 431] width 78 height 17
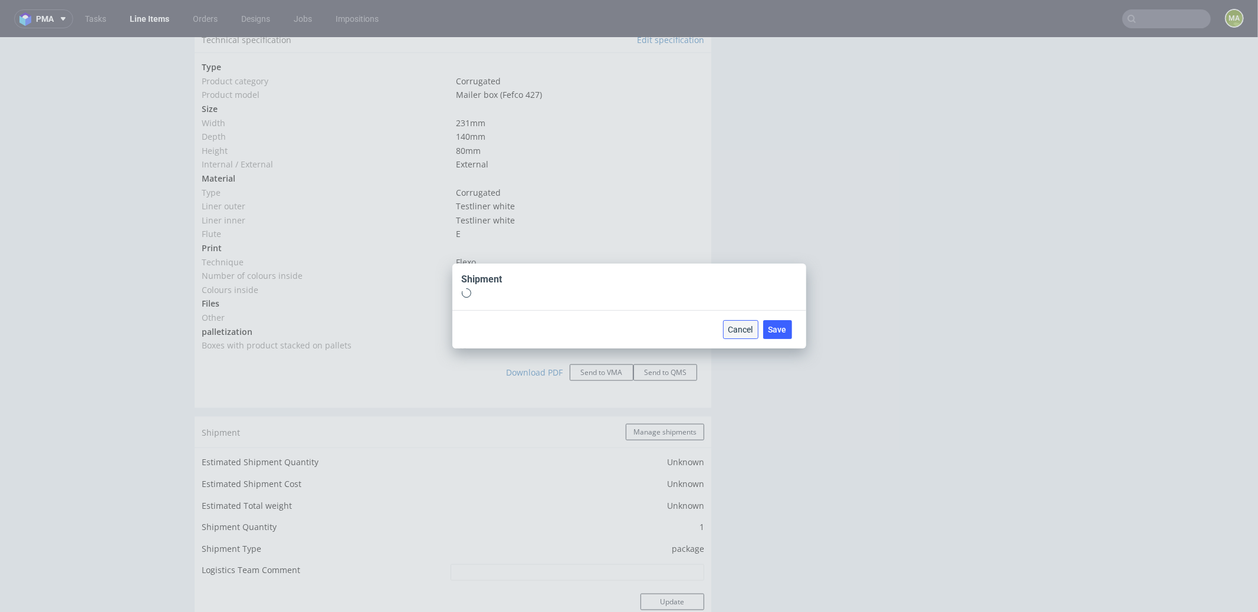
click at [741, 335] on button "Cancel" at bounding box center [740, 329] width 35 height 19
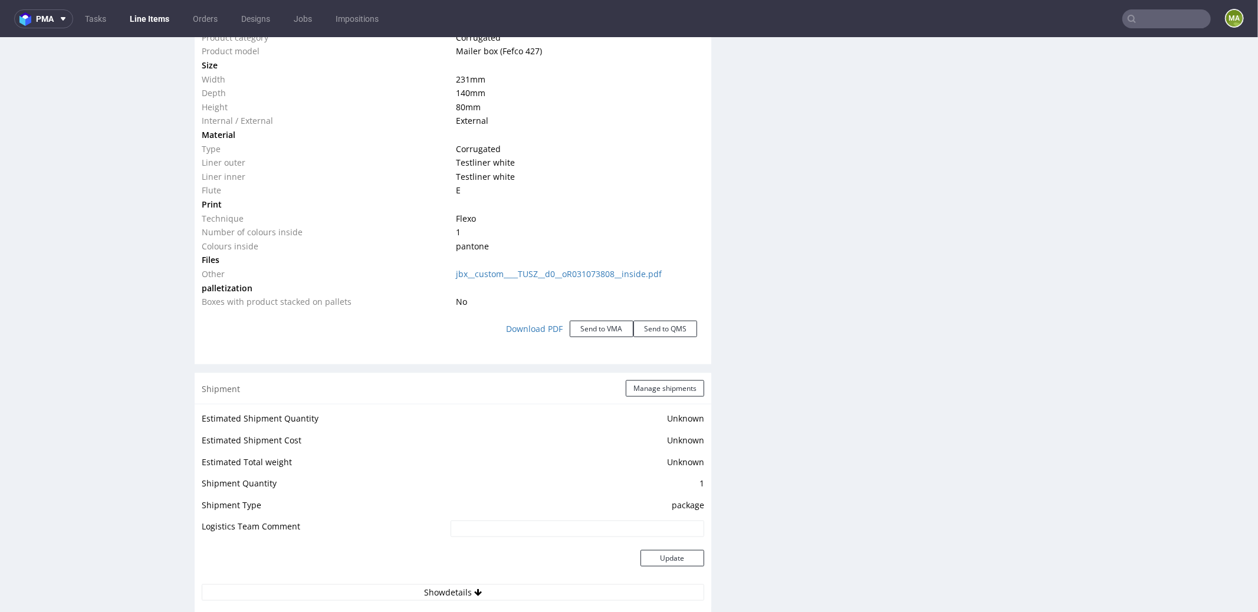
scroll to position [1200, 0]
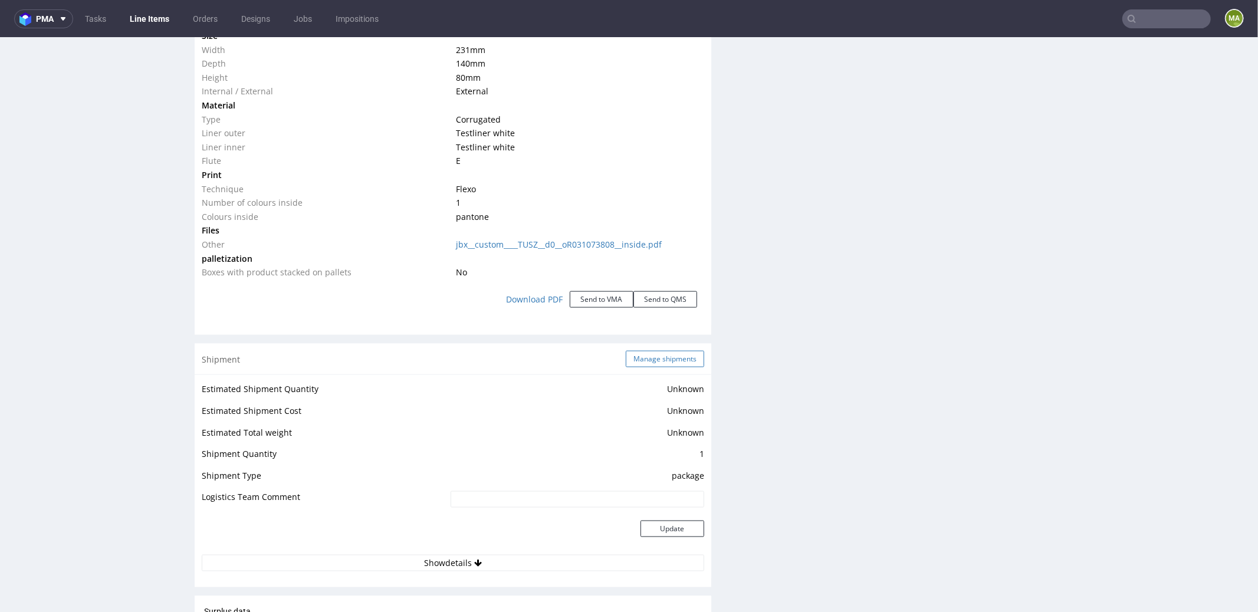
click at [646, 357] on button "Manage shipments" at bounding box center [665, 358] width 78 height 17
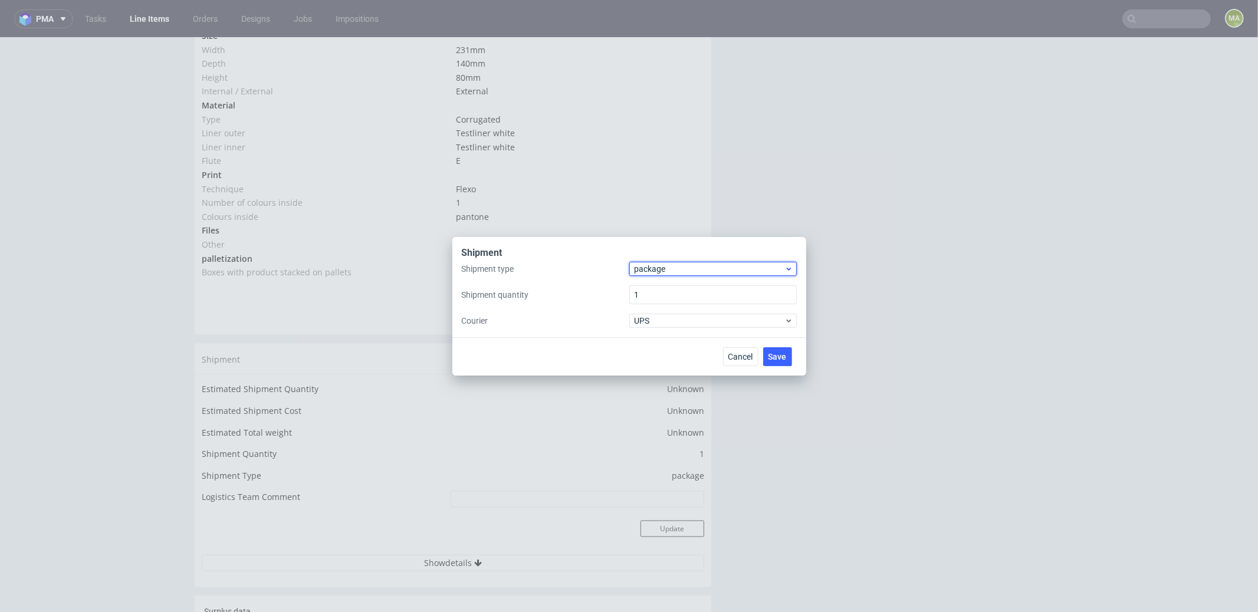
click at [660, 272] on span "package" at bounding box center [710, 269] width 150 height 12
click at [661, 287] on div "pallet" at bounding box center [713, 293] width 158 height 21
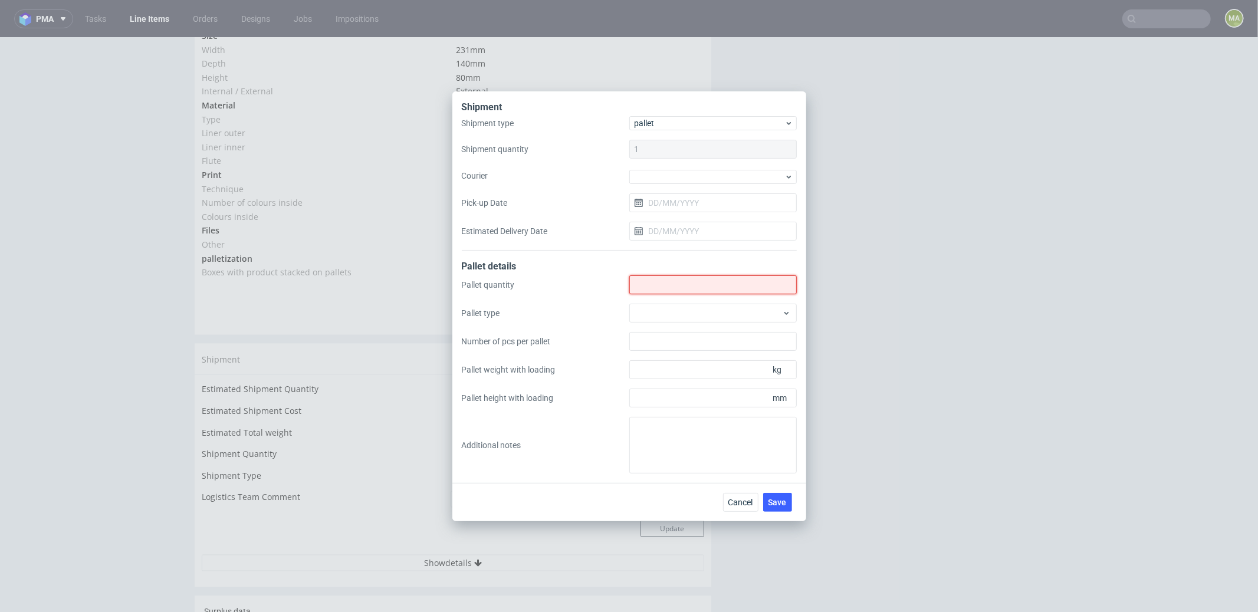
click at [661, 287] on input "Shipment type" at bounding box center [713, 284] width 168 height 19
type input "1"
click at [665, 306] on div at bounding box center [713, 313] width 168 height 19
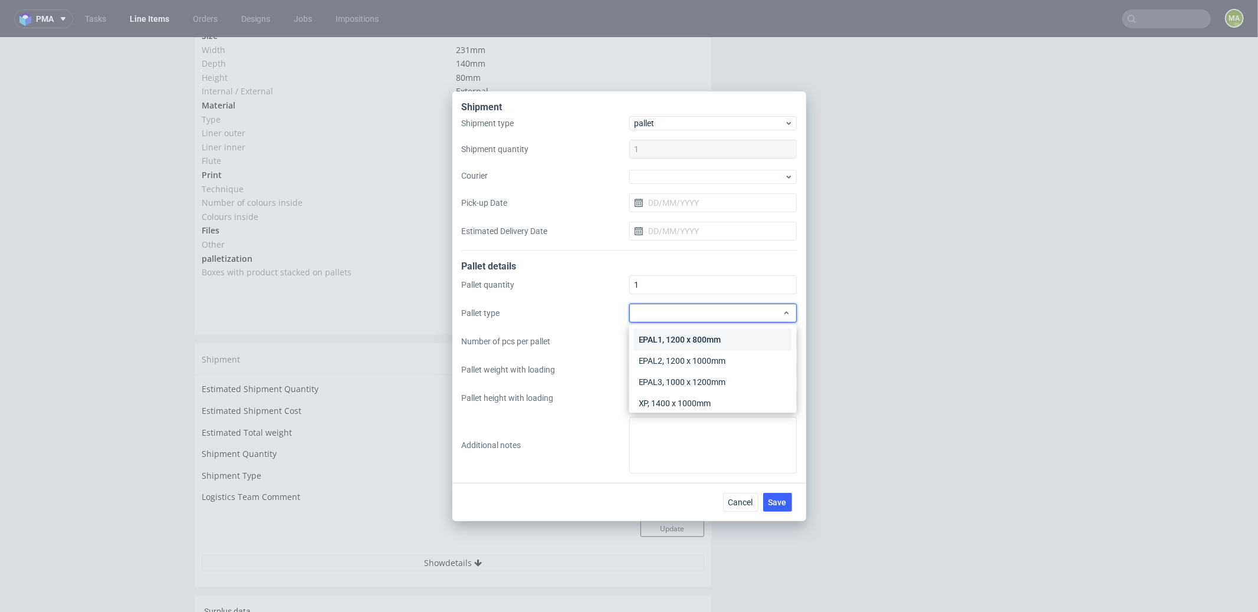
click at [679, 335] on div "EPAL1, 1200 x 800mm" at bounding box center [713, 339] width 158 height 21
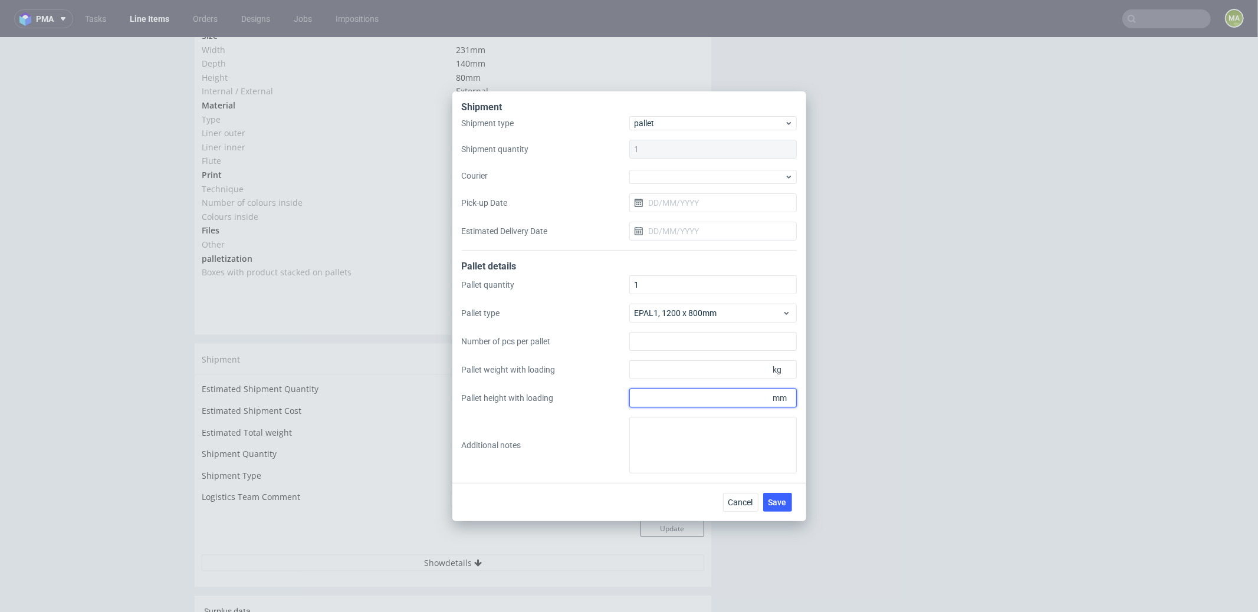
click at [687, 395] on input "Pallet height with loading" at bounding box center [713, 398] width 168 height 19
type input "1800"
click at [676, 360] on input "Pallet weight with loading" at bounding box center [713, 369] width 168 height 19
type input "180"
click at [779, 509] on button "Save" at bounding box center [777, 502] width 29 height 19
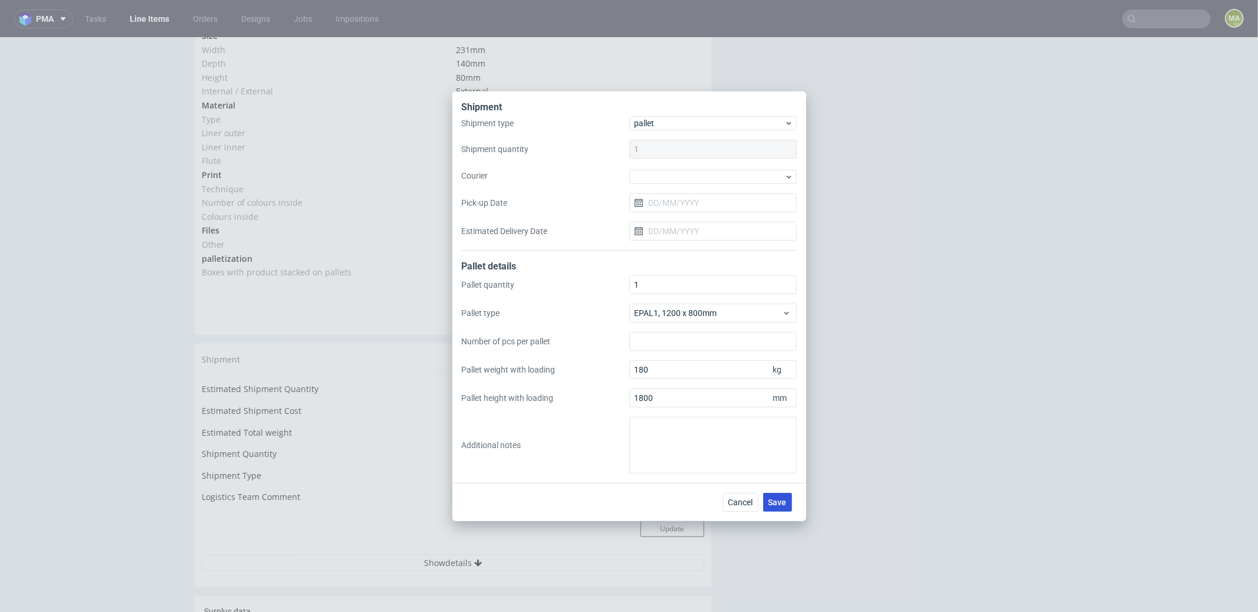
click at [783, 500] on span "Save" at bounding box center [777, 502] width 18 height 8
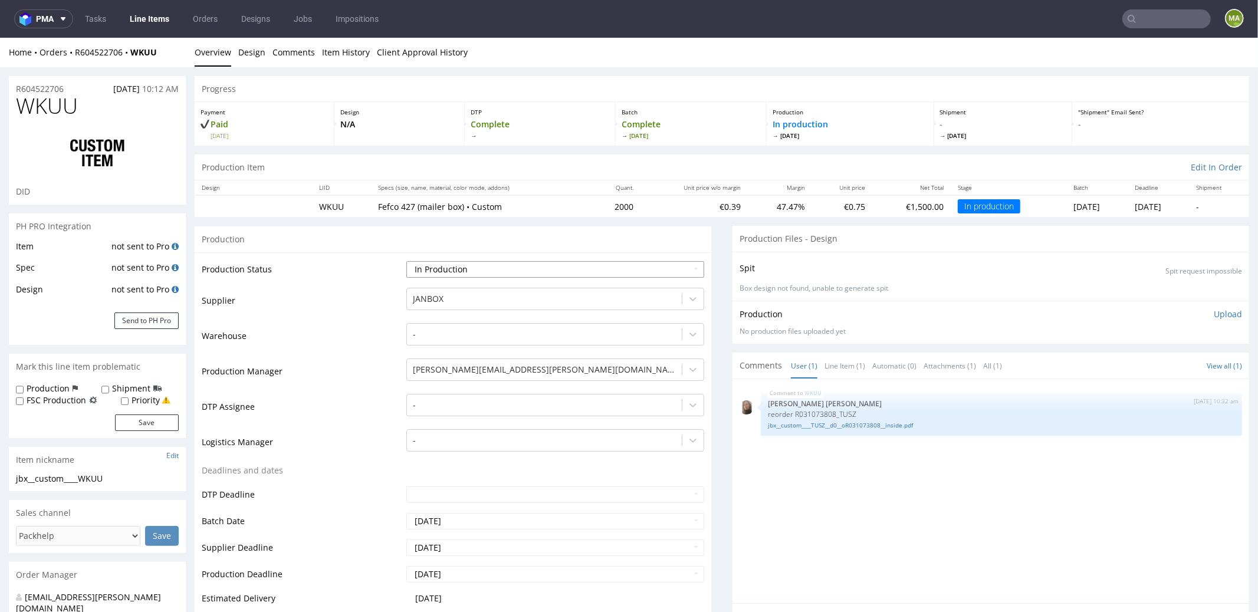
click at [441, 265] on select "Waiting for Artwork Waiting for Diecut Waiting for Mockup Waiting for DTP Waiti…" at bounding box center [555, 269] width 298 height 17
select select "production_complete"
click at [406, 261] on select "Waiting for Artwork Waiting for Diecut Waiting for Mockup Waiting for DTP Waiti…" at bounding box center [555, 269] width 298 height 17
click at [333, 346] on td "Warehouse" at bounding box center [303, 338] width 202 height 35
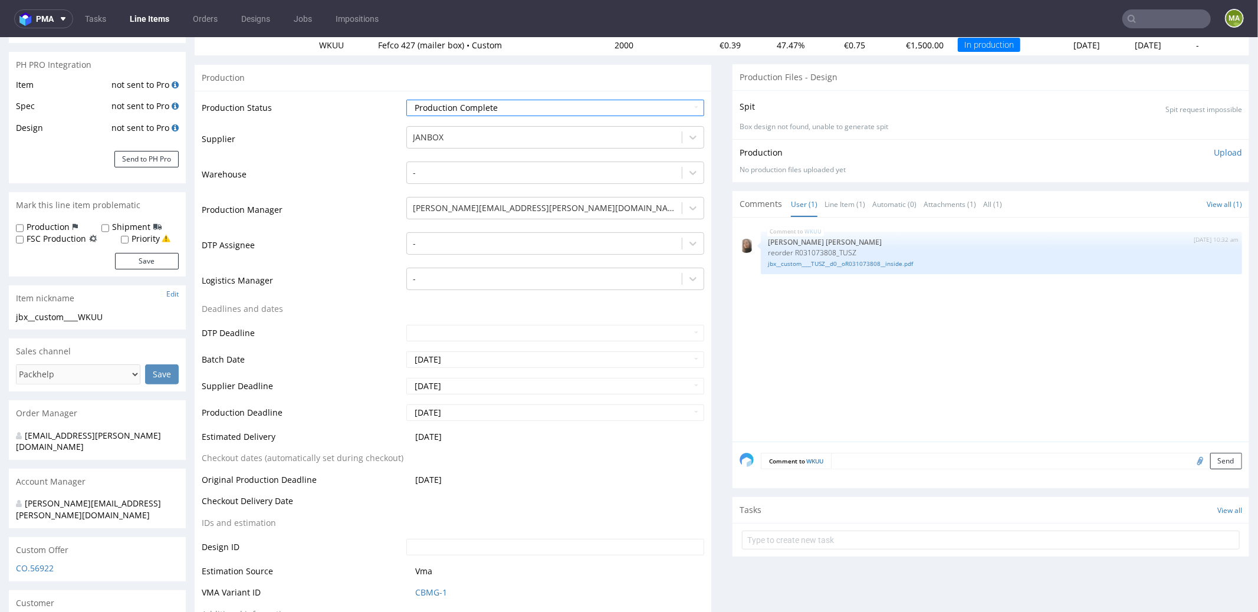
scroll to position [434, 0]
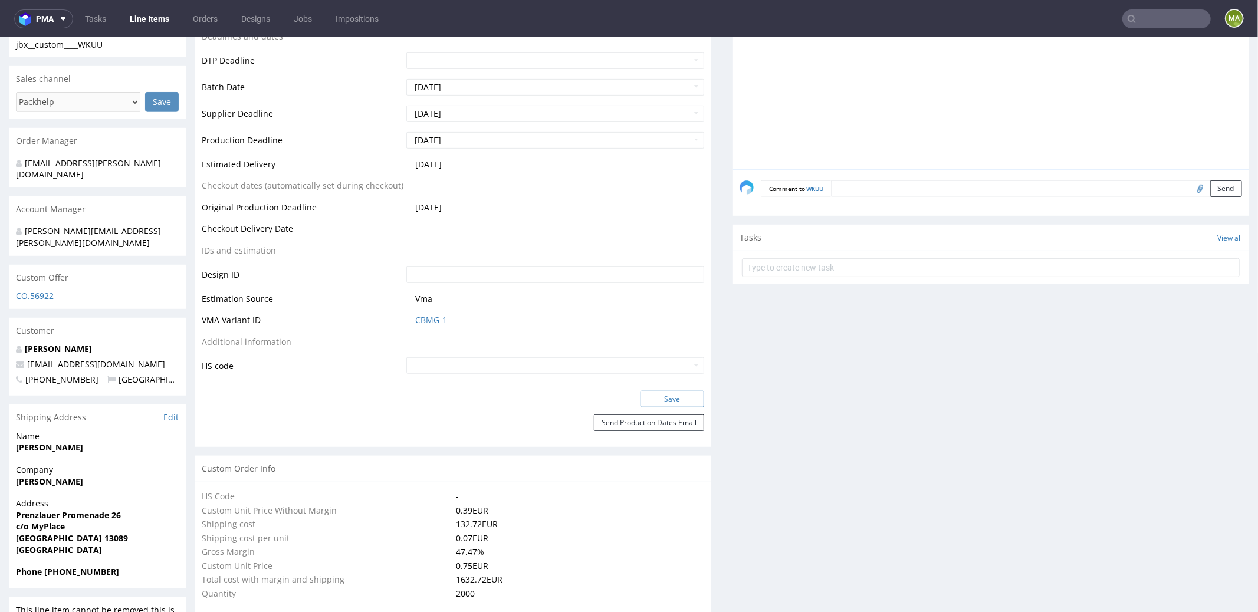
click at [661, 398] on button "Save" at bounding box center [673, 398] width 64 height 17
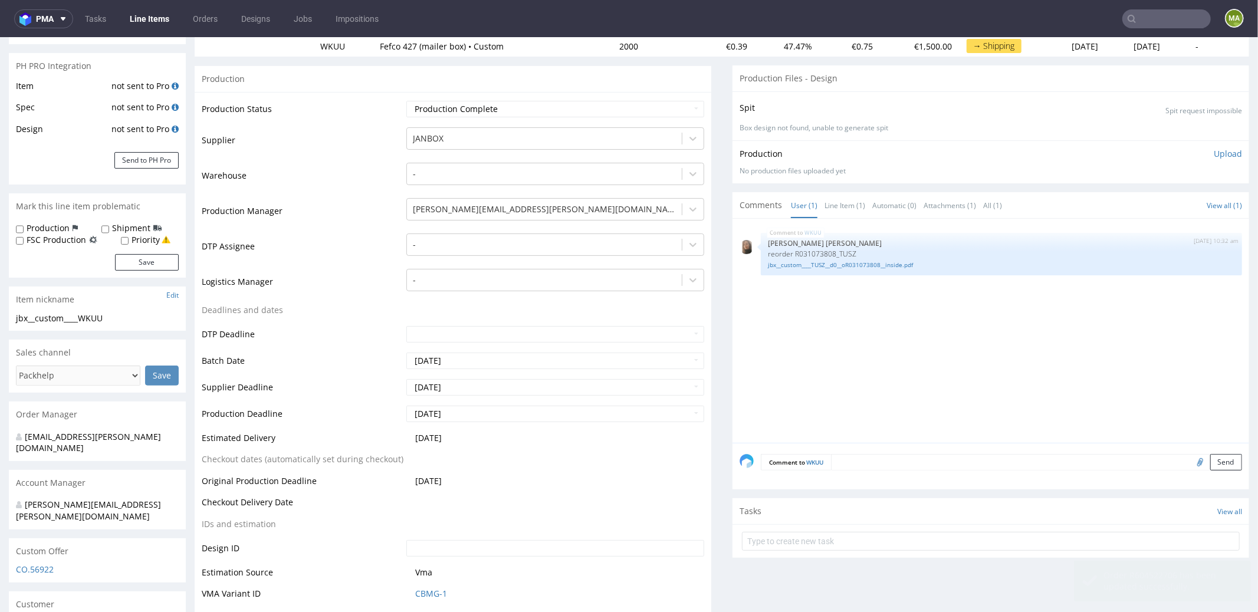
scroll to position [0, 0]
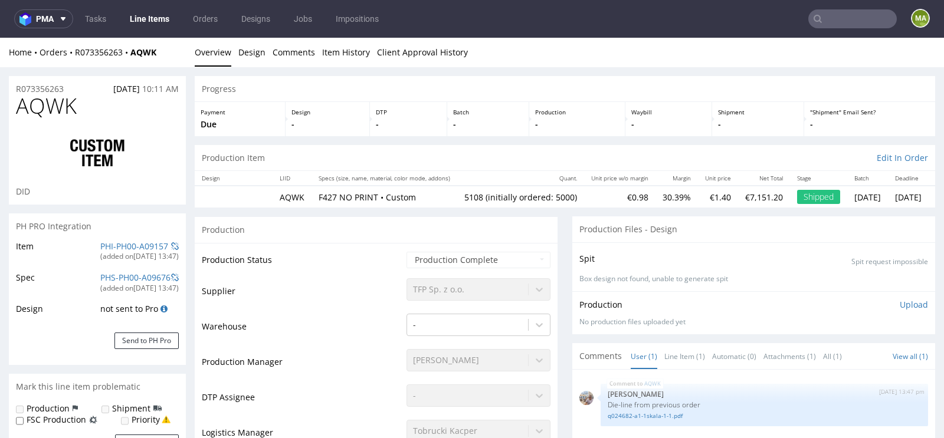
select select "in_progress"
type input "5108"
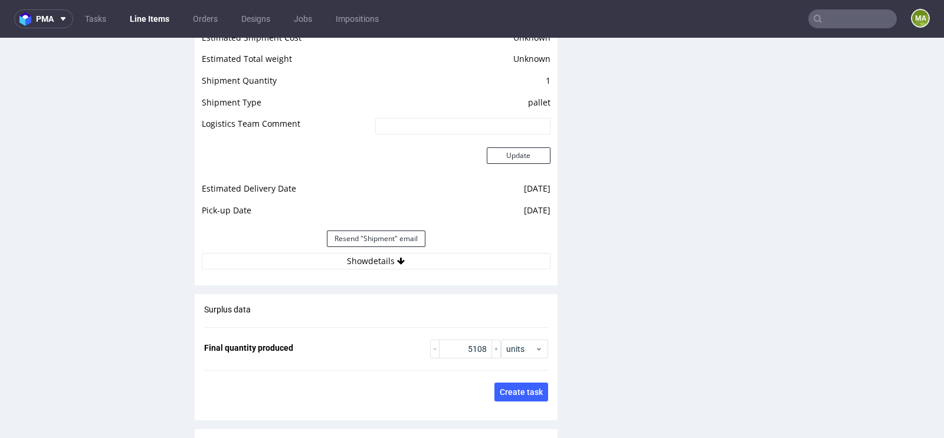
scroll to position [1623, 0]
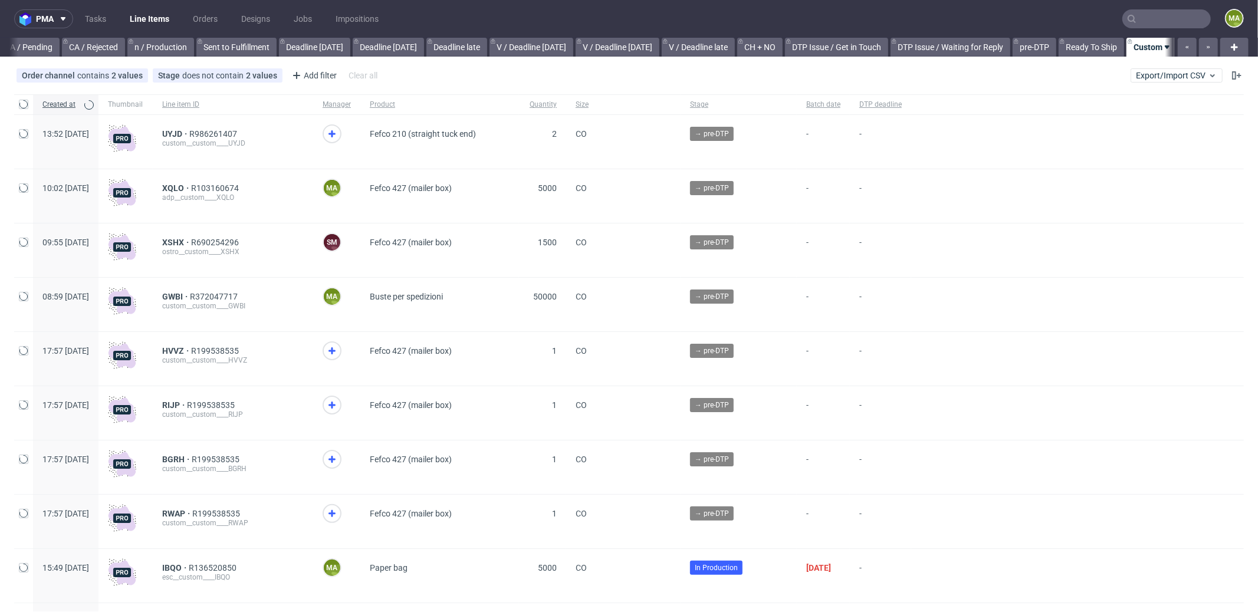
scroll to position [0, 1018]
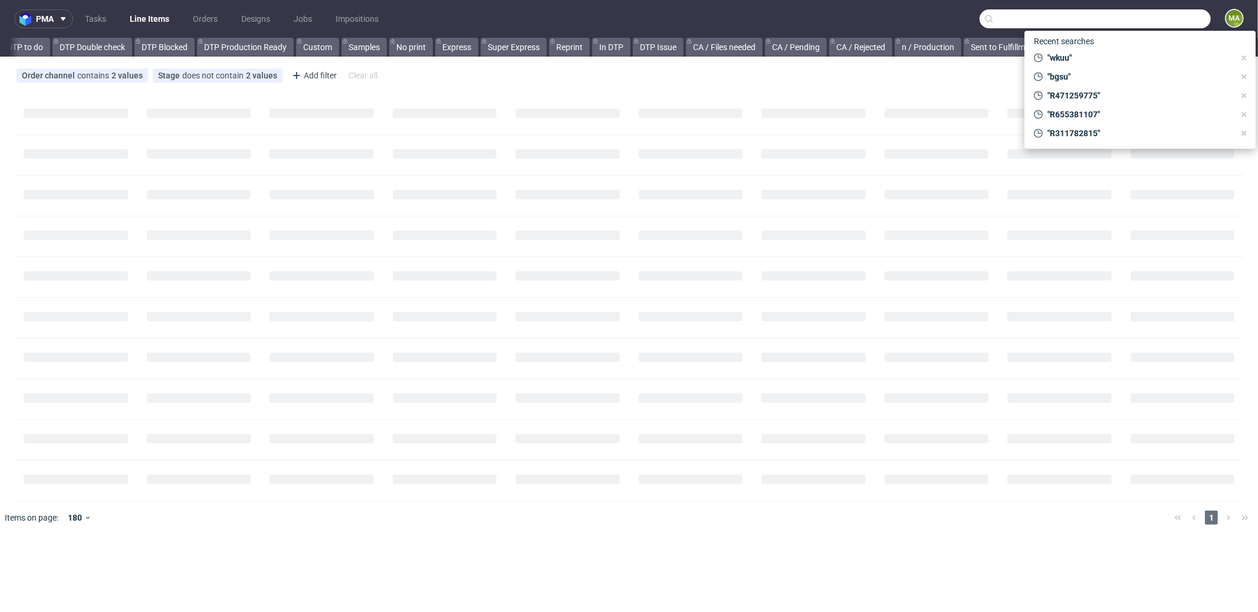
click at [1160, 16] on input "text" at bounding box center [1095, 18] width 231 height 19
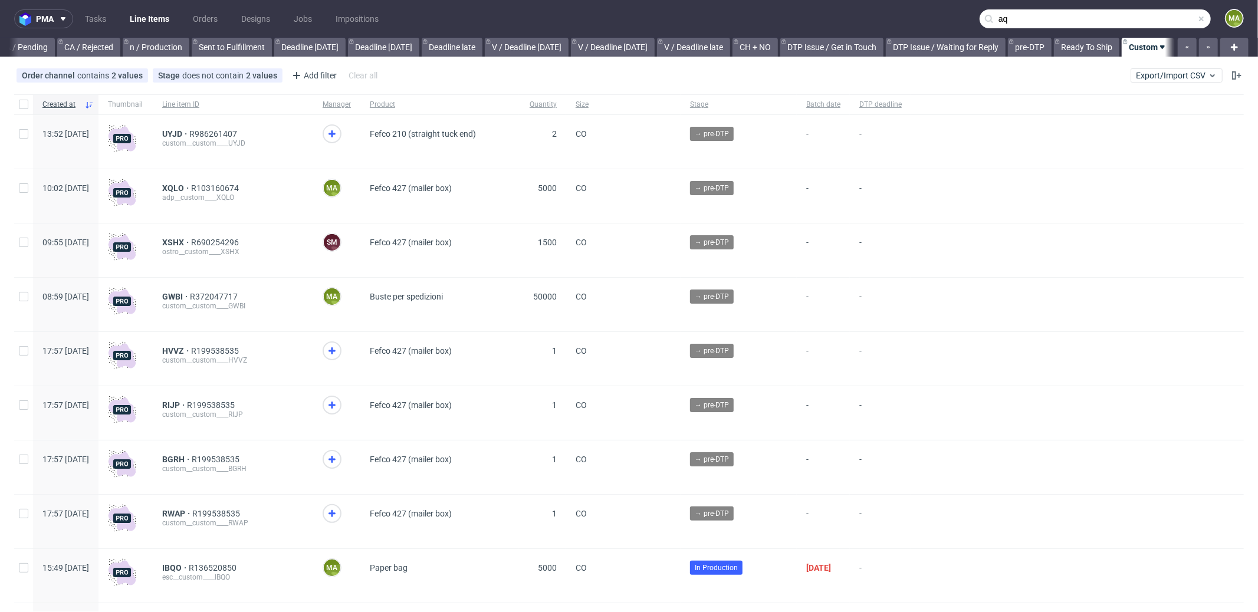
scroll to position [0, 1018]
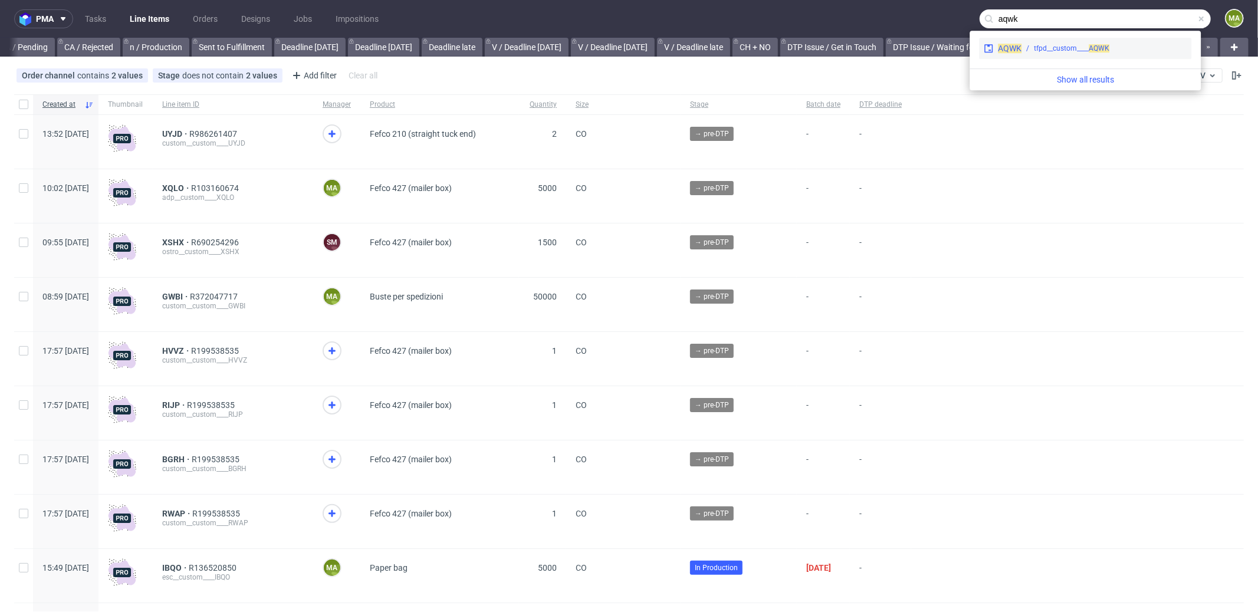
type input "aqwk"
click at [1081, 40] on div "AQWK tfpd__custom____ AQWK" at bounding box center [1085, 48] width 212 height 21
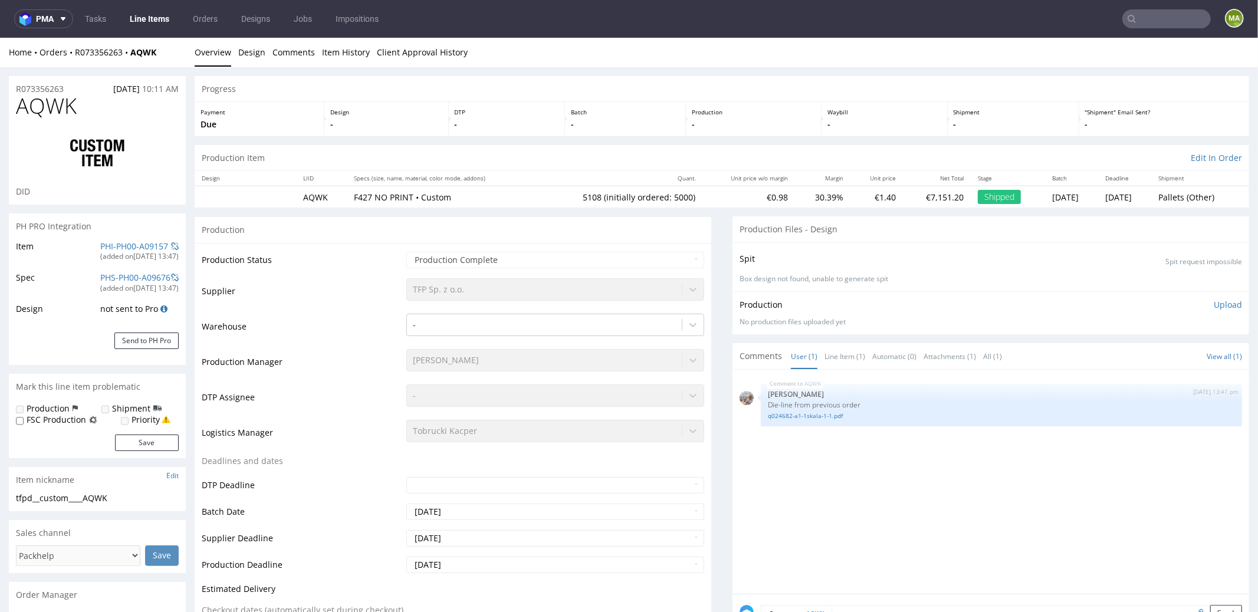
select select "in_progress"
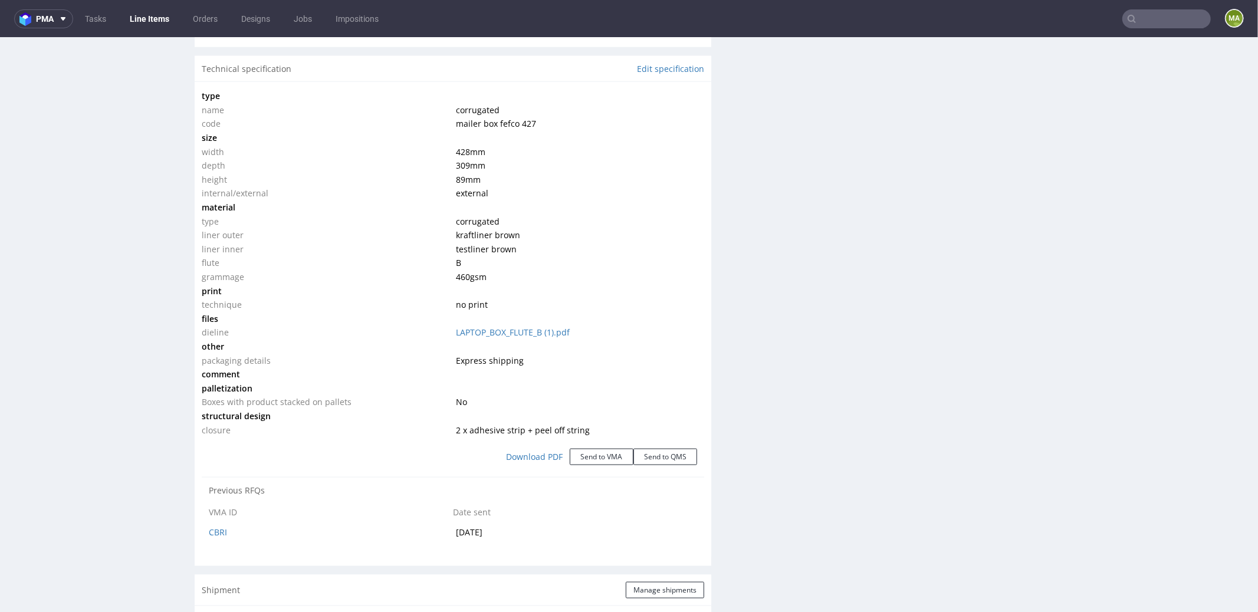
scroll to position [1718, 0]
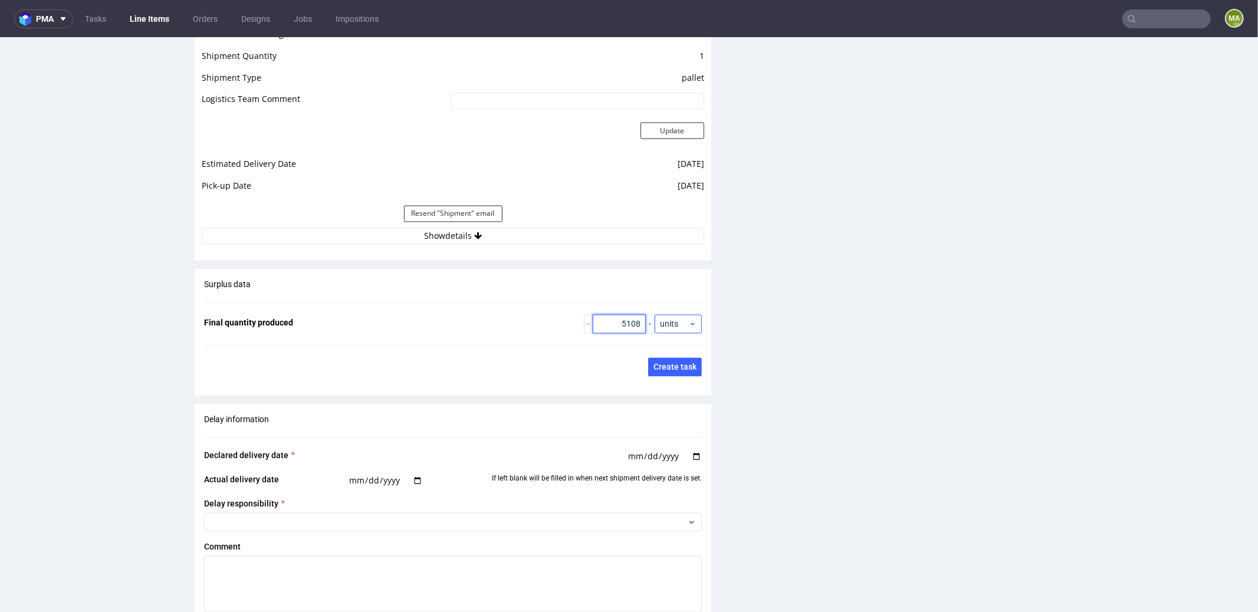
drag, startPoint x: 609, startPoint y: 320, endPoint x: 662, endPoint y: 319, distance: 52.5
click at [662, 319] on div "5108 units" at bounding box center [643, 323] width 118 height 19
type input "4894"
click at [553, 357] on button "Save changes and update quantity" at bounding box center [574, 366] width 140 height 19
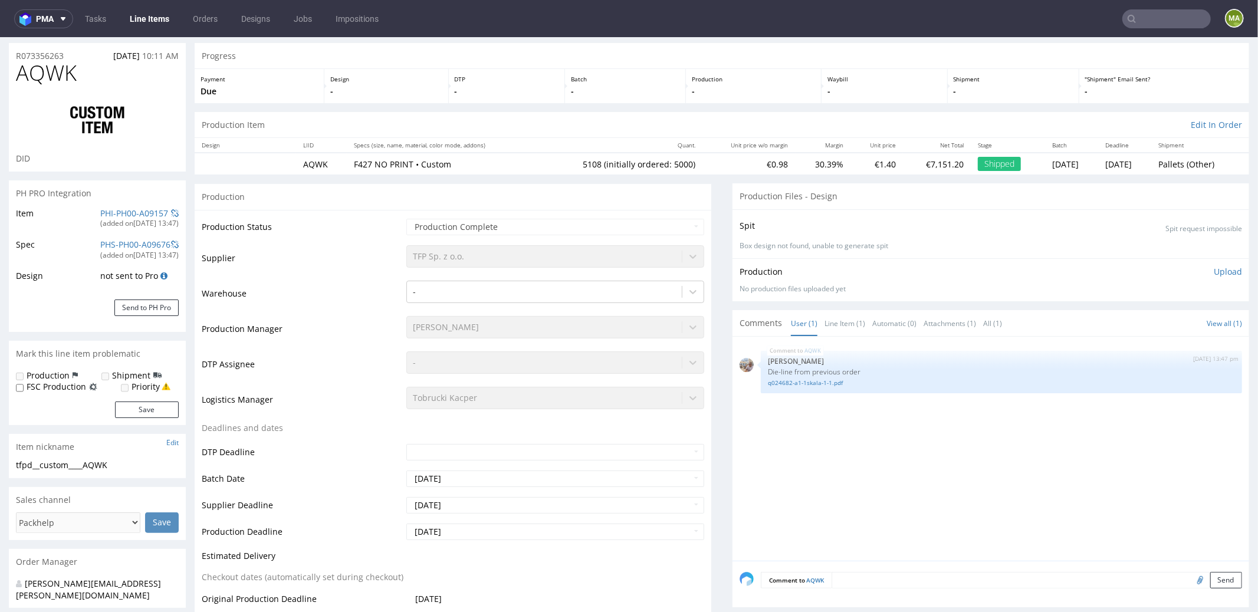
scroll to position [0, 0]
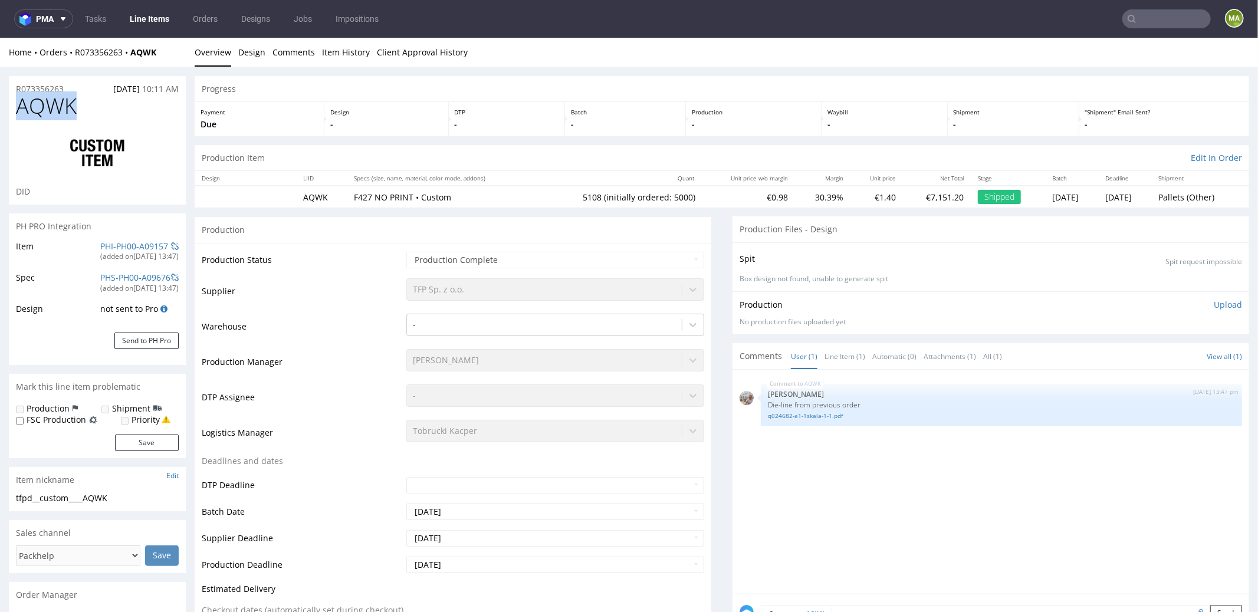
drag, startPoint x: 81, startPoint y: 110, endPoint x: 0, endPoint y: 111, distance: 80.8
copy span "AQWK"
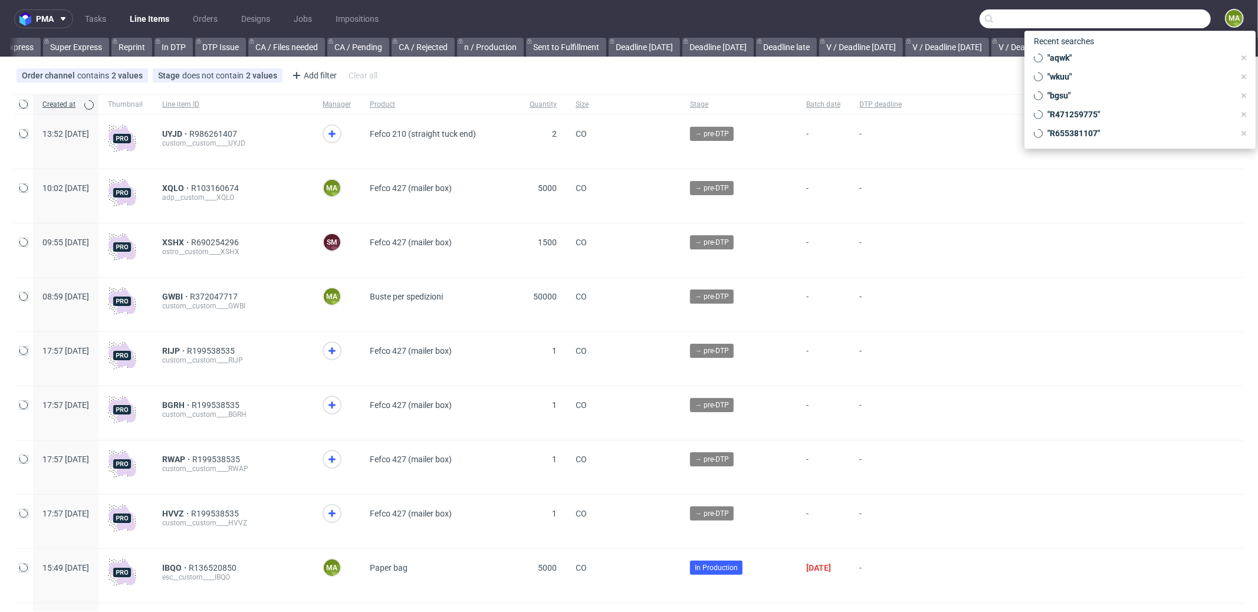
click at [1161, 19] on input "text" at bounding box center [1095, 18] width 231 height 19
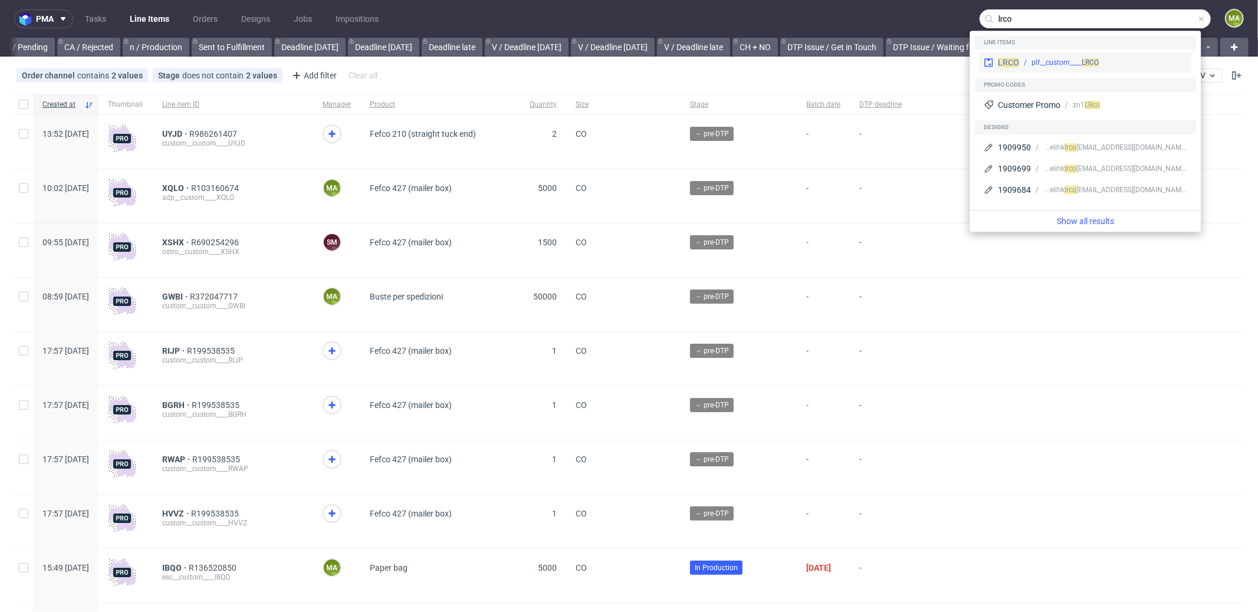
type input "lrco"
click at [1020, 64] on div "plf__custom____ LRCO" at bounding box center [1103, 62] width 168 height 11
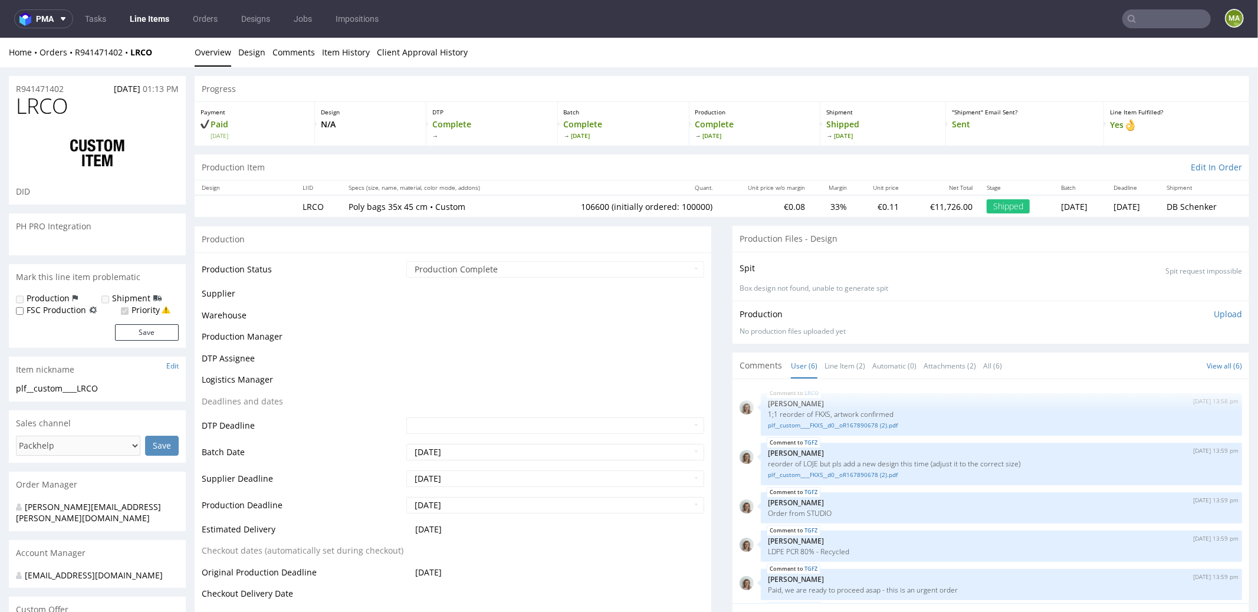
scroll to position [42, 0]
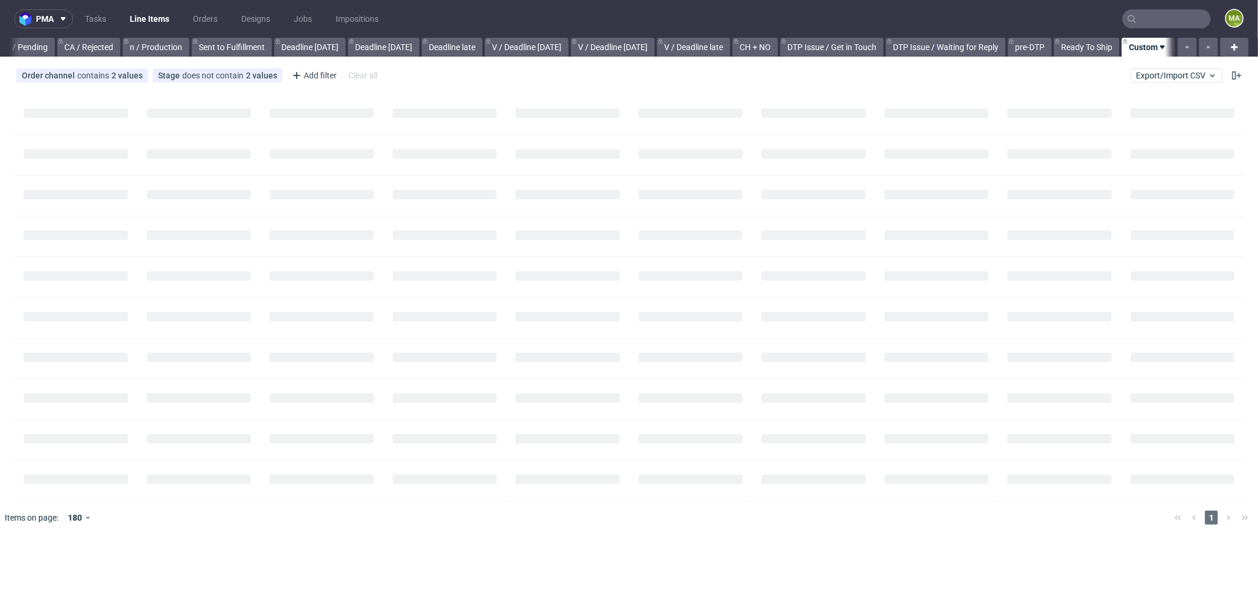
scroll to position [0, 1009]
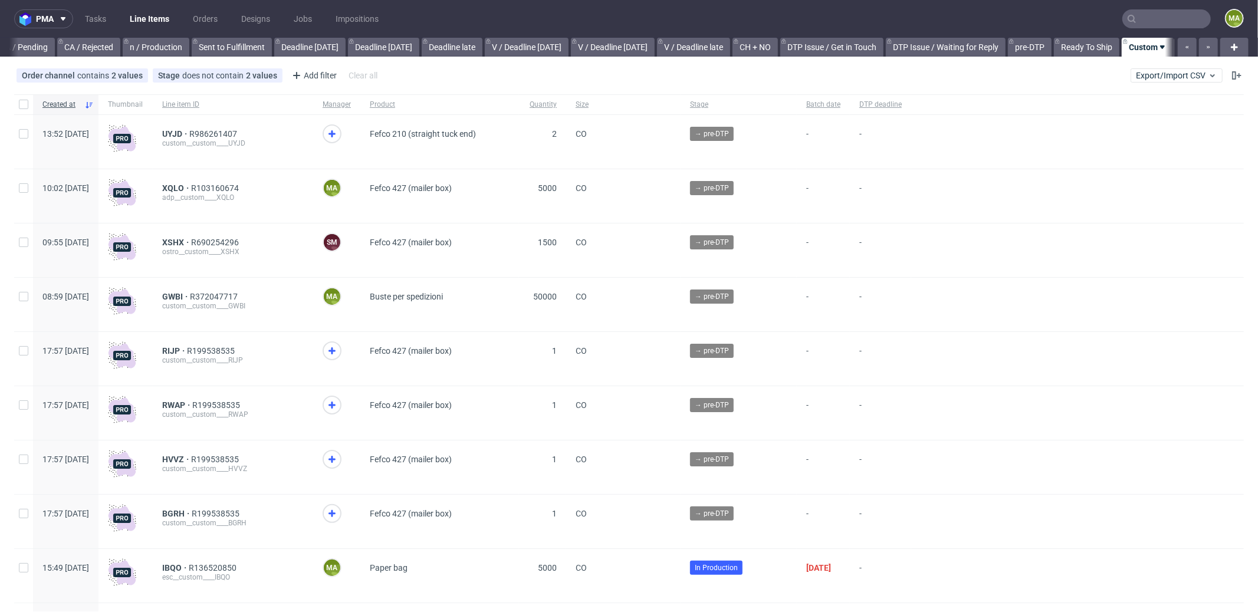
scroll to position [0, 1018]
click at [303, 73] on div "Add filter" at bounding box center [313, 75] width 52 height 19
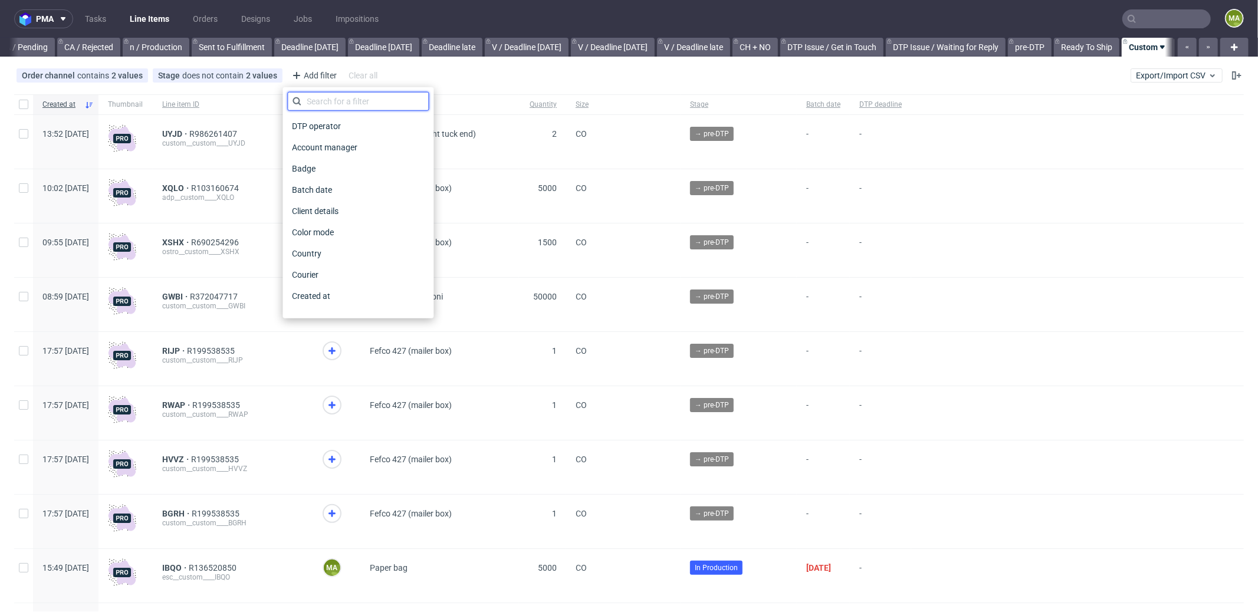
click at [343, 103] on input "text" at bounding box center [358, 101] width 142 height 19
type input "PRO"
click at [343, 297] on span "Production manager" at bounding box center [330, 296] width 86 height 17
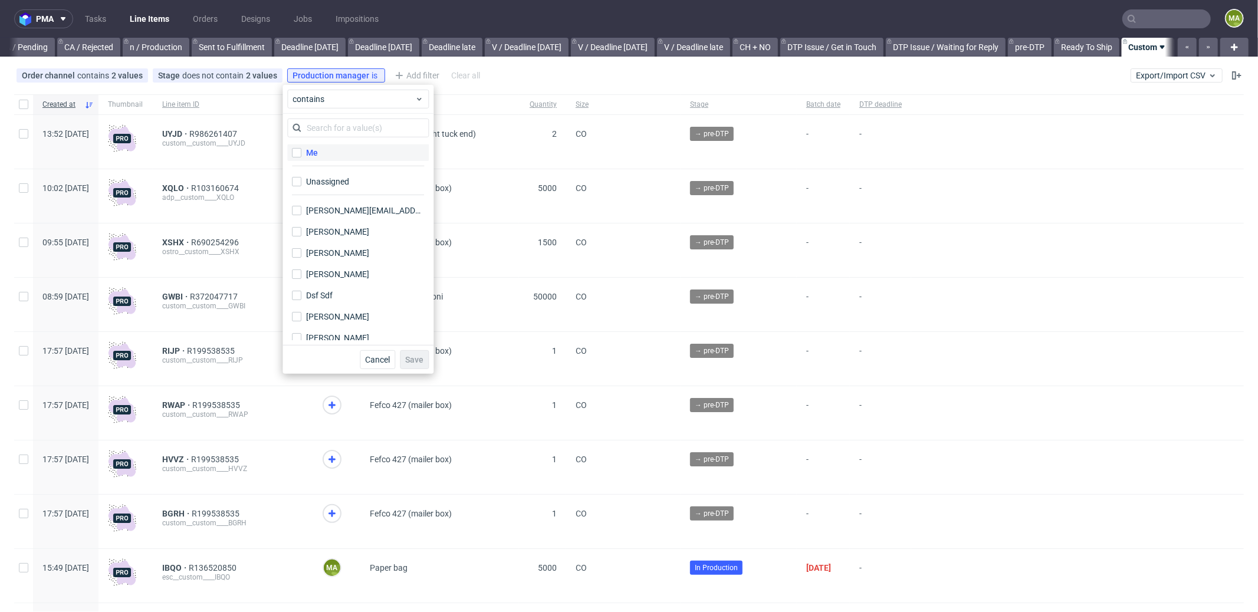
click at [303, 149] on label "Me" at bounding box center [358, 152] width 142 height 17
click at [301, 149] on input "Me" at bounding box center [296, 152] width 9 height 9
checkbox input "true"
click at [419, 352] on button "Save" at bounding box center [414, 359] width 29 height 19
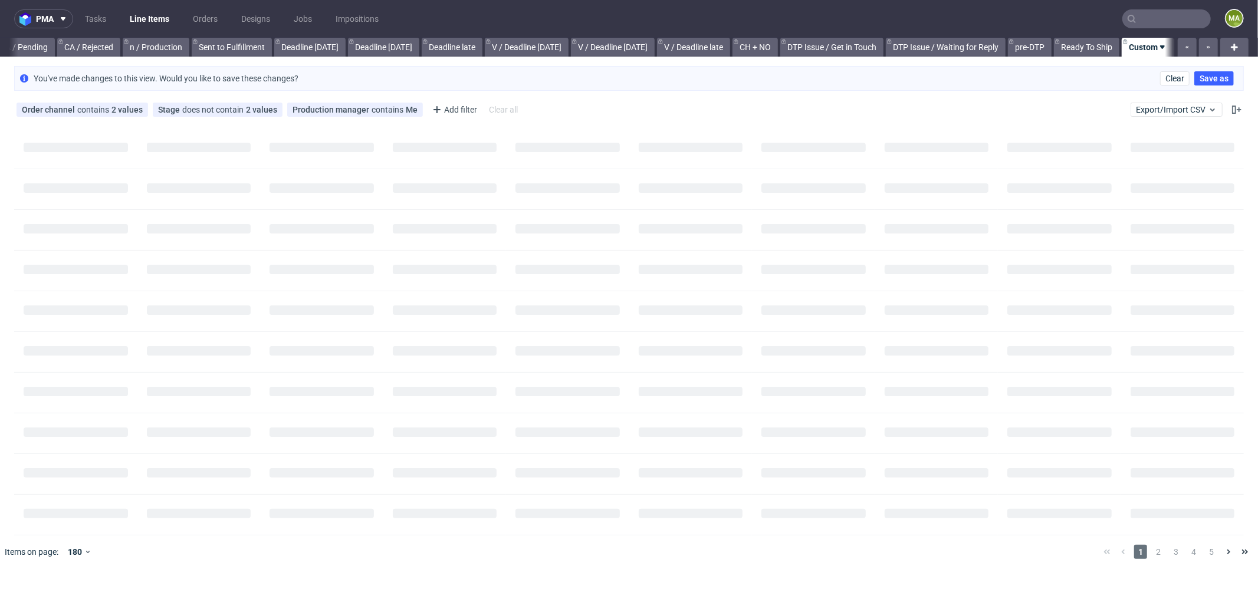
scroll to position [0, 1009]
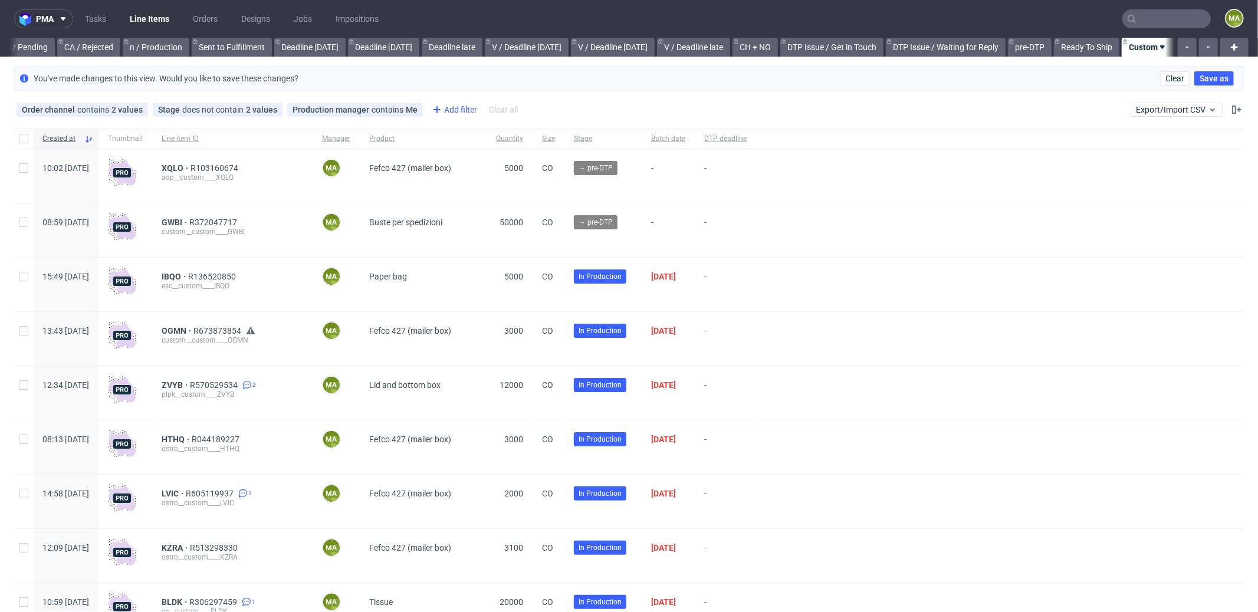
click at [452, 103] on div "Add filter" at bounding box center [454, 109] width 52 height 19
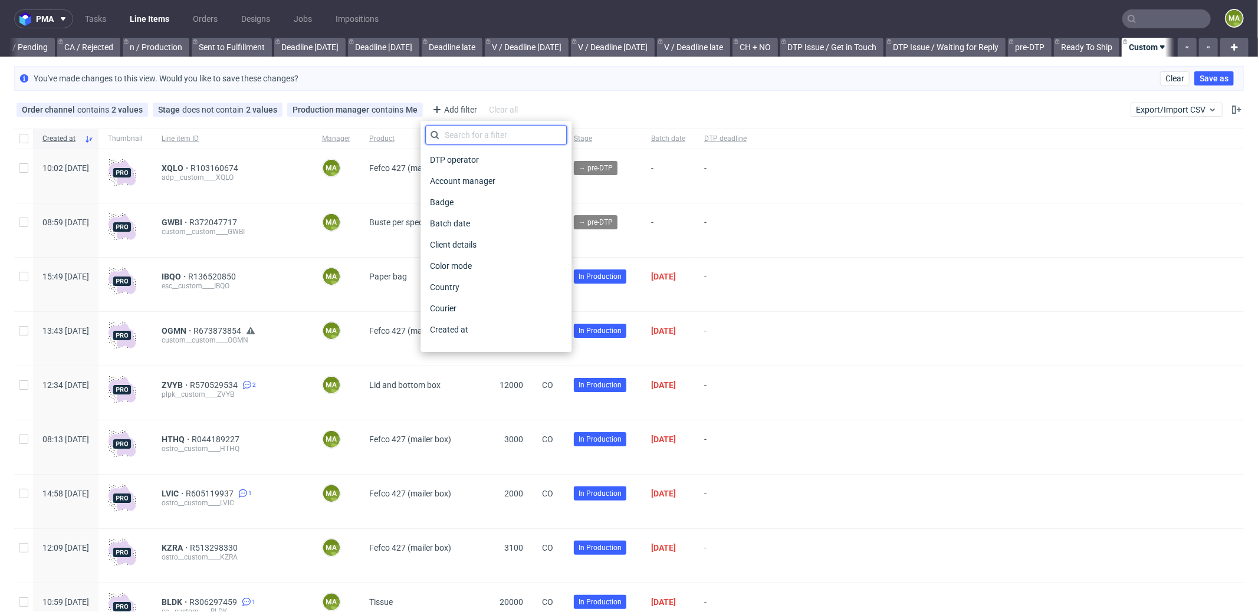
click at [471, 126] on input "text" at bounding box center [496, 135] width 142 height 19
type input "PRO"
drag, startPoint x: 494, startPoint y: 301, endPoint x: 502, endPoint y: 293, distance: 12.1
click at [494, 301] on span "Production deadline" at bounding box center [466, 308] width 83 height 17
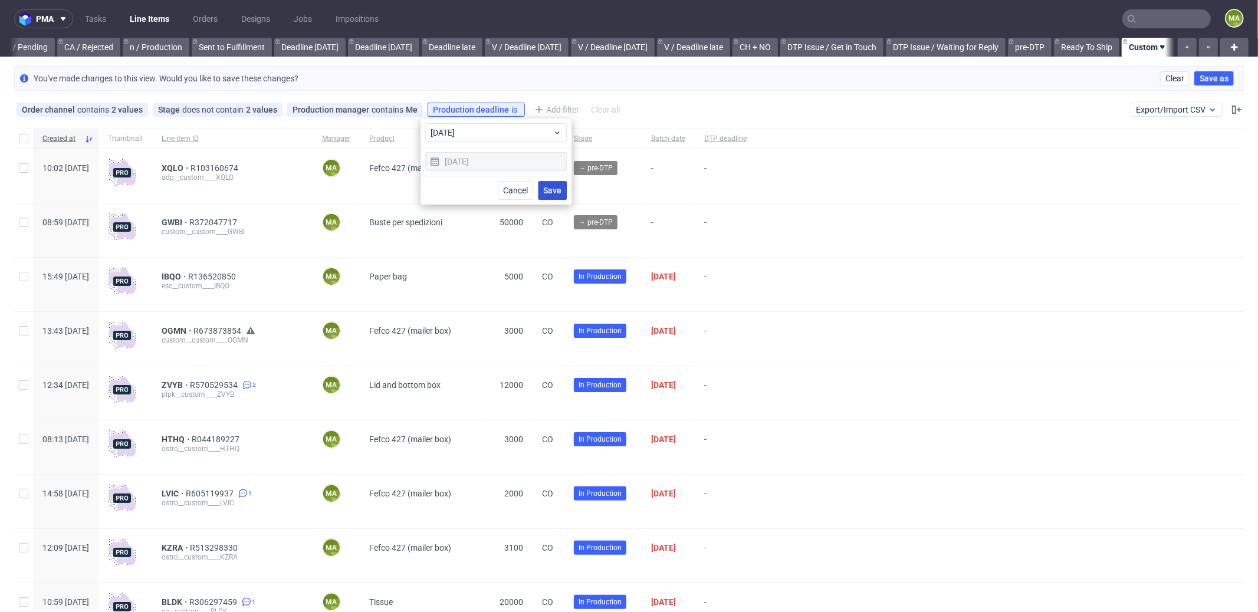
click at [560, 190] on span "Save" at bounding box center [552, 190] width 18 height 8
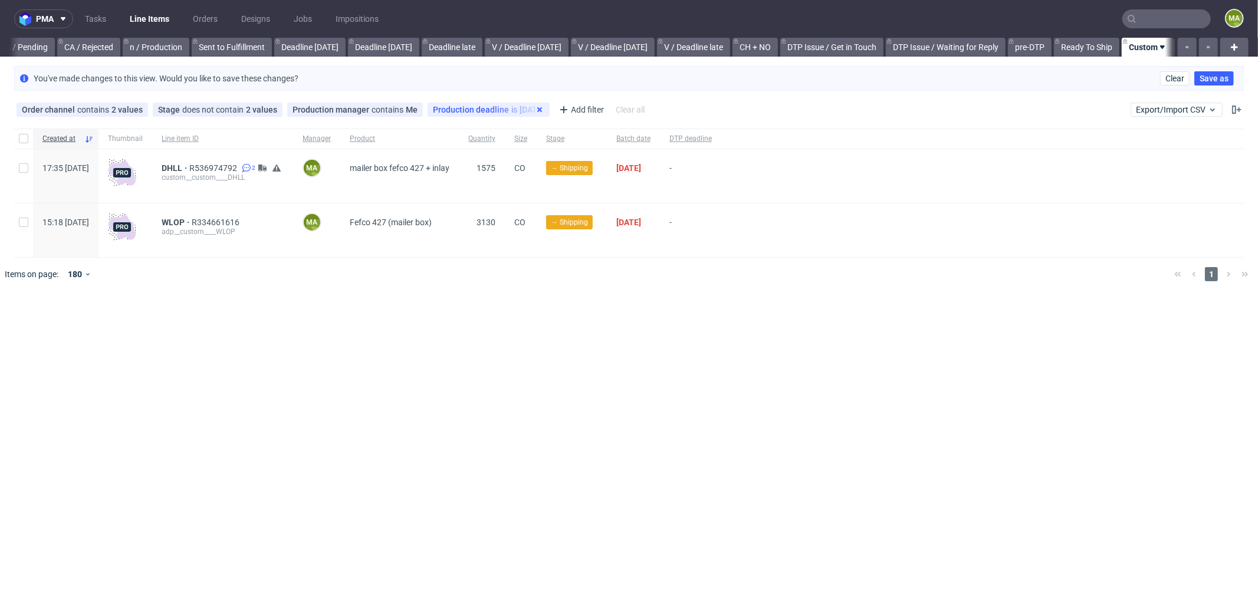
click at [535, 107] on icon at bounding box center [539, 109] width 9 height 9
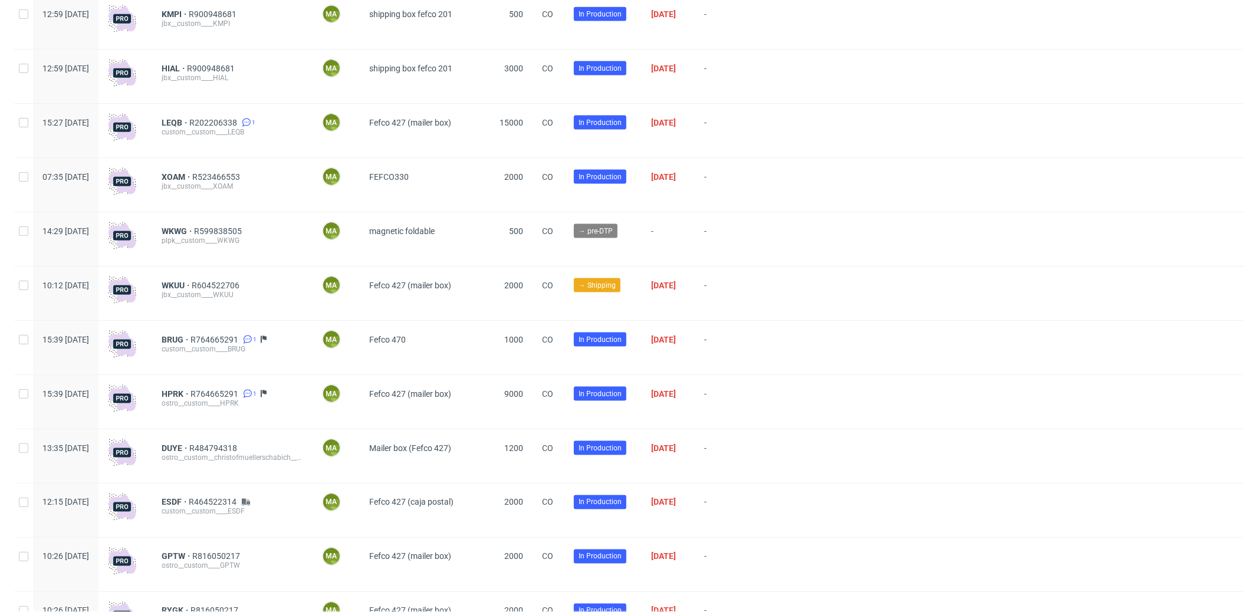
scroll to position [1095, 0]
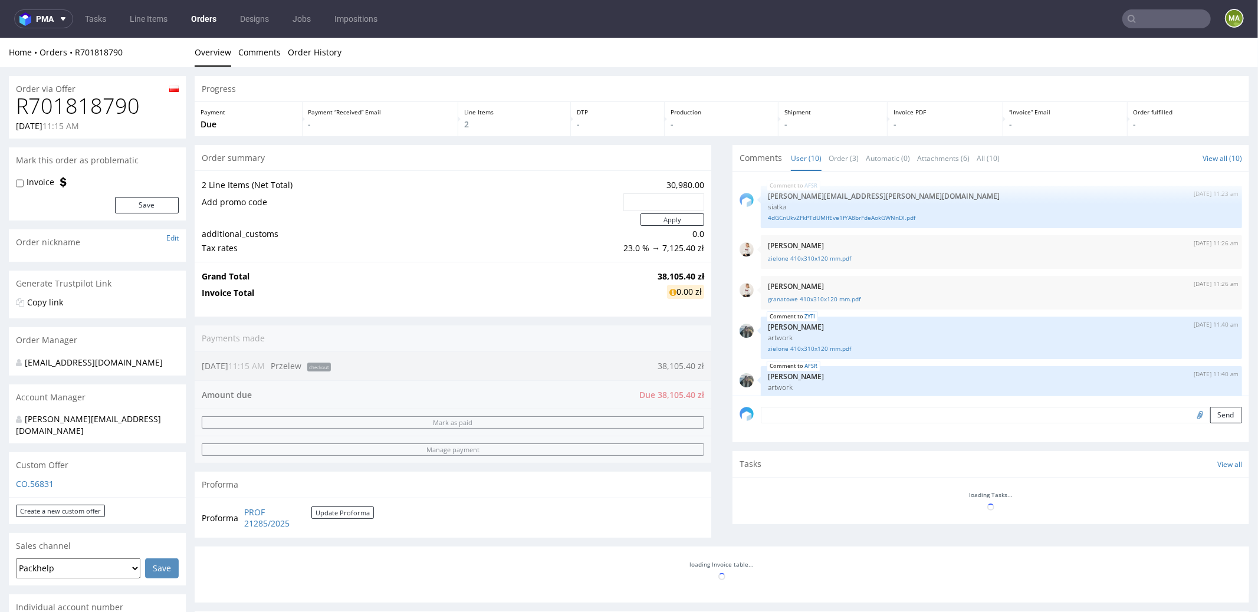
scroll to position [241, 0]
